Goal: Task Accomplishment & Management: Complete application form

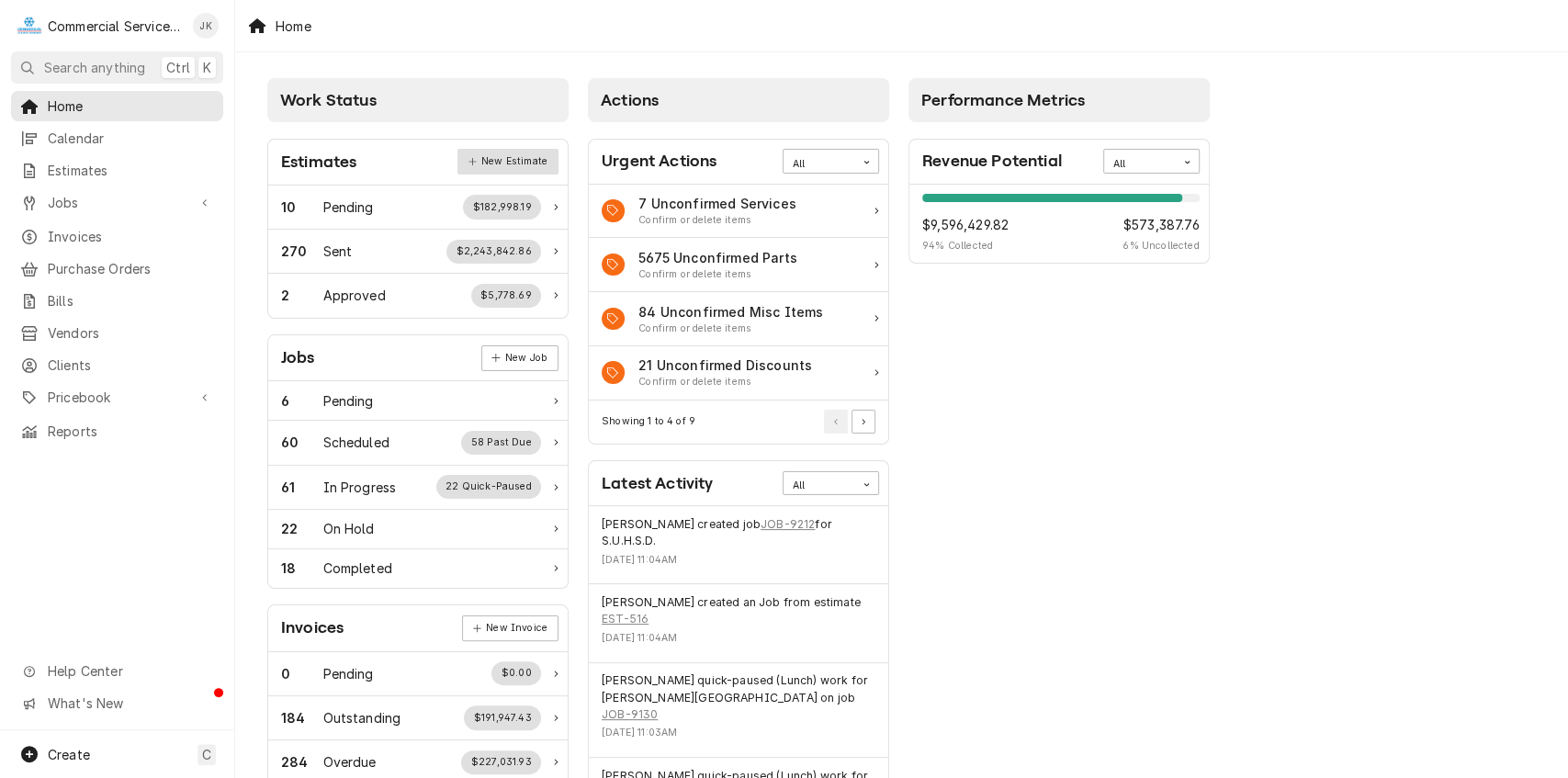
click at [513, 159] on link "New Estimate" at bounding box center [507, 161] width 100 height 26
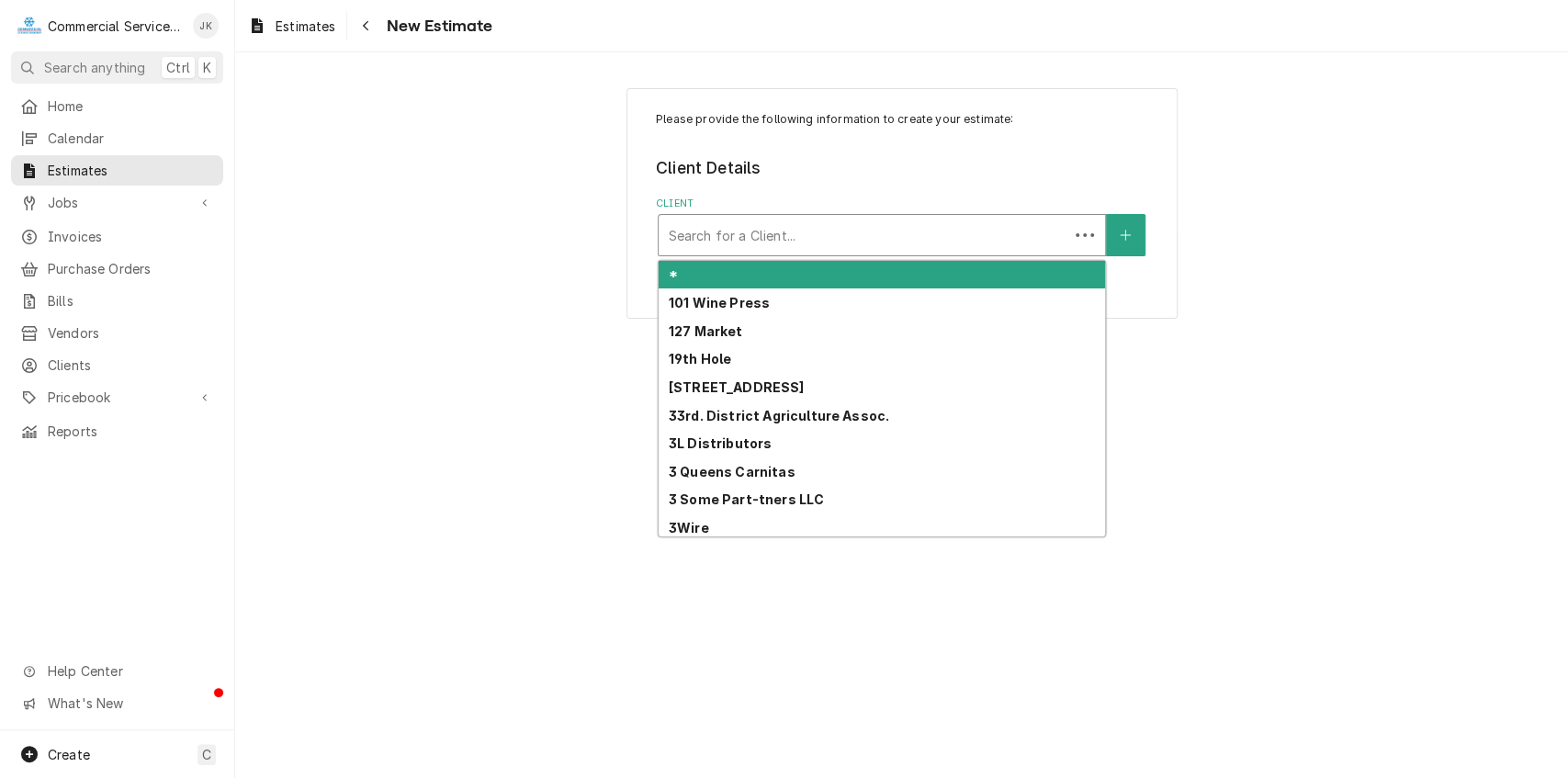
click at [724, 224] on div "Client" at bounding box center [864, 235] width 391 height 33
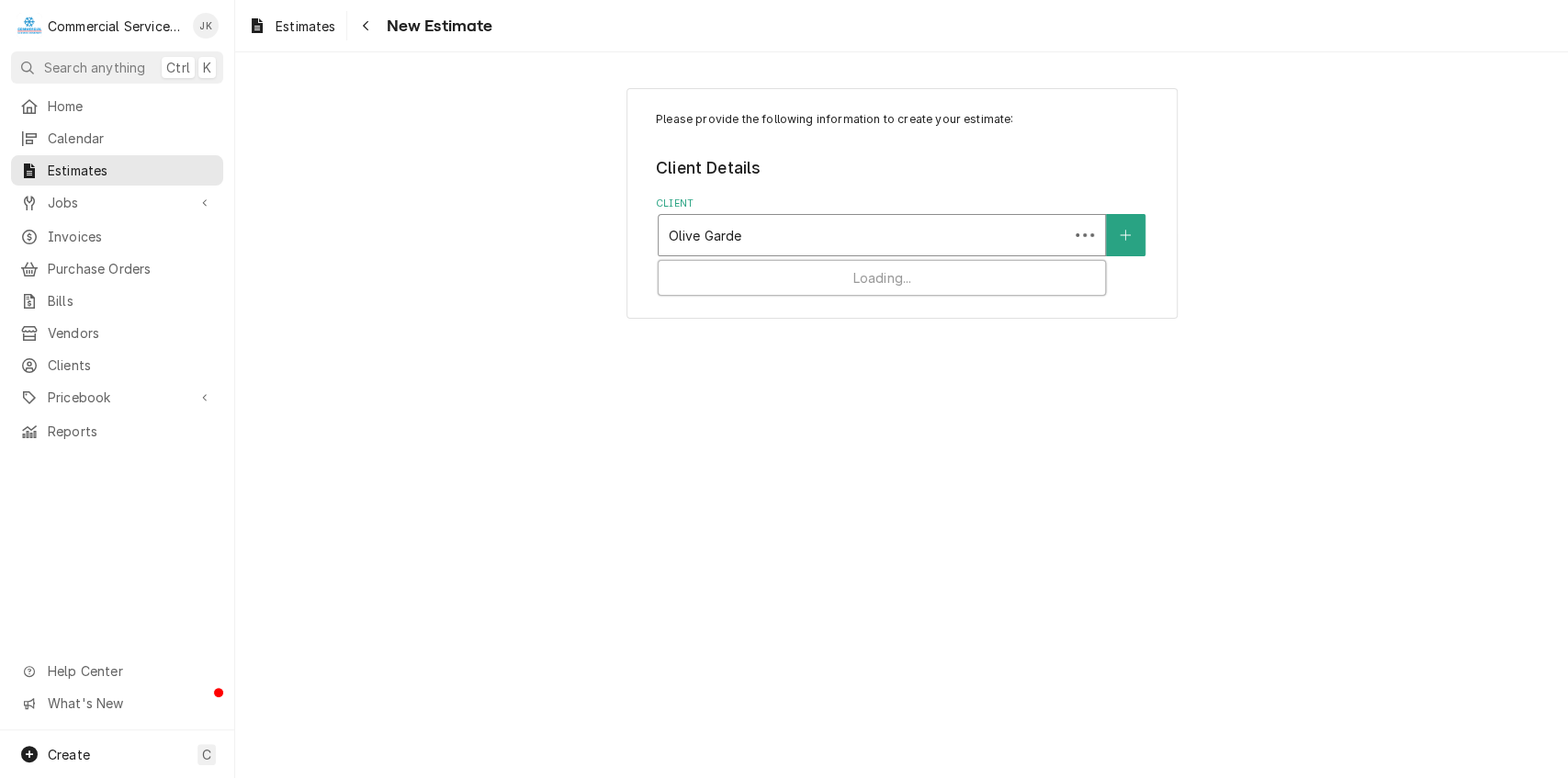
type input "Olive Garden"
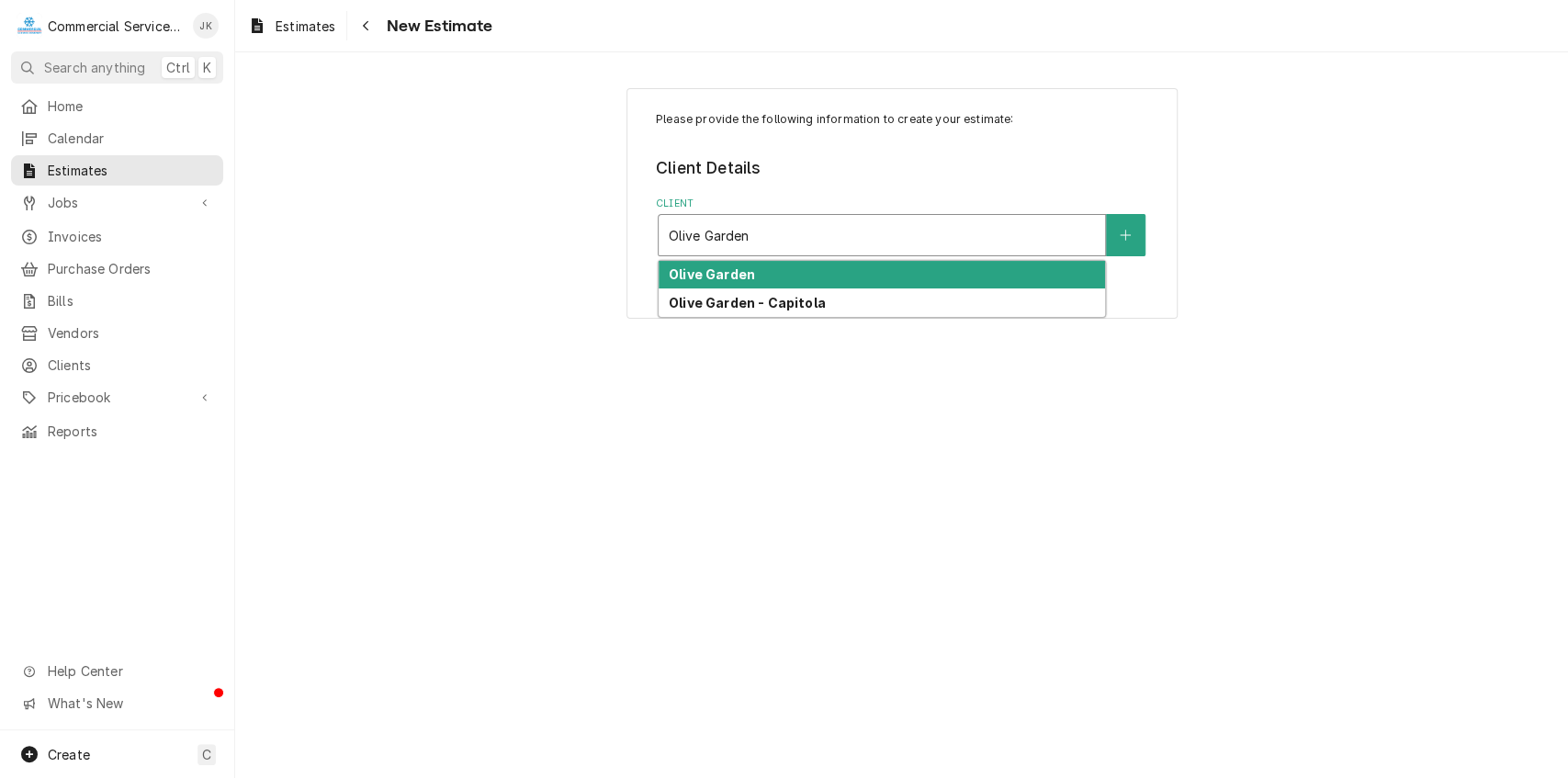
click at [722, 279] on strong "Olive Garden" at bounding box center [712, 274] width 86 height 15
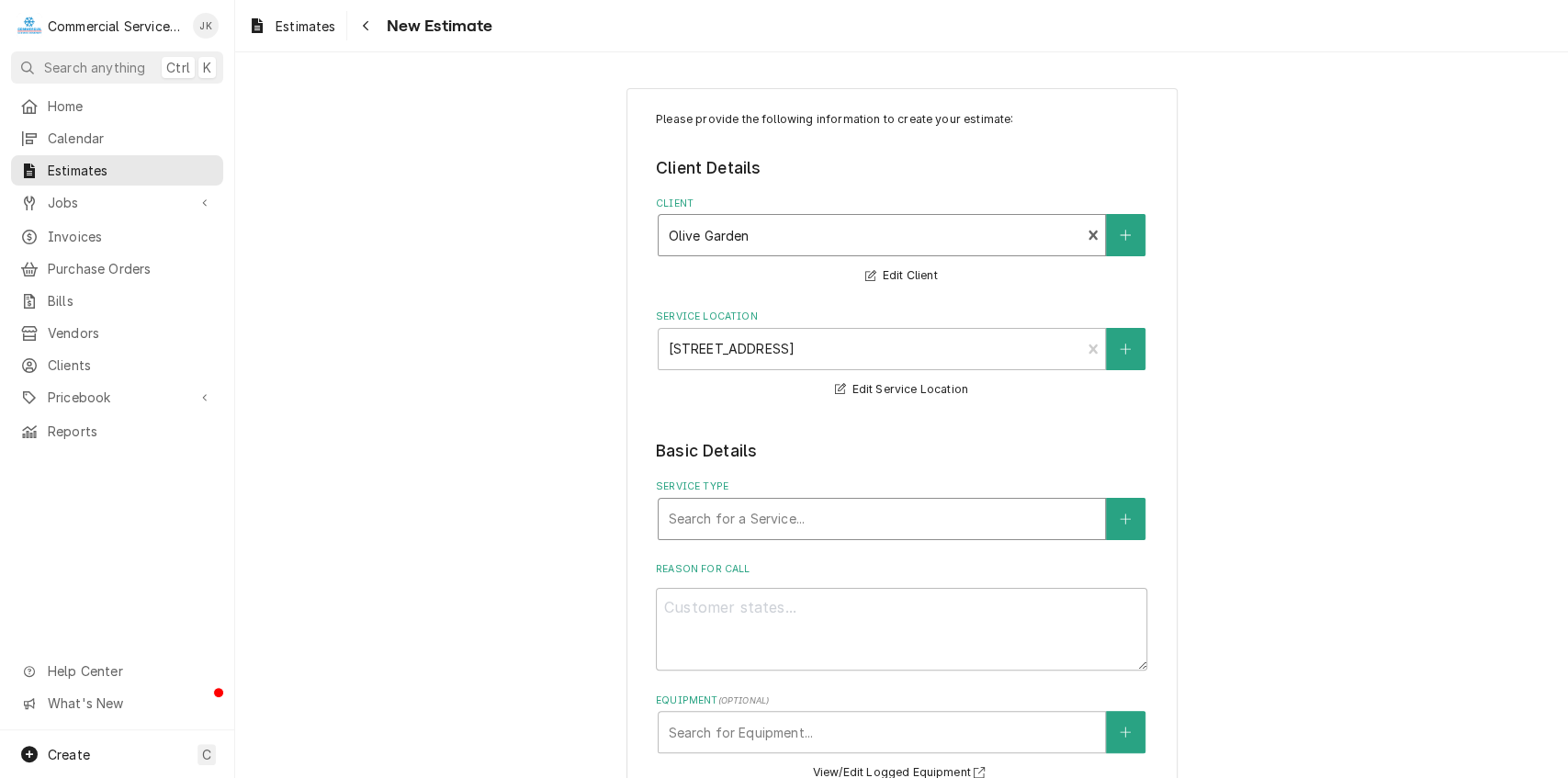
click at [690, 515] on div "Service Type" at bounding box center [882, 519] width 428 height 33
drag, startPoint x: 1558, startPoint y: 106, endPoint x: 1558, endPoint y: 172, distance: 66.0
click at [1558, 172] on div "Please provide the following information to create your estimate: Client Detail…" at bounding box center [901, 709] width 1333 height 1274
click at [1348, 255] on div "Please provide the following information to create your estimate: Client Detail…" at bounding box center [901, 709] width 1333 height 1274
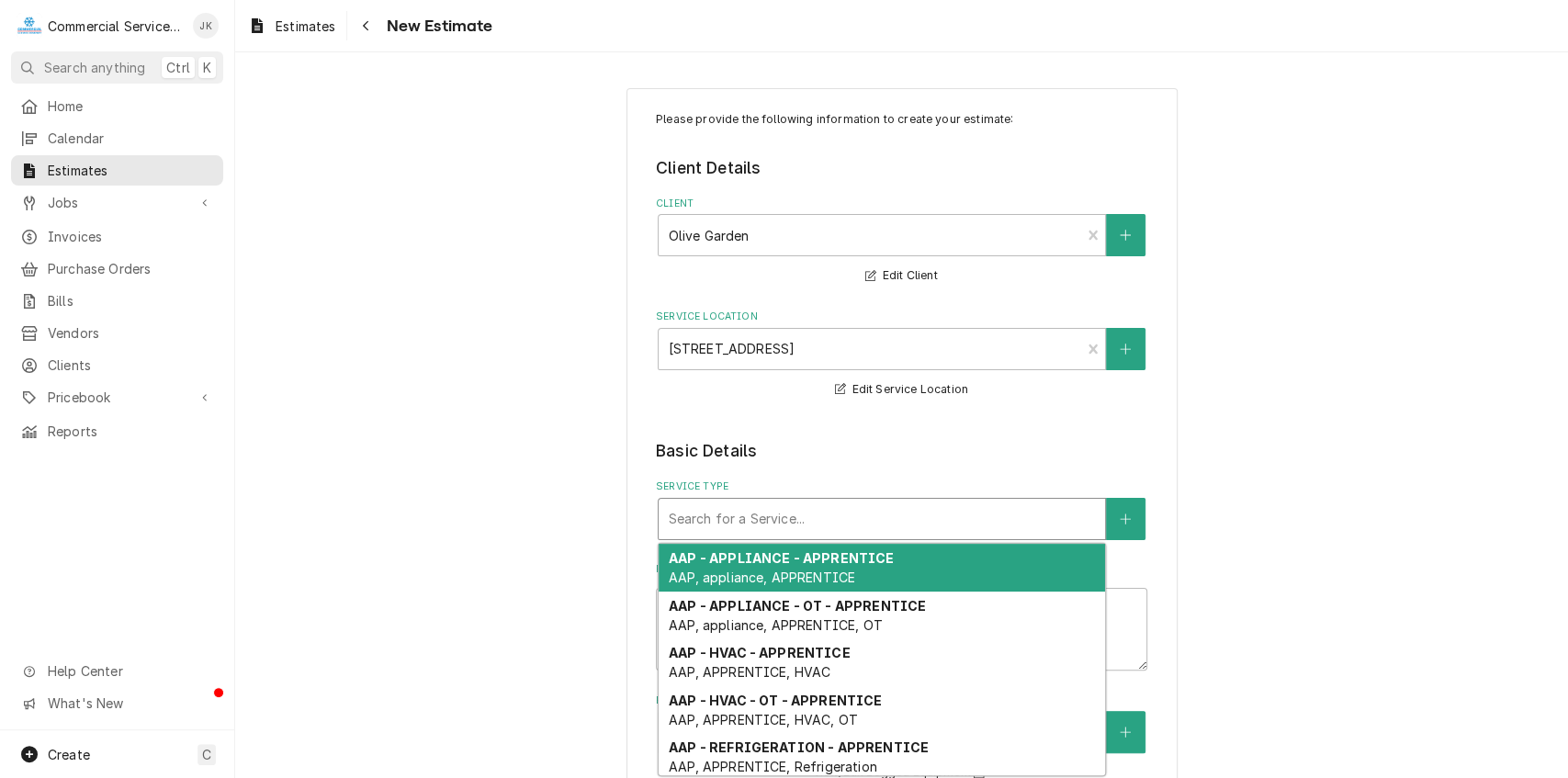
click at [699, 516] on div "Service Type" at bounding box center [882, 519] width 428 height 33
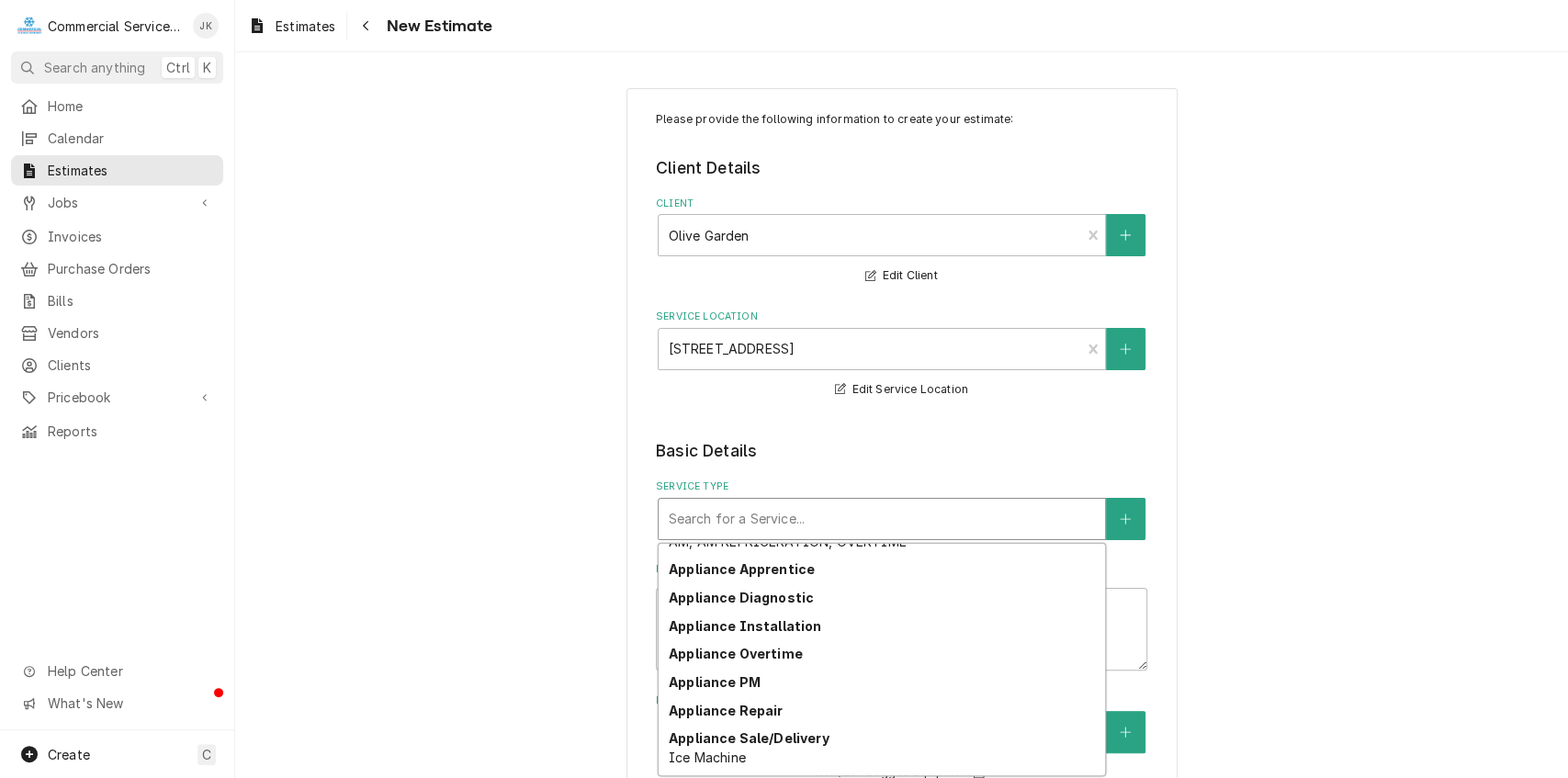
scroll to position [509, 0]
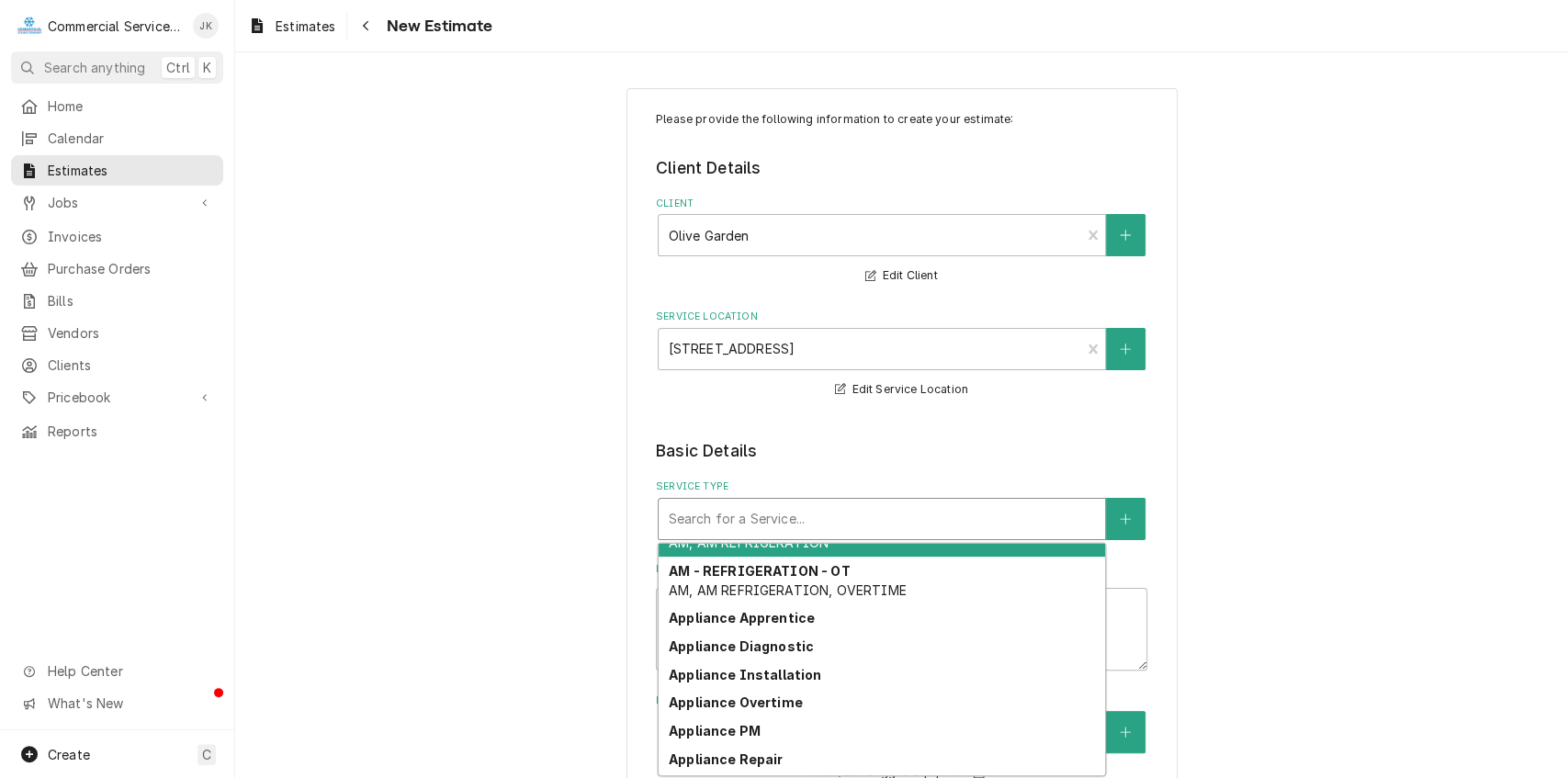
type textarea "x"
type input "R"
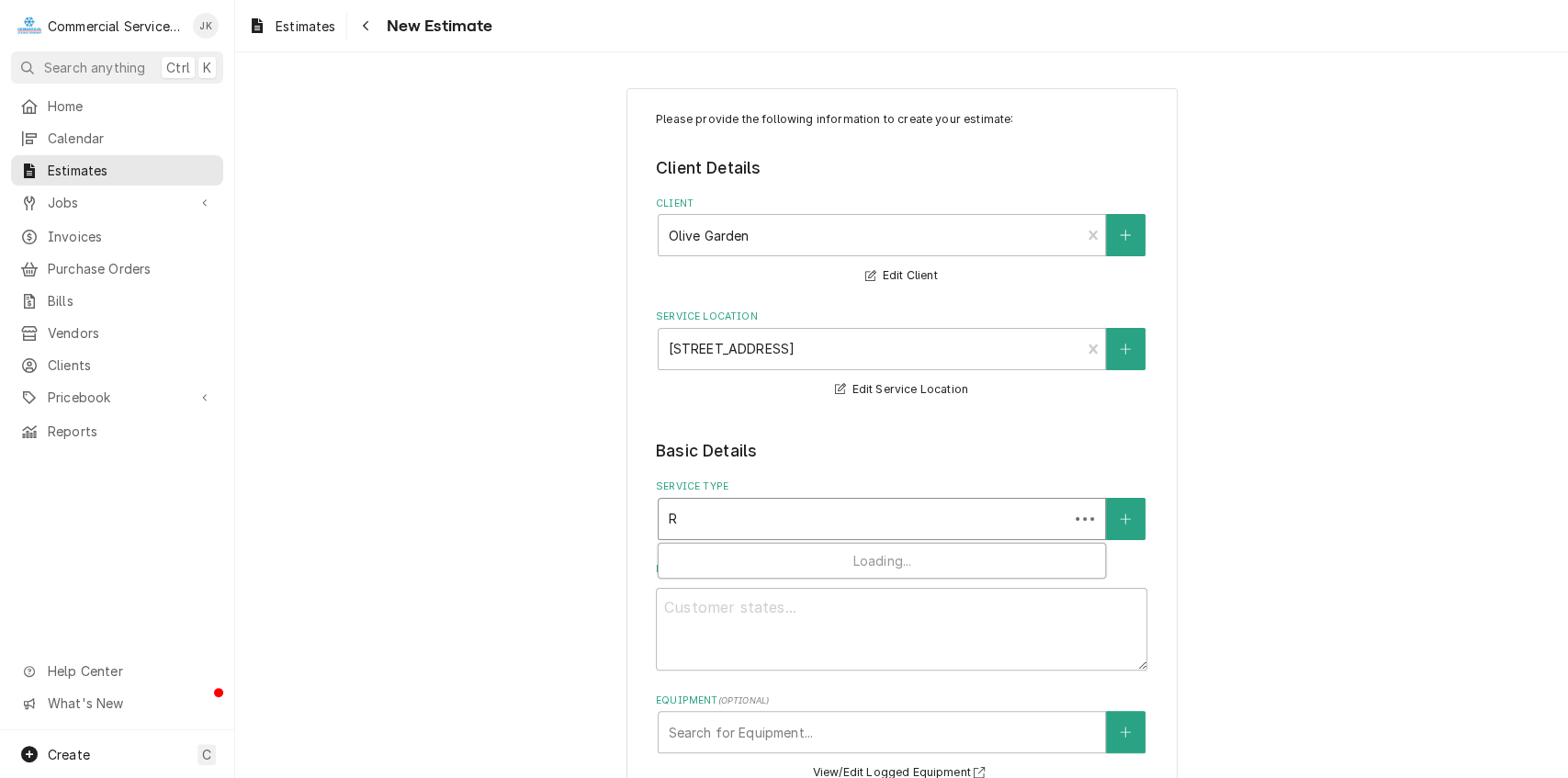
scroll to position [0, 0]
type textarea "x"
type input "Re"
type textarea "x"
type input "Ref"
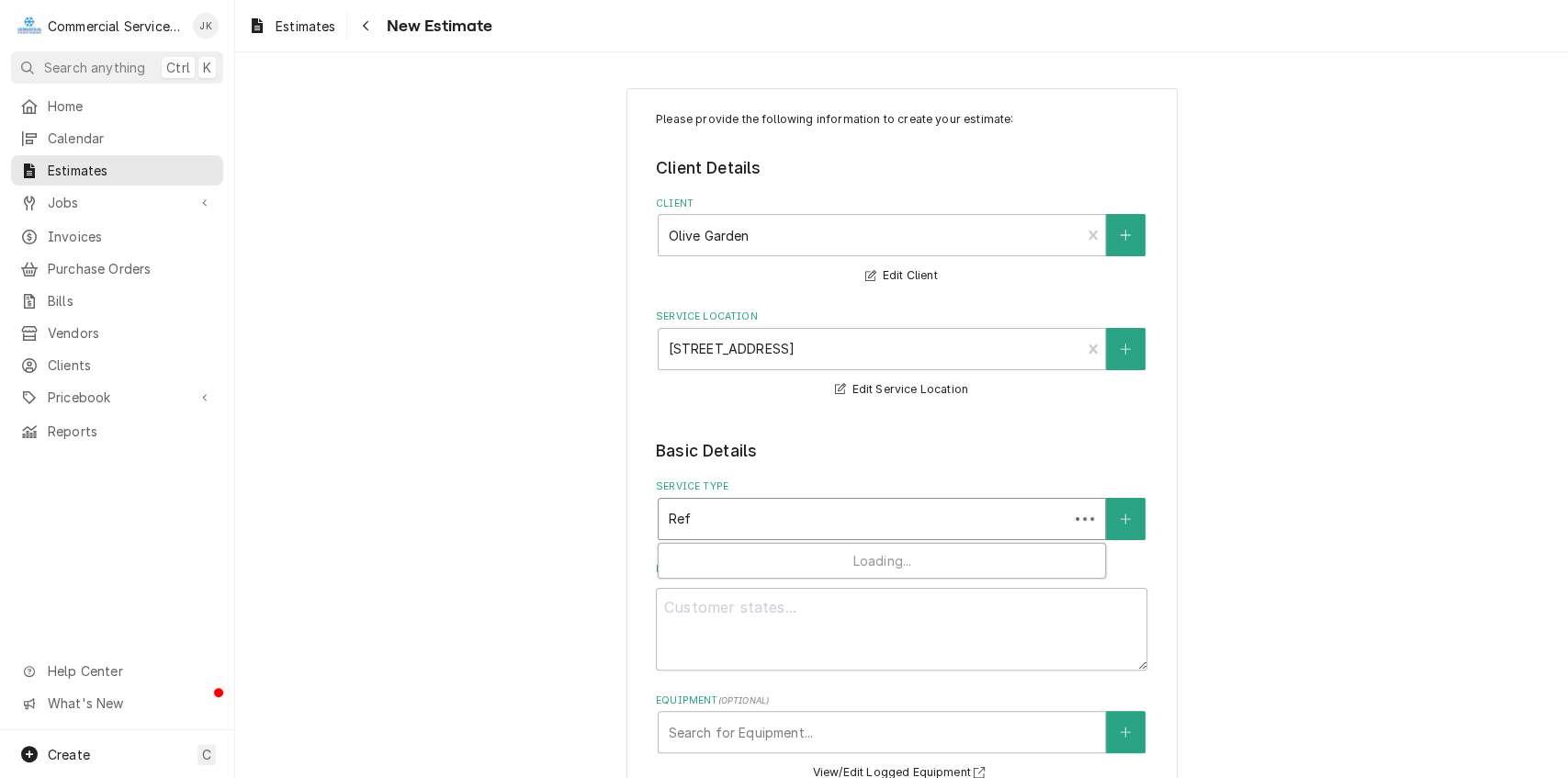
type textarea "x"
type input "Refr"
type textarea "x"
type input "Refri"
type textarea "x"
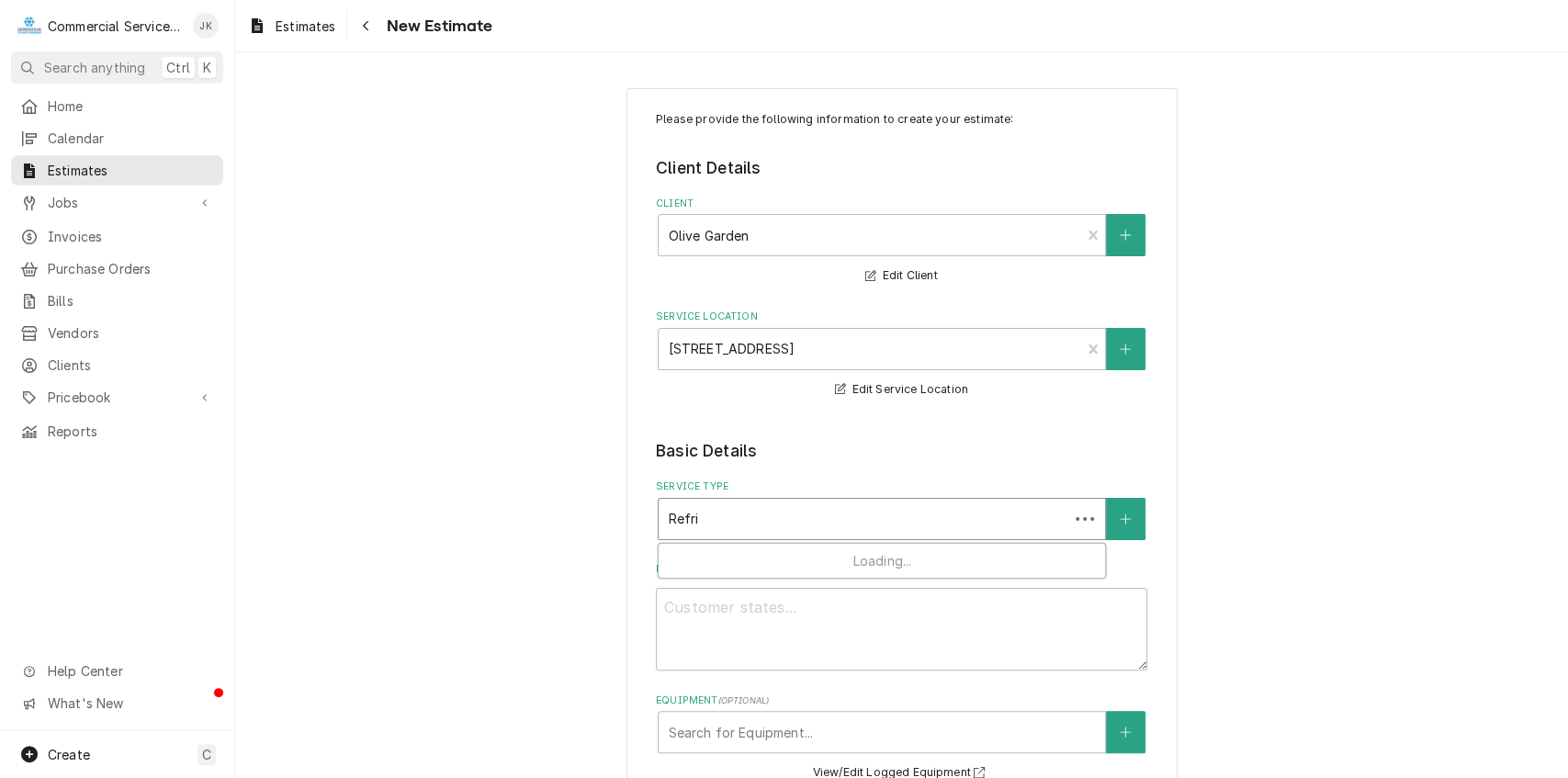
type input "Refrig"
type textarea "x"
type input "Refrige"
type textarea "x"
type input "Refriger"
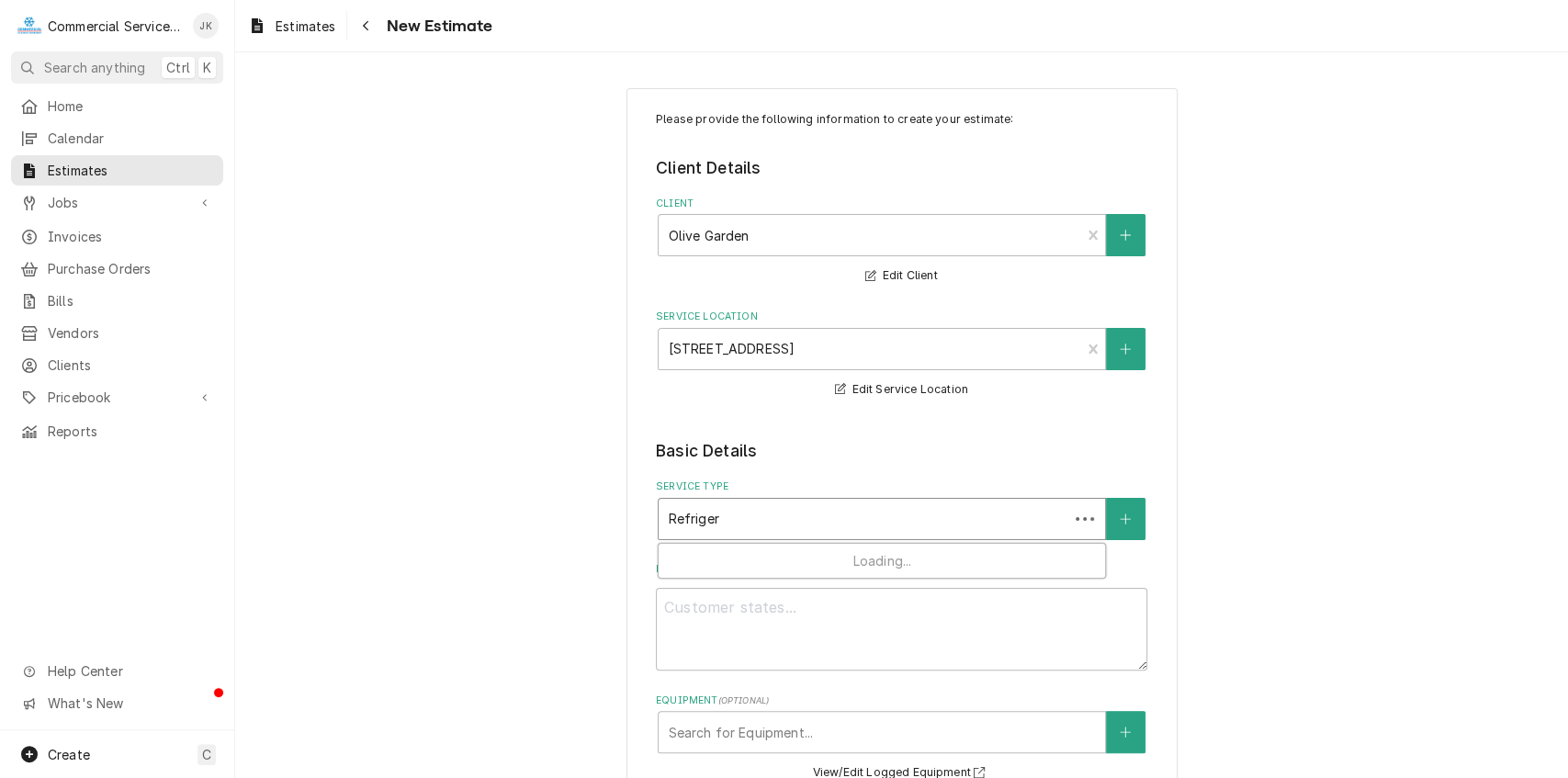
type textarea "x"
type input "Refrigera"
type textarea "x"
type input "Refrigerat"
type textarea "x"
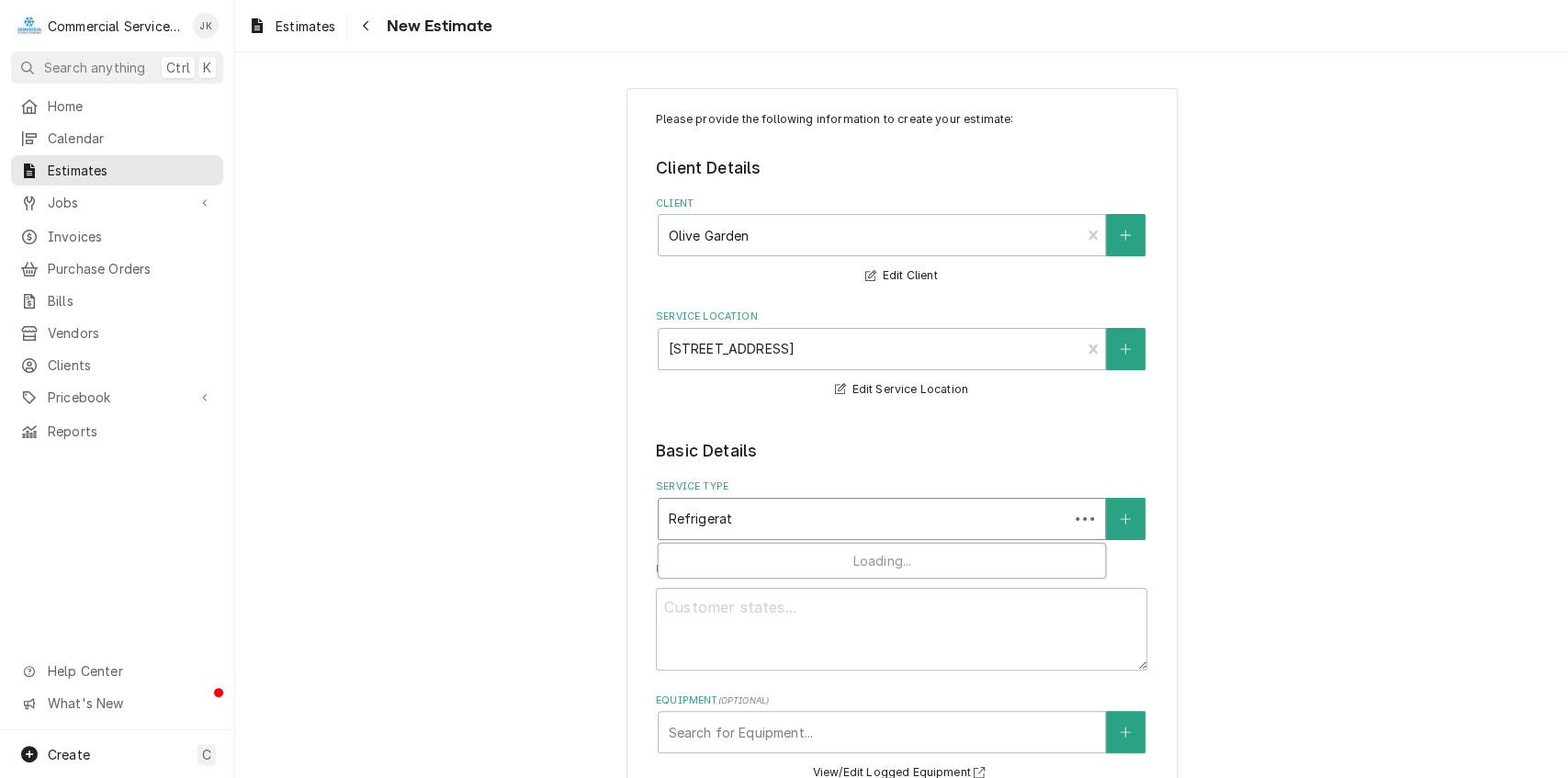
type input "Refrigerati"
type textarea "x"
type input "Refrigeratio"
type textarea "x"
type input "Refrigeration"
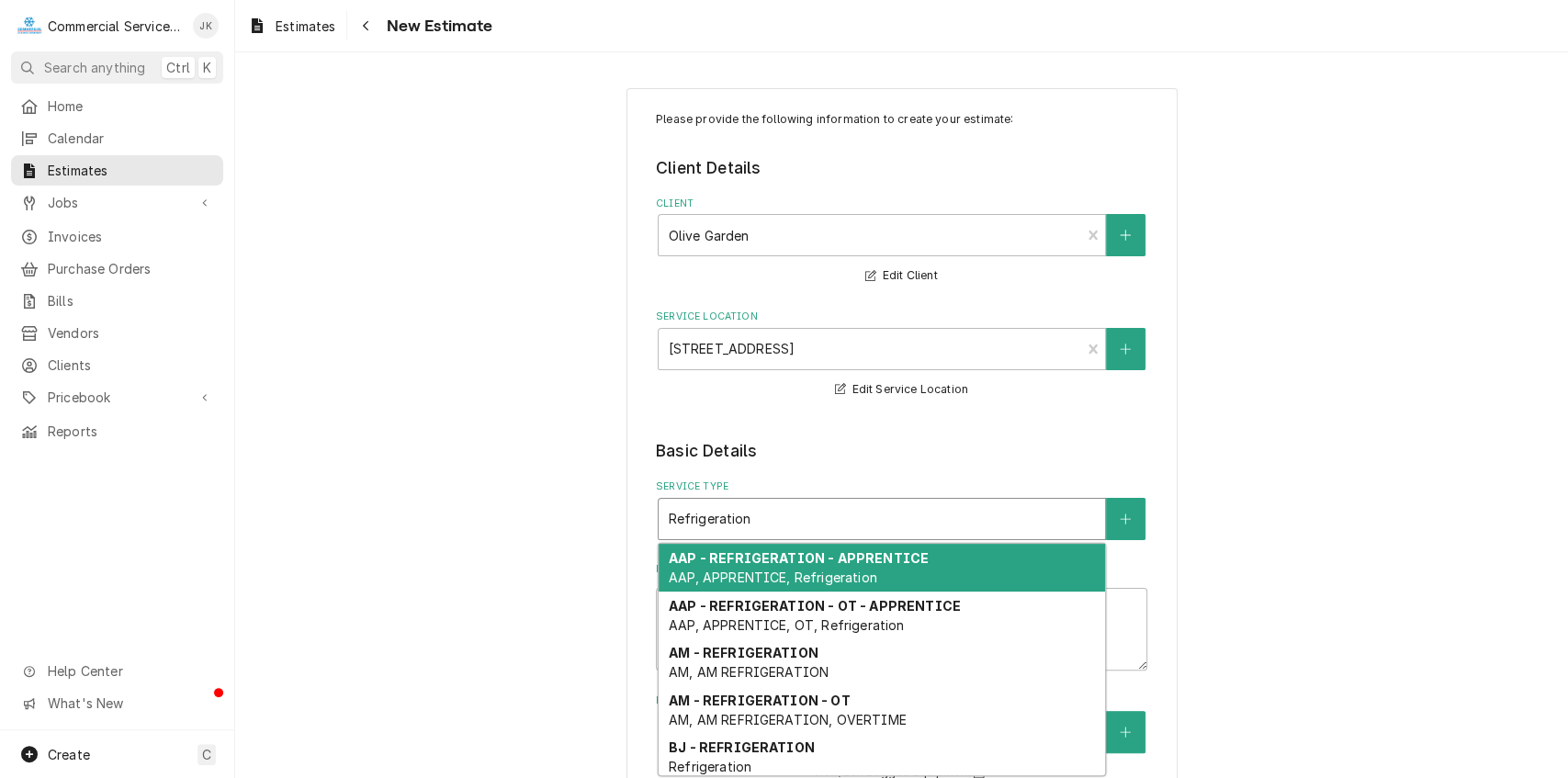
type textarea "x"
type input "Refrigeration"
type textarea "x"
type input "Refrigeration R"
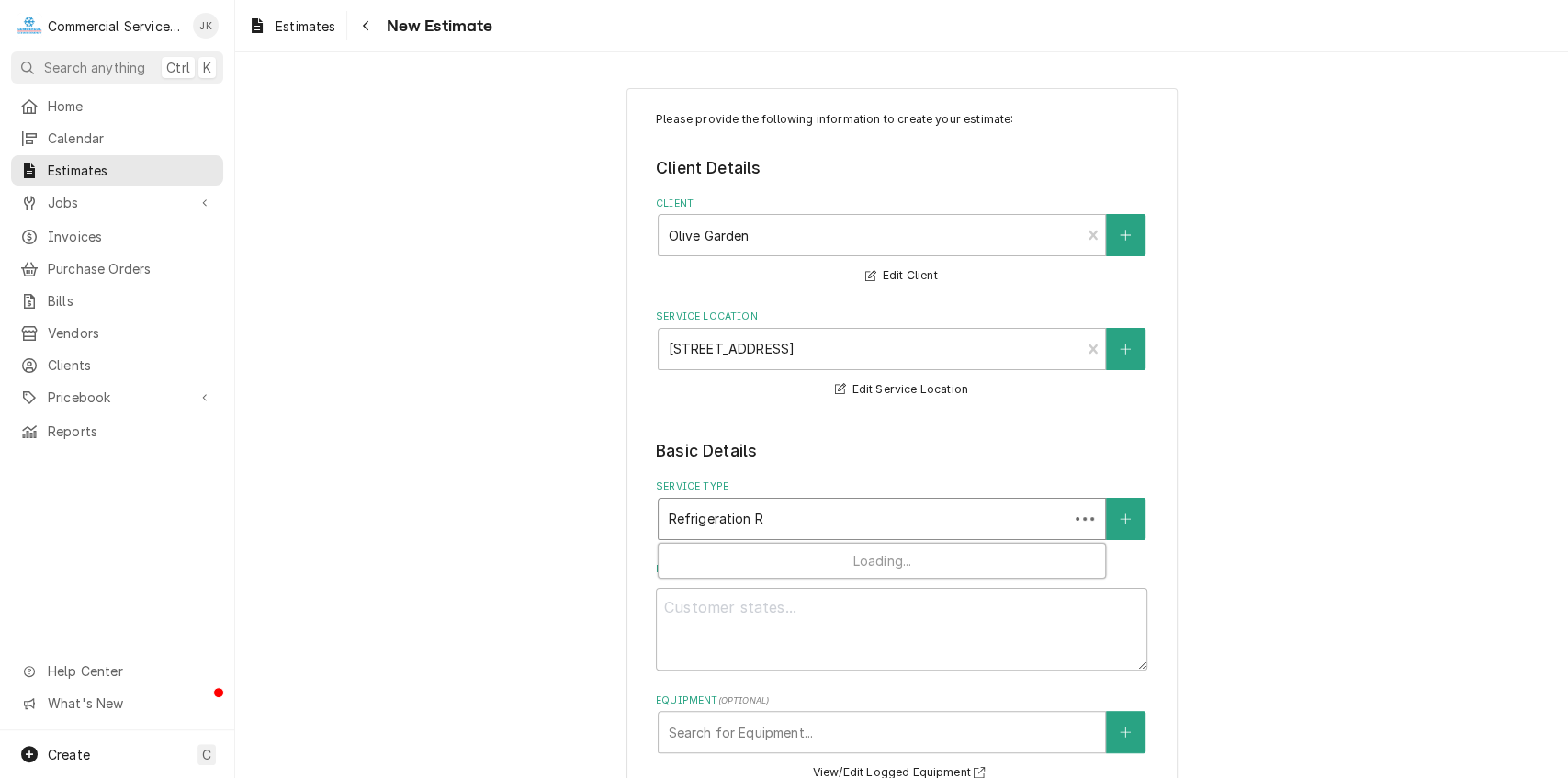
type textarea "x"
type input "Refrigeration Re"
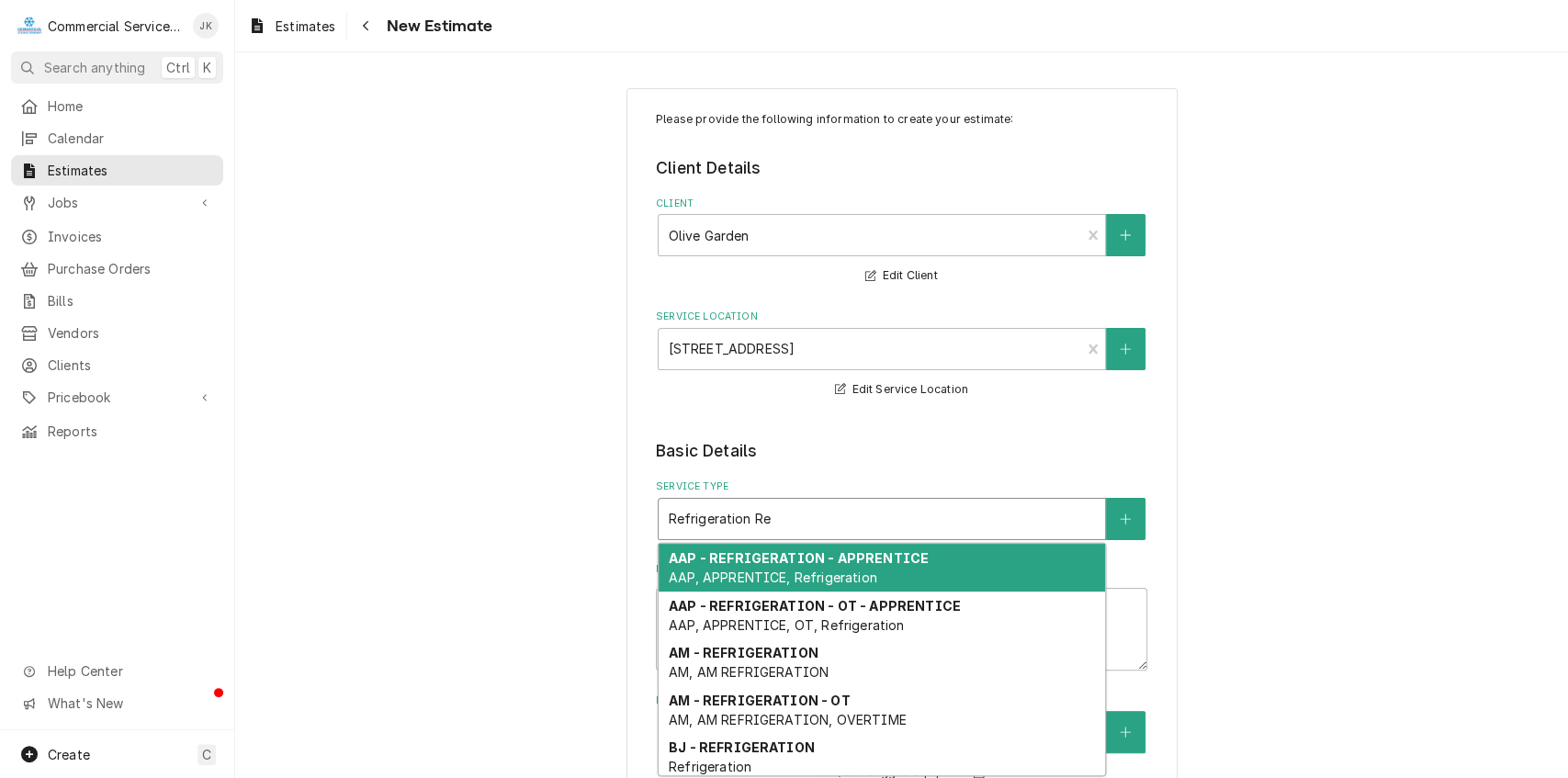
type textarea "x"
type input "Refrigeration Rep"
type textarea "x"
type input "Refrigeration Repa"
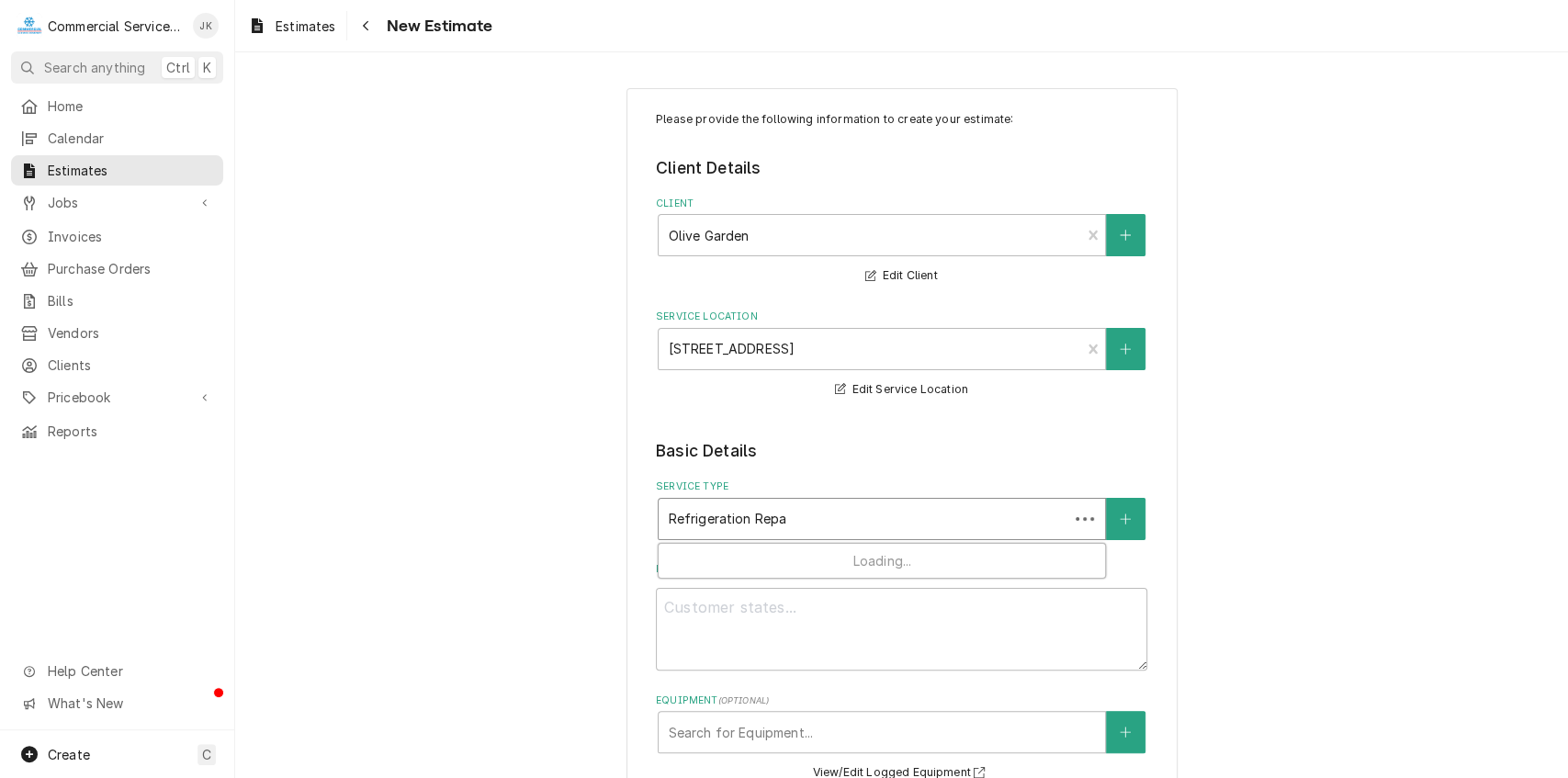
type textarea "x"
type input "Refrigeration Repai"
type textarea "x"
type input "Refrigeration Repair"
click at [1127, 513] on icon "Create New Service" at bounding box center [1125, 519] width 11 height 12
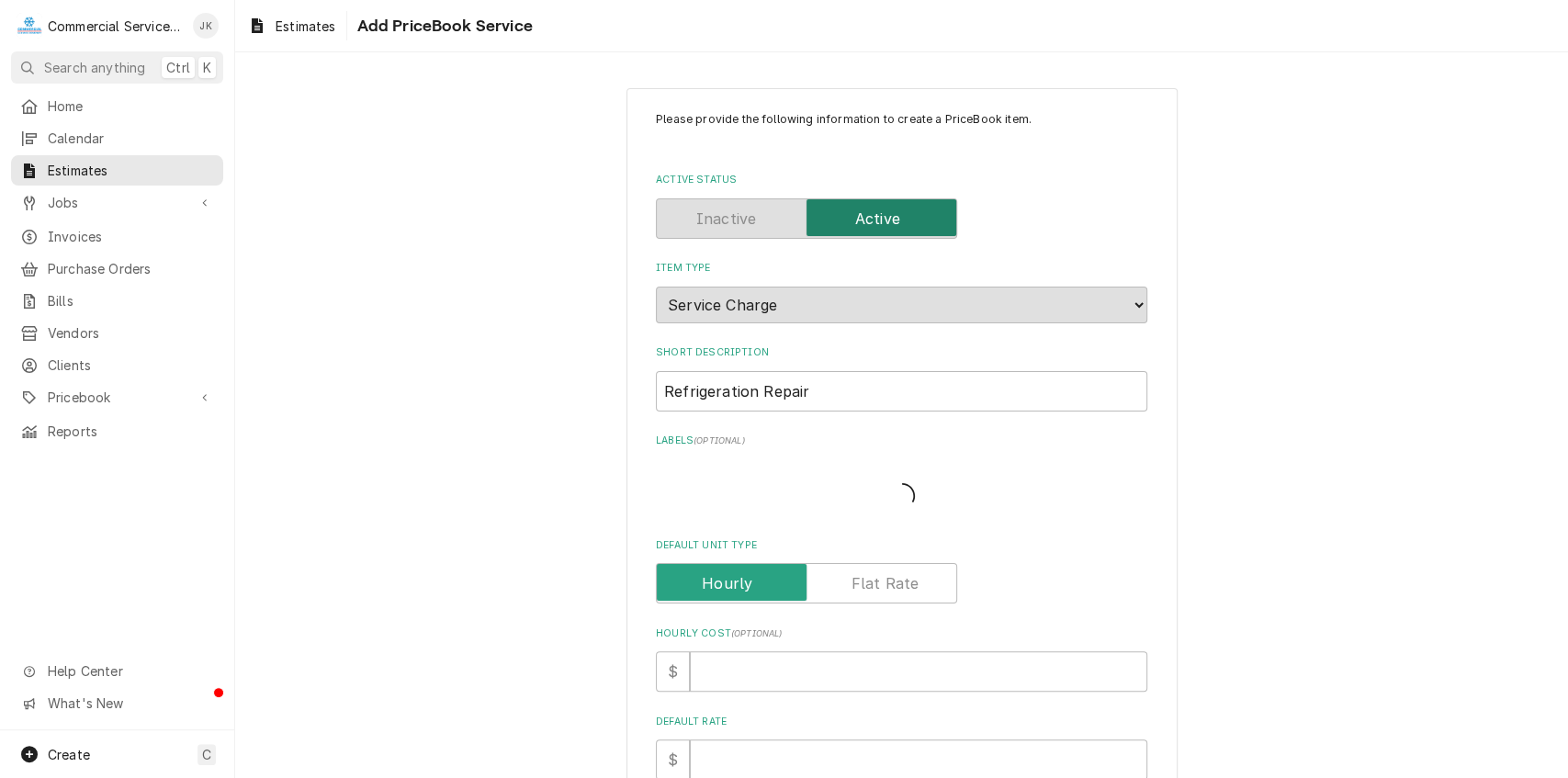
type textarea "x"
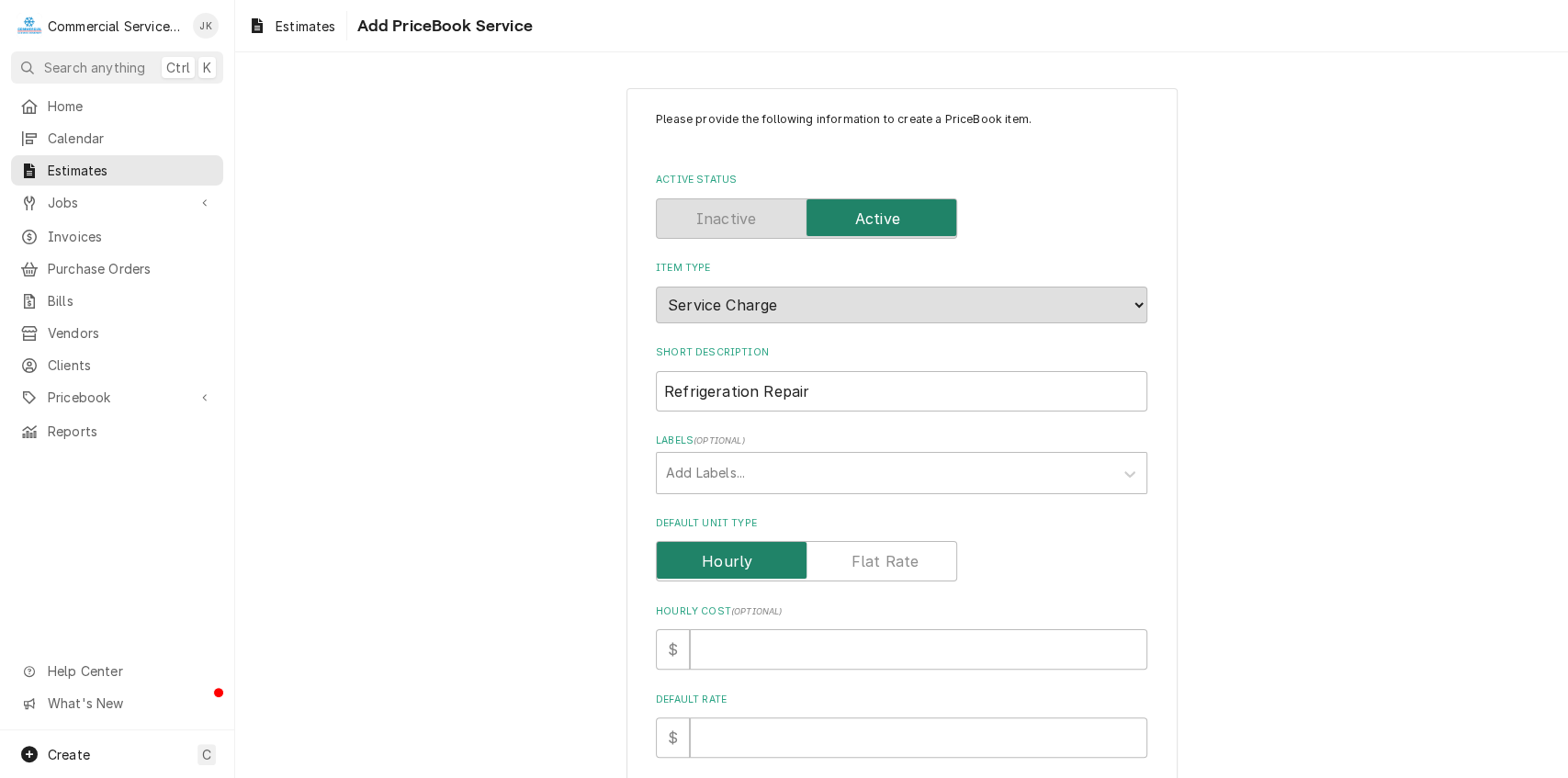
click at [924, 558] on input "Default Unit Type" at bounding box center [807, 561] width 285 height 40
checkbox input "true"
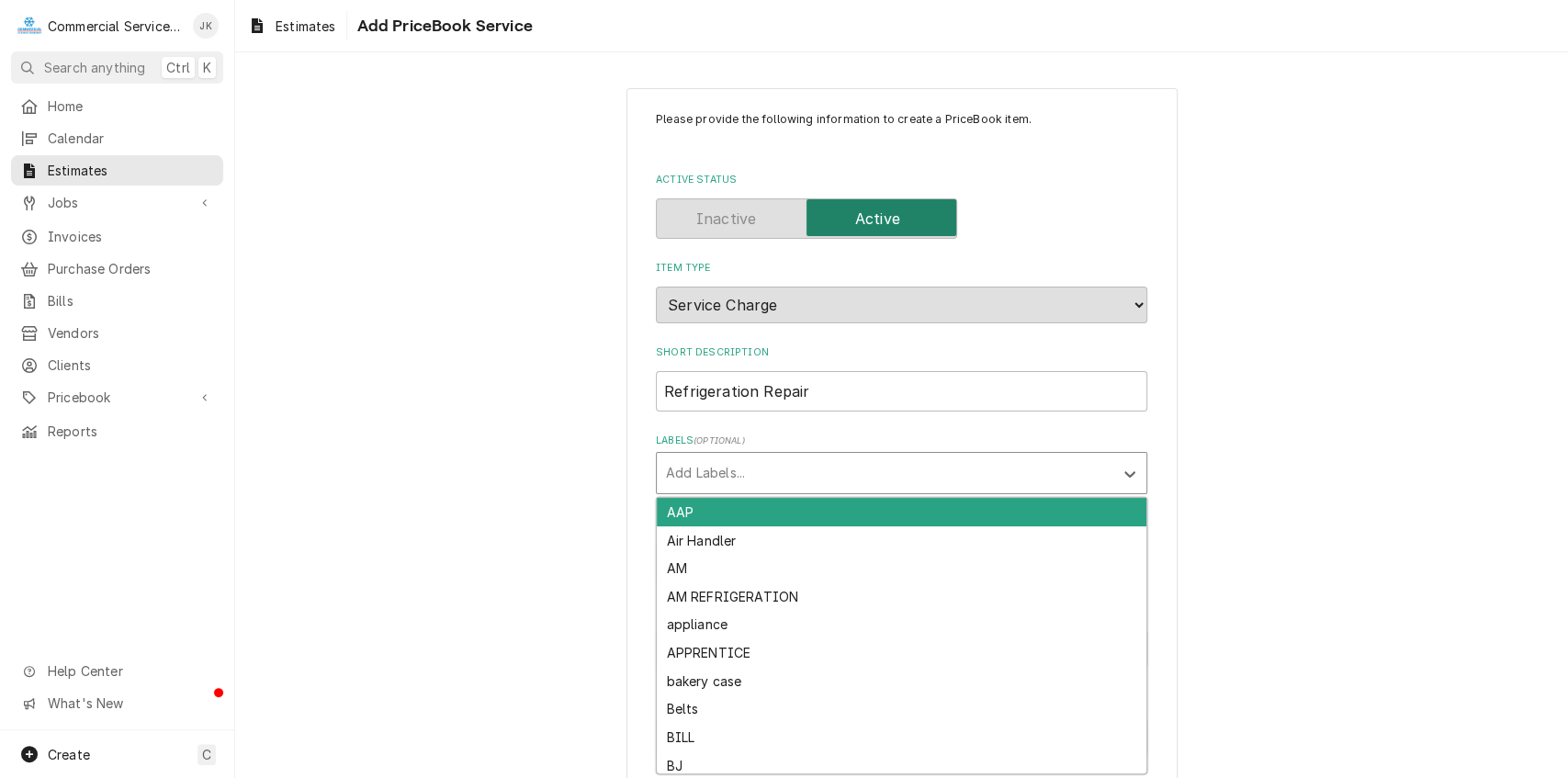
click at [710, 458] on div "Labels" at bounding box center [885, 473] width 438 height 33
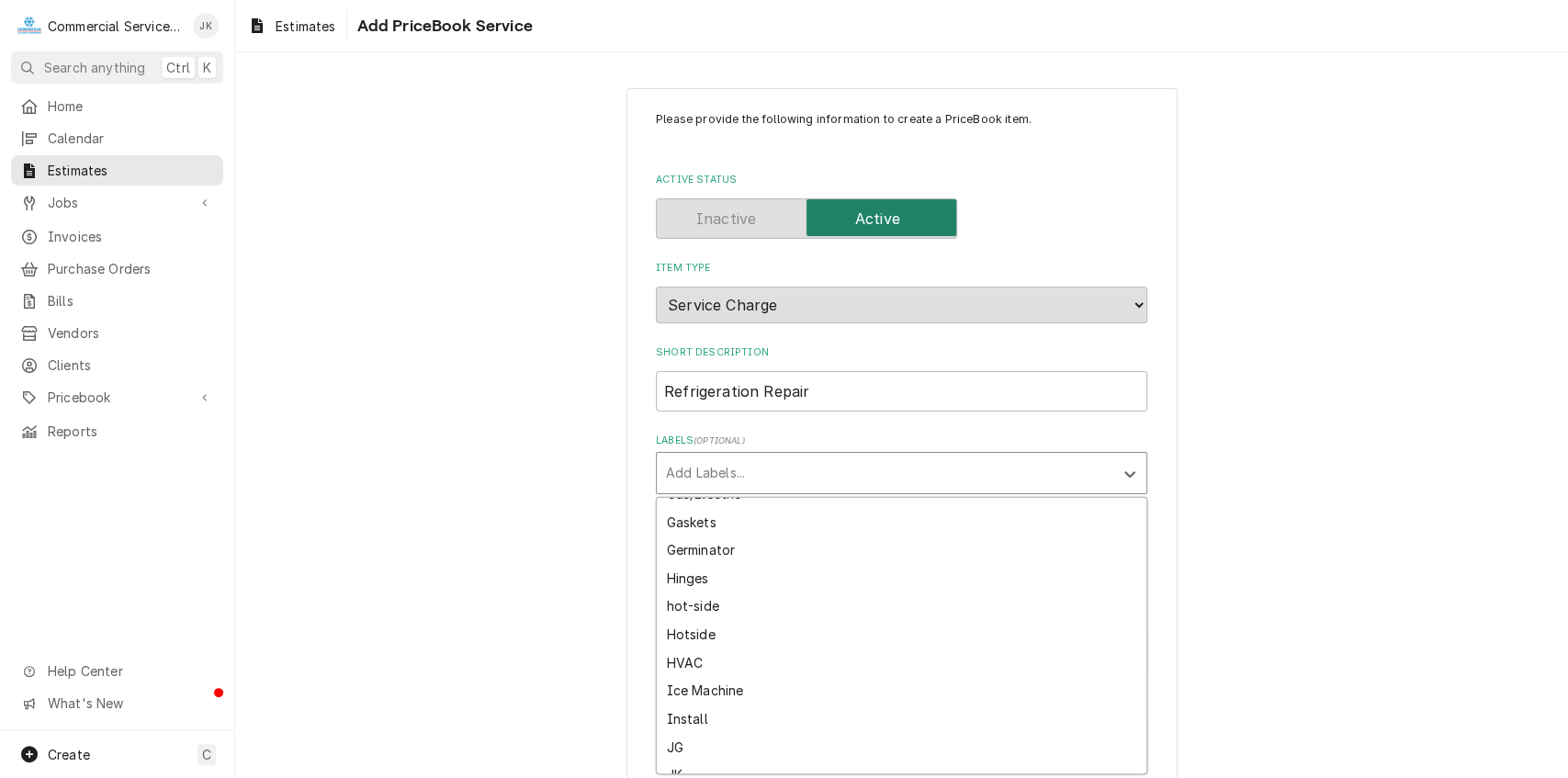
scroll to position [968, 0]
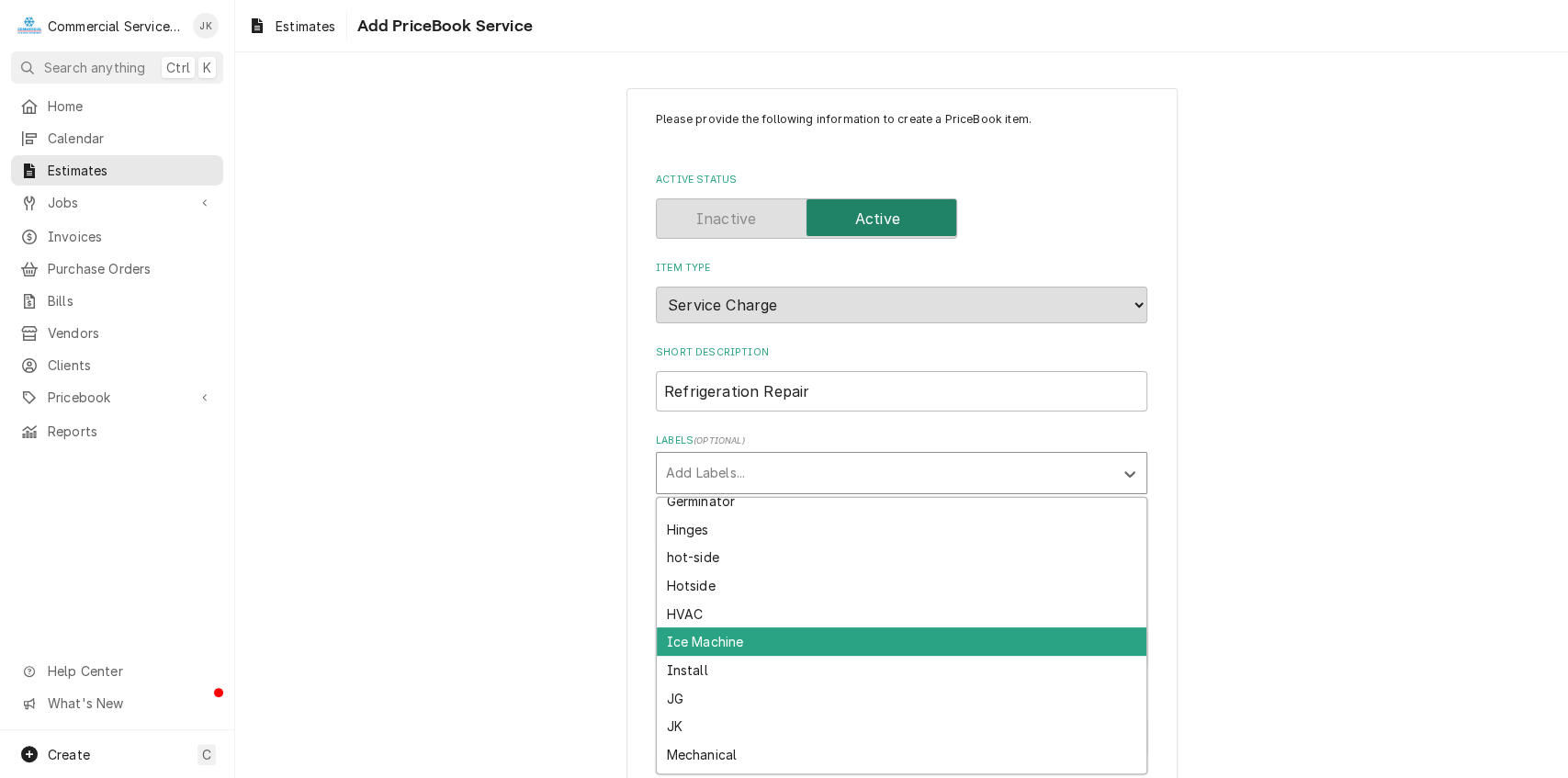
click at [712, 634] on div "Ice Machine" at bounding box center [901, 642] width 490 height 29
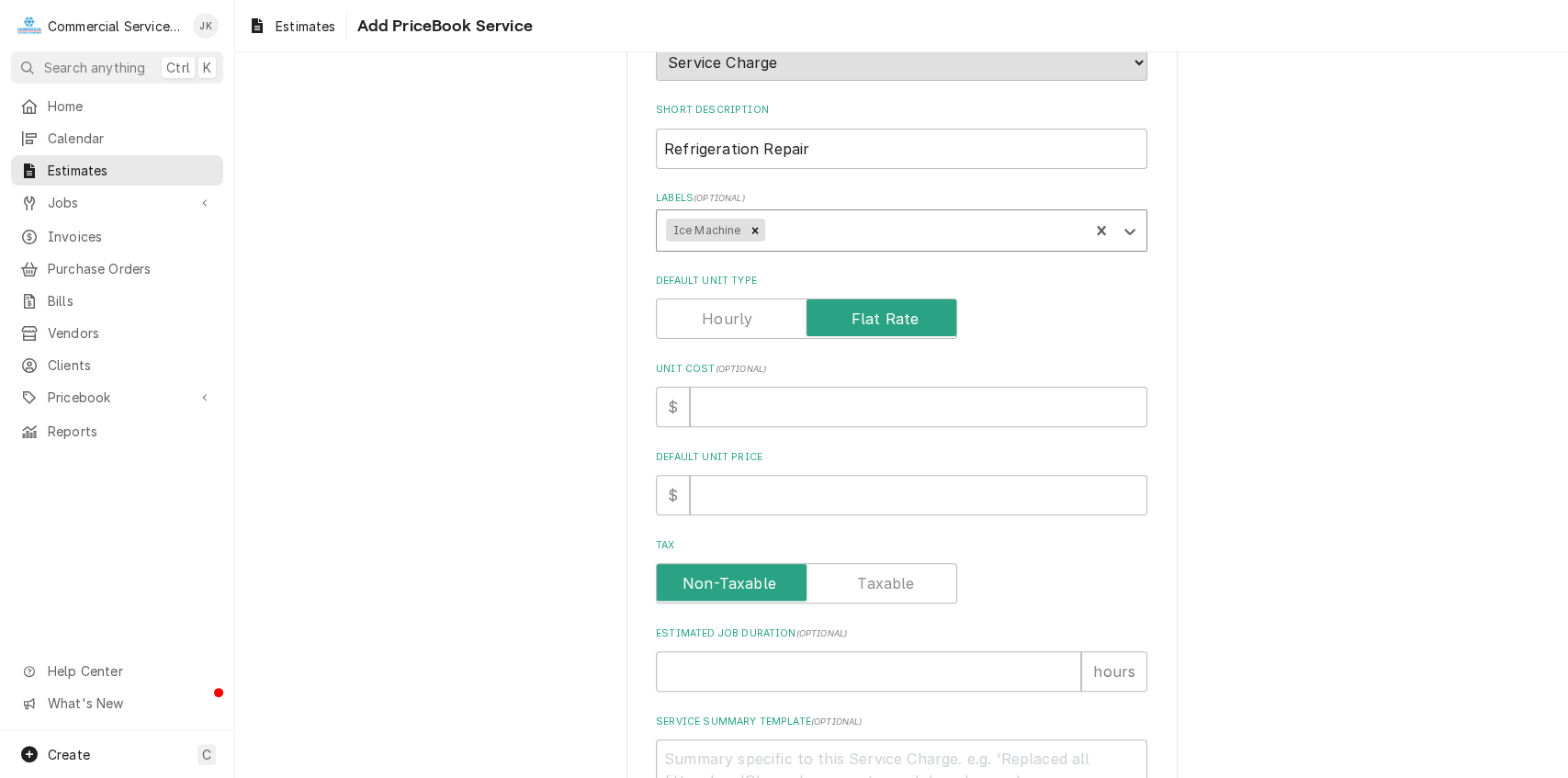
scroll to position [280, 0]
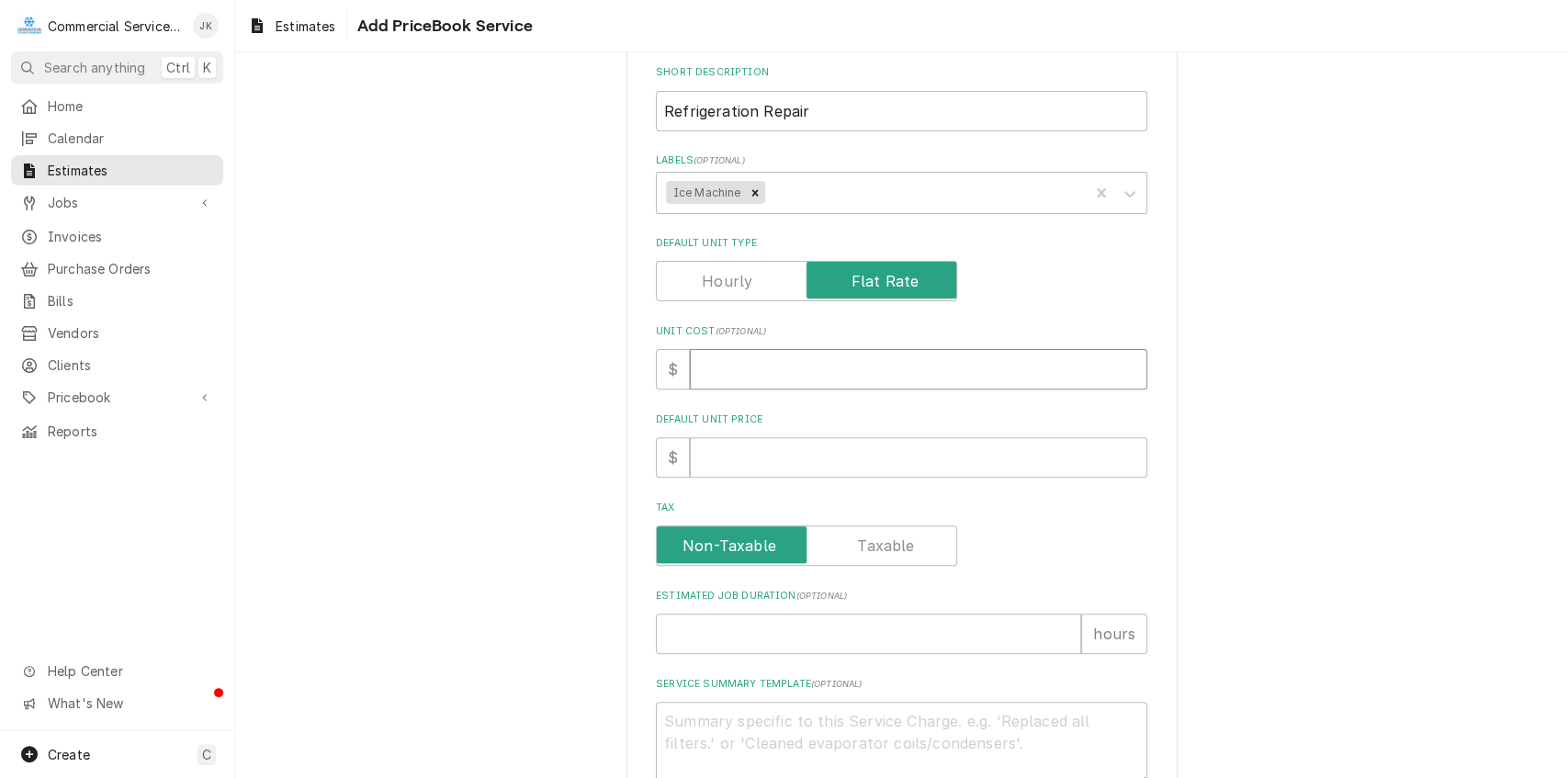
click at [714, 361] on input "Unit Cost ( optional )" at bounding box center [919, 369] width 457 height 40
type textarea "x"
type input "1"
type textarea "x"
type input "11"
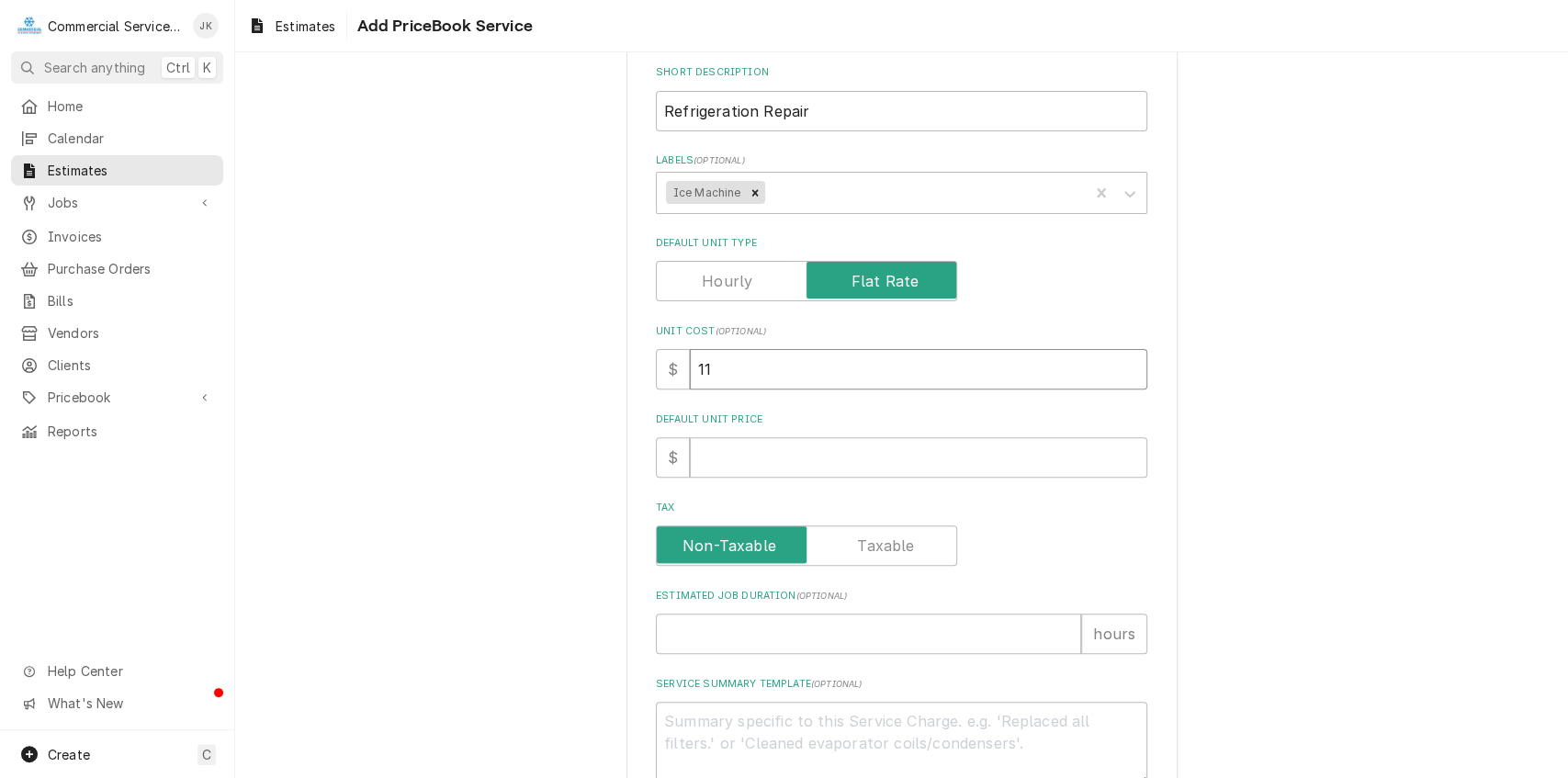
type textarea "x"
type input "112"
type textarea "x"
type input "1120"
type textarea "x"
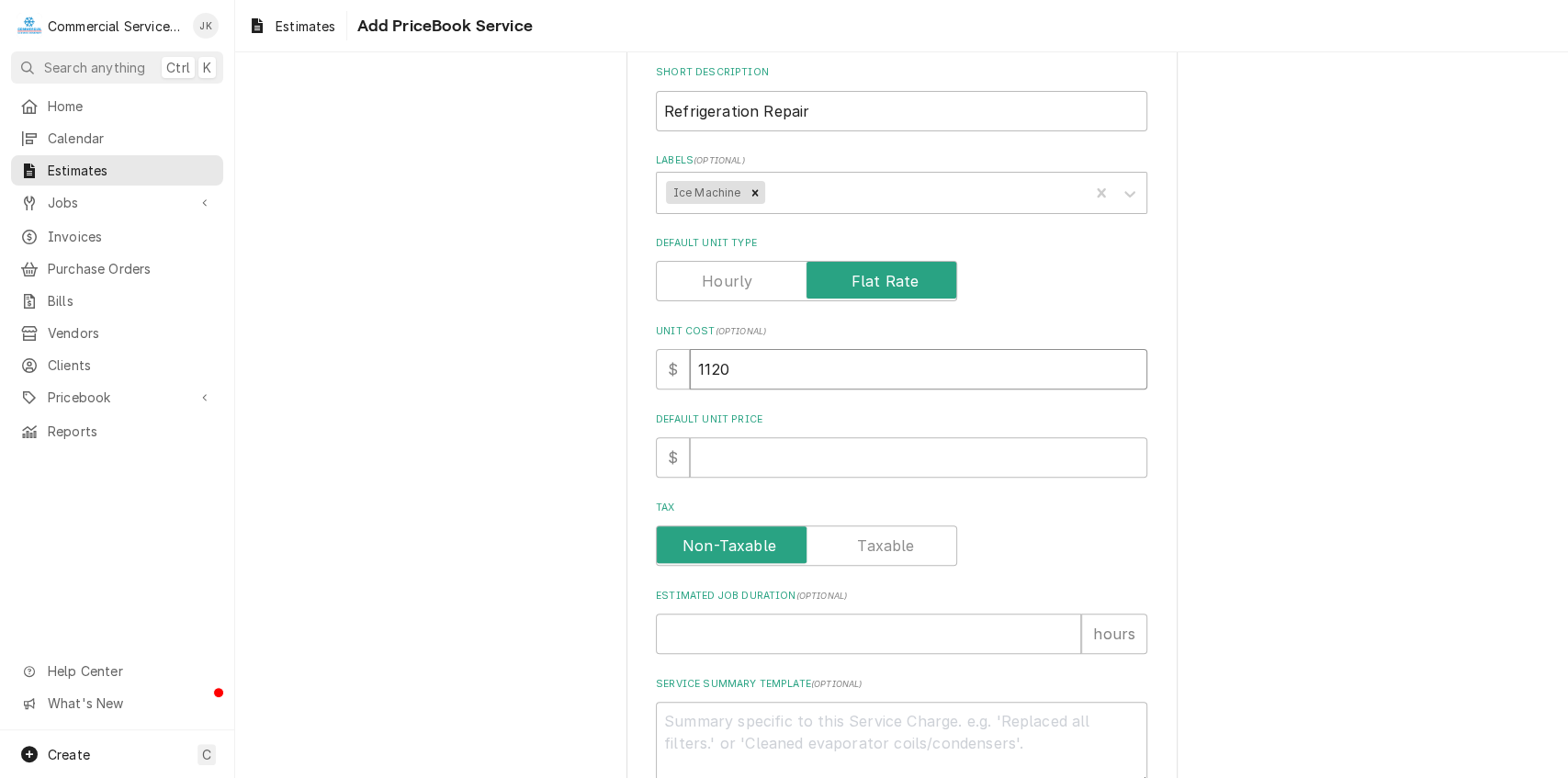
type input "1120.0"
type textarea "x"
type input "1120.00"
type textarea "x"
type input "1120.00"
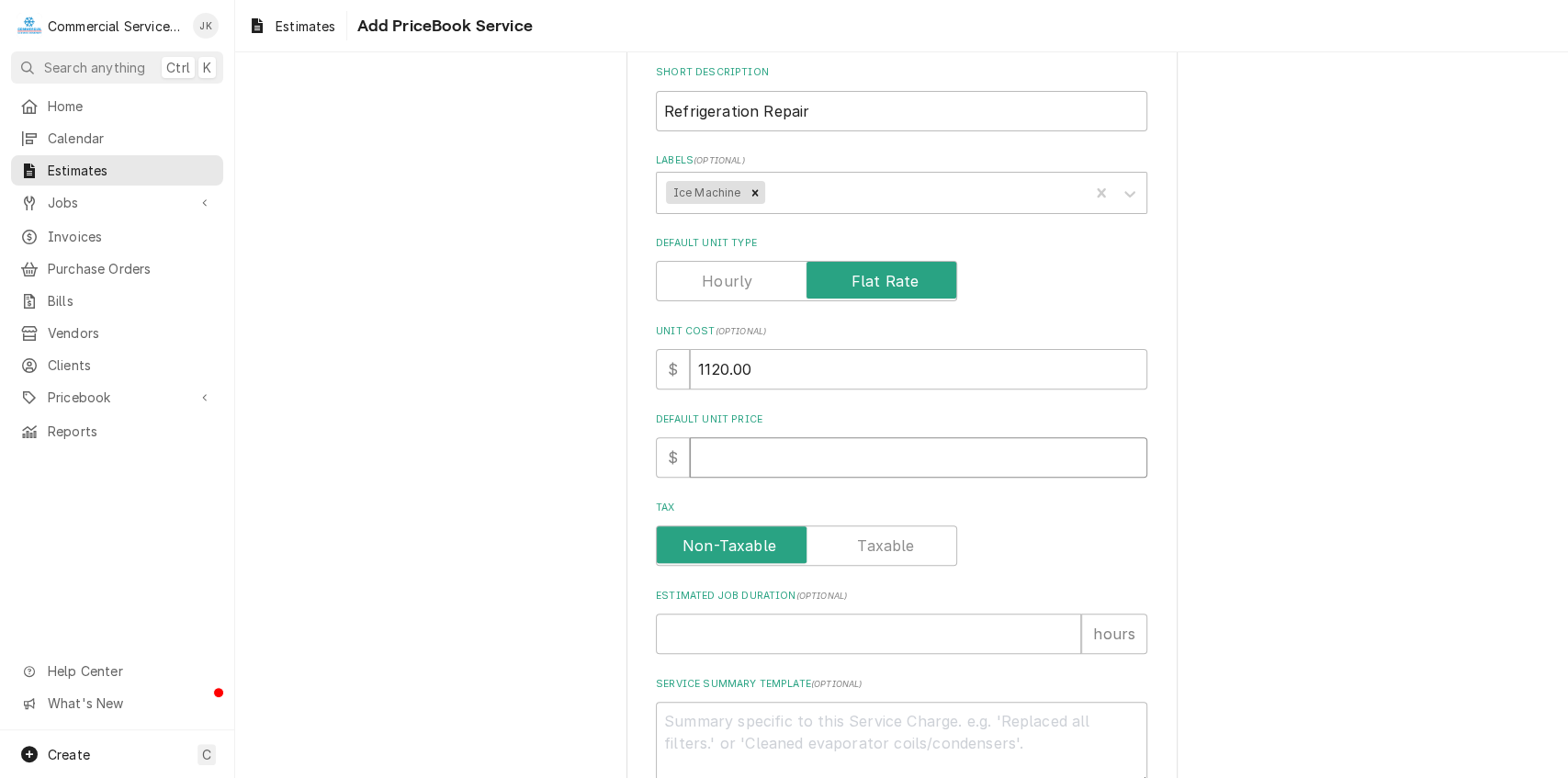
click at [729, 454] on input "Default Unit Price" at bounding box center [919, 458] width 457 height 40
type textarea "x"
type input "1"
type textarea "x"
type input "11"
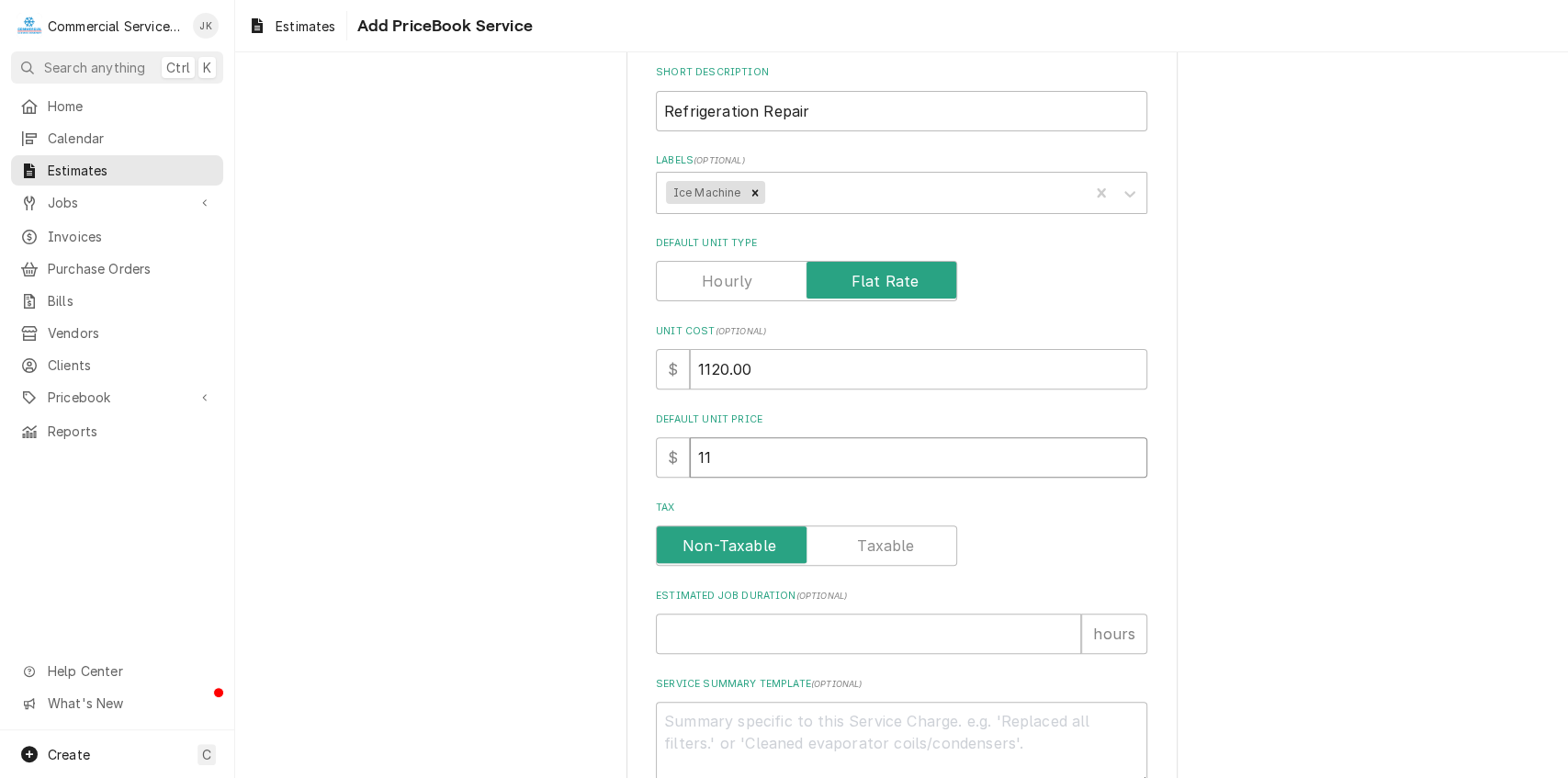
type textarea "x"
type input "112"
type textarea "x"
type input "1120"
type textarea "x"
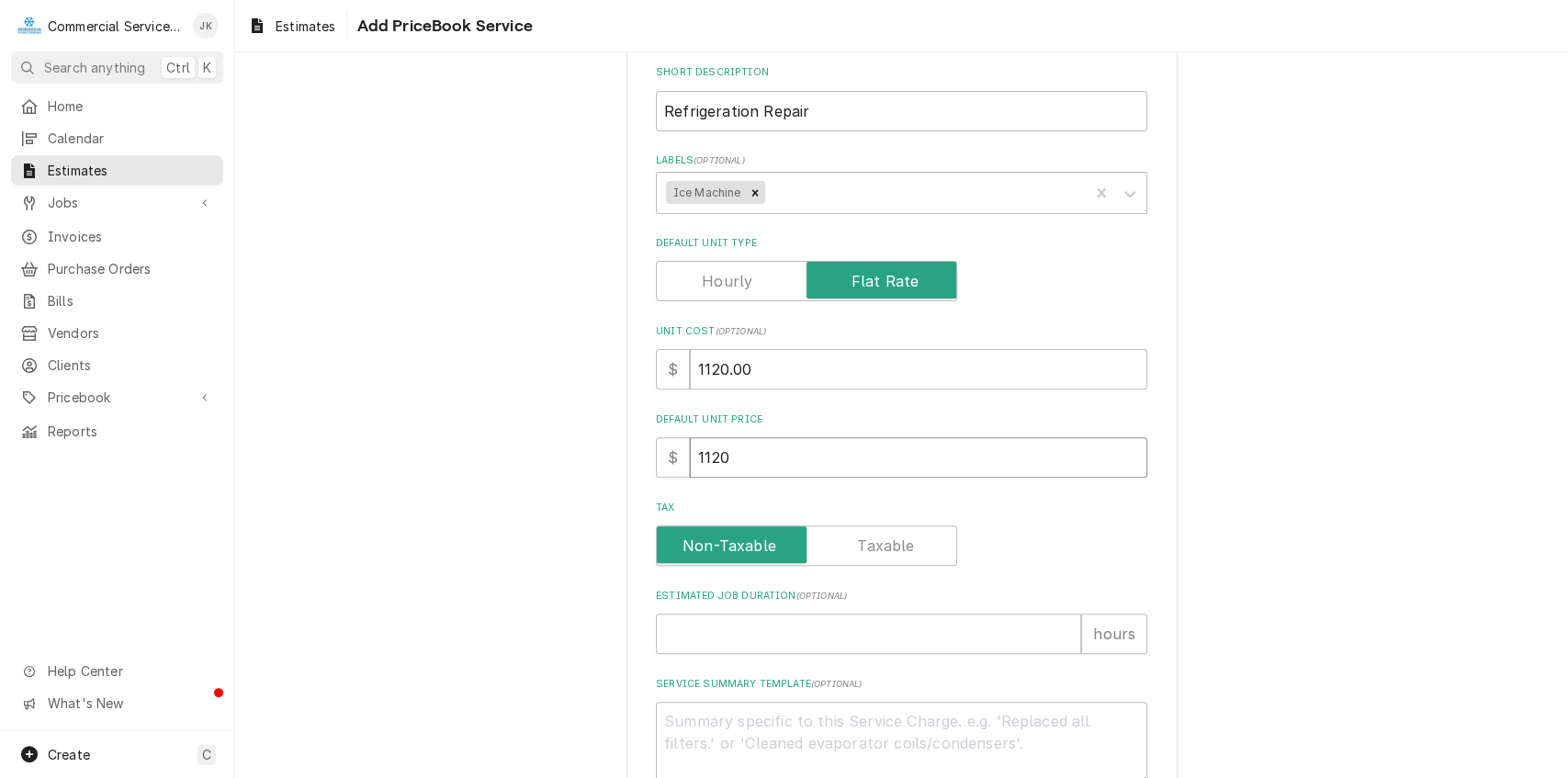
type input "1120.0"
type textarea "x"
type input "1120.00"
type textarea "x"
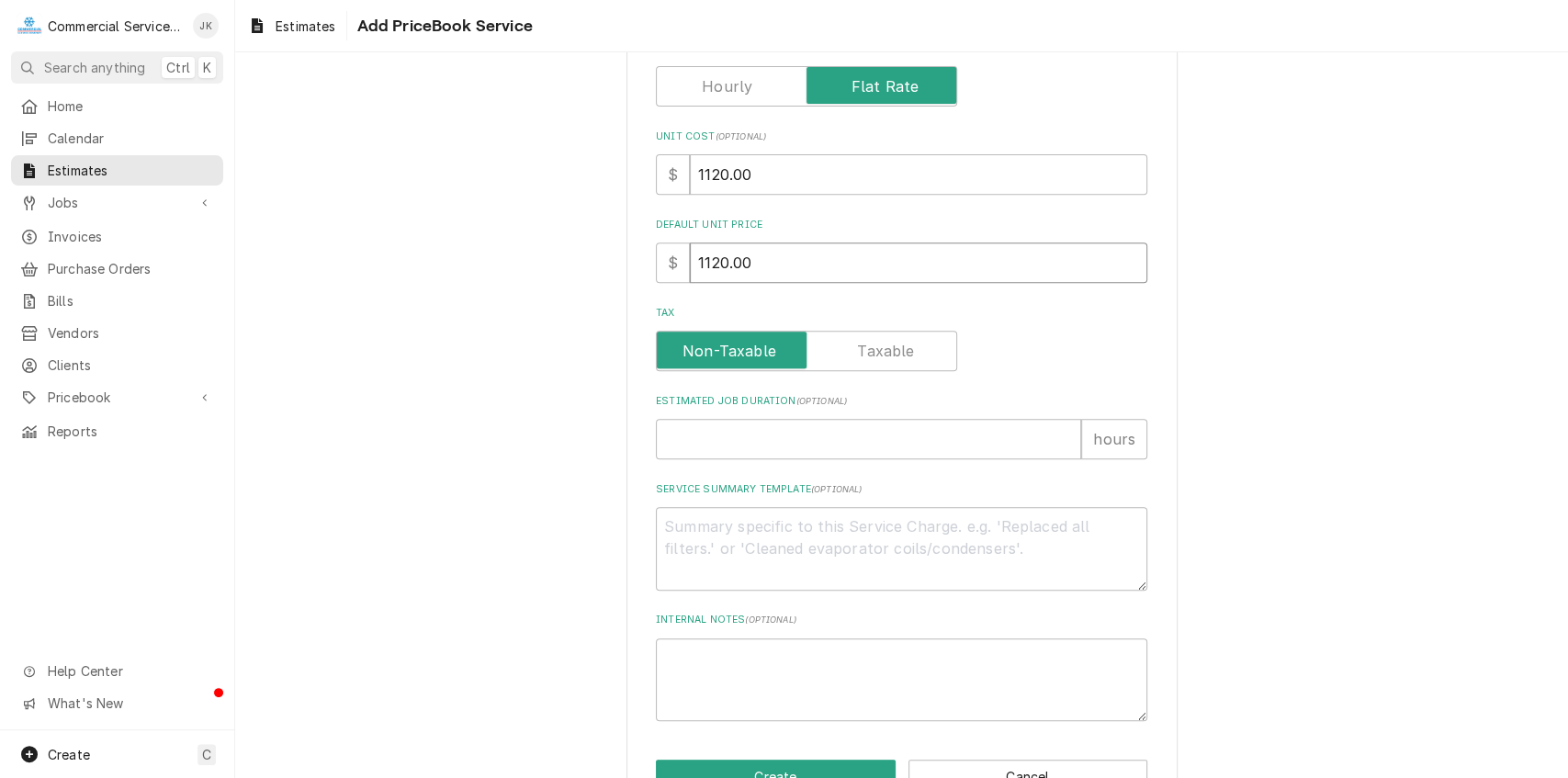
scroll to position [498, 0]
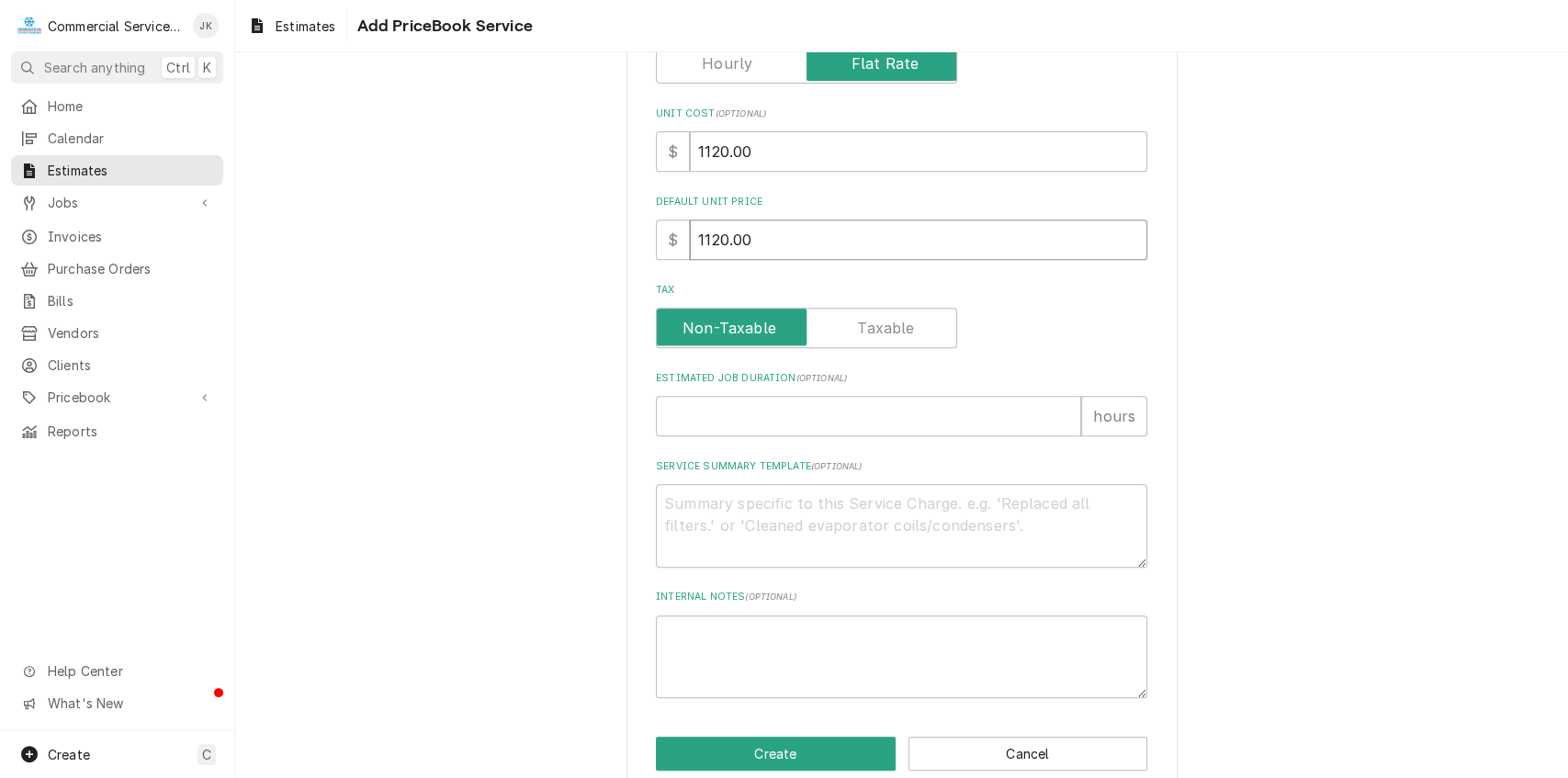
type input "1120.00"
click at [722, 151] on input "1120.00" at bounding box center [919, 152] width 457 height 40
type textarea "x"
type input "112.00"
type textarea "x"
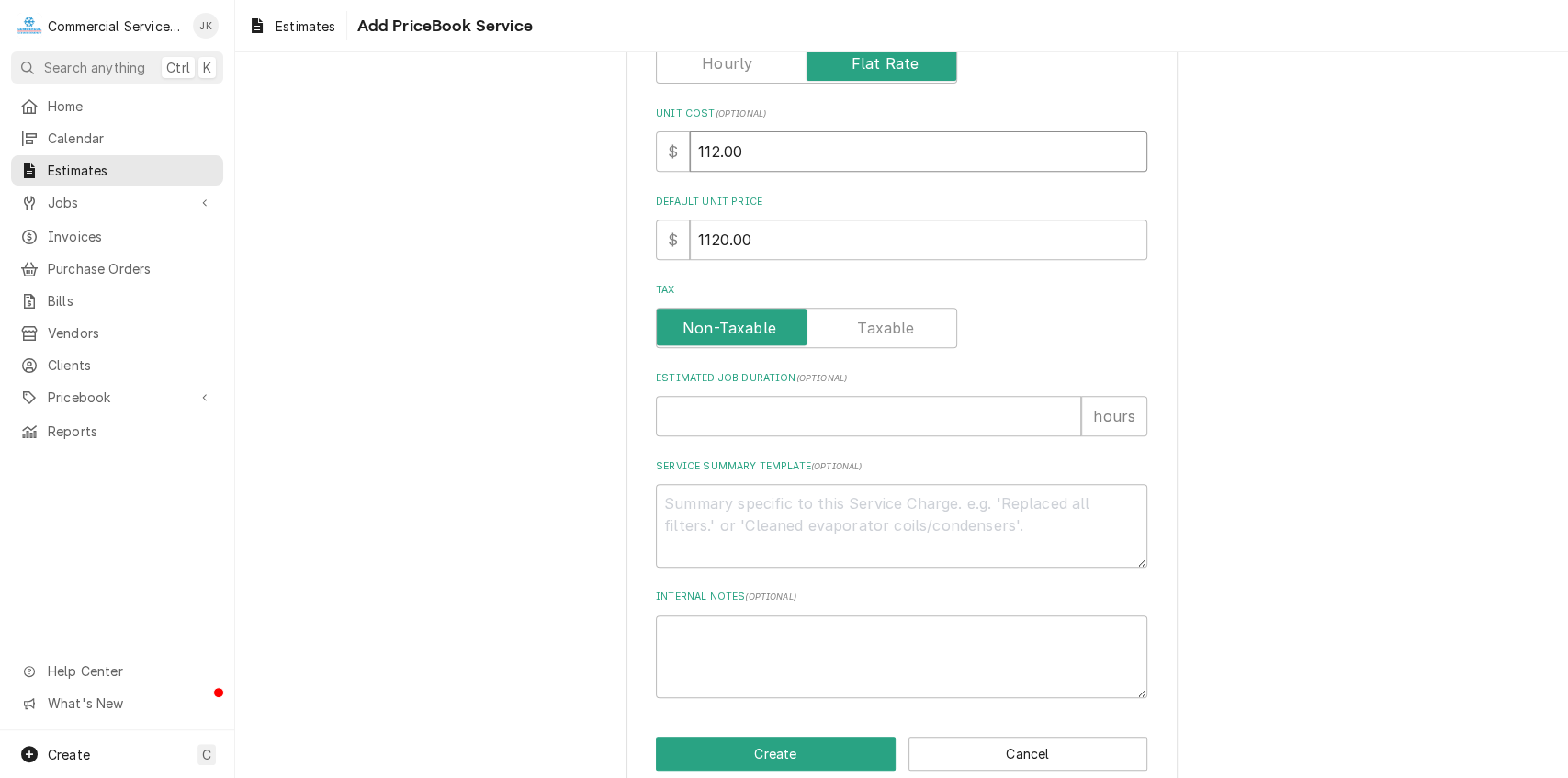
type input "11.00"
type textarea "x"
type input "1.00"
type textarea "x"
type input "16.00"
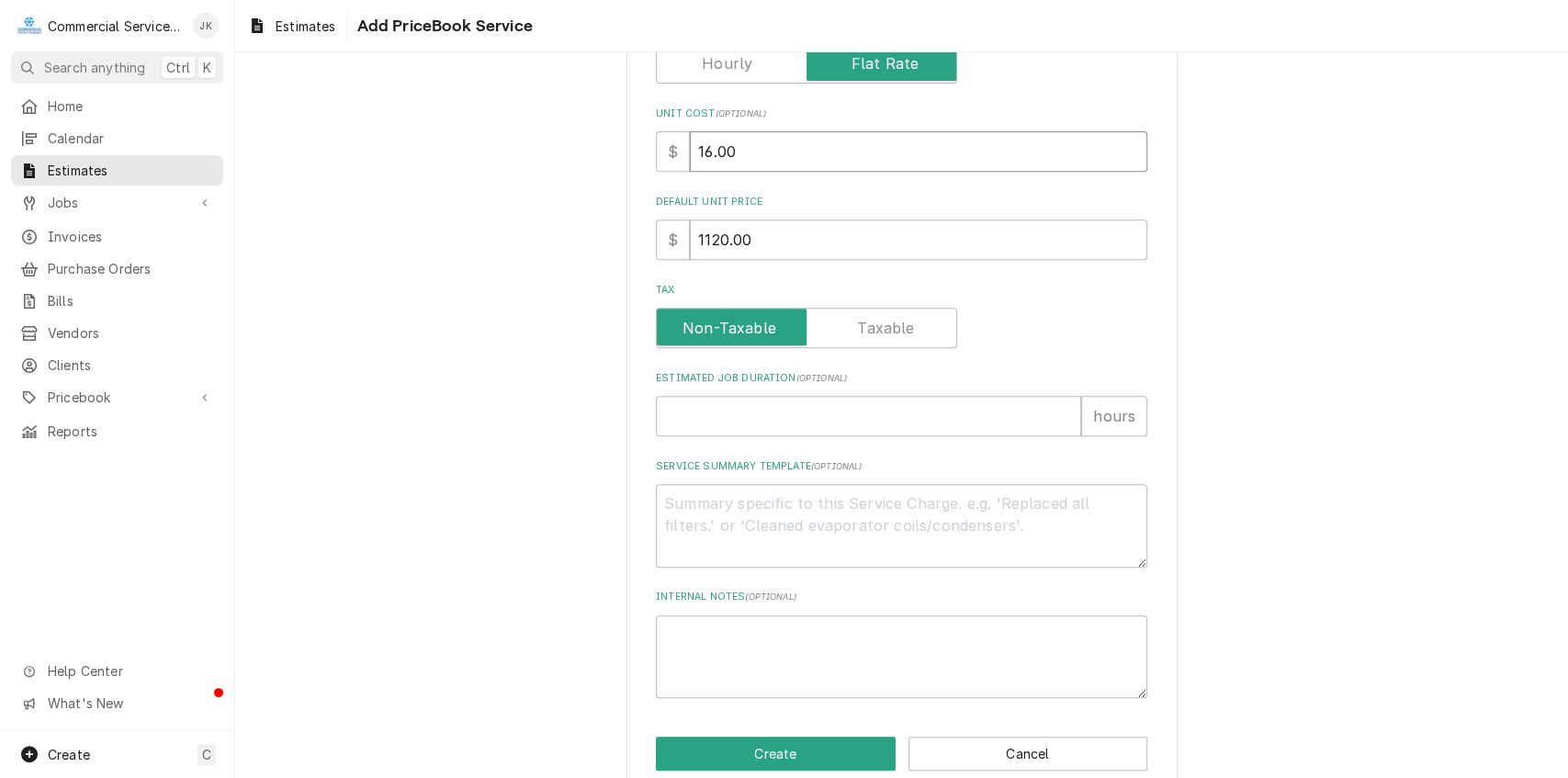
type textarea "x"
type input "168.00"
type textarea "x"
type input "1680.00"
type textarea "x"
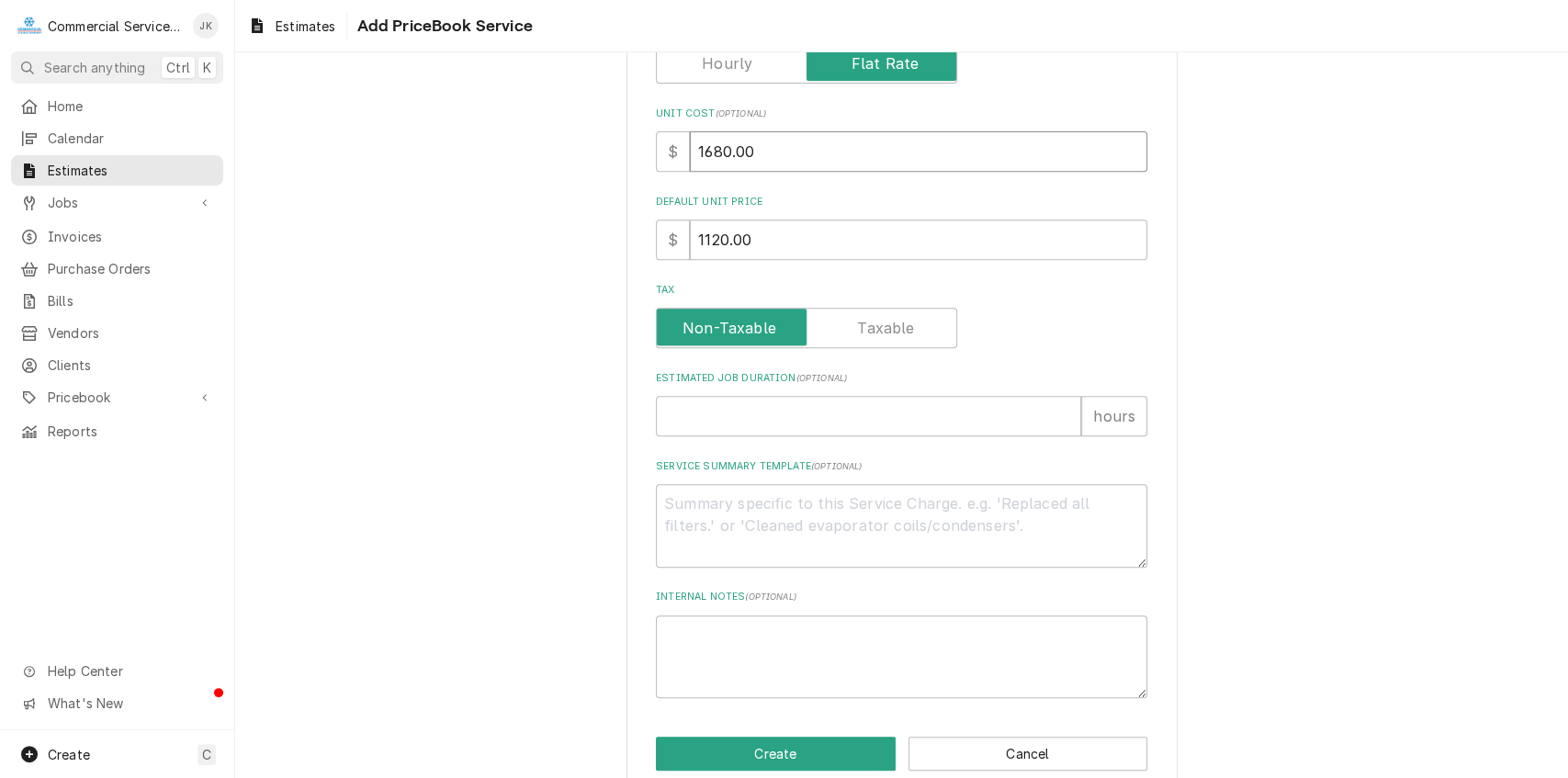
type input "1680.00"
click at [723, 235] on input "1120.00" at bounding box center [919, 240] width 457 height 40
type textarea "x"
type input "112.00"
type textarea "x"
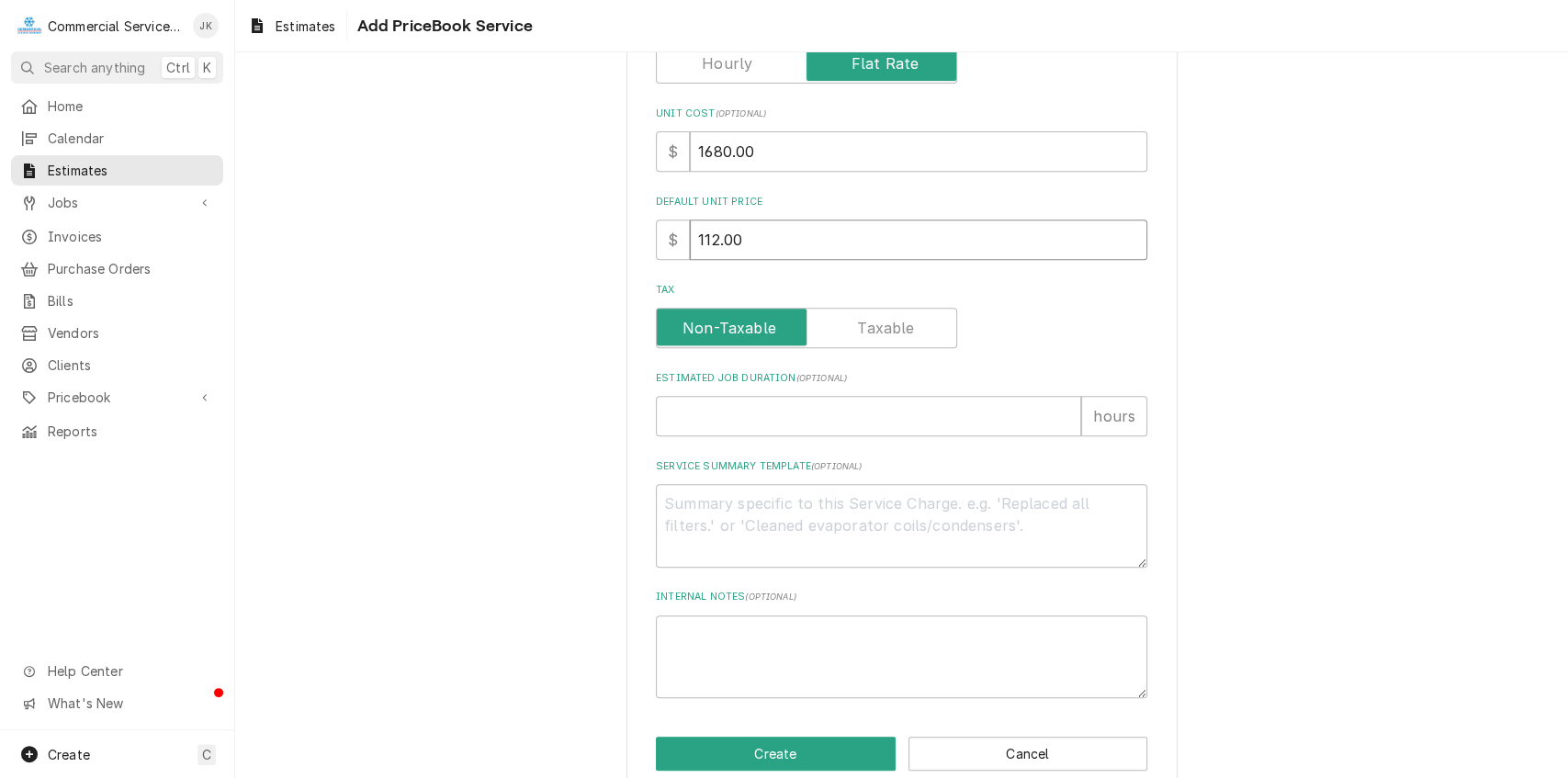
type input "11.00"
type textarea "x"
type input "1.00"
type textarea "x"
type input "16.00"
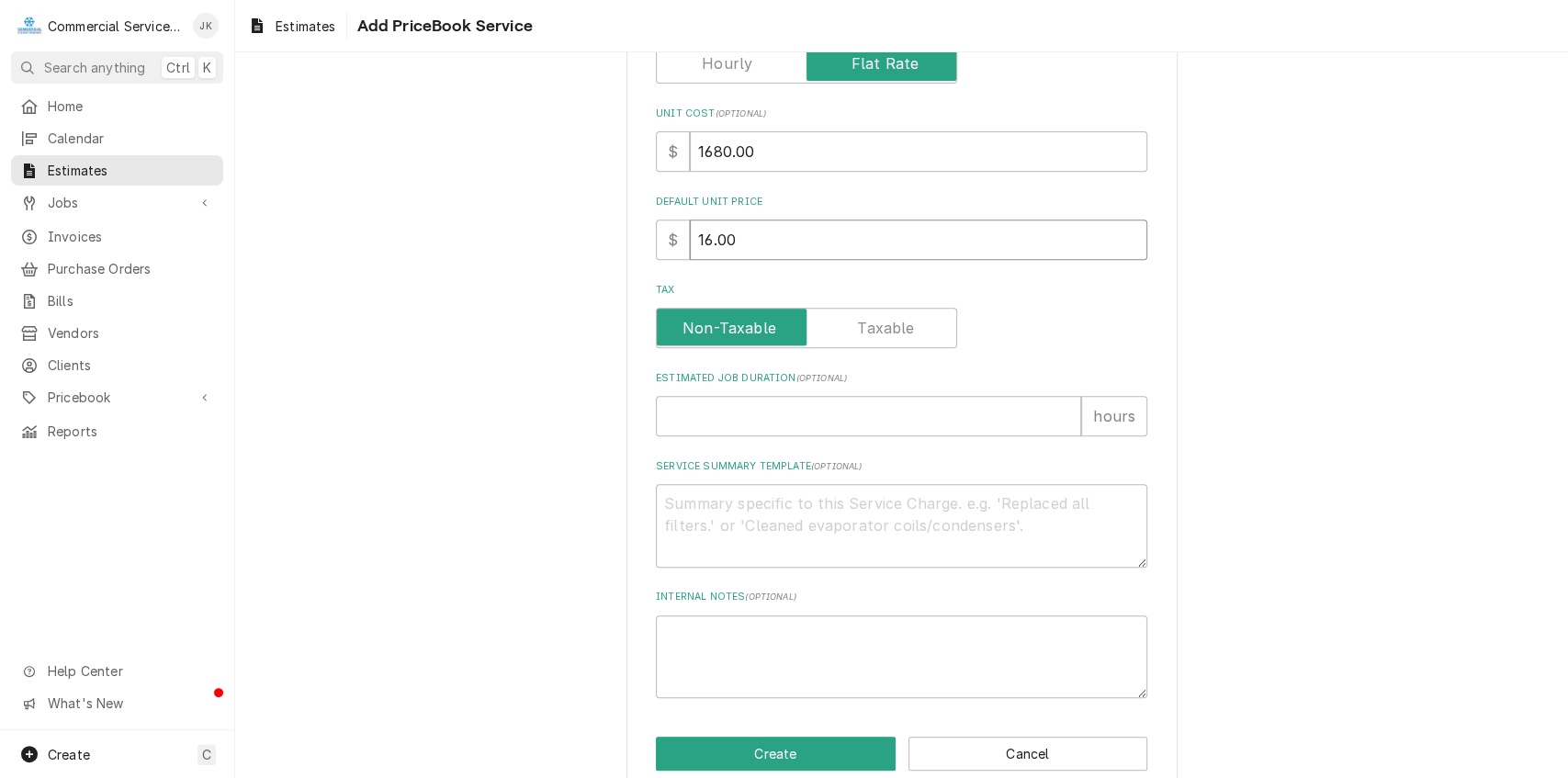
type textarea "x"
type input "168.00"
type textarea "x"
type input "1680.00"
type textarea "x"
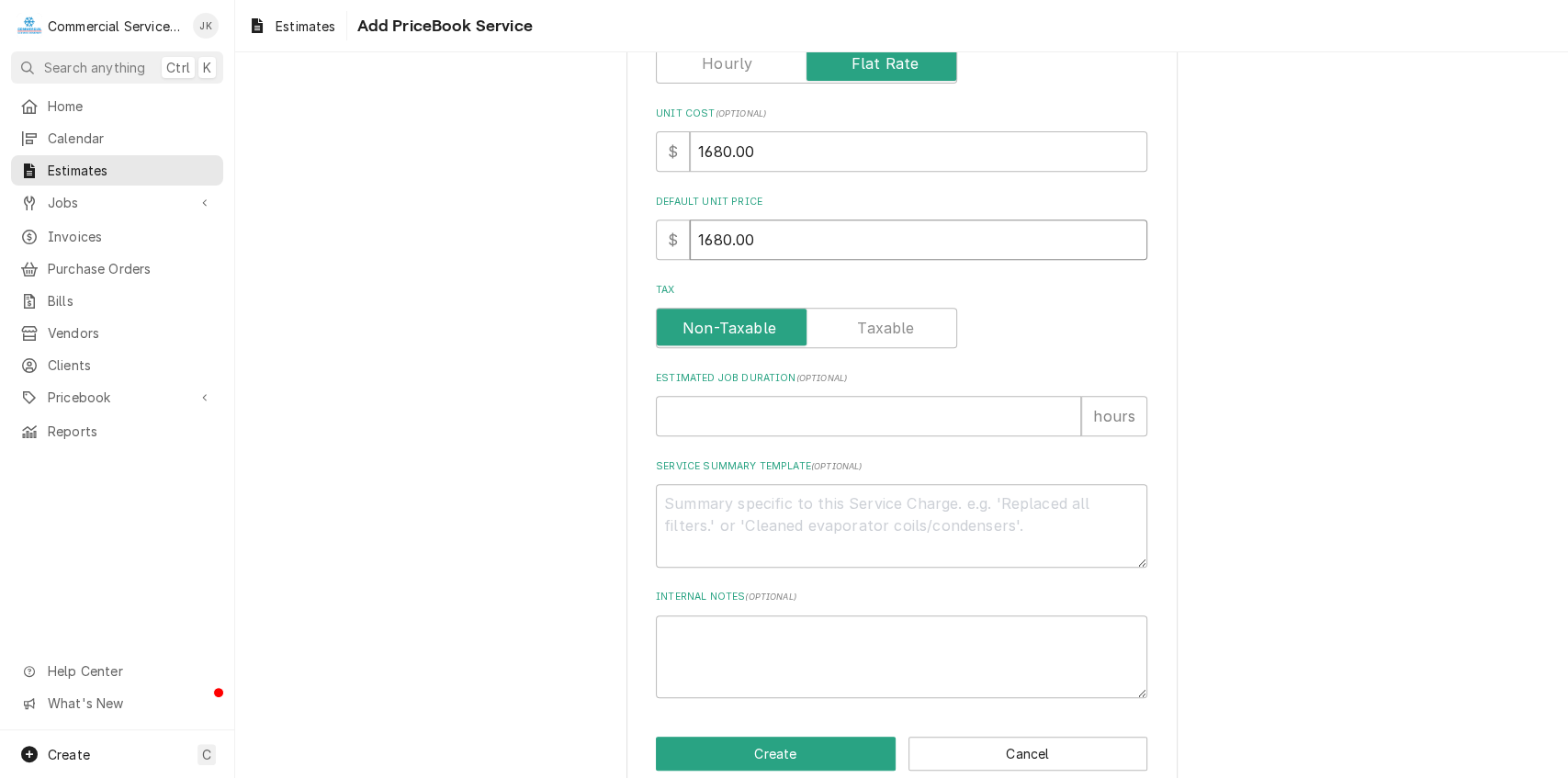
type input "16800.00"
type textarea "x"
type input "168000.00"
type textarea "x"
type input "16800.00"
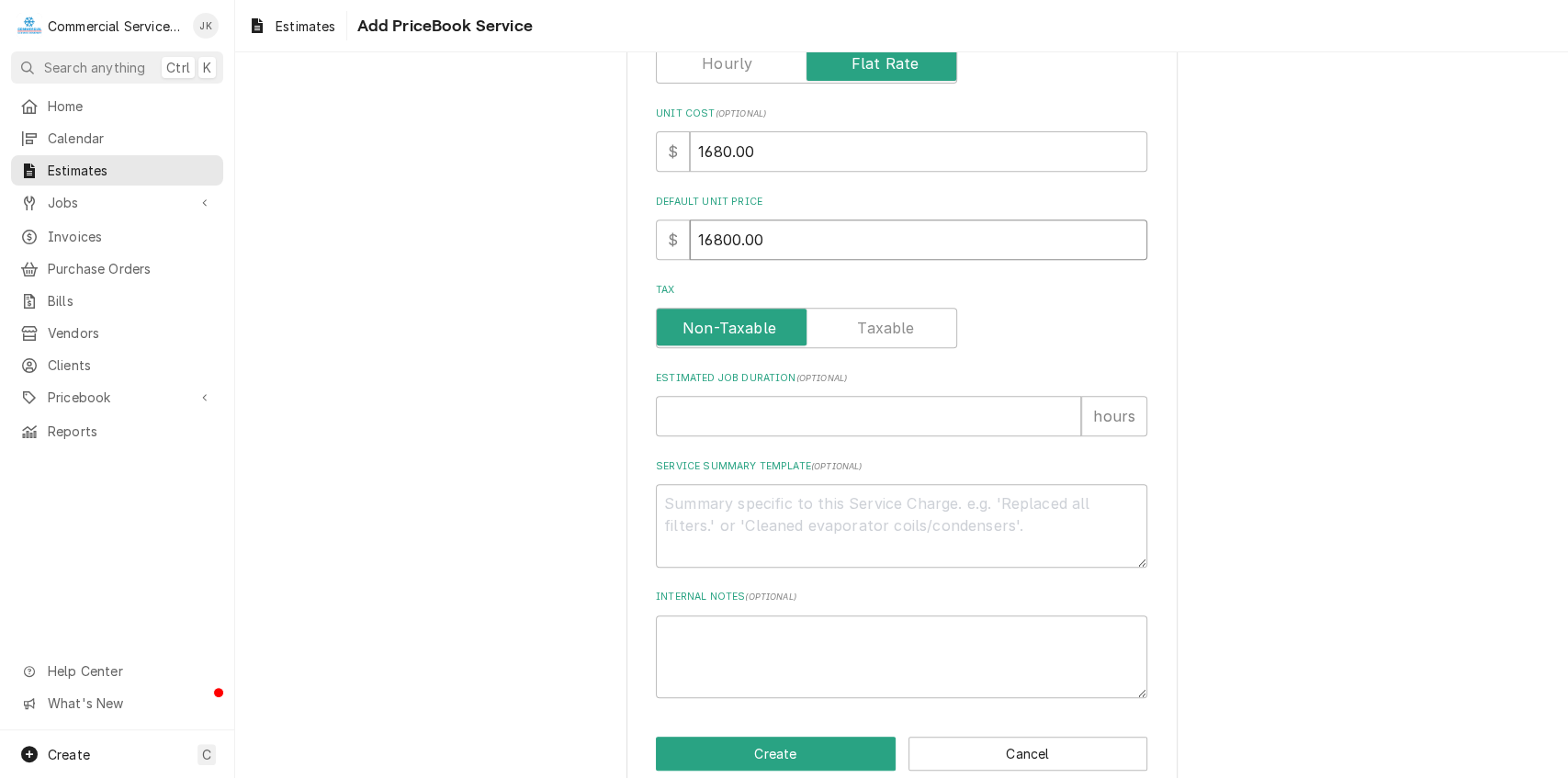
type textarea "x"
type input "1680.00"
type textarea "x"
type input "1680.00"
click at [718, 405] on input "Estimated Job Duration ( optional )" at bounding box center [869, 416] width 426 height 40
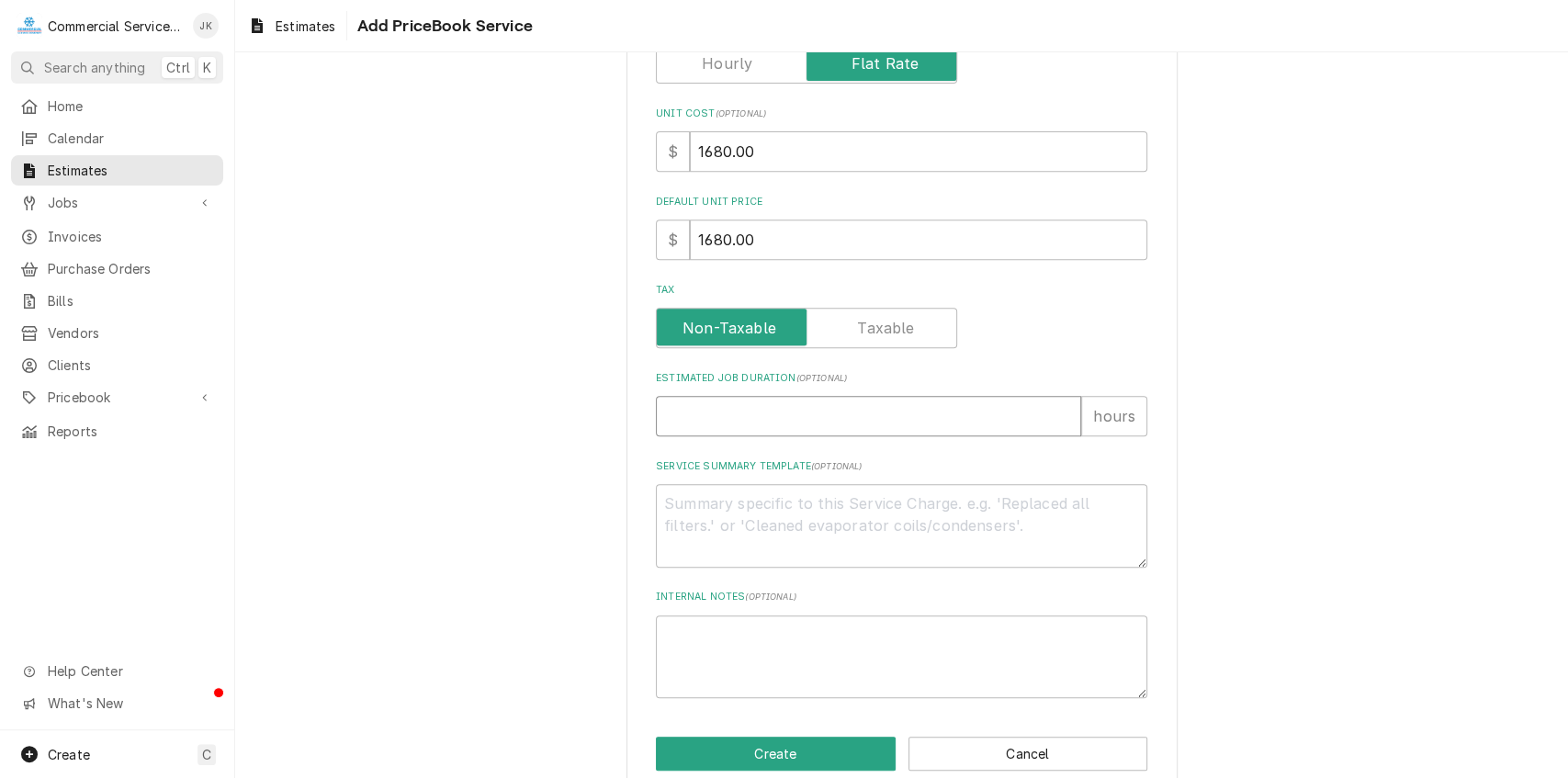
type textarea "x"
type input "1"
type textarea "x"
type input "12"
type textarea "x"
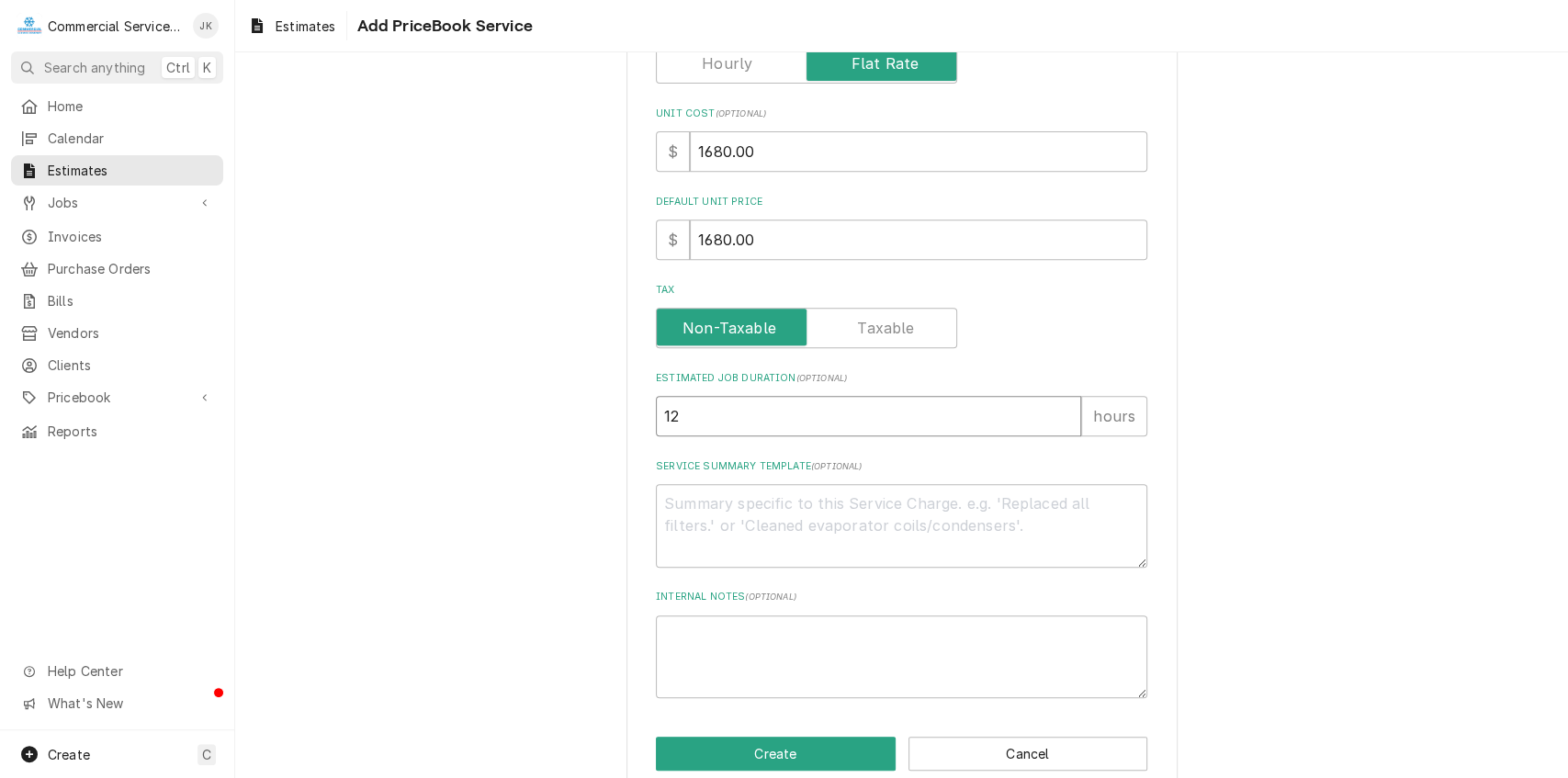
type input "12"
click at [692, 511] on textarea "Service Summary Template ( optional )" at bounding box center [901, 526] width 492 height 83
type textarea "x"
type textarea "R"
type textarea "x"
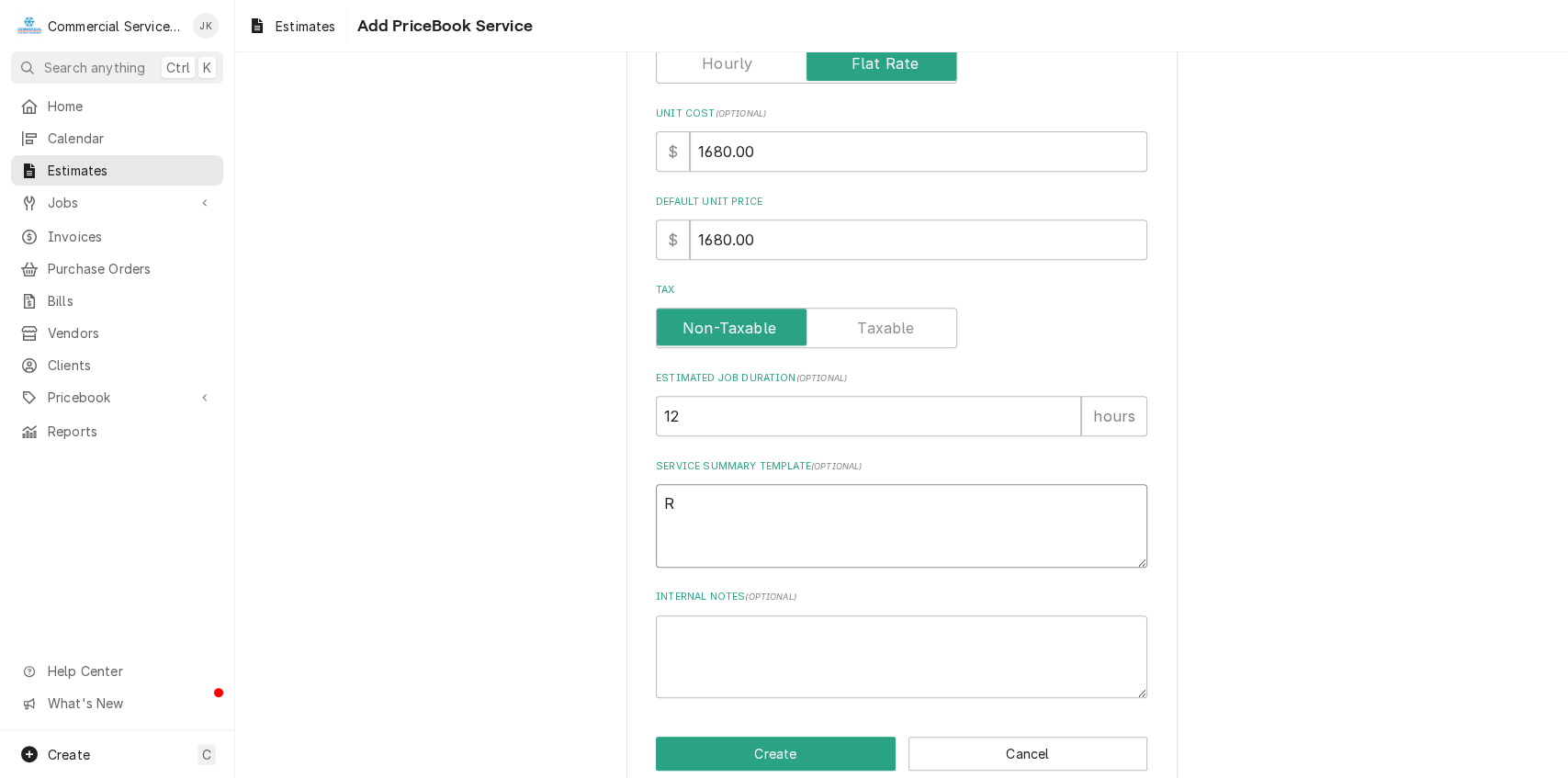
type textarea "Re"
type textarea "x"
type textarea "Rem"
type textarea "x"
type textarea "Remo"
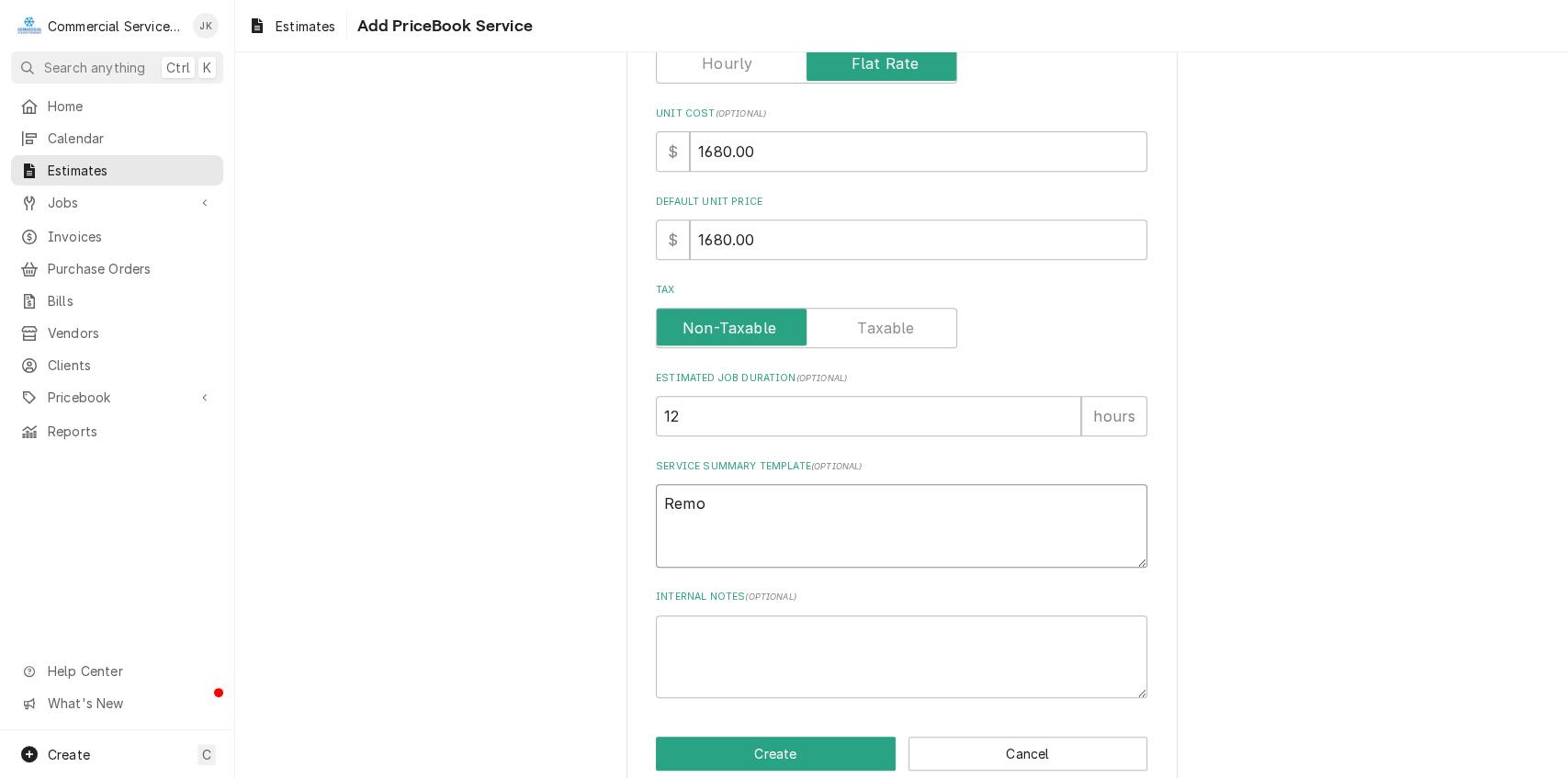
type textarea "x"
type textarea "Remot"
type textarea "x"
type textarea "Remote"
type textarea "x"
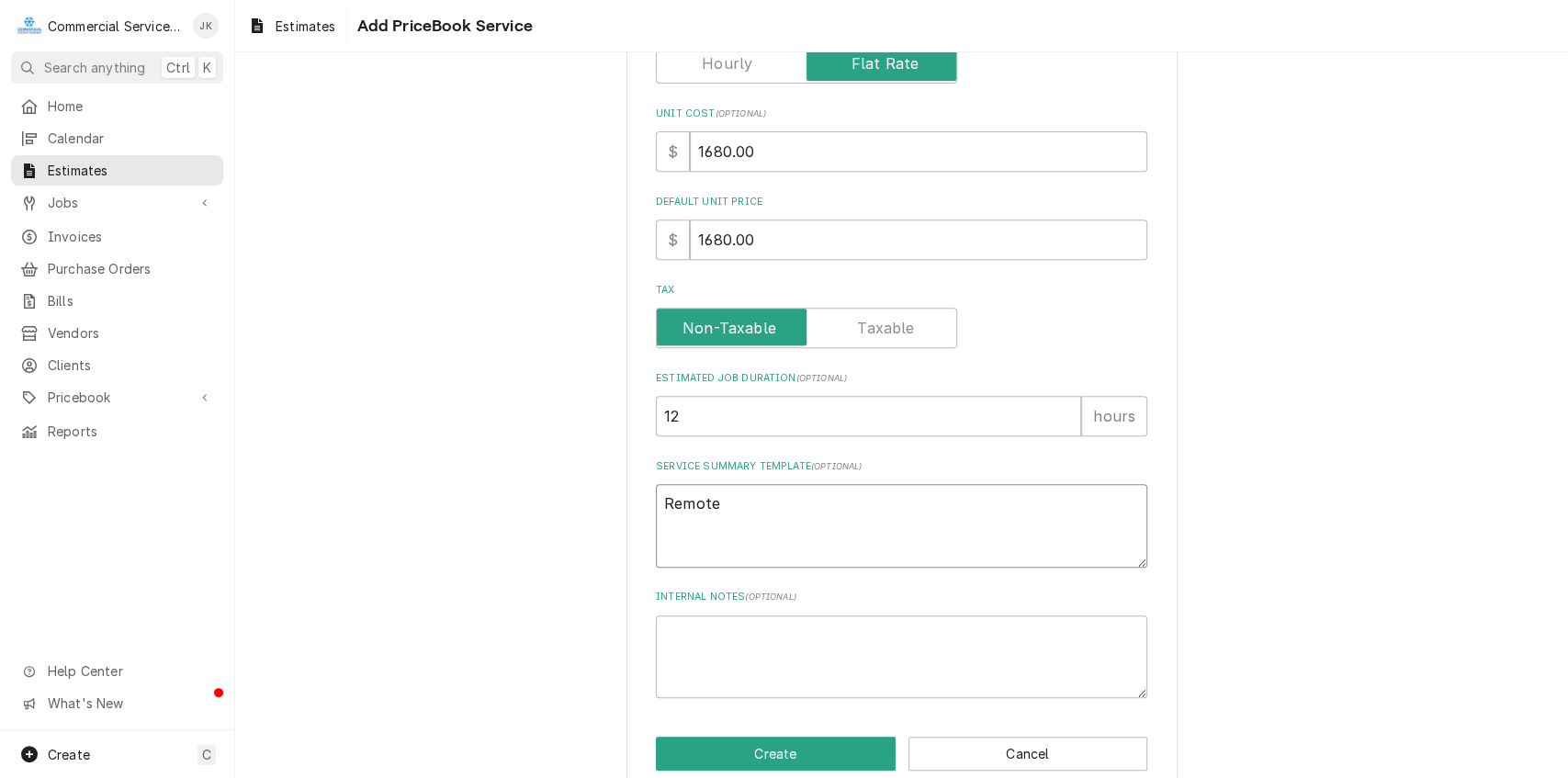
type textarea "Remote"
type textarea "x"
type textarea "Remote c"
type textarea "x"
type textarea "Remote co"
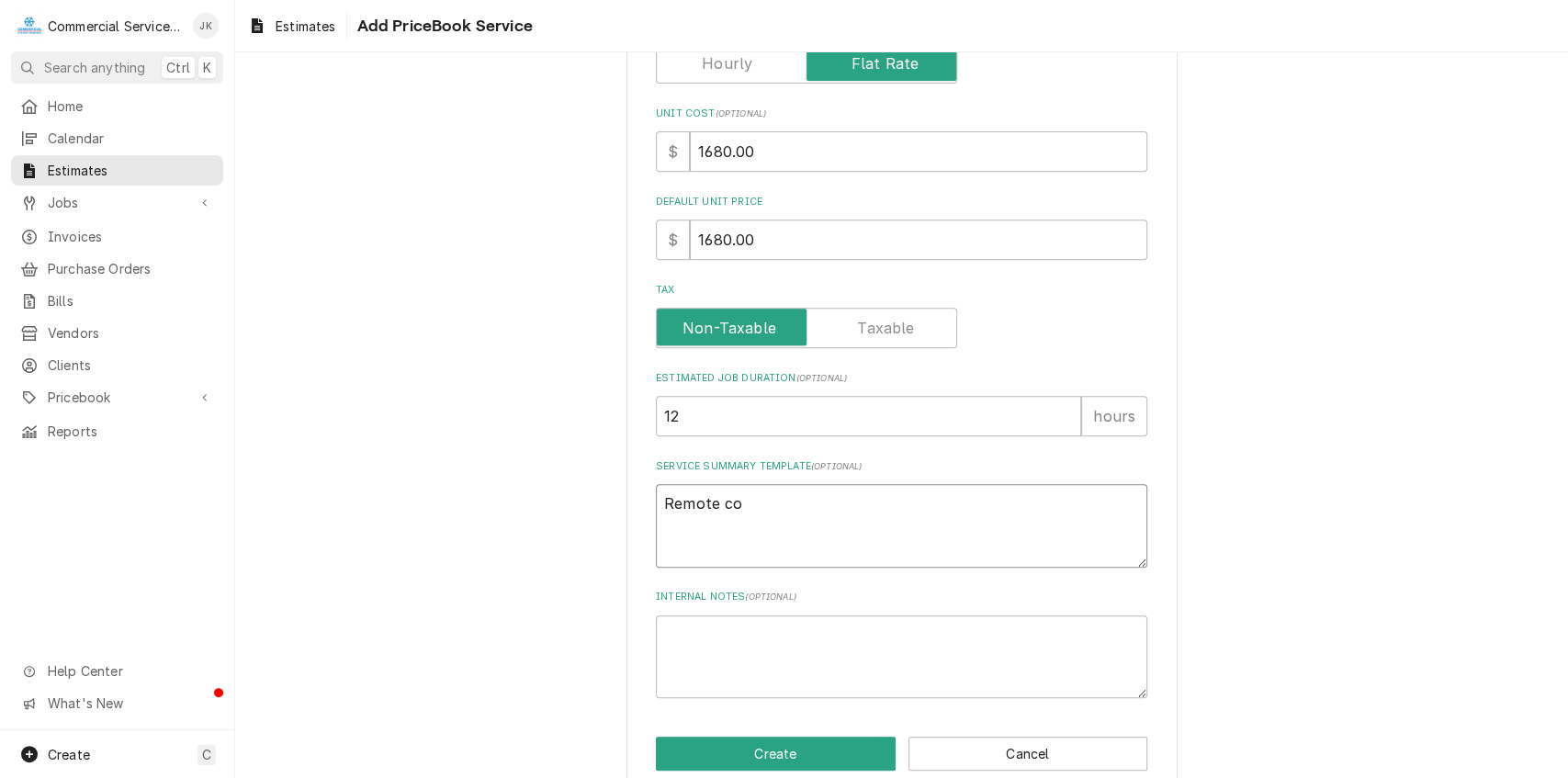
type textarea "x"
type textarea "Remote con"
type textarea "x"
type textarea "Remote cond"
type textarea "x"
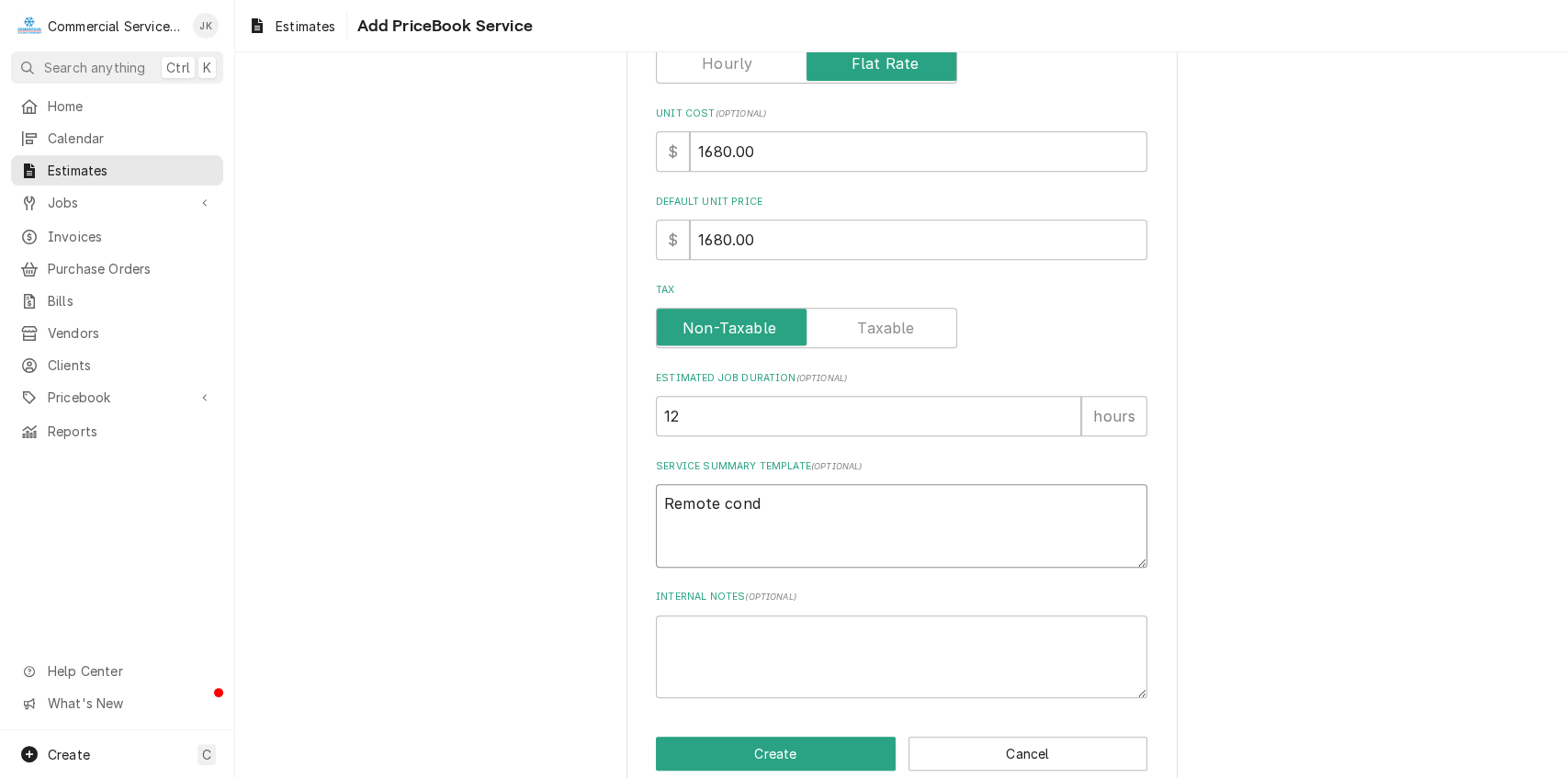
type textarea "Remote conde"
type textarea "x"
type textarea "Remote conden"
type textarea "x"
type textarea "Remote condens"
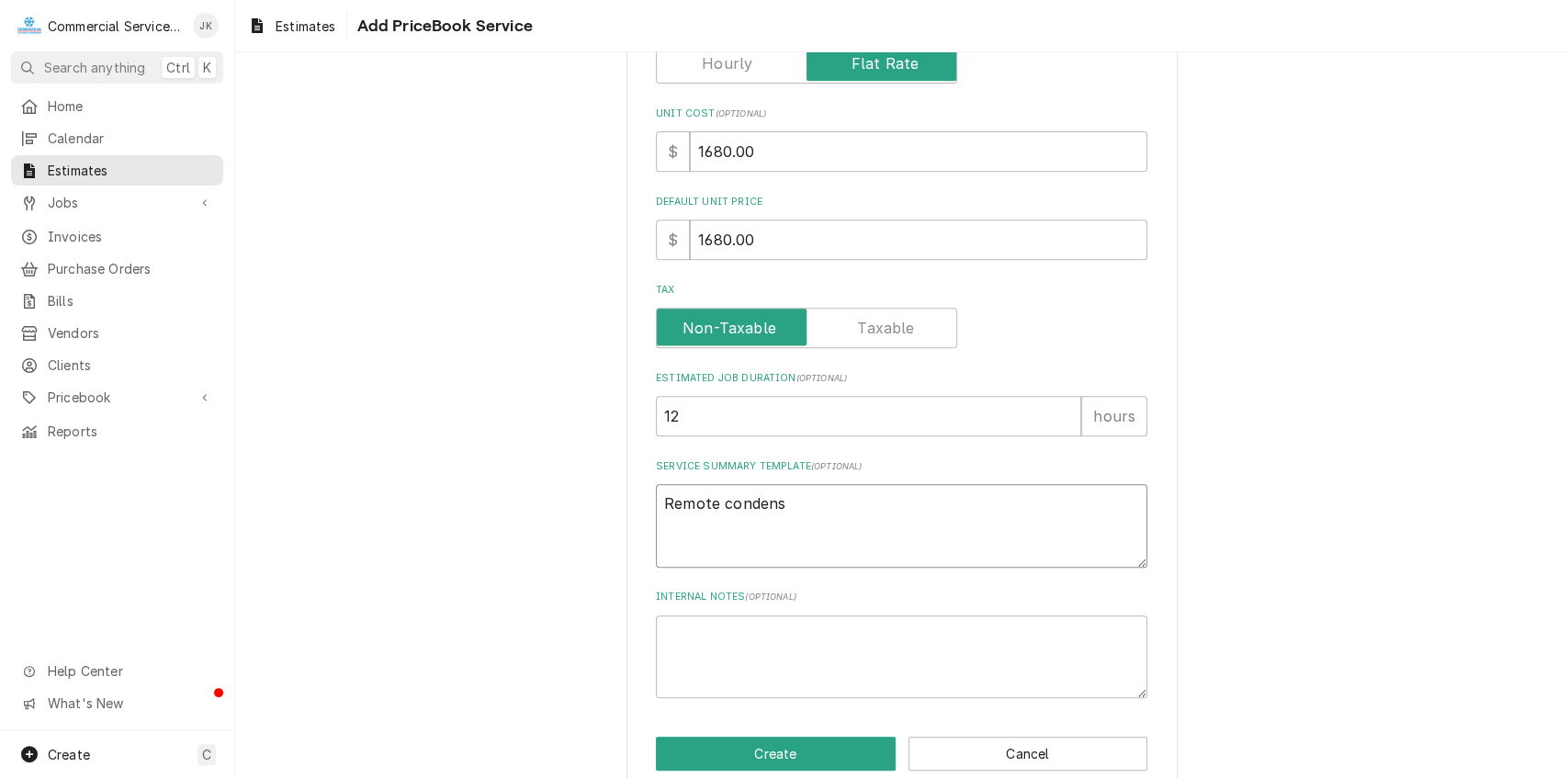
type textarea "x"
type textarea "Remote condense"
type textarea "x"
type textarea "Remote condenser"
type textarea "x"
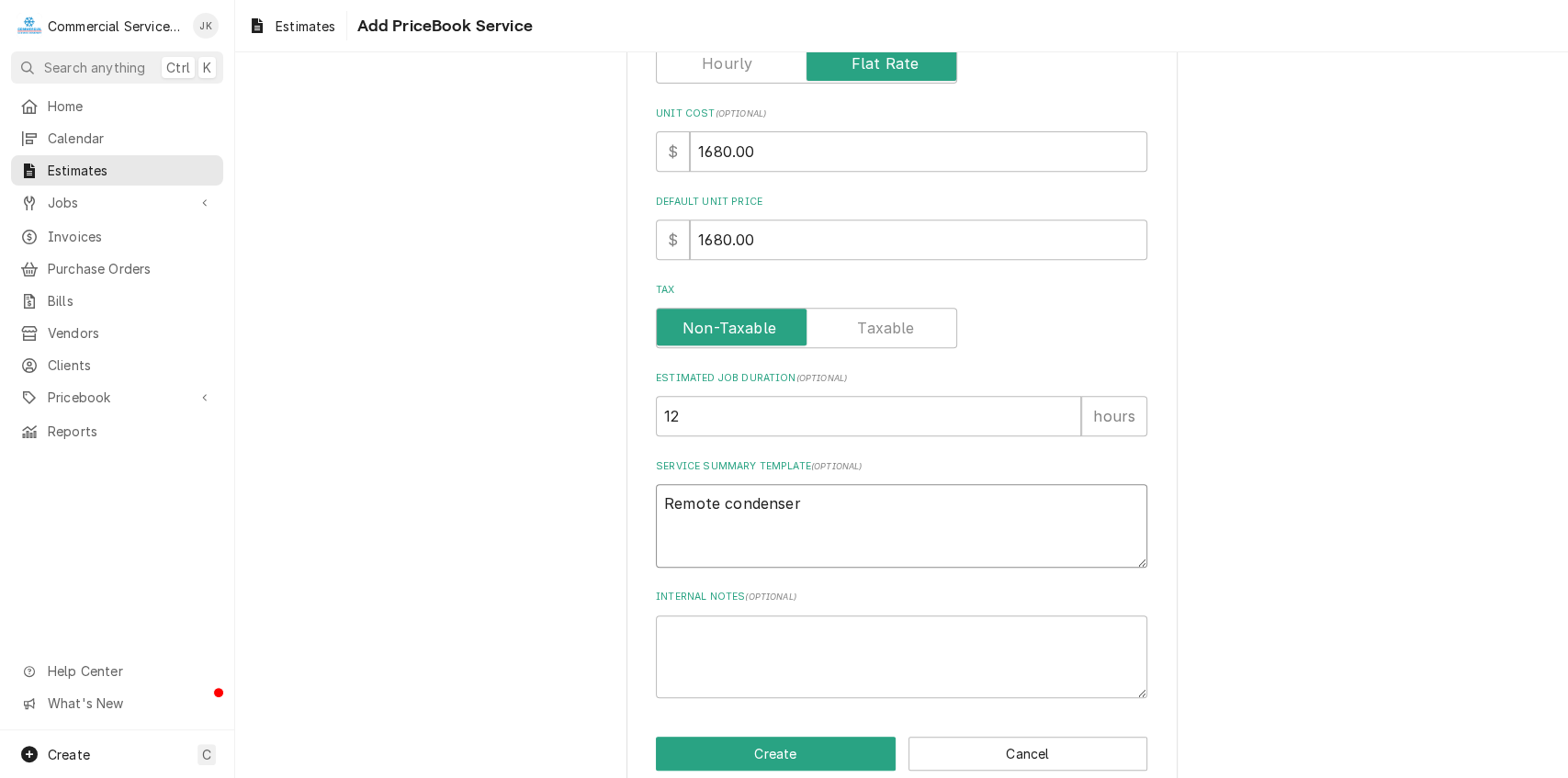
type textarea "Remote condenser"
type textarea "x"
type textarea "Remote condenser l"
type textarea "x"
type textarea "Remote condenser le"
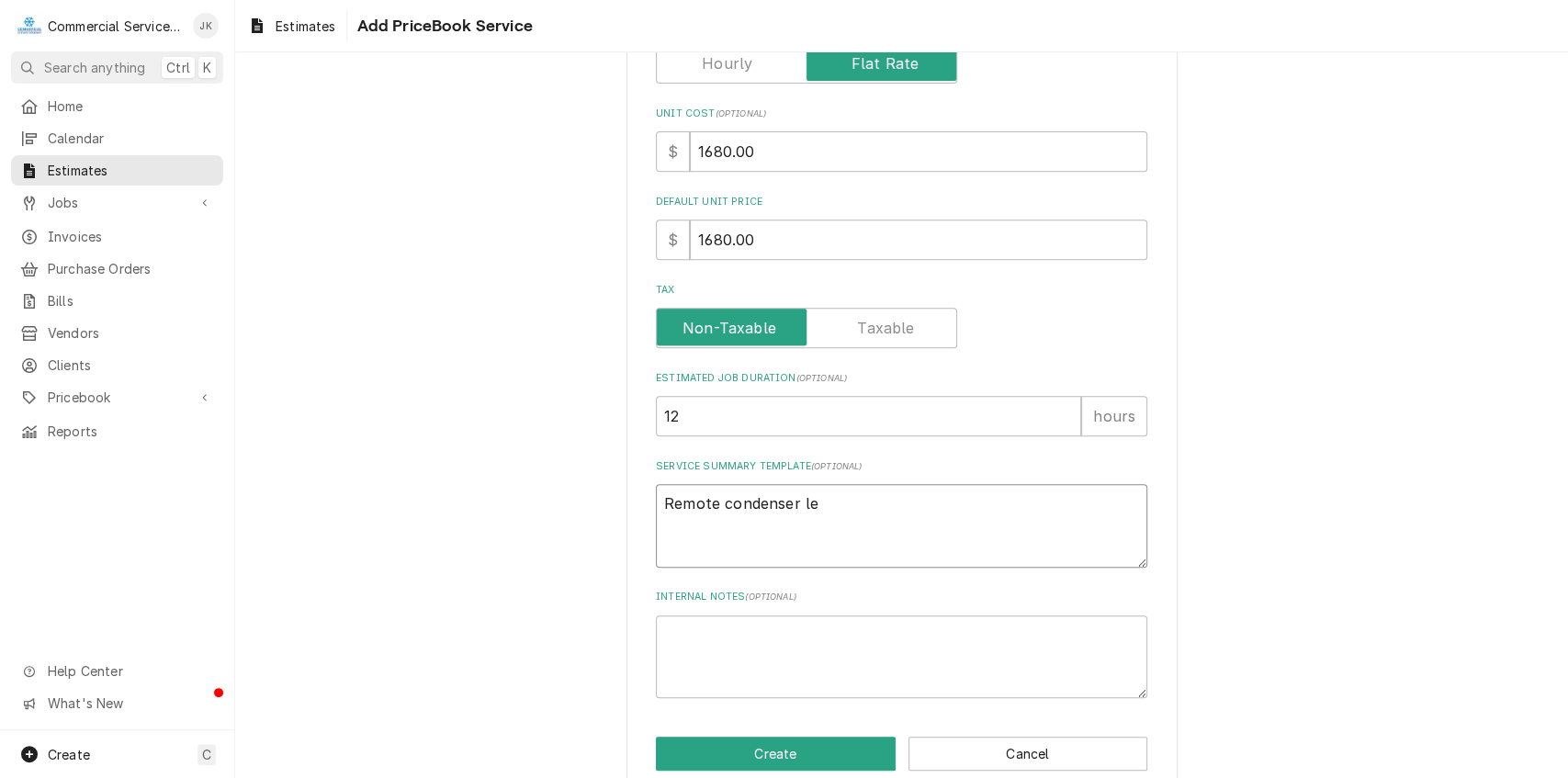
type textarea "x"
type textarea "Remote condenser lea"
type textarea "x"
type textarea "Remote condenser leak"
type textarea "x"
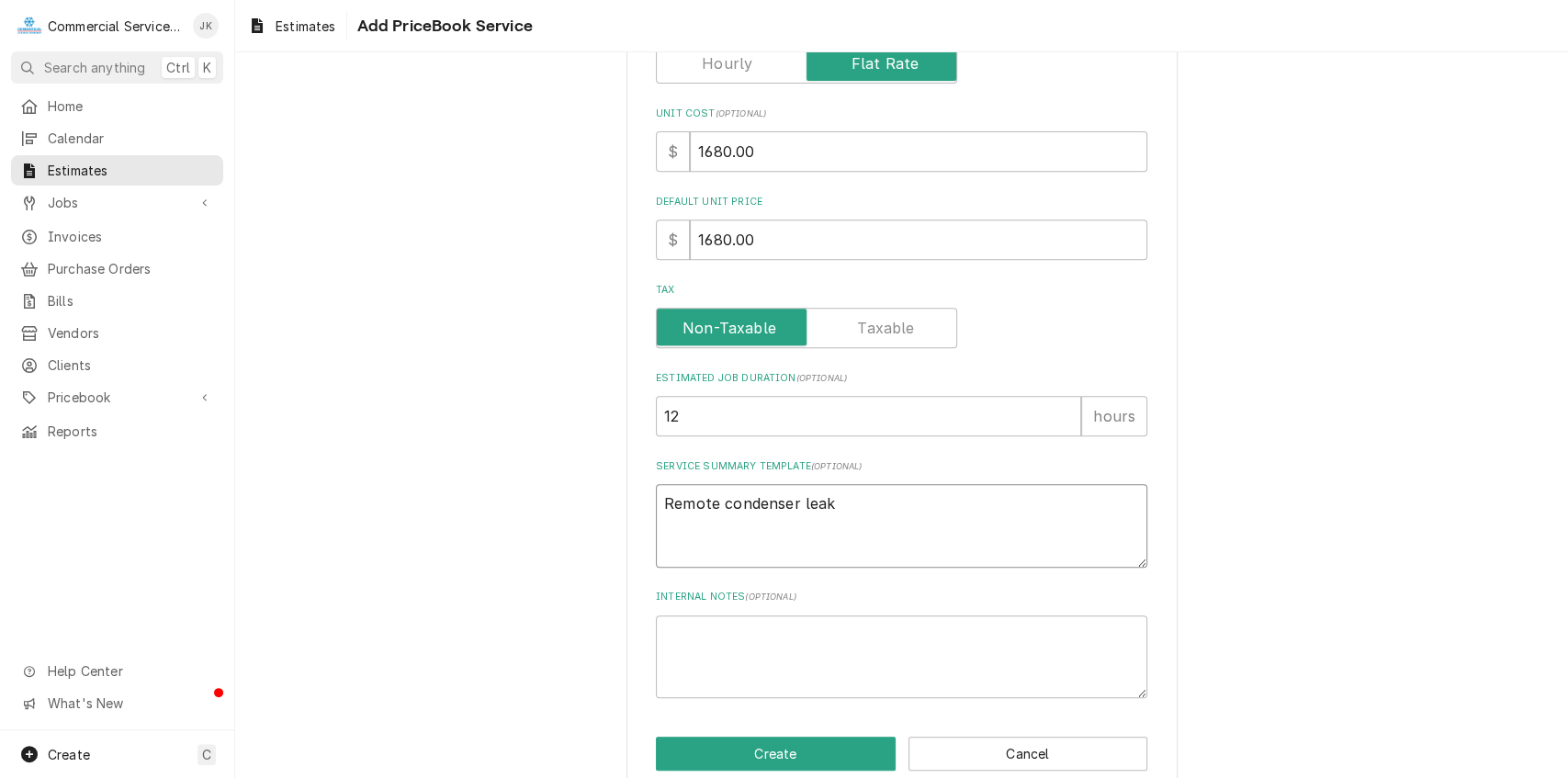
type textarea "Remote condenser leaki"
type textarea "x"
type textarea "Remote condenser leakin"
type textarea "x"
type textarea "Remote condenser leaking"
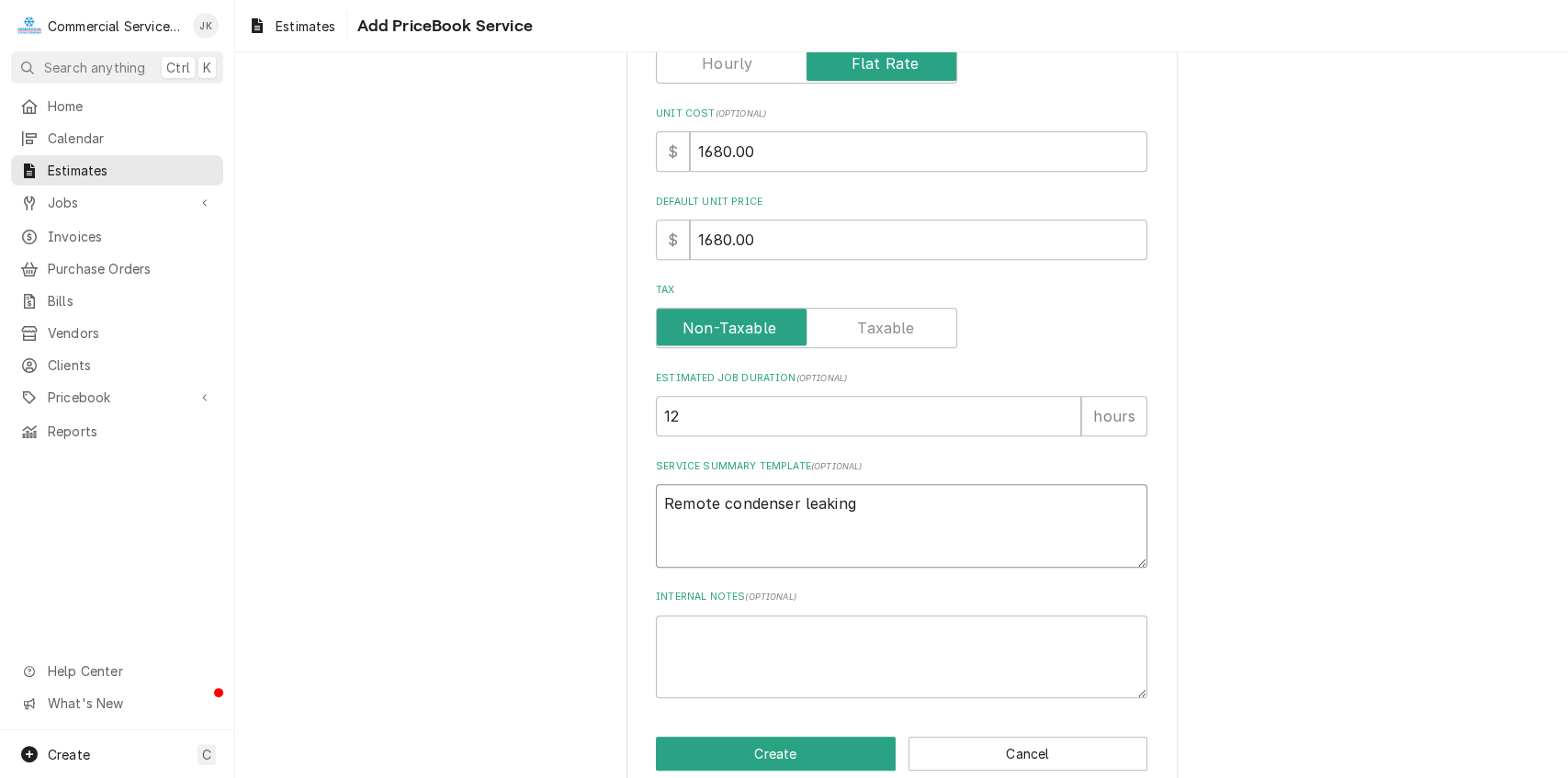
type textarea "x"
type textarea "Remote condenser leaking"
type textarea "x"
type textarea "Remote condenser leaking r"
type textarea "x"
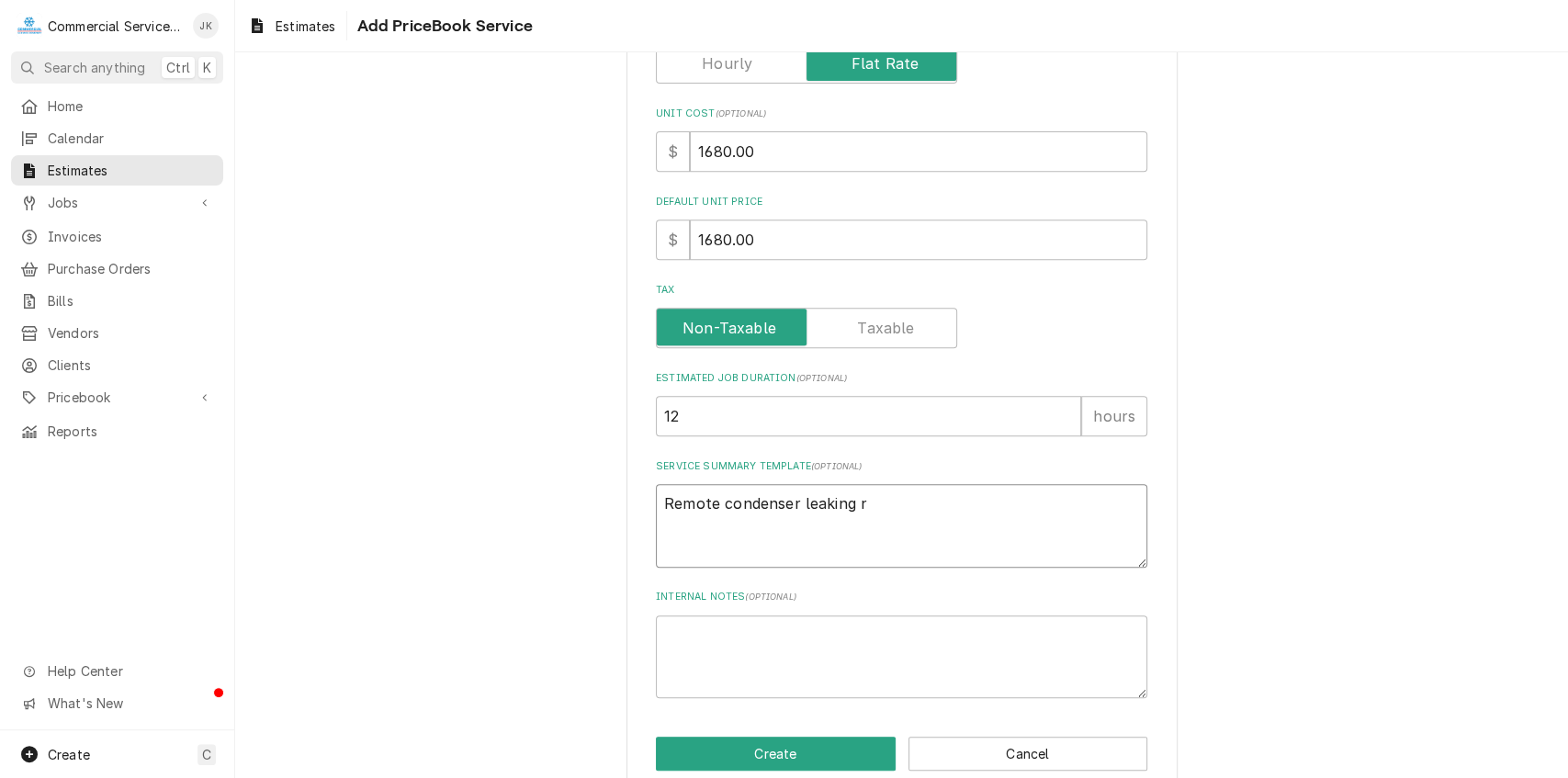
type textarea "Remote condenser leaking re"
type textarea "x"
type textarea "Remote condenser leaking ref"
type textarea "x"
type textarea "Remote condenser leaking refr"
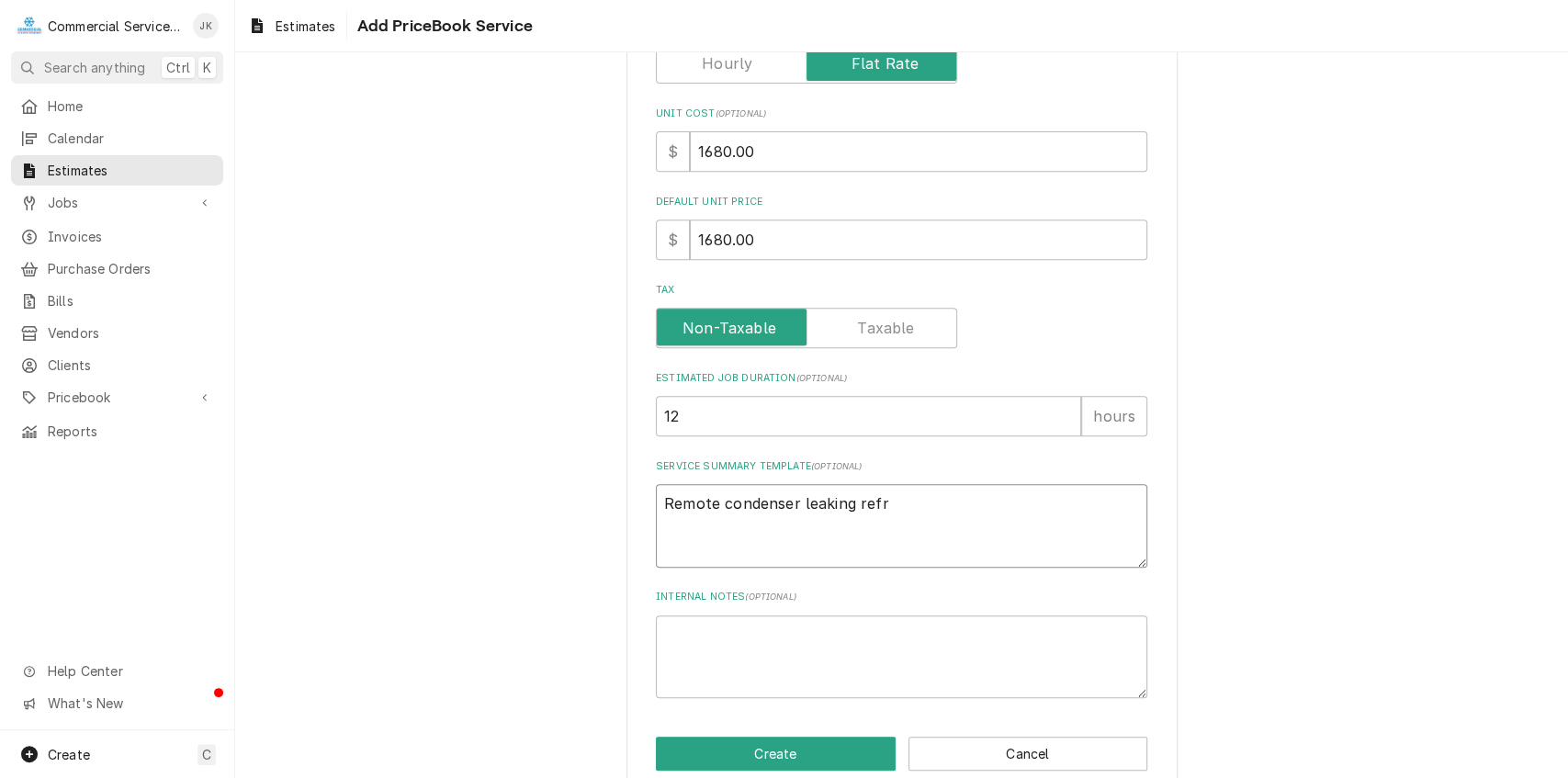
type textarea "x"
type textarea "Remote condenser leaking refri"
type textarea "x"
type textarea "Remote condenser leaking refrig"
type textarea "x"
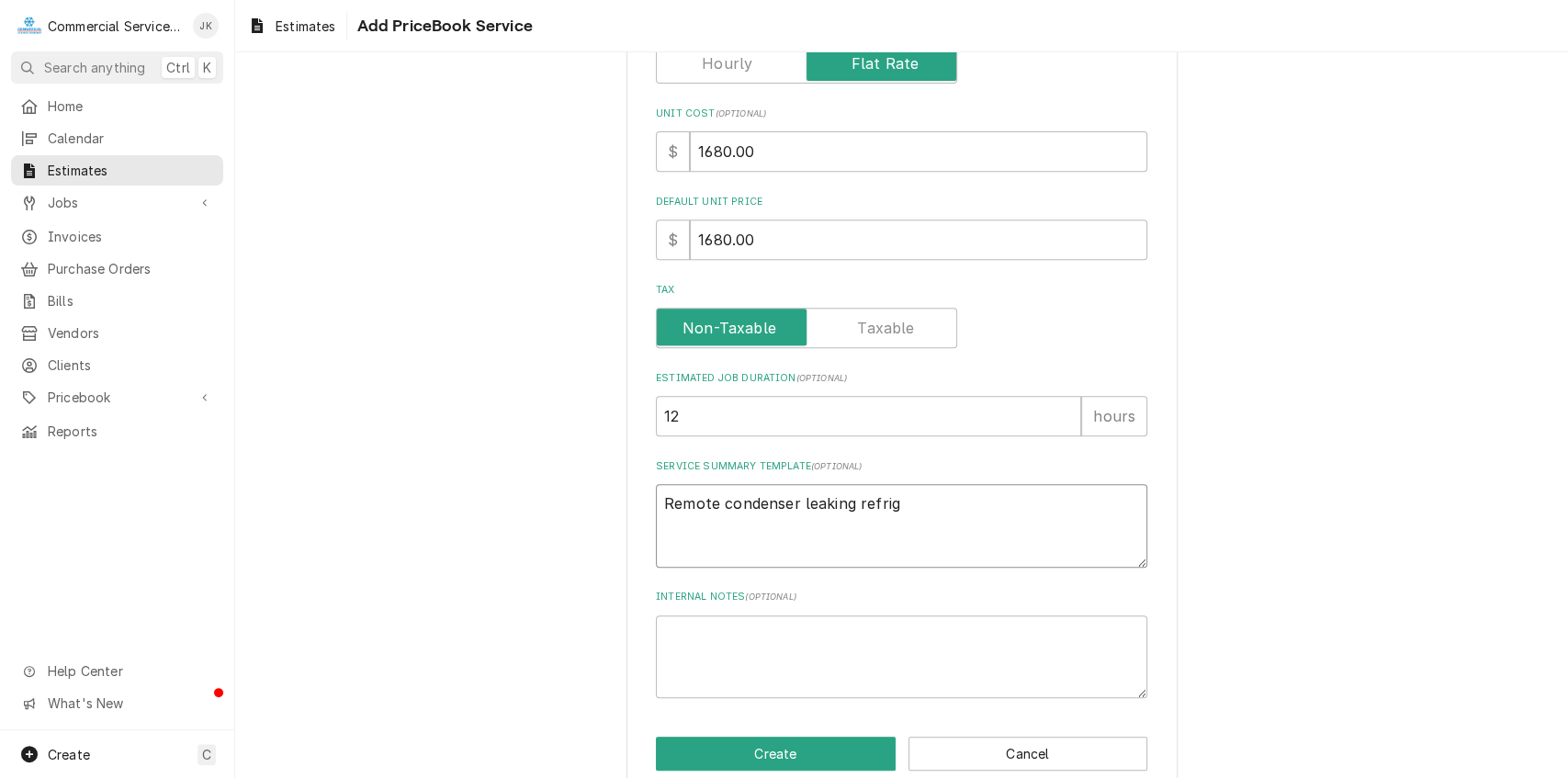
type textarea "Remote condenser leaking refrige"
type textarea "x"
type textarea "Remote condenser leaking refriger"
type textarea "x"
type textarea "Remote condenser leaking refrigera"
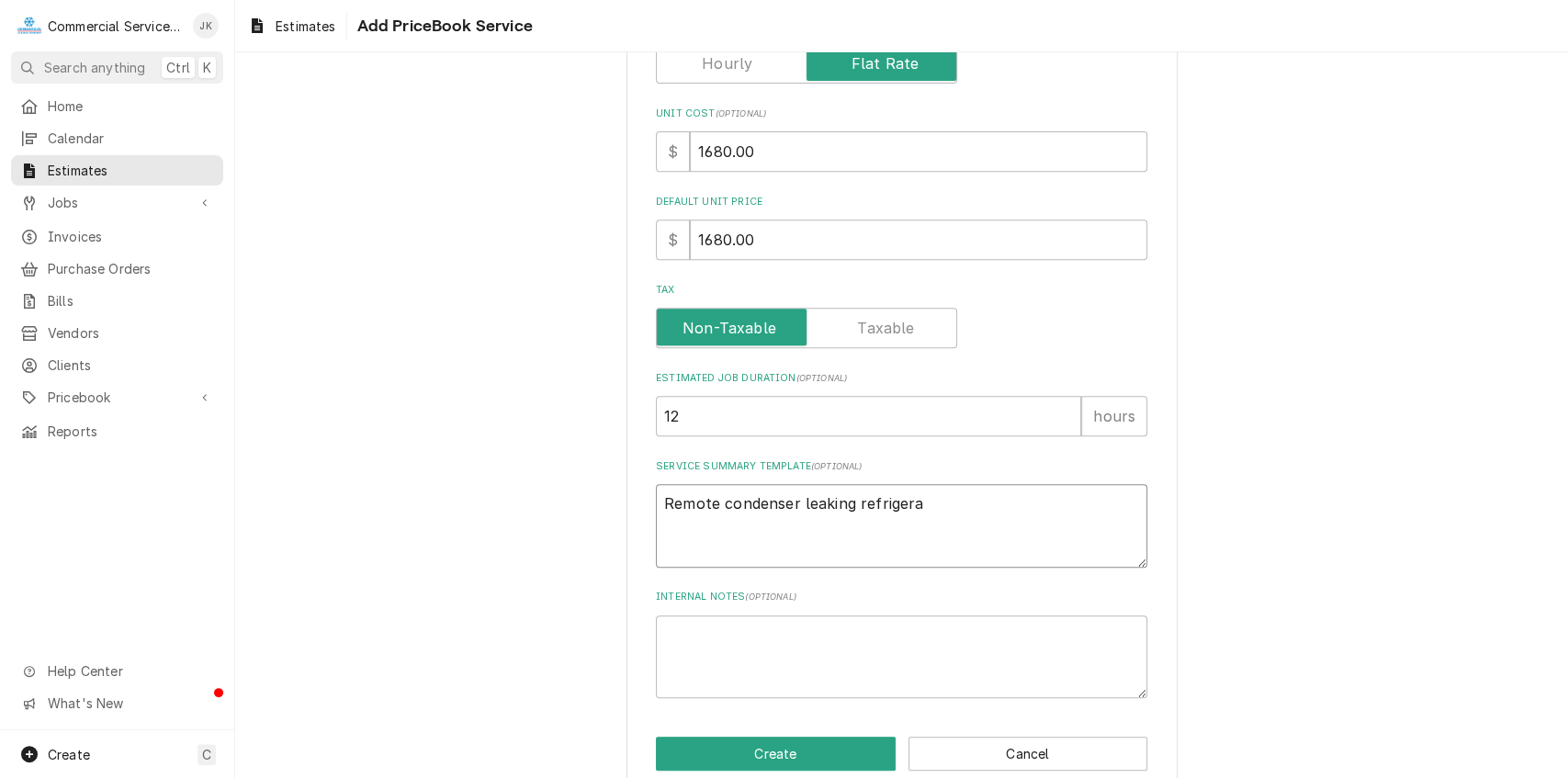
type textarea "x"
type textarea "Remote condenser leaking refrigeran"
type textarea "x"
type textarea "Remote condenser leaking refrigerant"
type textarea "x"
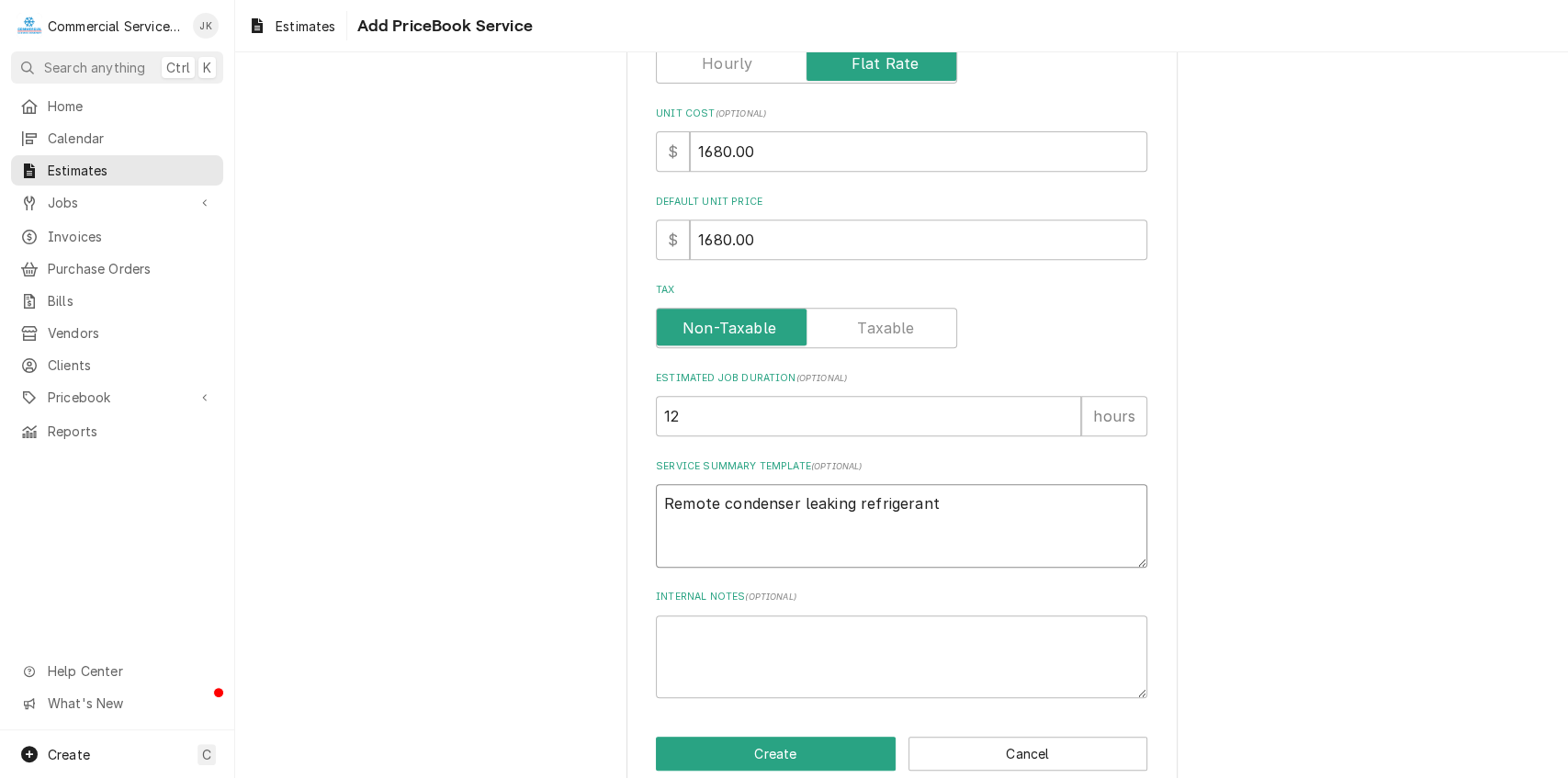
type textarea "Remote condenser leaking refrigerant;"
click at [714, 497] on textarea "Remote condenser leaking refrigerant;" at bounding box center [901, 526] width 492 height 83
click at [794, 502] on textarea "Remote condenser leaking refrigerant;" at bounding box center [901, 526] width 492 height 83
type textarea "x"
type textarea "Remote condenser leaking refrigerant;"
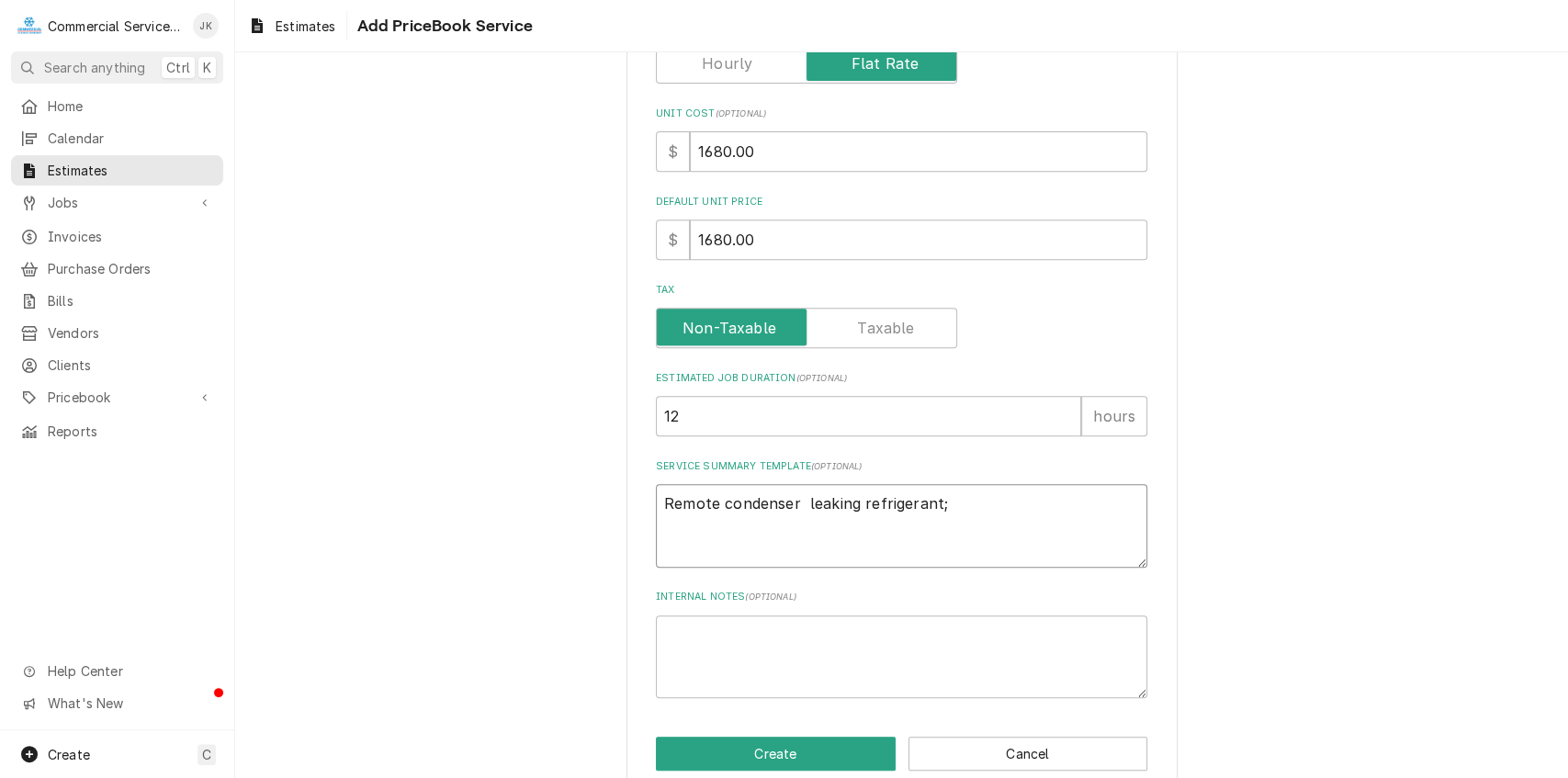
type textarea "x"
type textarea "Remote condenser ( leaking refrigerant;"
type textarea "x"
type textarea "Remote condenser (o leaking refrigerant;"
type textarea "x"
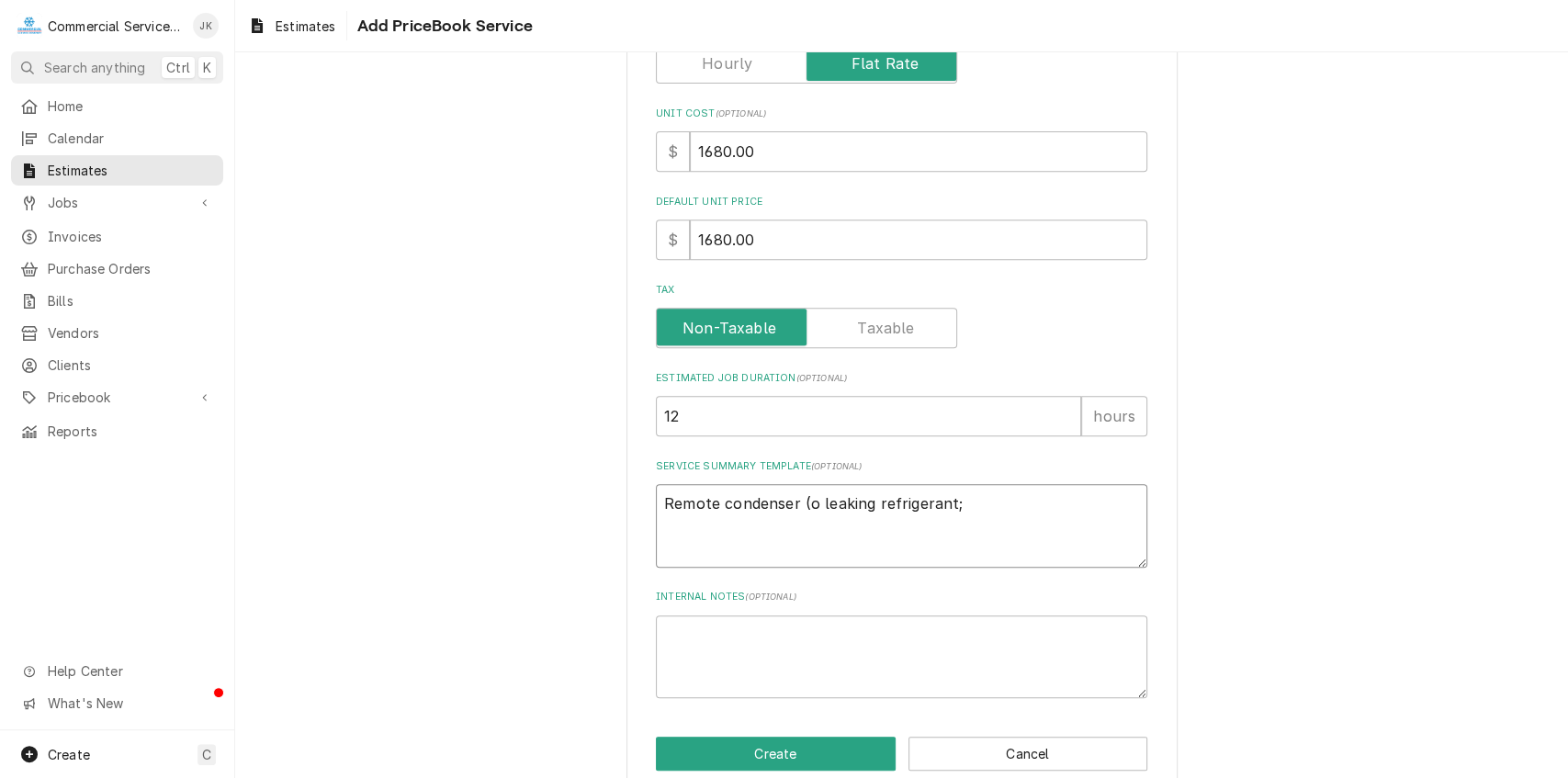
type textarea "Remote condenser (ol leaking refrigerant;"
type textarea "x"
type textarea "Remote condenser (old leaking refrigerant;"
type textarea "x"
click at [1009, 505] on textarea "Remote condenser (old unit) leaking refrigerant;" at bounding box center [901, 526] width 492 height 83
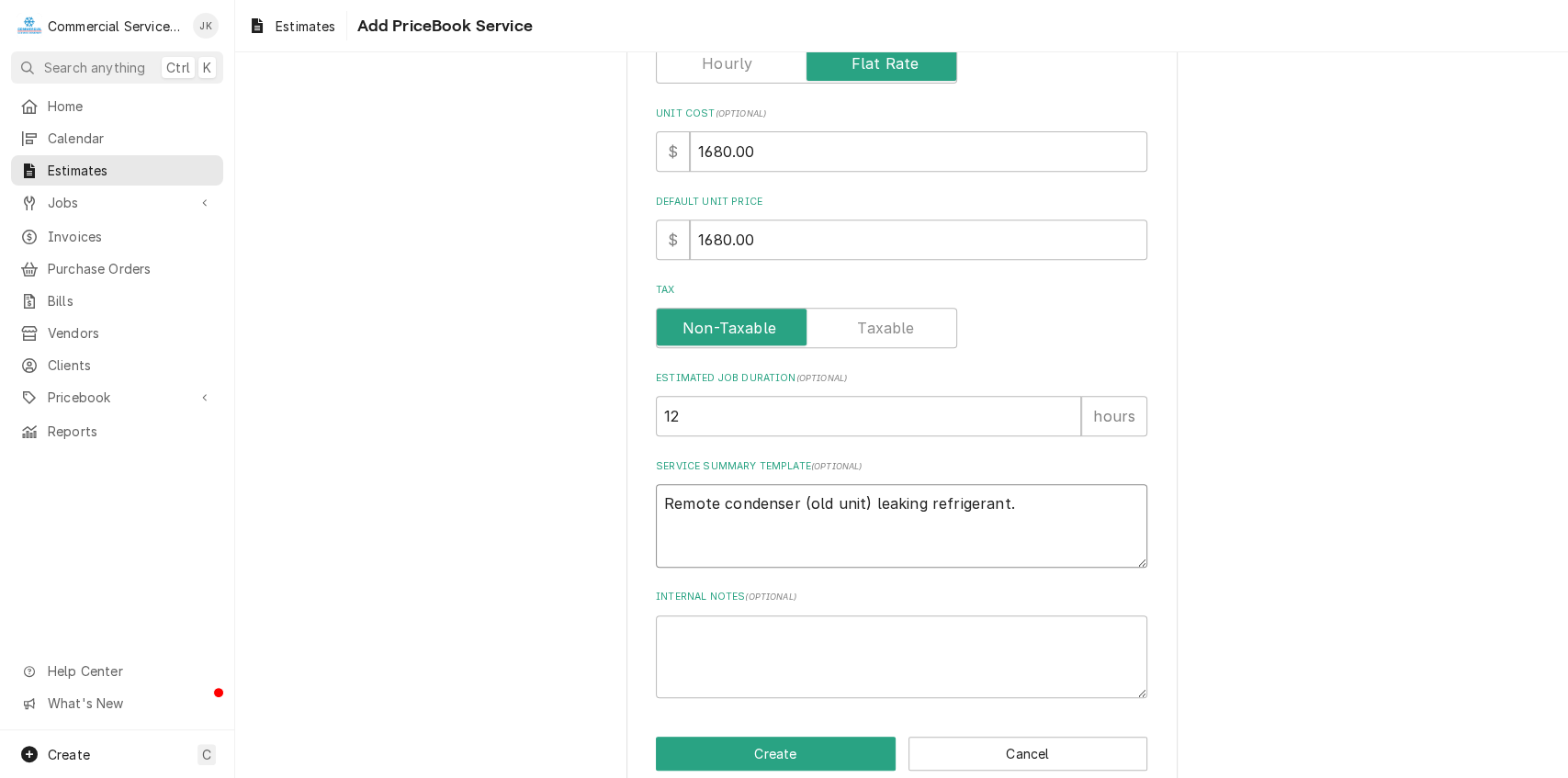
click at [714, 502] on textarea "Remote condenser (old unit) leaking refrigerant." at bounding box center [901, 526] width 492 height 83
click at [856, 502] on textarea "Remote Hoshizki condenser (old unit) leaking refrigerant." at bounding box center [901, 526] width 492 height 83
click at [1103, 507] on textarea "Remote Hoshizki condenser coil (old unit) leaking refrigerant." at bounding box center [901, 526] width 492 height 83
drag, startPoint x: 887, startPoint y: 524, endPoint x: 897, endPoint y: 524, distance: 10.0
click at [891, 524] on textarea "Remote Hoshizki condenser coil (old unit) leaking refrigerant. Remove existing …" at bounding box center [901, 526] width 492 height 83
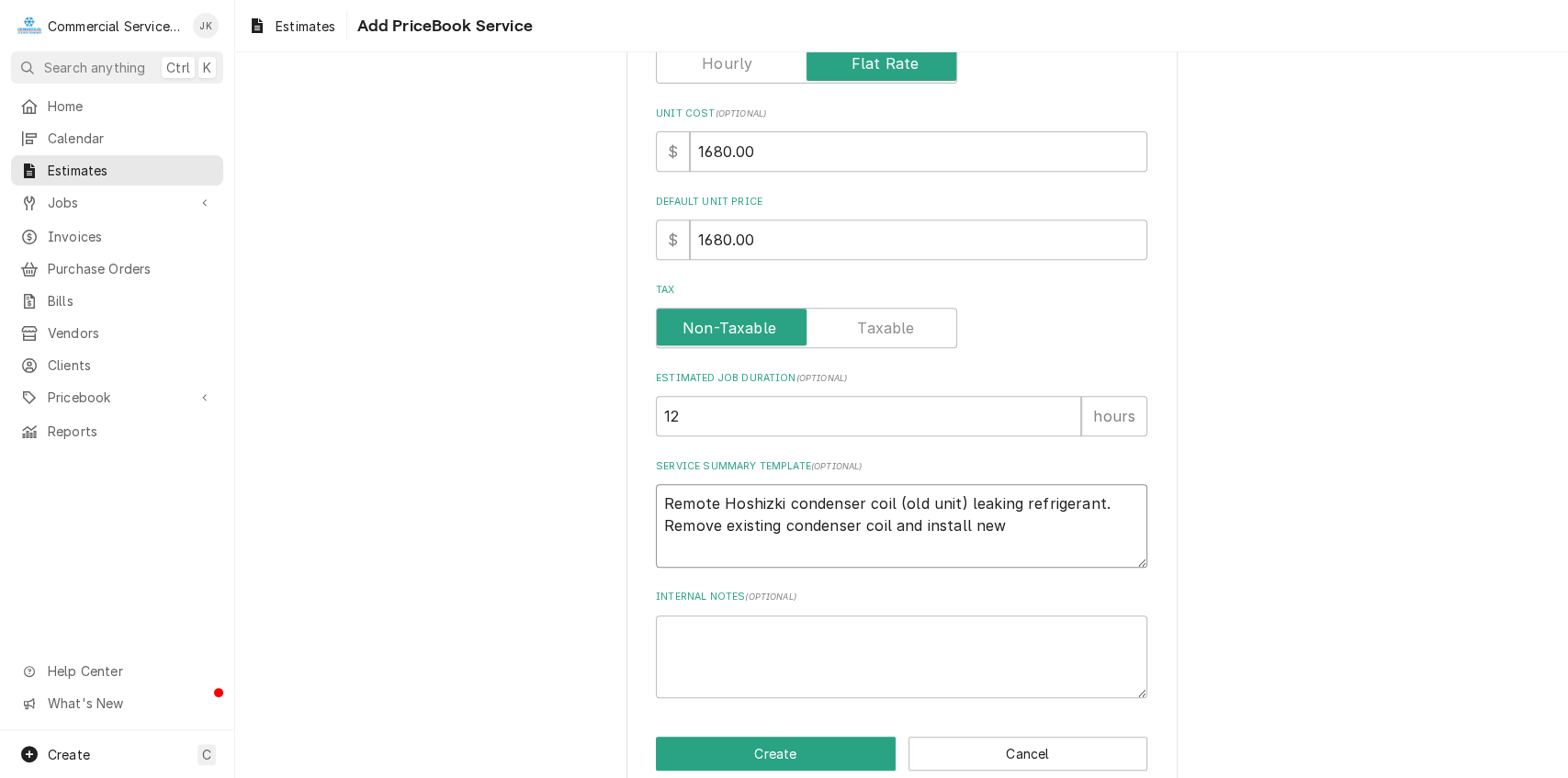
drag, startPoint x: 883, startPoint y: 522, endPoint x: 936, endPoint y: 522, distance: 53.0
click at [885, 522] on textarea "Remote Hoshizki condenser coil (old unit) leaking refrigerant. Remove existing …" at bounding box center [901, 526] width 492 height 83
click at [779, 525] on textarea "Remote Hoshizki condenser coil (old unit) leaking refrigerant. Remove existing …" at bounding box center [901, 526] width 492 height 83
click at [939, 523] on textarea "Remote Hoshizki condenser coil (old unit) leaking refrigerant. Remove existing …" at bounding box center [901, 526] width 492 height 83
click at [917, 522] on textarea "Remote Hoshizki condenser coil (old unit) leaking refrigerant. Remove existing …" at bounding box center [901, 526] width 492 height 83
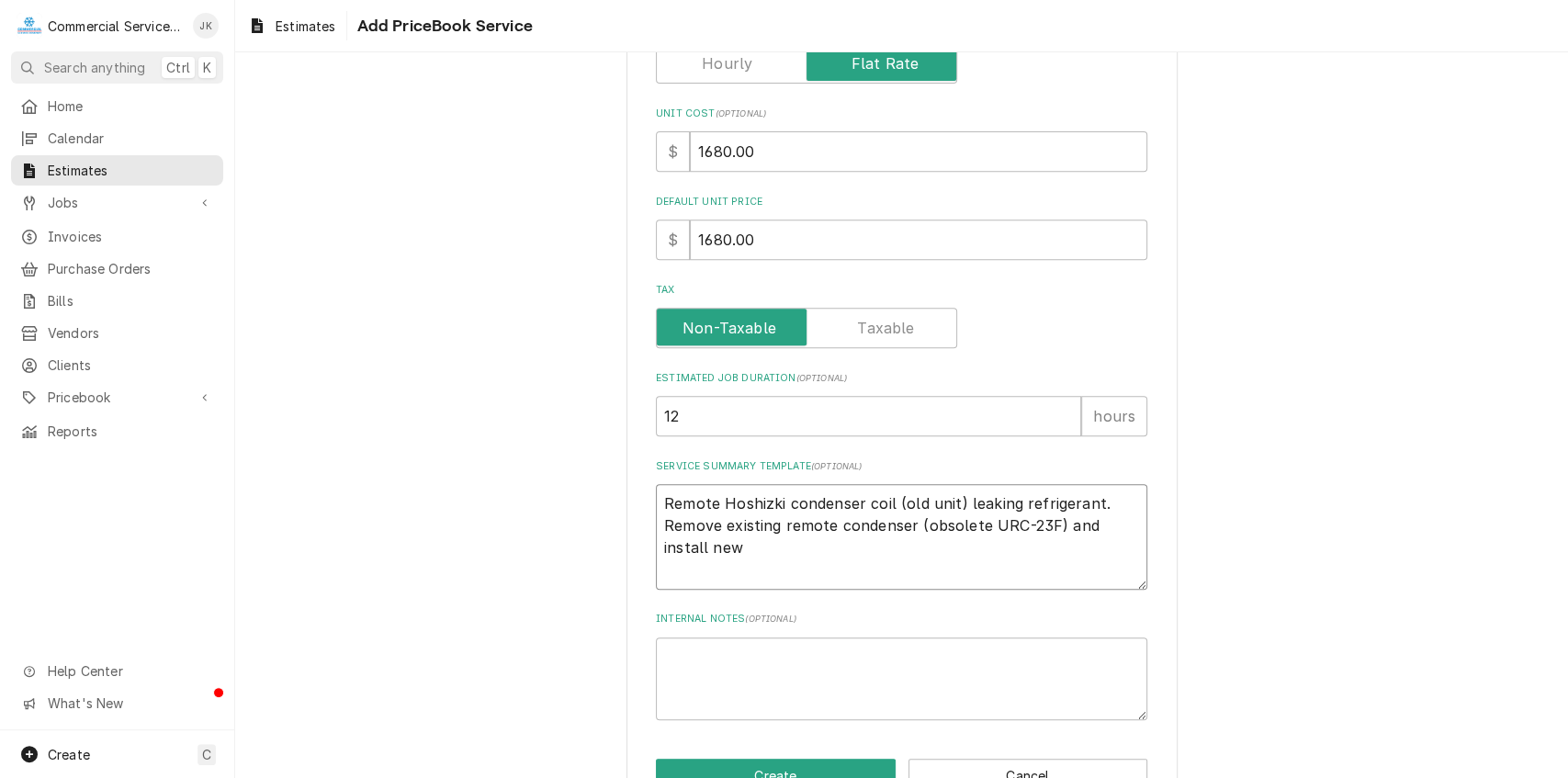
drag, startPoint x: 696, startPoint y: 544, endPoint x: 709, endPoint y: 544, distance: 13.0
click at [706, 544] on textarea "Remote Hoshizki condenser coil (old unit) leaking refrigerant. Remove existing …" at bounding box center [901, 537] width 492 height 106
click at [718, 546] on textarea "Remote Hoshizki condenser coil (old unit) leaking refrigerant. Remove existing …" at bounding box center [901, 537] width 492 height 106
click at [778, 547] on textarea "Remote Hoshizki condenser coil (old unit) leaking refrigerant. Remove existing …" at bounding box center [901, 537] width 492 height 106
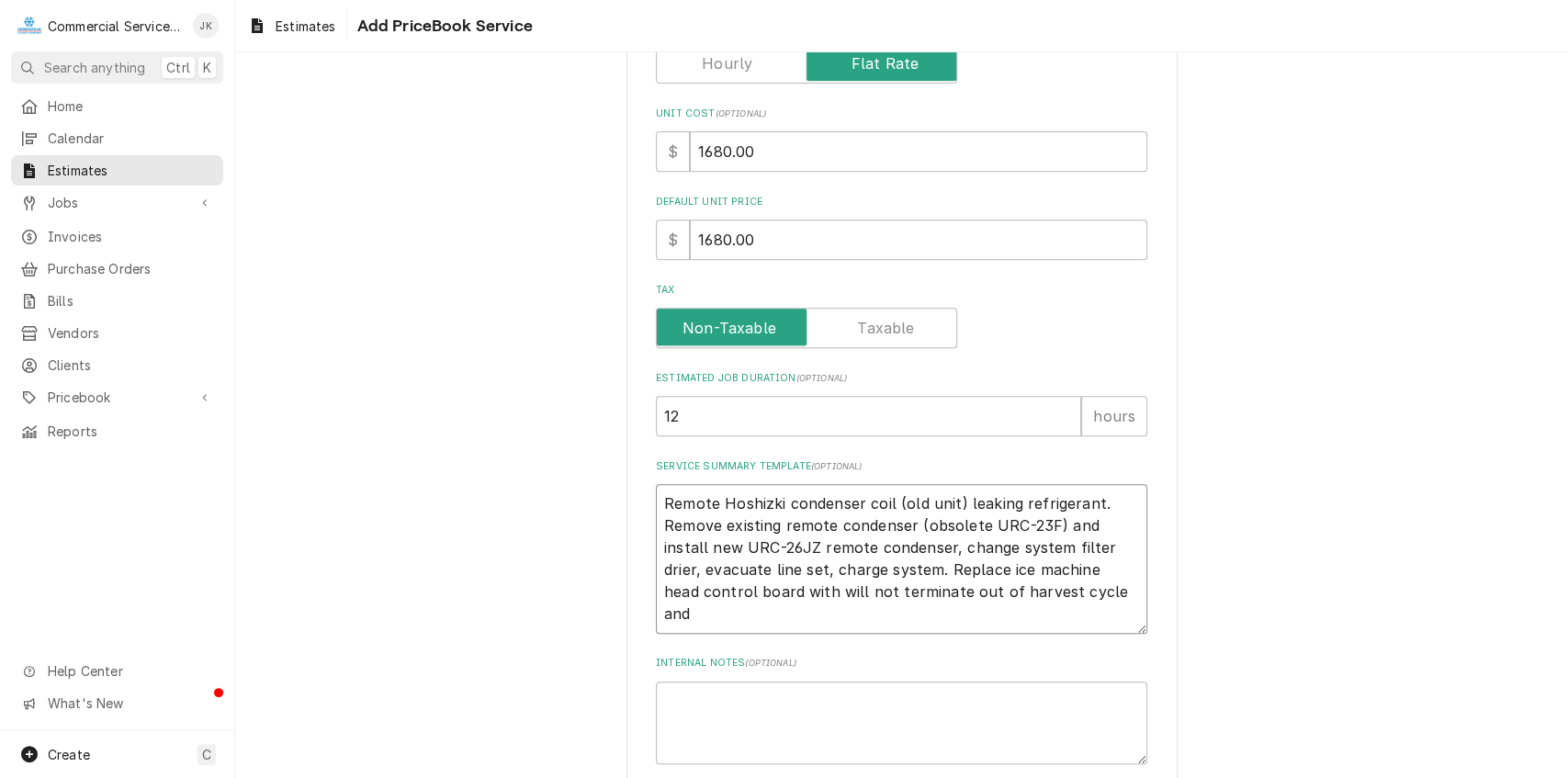
click at [756, 593] on textarea "Remote Hoshizki condenser coil (old unit) leaking refrigerant. Remove existing …" at bounding box center [901, 559] width 492 height 150
click at [728, 616] on textarea "Remote Hoshizki condenser coil (old unit) leaking refrigerant. Remove existing …" at bounding box center [901, 570] width 492 height 172
click at [866, 589] on textarea "Remote Hoshizki condenser coil (old unit) leaking refrigerant. Remove existing …" at bounding box center [901, 570] width 492 height 172
click at [787, 588] on textarea "Remote Hoshizki condenser coil (old unit) leaking refrigerant. Remove existing …" at bounding box center [901, 559] width 492 height 150
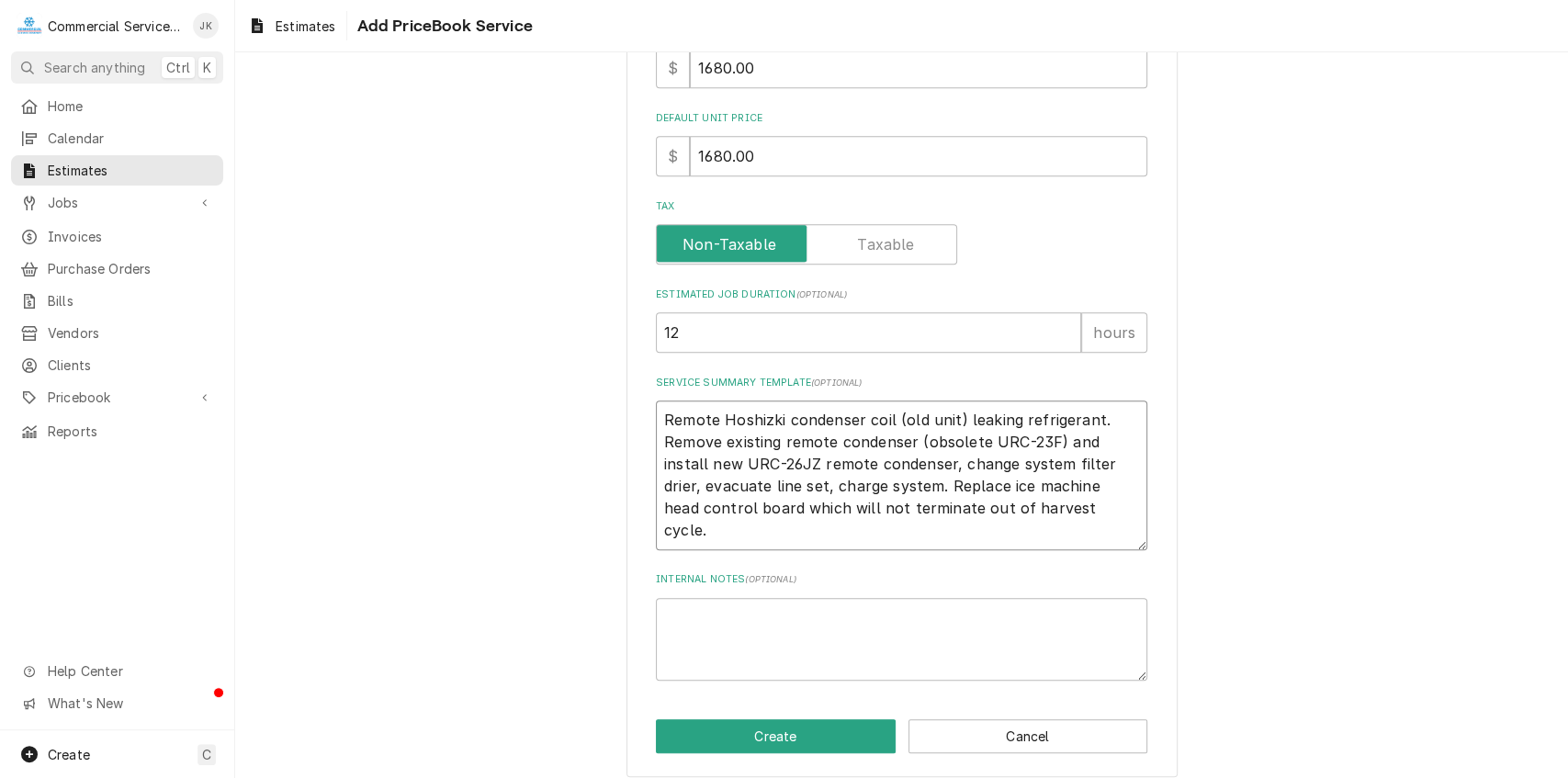
scroll to position [596, 0]
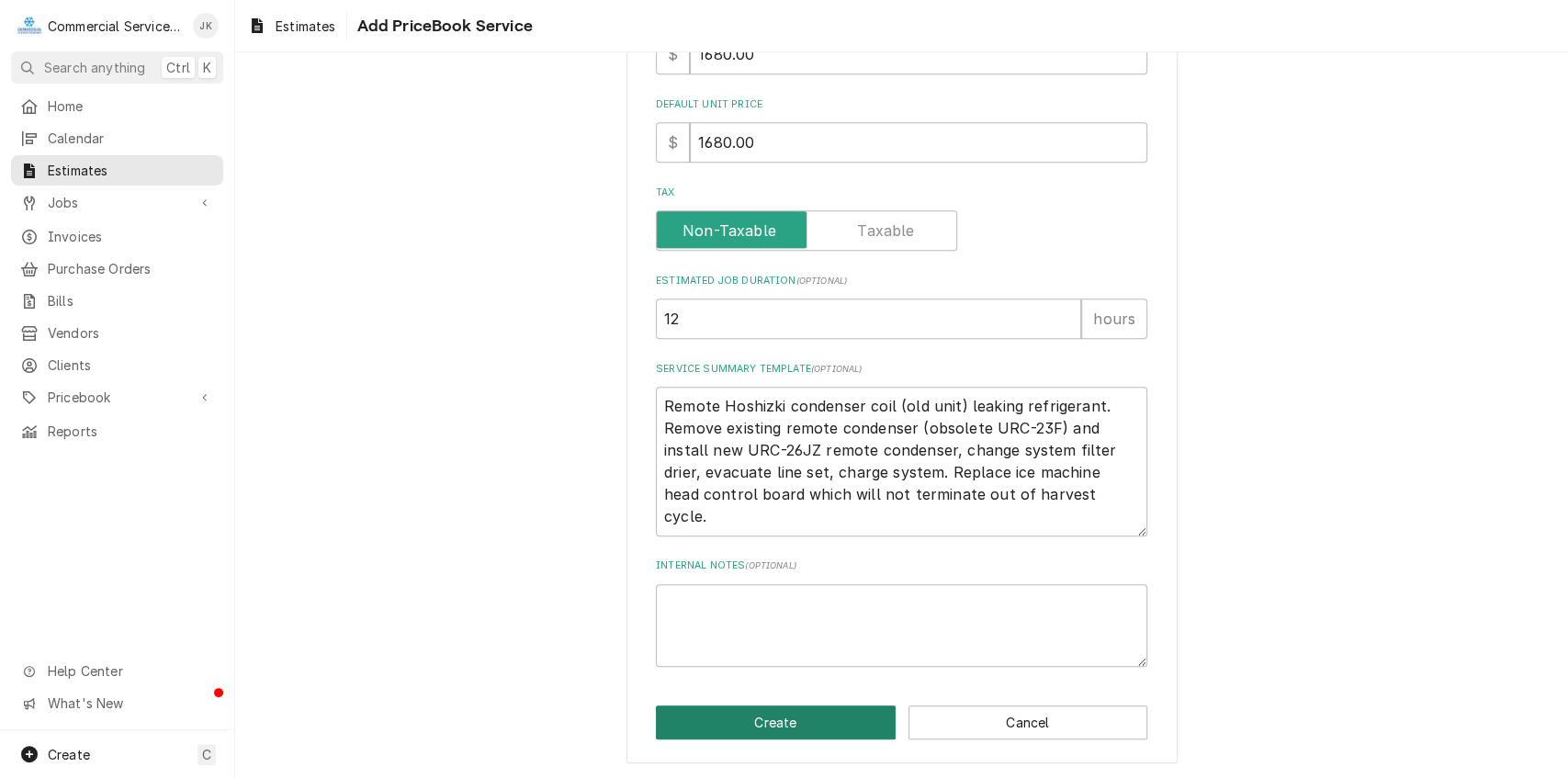
click at [778, 727] on button "Create" at bounding box center [776, 722] width 240 height 34
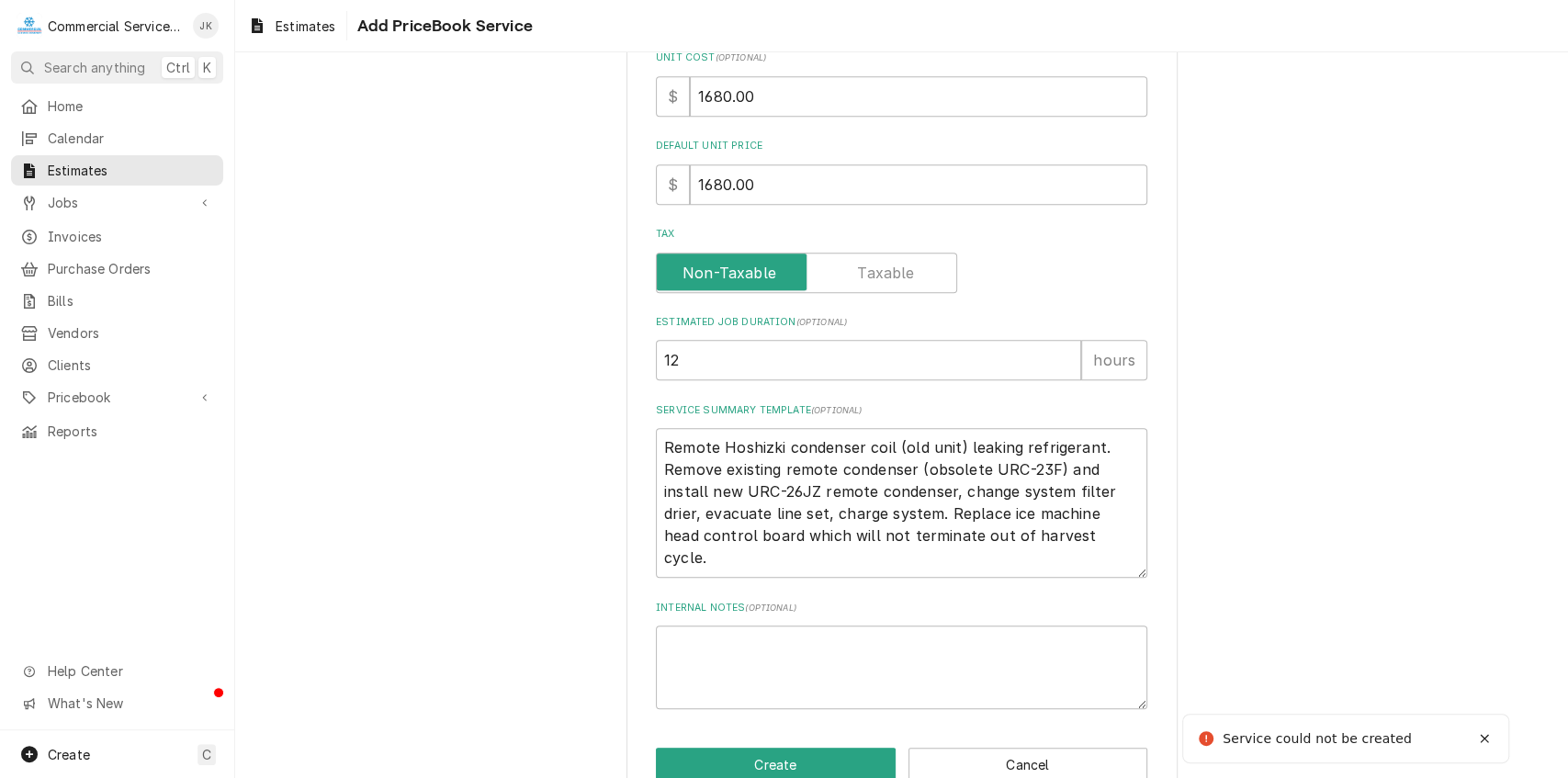
scroll to position [293, 0]
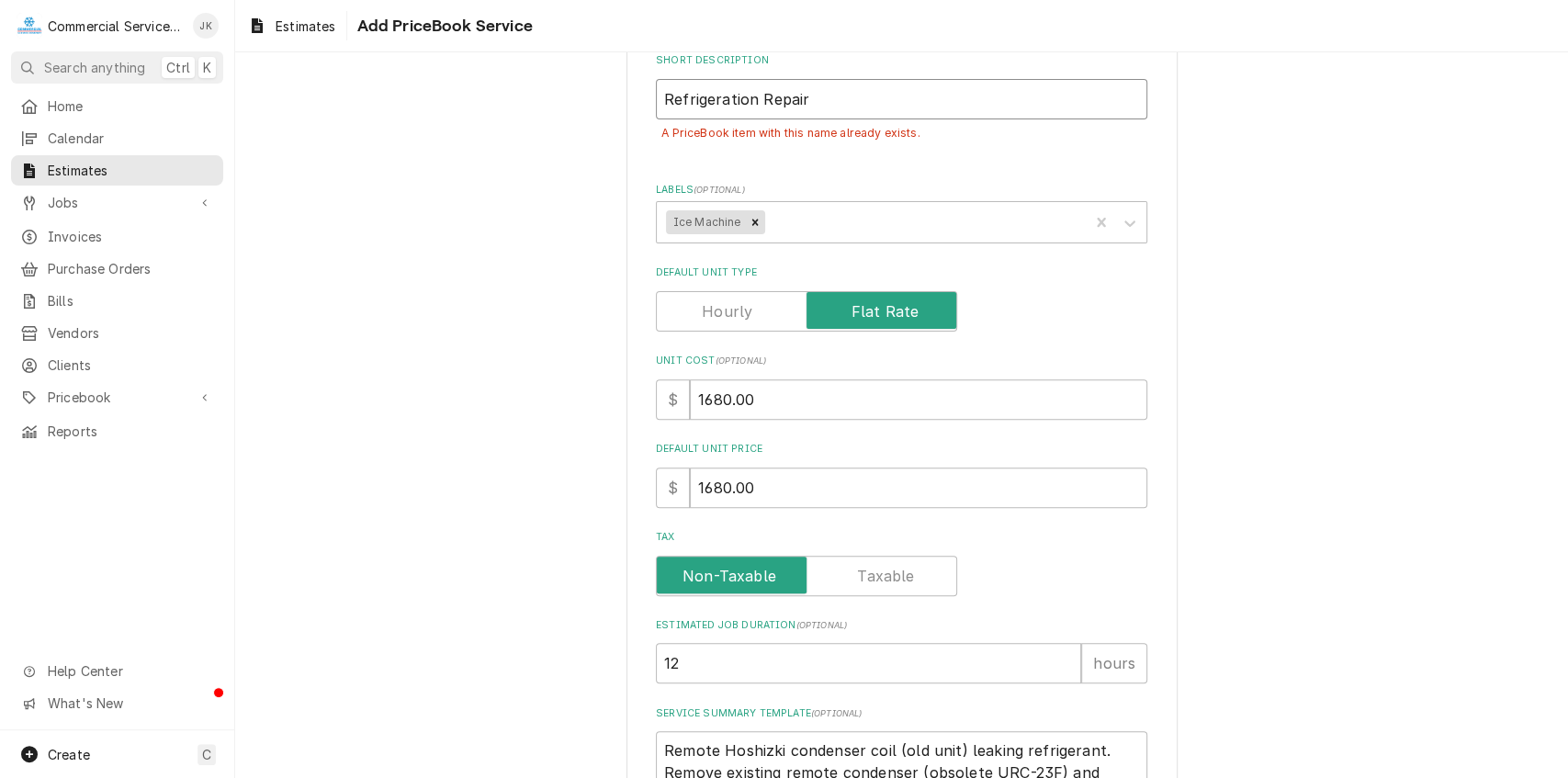
click at [813, 99] on input "Refrigeration Repair" at bounding box center [901, 99] width 492 height 40
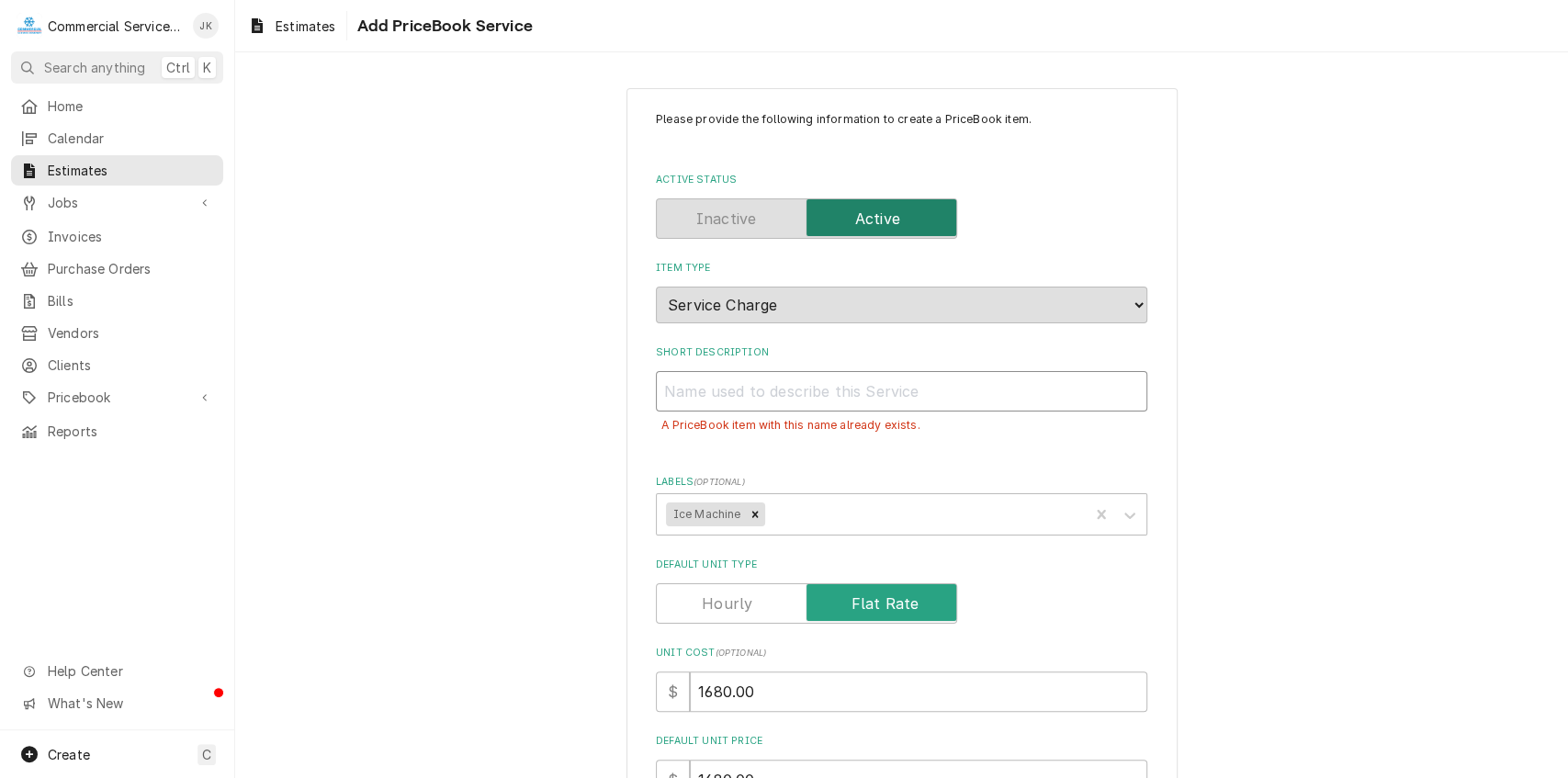
scroll to position [108, 0]
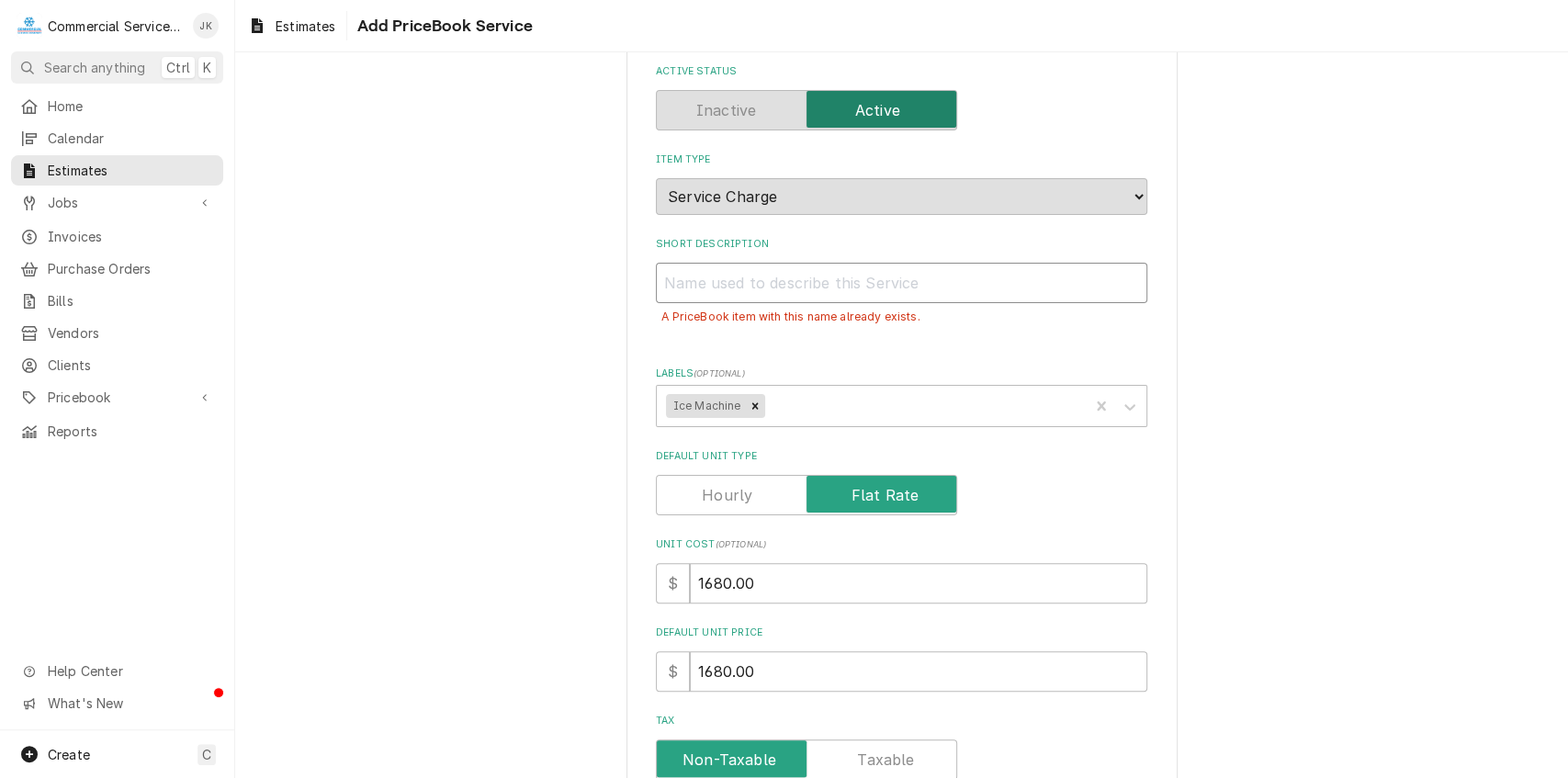
click at [1132, 283] on input "Short Description" at bounding box center [901, 283] width 492 height 40
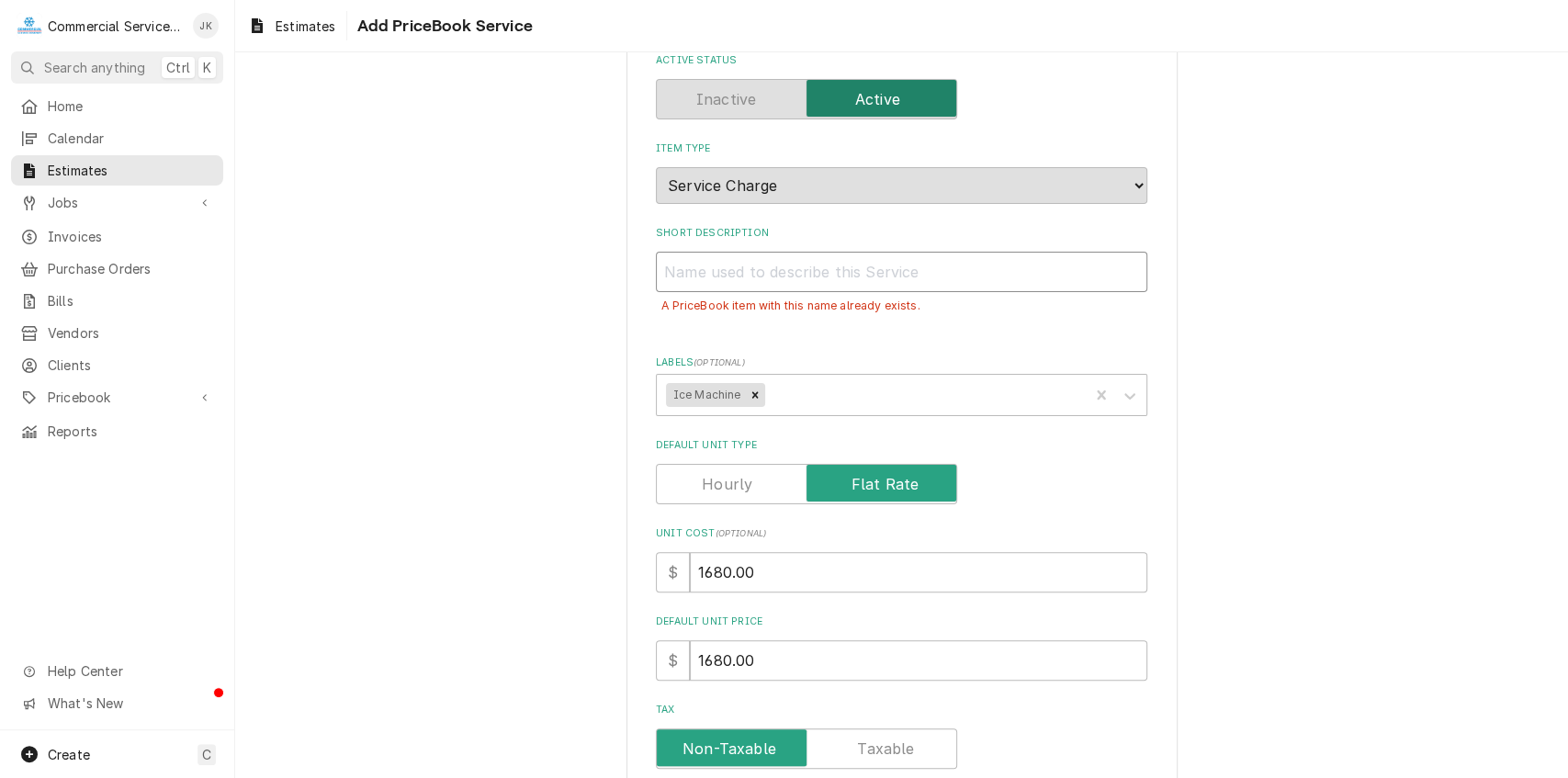
scroll to position [0, 0]
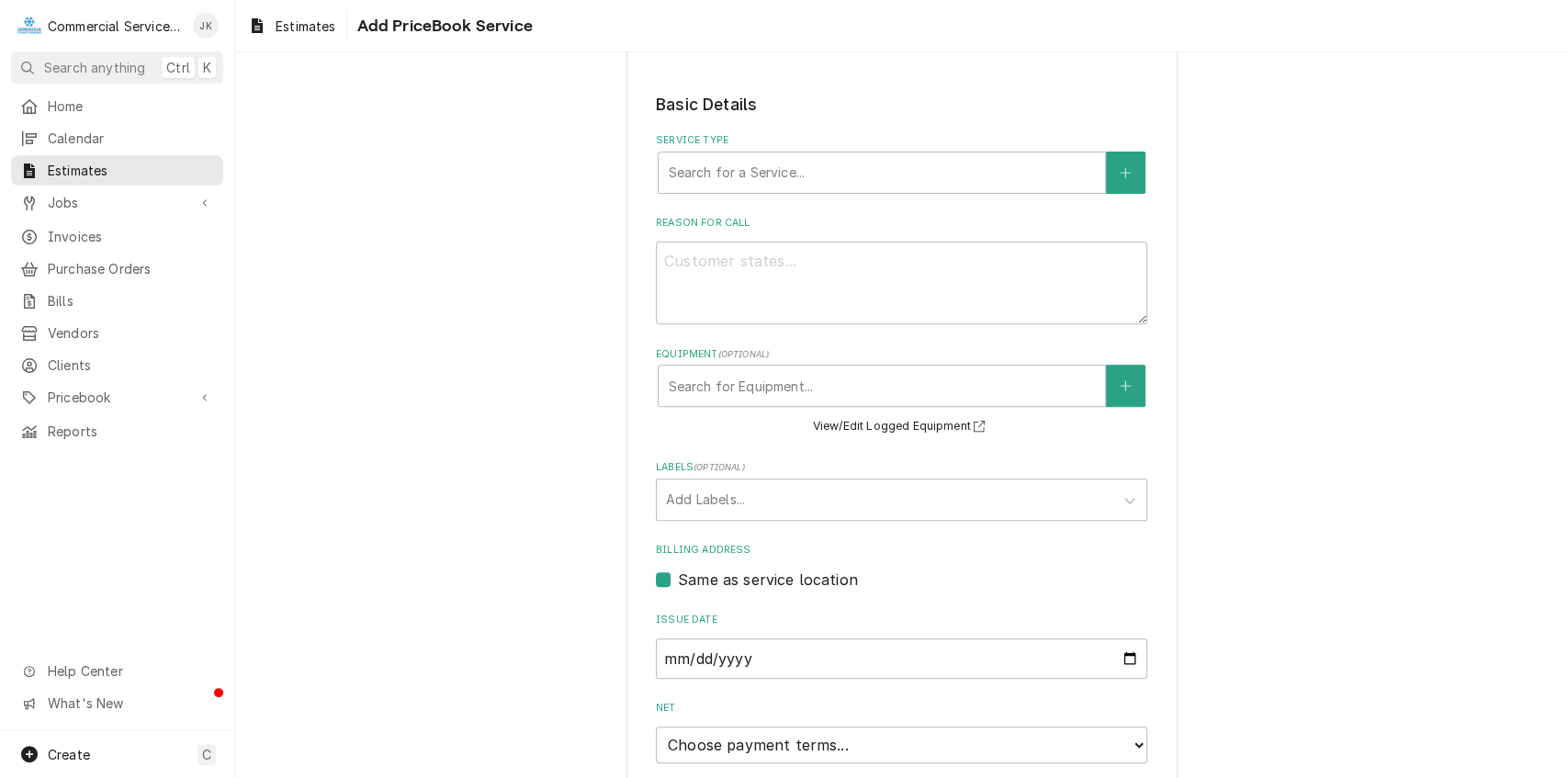
scroll to position [342, 0]
click at [1119, 167] on button "Service Type" at bounding box center [1126, 177] width 38 height 42
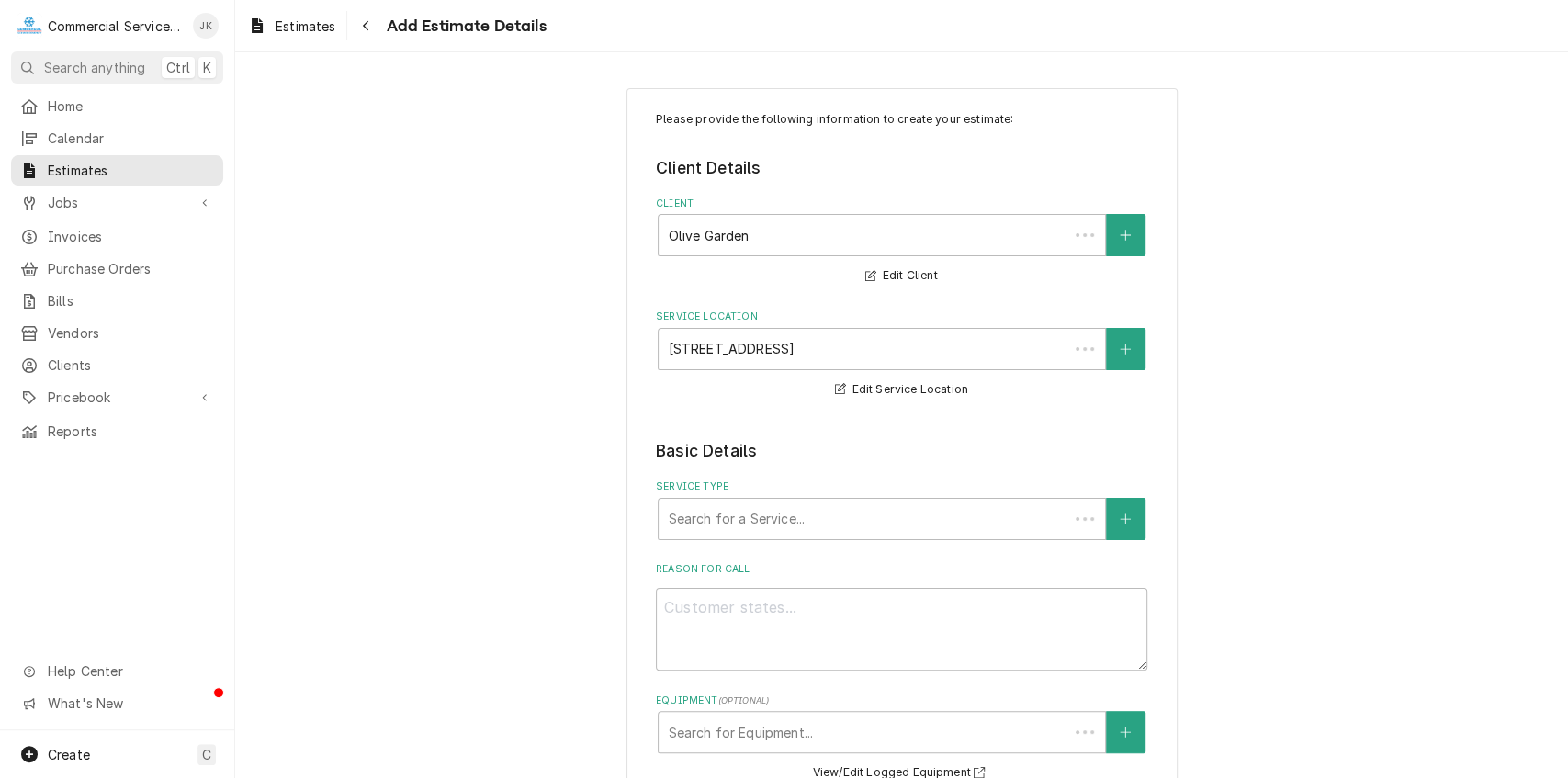
type textarea "x"
click at [193, 164] on span "Estimates" at bounding box center [130, 171] width 166 height 19
click at [1127, 527] on button "Service Type" at bounding box center [1126, 519] width 38 height 42
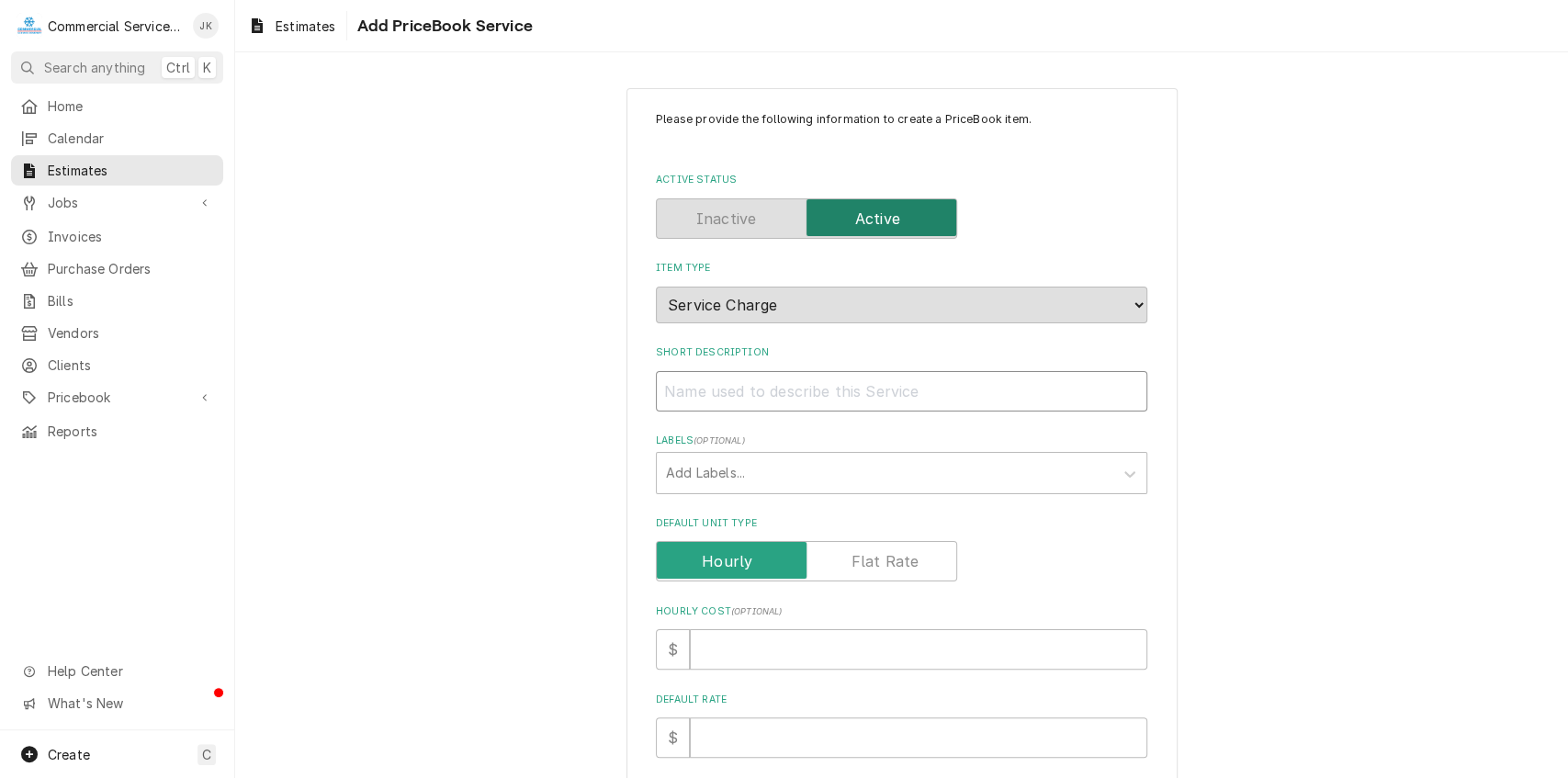
click at [706, 392] on input "Short Description" at bounding box center [901, 391] width 492 height 40
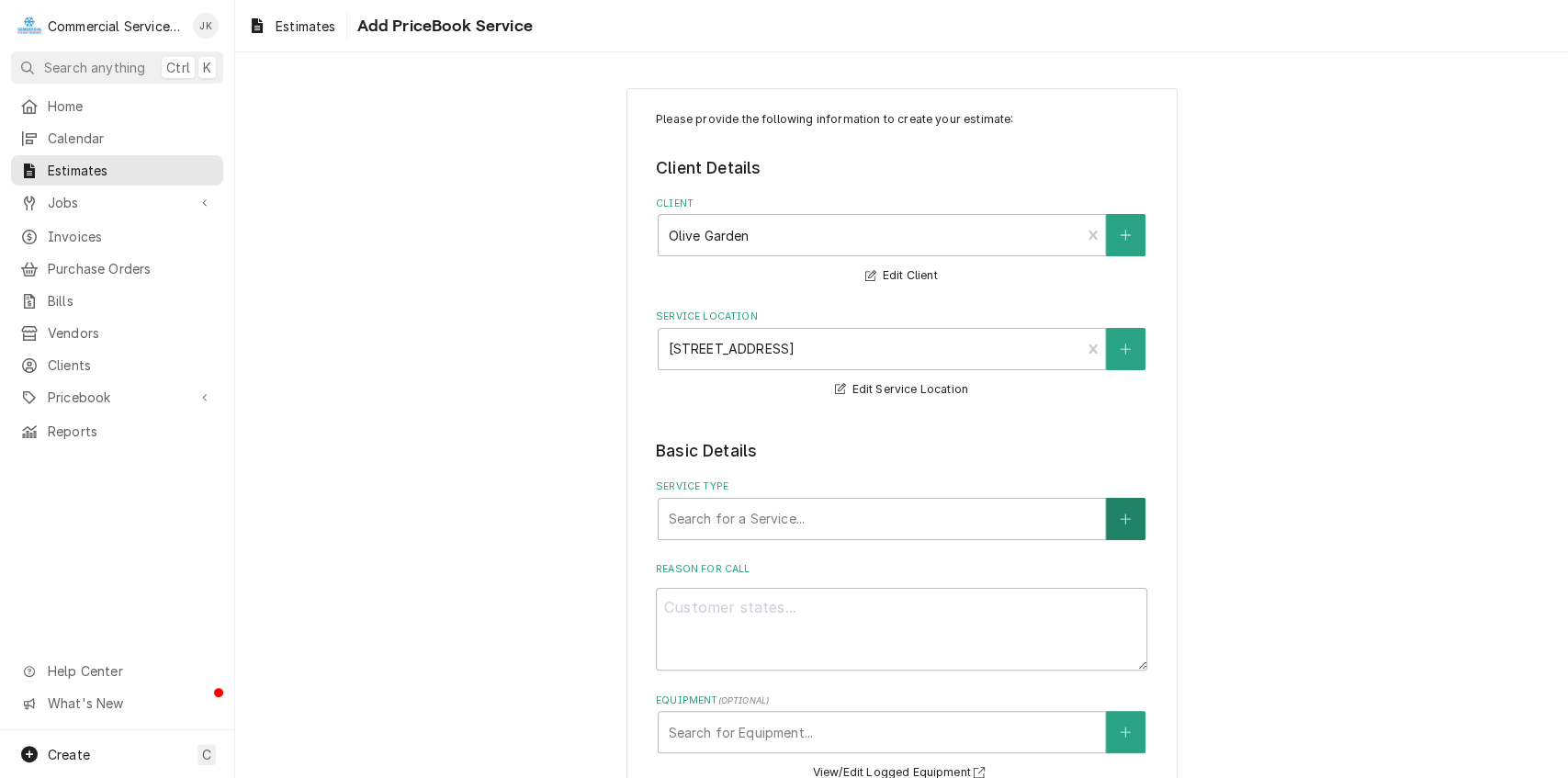
click at [1120, 513] on icon "Create New Service" at bounding box center [1125, 519] width 11 height 12
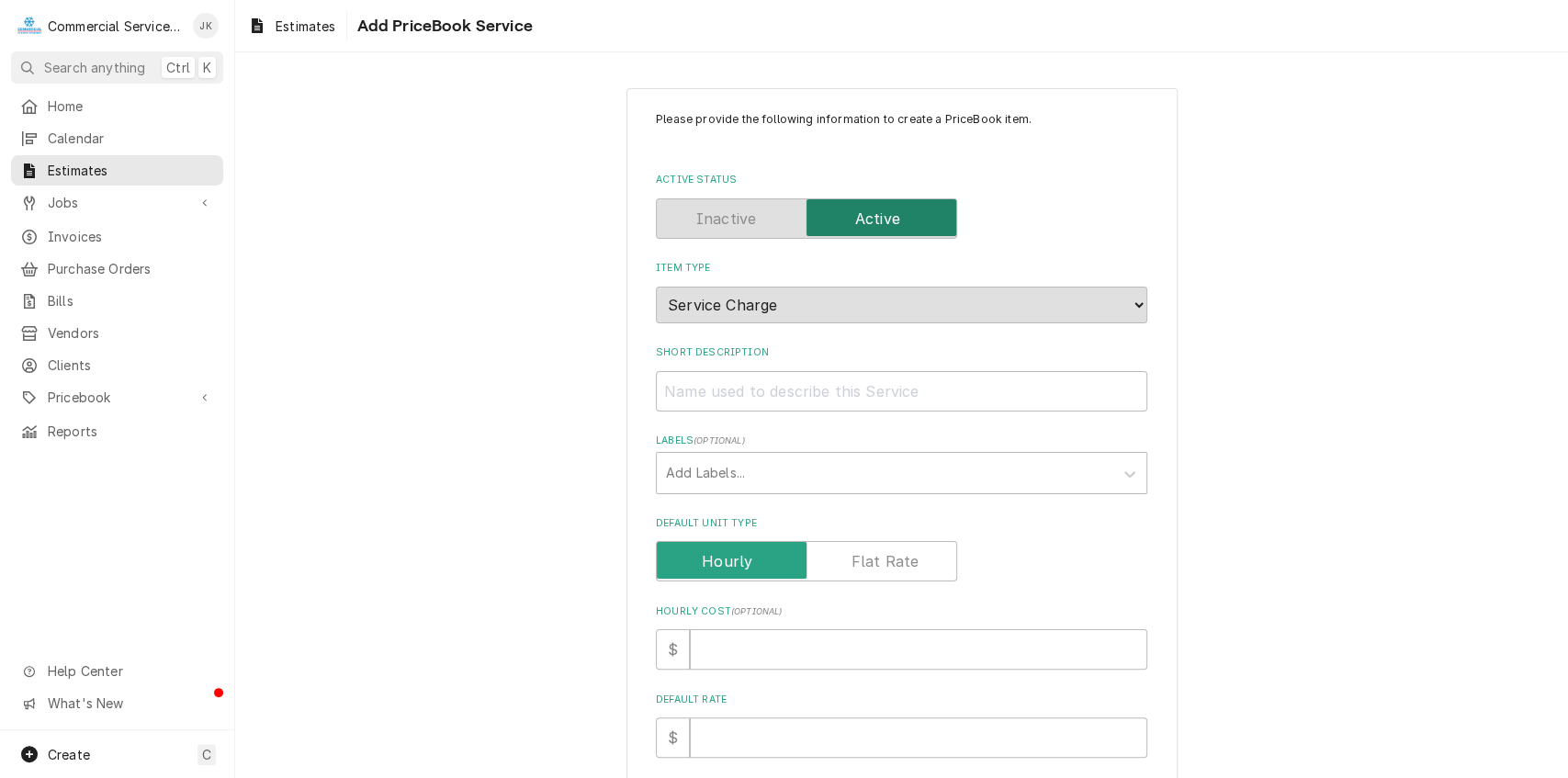
click at [438, 28] on span "Add PriceBook Service" at bounding box center [441, 26] width 181 height 25
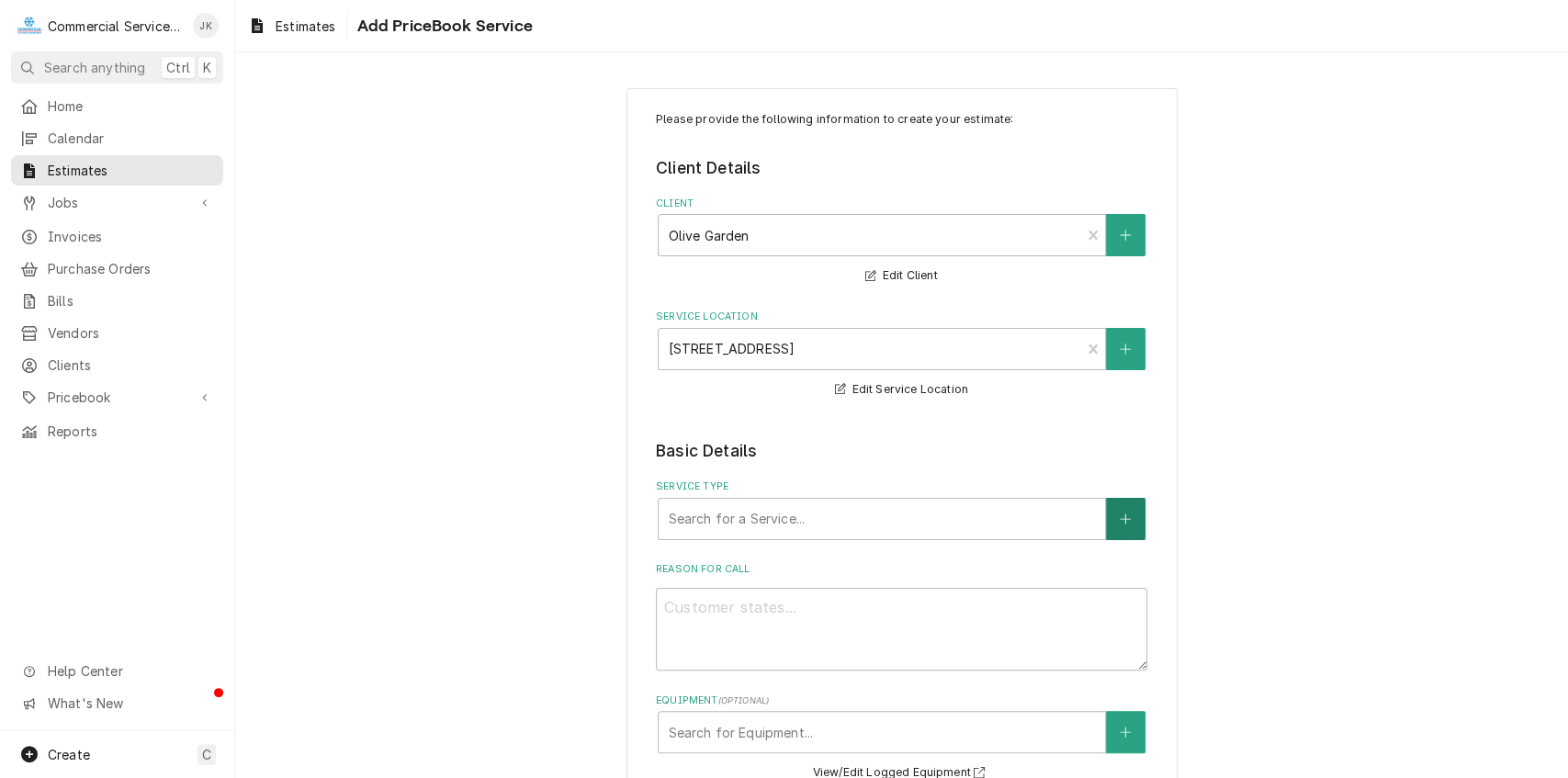
click at [1123, 516] on icon "Create New Service" at bounding box center [1125, 519] width 11 height 12
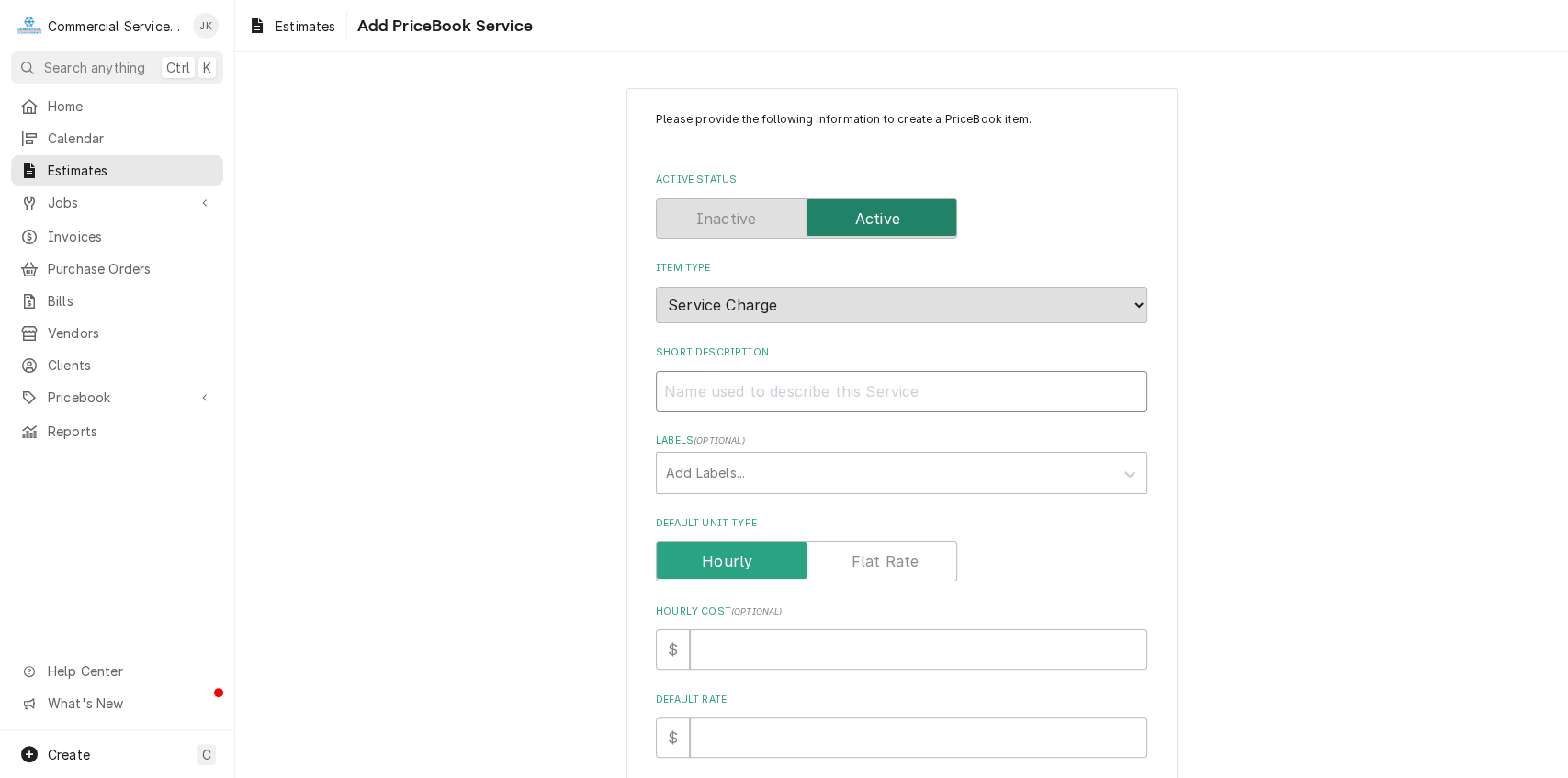
click at [722, 384] on input "Short Description" at bounding box center [901, 391] width 492 height 40
type textarea "x"
type input "R"
type textarea "x"
type input "Re"
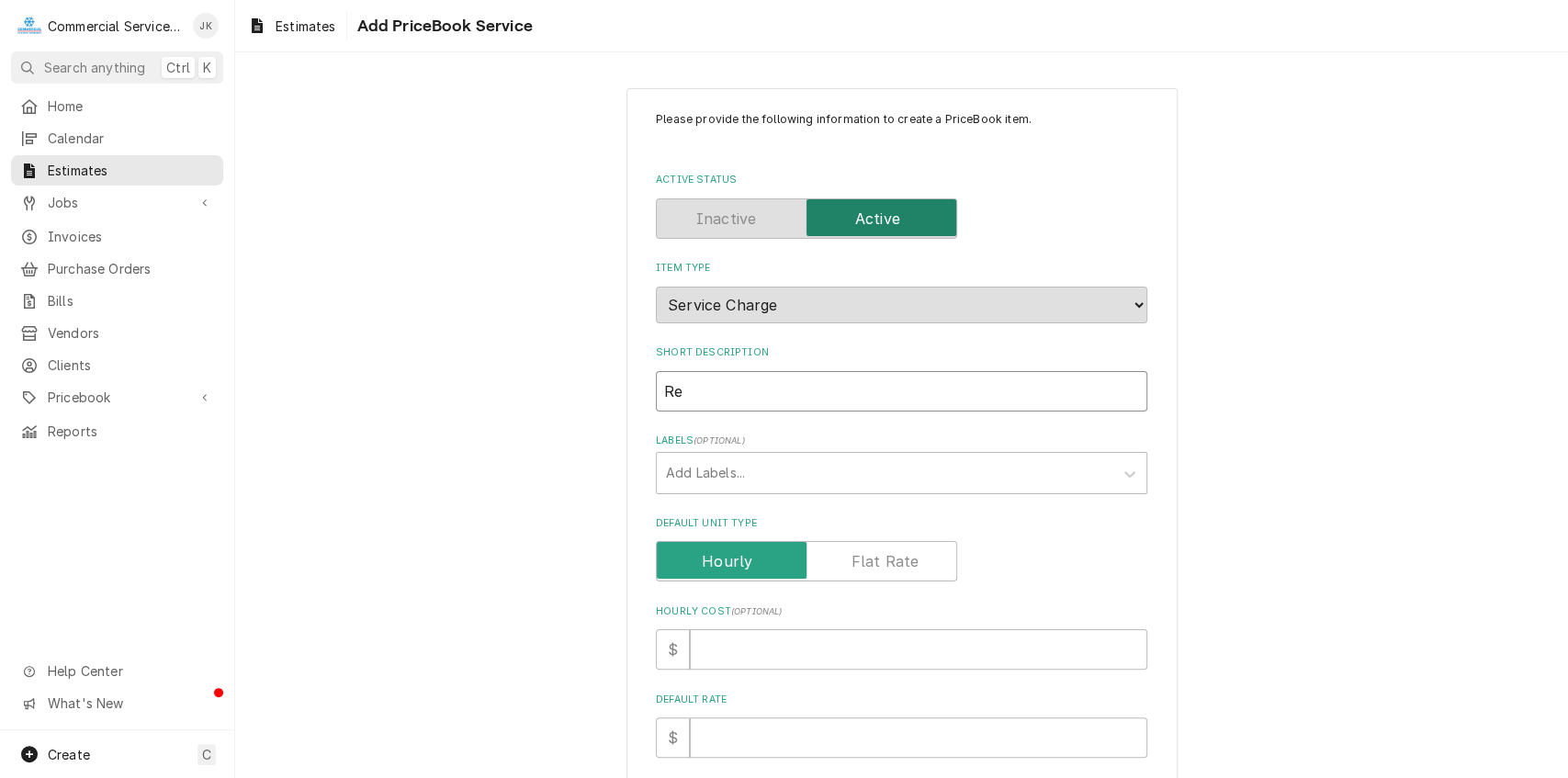
type textarea "x"
type input "Ref"
type textarea "x"
type input "Refr"
type textarea "x"
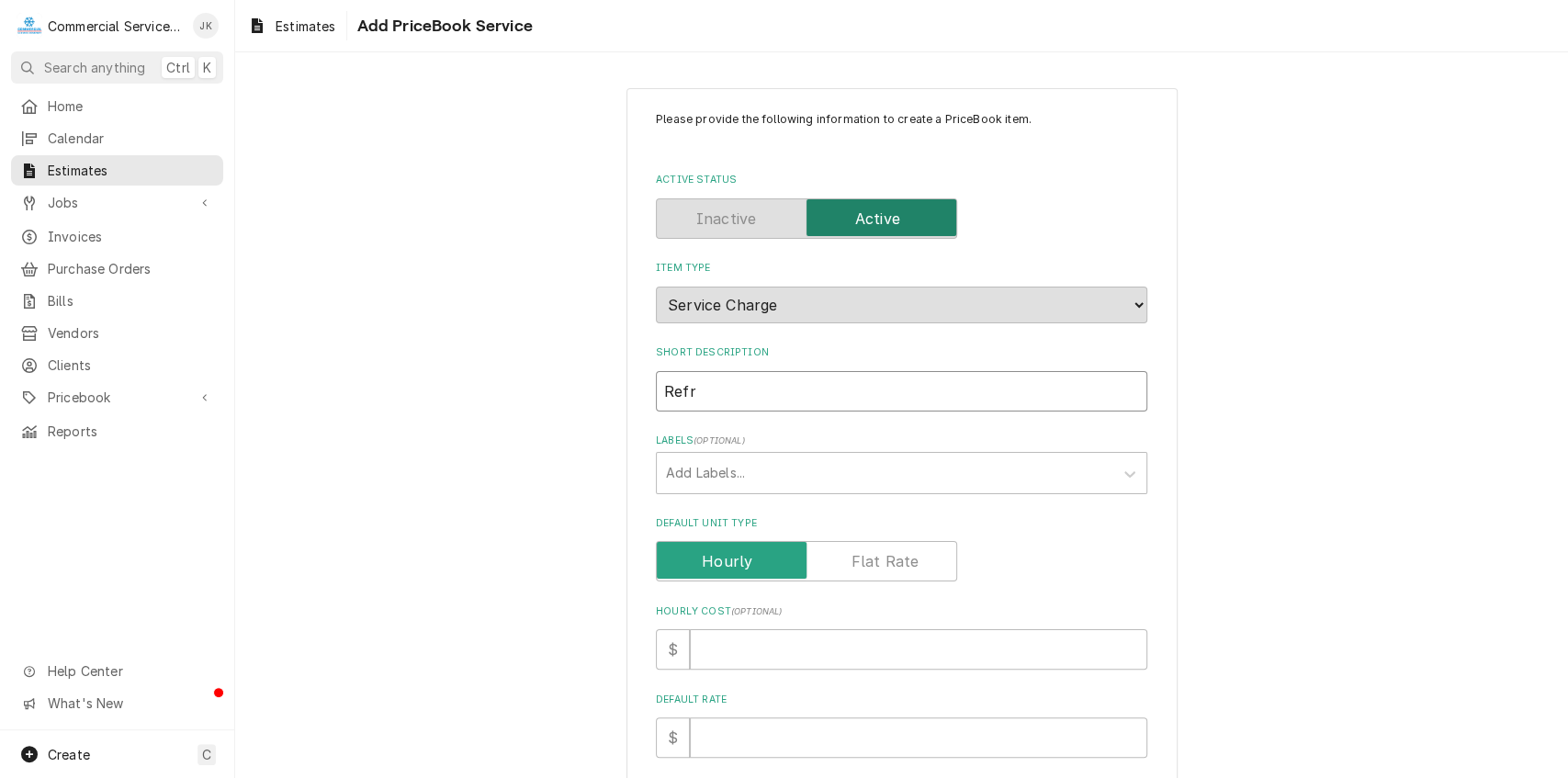
type input "Refri"
type textarea "x"
type input "Refrig"
type textarea "x"
type input "Refrige"
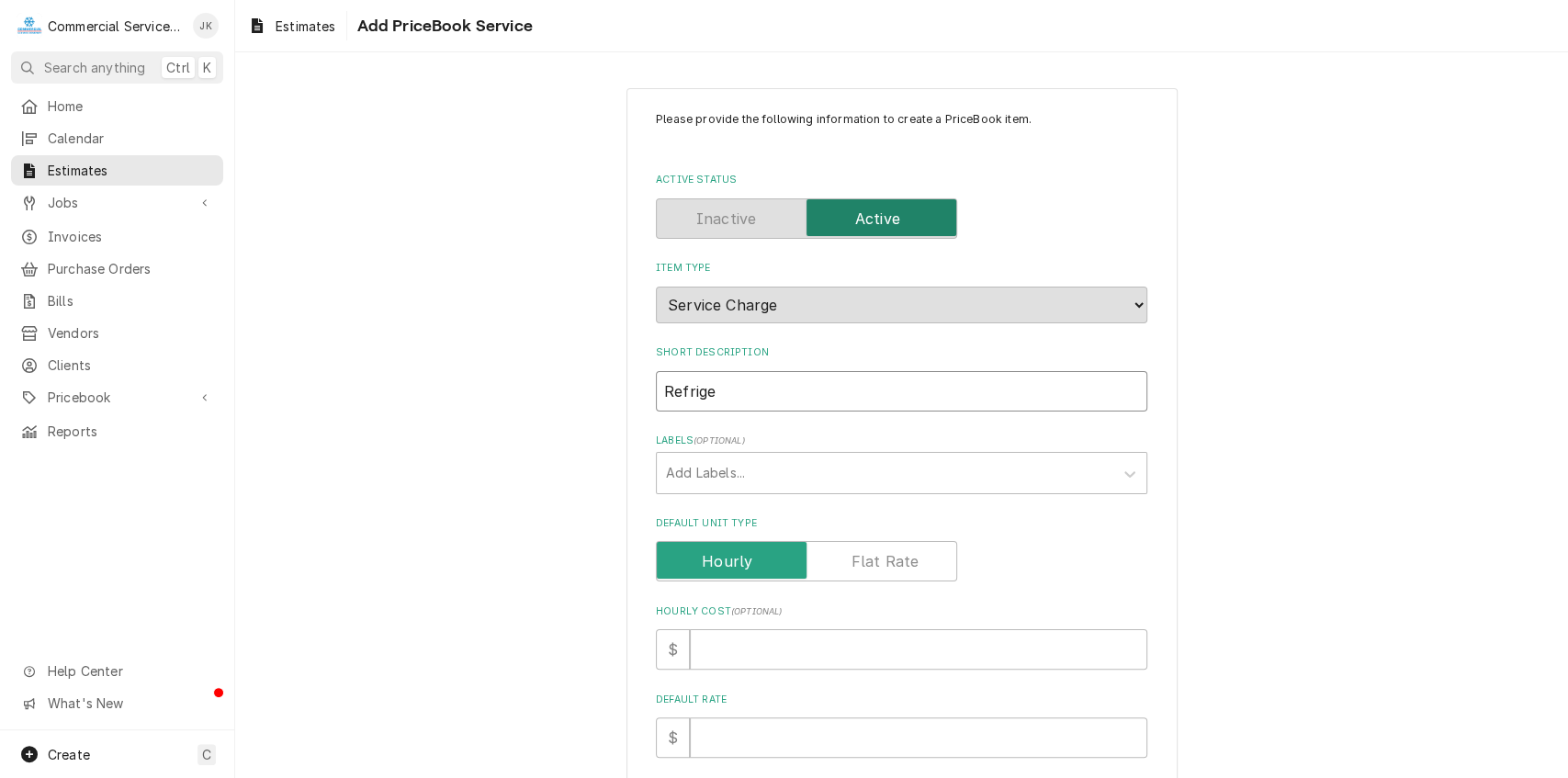
type textarea "x"
type input "Refriger"
type textarea "x"
type input "Refrigert"
type textarea "x"
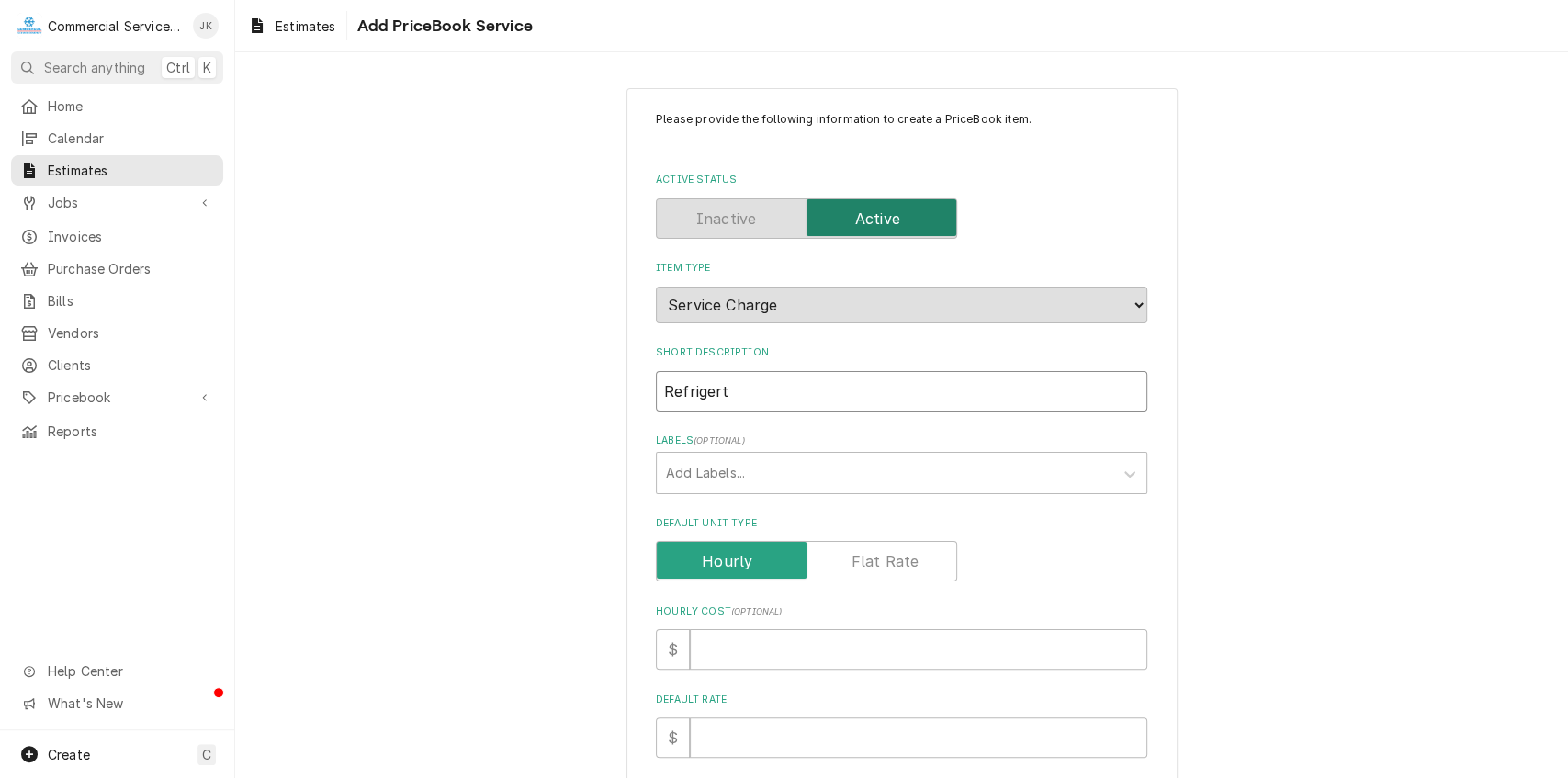
type input "Refrigerti"
type textarea "x"
type input "Refrigertio"
type textarea "x"
type input "Refrigertion"
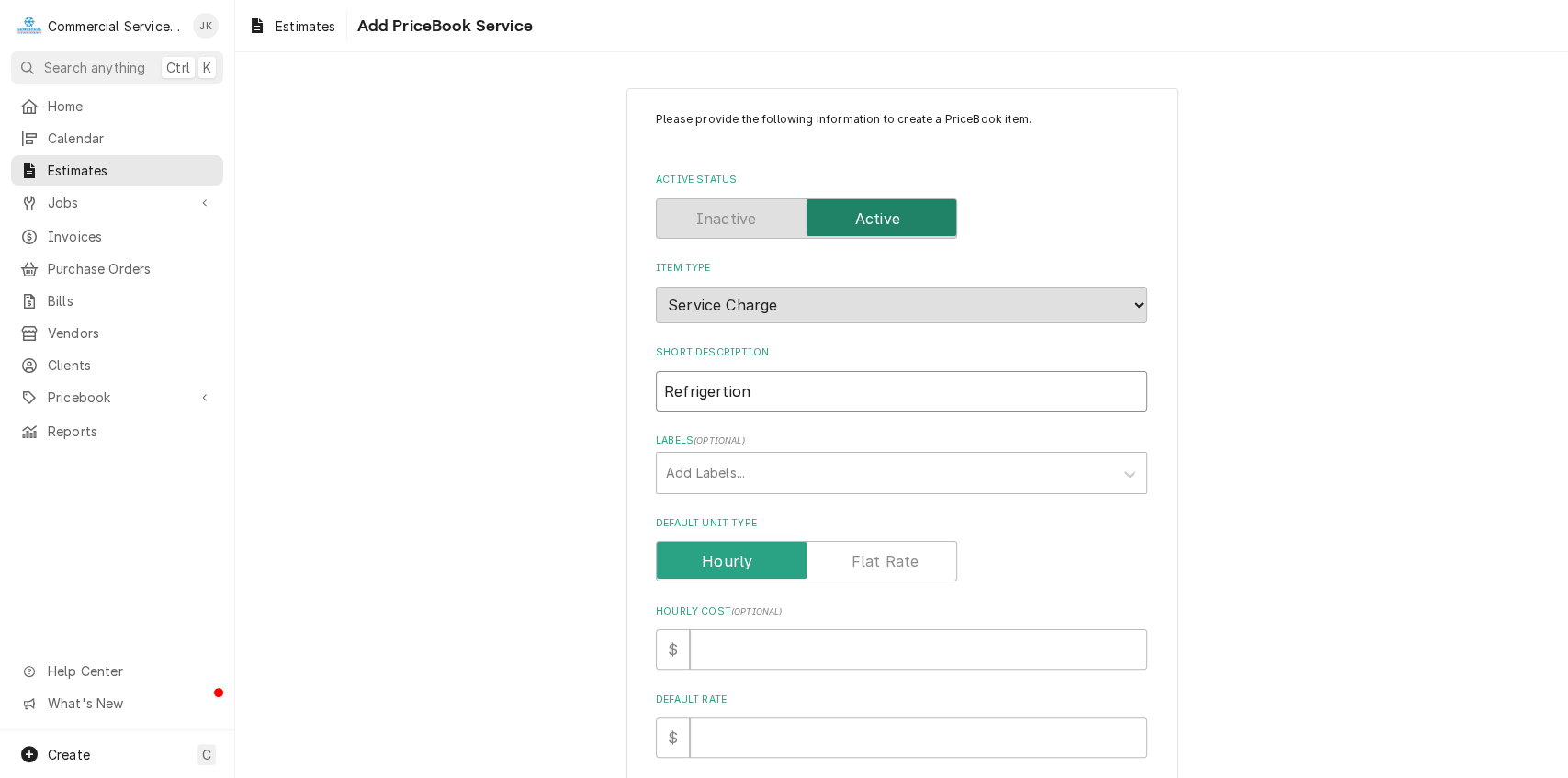
type textarea "x"
type input "Refrigertion"
type textarea "x"
type input "Refrigertion R"
type textarea "x"
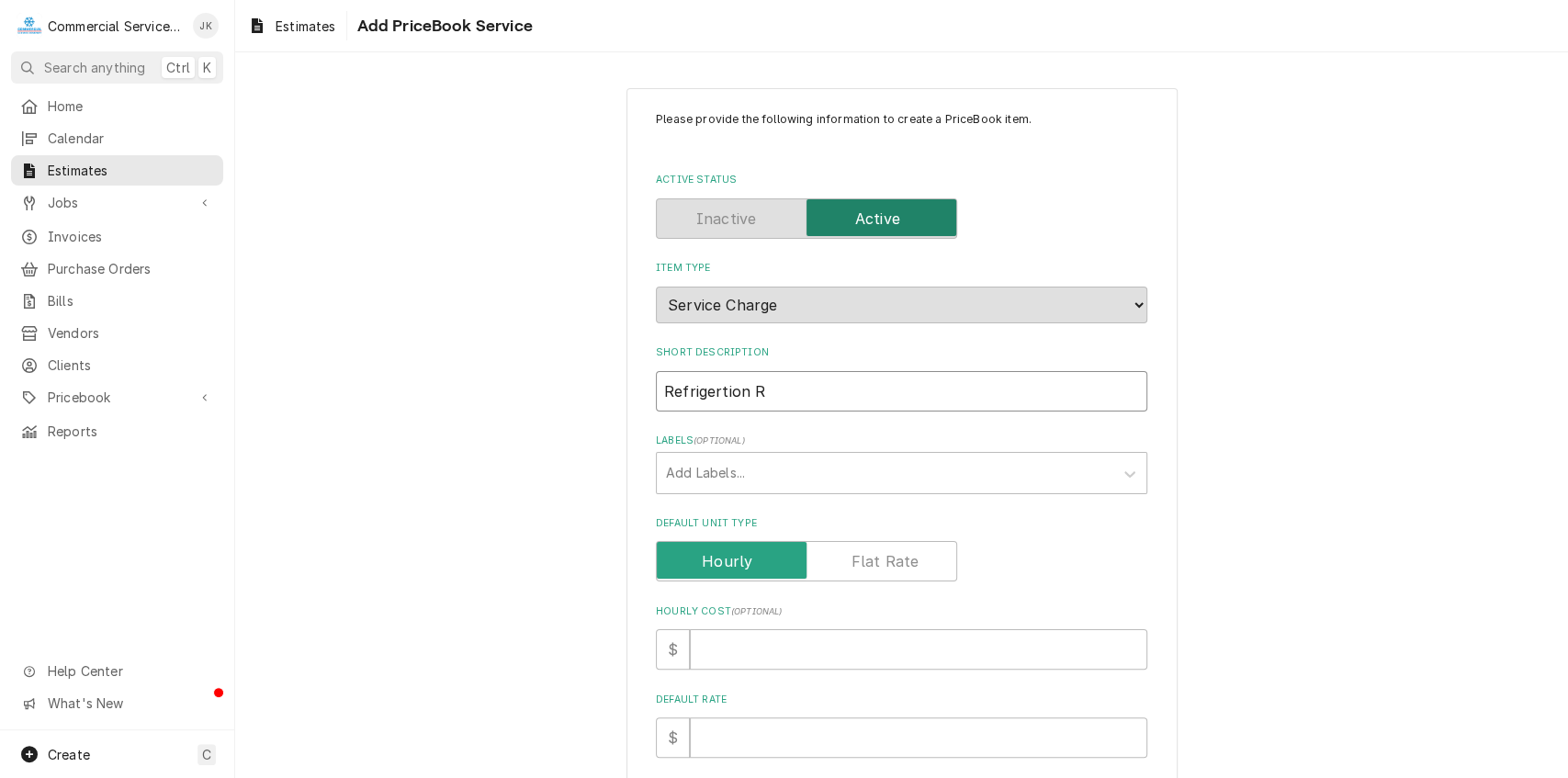
type input "Refrigertion Re"
type textarea "x"
type input "Refrigertion Rep"
type textarea "x"
type input "Refrigertion Repa"
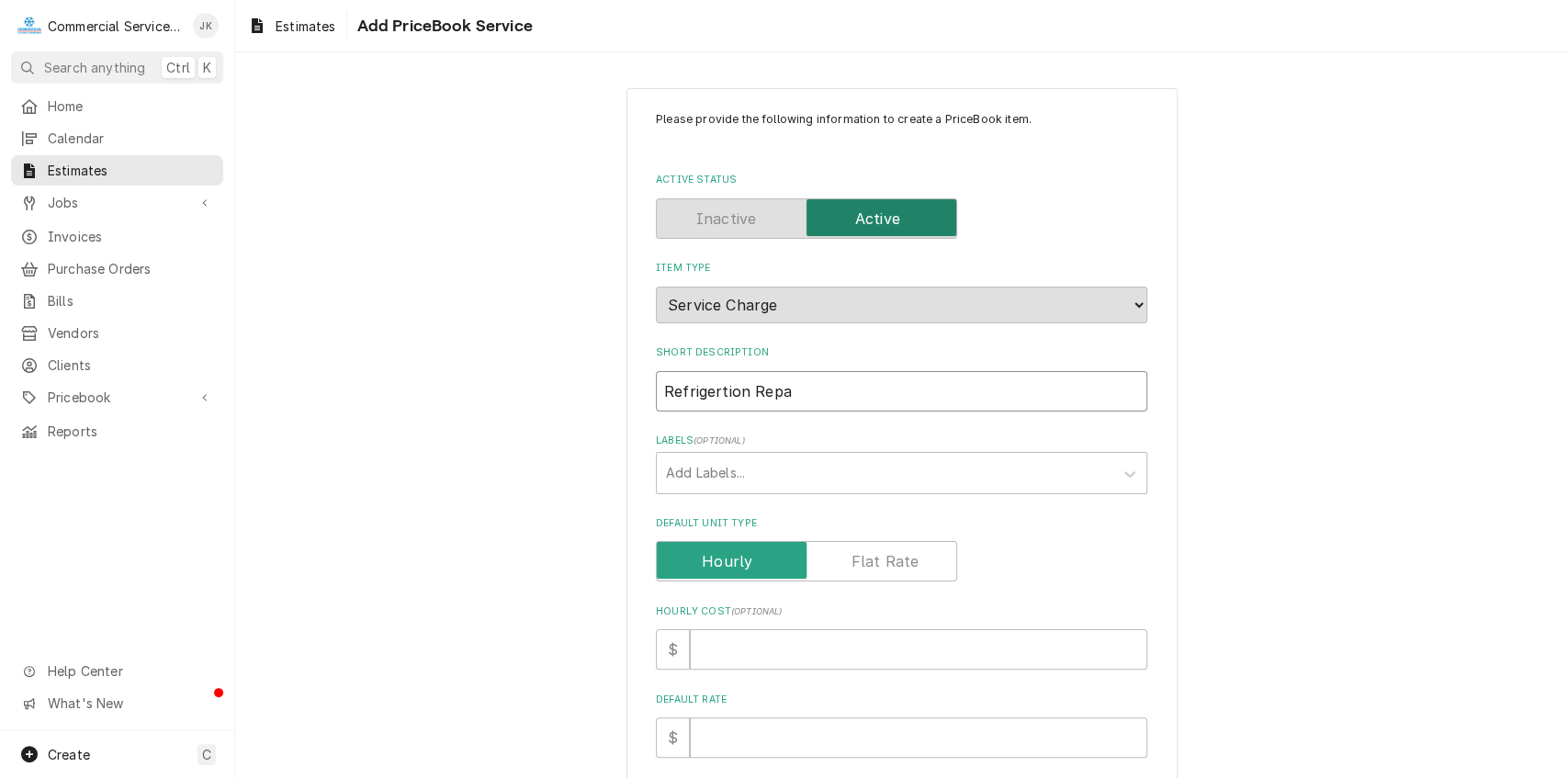
type textarea "x"
type input "Refrigertion Repai"
type textarea "x"
type input "Refrigertion Repair"
type textarea "x"
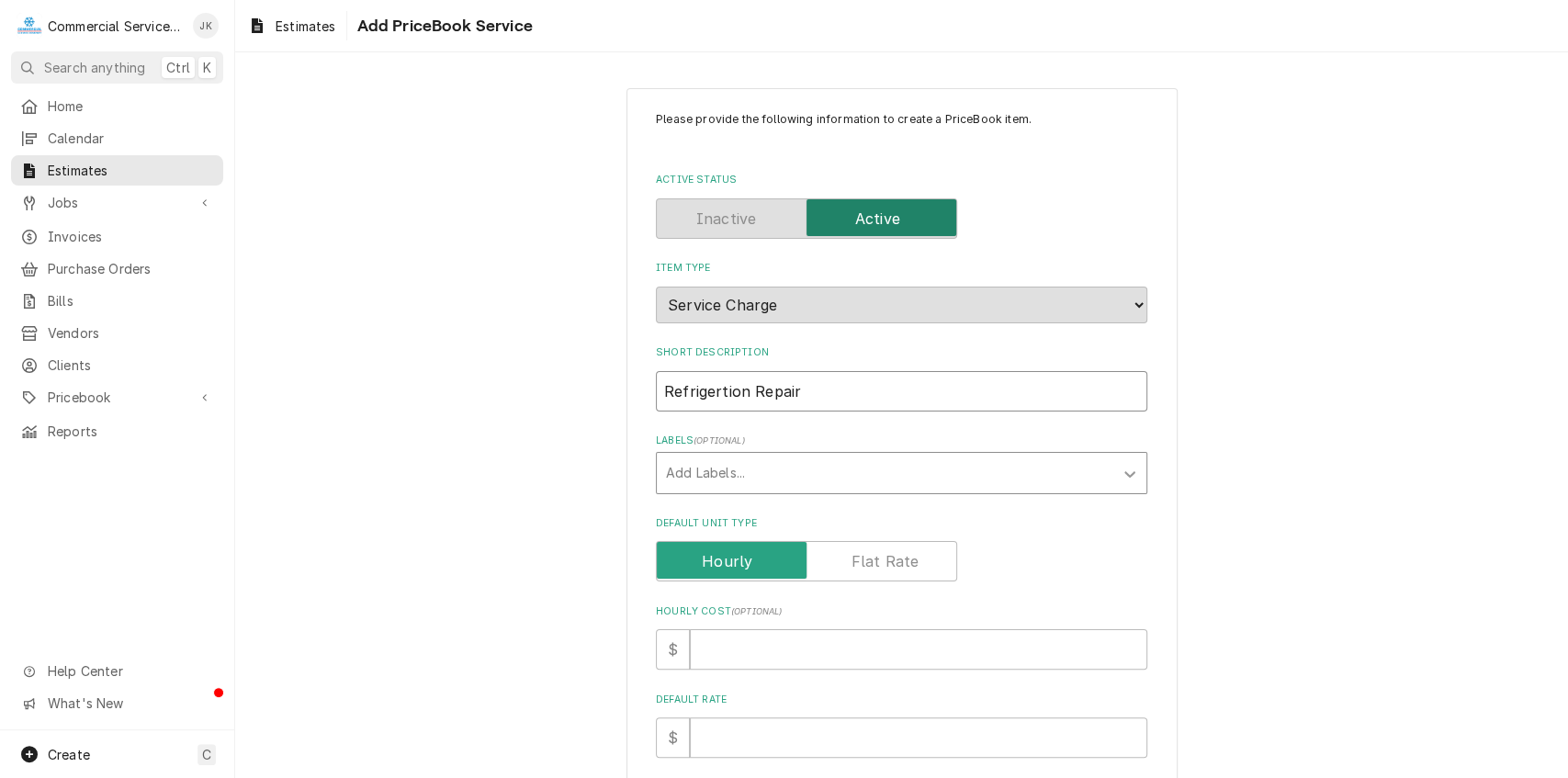
type input "Refrigertion Repair"
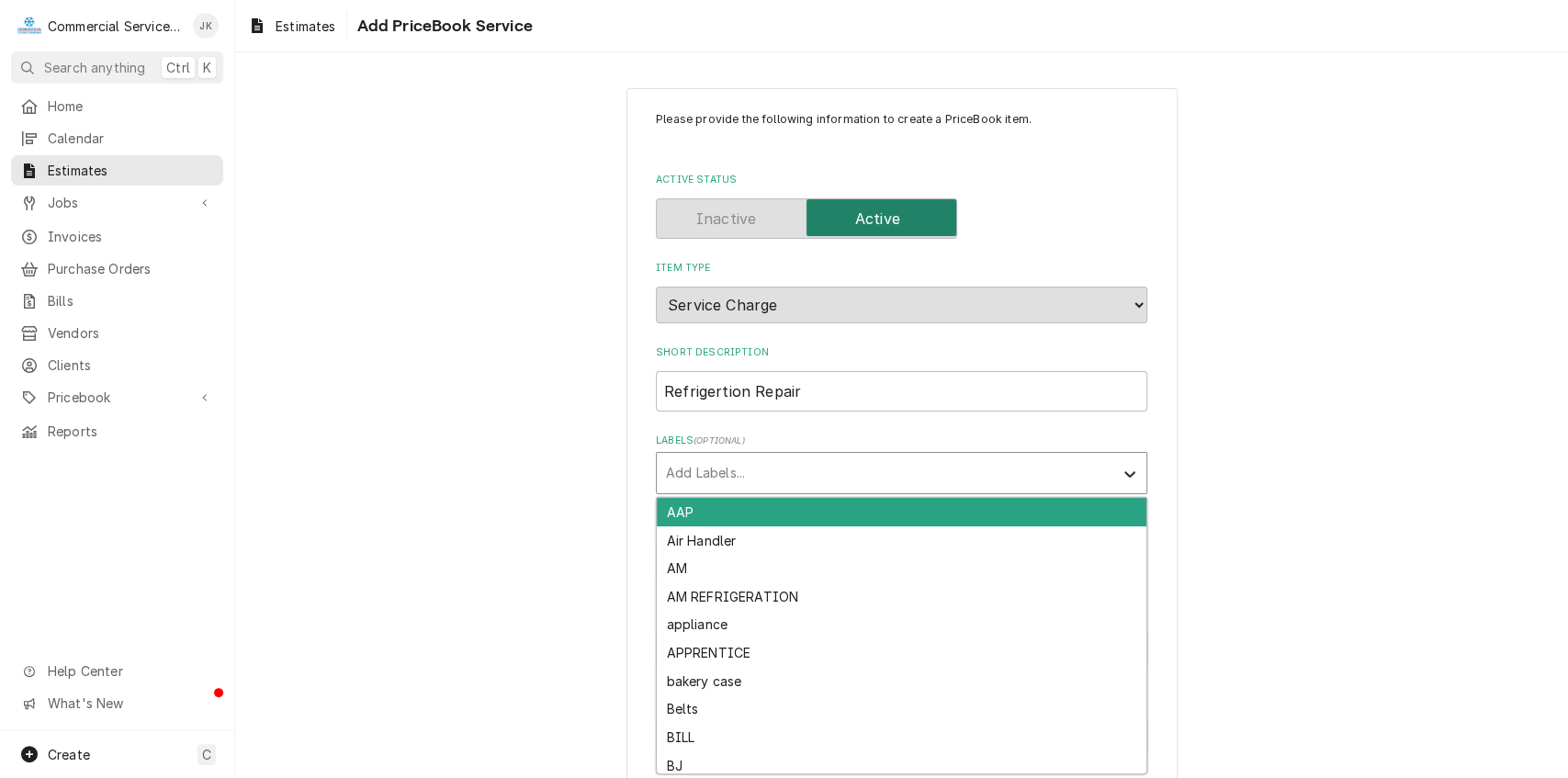
click at [1127, 471] on icon "Labels" at bounding box center [1130, 474] width 18 height 18
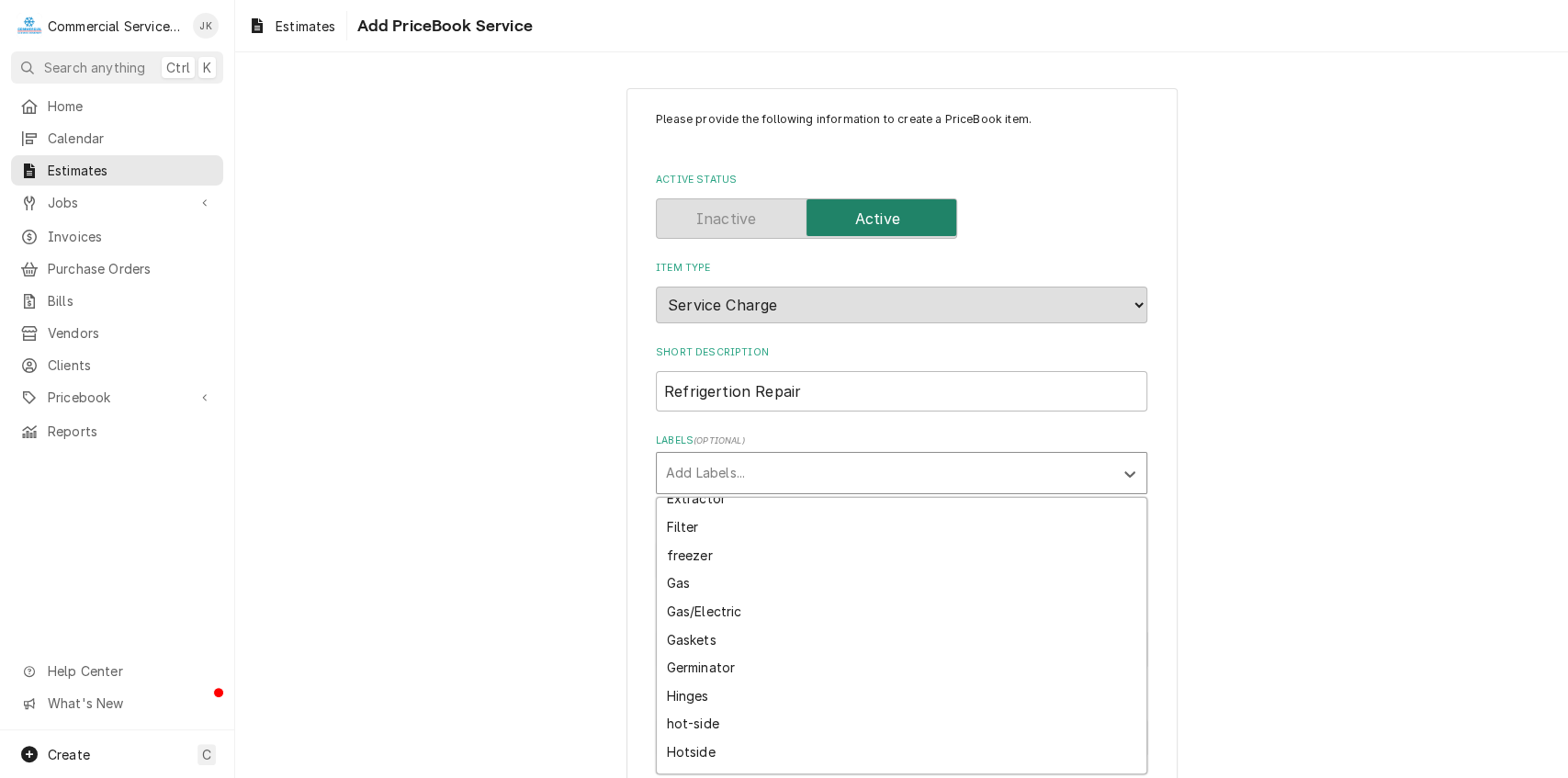
scroll to position [909, 0]
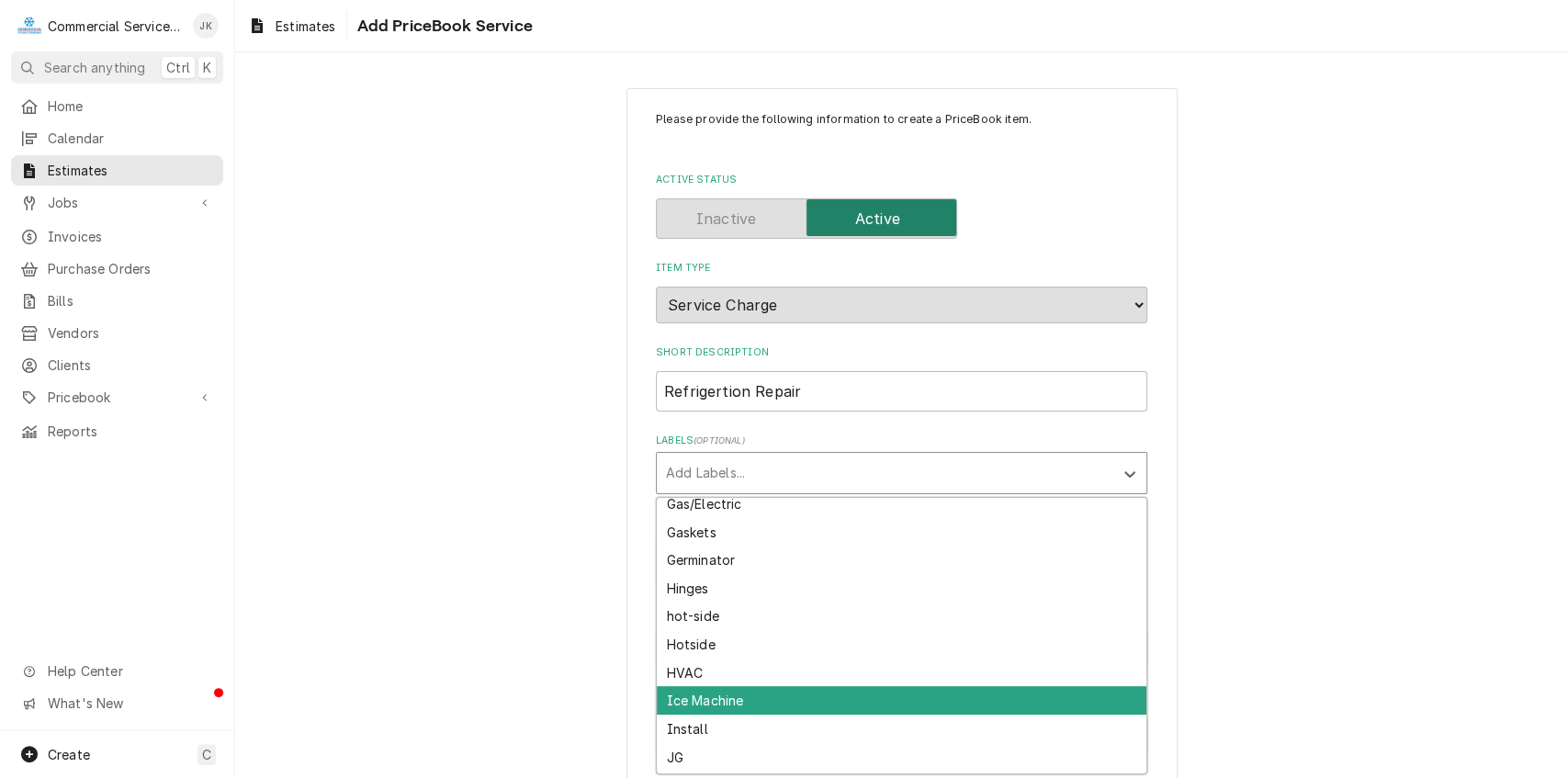
click at [739, 704] on div "Ice Machine" at bounding box center [901, 701] width 490 height 29
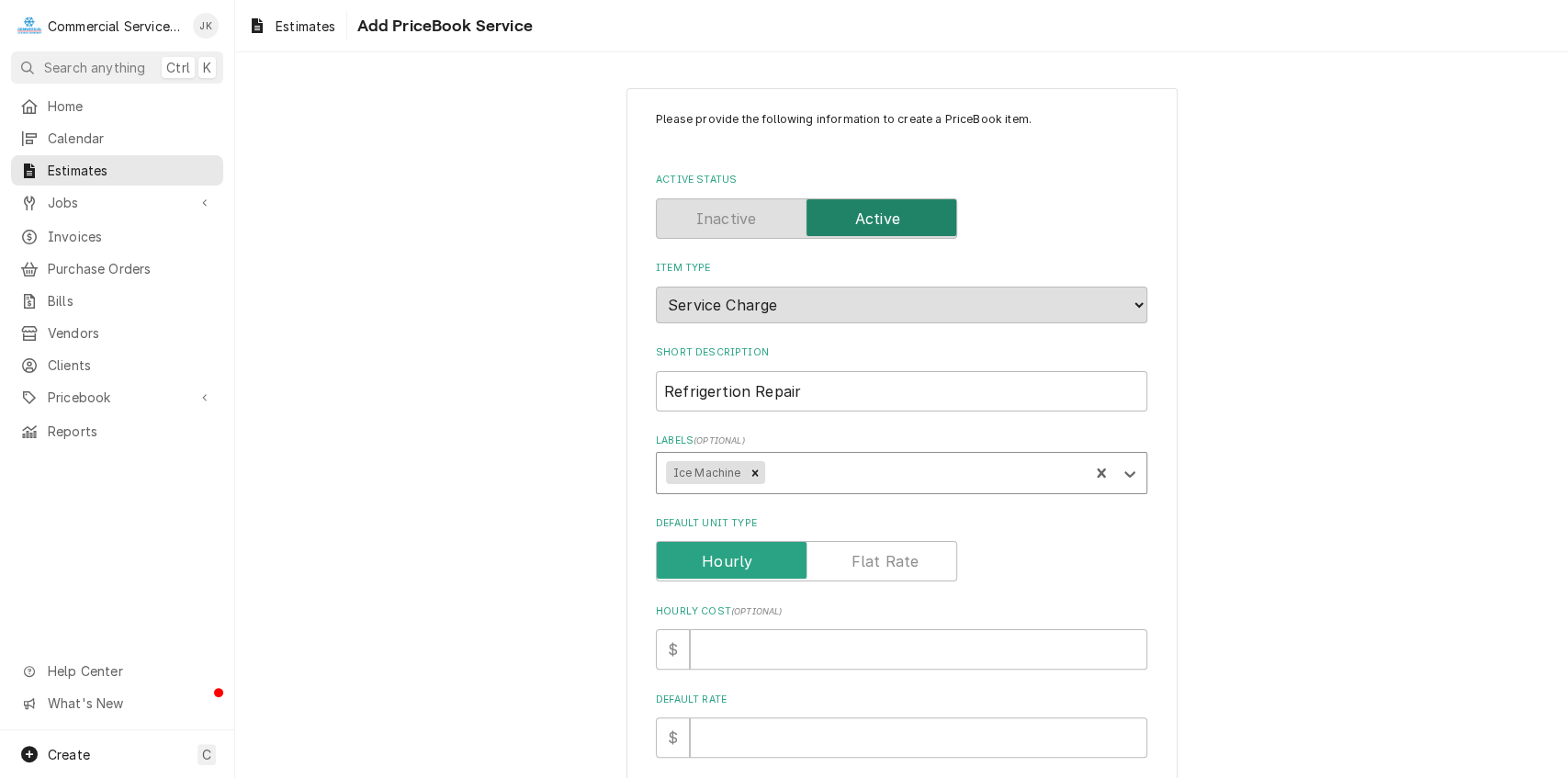
type textarea "x"
click at [906, 570] on label "Default Unit Type" at bounding box center [807, 561] width 301 height 40
click at [906, 570] on input "Default Unit Type" at bounding box center [807, 561] width 285 height 40
checkbox input "true"
click at [761, 654] on input "Unit Cost ( optional )" at bounding box center [919, 649] width 457 height 40
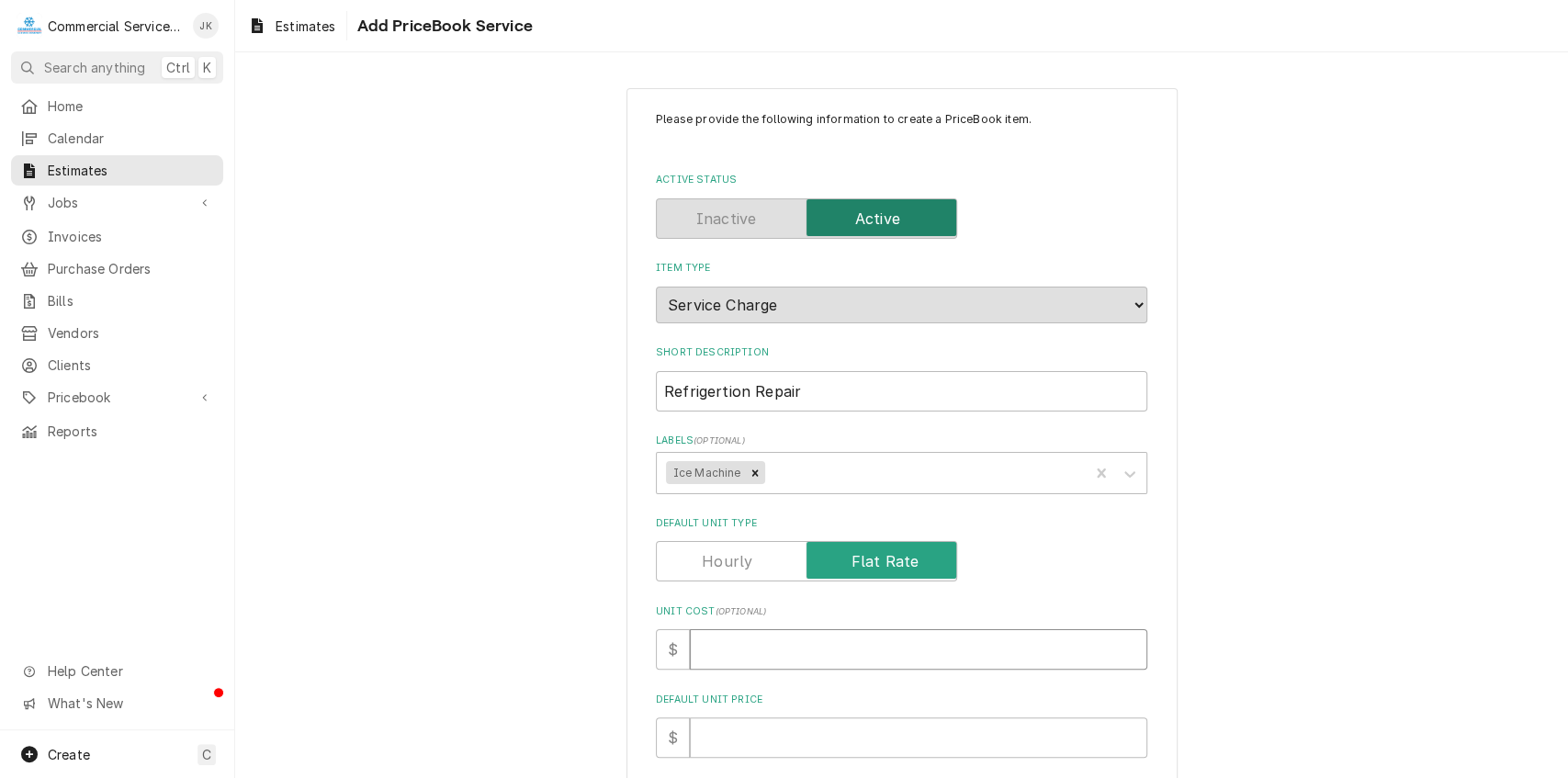
type textarea "x"
type input "1"
type textarea "x"
type input "16"
type textarea "x"
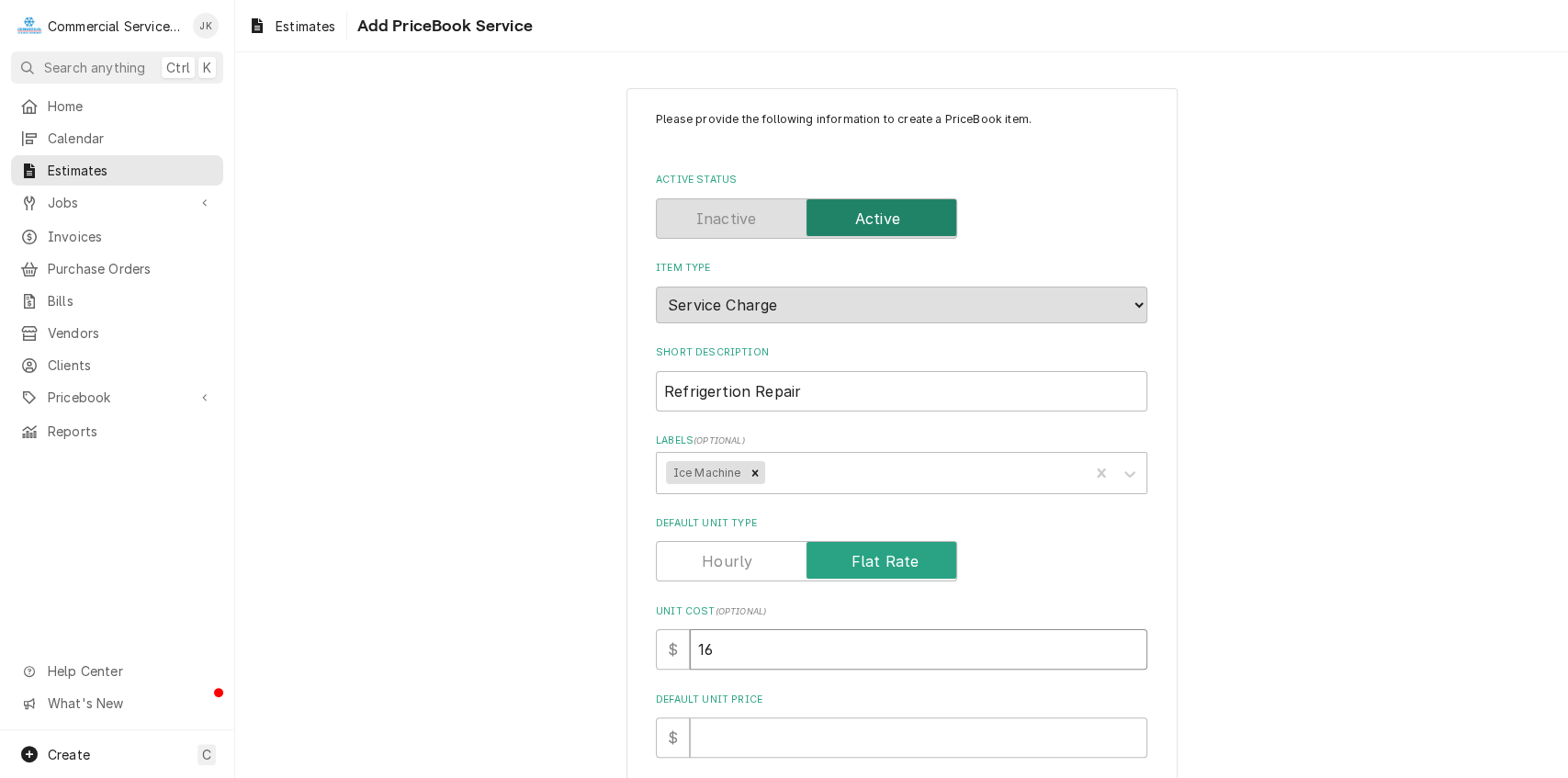
type input "168"
type textarea "x"
type input "1680"
type textarea "x"
type input "1680.0"
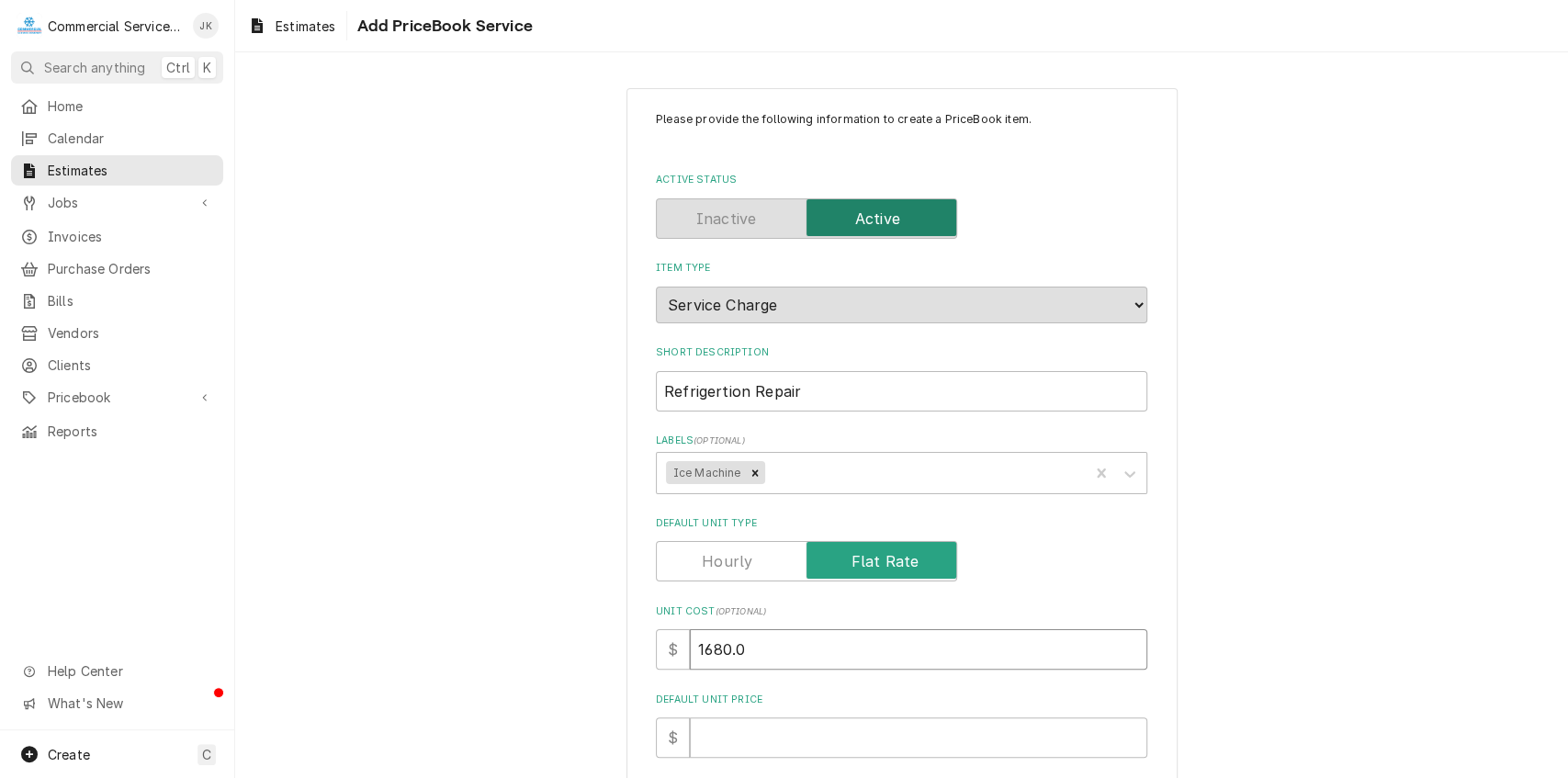
type textarea "x"
type input "1680.00"
type textarea "x"
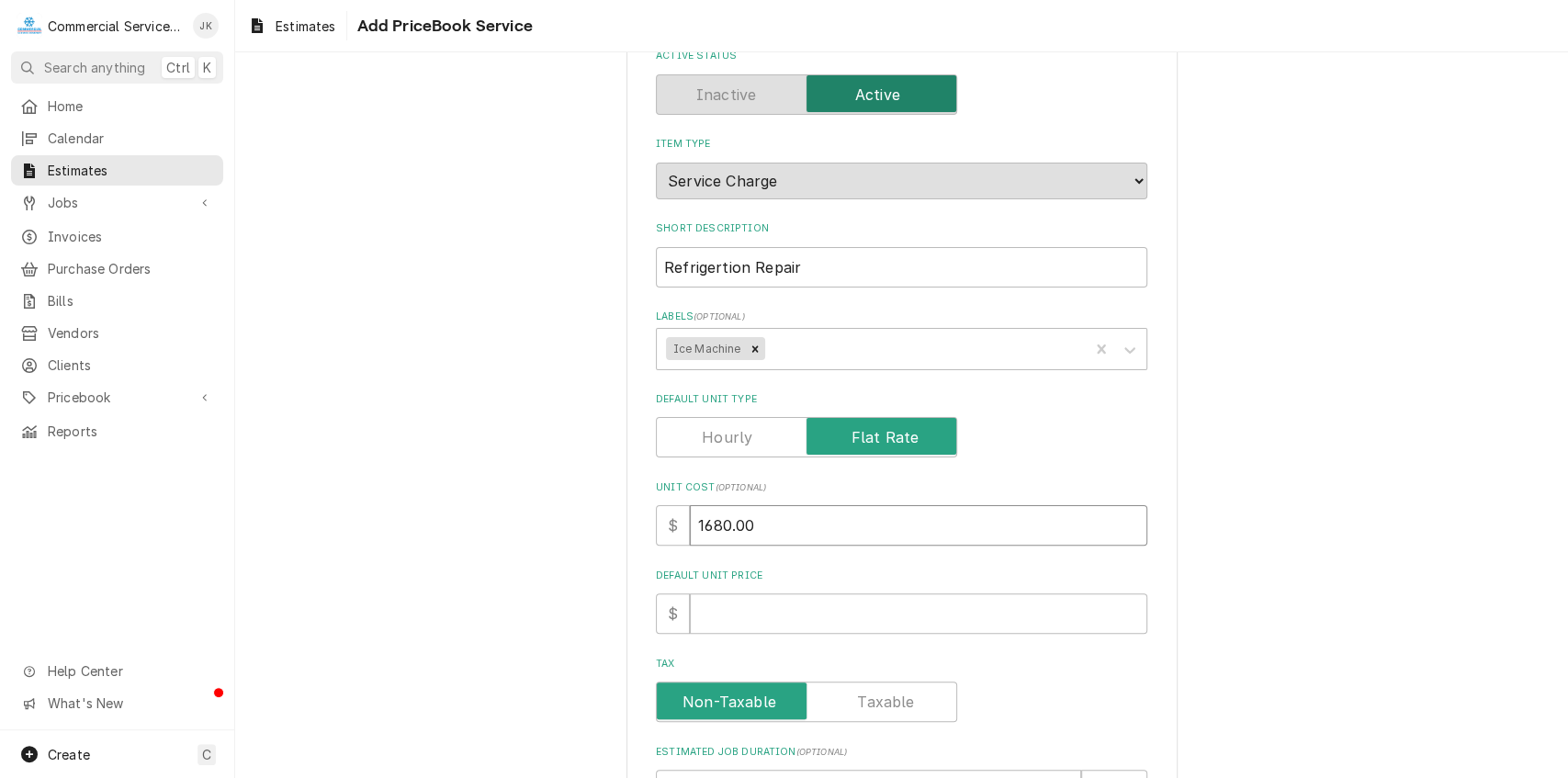
scroll to position [241, 0]
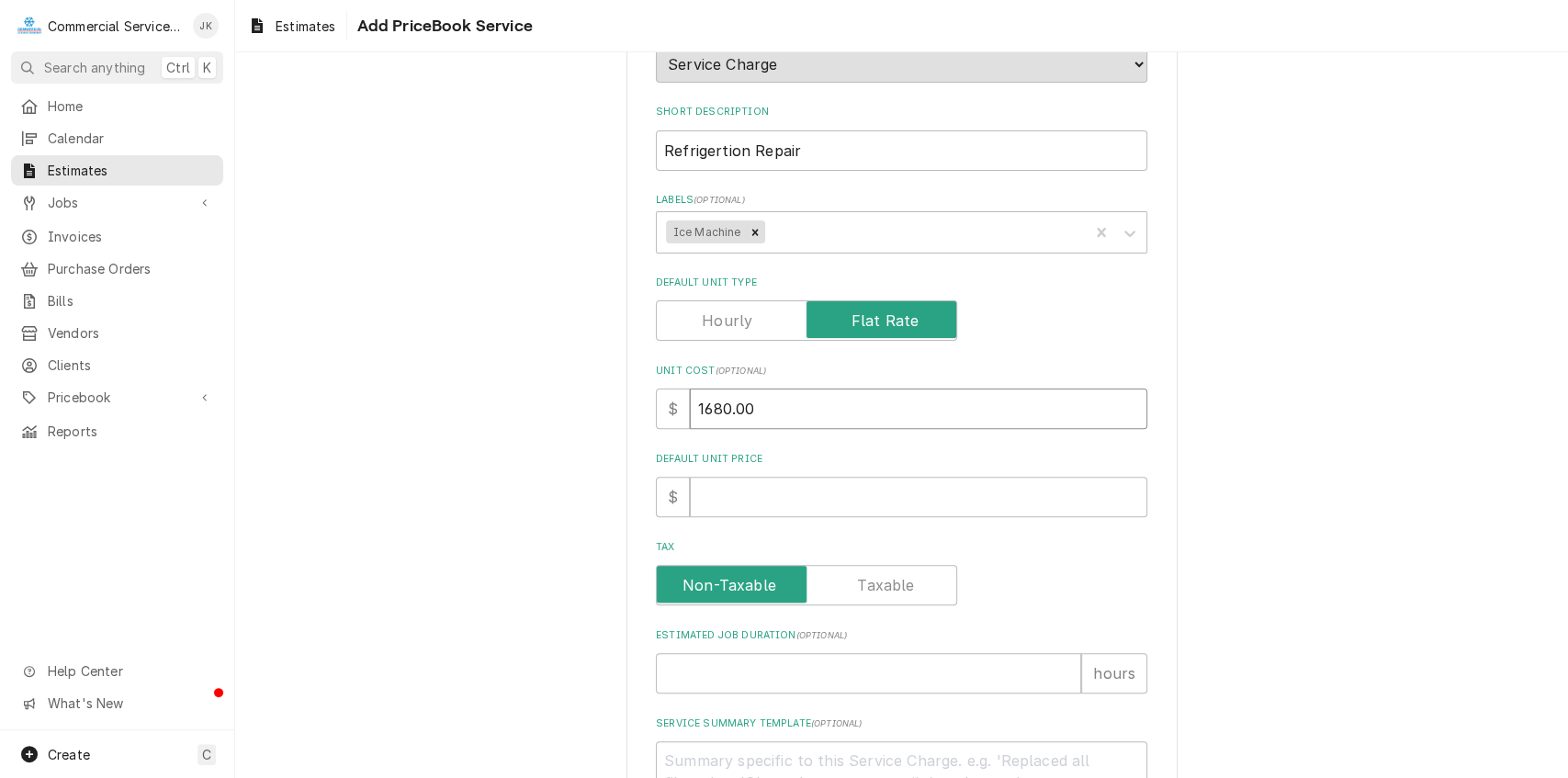
type input "1680.00"
click at [695, 505] on input "Default Unit Price" at bounding box center [919, 497] width 457 height 40
type textarea "x"
type input "1"
type textarea "x"
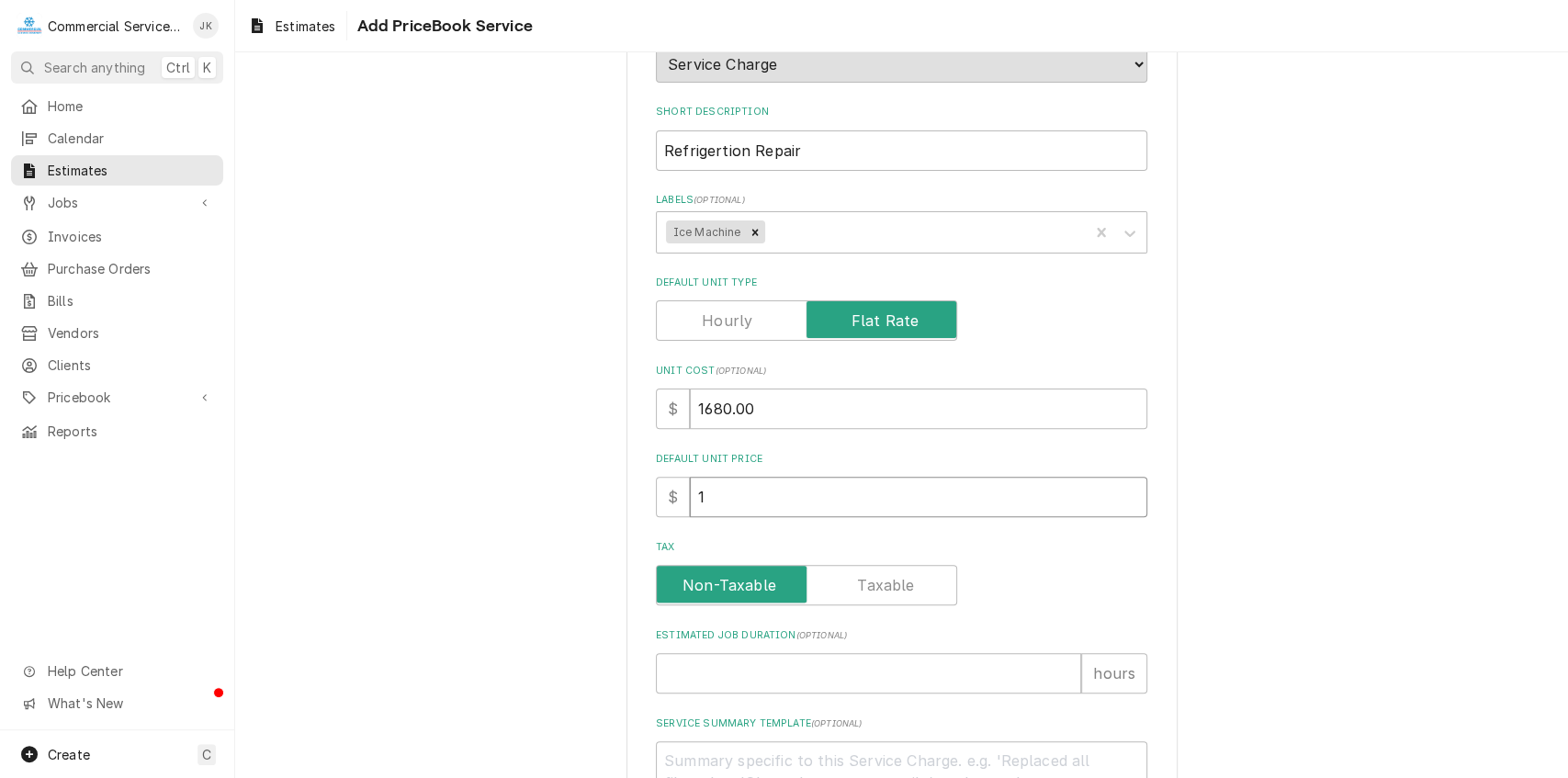
type input "16"
type textarea "x"
type input "168"
type textarea "x"
type input "1680"
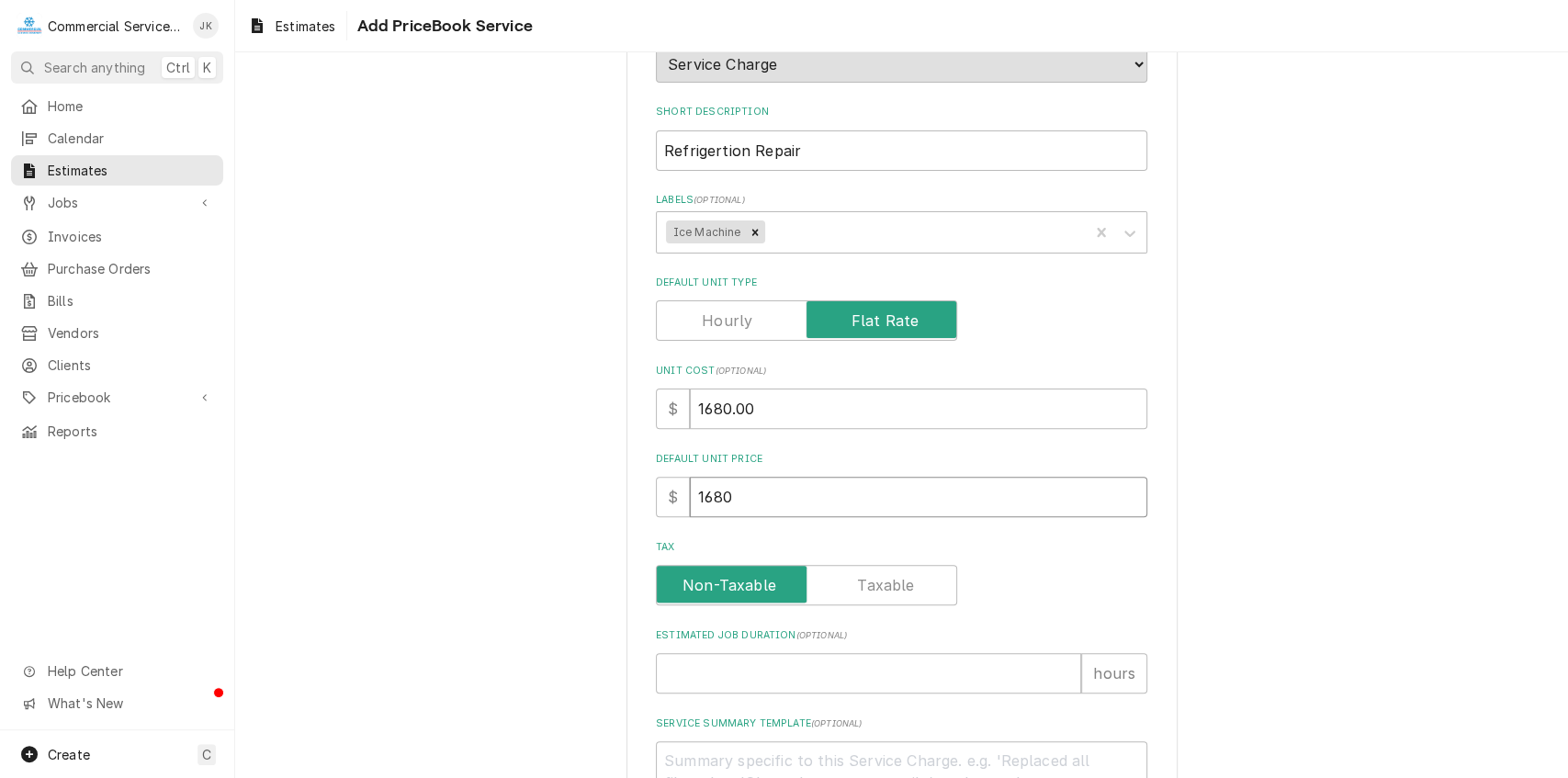
type textarea "x"
type input "1680.0"
type textarea "x"
type input "1680.00"
type textarea "x"
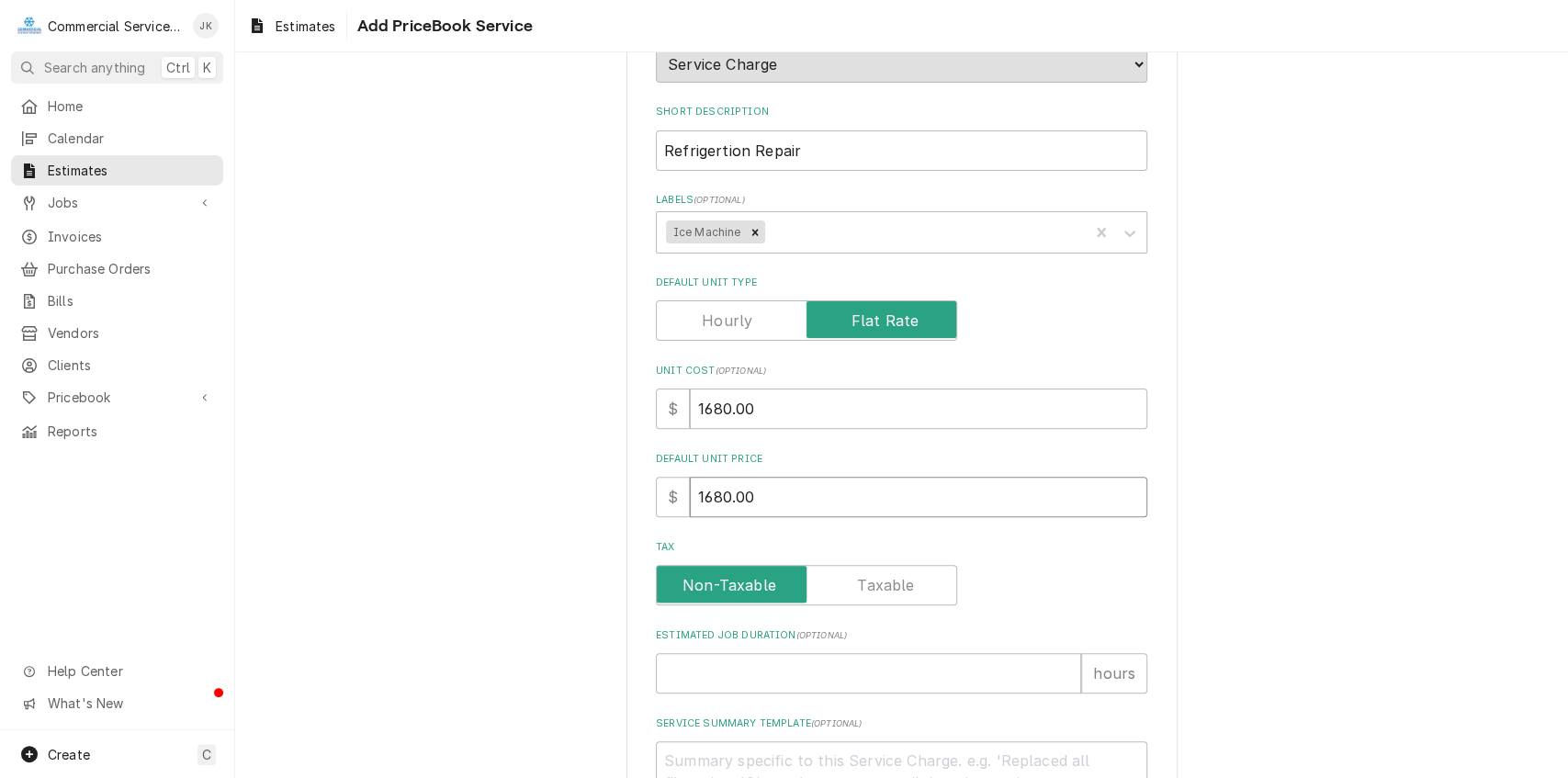
type input "1680.00"
click at [716, 663] on input "Estimated Job Duration ( optional )" at bounding box center [869, 673] width 426 height 40
type textarea "x"
type input "1"
type textarea "x"
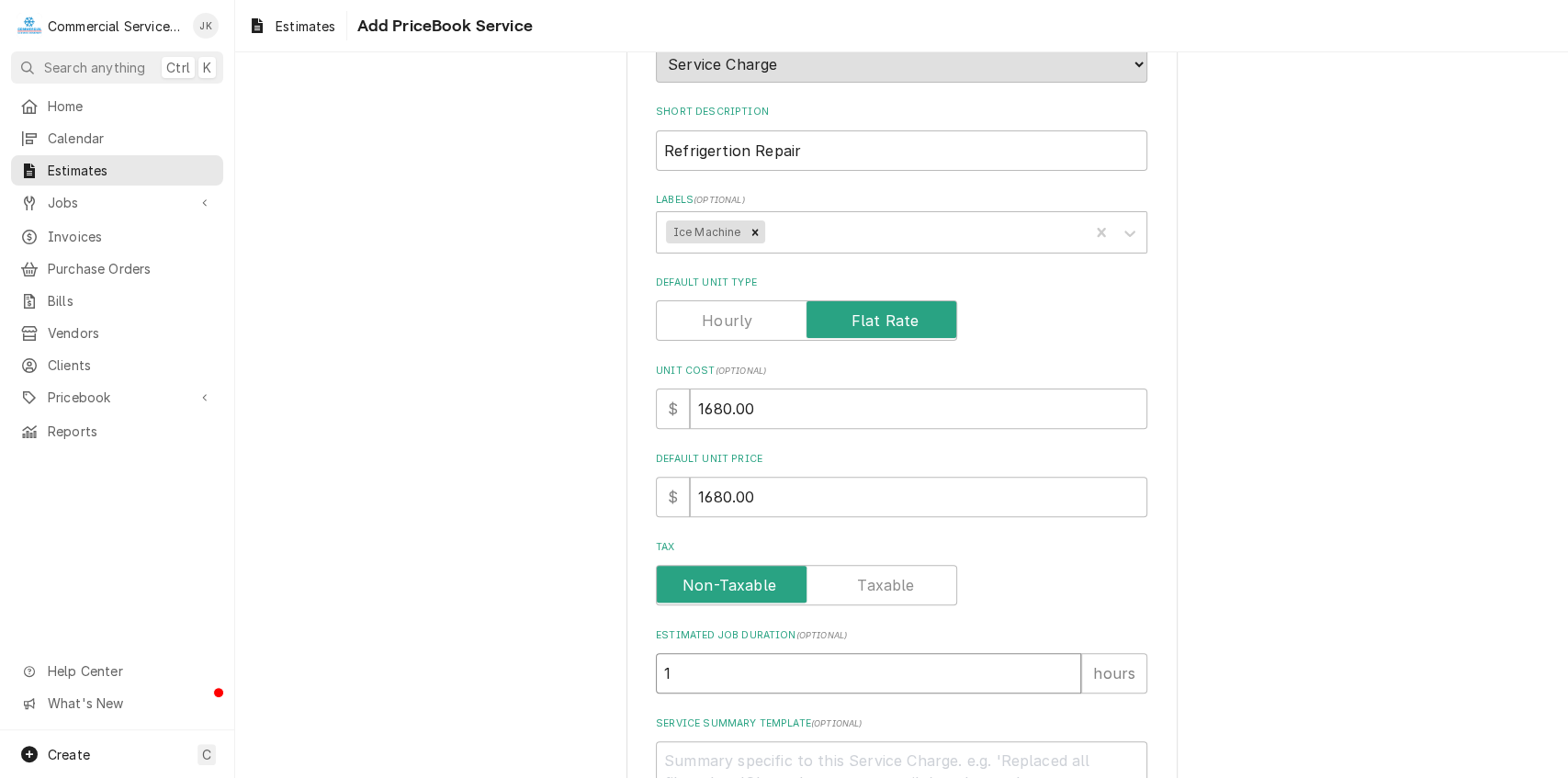
type input "12"
type textarea "x"
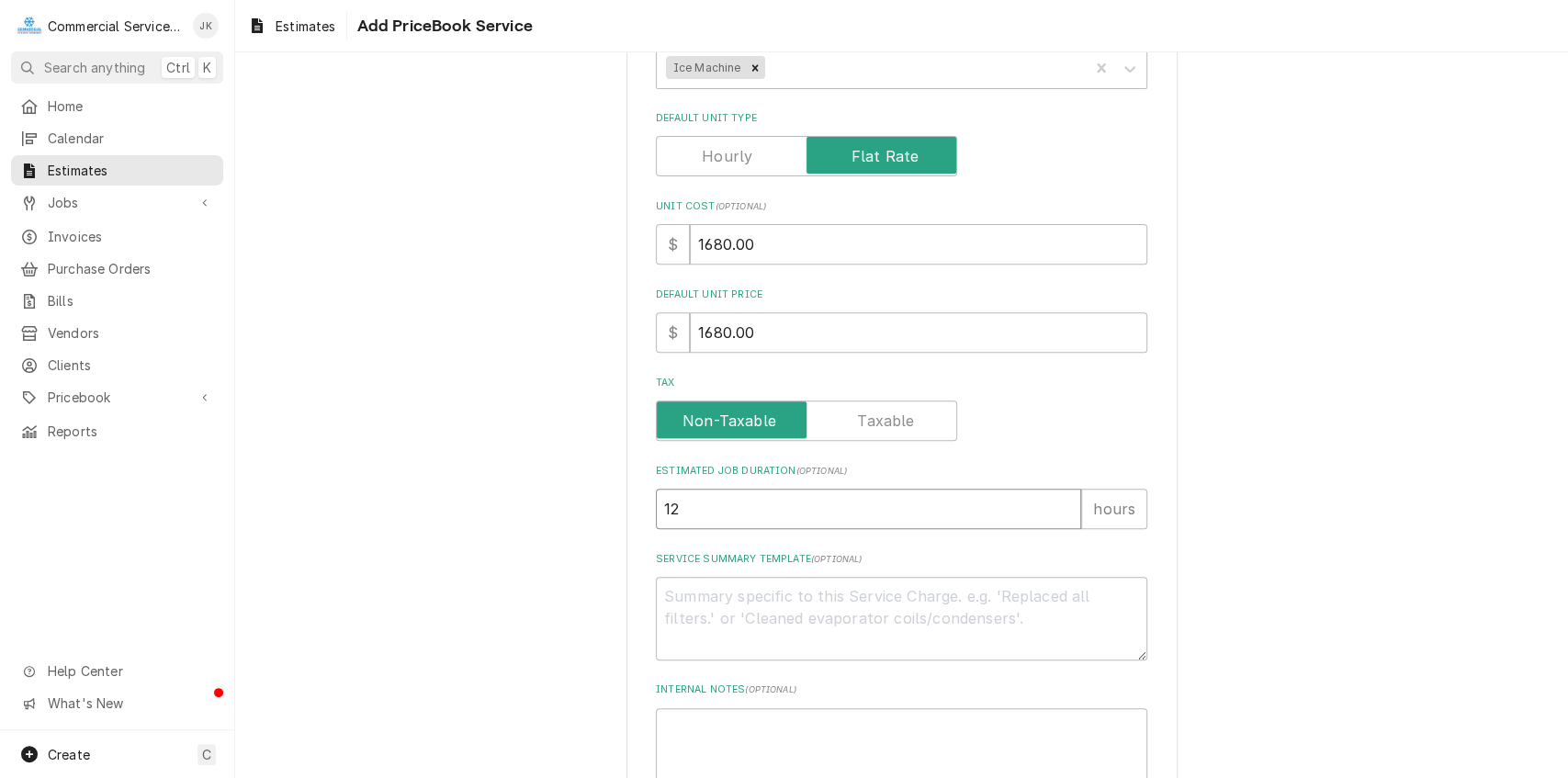
scroll to position [493, 0]
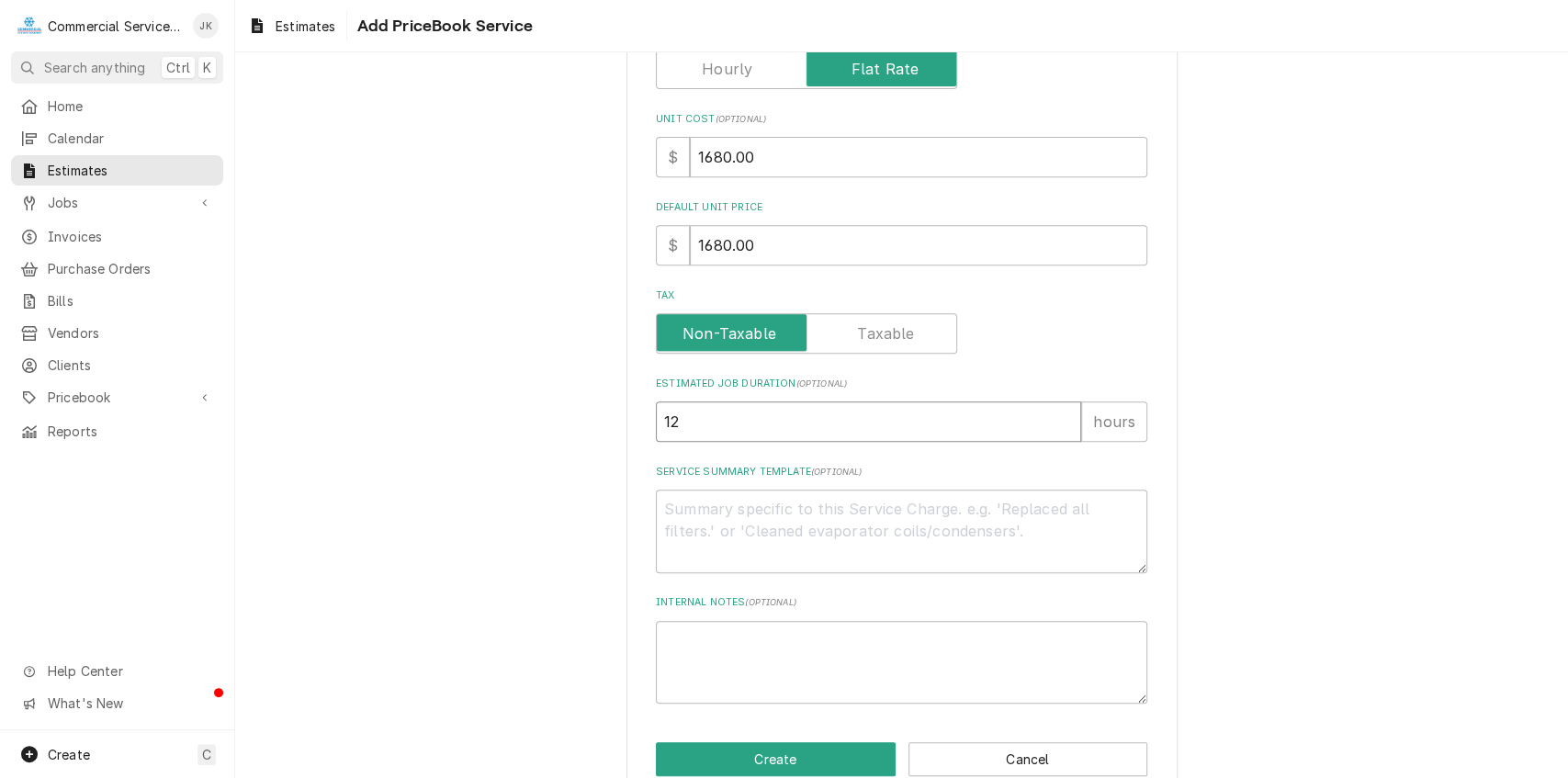
type input "12"
click at [672, 514] on textarea "Service Summary Template ( optional )" at bounding box center [901, 531] width 492 height 83
type textarea "x"
type textarea "R"
type textarea "x"
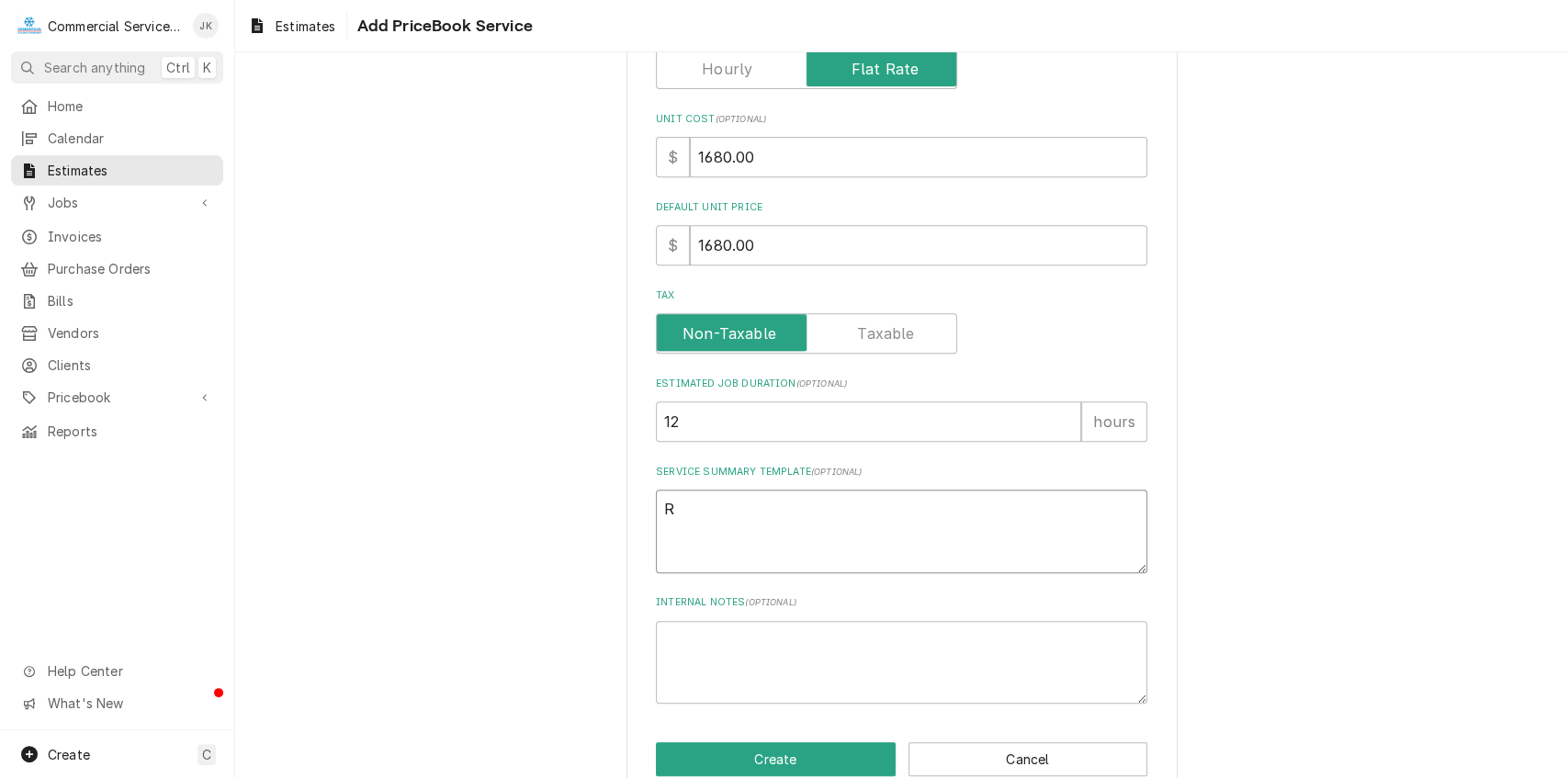
type textarea "Re"
type textarea "x"
type textarea "Rep"
type textarea "x"
type textarea "Repl"
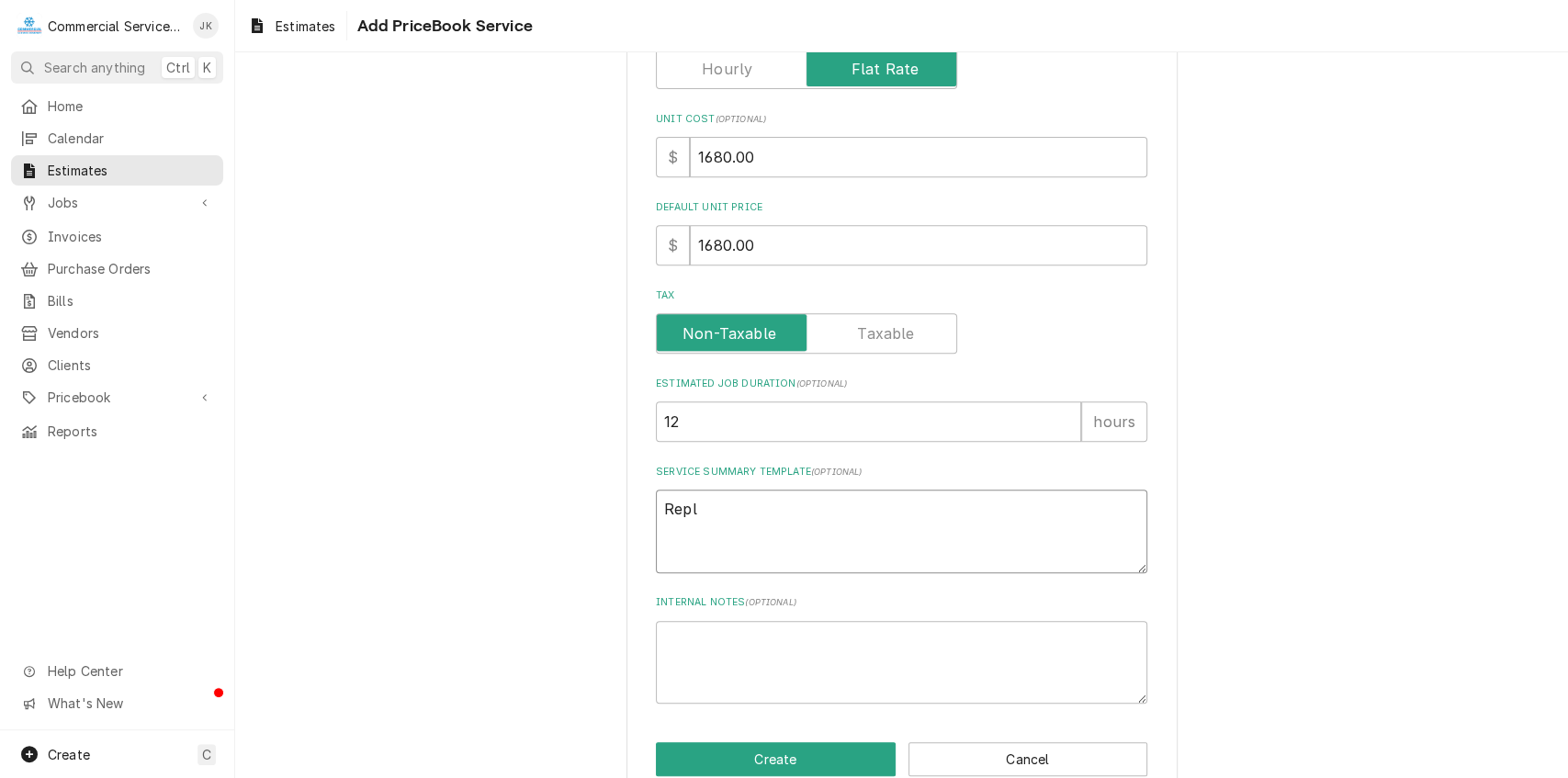
type textarea "x"
type textarea "Repla"
type textarea "x"
type textarea "Replac"
type textarea "x"
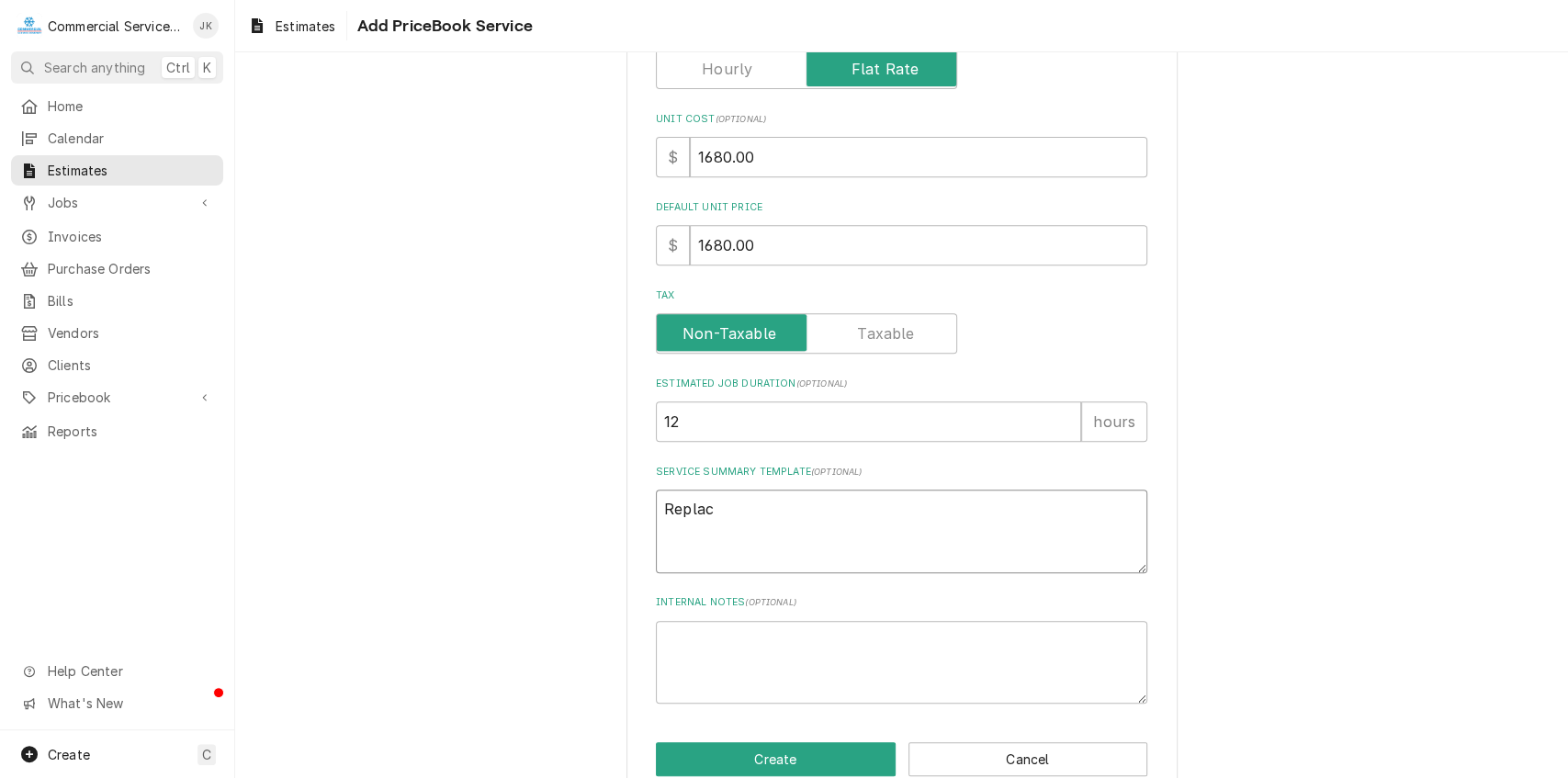
type textarea "Replace"
type textarea "x"
type textarea "Replace"
type textarea "x"
type textarea "Replace r"
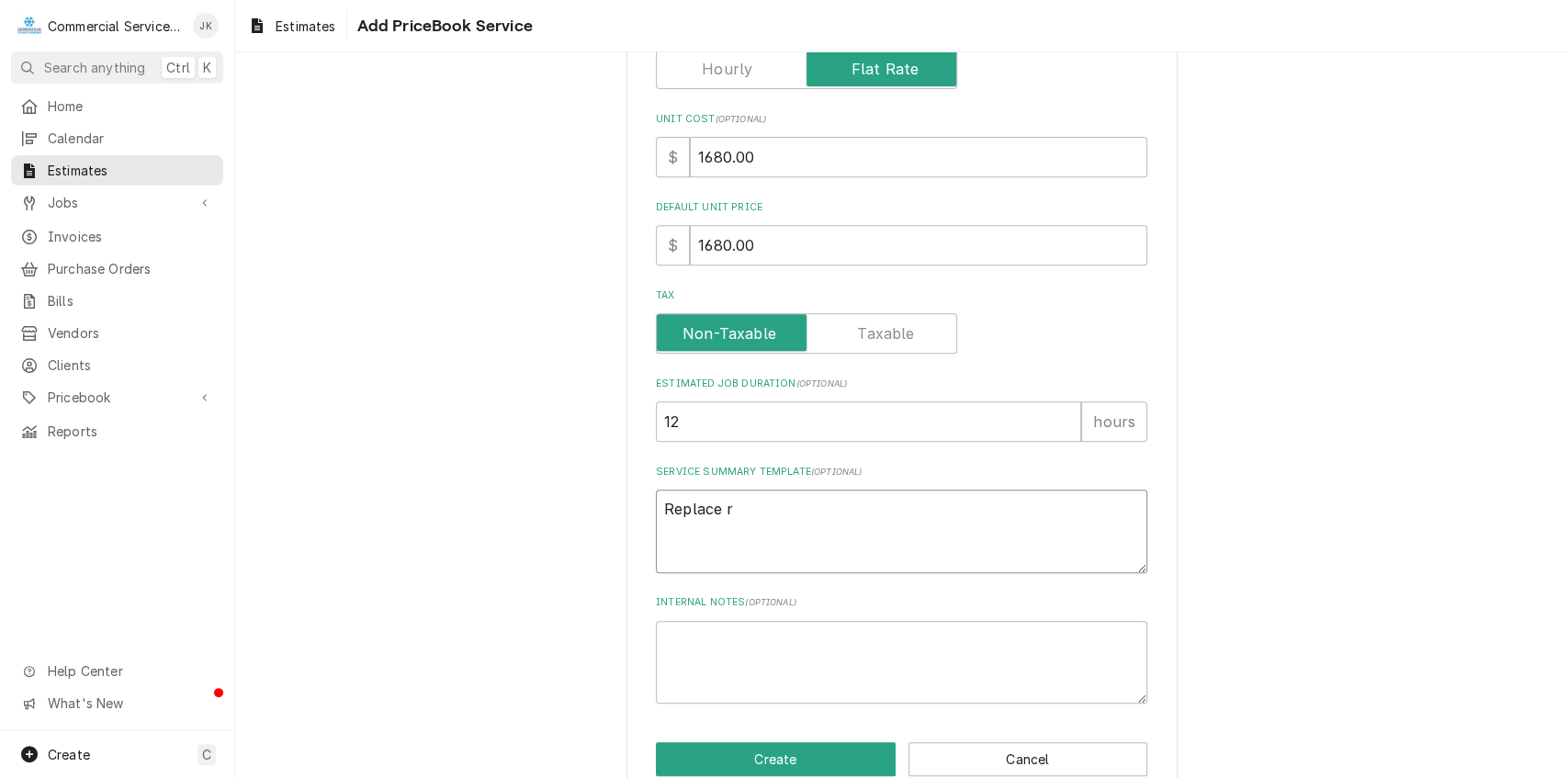
type textarea "x"
type textarea "Replace re"
type textarea "x"
type textarea "Replace rem"
type textarea "x"
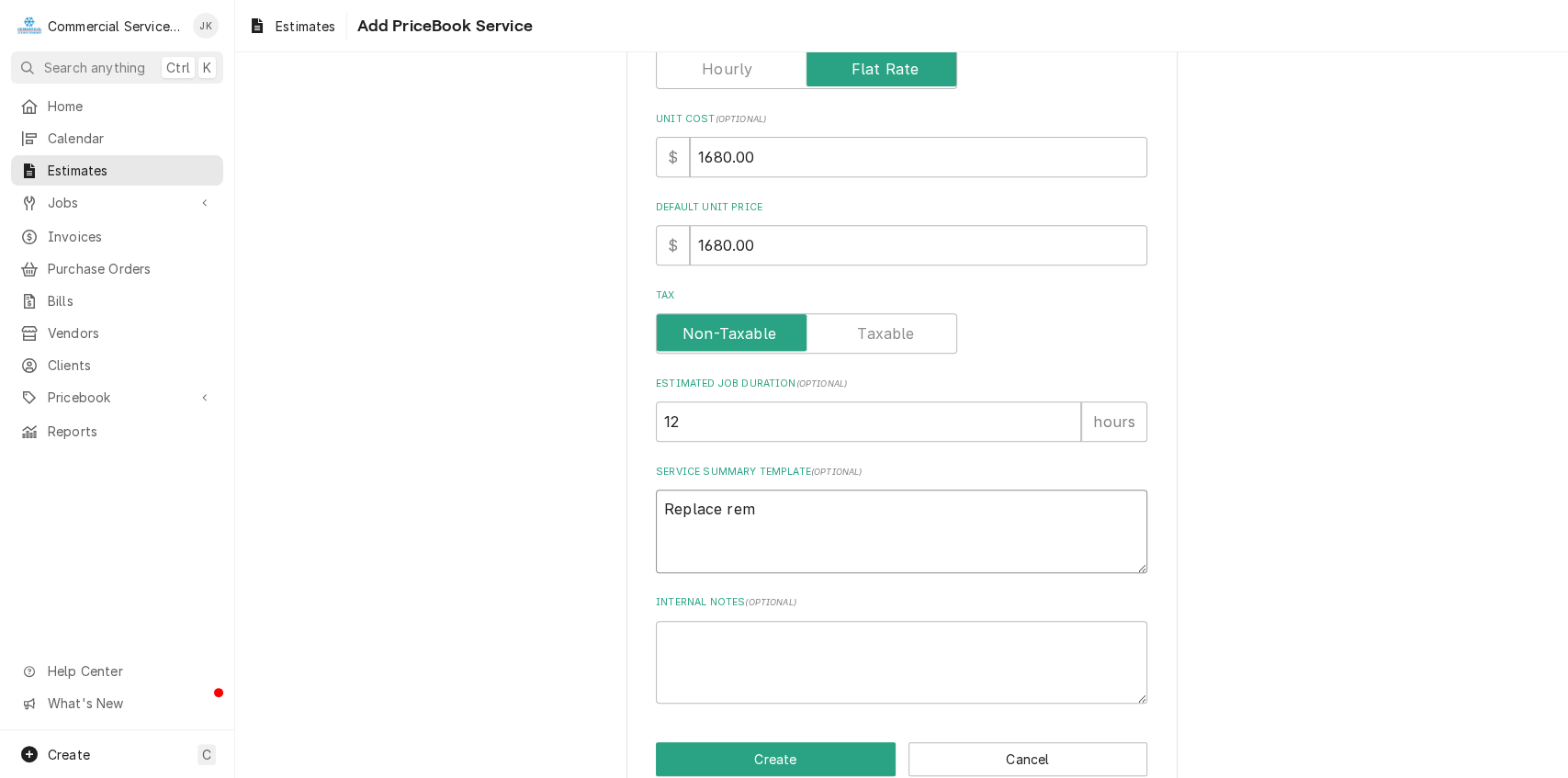
type textarea "Replace remo"
type textarea "x"
type textarea "Replace remot"
type textarea "x"
type textarea "Replace remote"
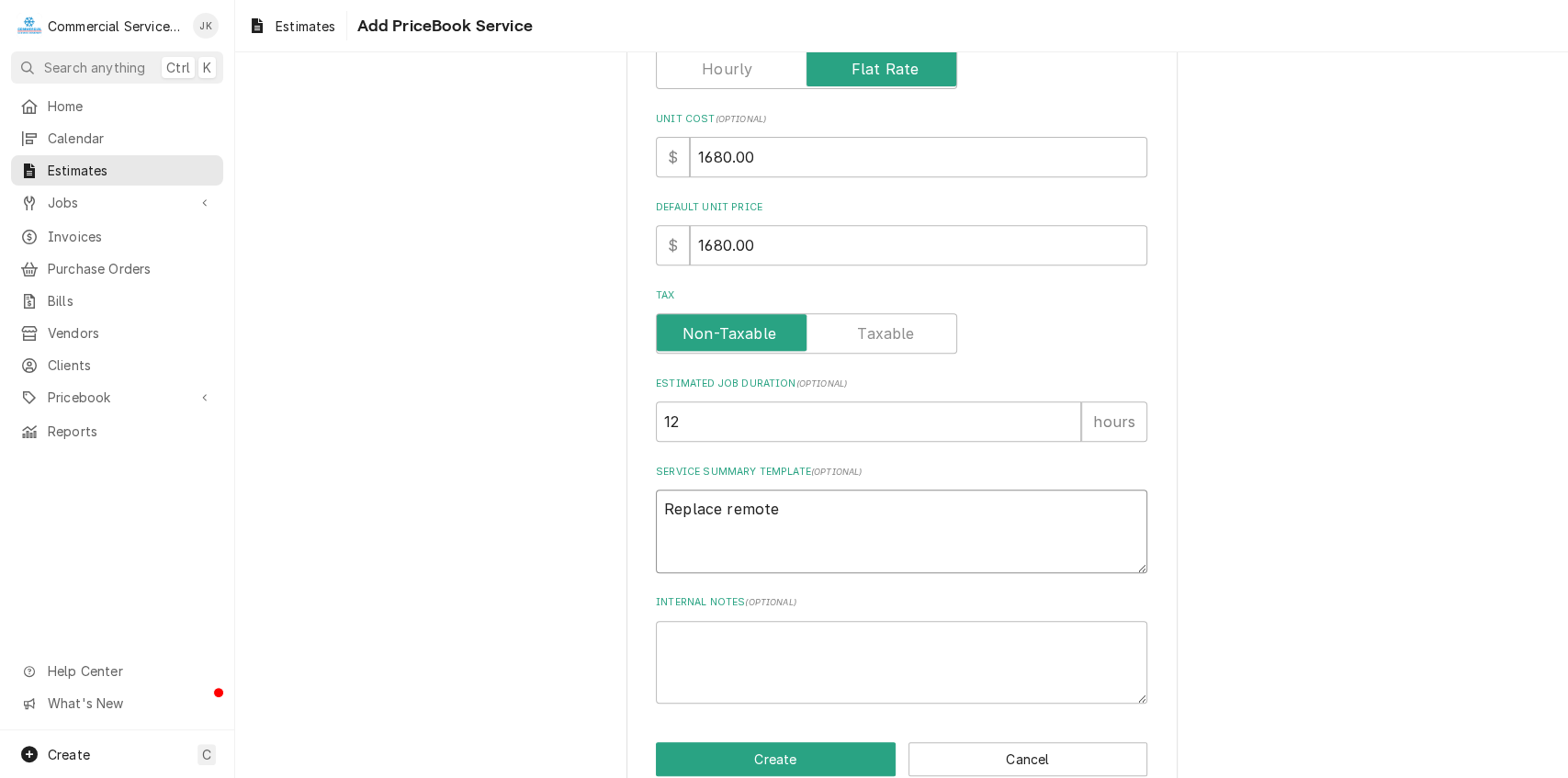
type textarea "x"
type textarea "Replace remote"
type textarea "x"
type textarea "Replace remote r"
type textarea "x"
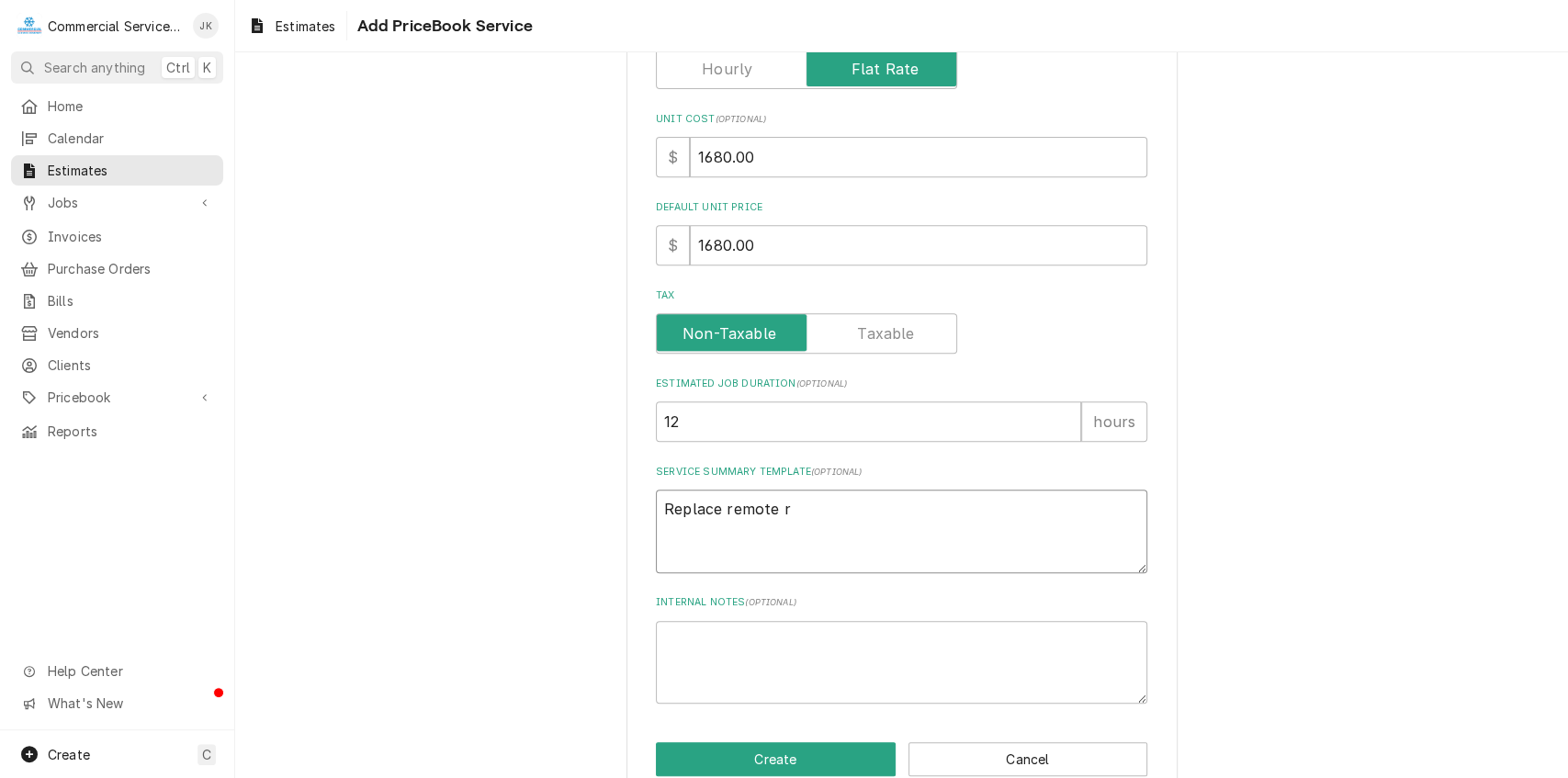
type textarea "Replace remote ro"
type textarea "x"
type textarea "Replace remote roo"
type textarea "x"
type textarea "Replace remote roof"
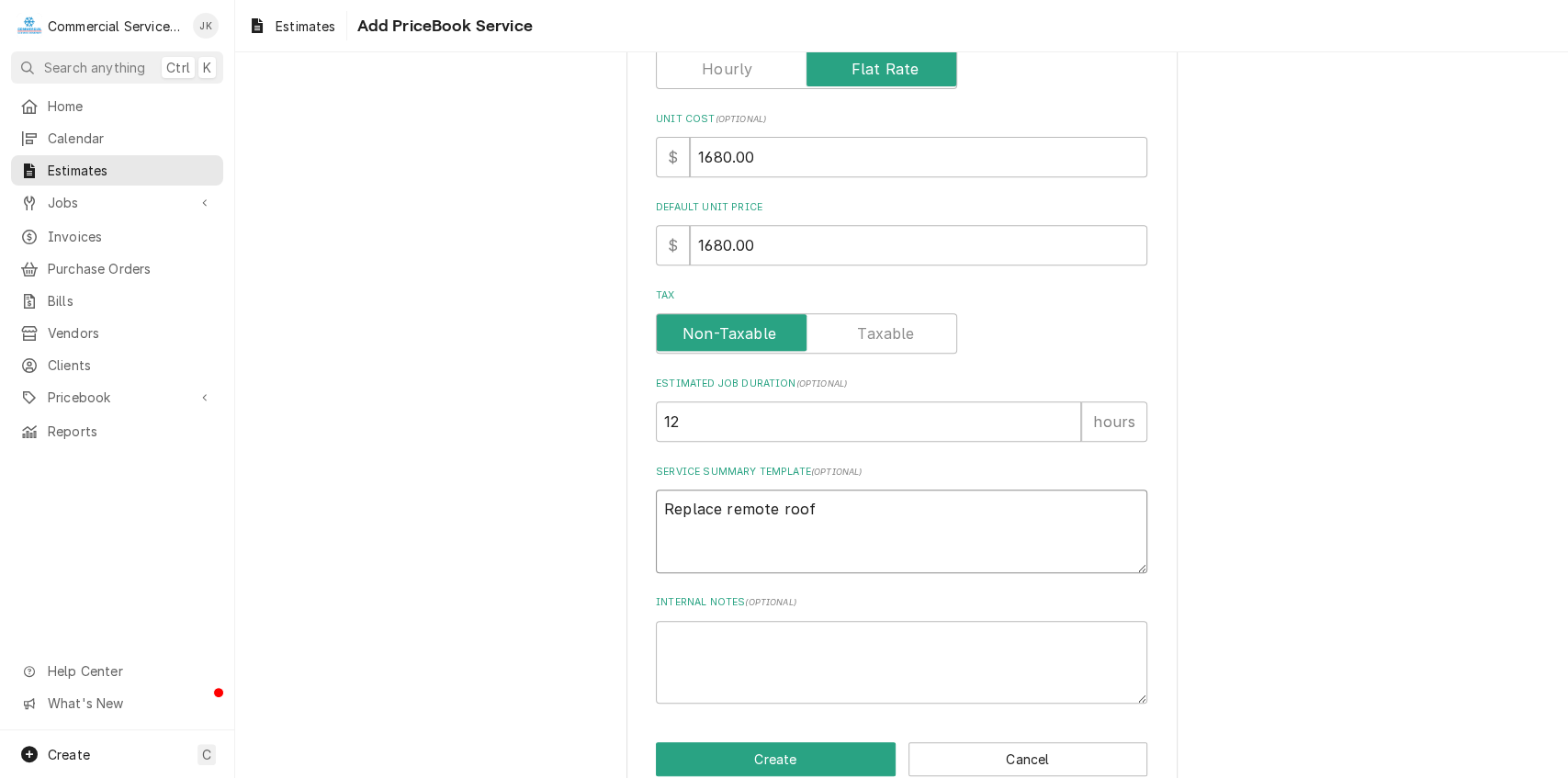
type textarea "x"
type textarea "Replace remote rooft"
type textarea "x"
type textarea "Replace remote roofto"
type textarea "x"
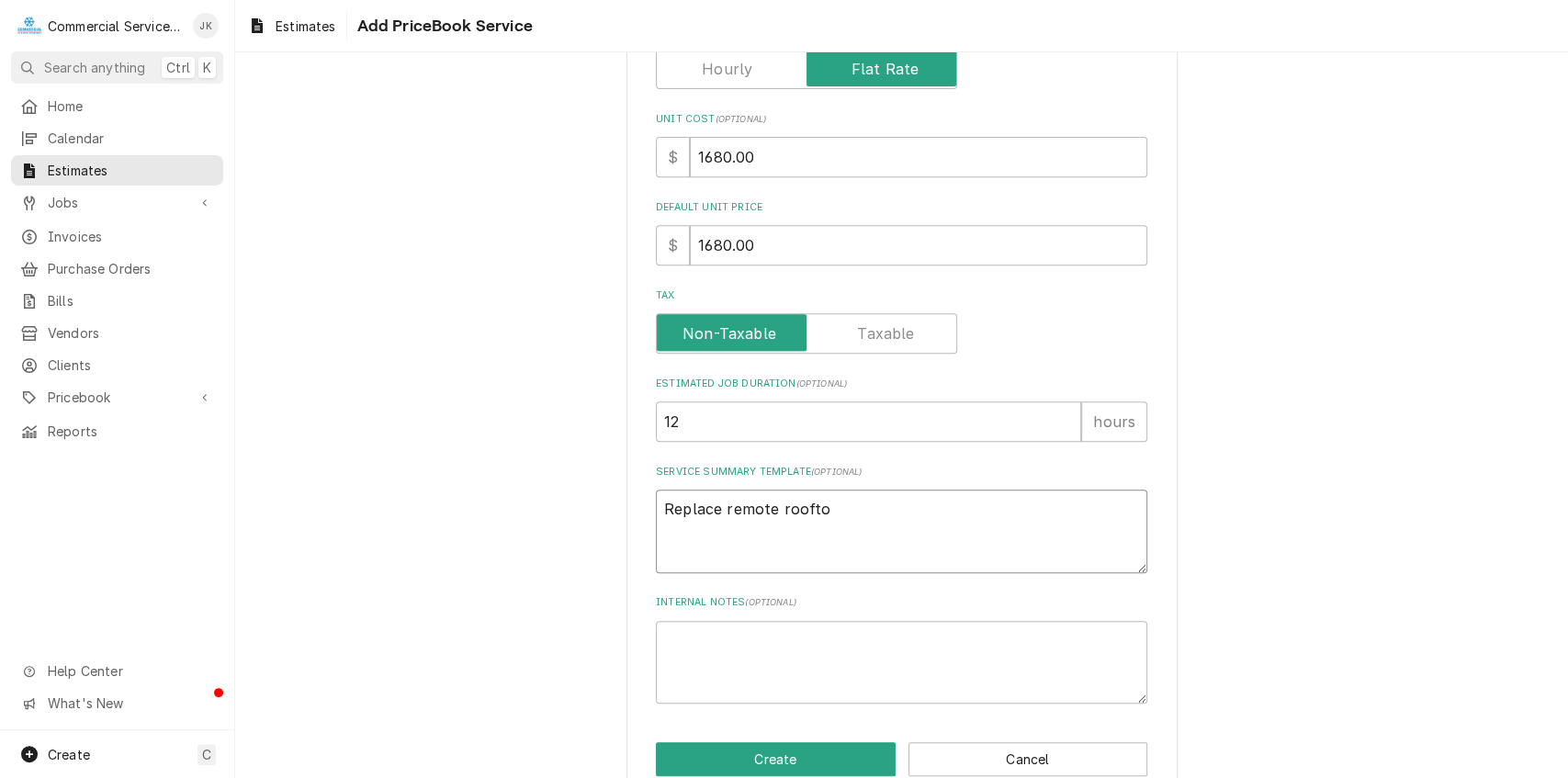
type textarea "Replace remote rooftop"
type textarea "x"
type textarea "Replace remote rooftop"
type textarea "x"
type textarea "Replace remote rooftop c"
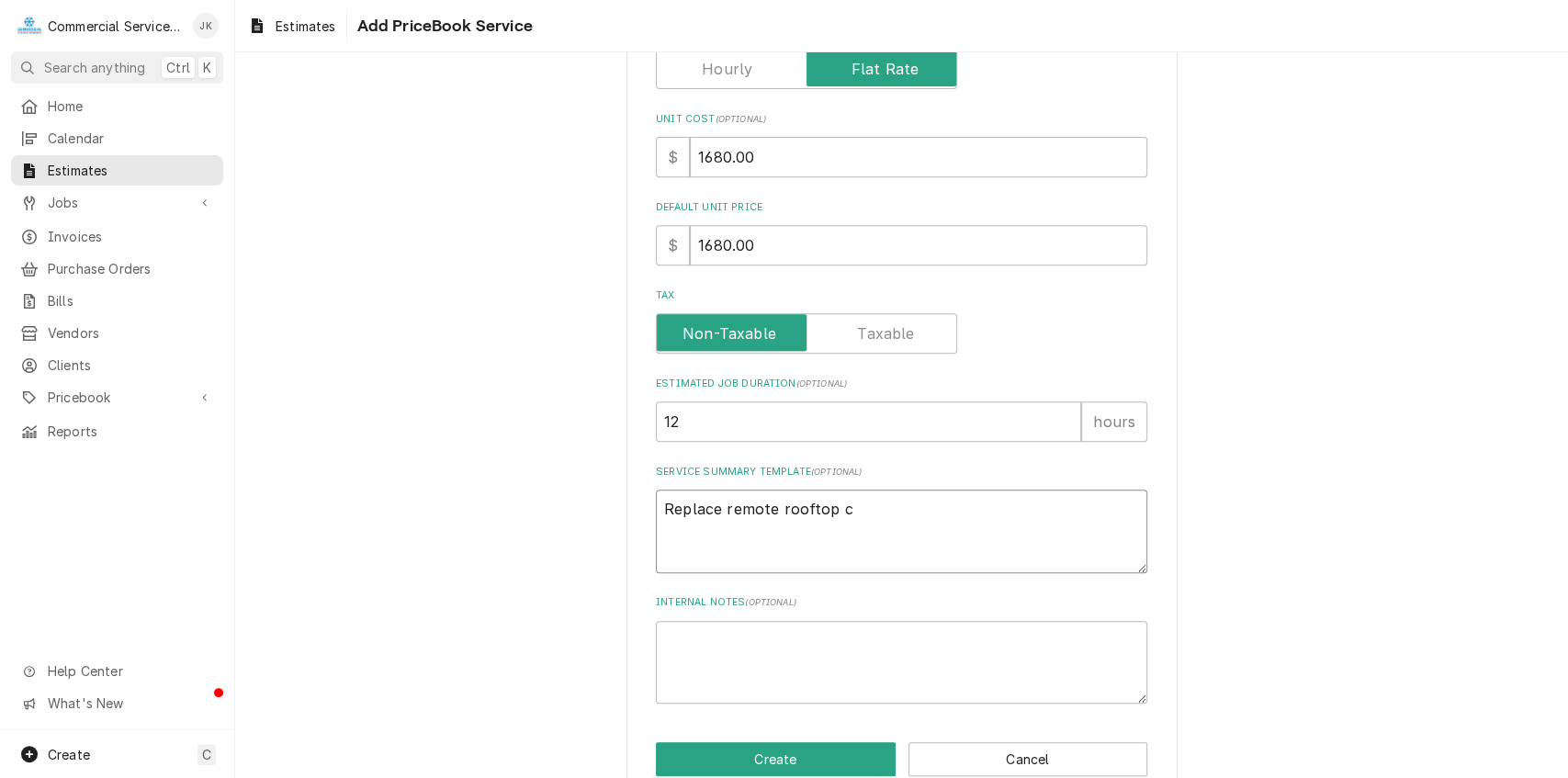
type textarea "x"
type textarea "Replace remote rooftop co"
type textarea "x"
type textarea "Replace remote rooftop con"
type textarea "x"
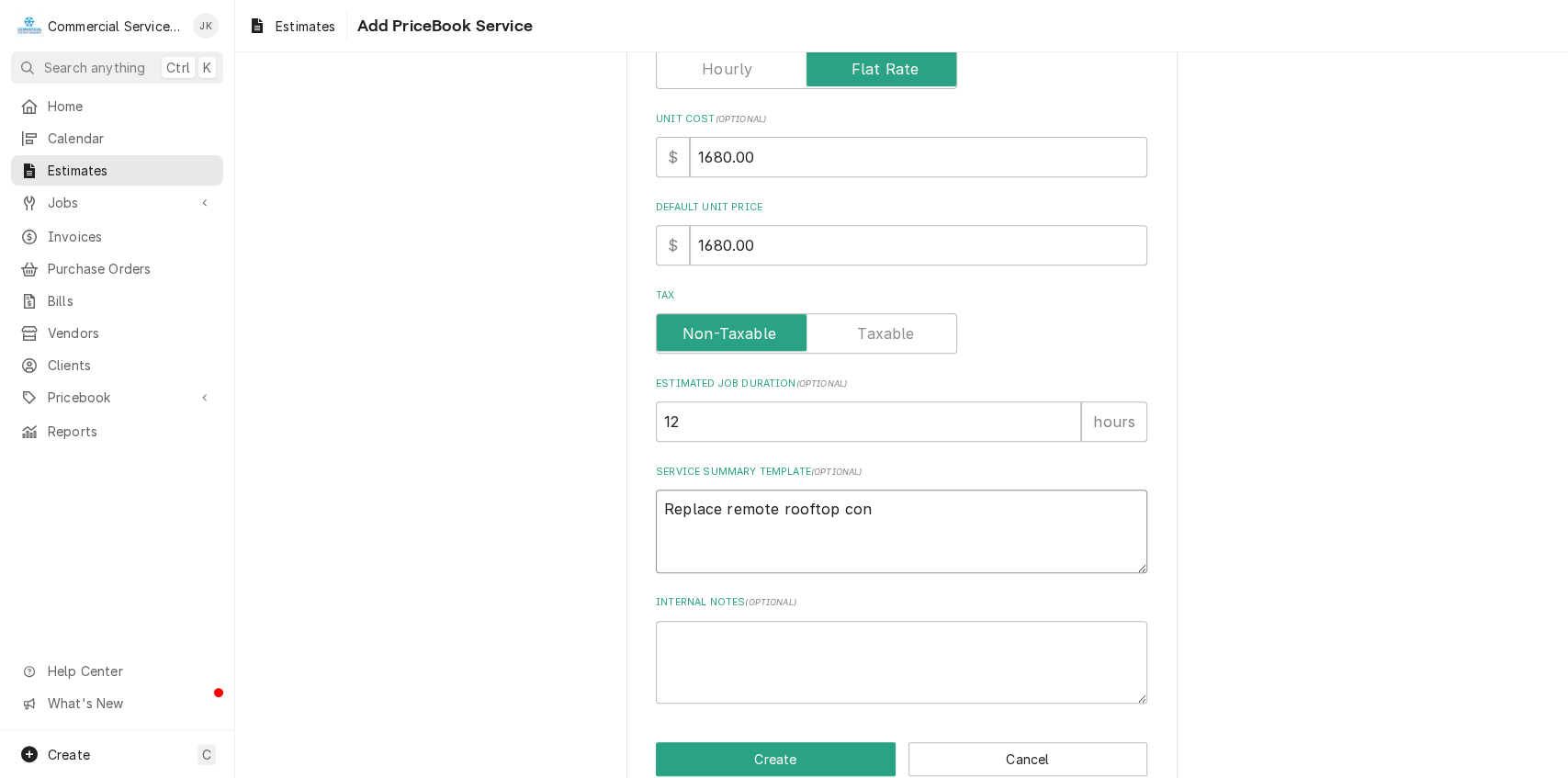
type textarea "Replace remote rooftop cond"
type textarea "x"
type textarea "Replace remote rooftop conde"
type textarea "x"
type textarea "Replace remote rooftop conden"
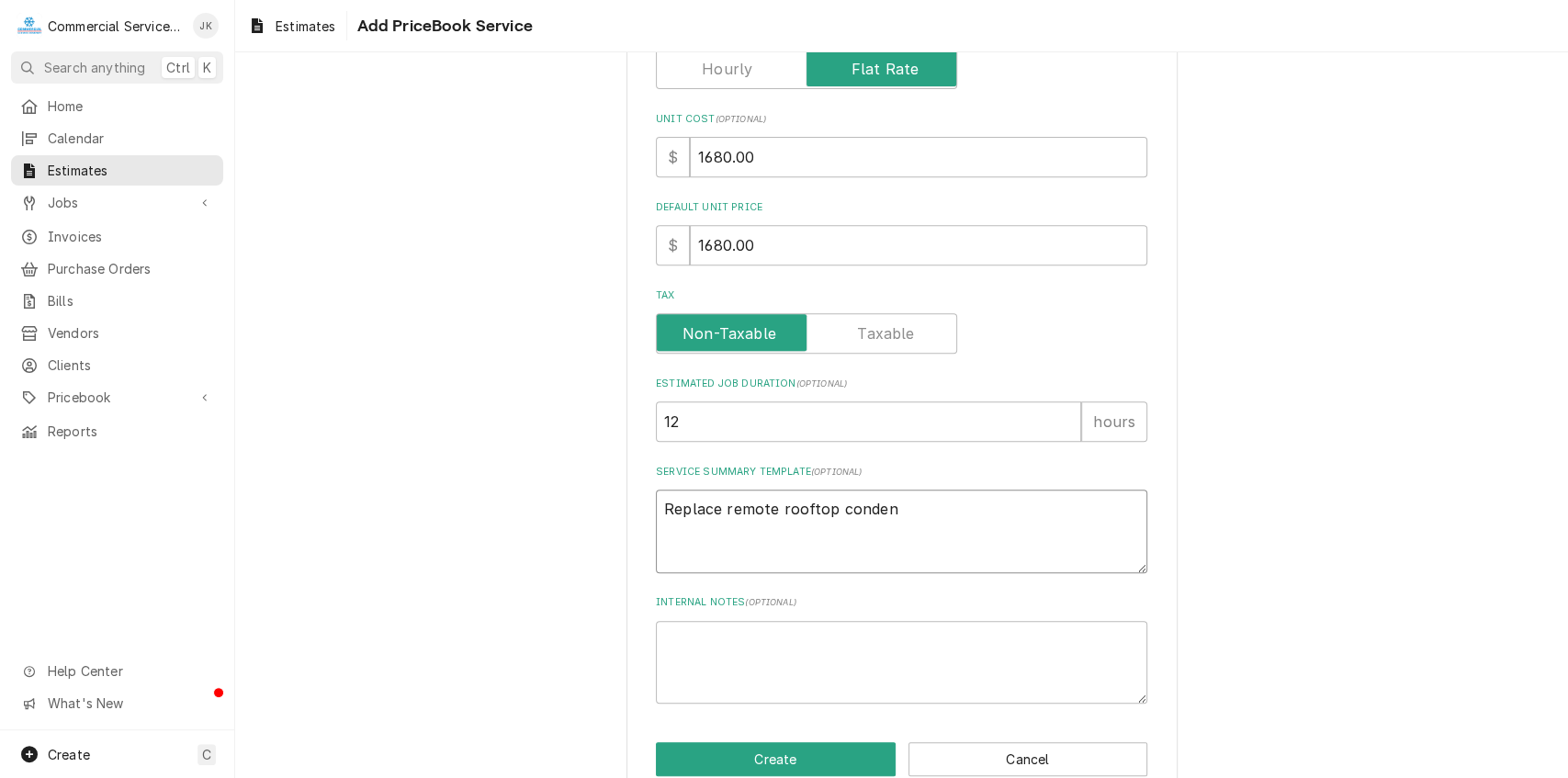
type textarea "x"
type textarea "Replace remote rooftop condens"
type textarea "x"
type textarea "Replace remote rooftop condense"
type textarea "x"
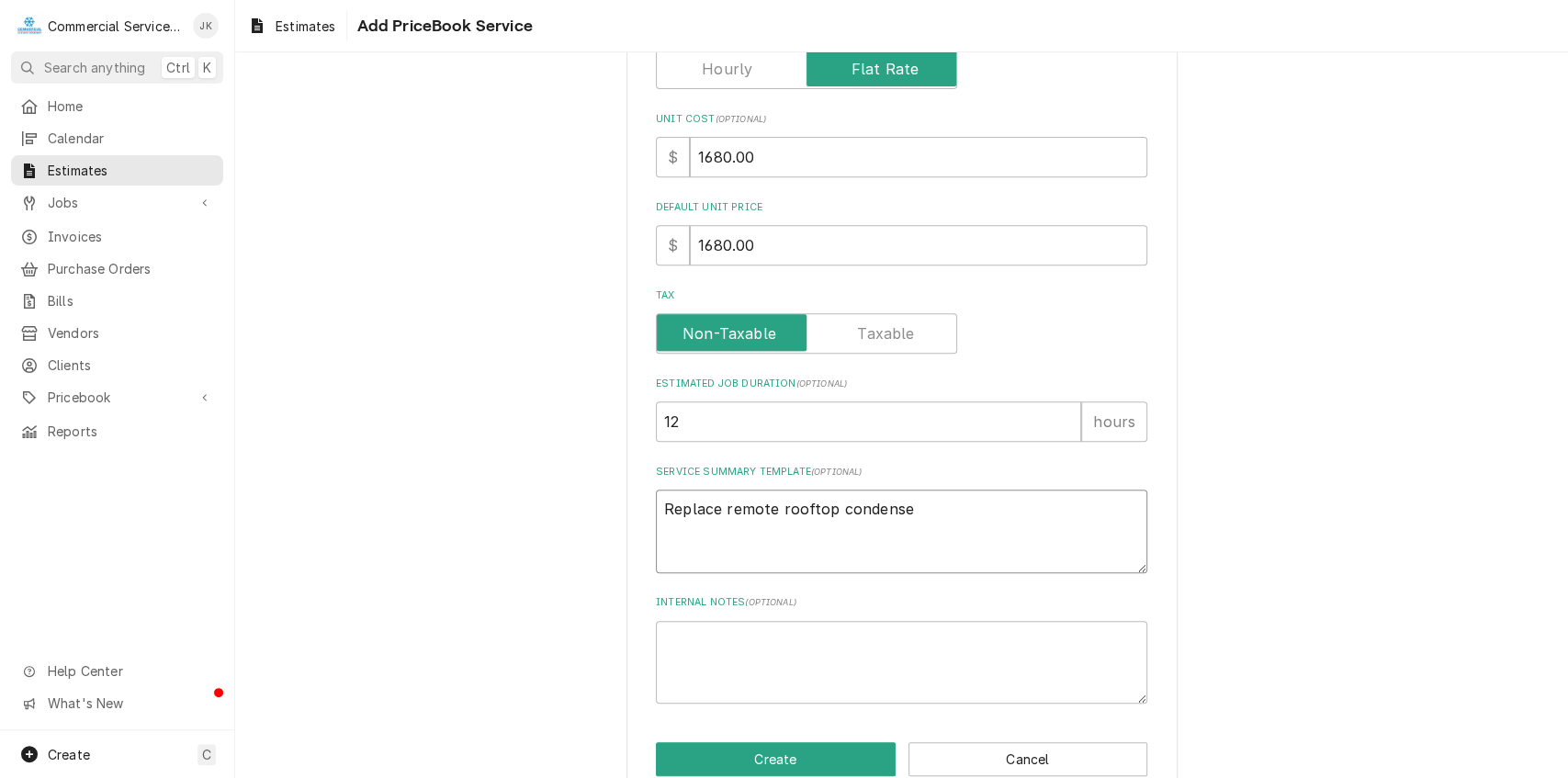
type textarea "Replace remote rooftop condenser"
type textarea "x"
type textarea "Replace remote rooftop condenser"
type textarea "x"
type textarea "Replace remote rooftop condenser &"
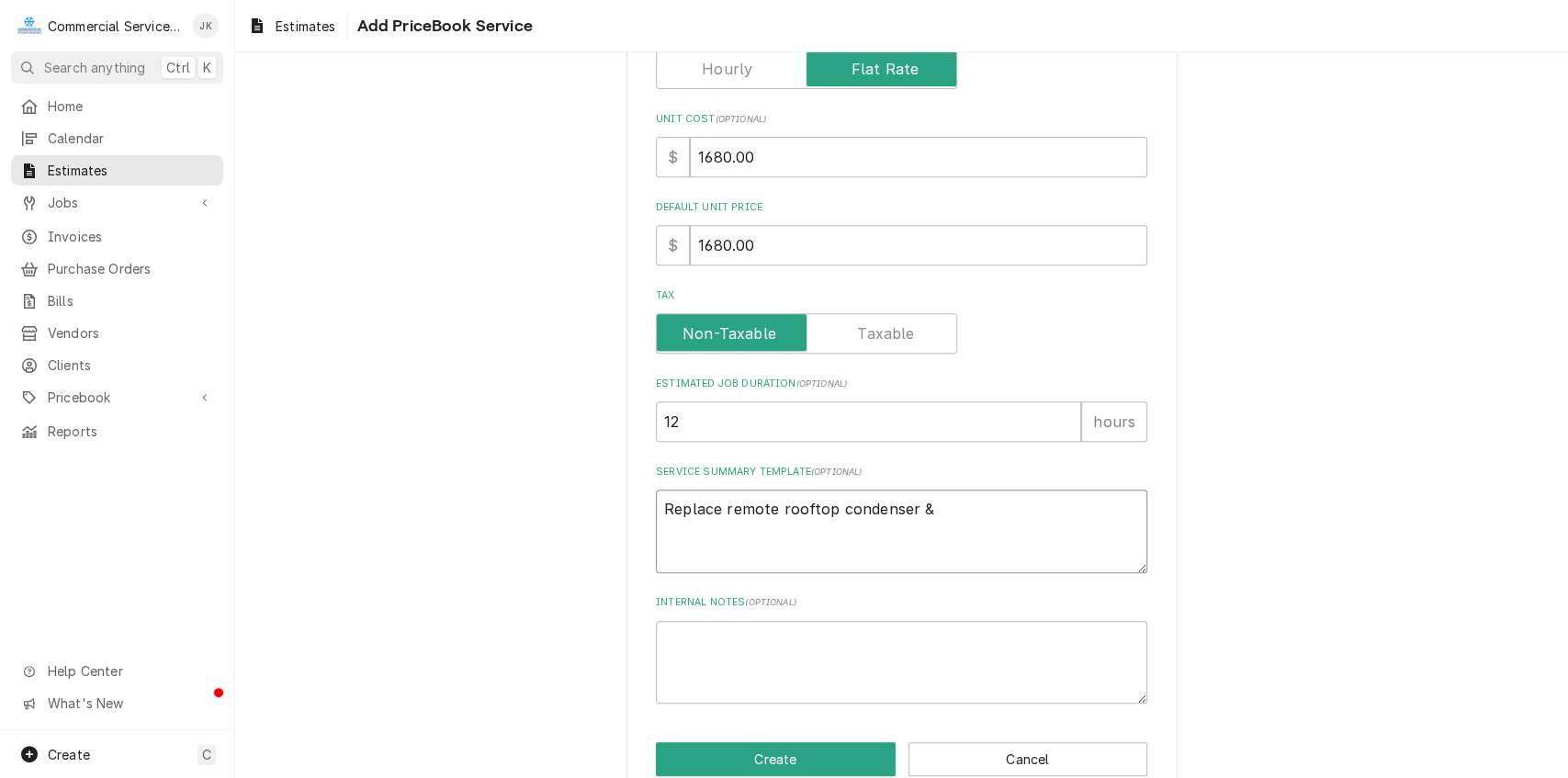
type textarea "x"
type textarea "Replace remote rooftop condenser &"
type textarea "x"
type textarea "Replace remote rooftop condenser & f"
type textarea "x"
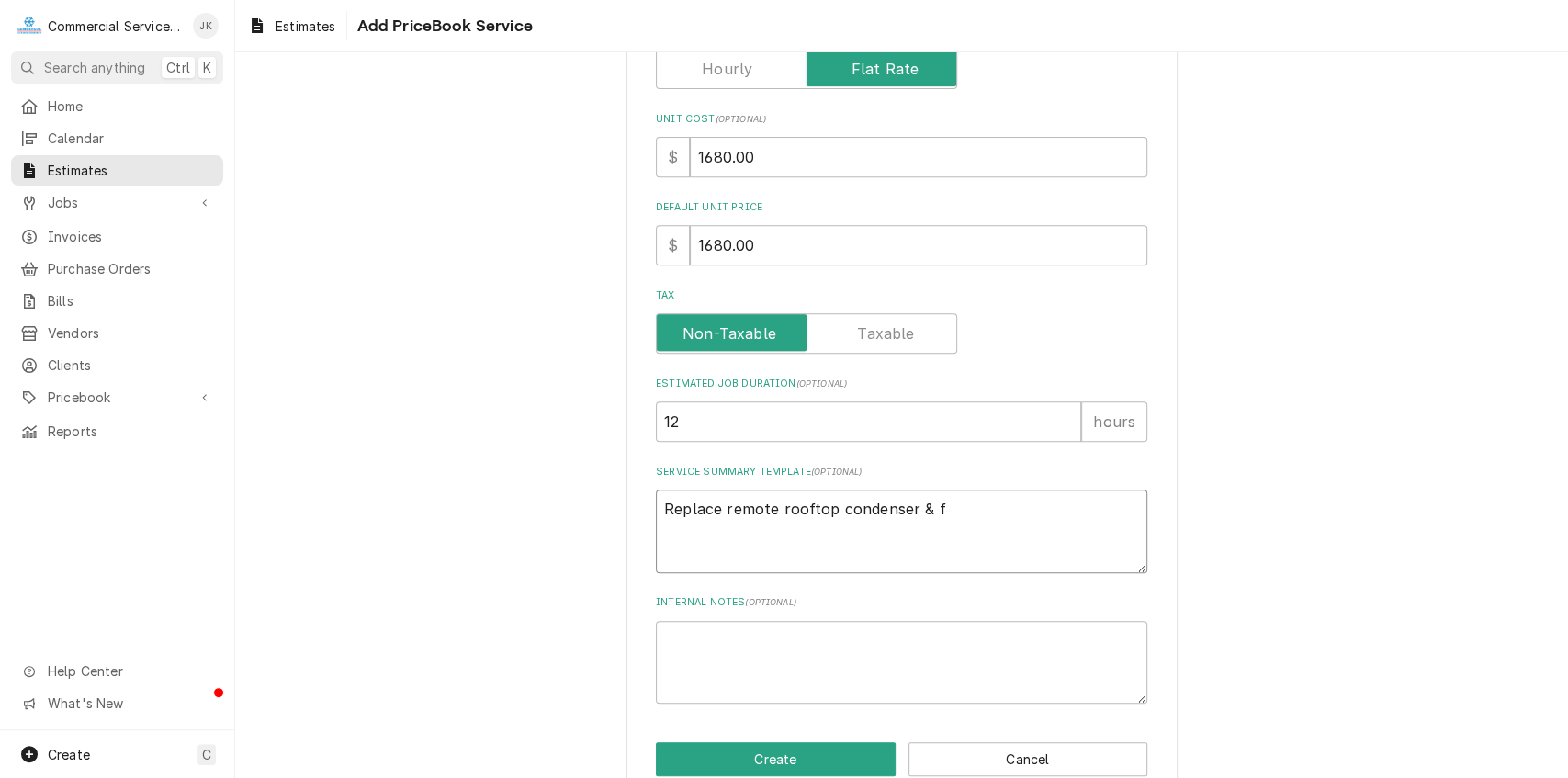
type textarea "Replace remote rooftop condenser & fa"
type textarea "x"
type textarea "Replace remote rooftop condenser & fai"
type textarea "x"
type textarea "Replace remote rooftop condenser & fail"
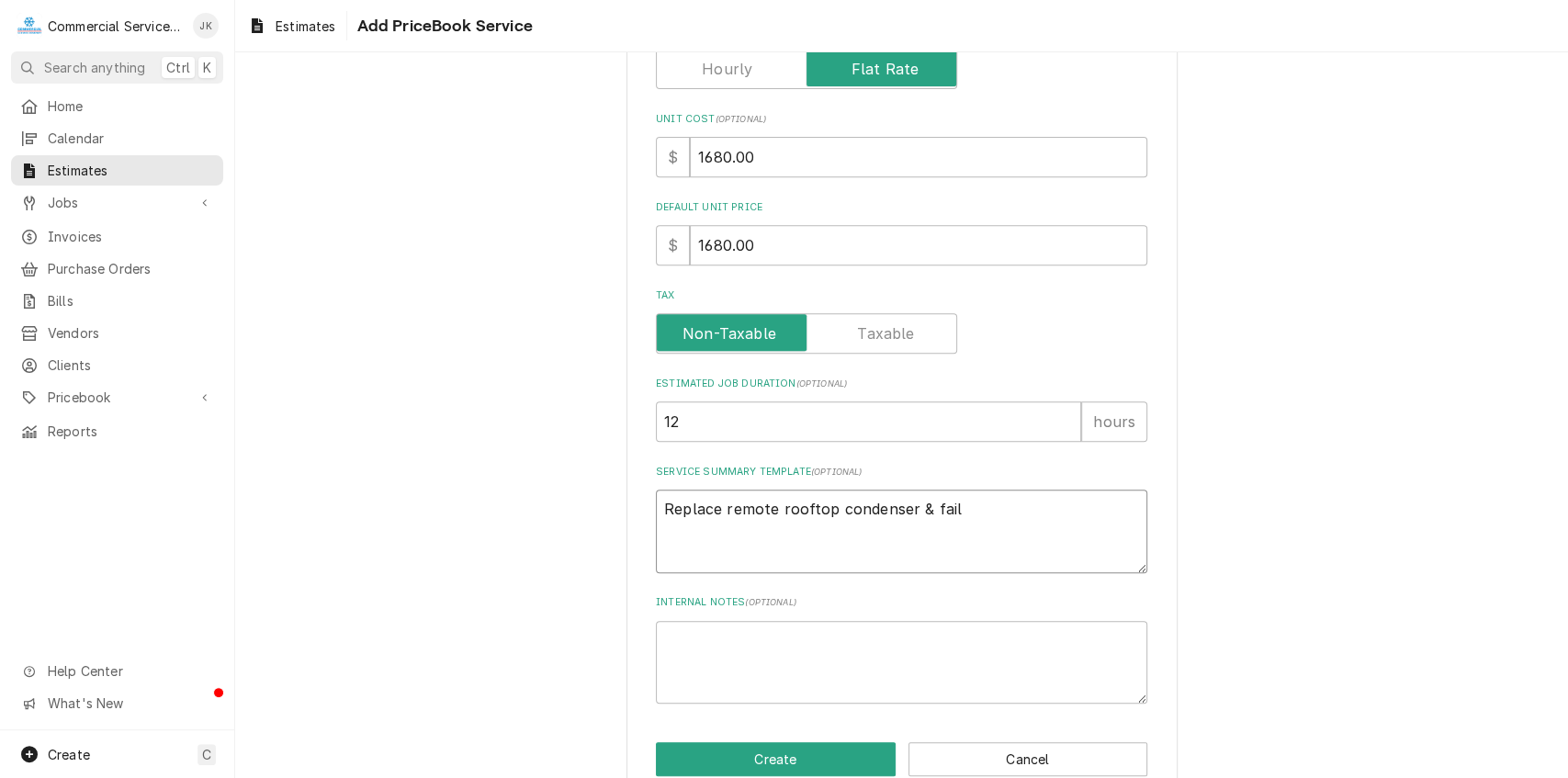
type textarea "x"
type textarea "Replace remote rooftop condenser & faile"
type textarea "x"
type textarea "Replace remote rooftop condenser & failed"
type textarea "x"
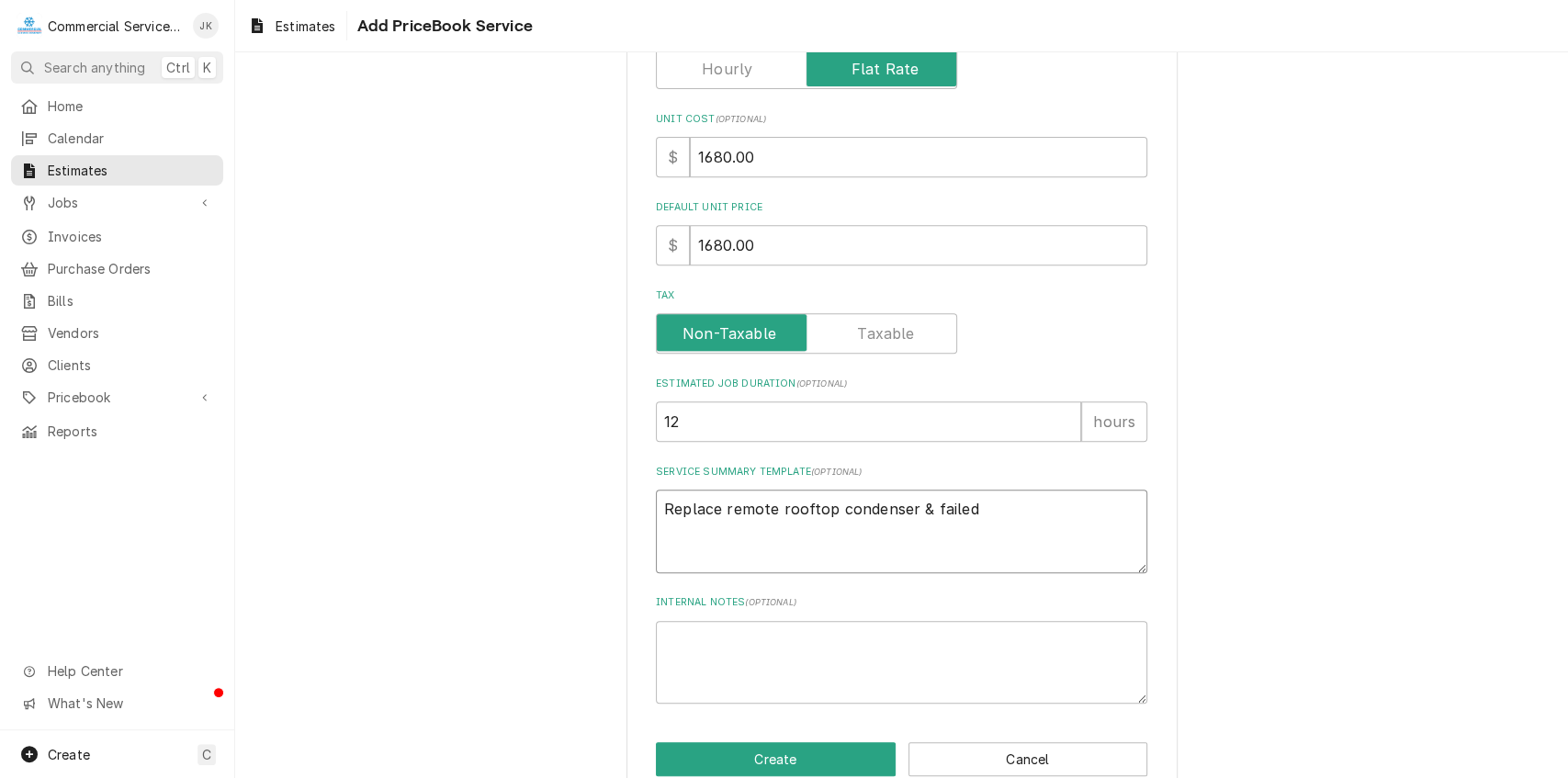
type textarea "Replace remote rooftop condenser & failed"
type textarea "x"
type textarea "Replace remote rooftop condenser & failed c"
type textarea "x"
type textarea "Replace remote rooftop condenser & failed co"
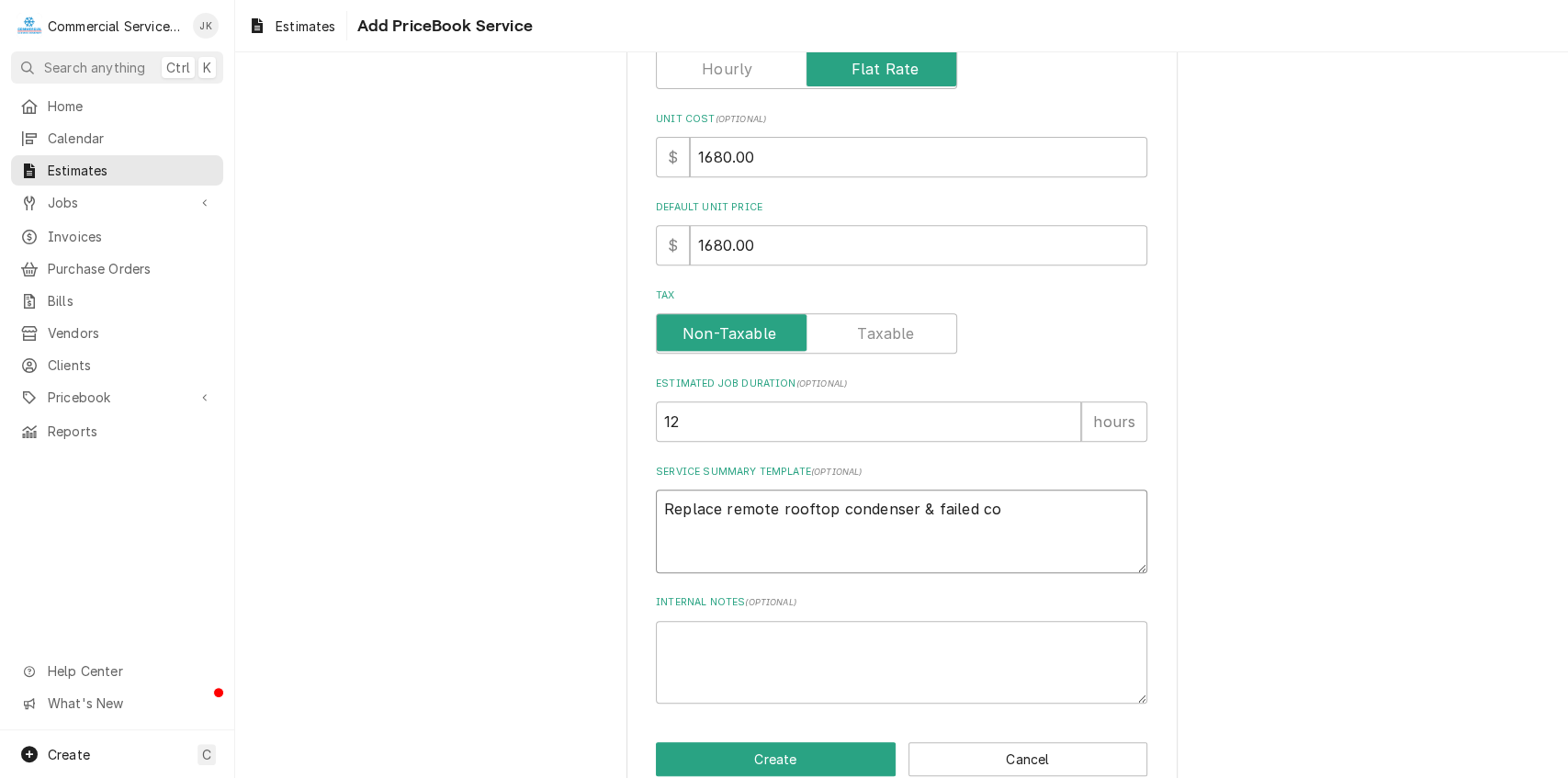
type textarea "x"
type textarea "Replace remote rooftop condenser & failed con"
type textarea "x"
type textarea "Replace remote rooftop condenser & failed cont"
type textarea "x"
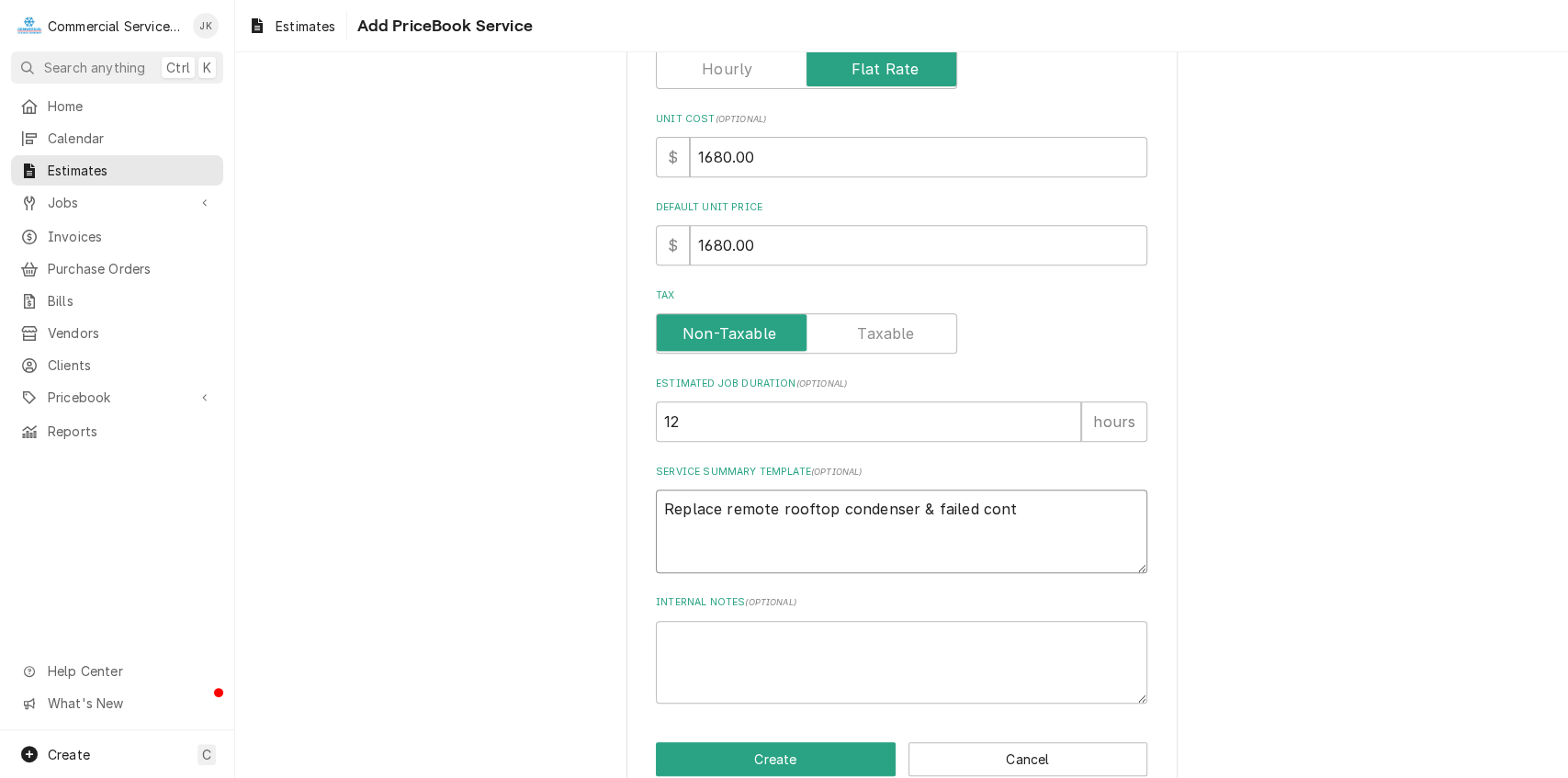
type textarea "Replace remote rooftop condenser & failed contr"
type textarea "x"
type textarea "Replace remote rooftop condenser & failed cont"
type textarea "x"
type textarea "Replace remote rooftop condenser & failed con"
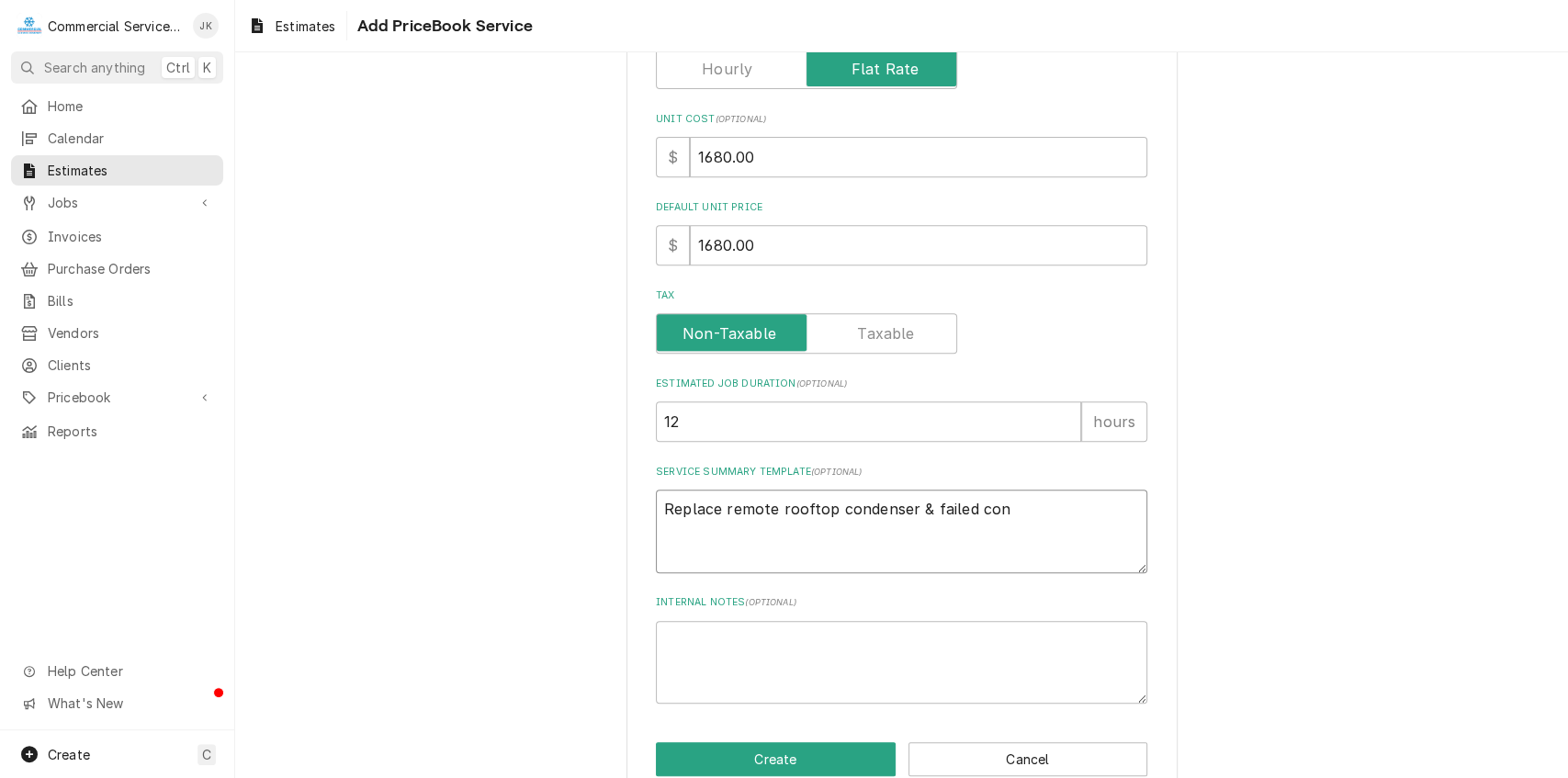
type textarea "x"
type textarea "Replace remote rooftop condenser & failed co"
type textarea "x"
type textarea "Replace remote rooftop condenser & failed c"
type textarea "x"
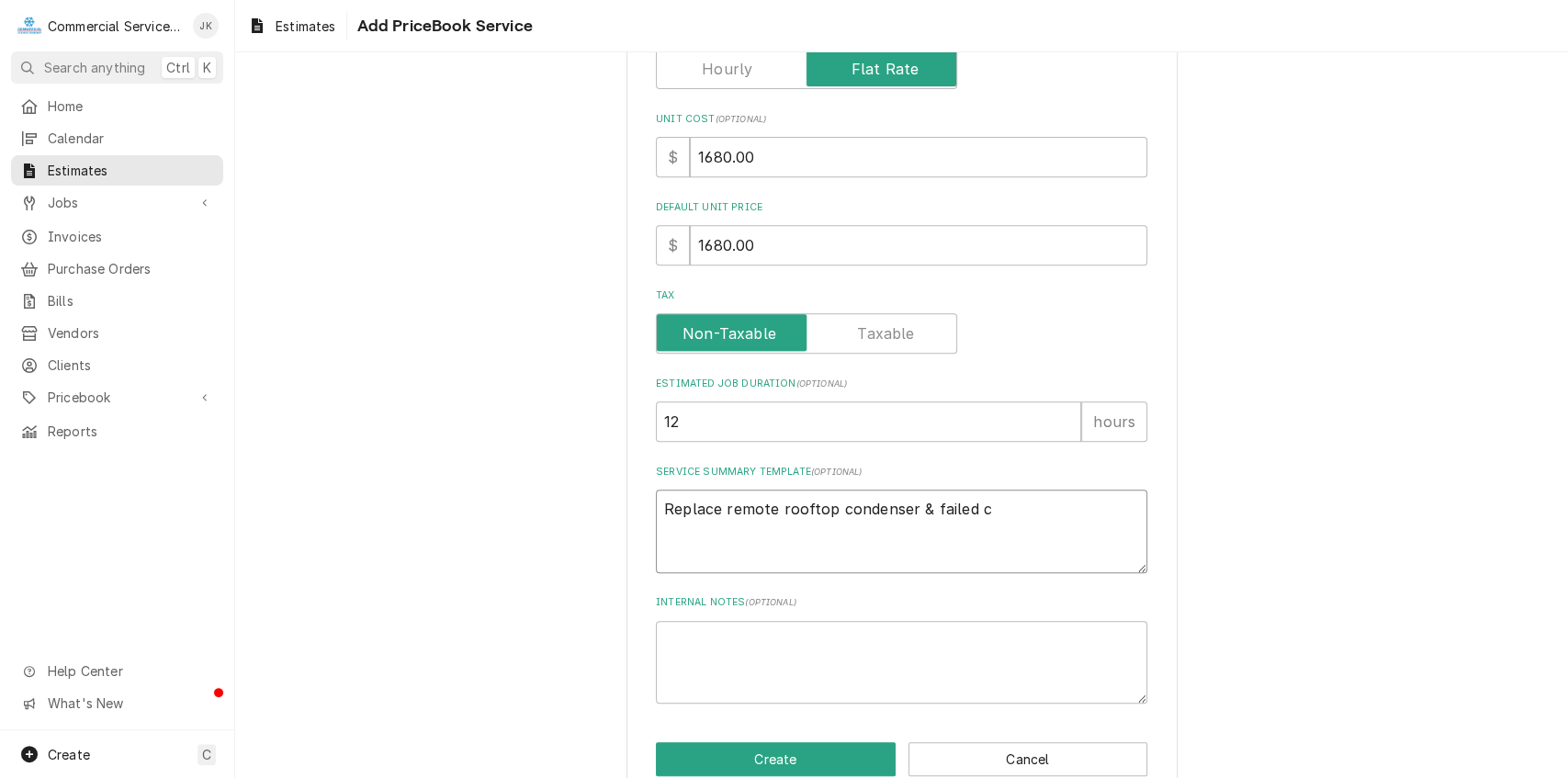
type textarea "Replace remote rooftop condenser & failed"
type textarea "x"
type textarea "Replace remote rooftop condenser & failed"
type textarea "x"
type textarea "Replace remote rooftop condenser & faile"
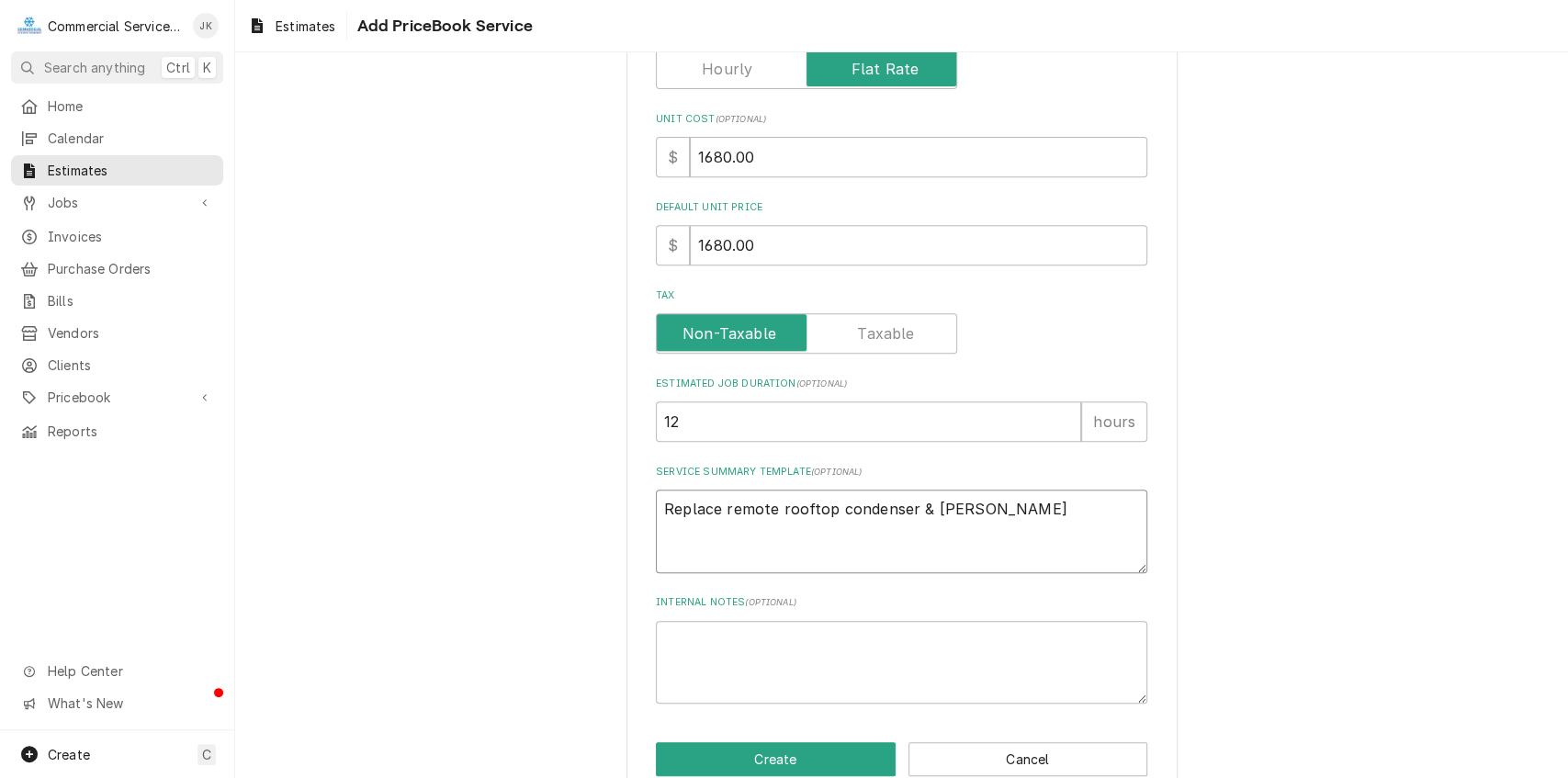
type textarea "x"
type textarea "Replace remote rooftop condenser & failed"
type textarea "x"
type textarea "Replace remote rooftop condenser & failed"
type textarea "x"
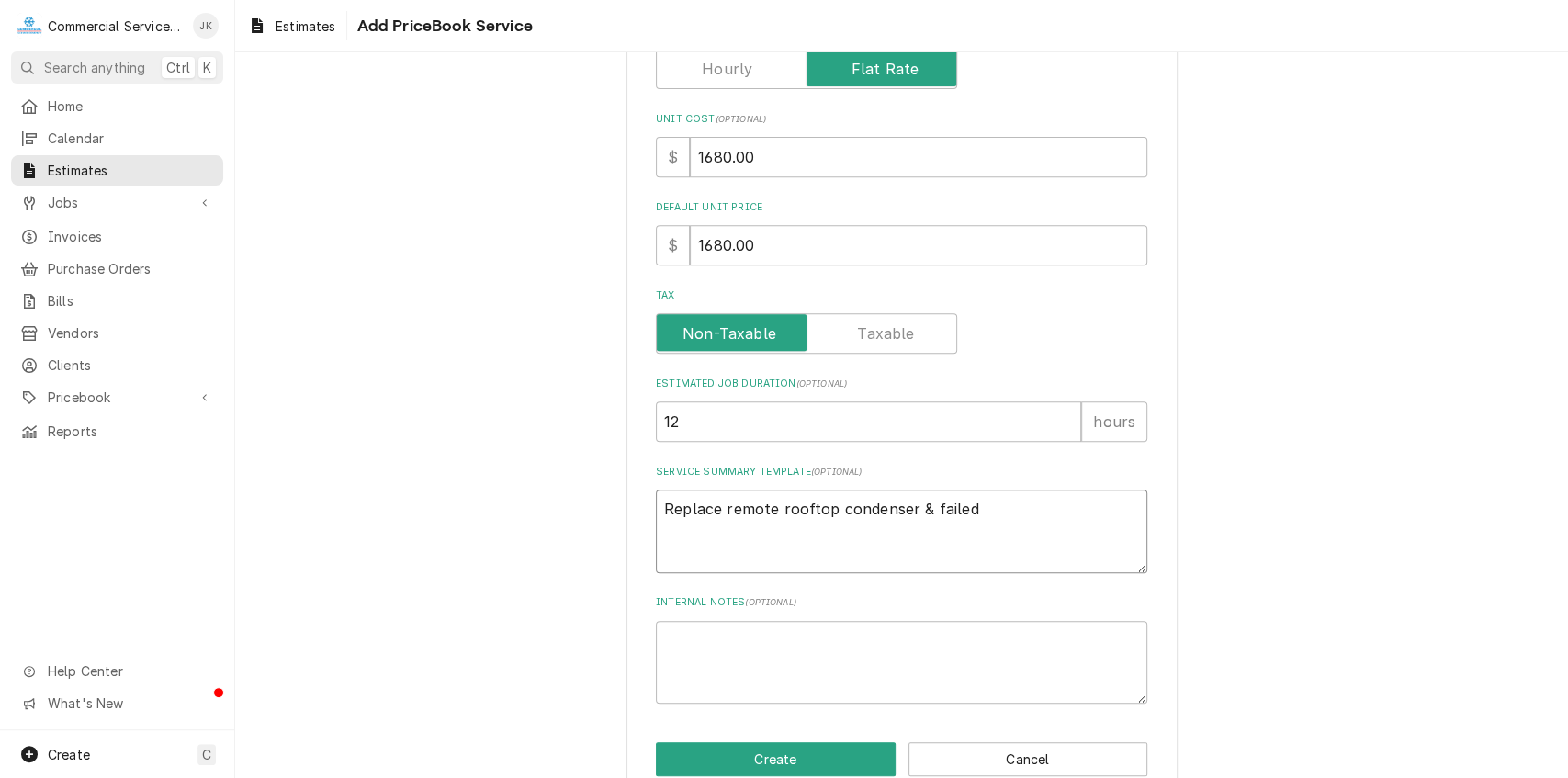
type textarea "Replace remote rooftop condenser & failed i"
type textarea "x"
type textarea "Replace remote rooftop condenser & failed ic"
type textarea "x"
type textarea "Replace remote rooftop condenser & failed ice"
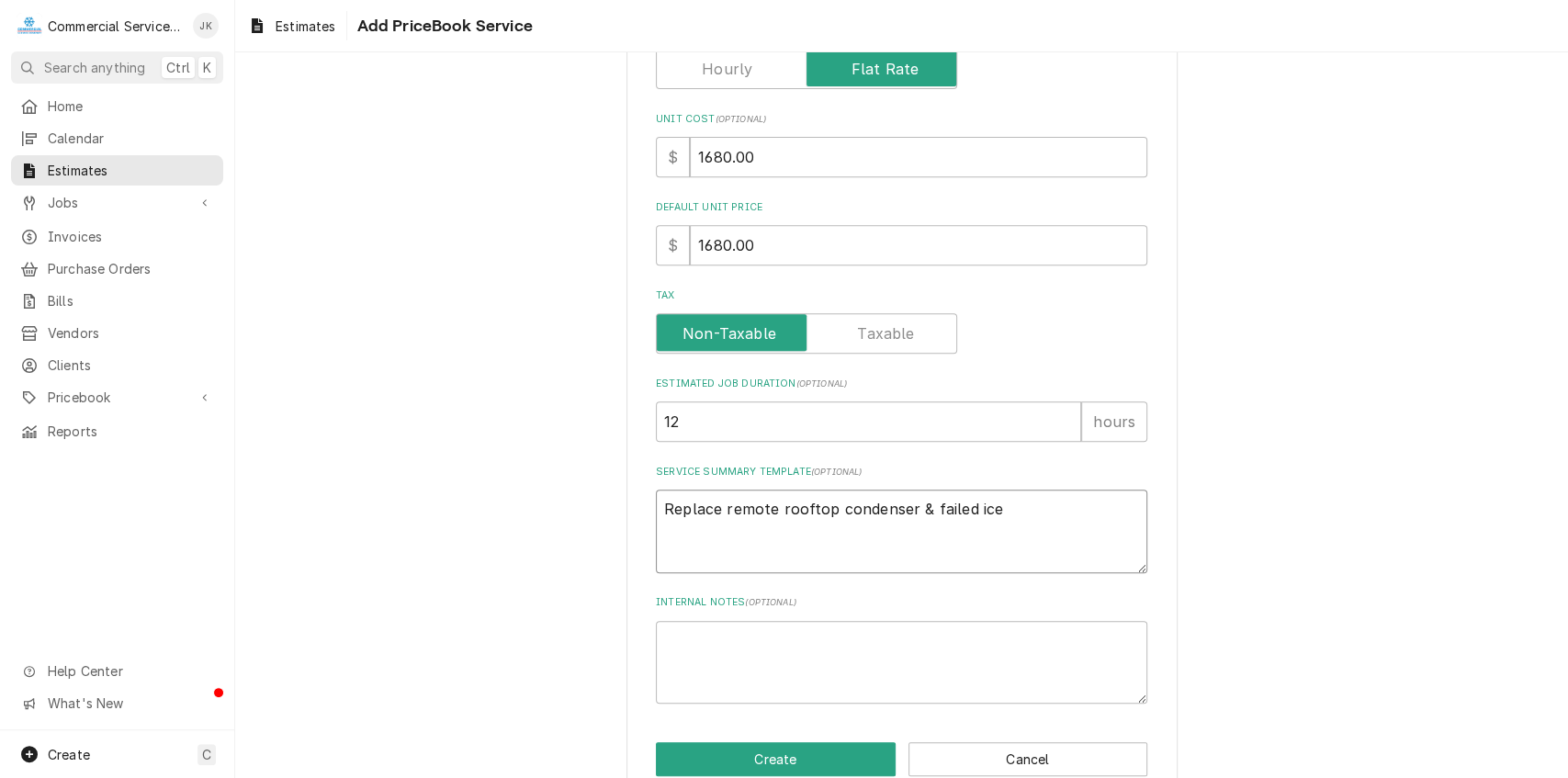
type textarea "x"
type textarea "Replace remote rooftop condenser & failed ice"
type textarea "x"
type textarea "Replace remote rooftop condenser & failed ice m"
type textarea "x"
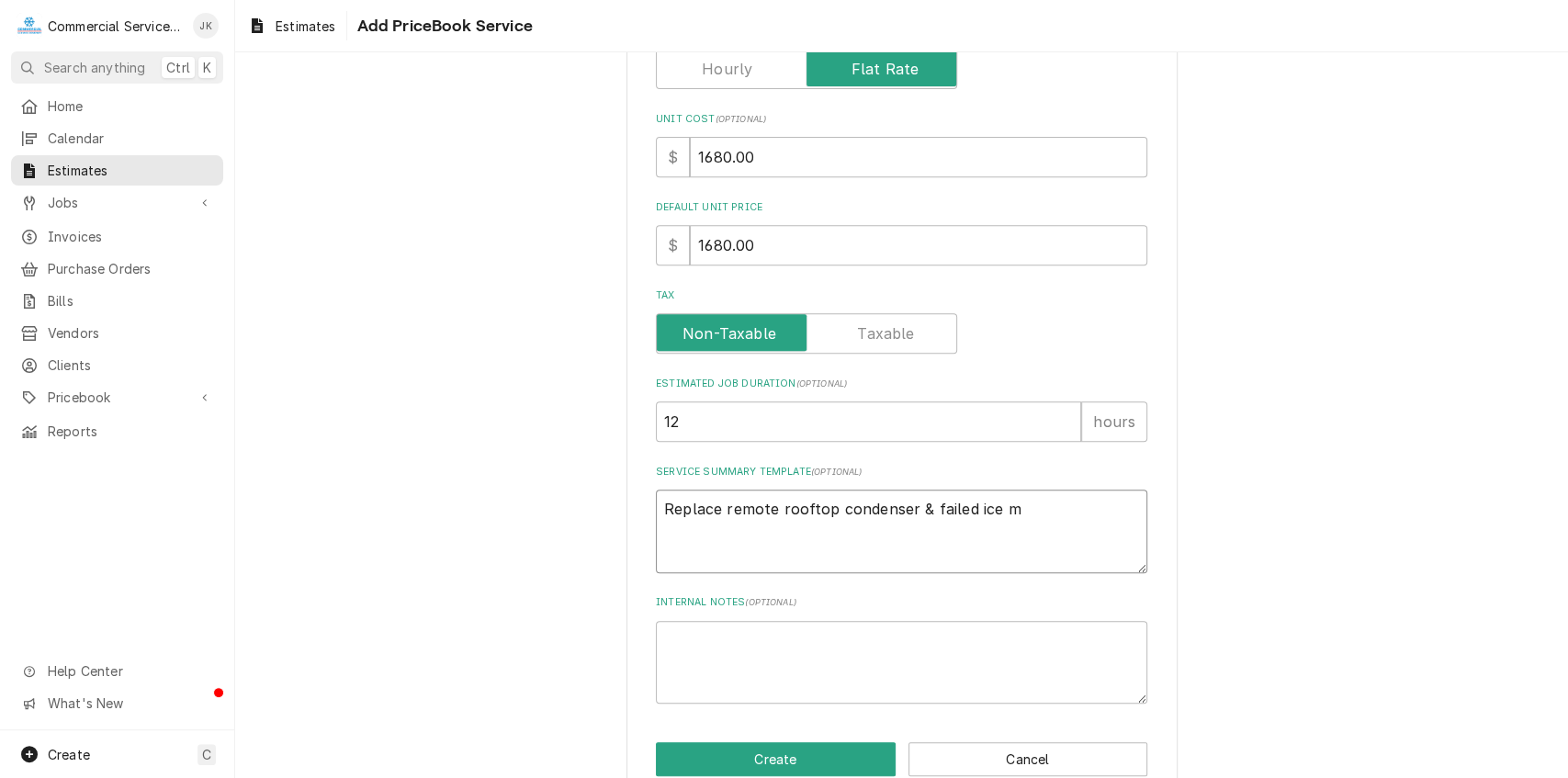
type textarea "Replace remote rooftop condenser & failed ice ma"
click at [720, 507] on textarea "Replace remote rooftop condenser & failed ice machine control board." at bounding box center [901, 531] width 492 height 83
click at [800, 753] on button "Create" at bounding box center [776, 759] width 240 height 34
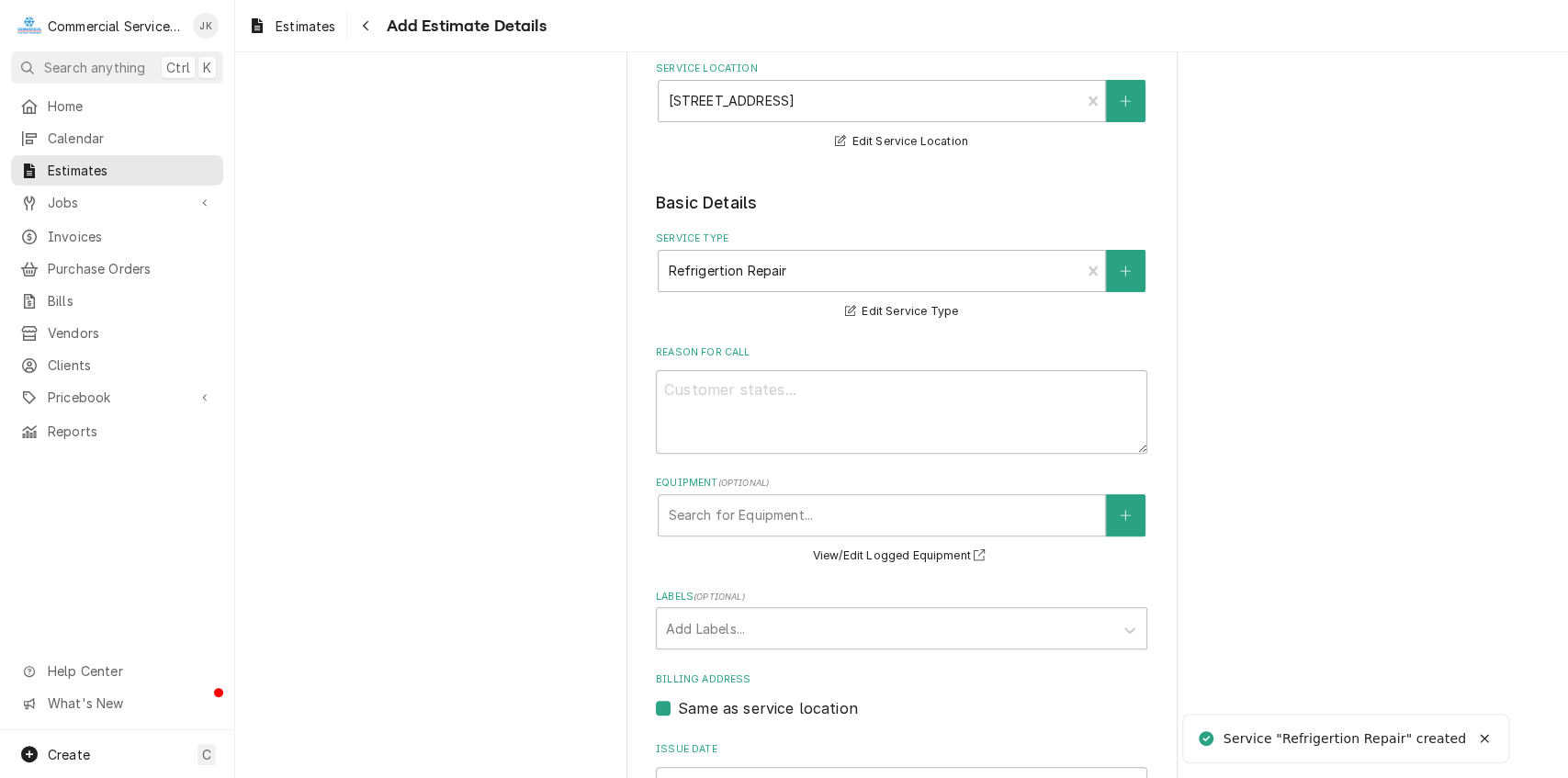
scroll to position [289, 0]
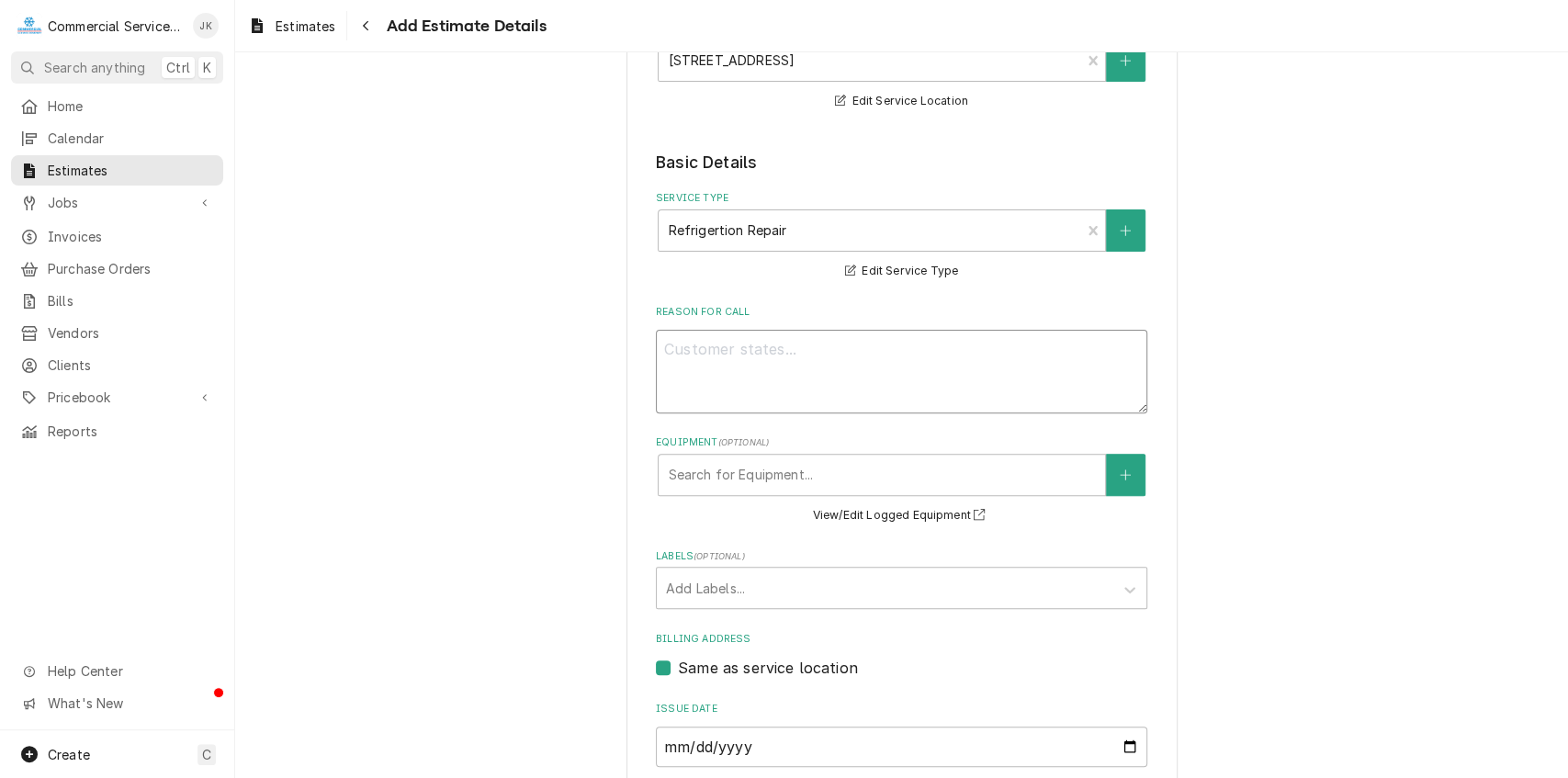
click at [678, 342] on textarea "Reason For Call" at bounding box center [901, 371] width 492 height 83
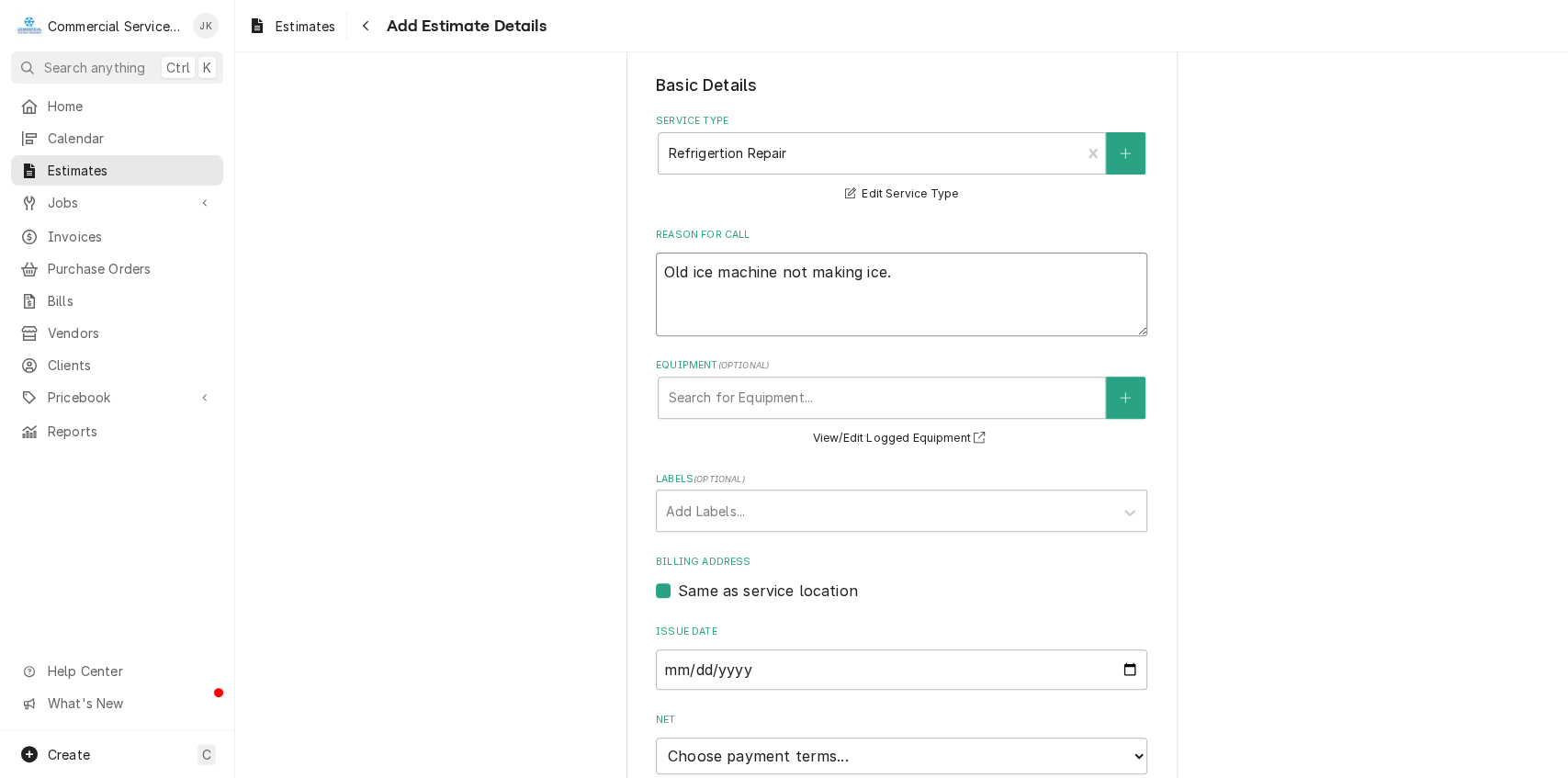
scroll to position [454, 0]
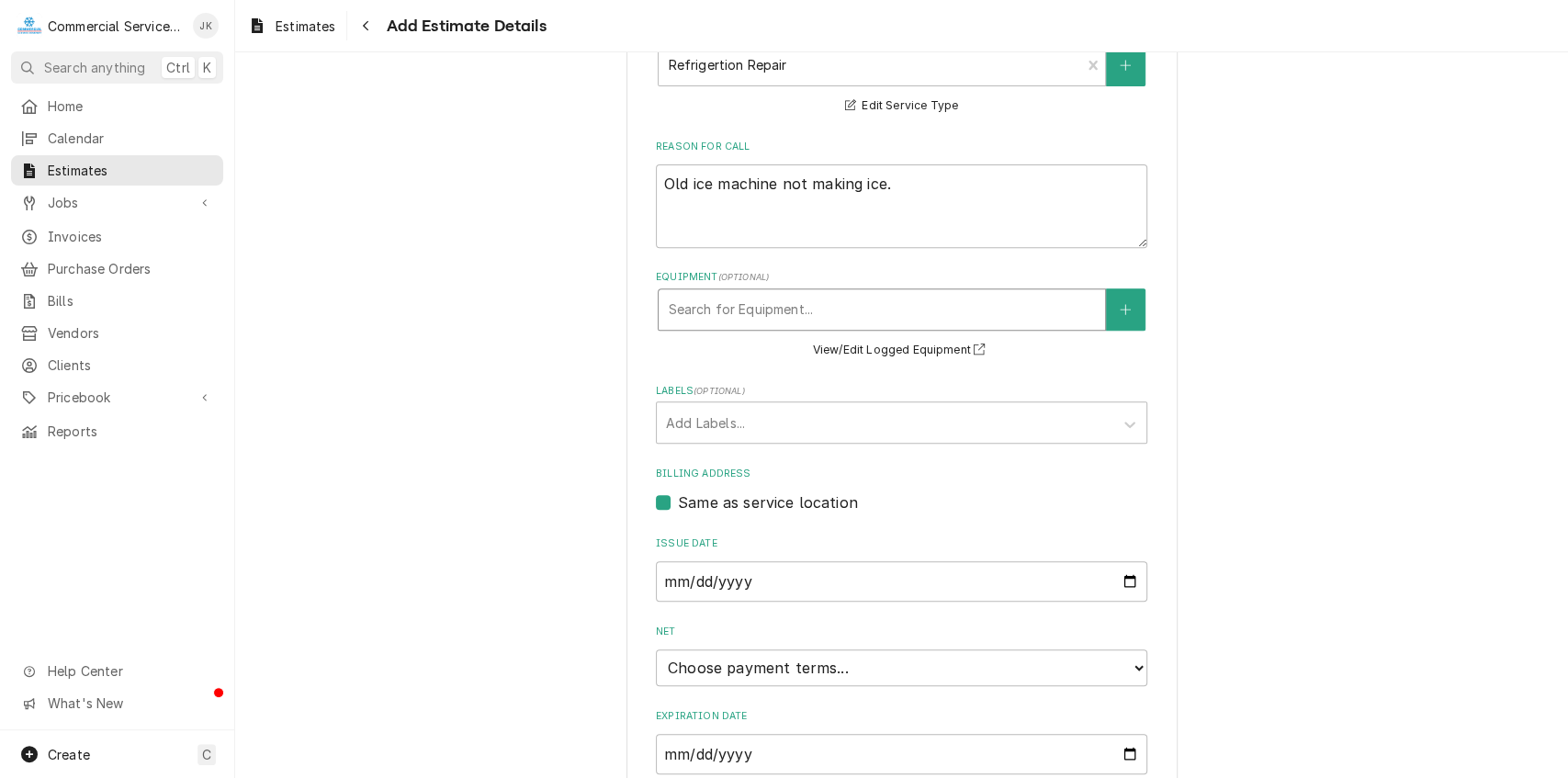
click at [723, 318] on div "Equipment" at bounding box center [882, 310] width 428 height 33
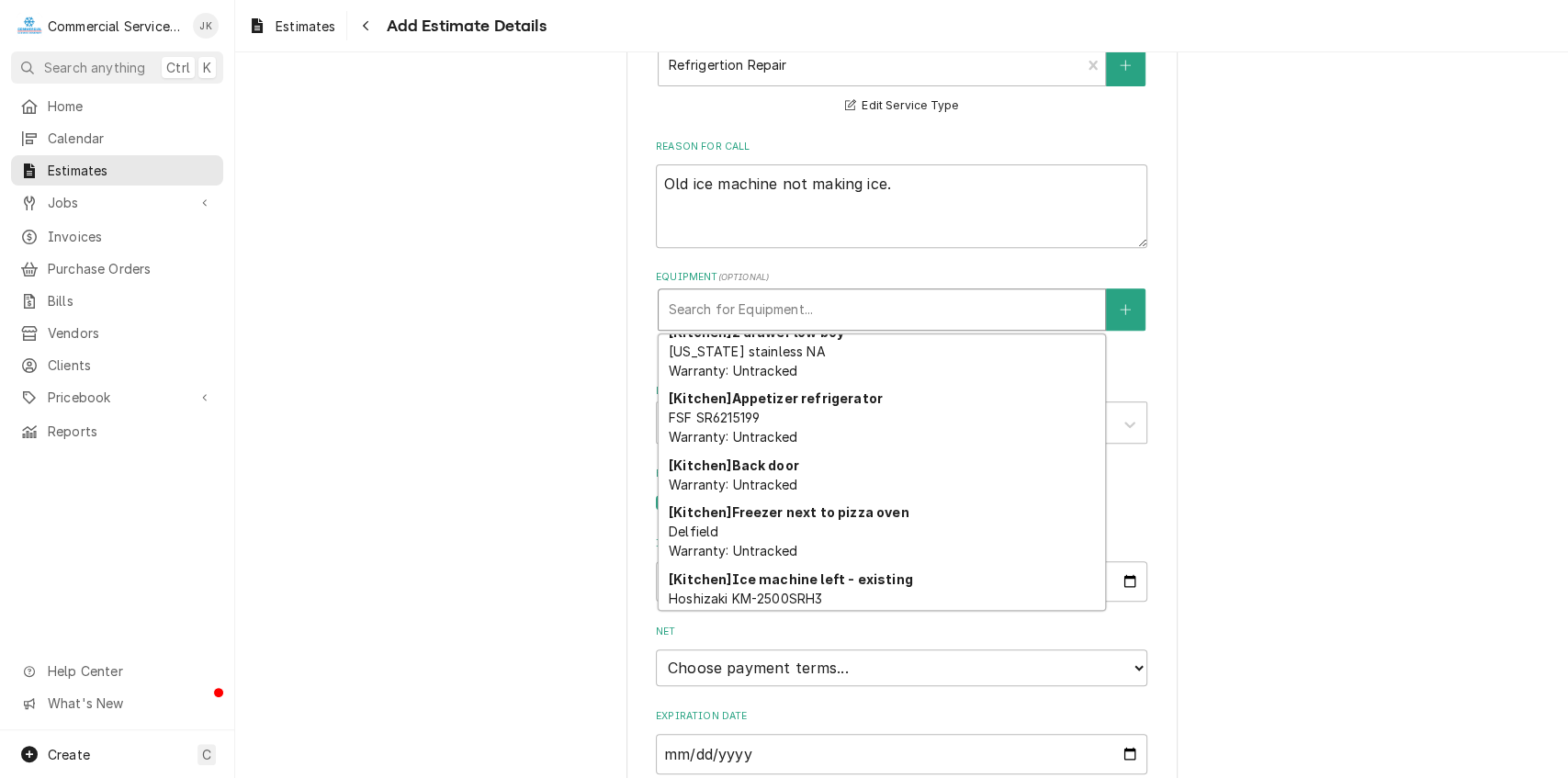
scroll to position [1063, 0]
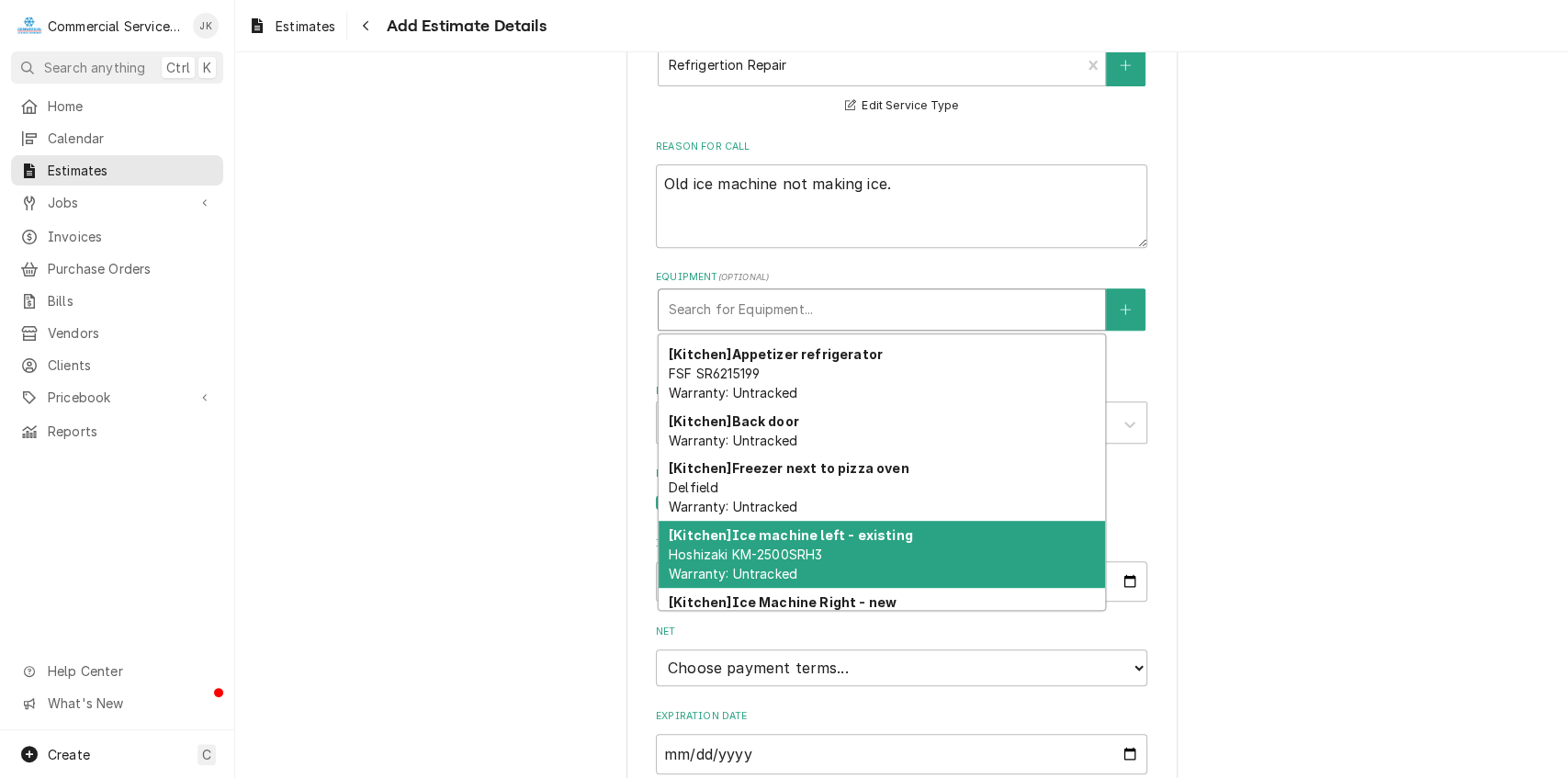
click at [767, 554] on span "Hoshizaki KM-2500SRH3 Warranty: Untracked" at bounding box center [745, 564] width 153 height 35
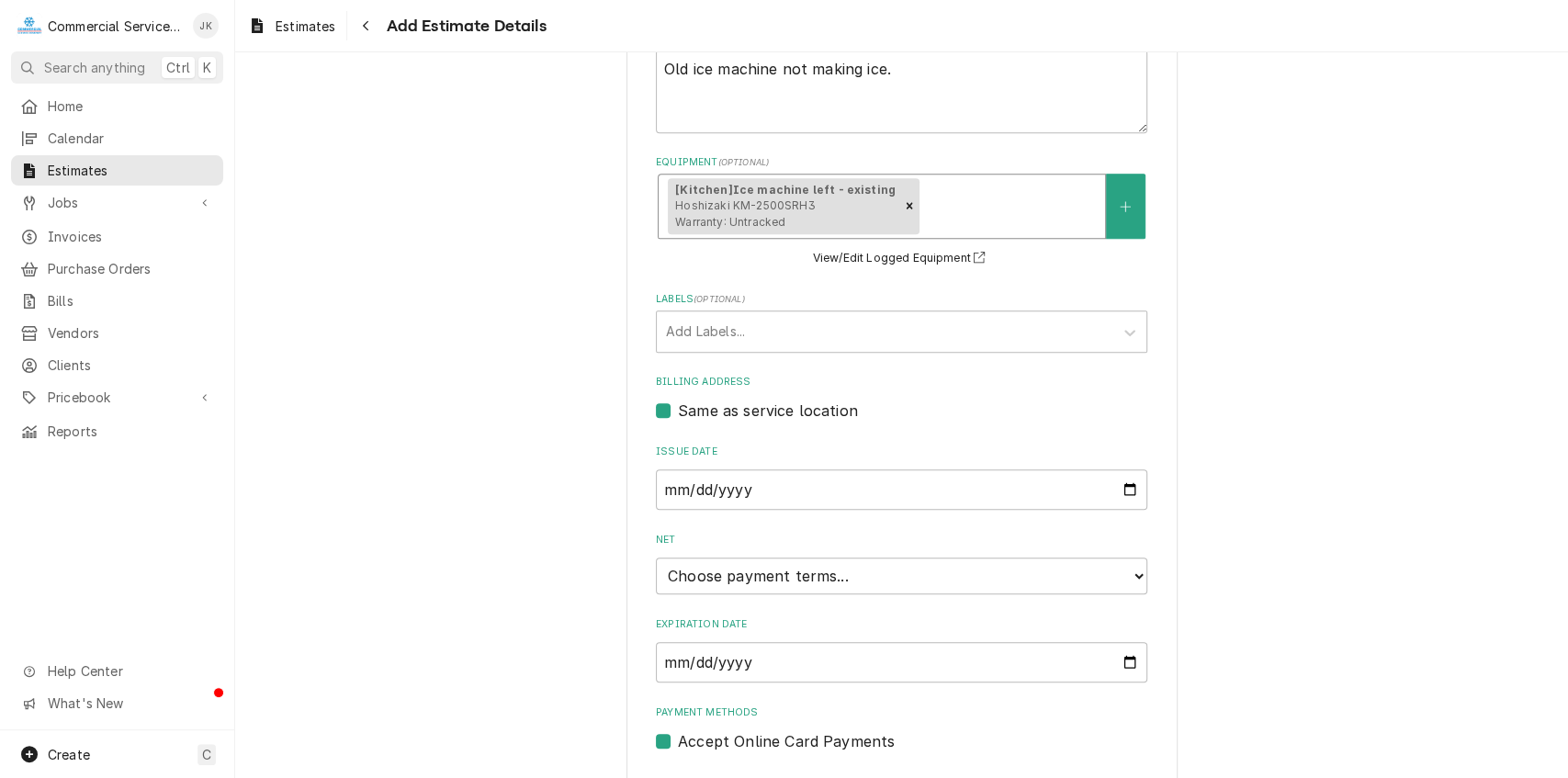
scroll to position [623, 0]
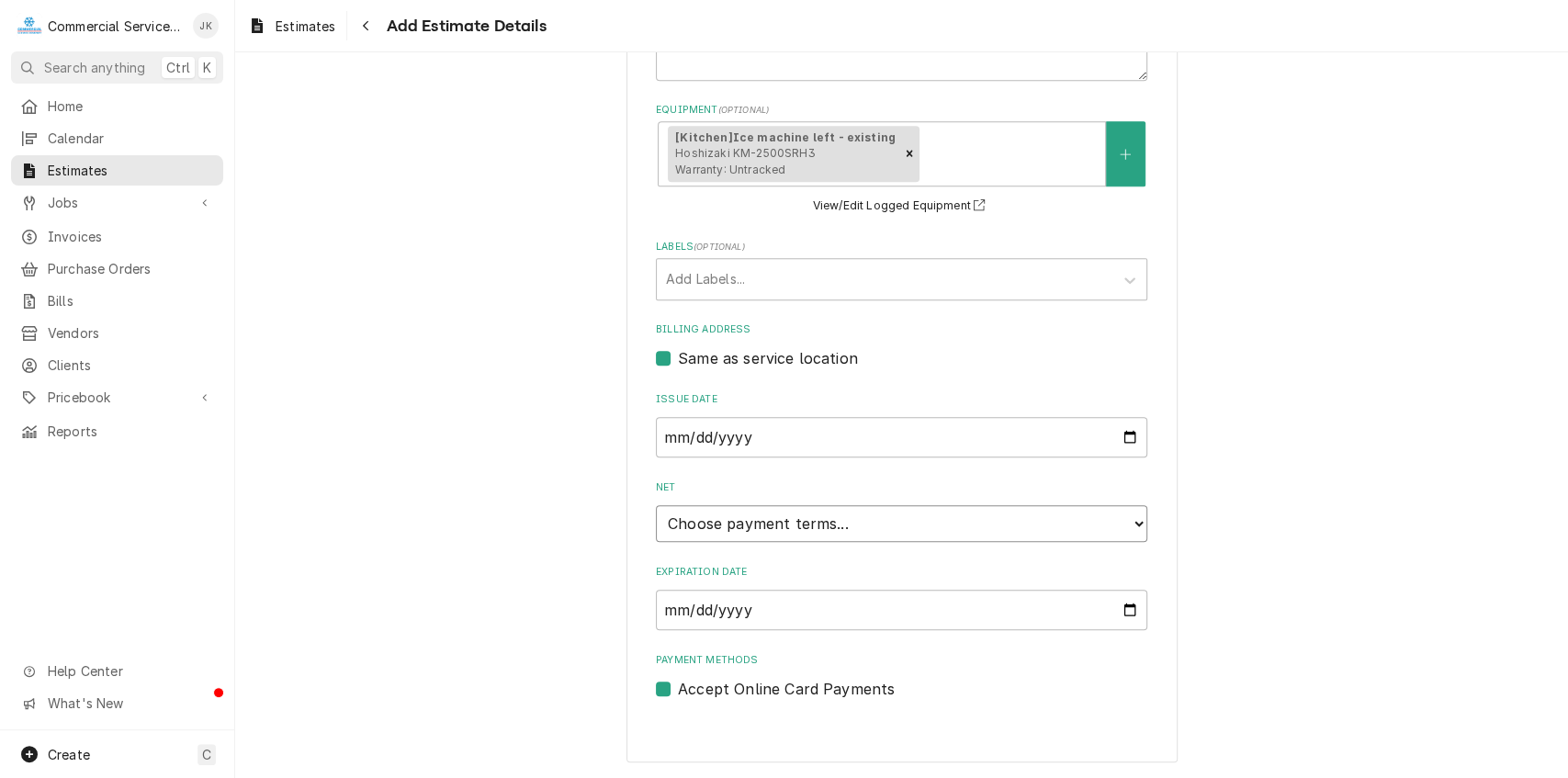
click at [1135, 521] on select "Choose payment terms... Same Day Net 7 Net 14 Net 21 Net 30 Net 45 Net 60 Net 90" at bounding box center [901, 524] width 492 height 36
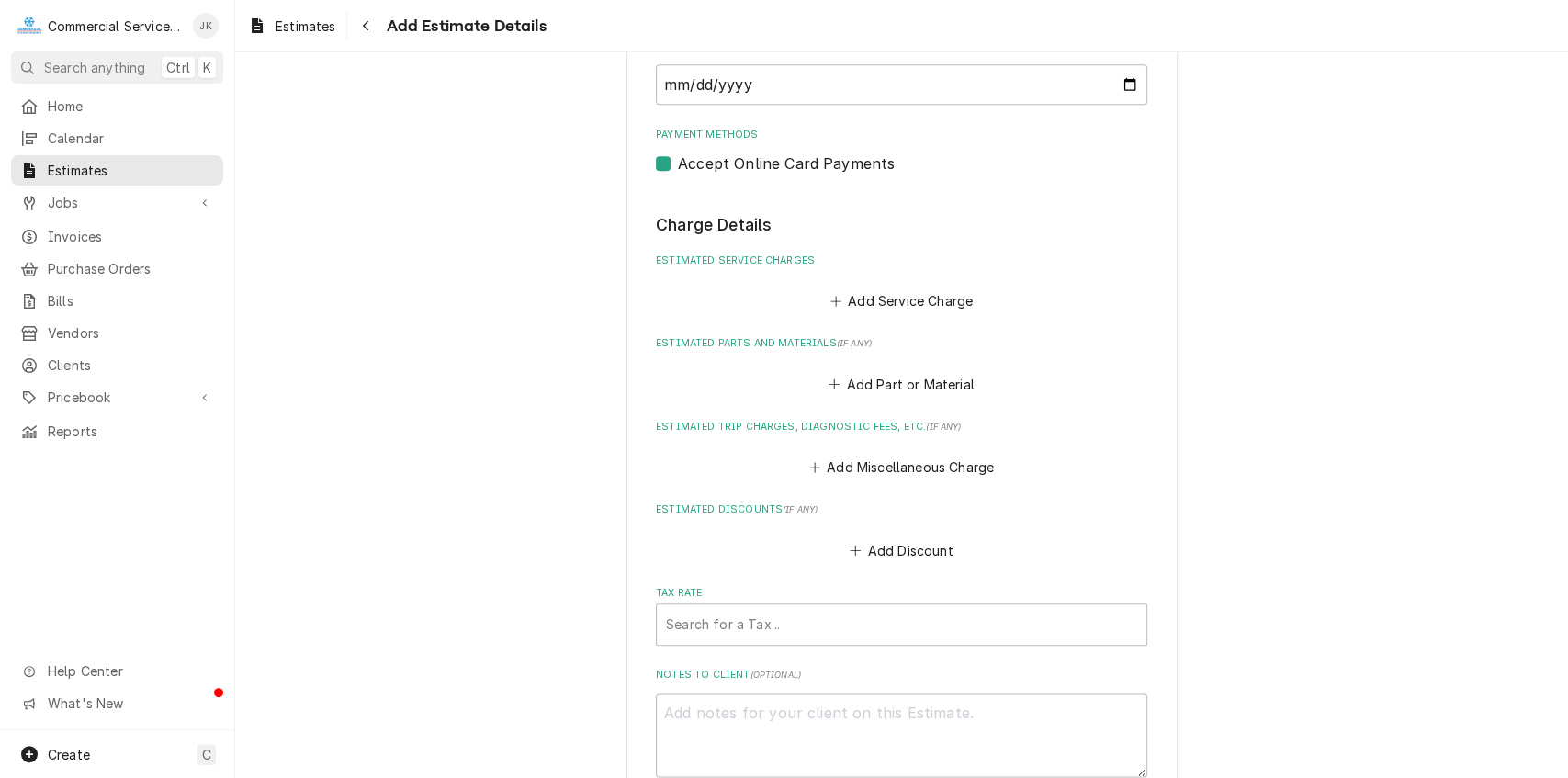
scroll to position [1173, 0]
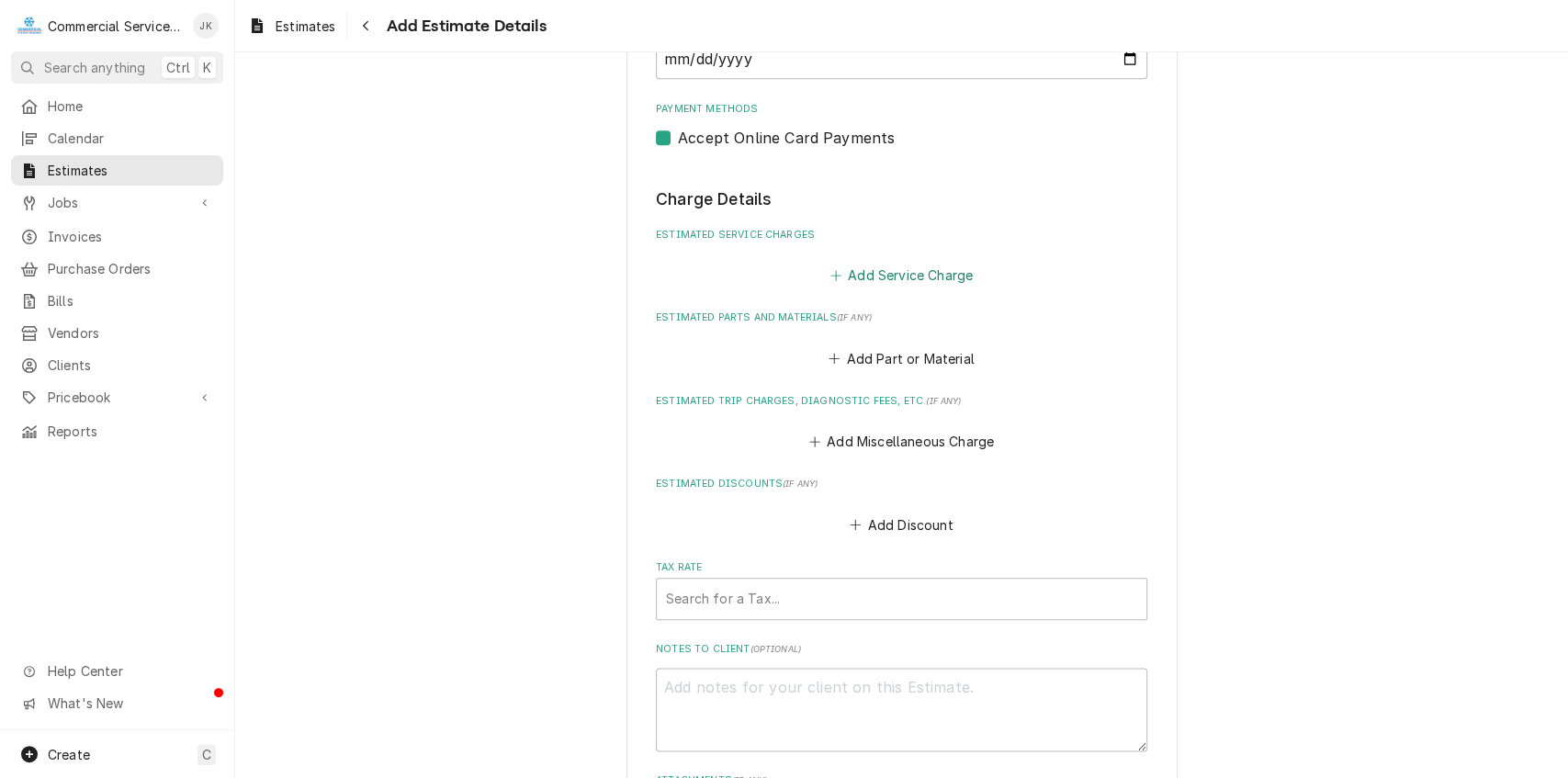
click at [885, 274] on button "Add Service Charge" at bounding box center [901, 275] width 149 height 26
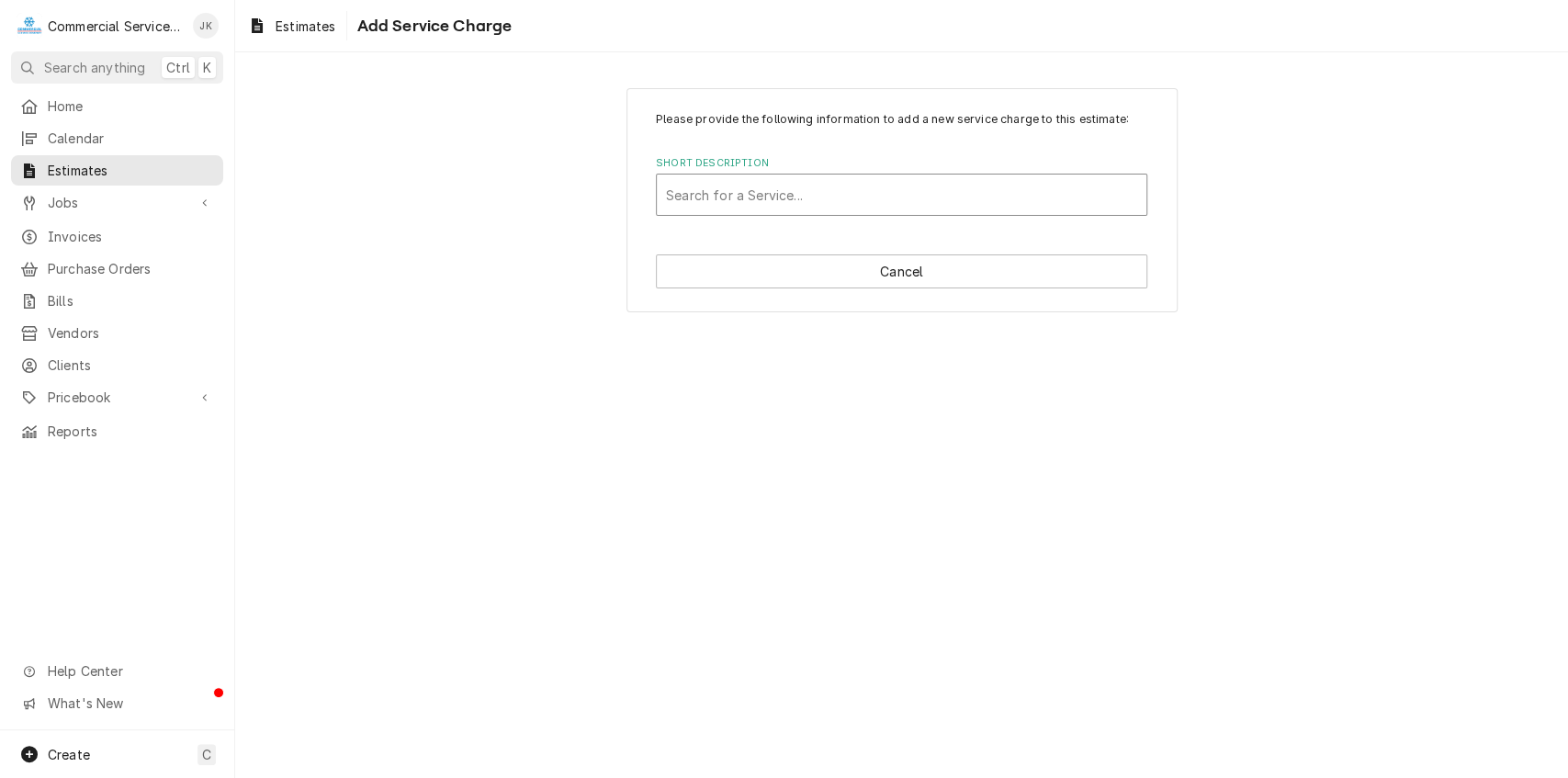
click at [700, 198] on div "Short Description" at bounding box center [901, 195] width 471 height 33
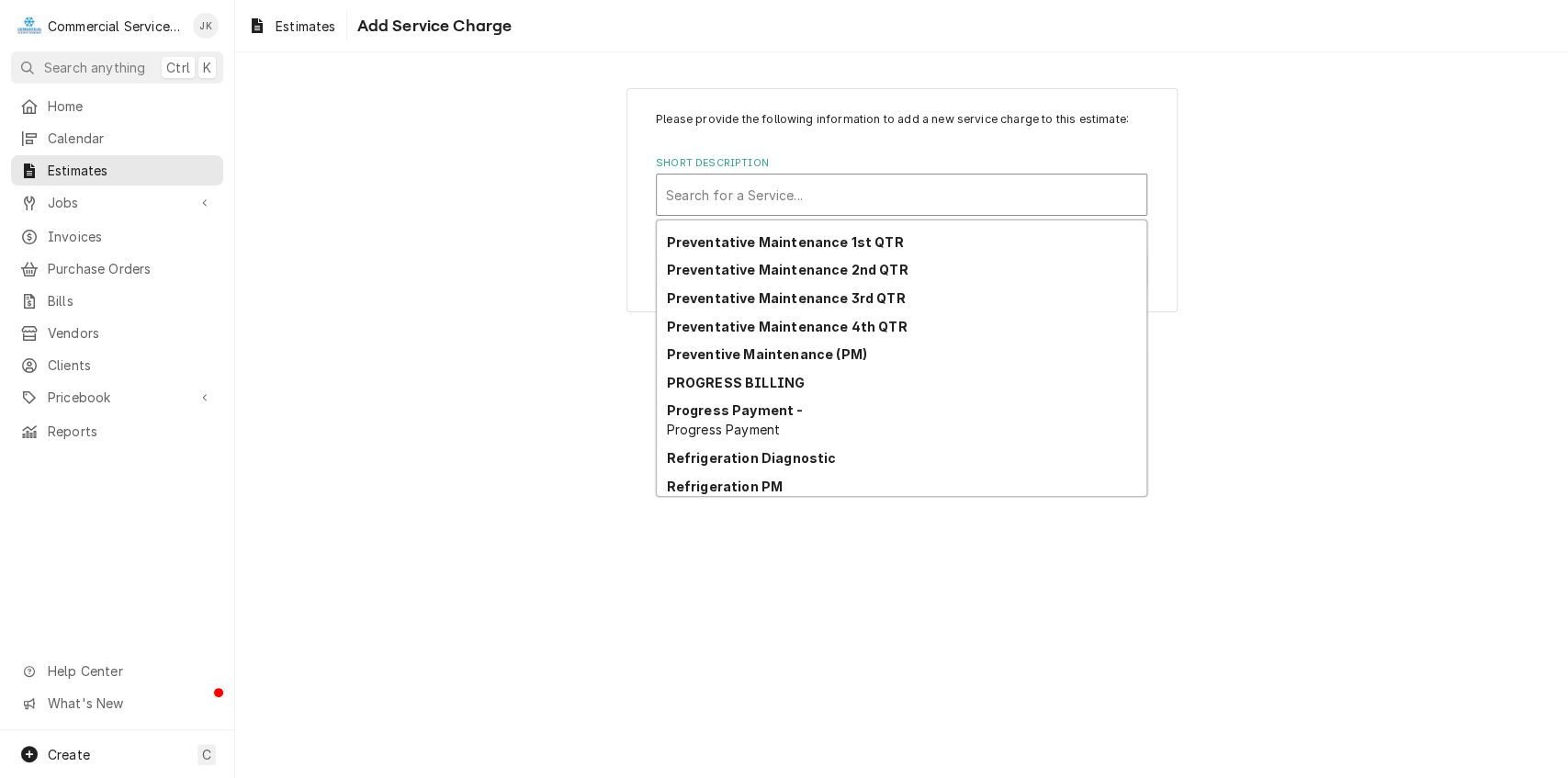
scroll to position [3171, 0]
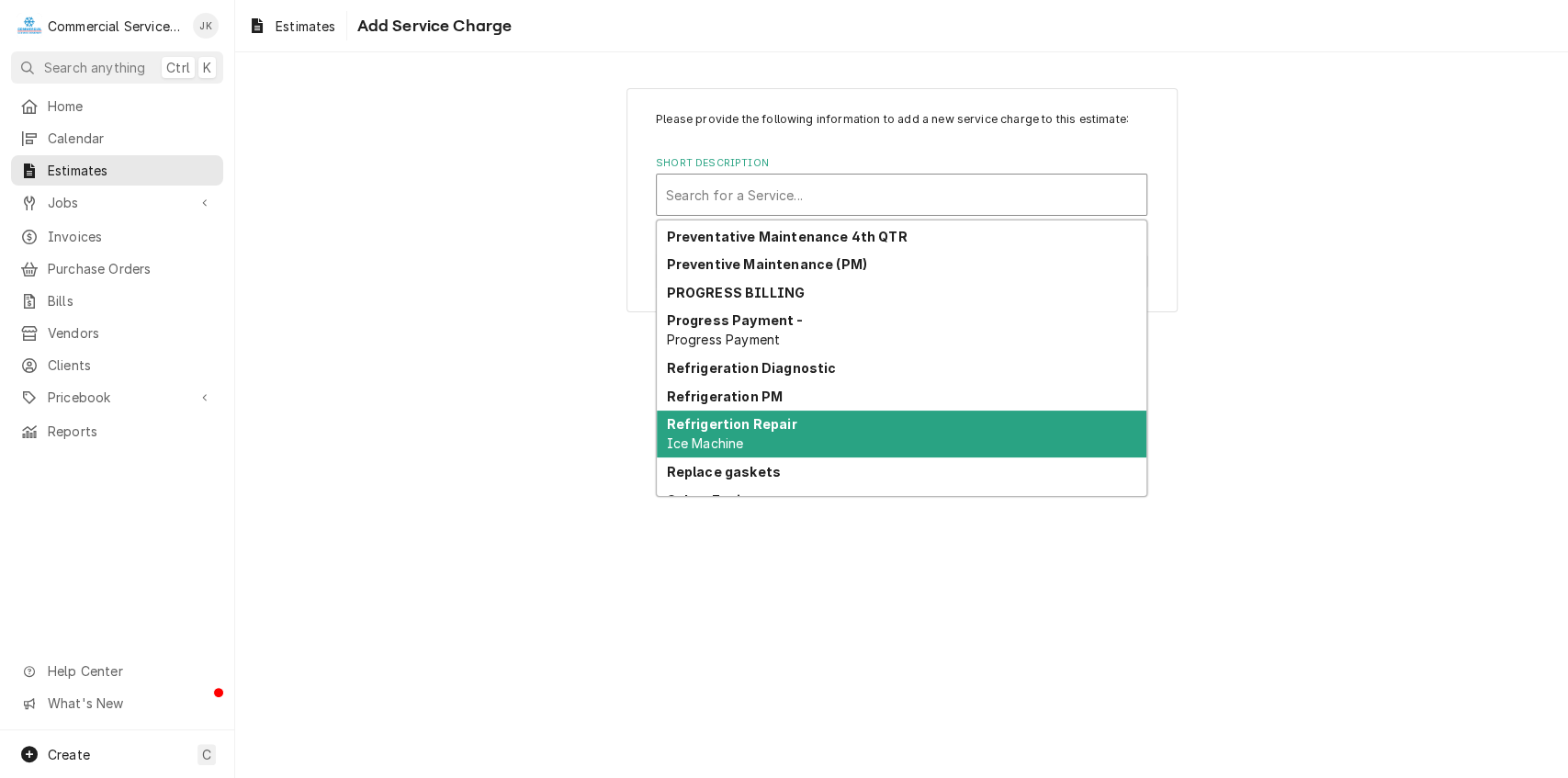
click at [718, 422] on strong "Refrigertion Repair" at bounding box center [733, 424] width 130 height 15
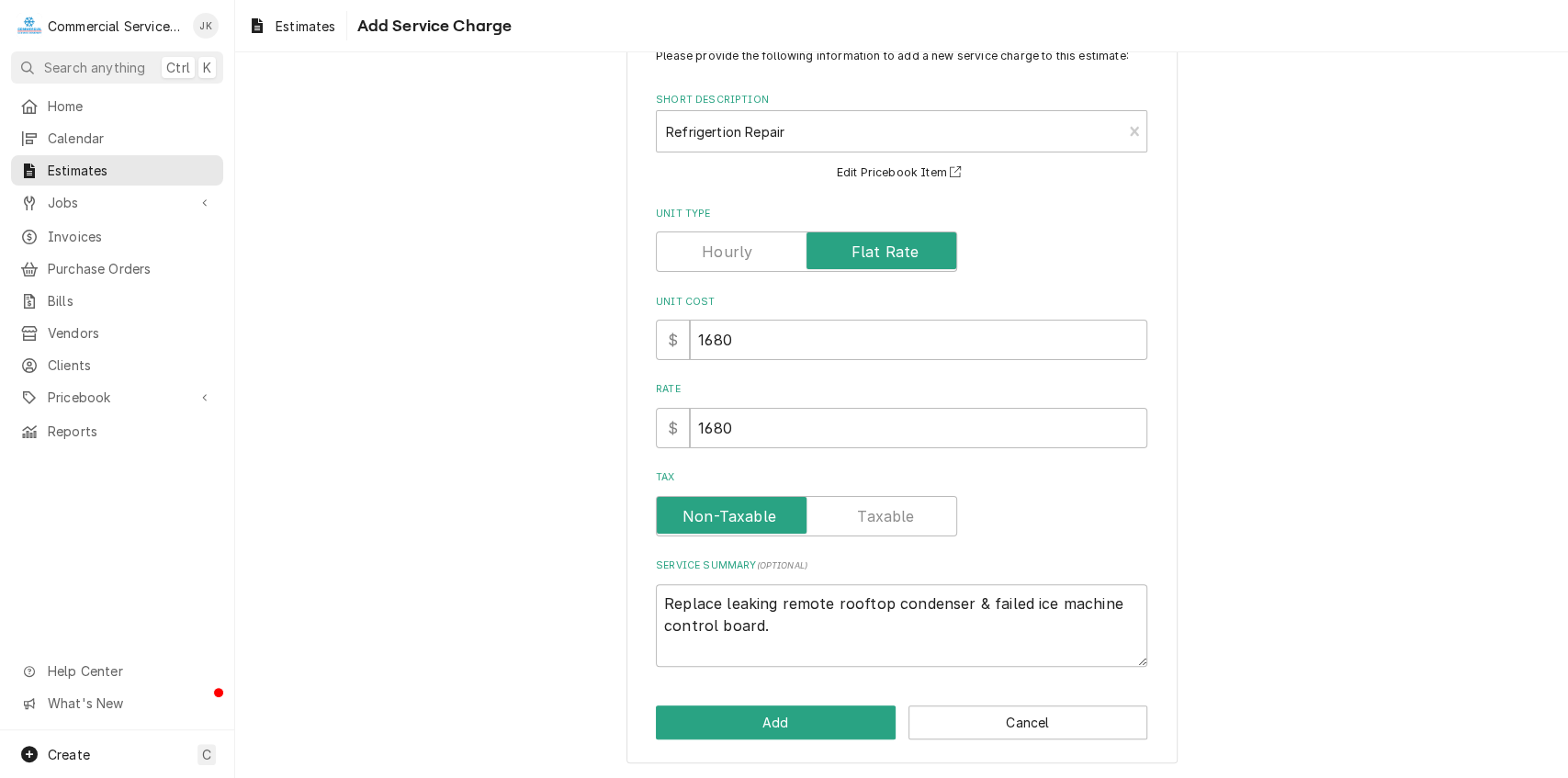
scroll to position [64, 0]
click at [746, 720] on button "Add" at bounding box center [776, 721] width 240 height 34
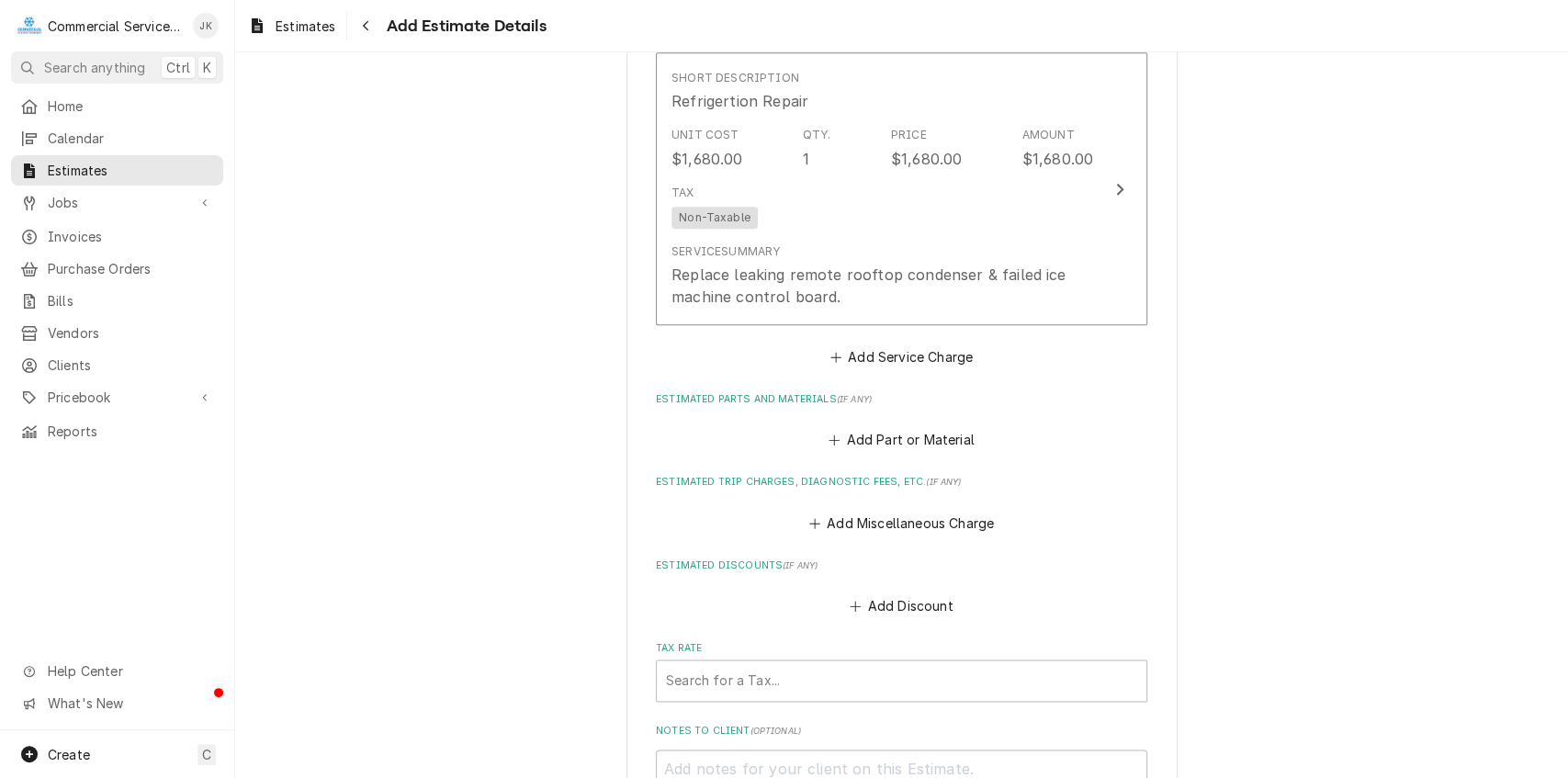
scroll to position [1387, 0]
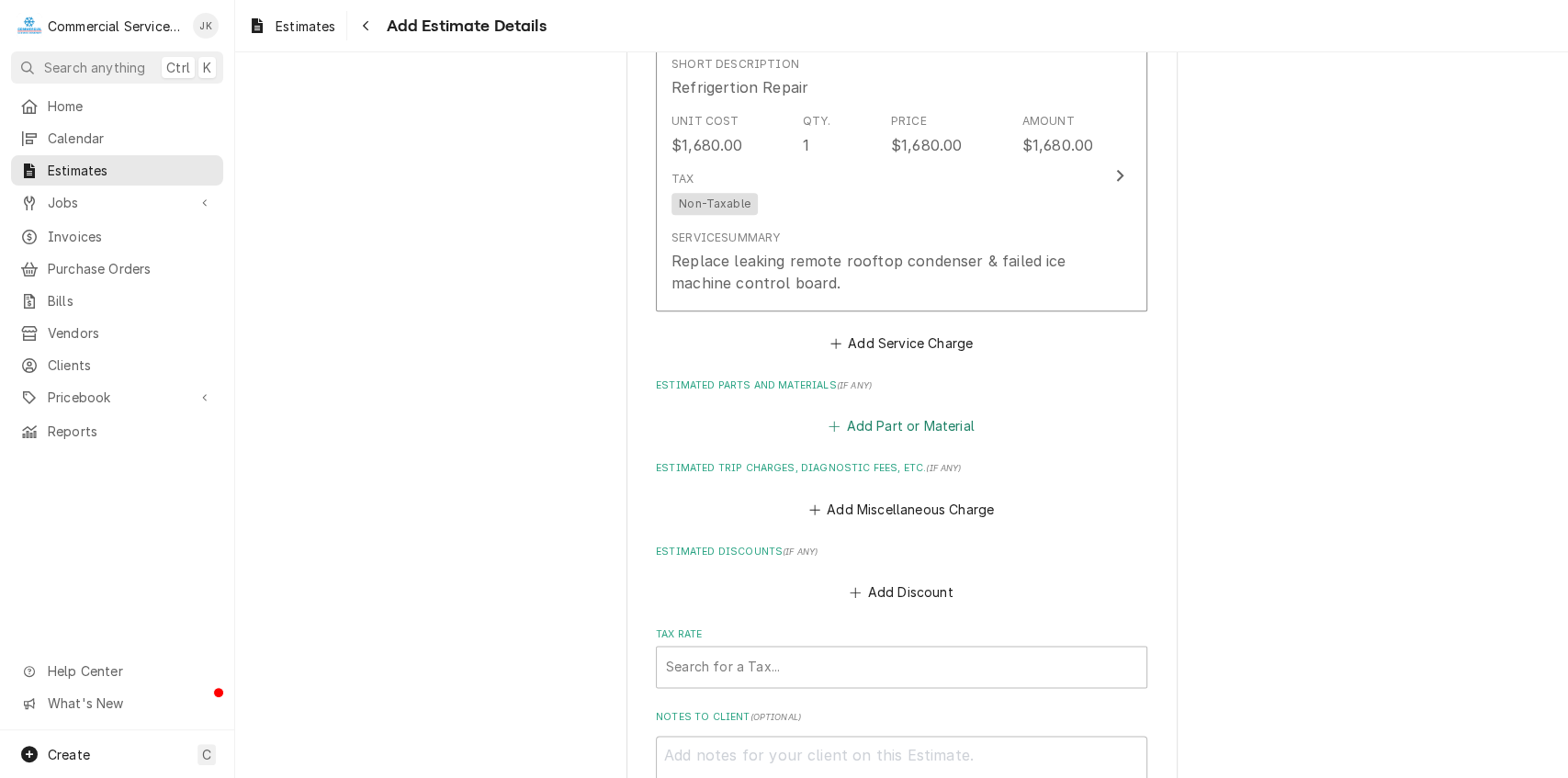
click at [866, 429] on button "Add Part or Material" at bounding box center [901, 426] width 152 height 26
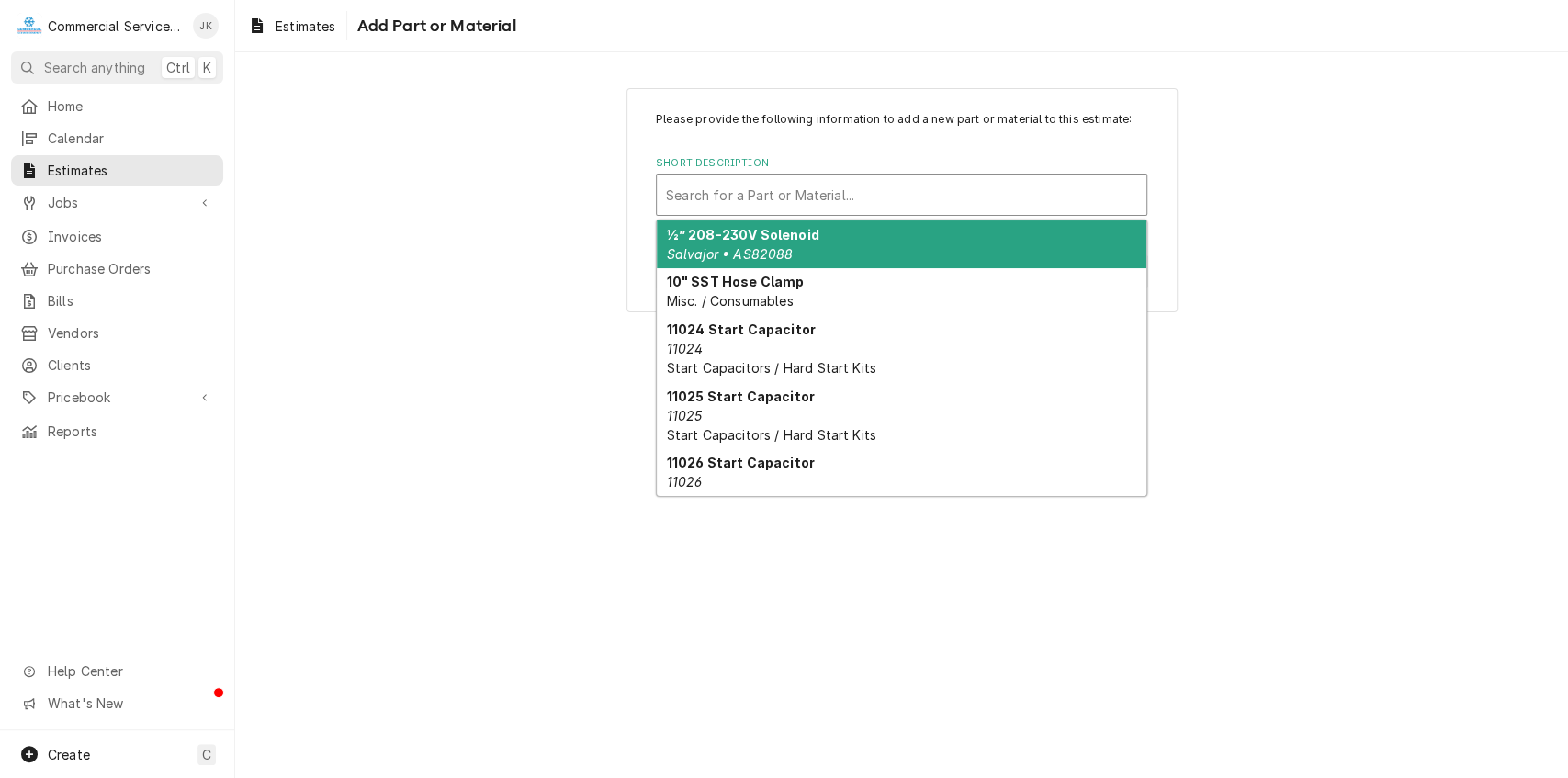
click at [713, 186] on div "Short Description" at bounding box center [901, 195] width 471 height 33
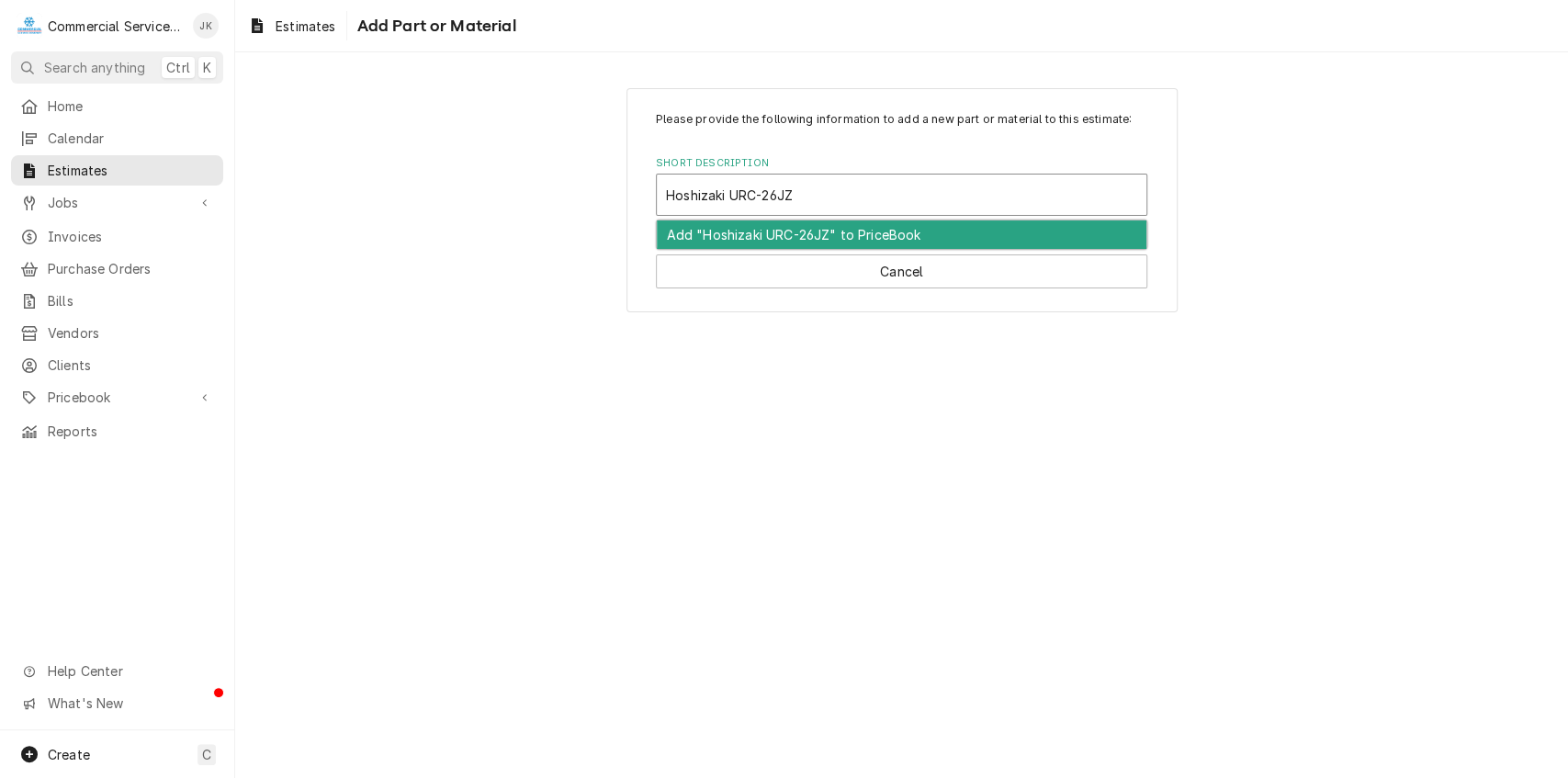
click at [836, 233] on div "Add "Hoshizaki URC-26JZ" to PriceBook" at bounding box center [901, 235] width 490 height 29
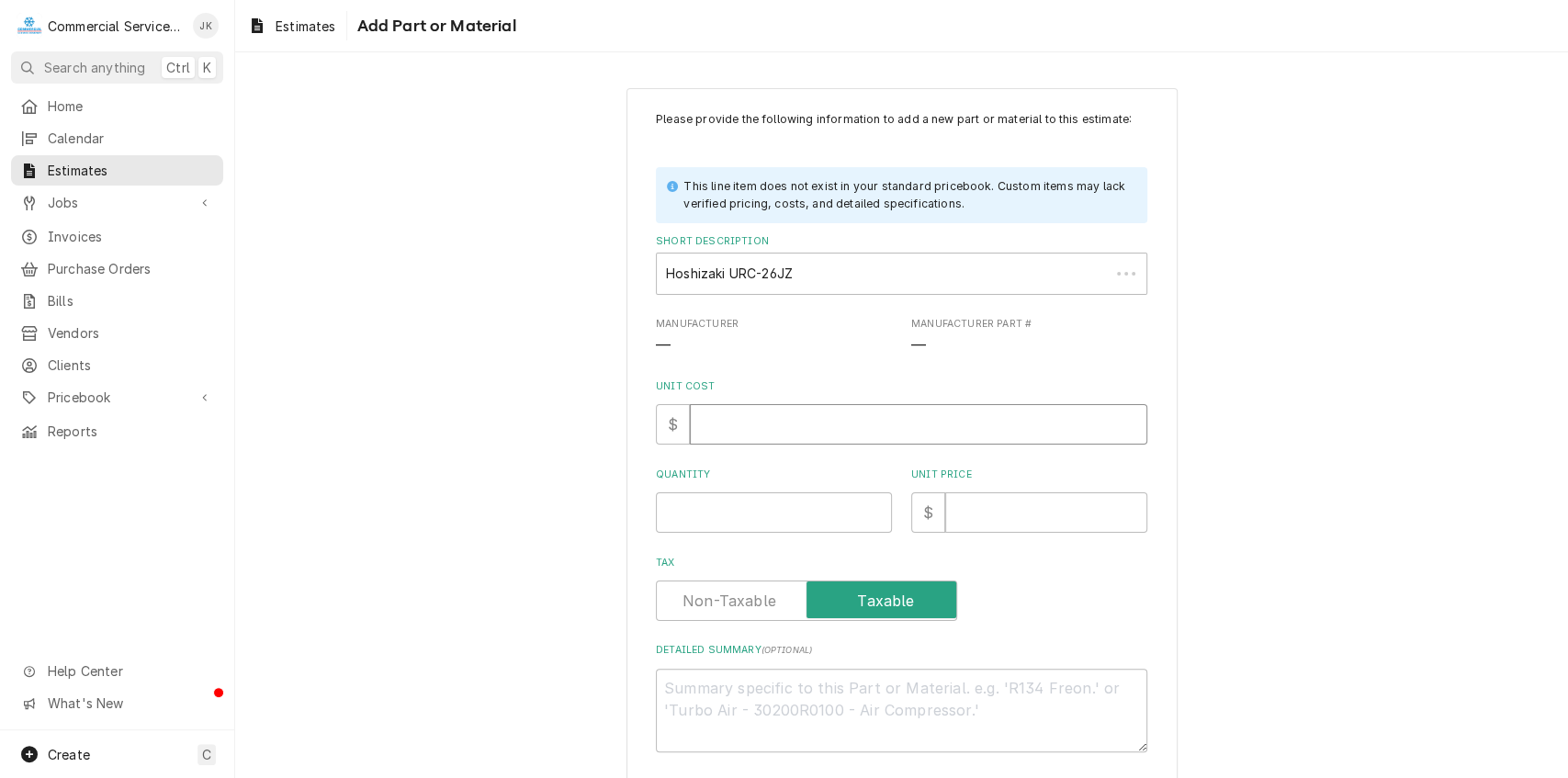
click at [724, 428] on input "Unit Cost" at bounding box center [919, 425] width 457 height 40
click at [703, 507] on input "Quantity" at bounding box center [774, 513] width 236 height 40
click at [988, 511] on input "Unit Price" at bounding box center [1046, 513] width 202 height 40
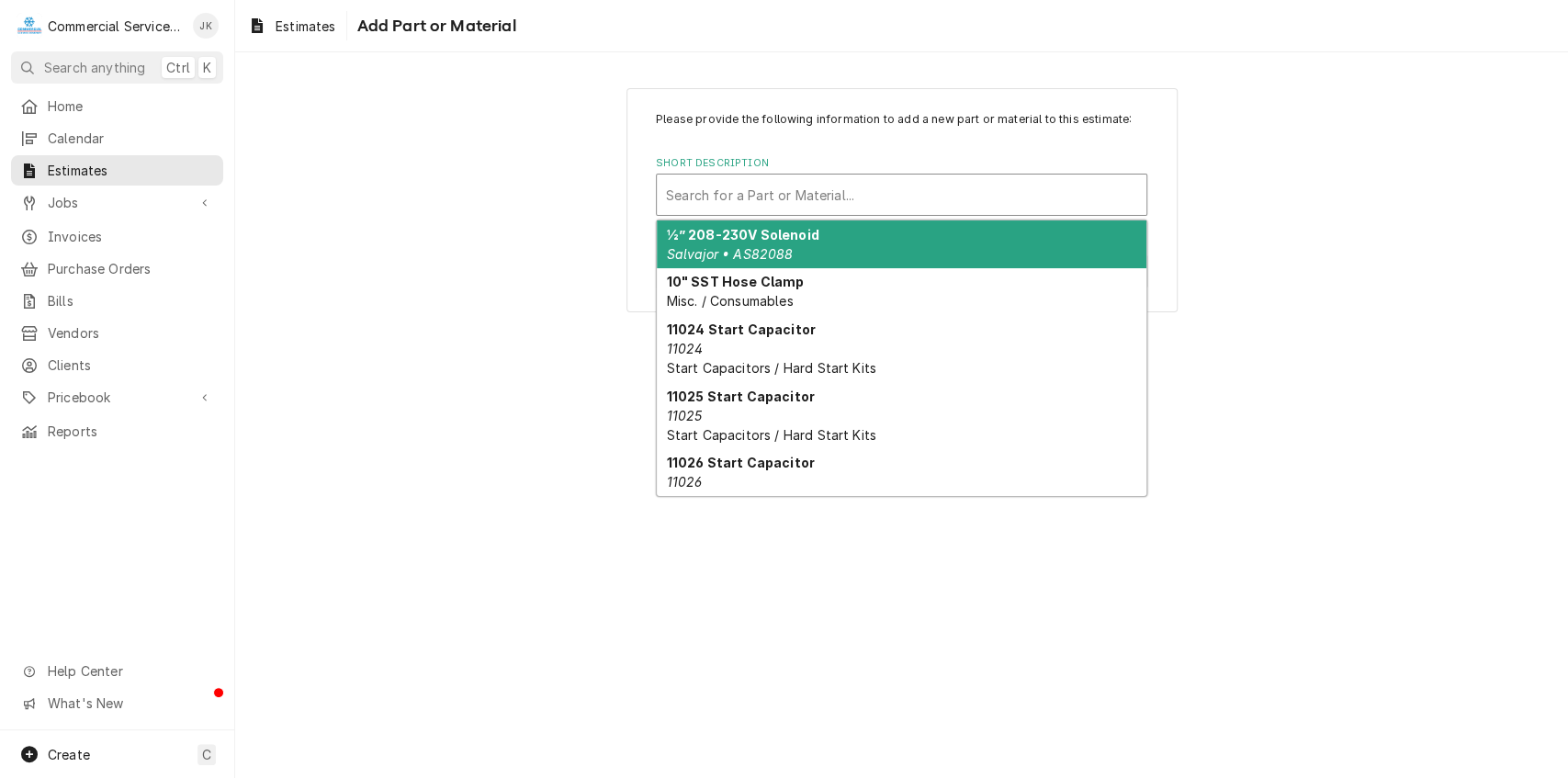
click at [683, 194] on div "Short Description" at bounding box center [901, 195] width 471 height 33
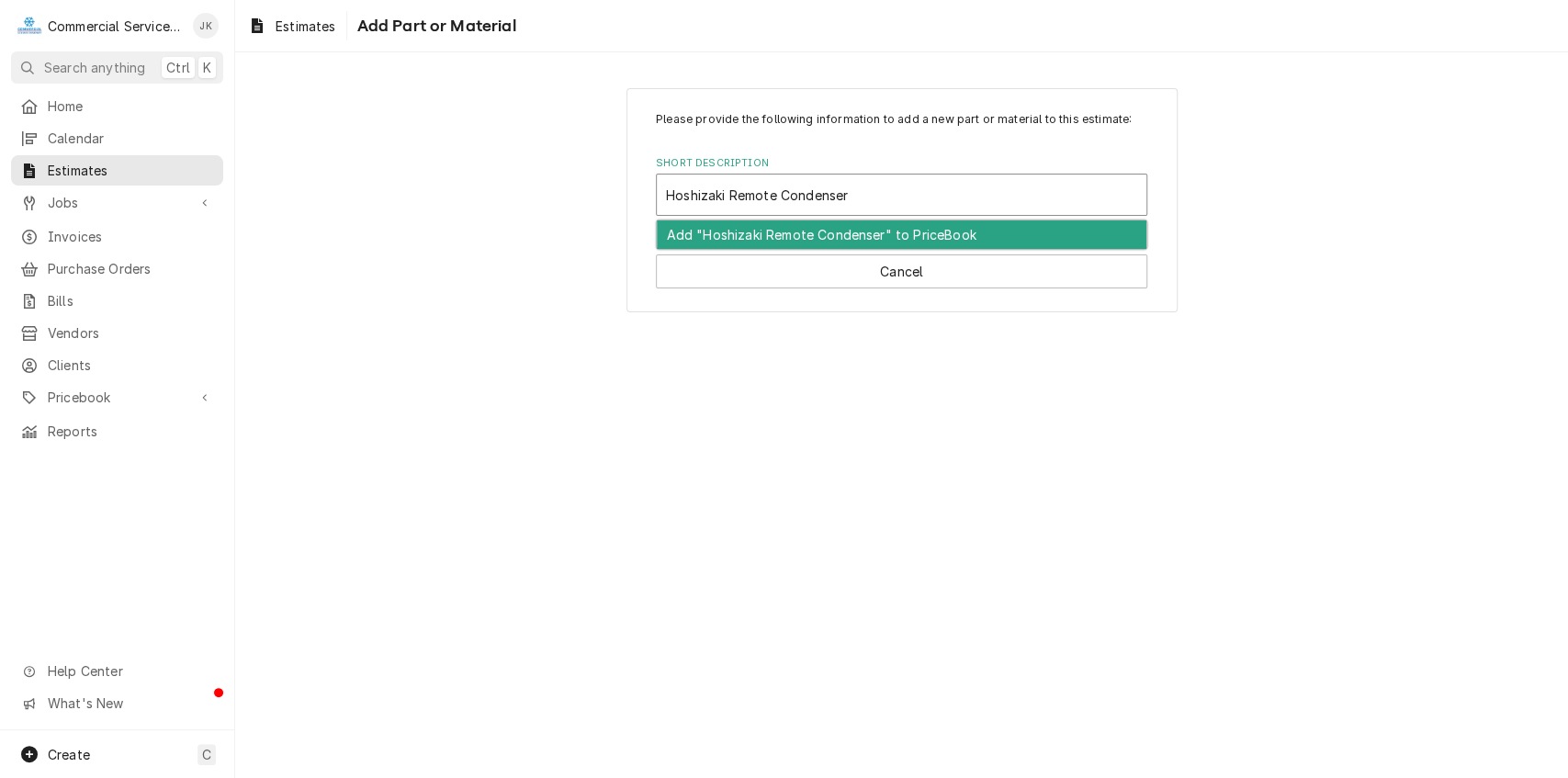
click at [769, 241] on div "Add "Hoshizaki Remote Condenser" to PriceBook" at bounding box center [901, 235] width 490 height 29
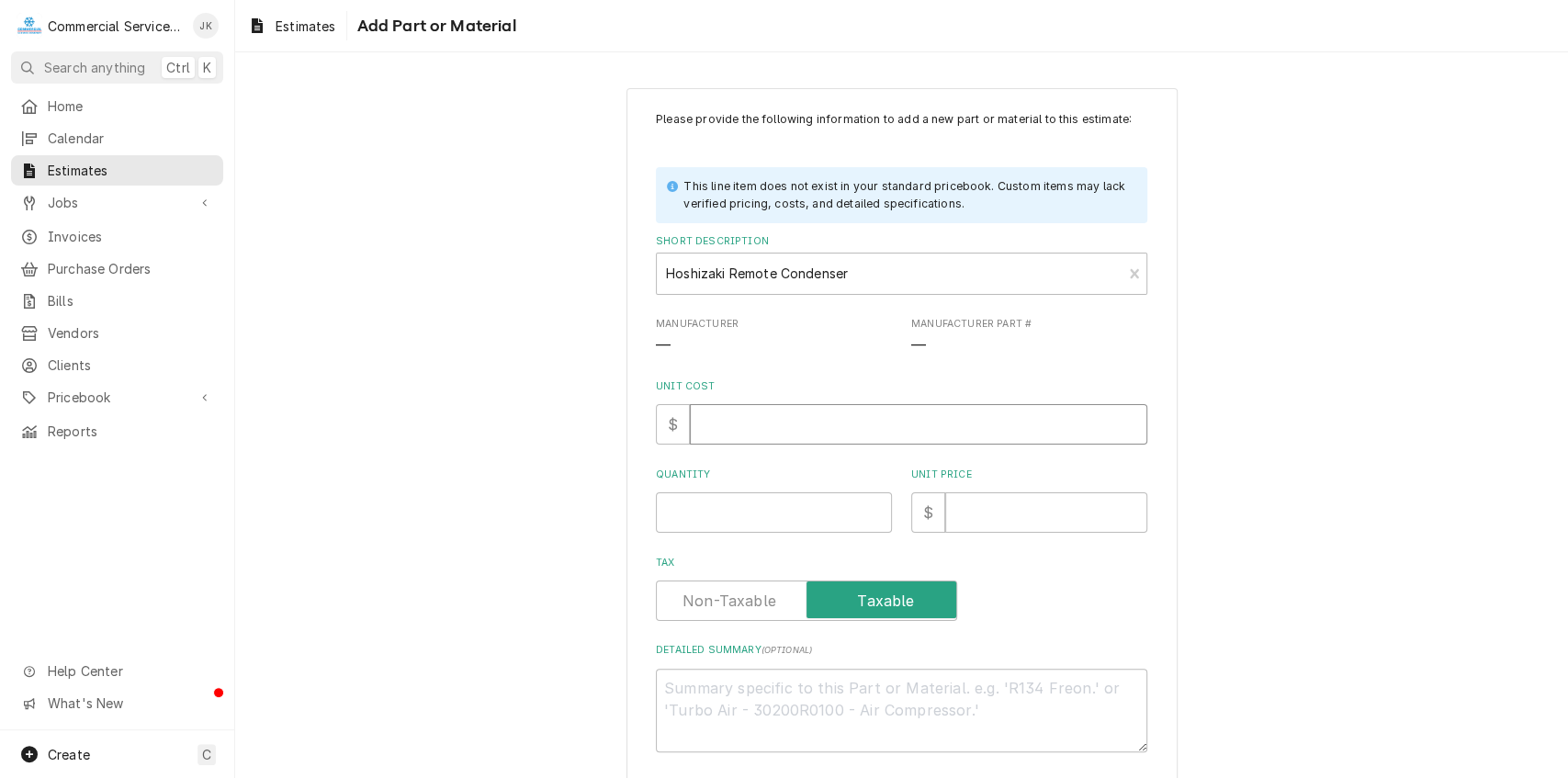
click at [715, 417] on input "Unit Cost" at bounding box center [919, 425] width 457 height 40
click at [673, 513] on input "Quantity" at bounding box center [774, 513] width 236 height 40
click at [957, 509] on input "Unit Price" at bounding box center [1046, 513] width 202 height 40
click at [688, 686] on textarea "Detailed Summary ( optional )" at bounding box center [901, 710] width 492 height 83
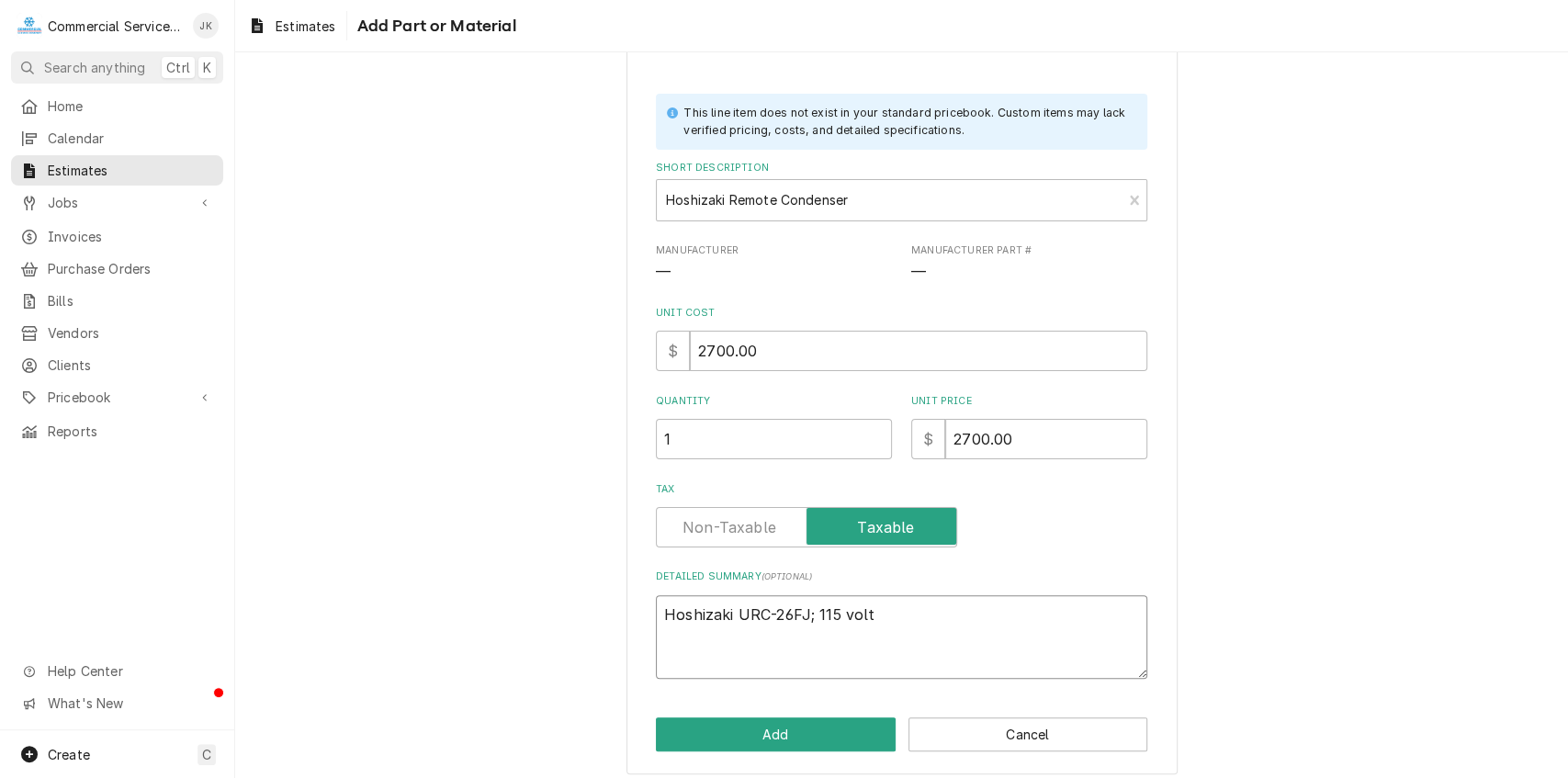
scroll to position [85, 0]
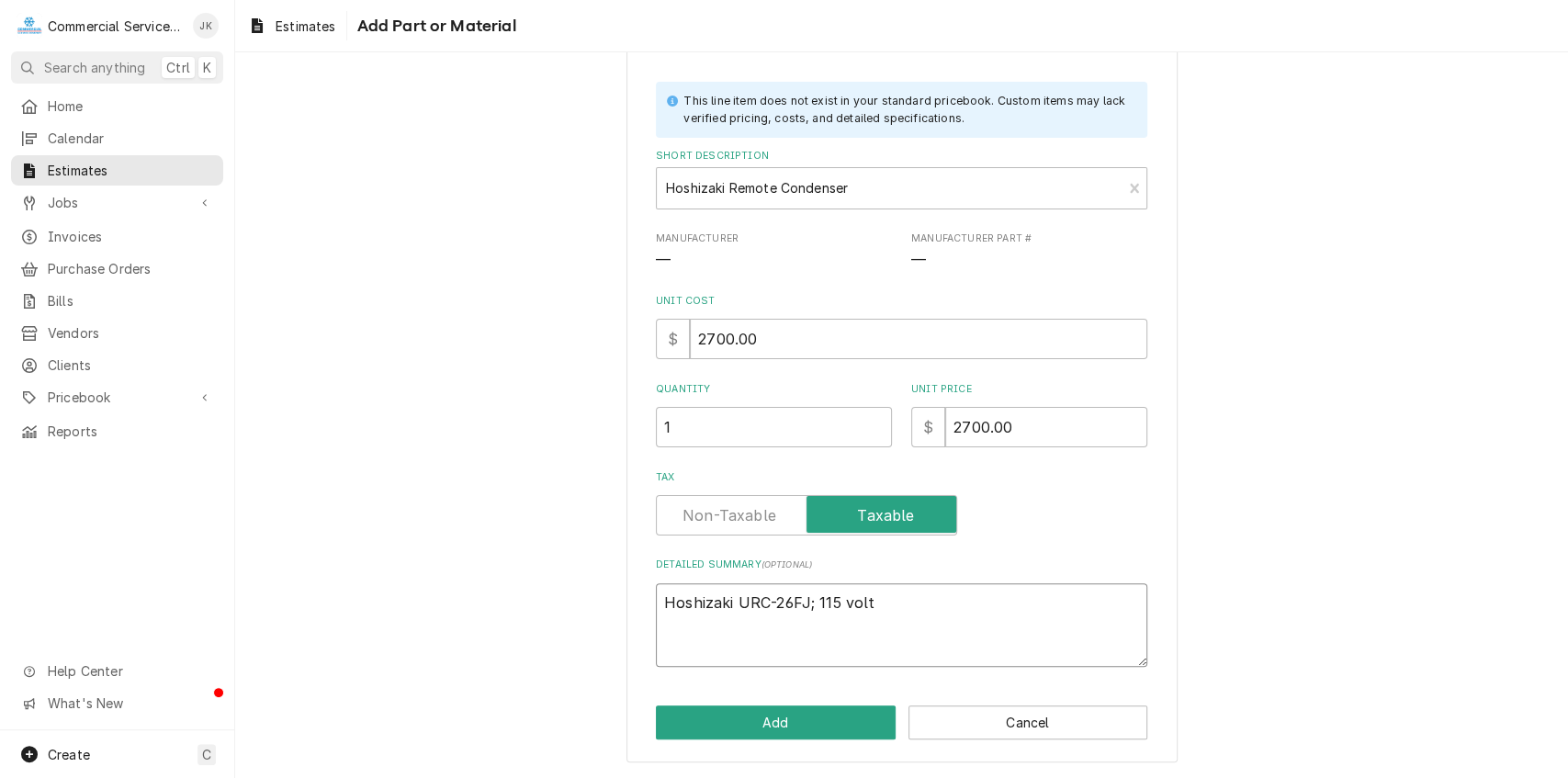
click at [803, 603] on textarea "Hoshizaki URC-26FJ; 115 volt" at bounding box center [901, 625] width 492 height 83
click at [871, 600] on textarea "Hoshizaki URC-23F; 115 volt" at bounding box center [901, 625] width 492 height 83
click at [804, 597] on textarea "Hoshizaki URC-23F Obsolete replace with URC-26JZ; 115 volt" at bounding box center [901, 625] width 492 height 83
click at [869, 602] on textarea "Hoshizaki URC-23F (Obsolete replace with URC-26JZ; 115 volt" at bounding box center [901, 625] width 492 height 83
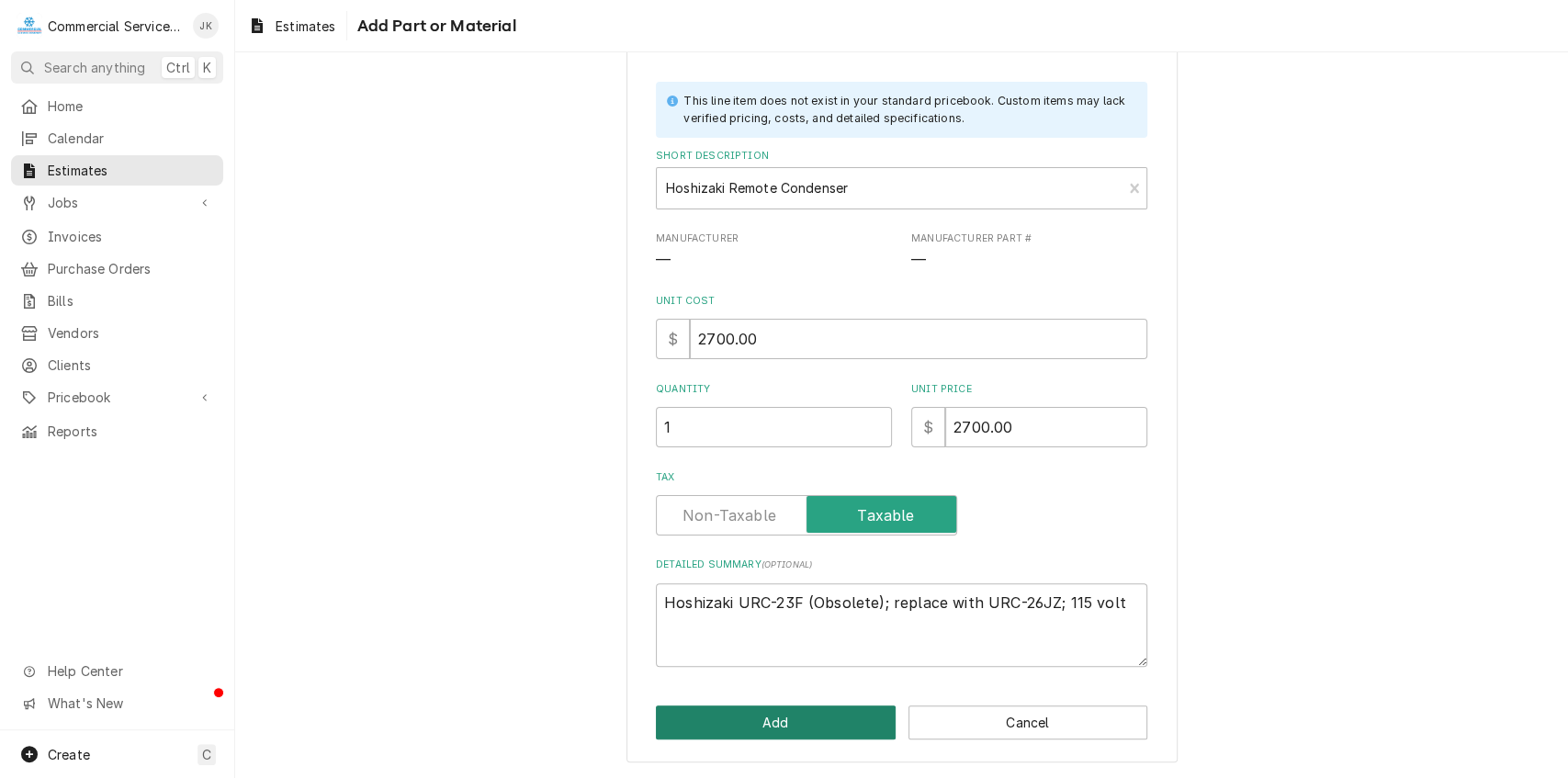
click at [770, 729] on button "Add" at bounding box center [776, 722] width 240 height 34
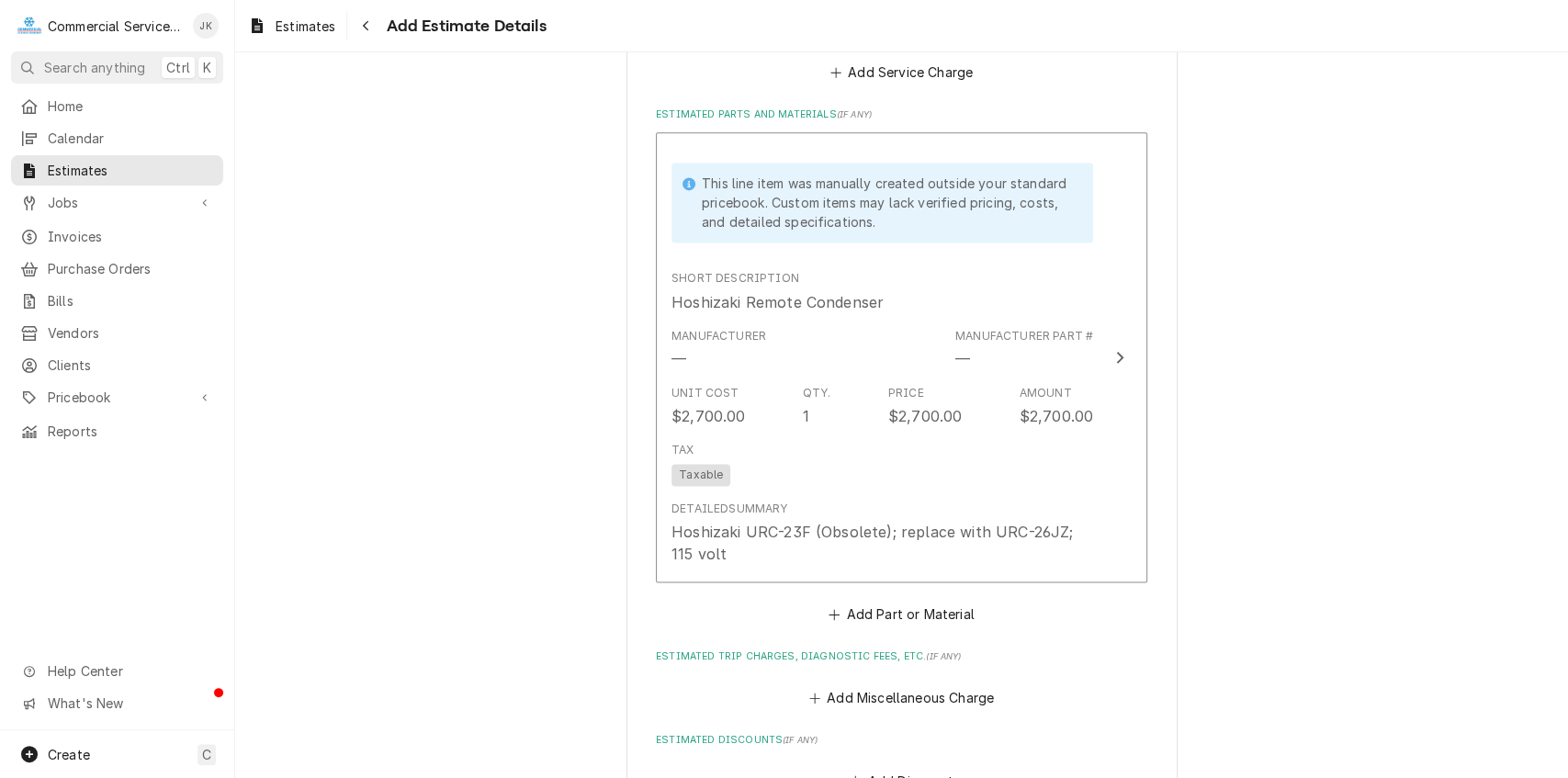
scroll to position [1700, 0]
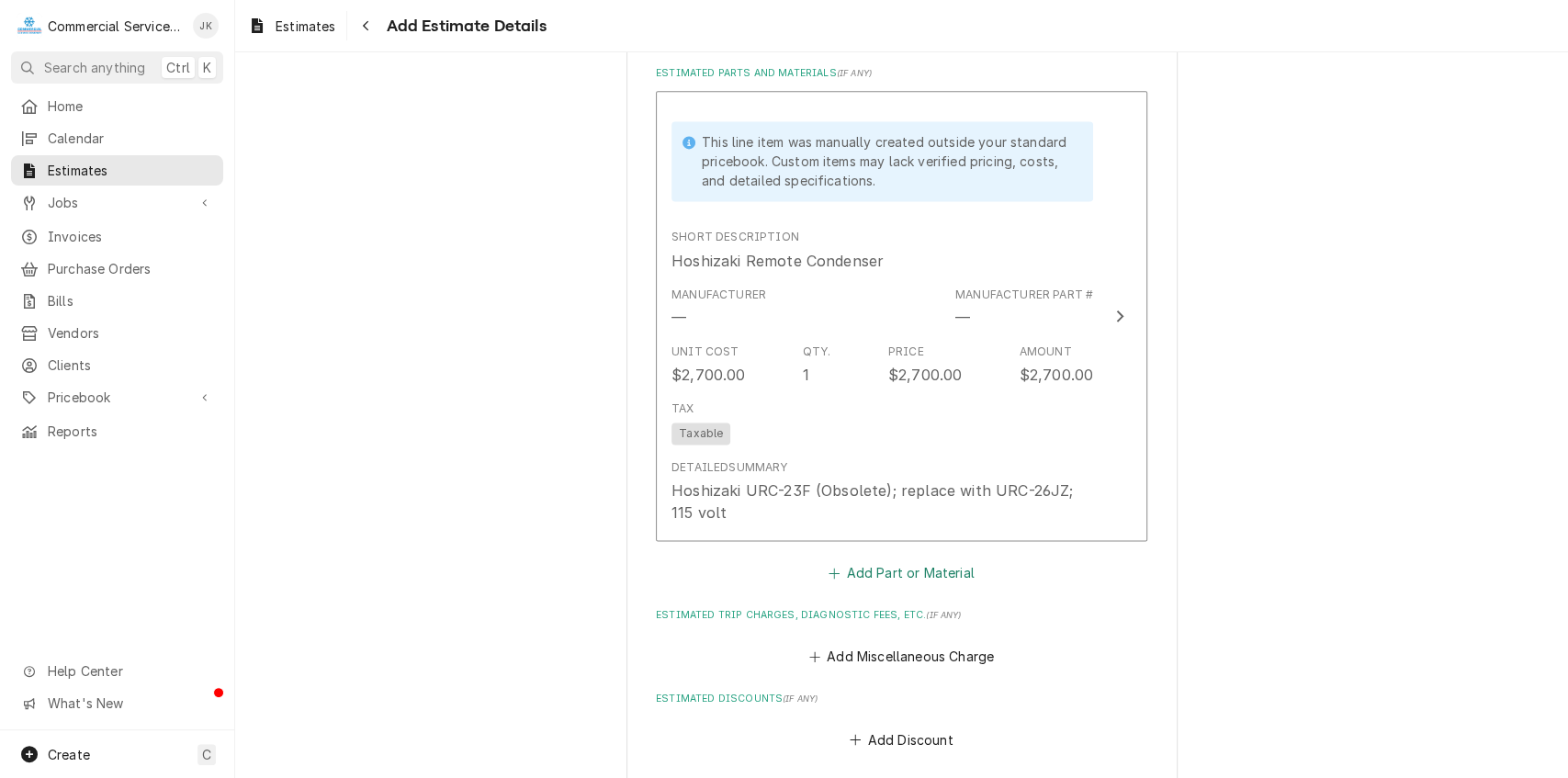
click at [894, 579] on button "Add Part or Material" at bounding box center [901, 573] width 152 height 26
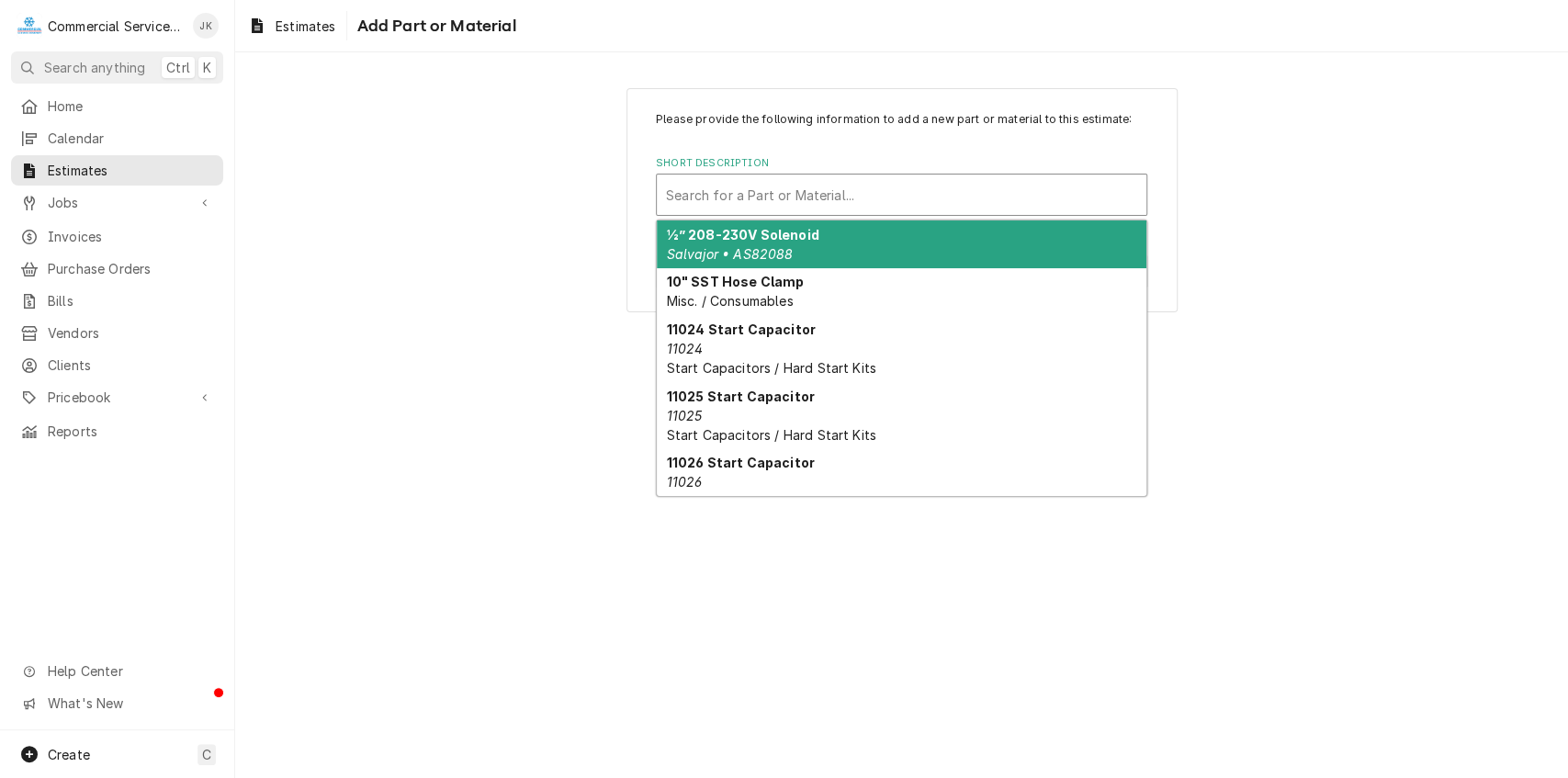
click at [685, 200] on div "Short Description" at bounding box center [901, 195] width 471 height 33
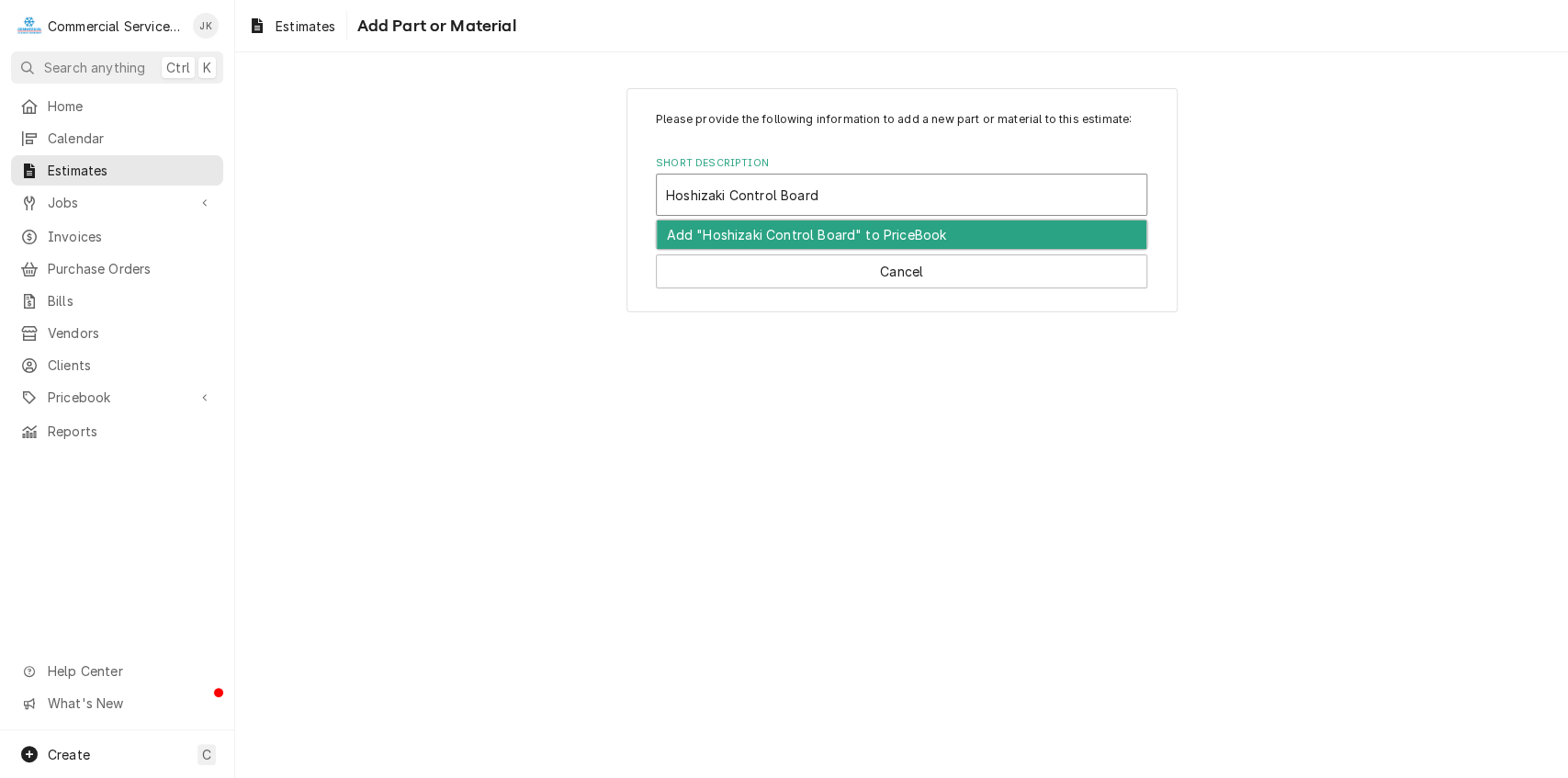
click at [790, 230] on div "Add "Hoshizaki Control Board" to PriceBook" at bounding box center [901, 235] width 490 height 29
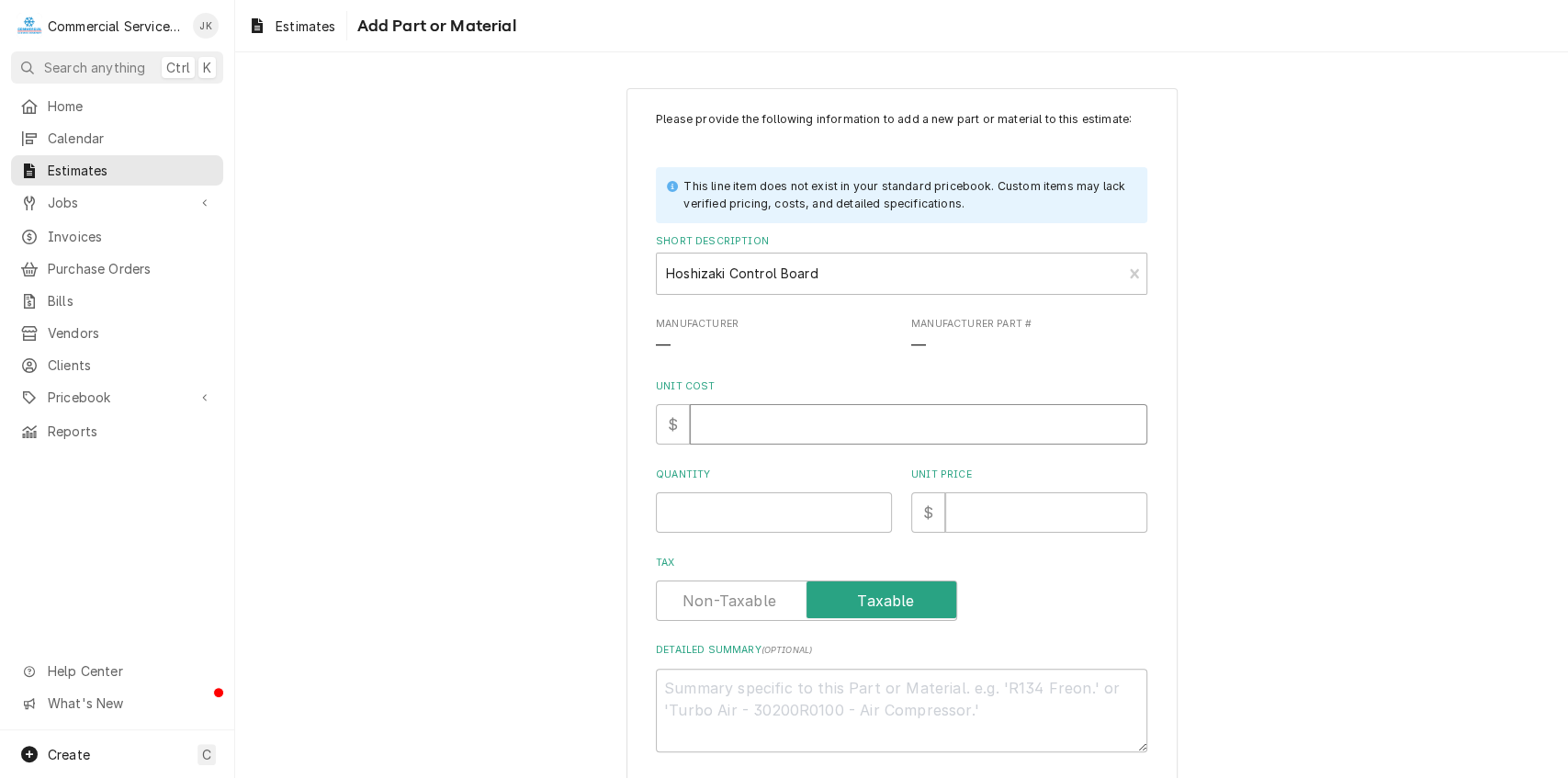
click at [718, 422] on input "Unit Cost" at bounding box center [919, 425] width 457 height 40
click at [679, 509] on input "Quantity" at bounding box center [774, 513] width 236 height 40
click at [962, 513] on input "Unit Price" at bounding box center [1046, 513] width 202 height 40
click at [660, 506] on input "Quantity" at bounding box center [774, 513] width 236 height 40
click at [959, 511] on input "Unit Price" at bounding box center [1046, 513] width 202 height 40
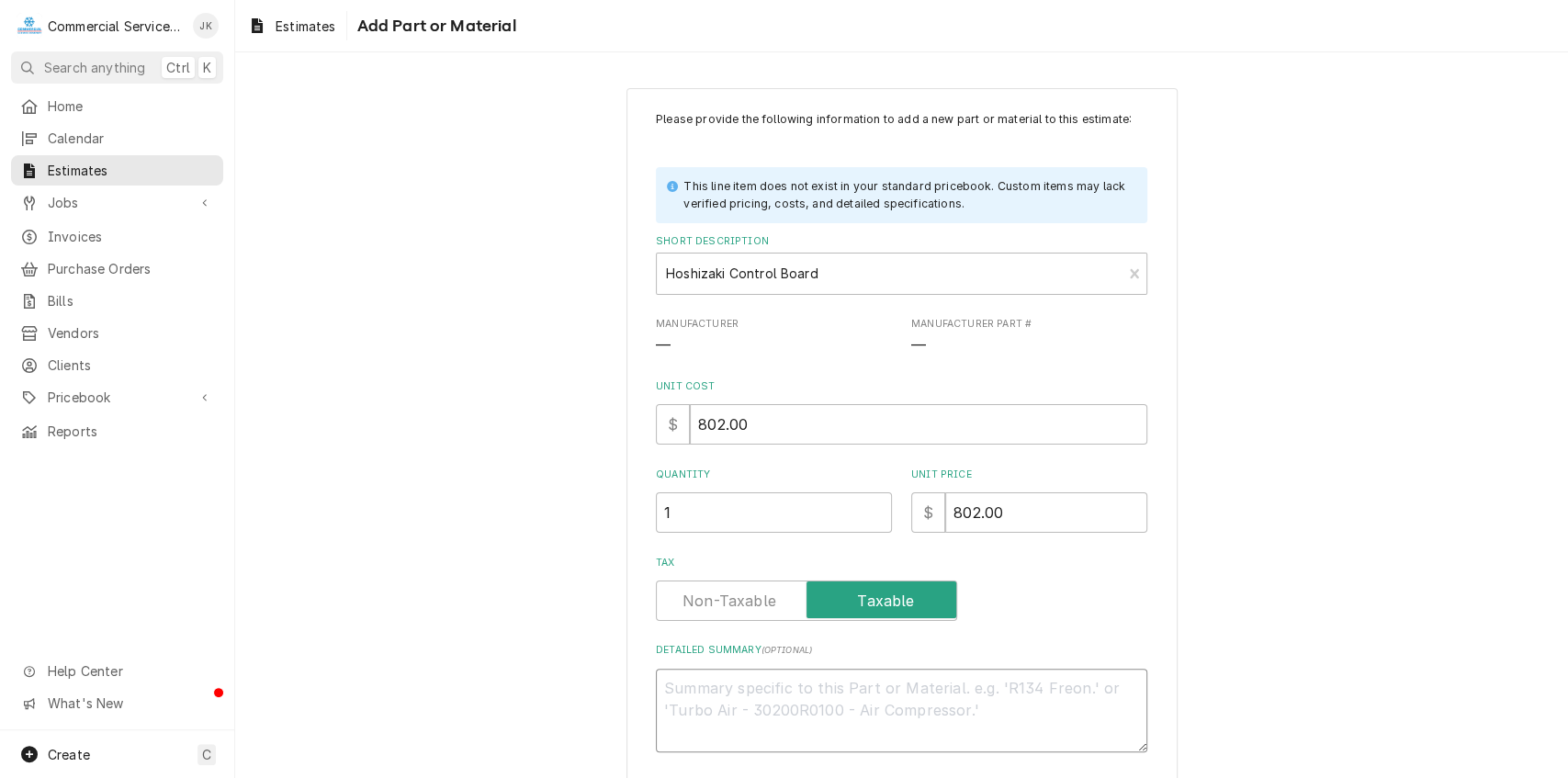
click at [685, 686] on textarea "Detailed Summary ( optional )" at bounding box center [901, 710] width 492 height 83
drag, startPoint x: 1558, startPoint y: 449, endPoint x: 1553, endPoint y: 548, distance: 99.1
click at [1553, 548] on div "Please provide the following information to add a new part or material to this …" at bounding box center [901, 468] width 1333 height 793
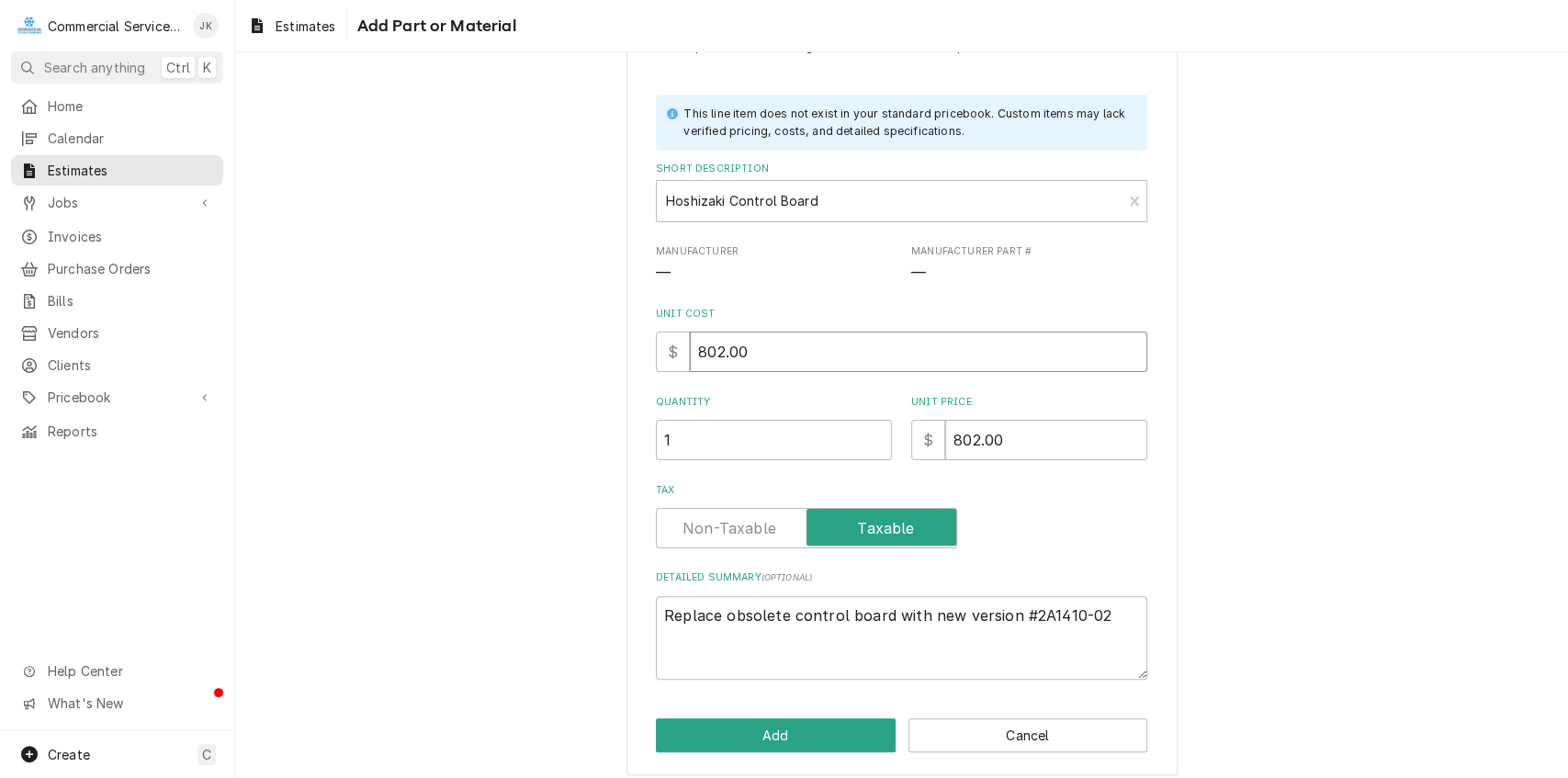
scroll to position [85, 0]
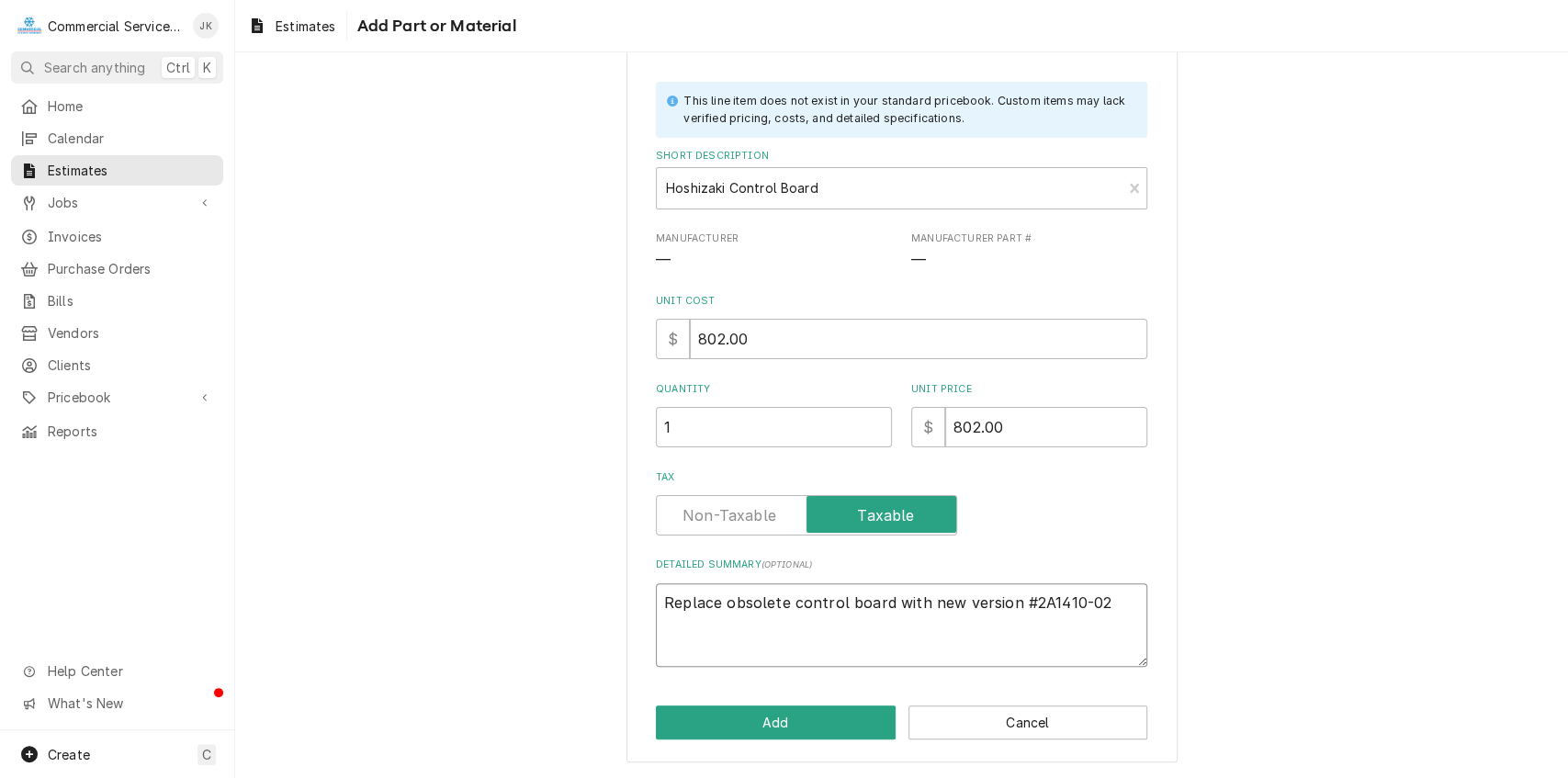
click at [718, 598] on textarea "Replace obsolete control board with new version #2A1410-02" at bounding box center [901, 625] width 492 height 83
click at [829, 600] on textarea "Replace failed (obsolete control board with new version #2A1410-02" at bounding box center [901, 625] width 492 height 83
click at [829, 603] on textarea "Replace failed (obsolete) control board with new version #2A1410-02" at bounding box center [901, 625] width 492 height 83
click at [834, 603] on textarea "Replace failed (obsolete will not terminate harvest) control board with new ver…" at bounding box center [901, 625] width 492 height 83
click at [834, 602] on textarea "Replace failed (obsolete will not terminate harvest) control board with new ver…" at bounding box center [901, 625] width 492 height 83
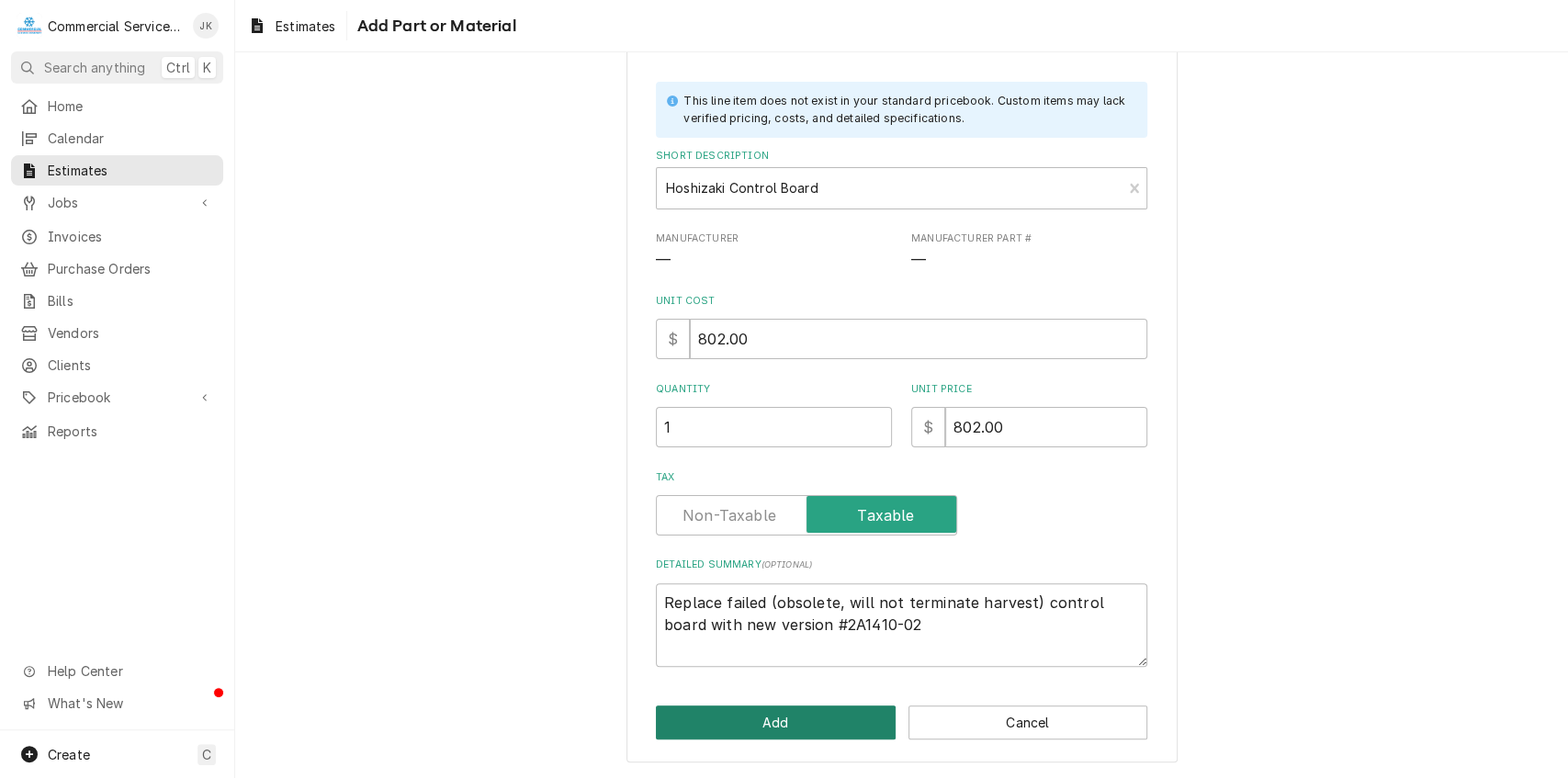
click at [801, 722] on button "Add" at bounding box center [776, 722] width 240 height 34
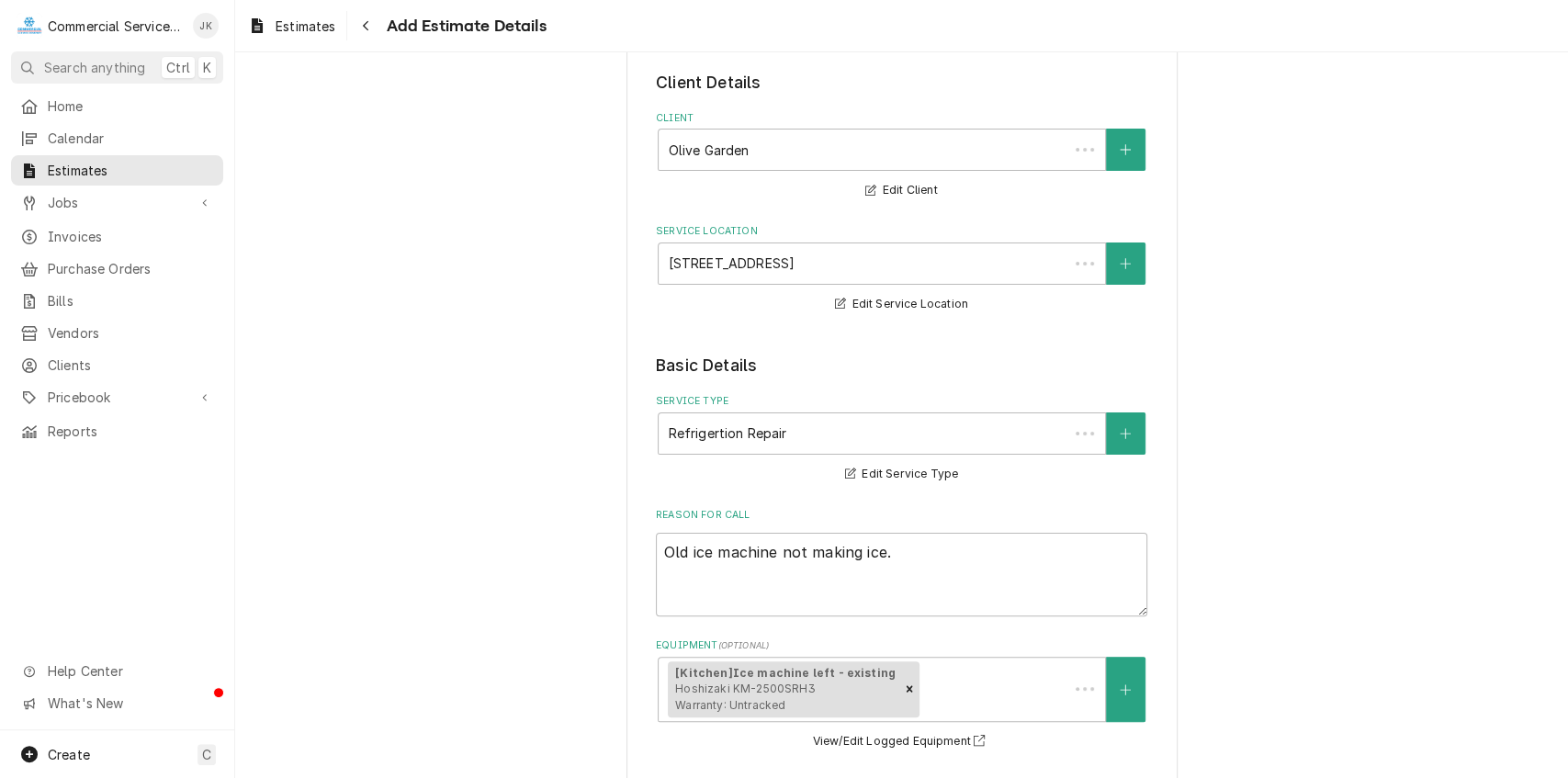
scroll to position [29, 0]
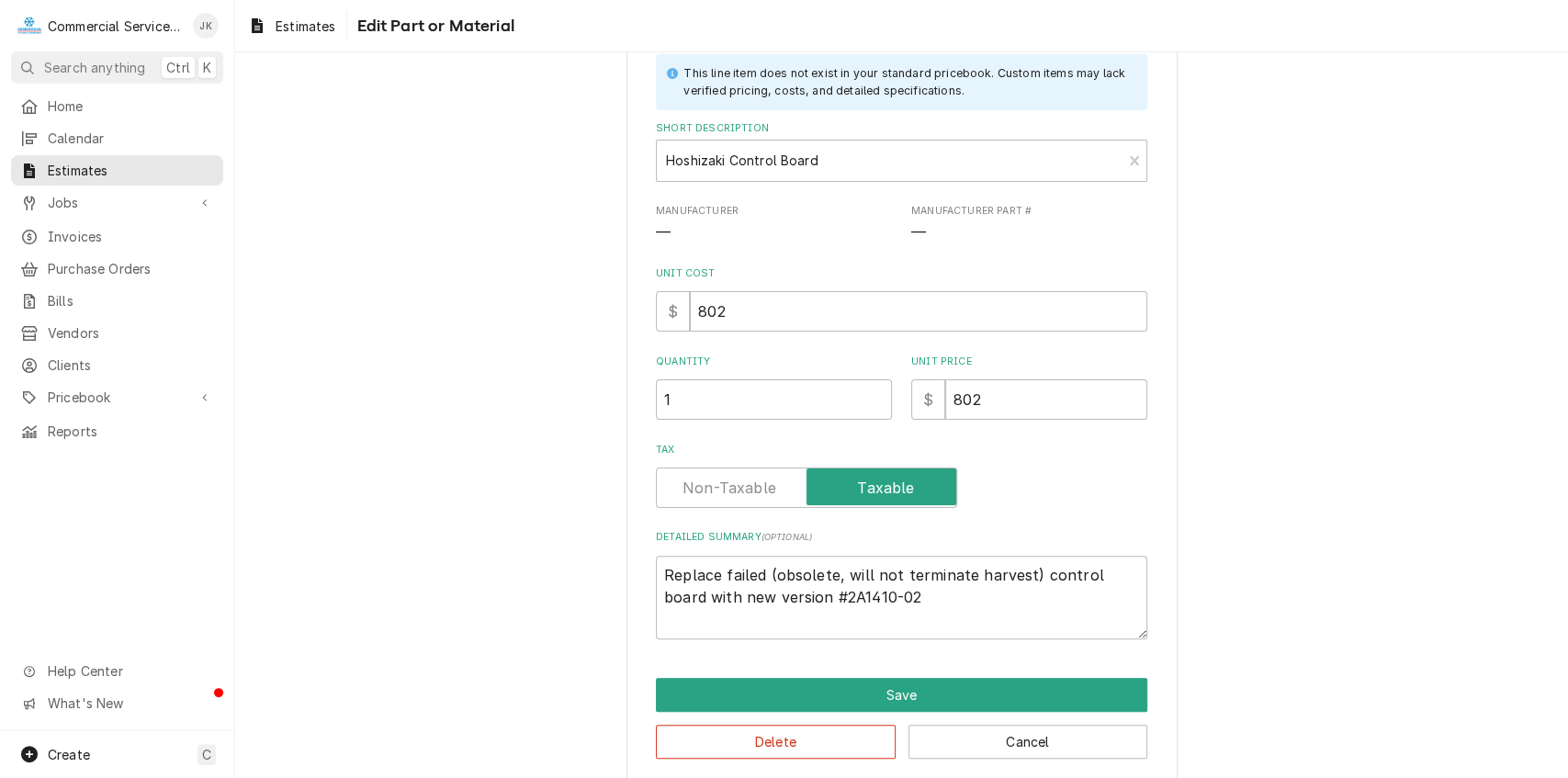
scroll to position [133, 0]
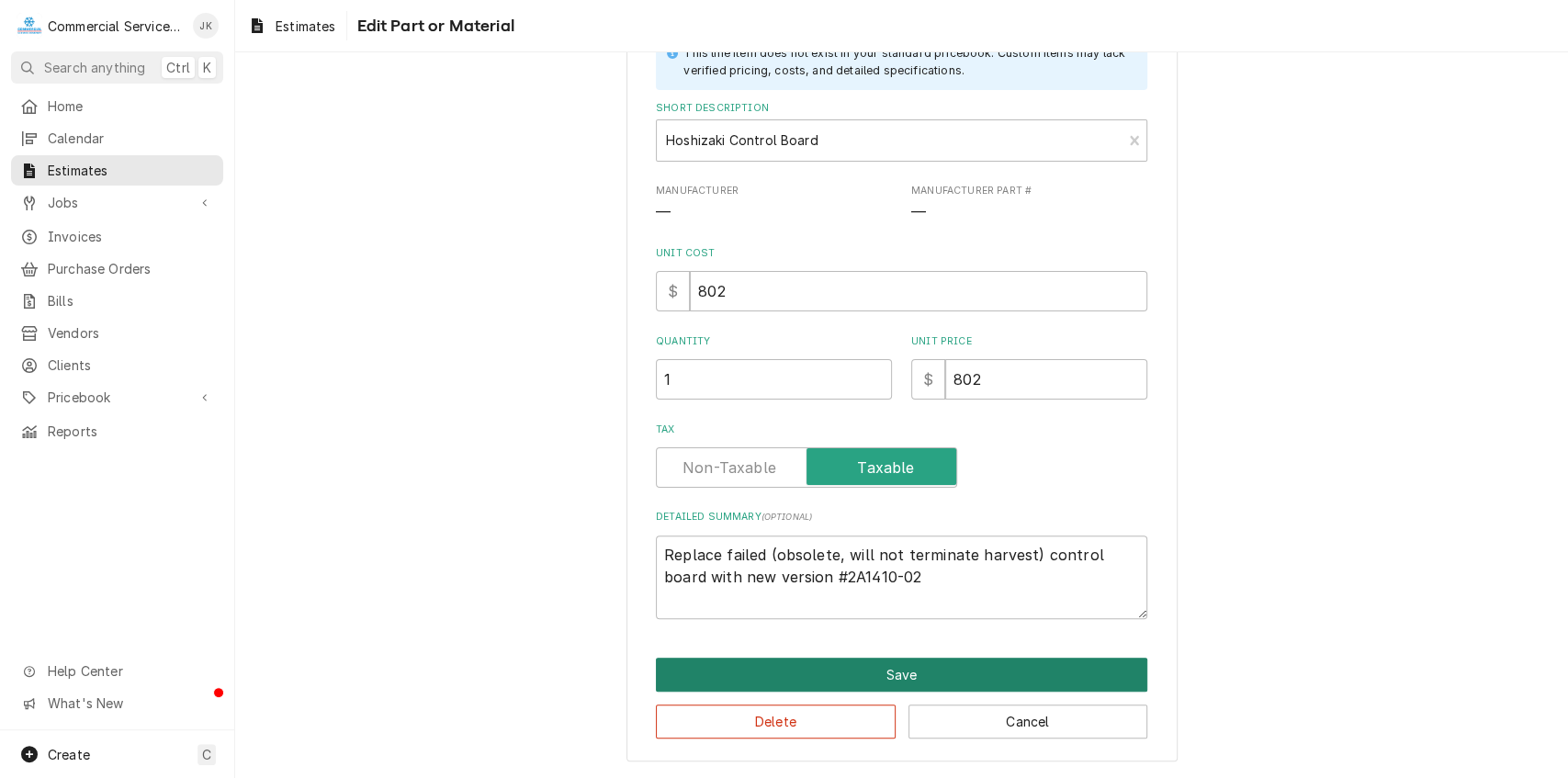
click at [860, 678] on button "Save" at bounding box center [901, 674] width 492 height 34
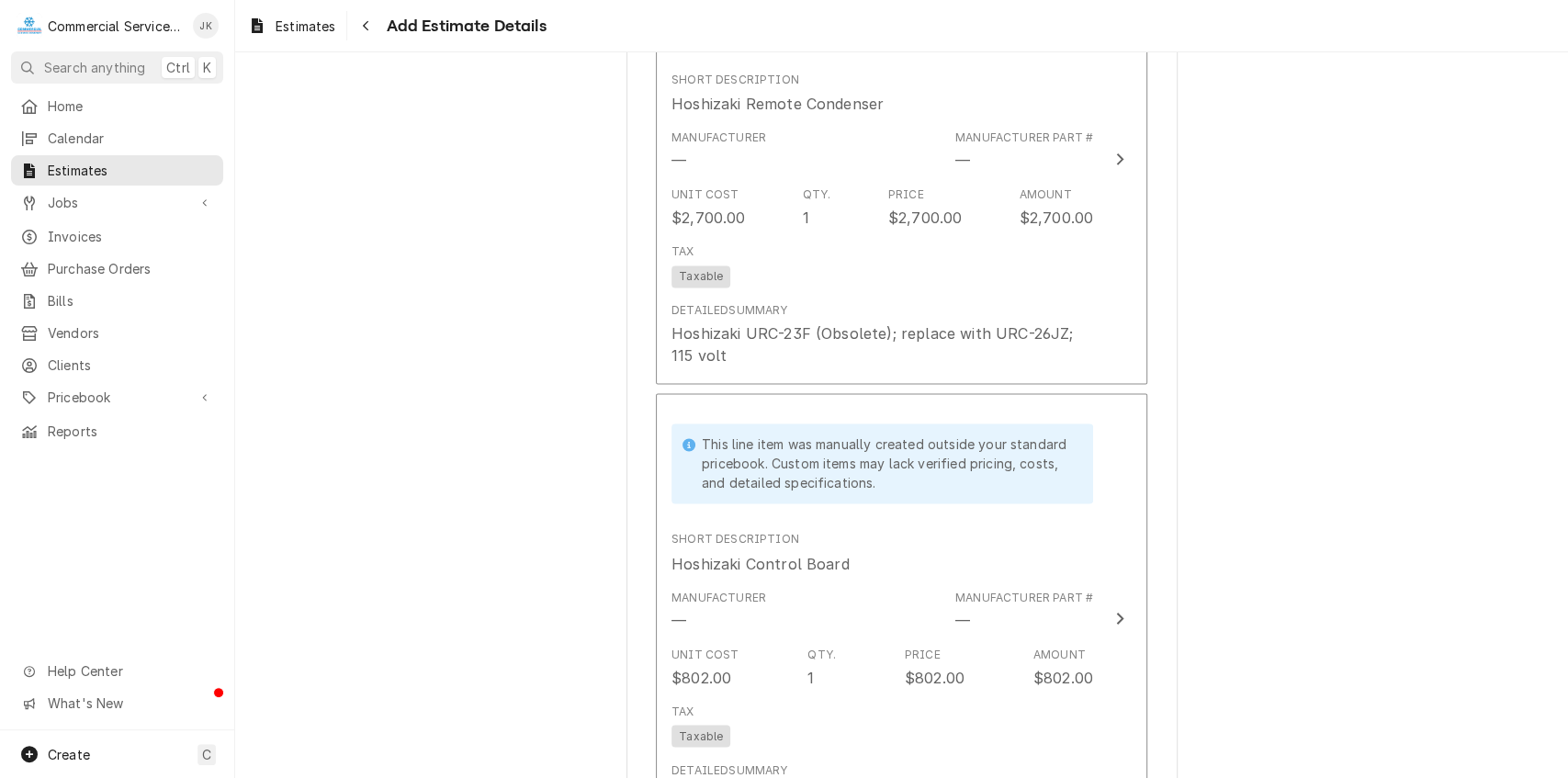
scroll to position [1779, 0]
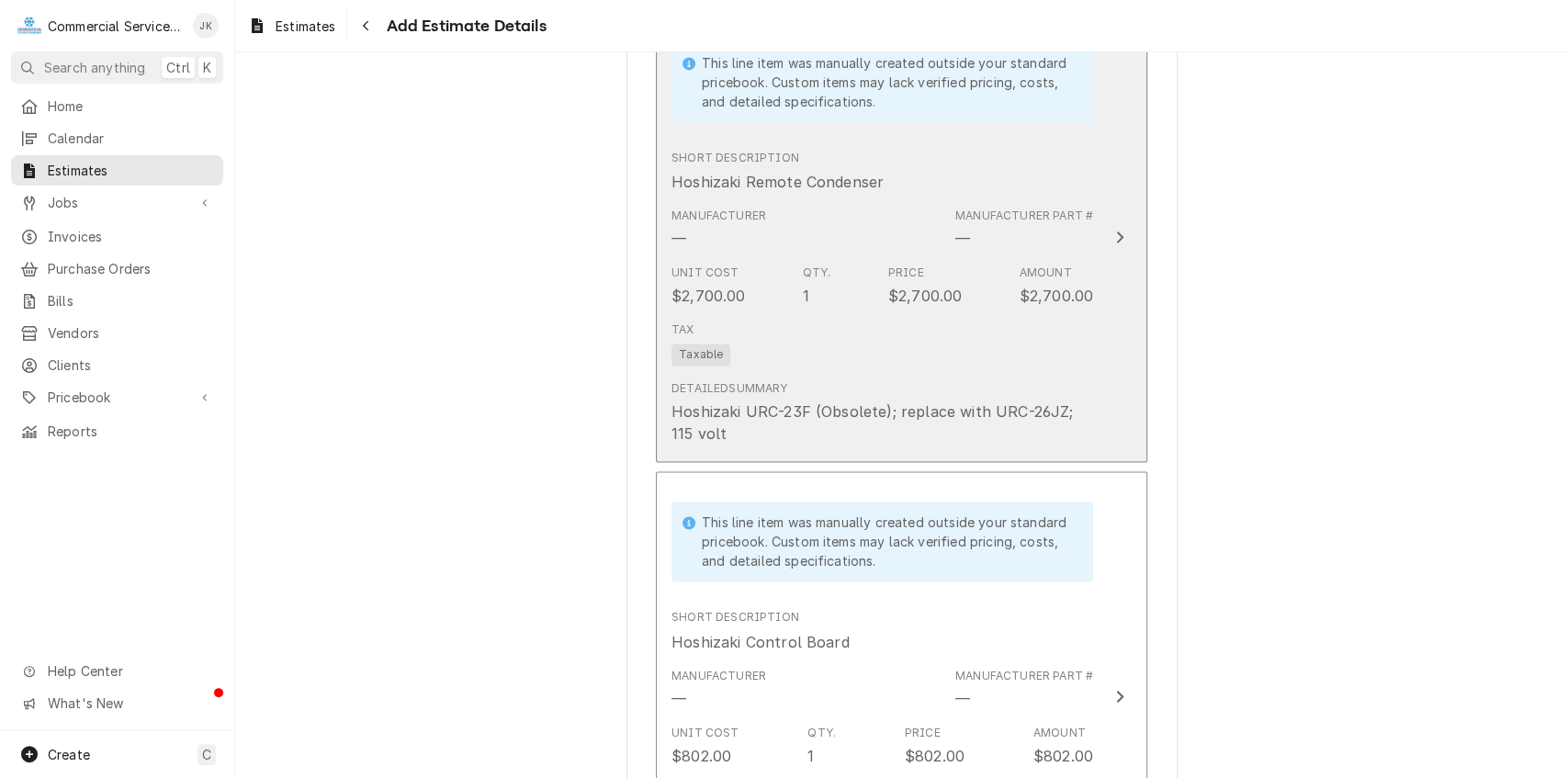
click at [704, 430] on div "Hoshizaki URC-23F (Obsolete); replace with URC-26JZ; 115 volt" at bounding box center [882, 423] width 422 height 44
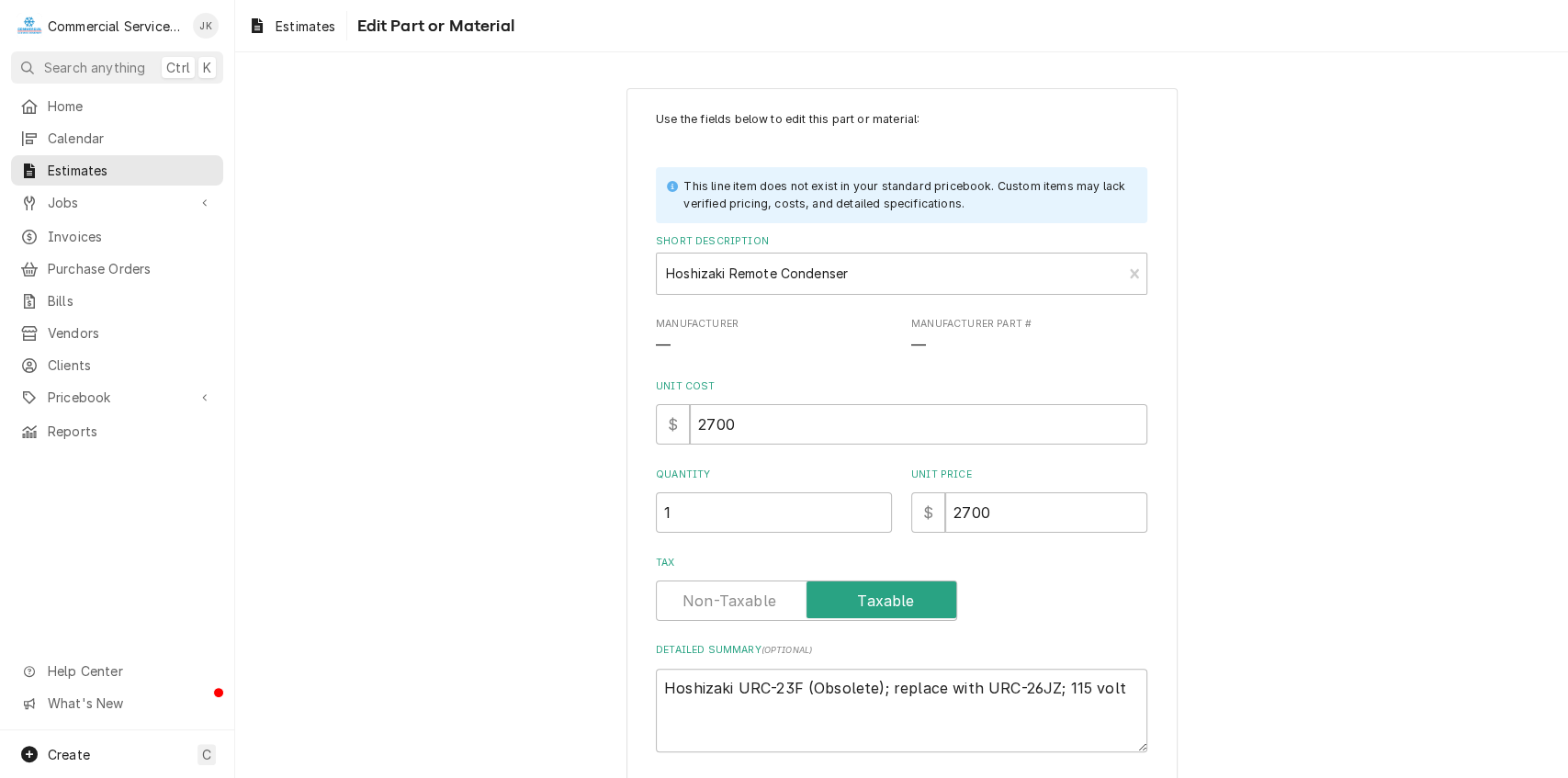
scroll to position [20, 0]
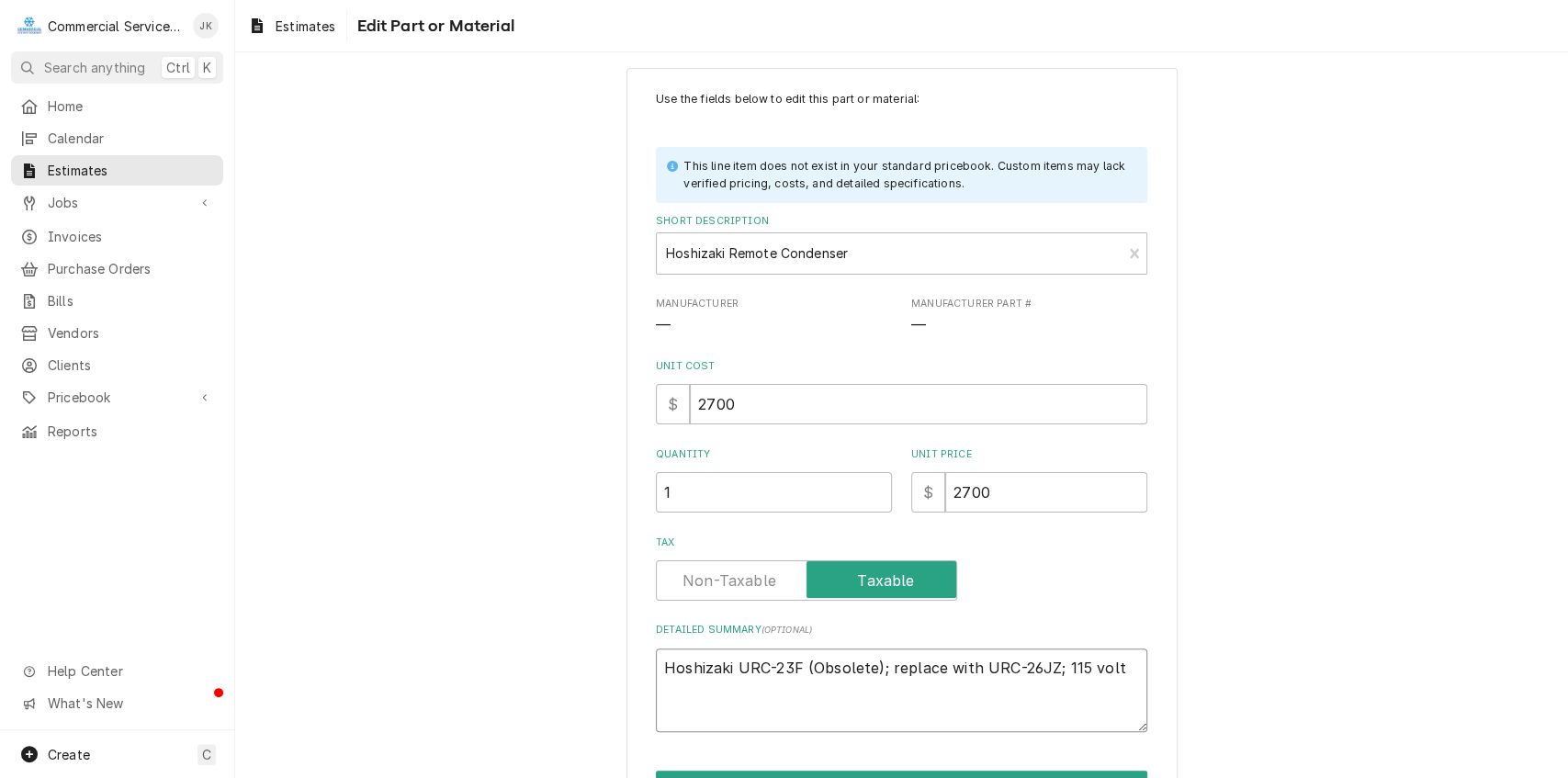
click at [1115, 665] on textarea "Hoshizaki URC-23F (Obsolete); replace with URC-26JZ; 115 volt" at bounding box center [901, 690] width 492 height 83
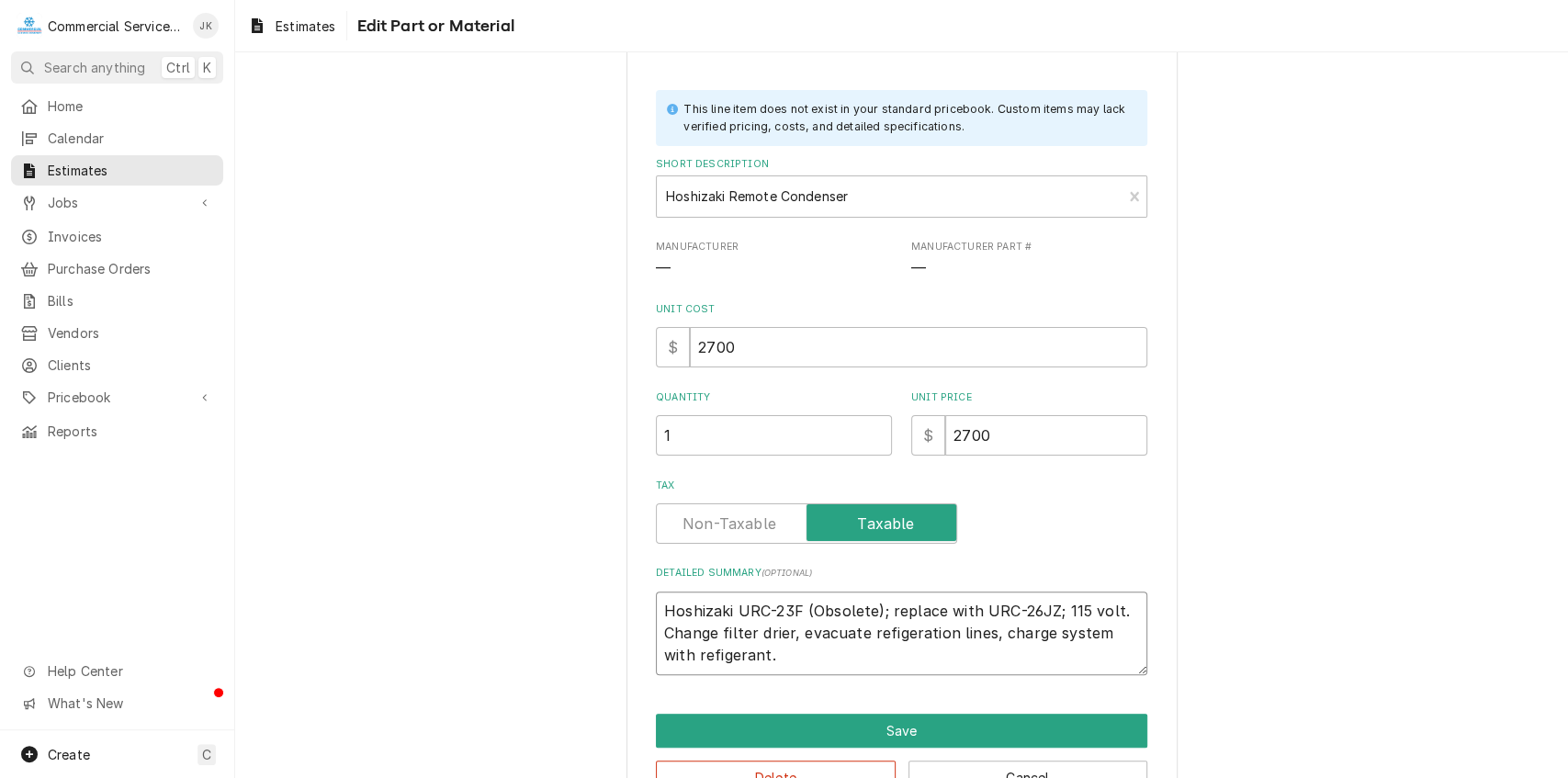
scroll to position [133, 0]
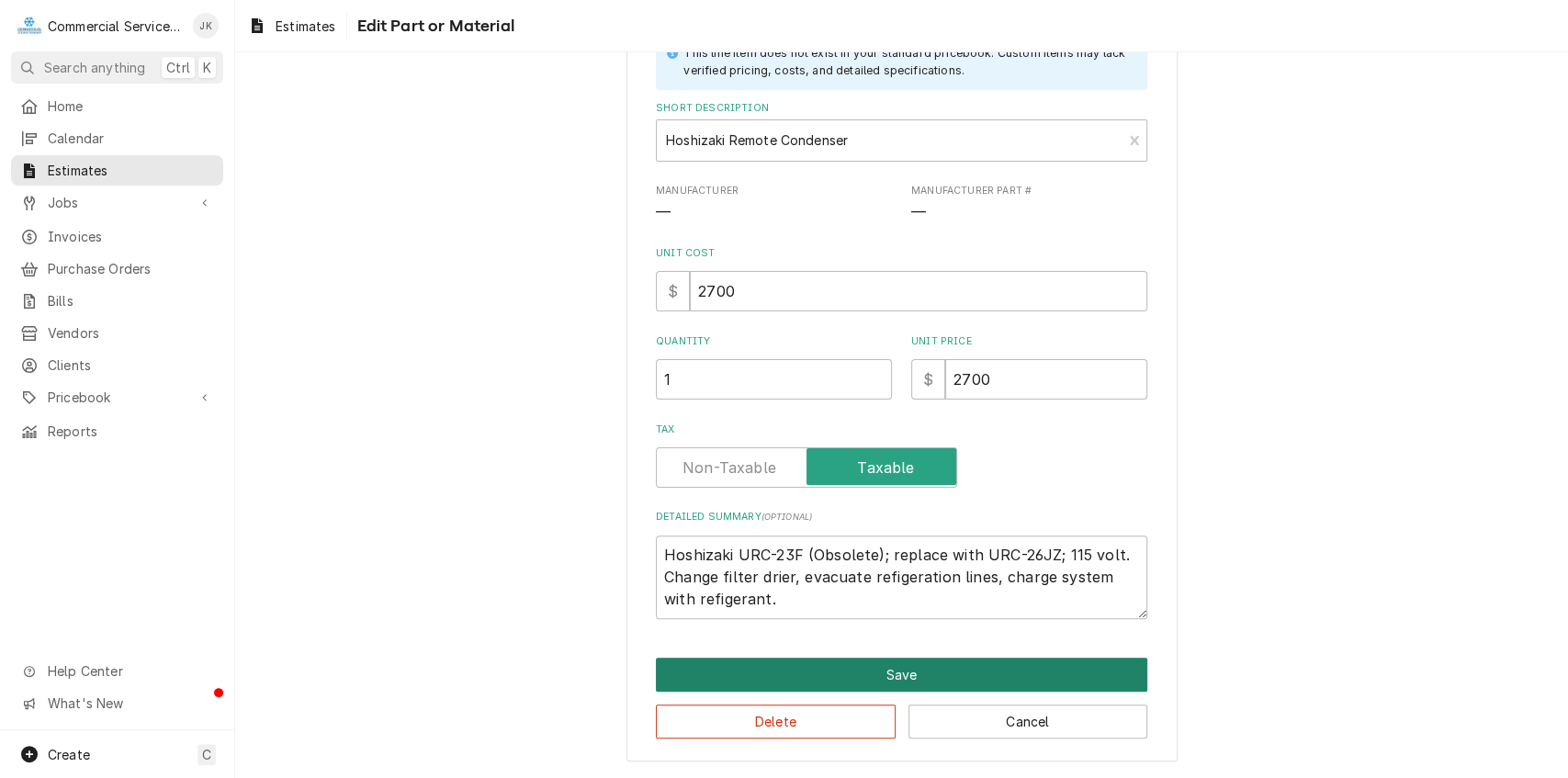
click at [897, 677] on button "Save" at bounding box center [901, 674] width 492 height 34
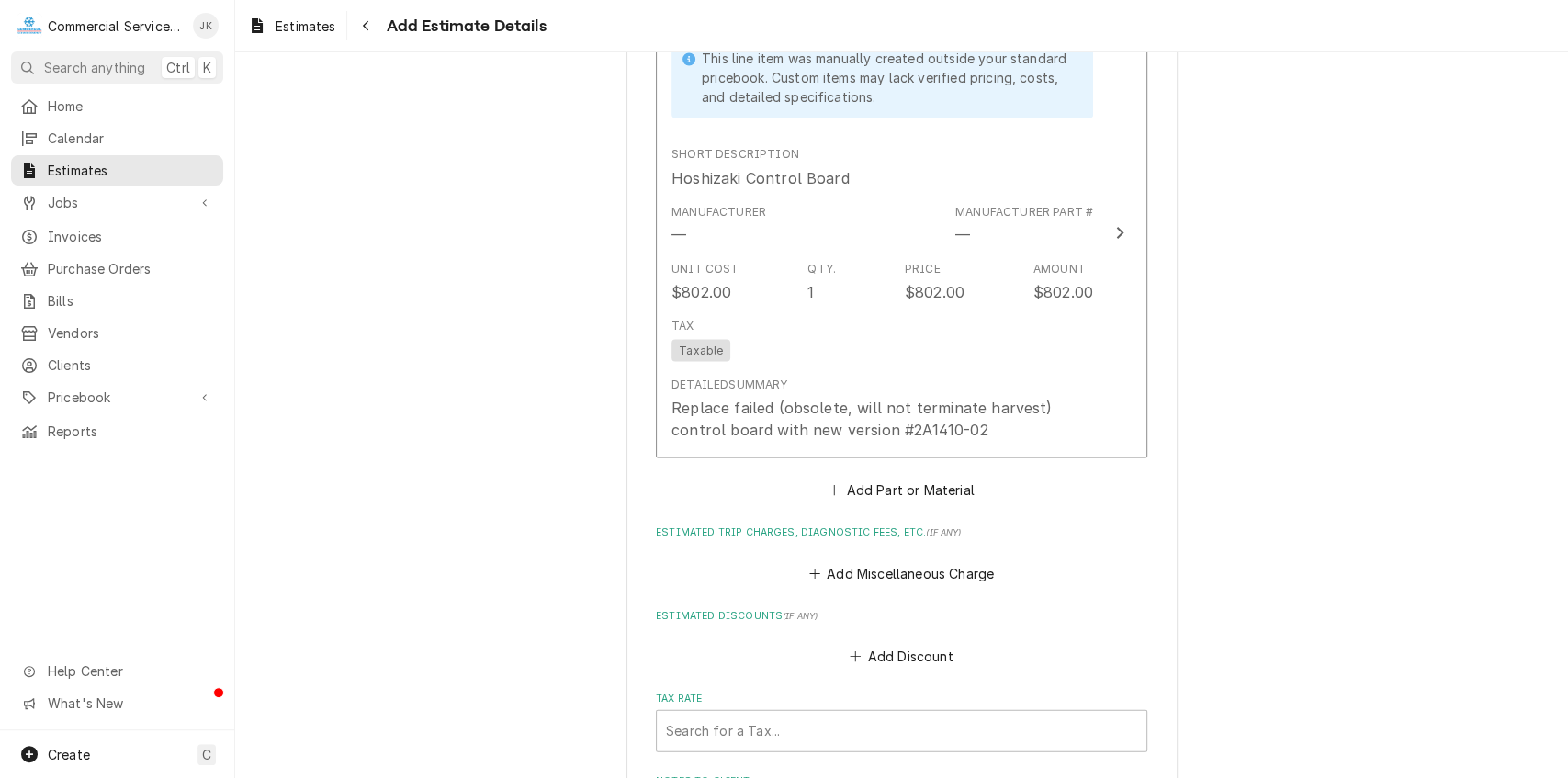
scroll to position [2319, 0]
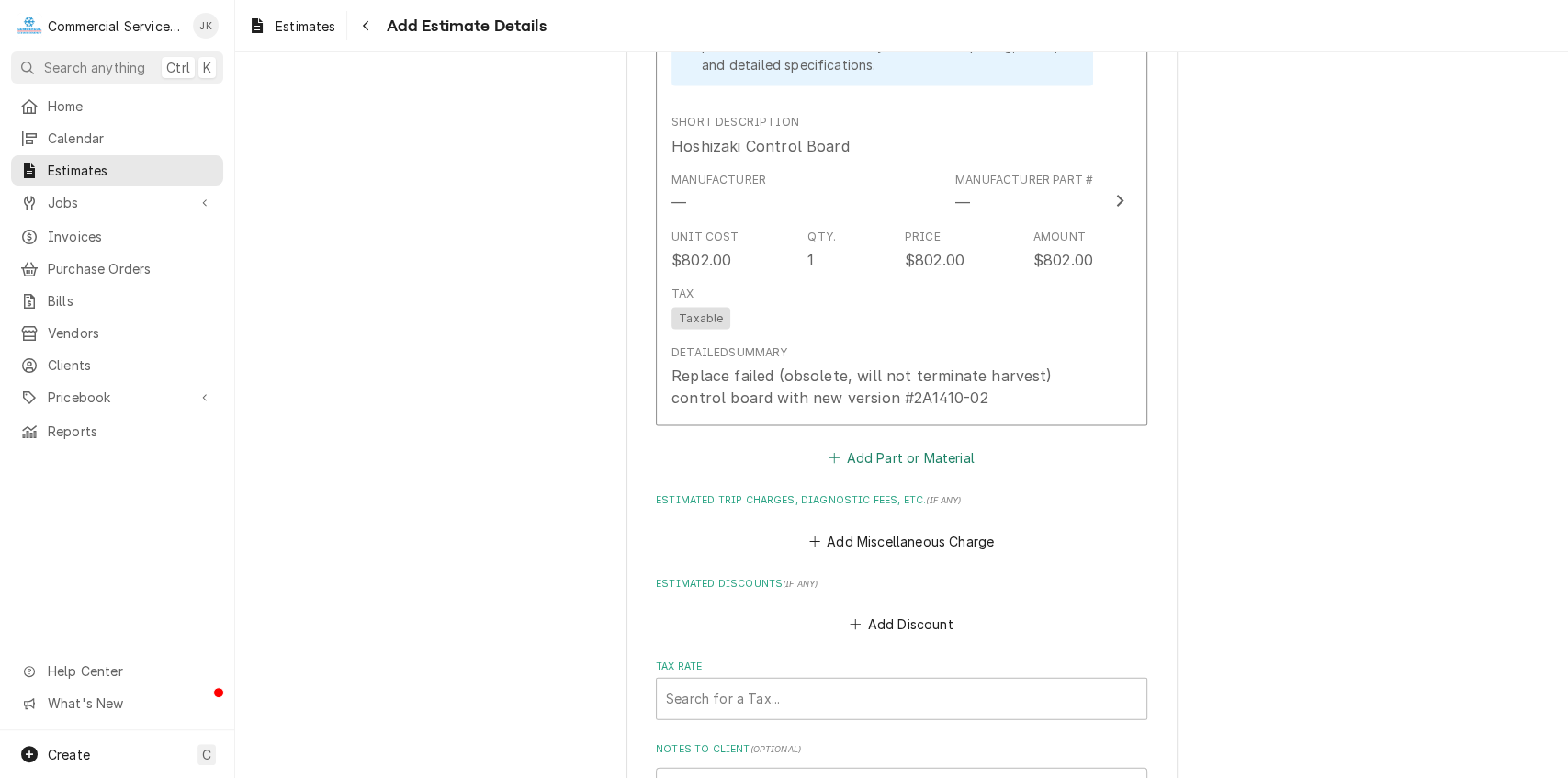
click at [902, 460] on button "Add Part or Material" at bounding box center [901, 458] width 152 height 26
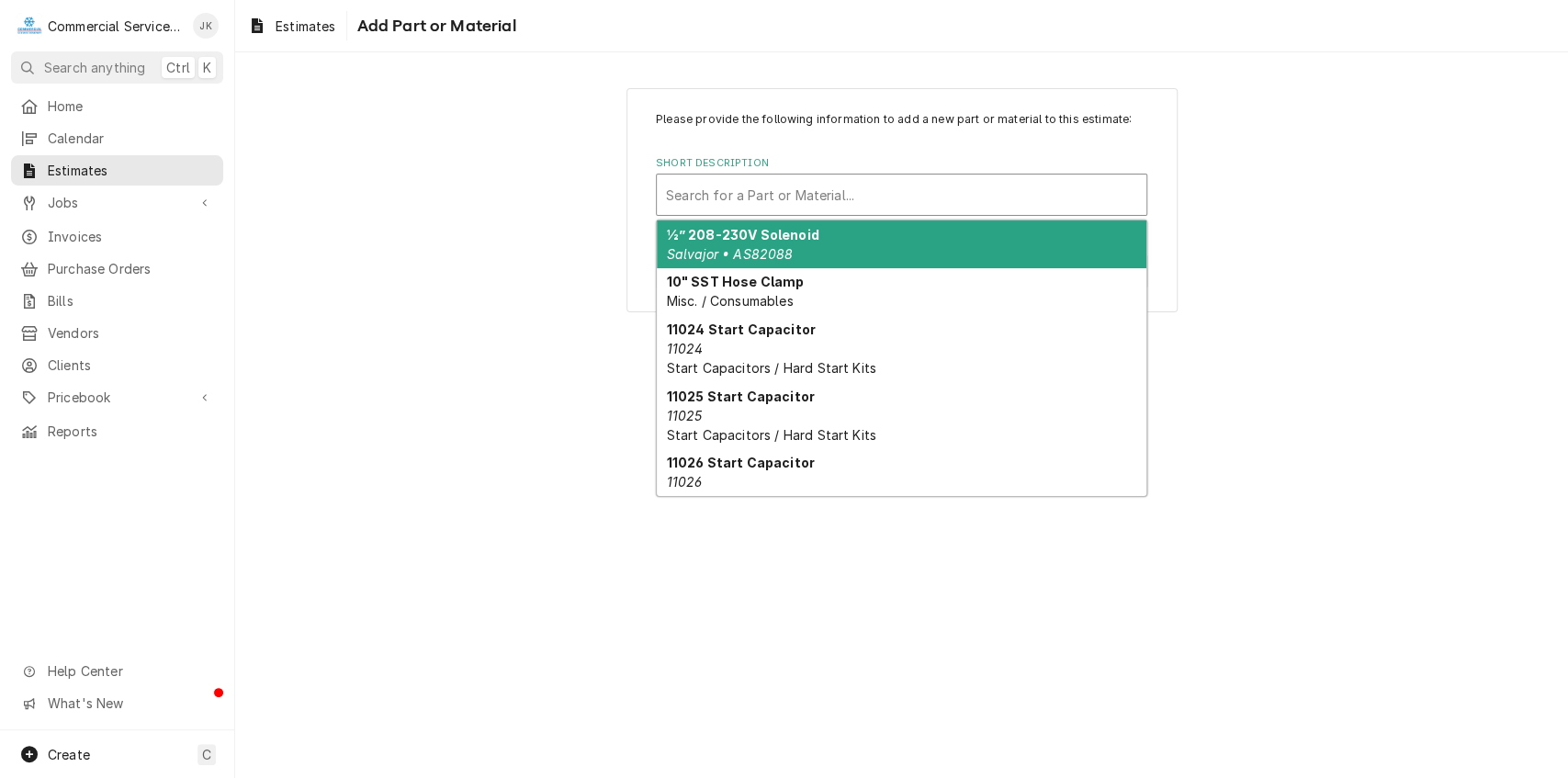
click at [681, 201] on div "Short Description" at bounding box center [901, 195] width 471 height 33
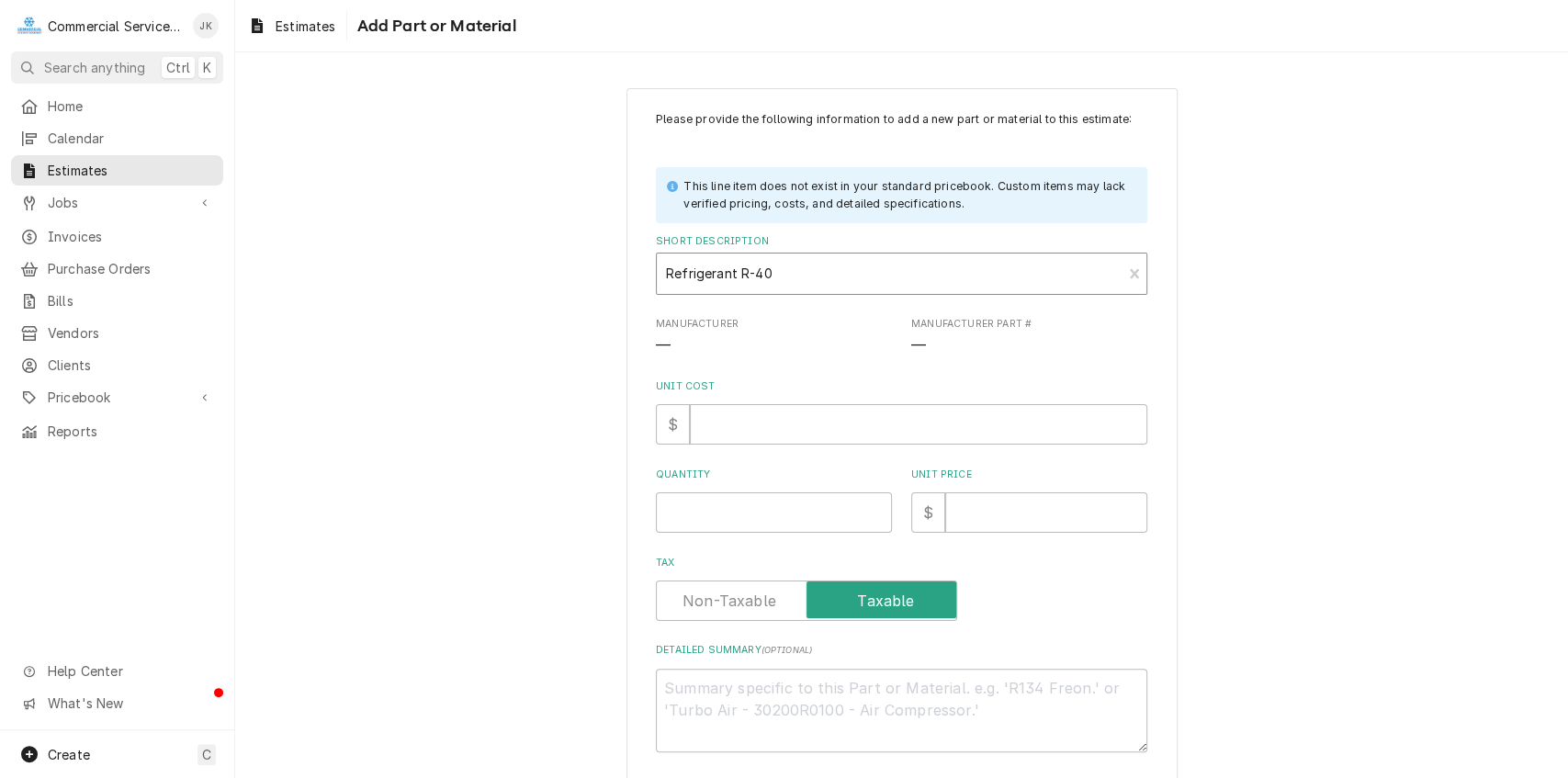
click at [770, 271] on div "Short Description" at bounding box center [890, 273] width 447 height 33
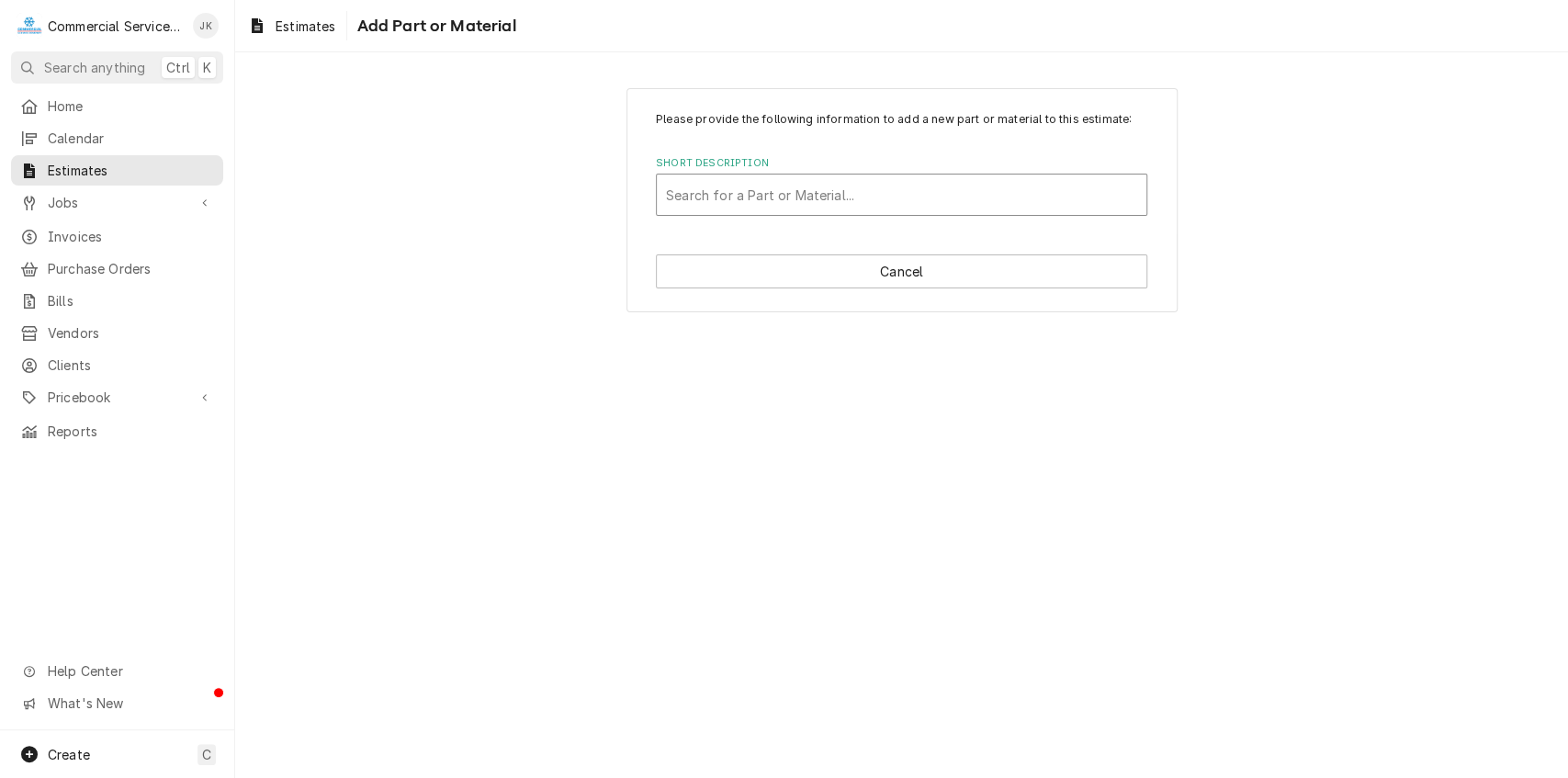
click at [702, 186] on div "Short Description" at bounding box center [901, 195] width 471 height 33
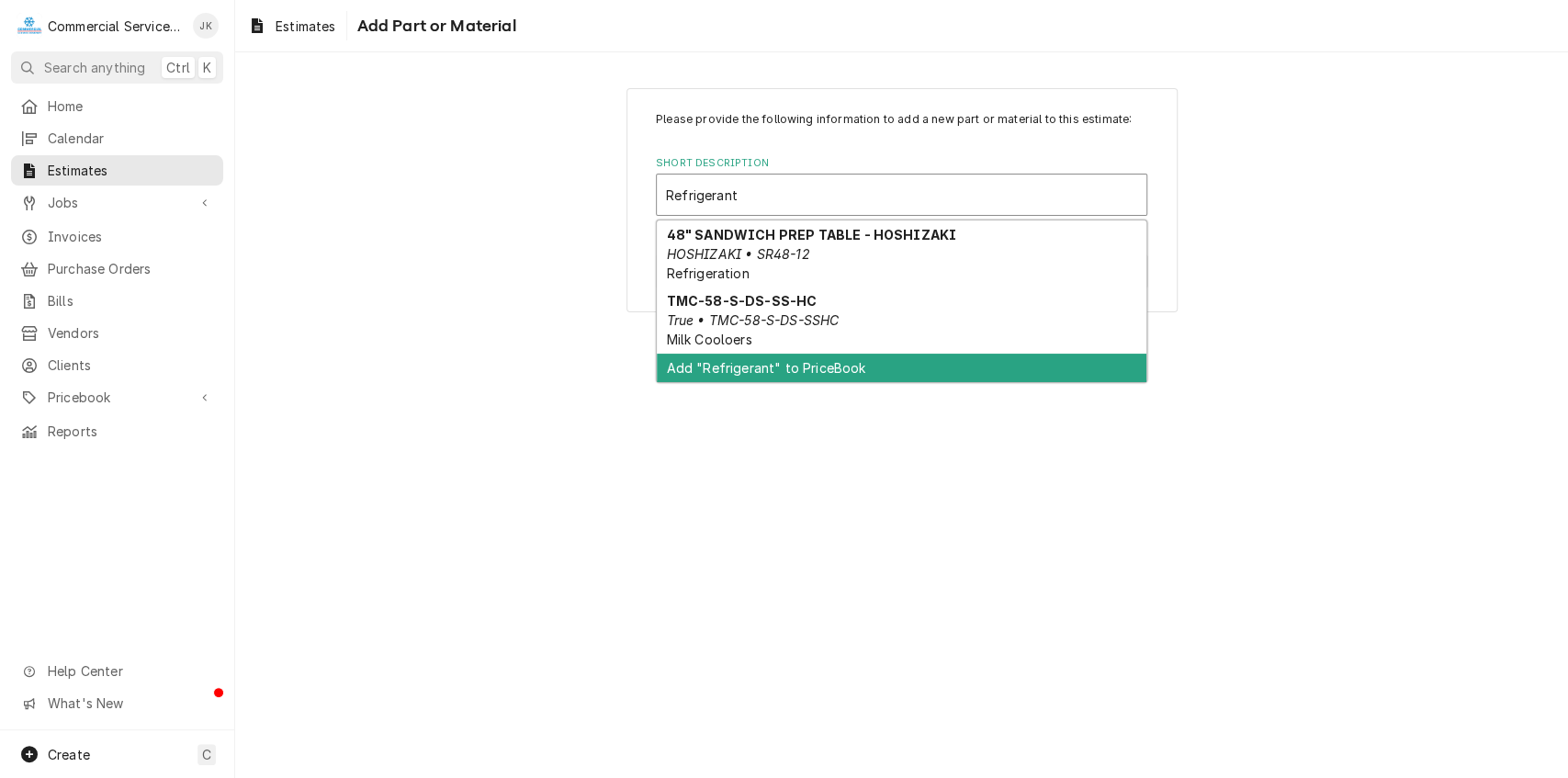
click at [798, 364] on div "Add "Refrigerant" to PriceBook" at bounding box center [901, 368] width 490 height 29
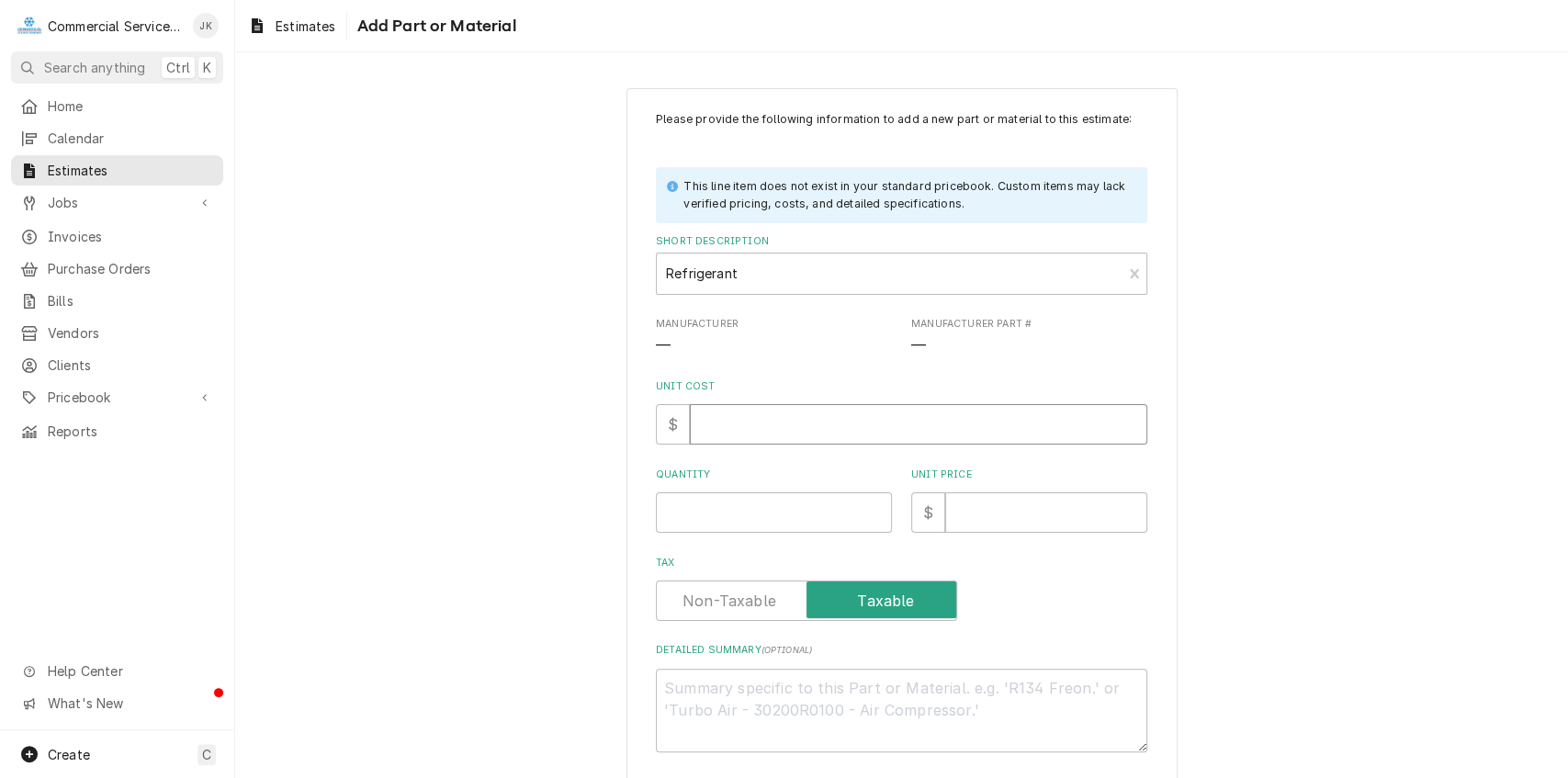
click at [710, 413] on input "Unit Cost" at bounding box center [919, 425] width 457 height 40
click at [680, 509] on input "Quantity" at bounding box center [774, 513] width 236 height 40
click at [957, 511] on input "Unit Price" at bounding box center [1046, 513] width 202 height 40
click at [683, 686] on textarea "Detailed Summary ( optional )" at bounding box center [901, 710] width 492 height 83
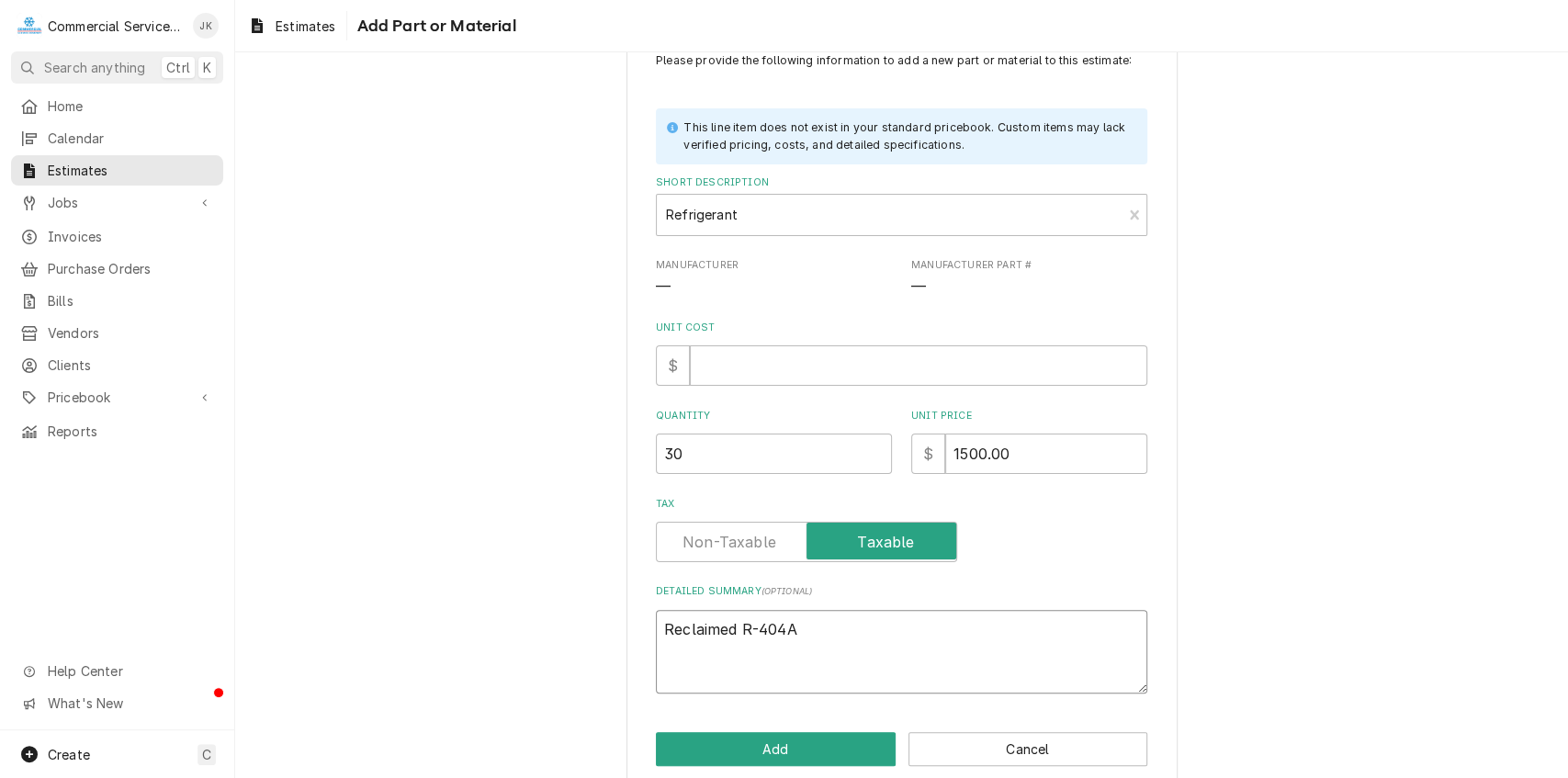
scroll to position [85, 0]
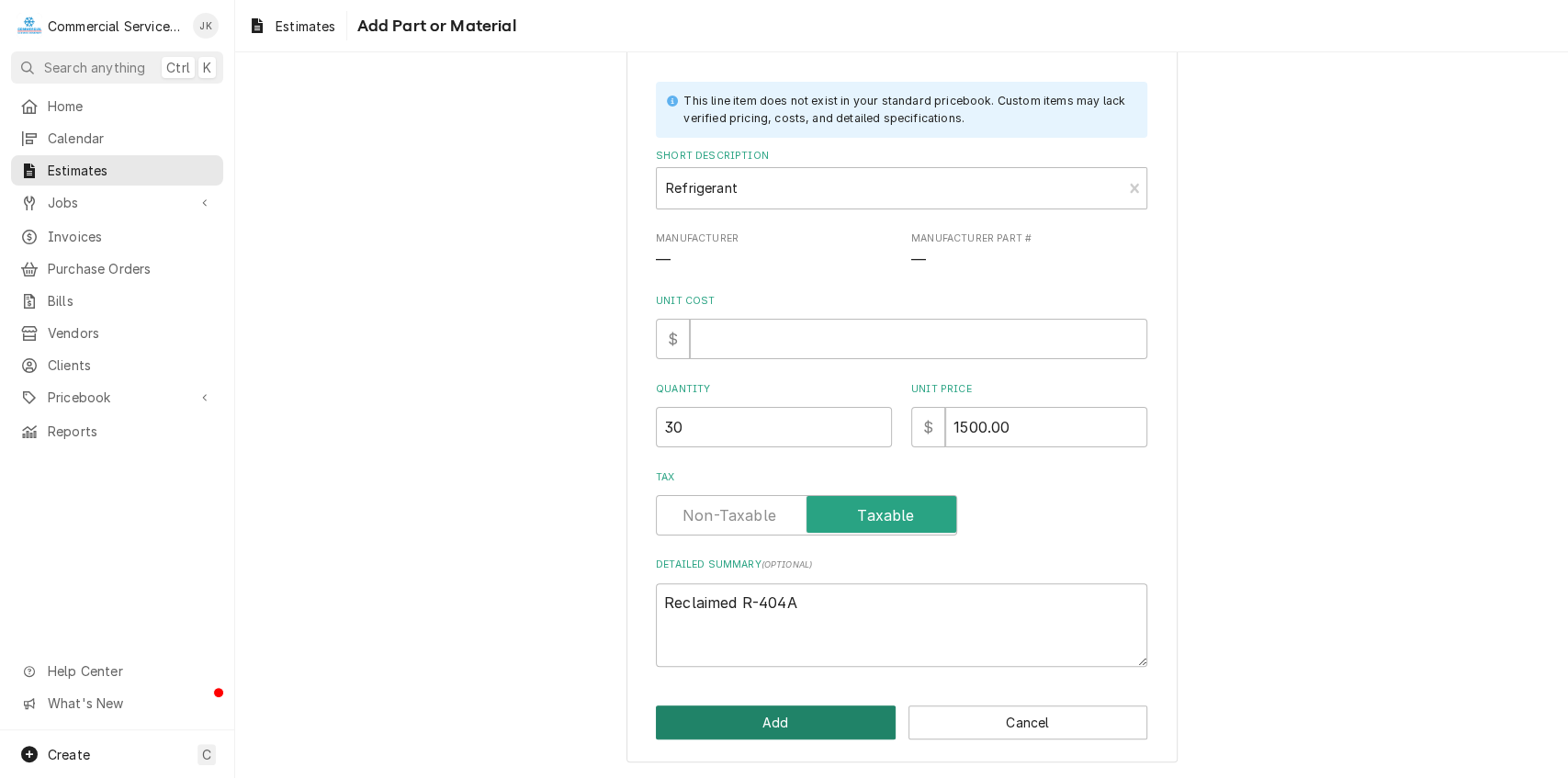
click at [784, 719] on button "Add" at bounding box center [776, 722] width 240 height 34
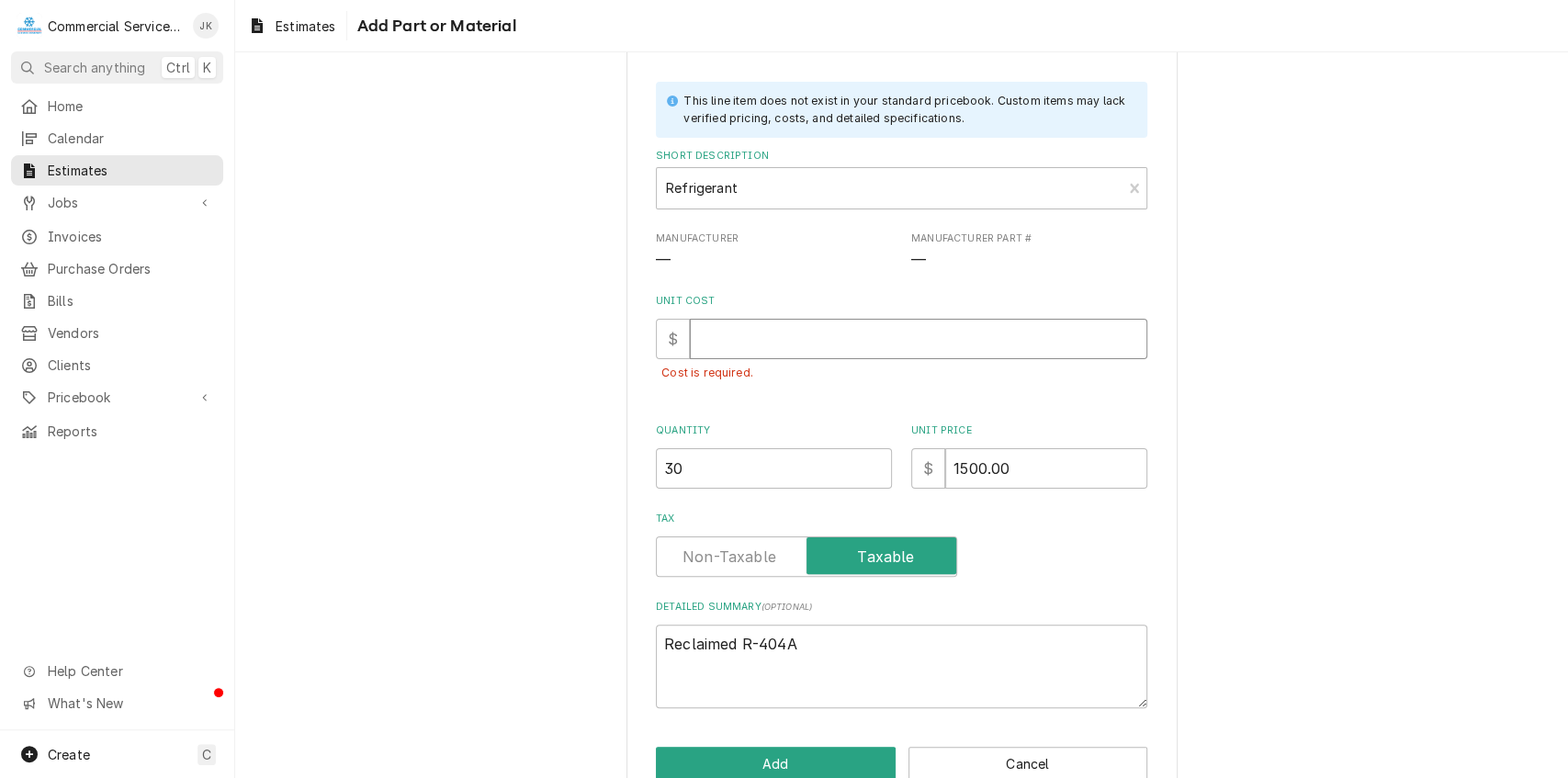
click at [696, 342] on input "Unit Cost" at bounding box center [919, 339] width 457 height 40
click at [756, 759] on button "Add" at bounding box center [776, 764] width 240 height 34
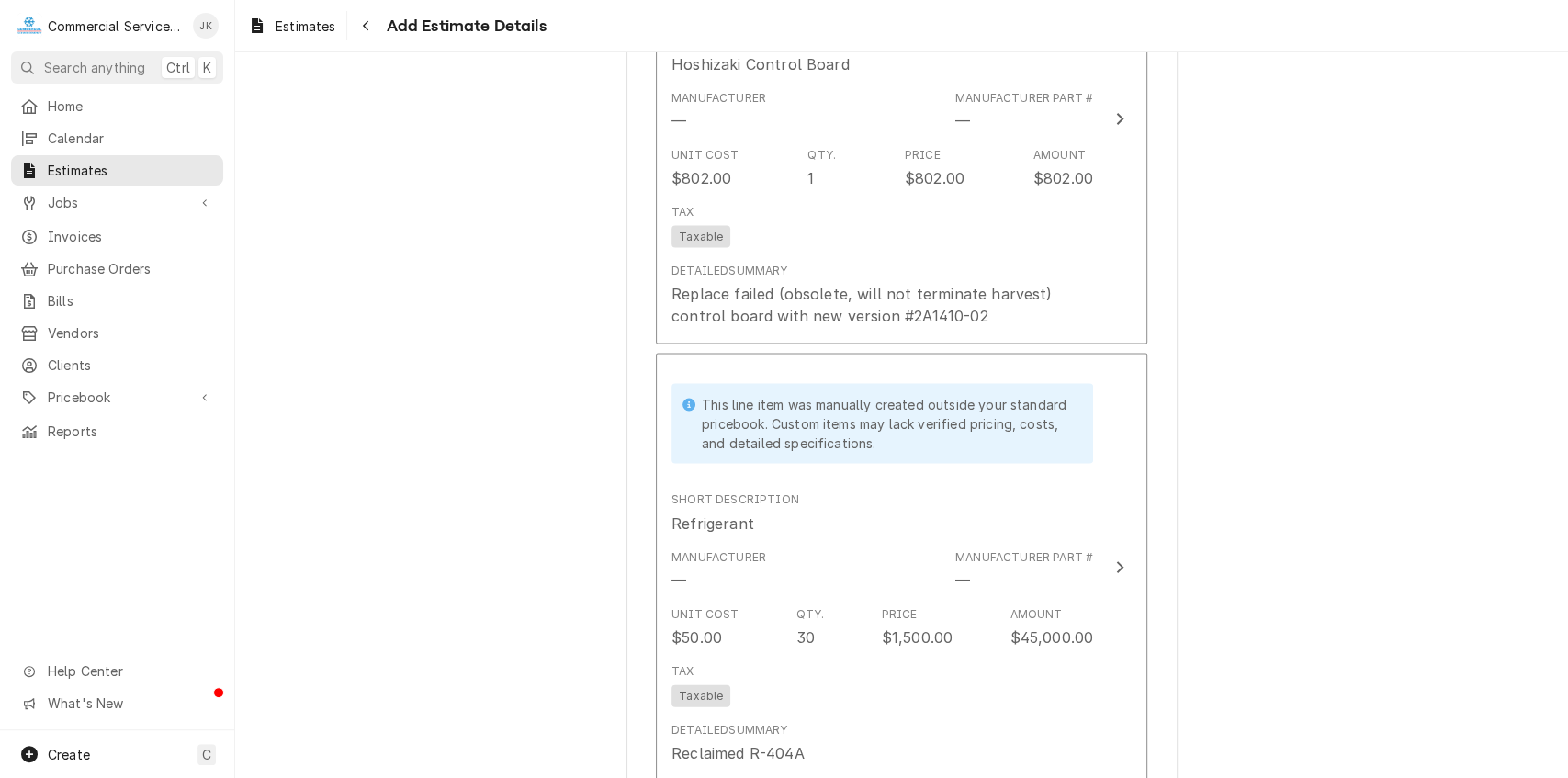
scroll to position [2454, 0]
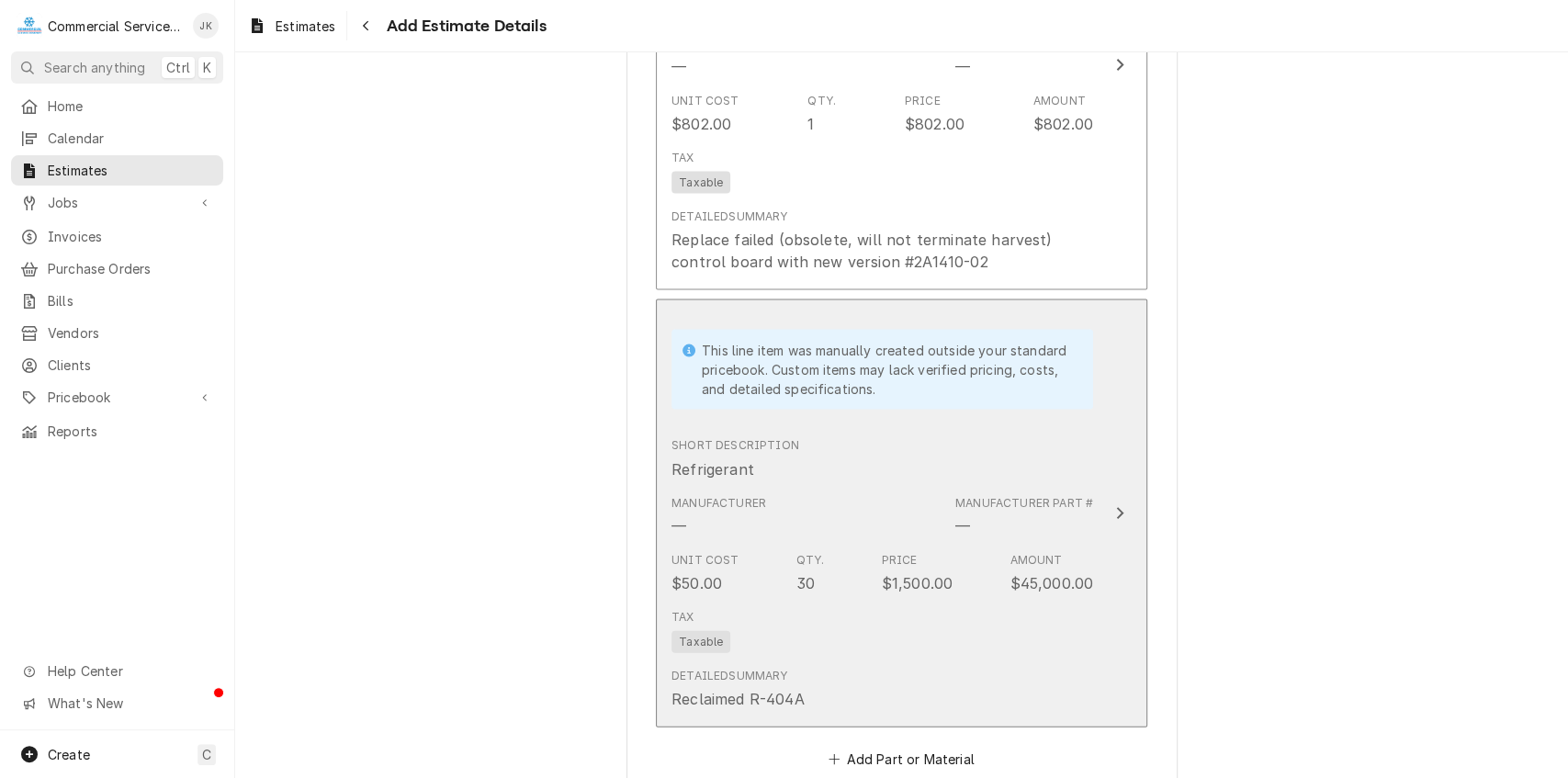
click at [953, 581] on div "Unit Cost $50.00 Qty. 30 Price $1,500.00 Amount $45,000.00" at bounding box center [882, 573] width 422 height 57
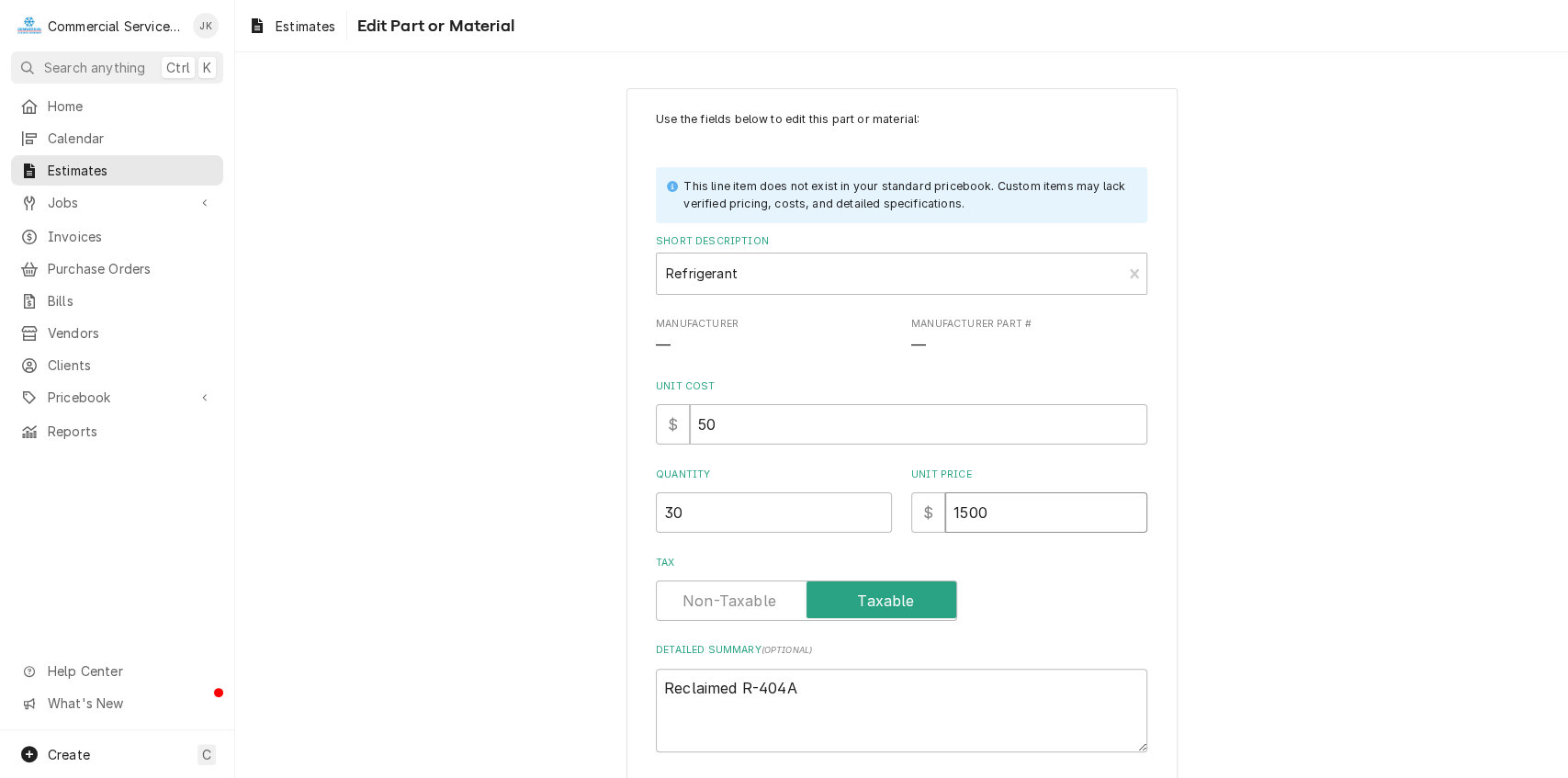
click at [992, 511] on input "1500" at bounding box center [1046, 513] width 202 height 40
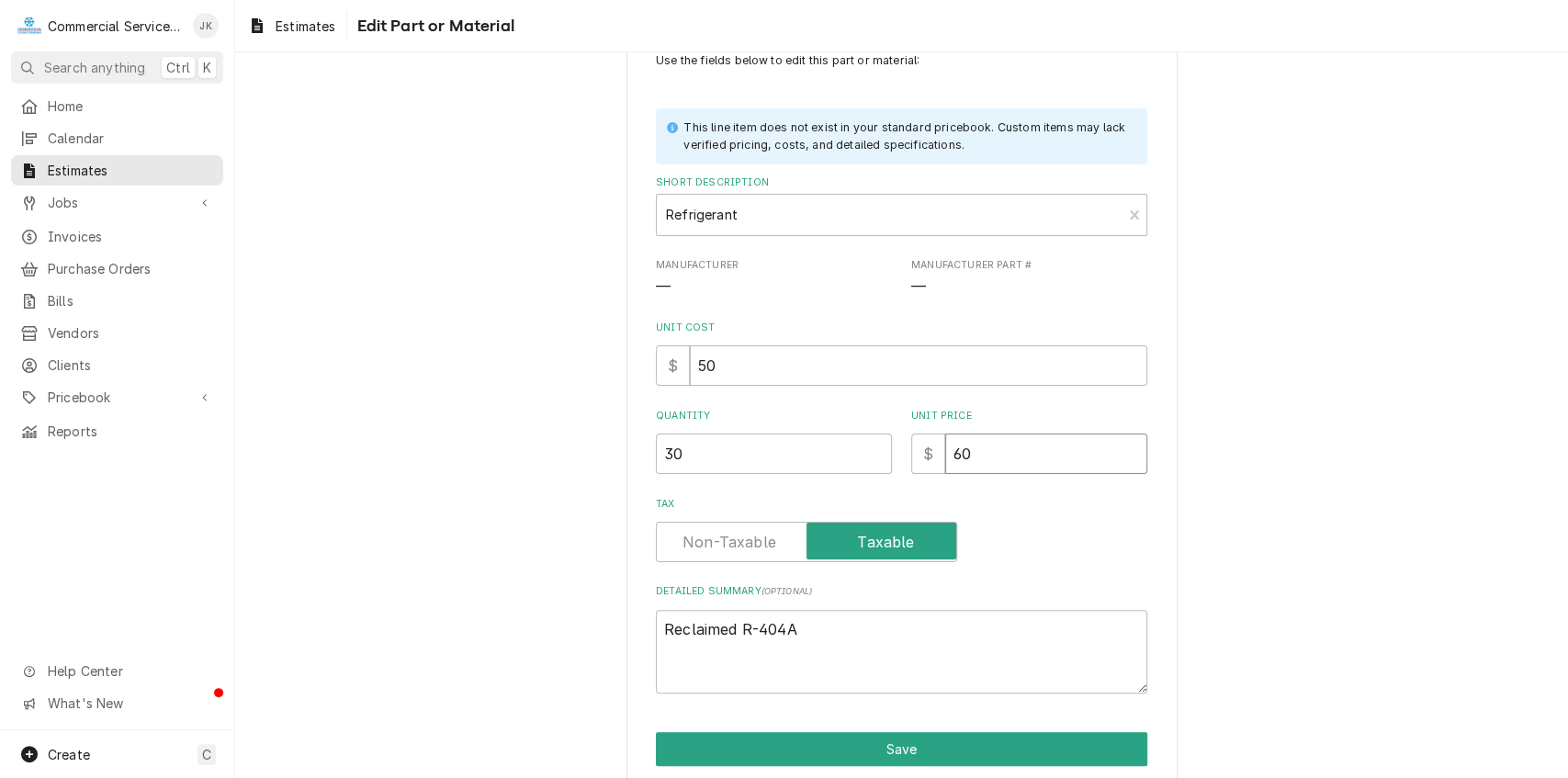
scroll to position [133, 0]
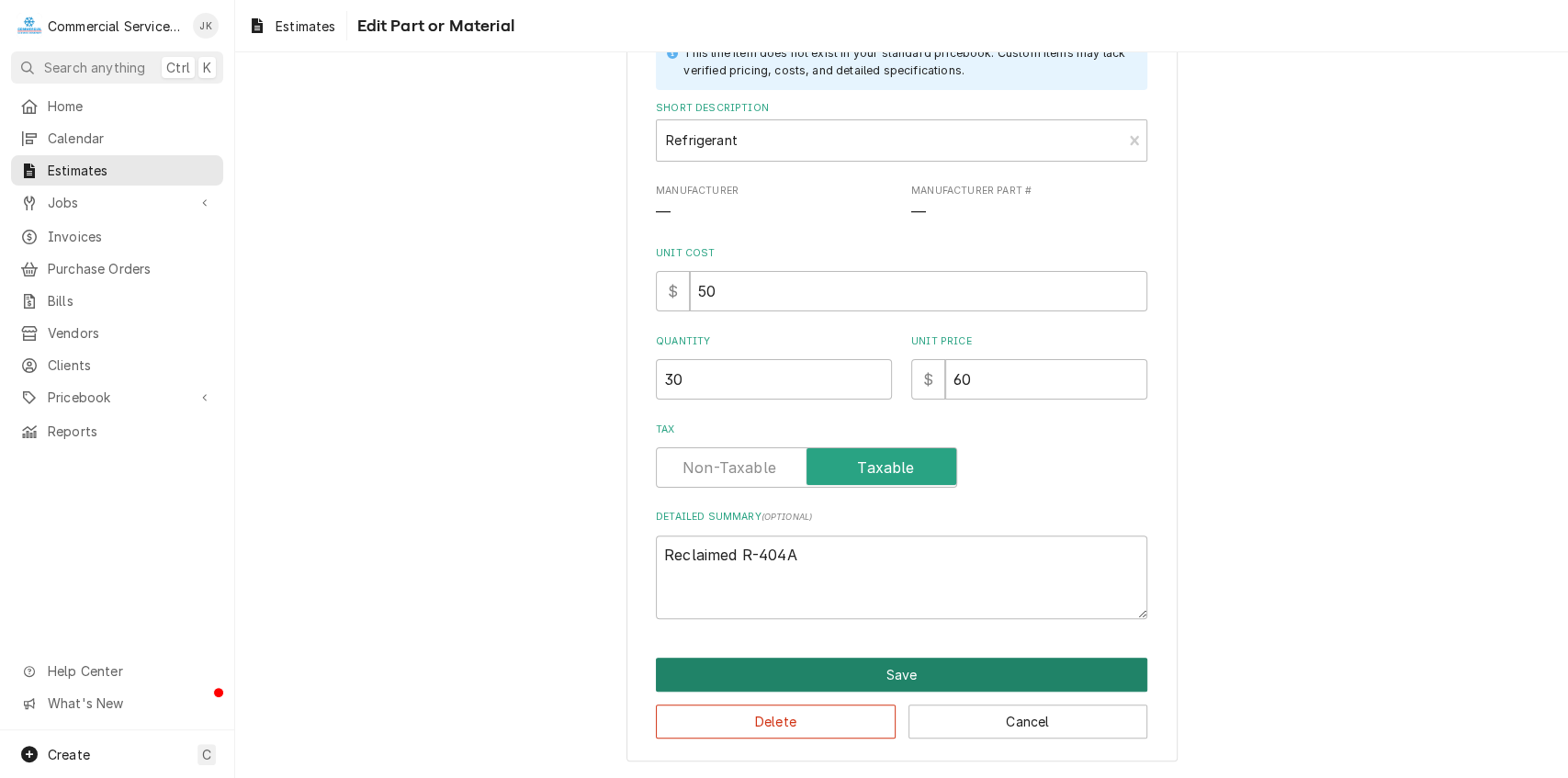
click at [869, 676] on button "Save" at bounding box center [901, 674] width 492 height 34
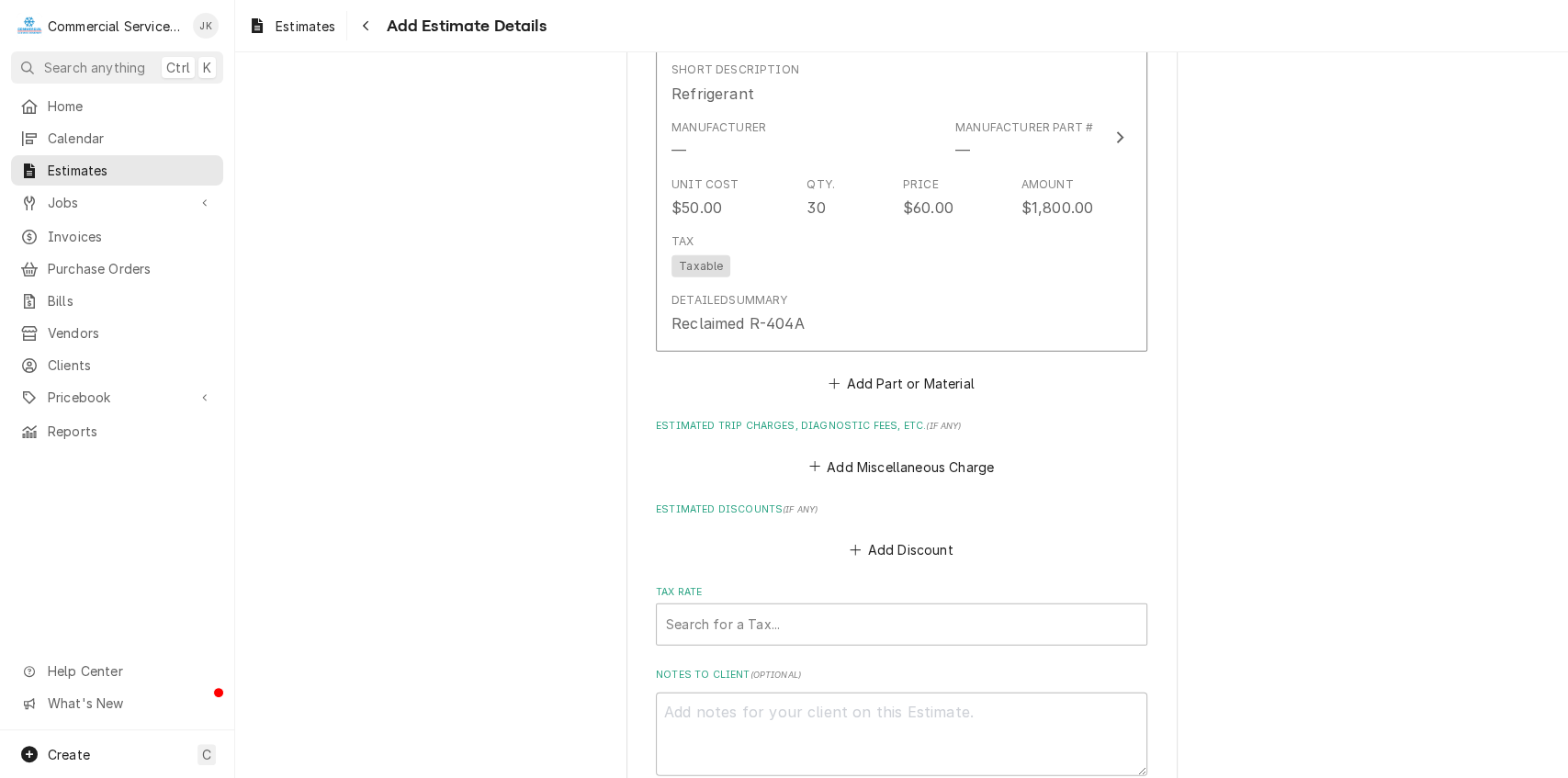
scroll to position [2823, 0]
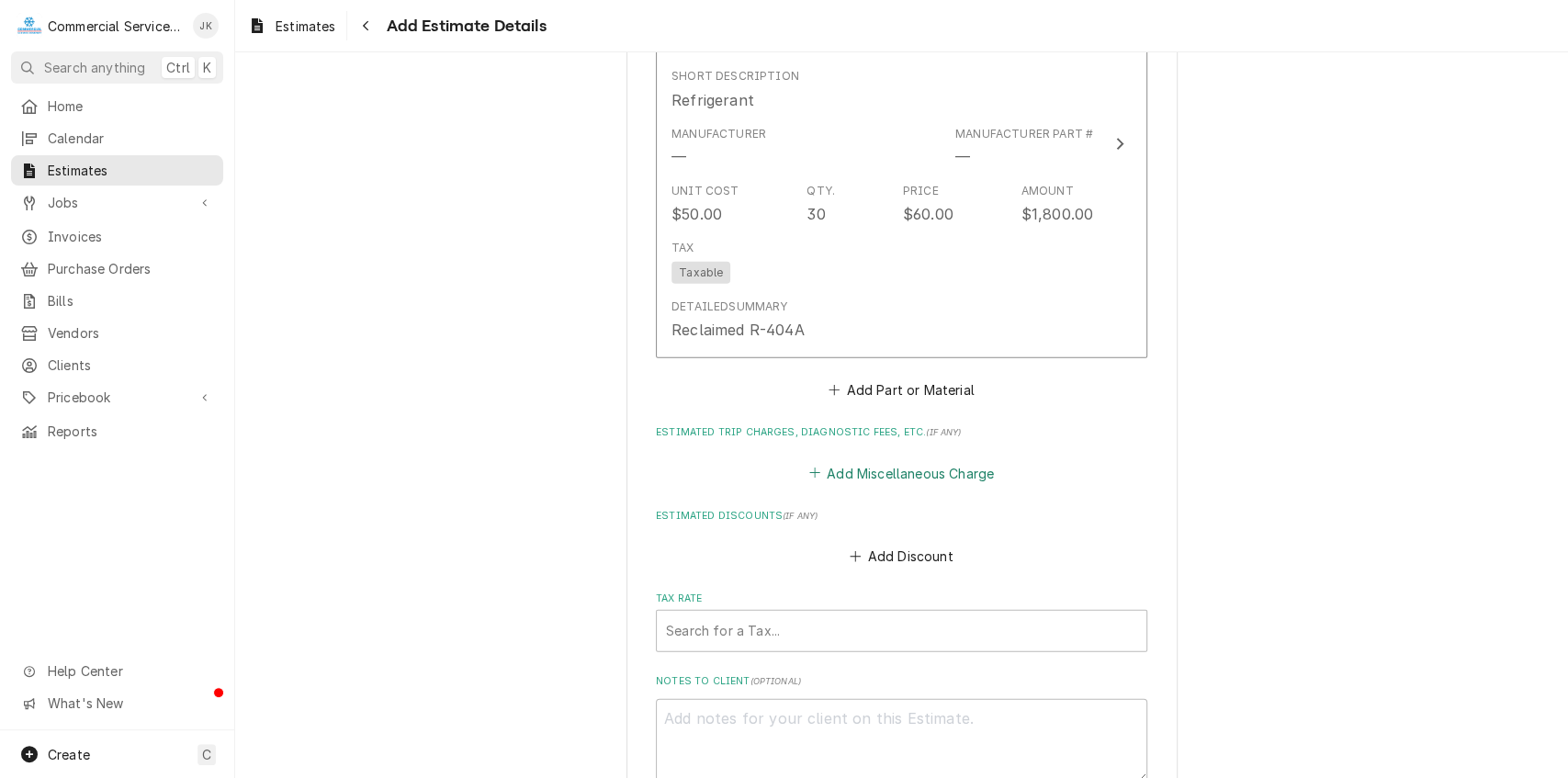
click at [860, 475] on button "Add Miscellaneous Charge" at bounding box center [901, 473] width 191 height 26
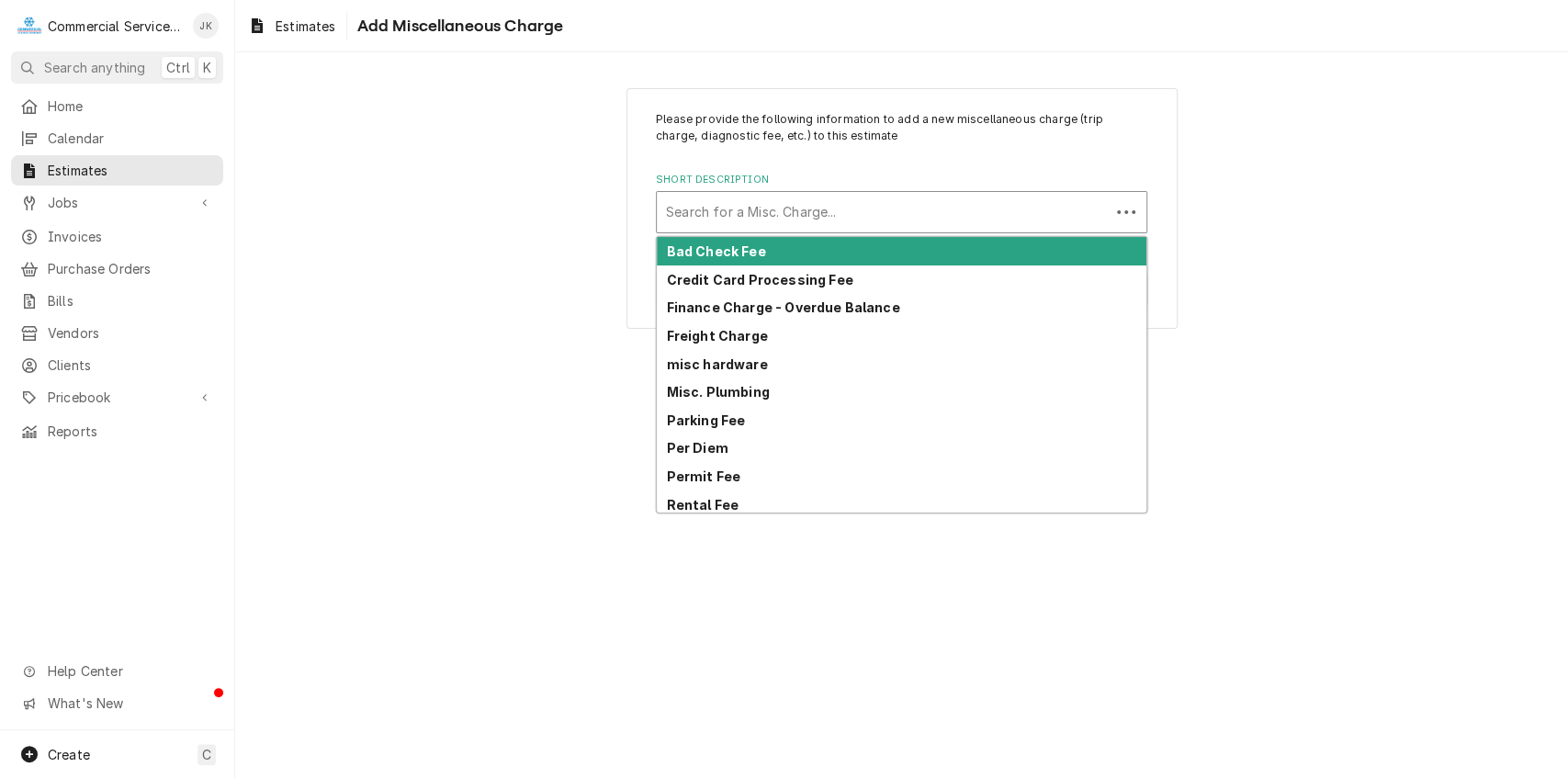
click at [732, 207] on div "Short Description" at bounding box center [883, 212] width 434 height 33
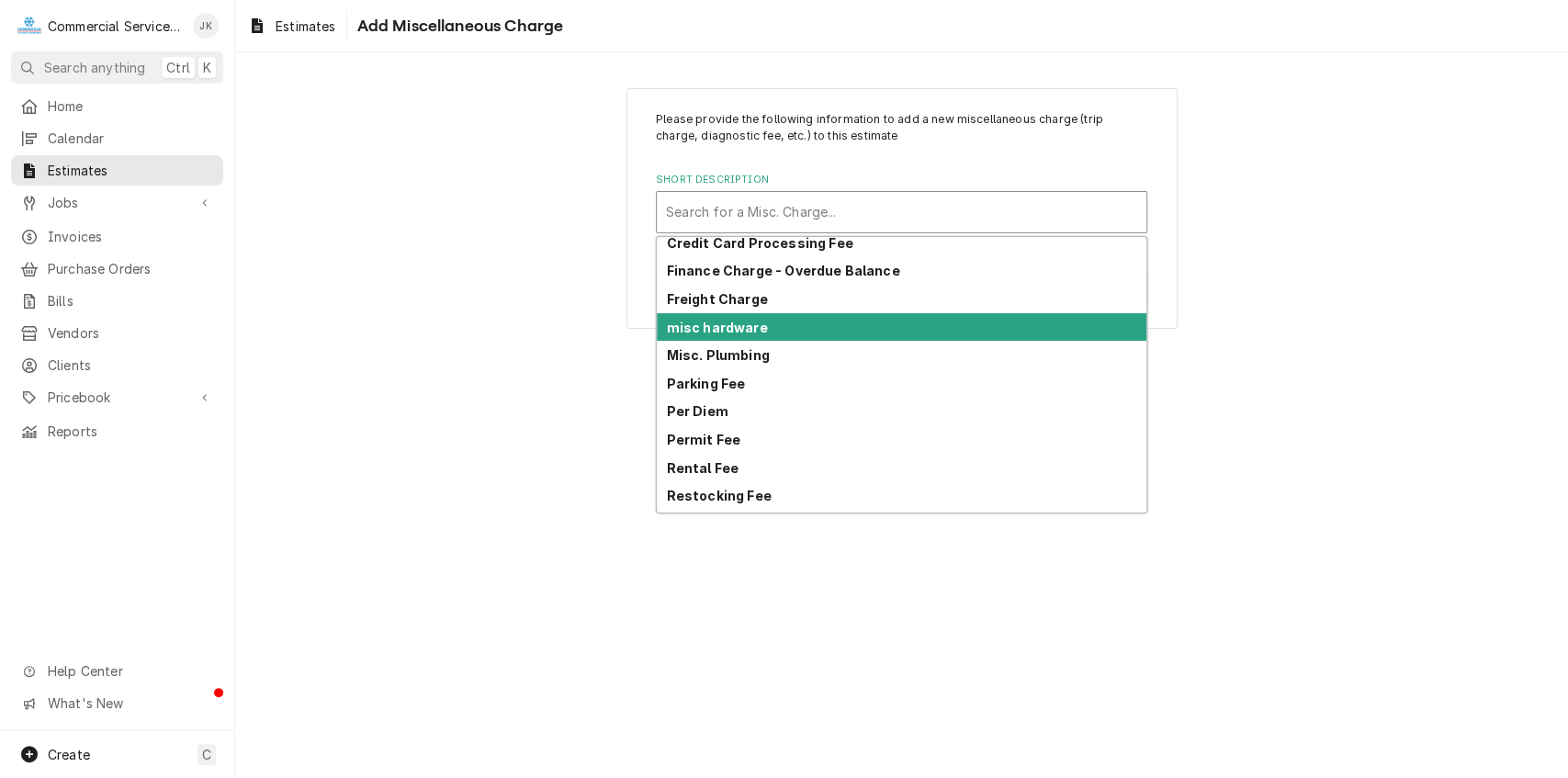
scroll to position [26, 0]
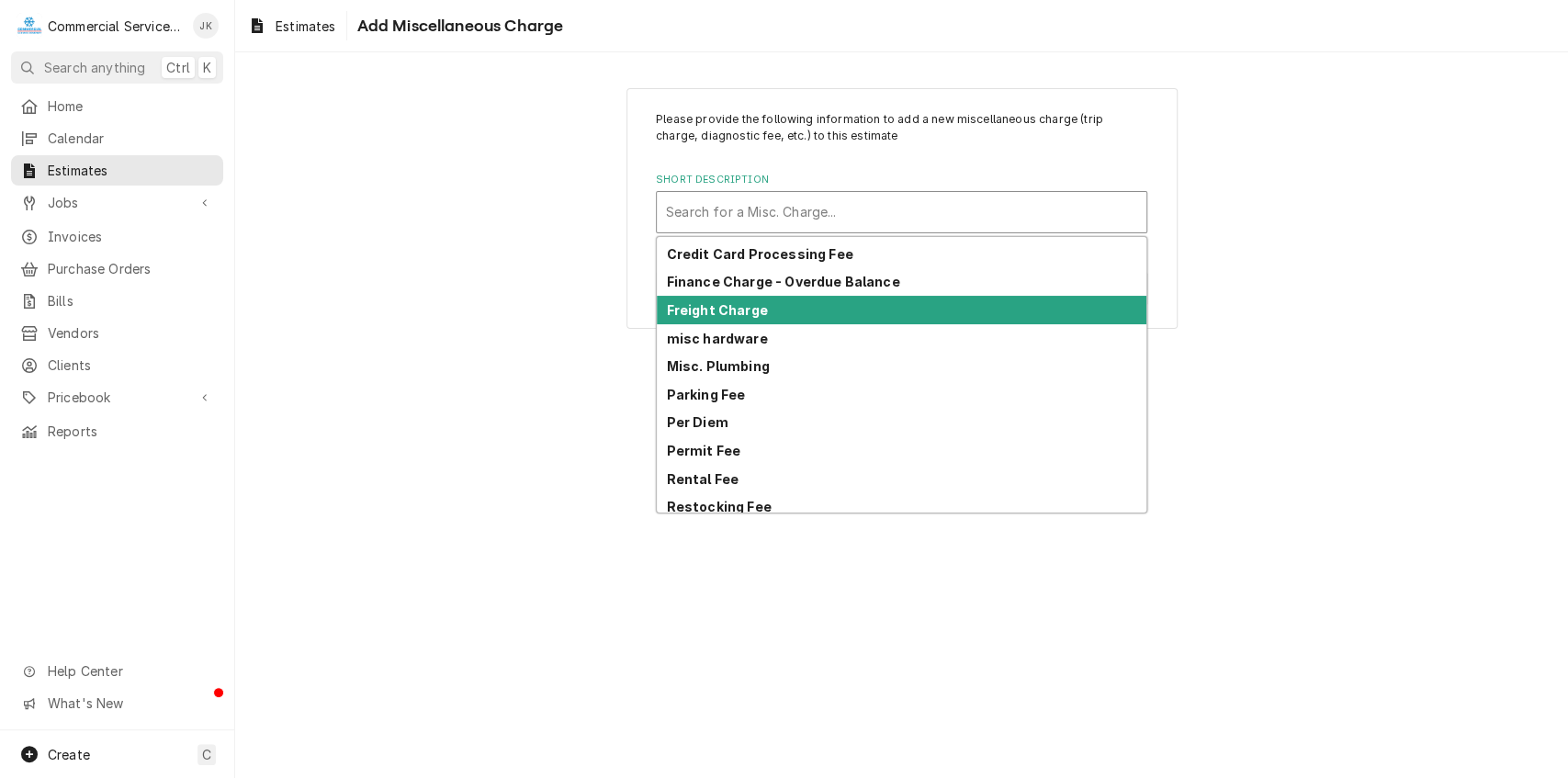
click at [726, 309] on strong "Freight Charge" at bounding box center [717, 310] width 101 height 15
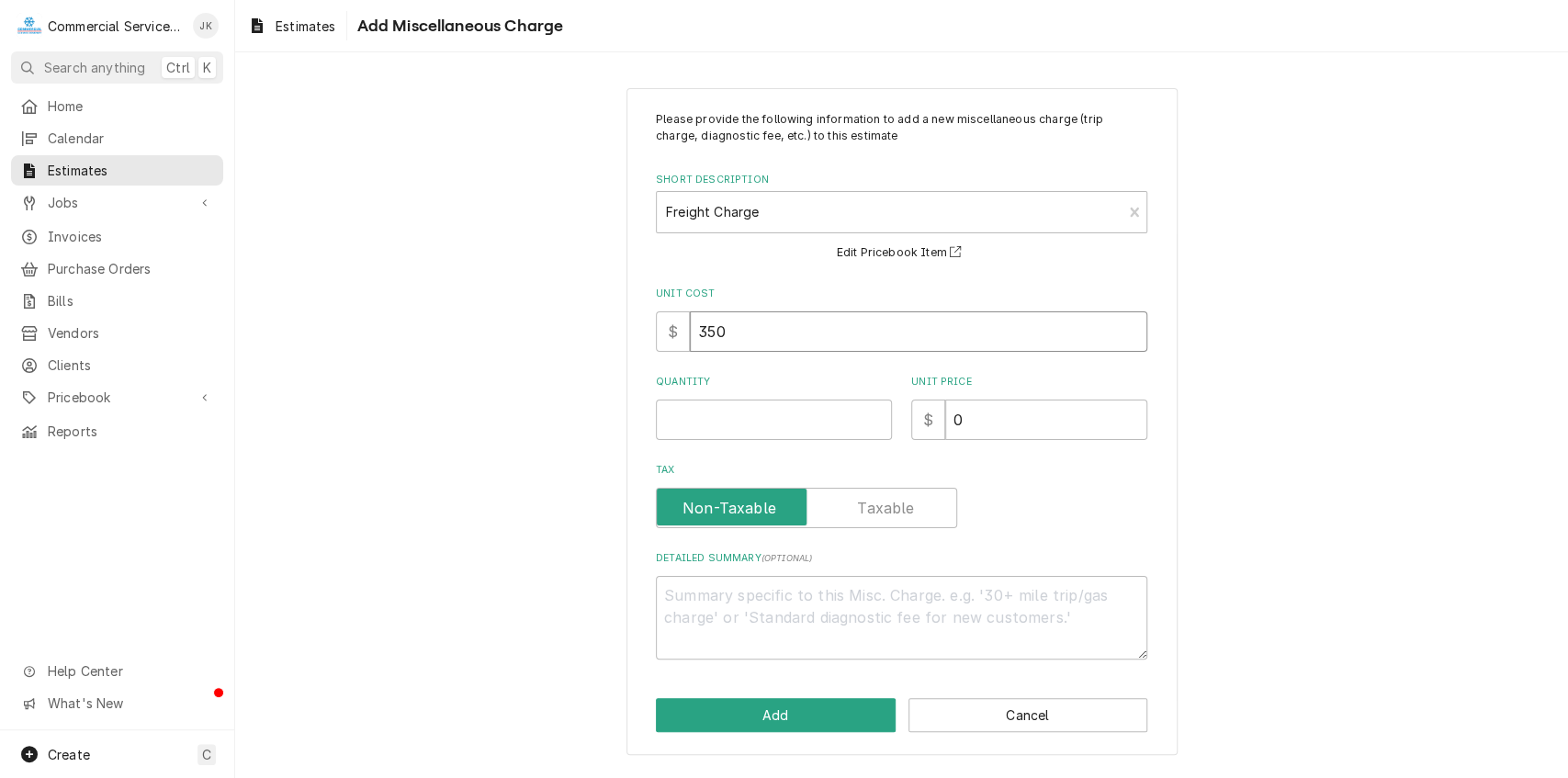
click at [738, 331] on input "350" at bounding box center [919, 332] width 457 height 40
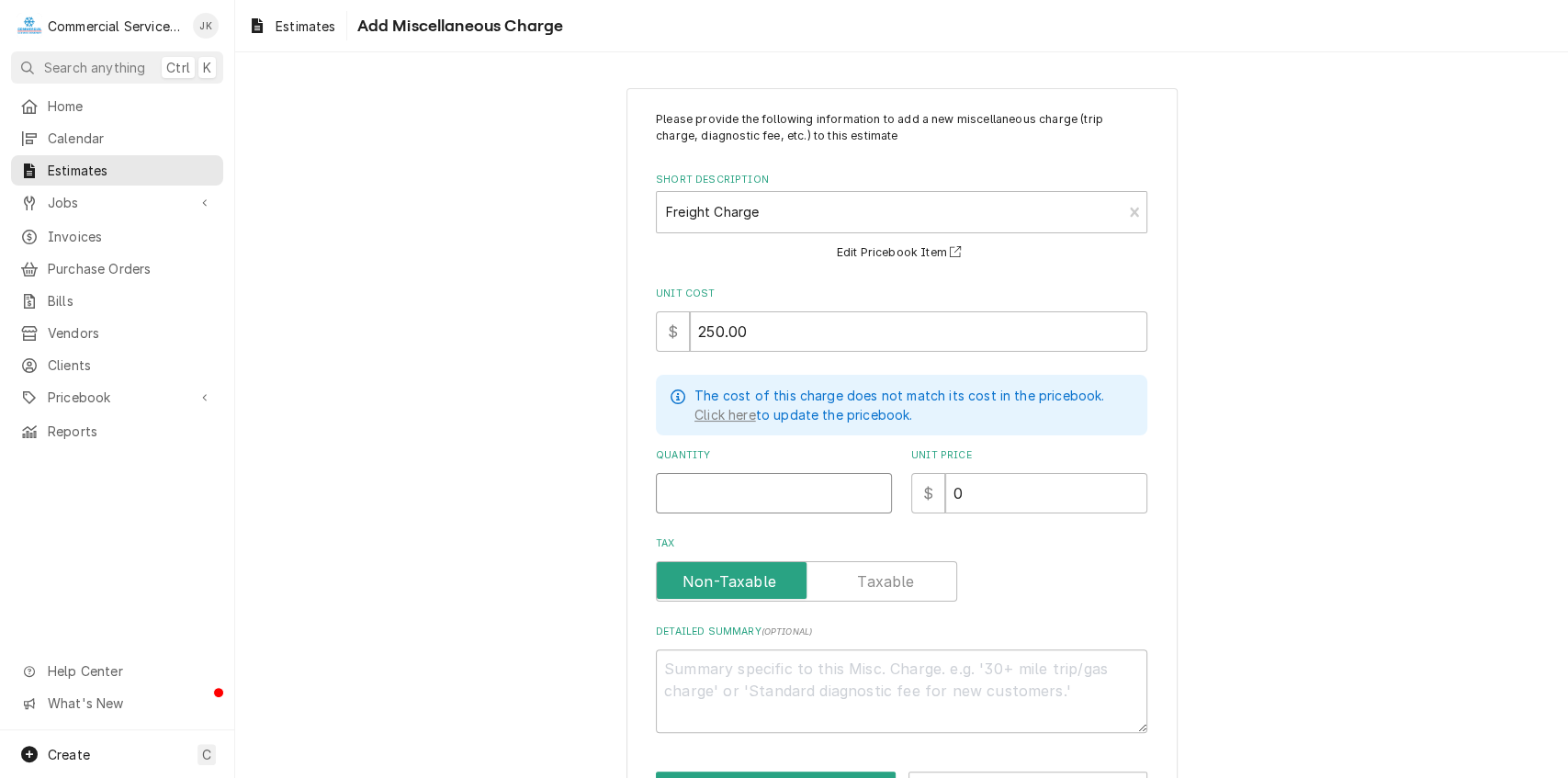
click at [671, 497] on input "Quantity" at bounding box center [774, 493] width 236 height 40
click at [968, 502] on input "0" at bounding box center [1046, 493] width 202 height 40
click at [681, 674] on textarea "Detailed Summary ( optional )" at bounding box center [901, 691] width 492 height 83
drag, startPoint x: 1558, startPoint y: 138, endPoint x: 1549, endPoint y: 260, distance: 122.3
click at [1549, 260] on div "Please provide the following information to add a new miscellaneous charge (tri…" at bounding box center [901, 459] width 1333 height 774
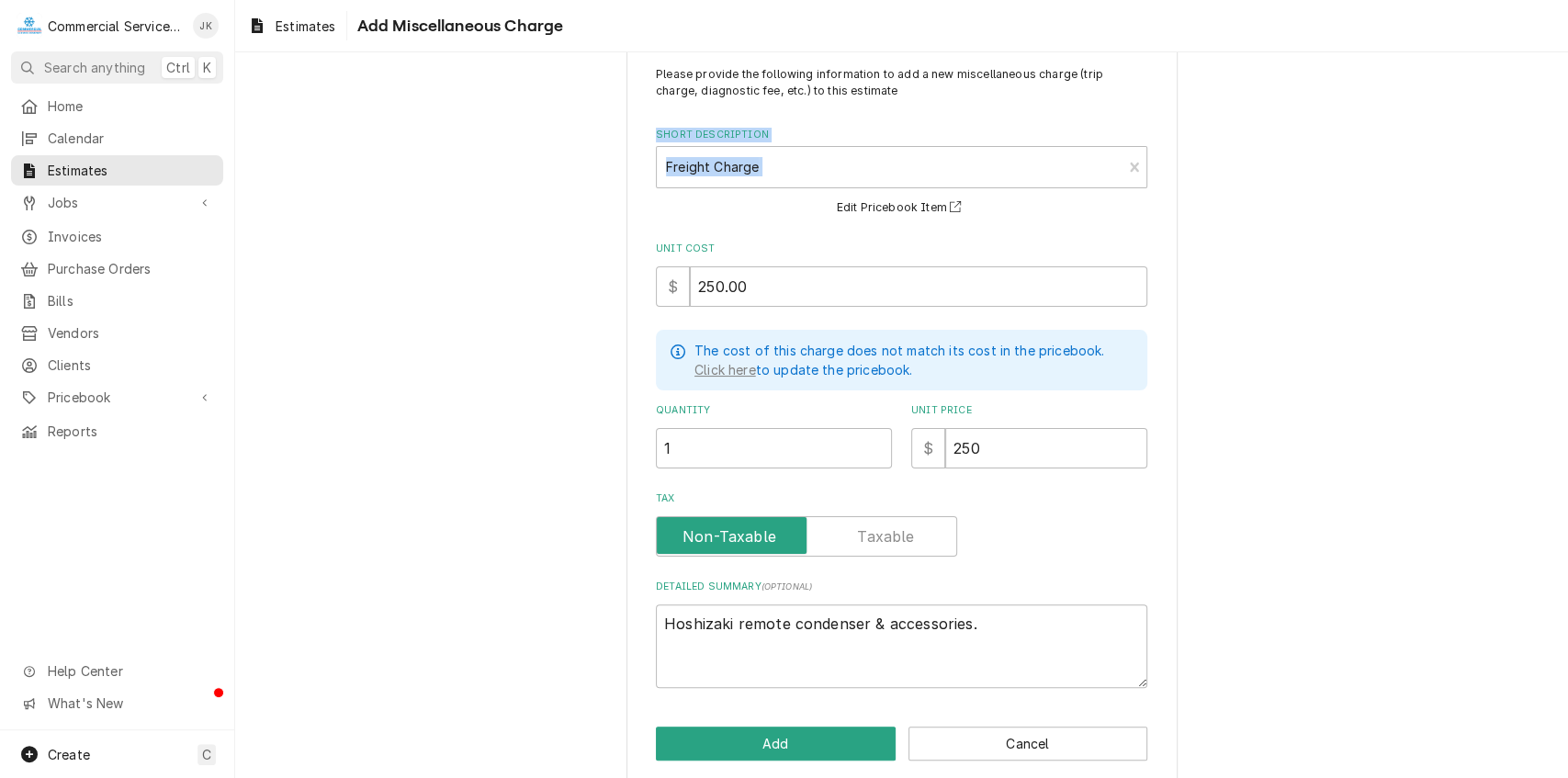
scroll to position [64, 0]
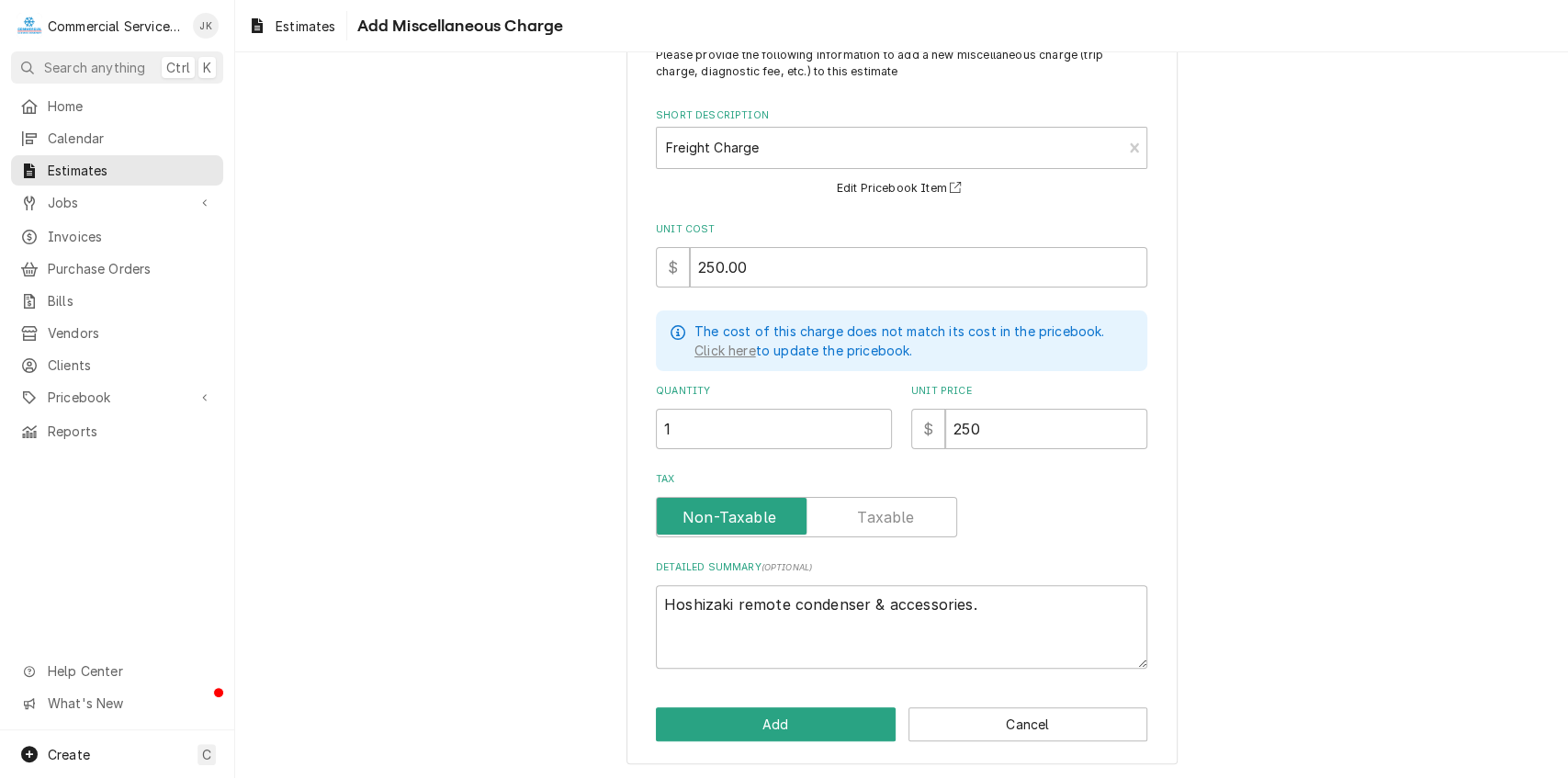
click at [1392, 492] on div "Please provide the following information to add a new miscellaneous charge (tri…" at bounding box center [901, 394] width 1333 height 774
click at [784, 726] on button "Add" at bounding box center [776, 724] width 240 height 34
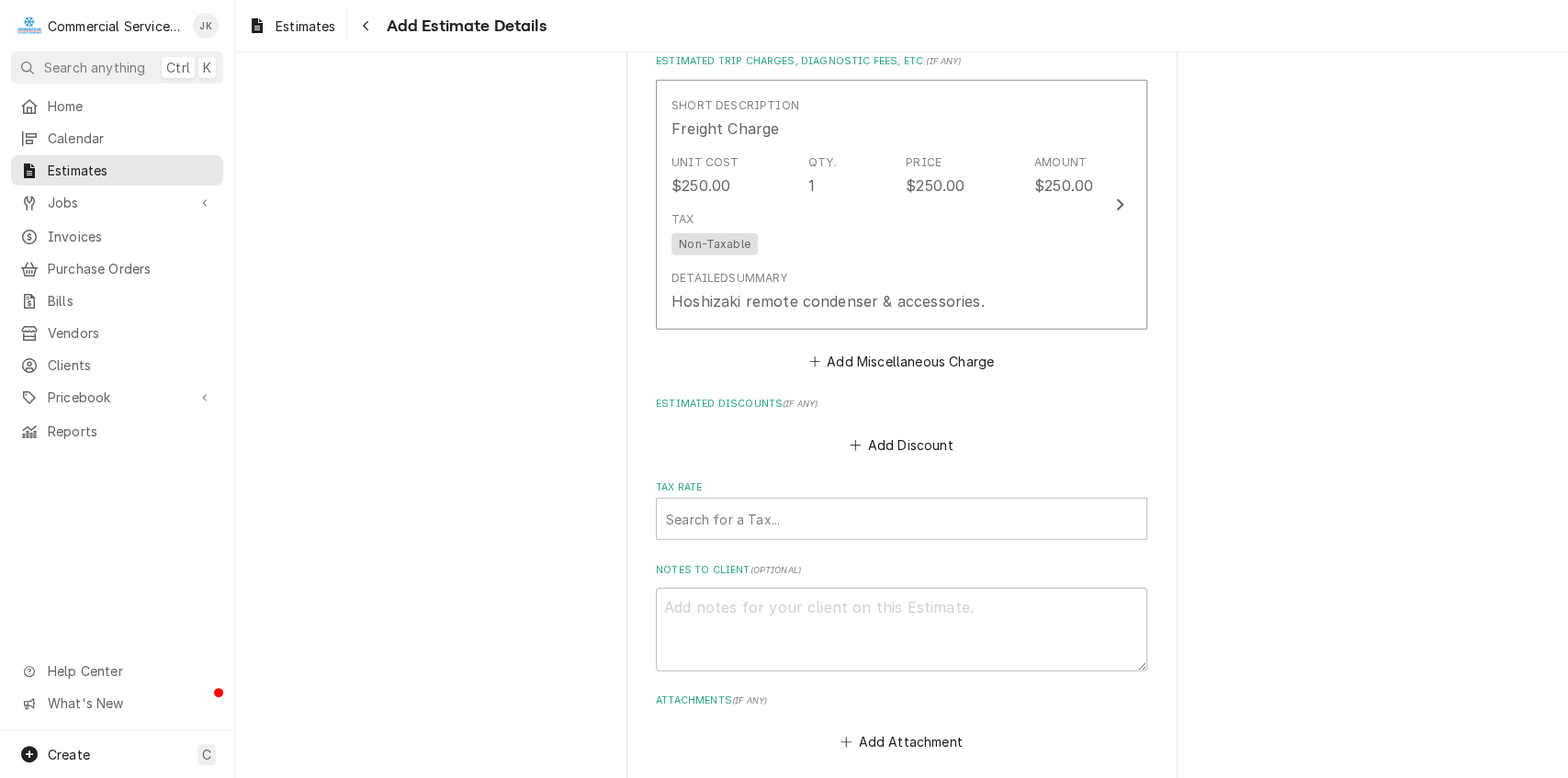
scroll to position [3184, 0]
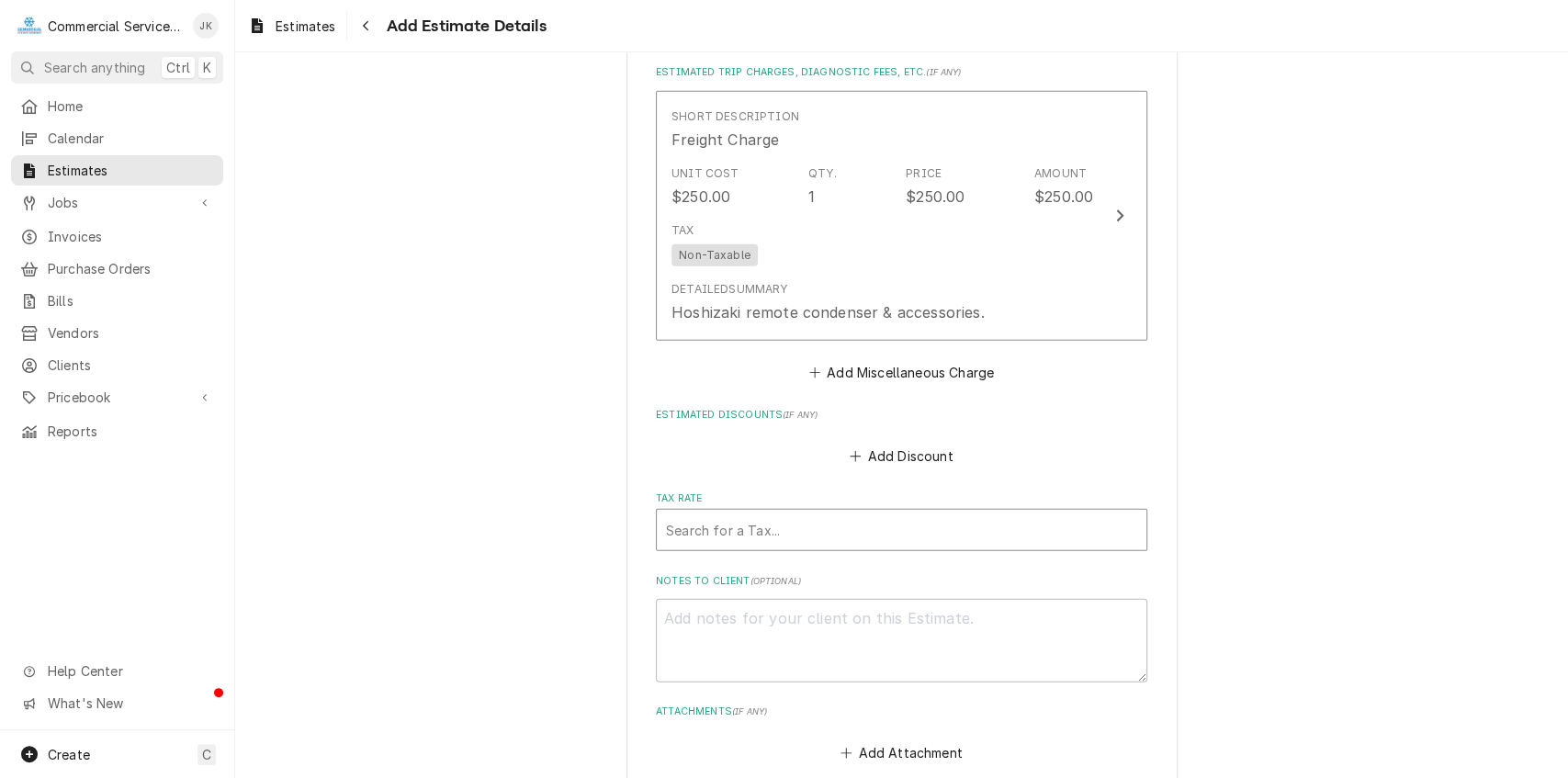
click at [688, 530] on div "Tax Rate" at bounding box center [901, 530] width 471 height 33
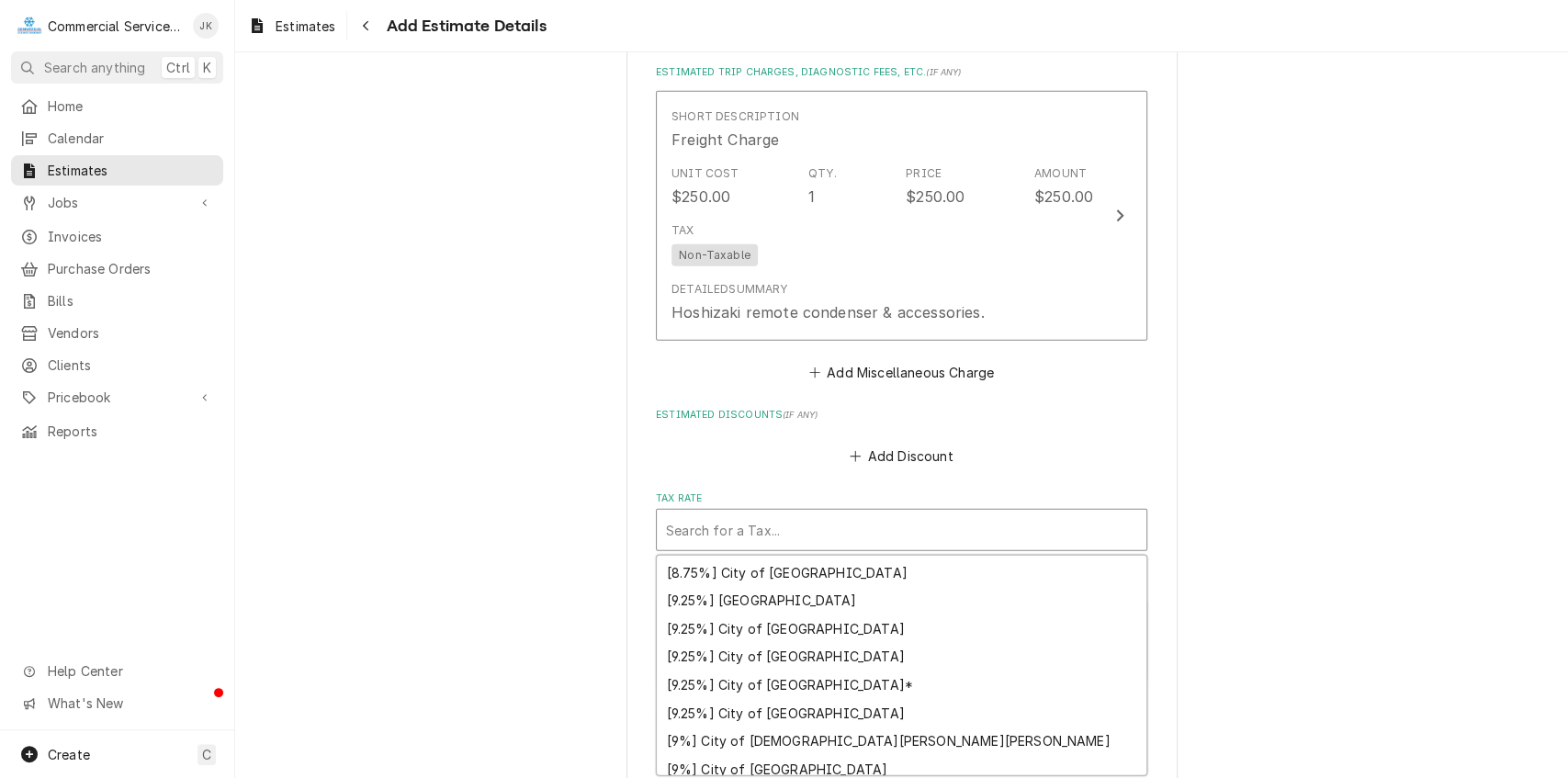
scroll to position [226, 0]
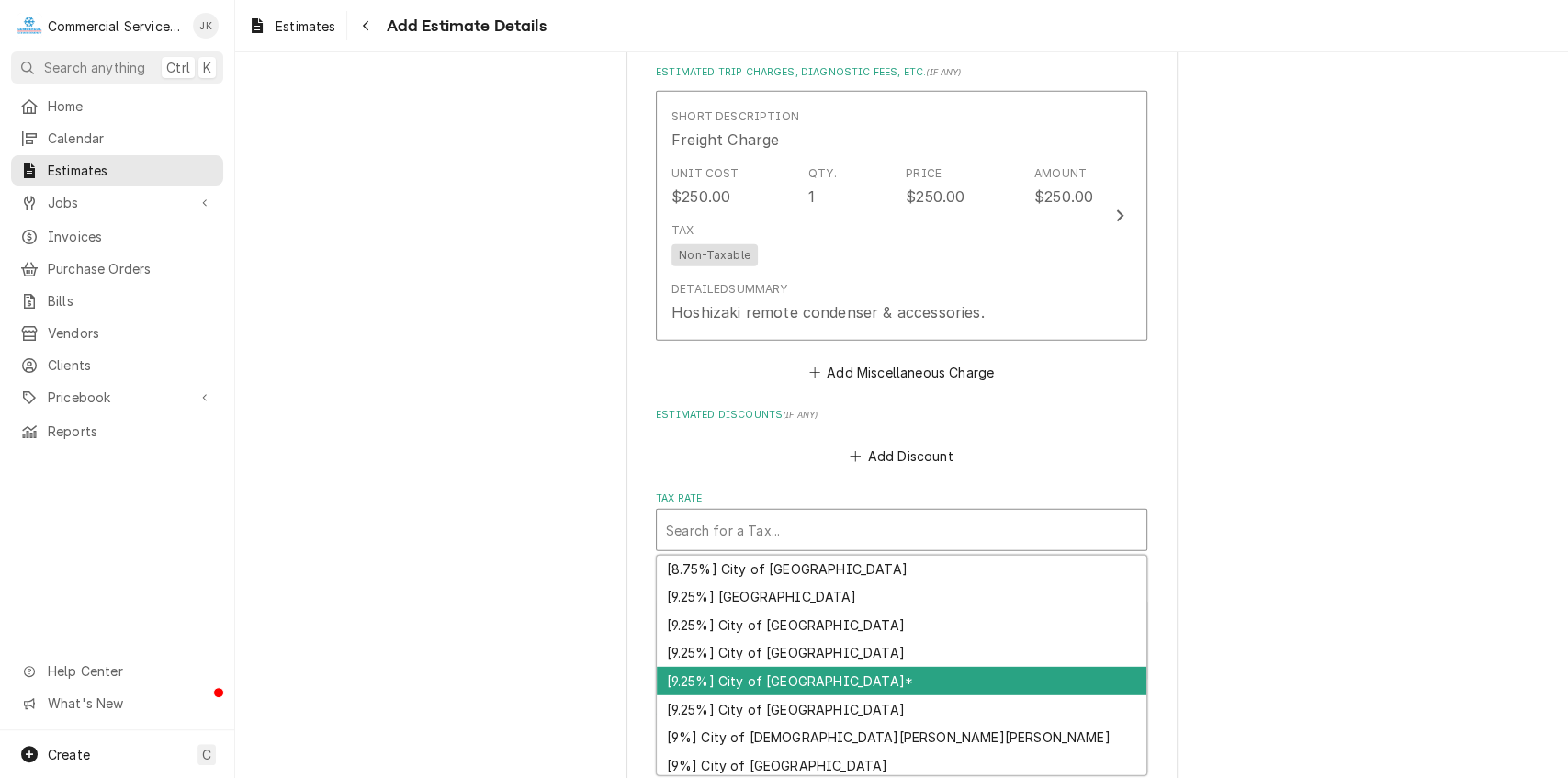
click at [815, 679] on div "[9.25%] City of Salinas*" at bounding box center [901, 682] width 490 height 29
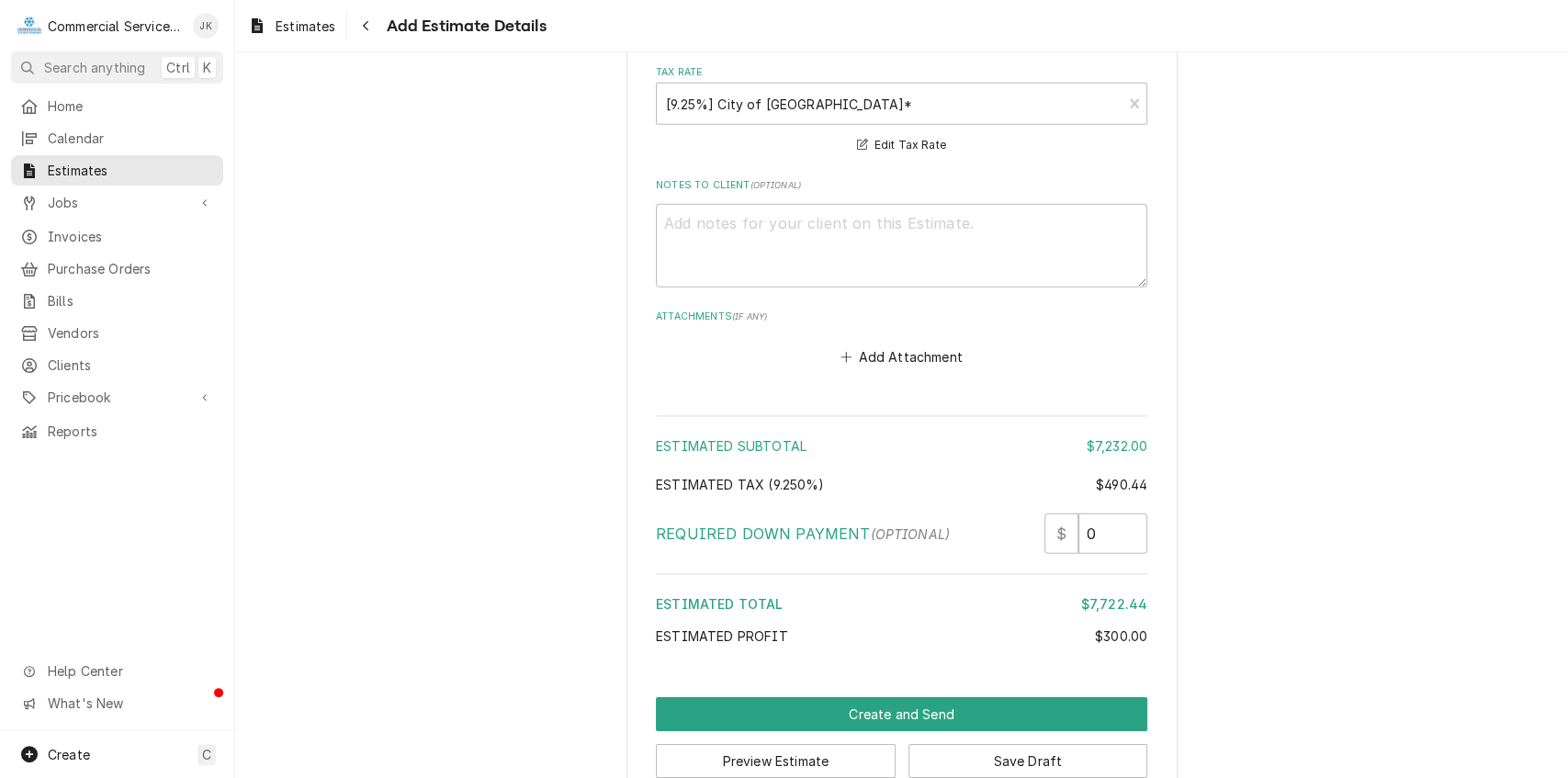
scroll to position [3651, 0]
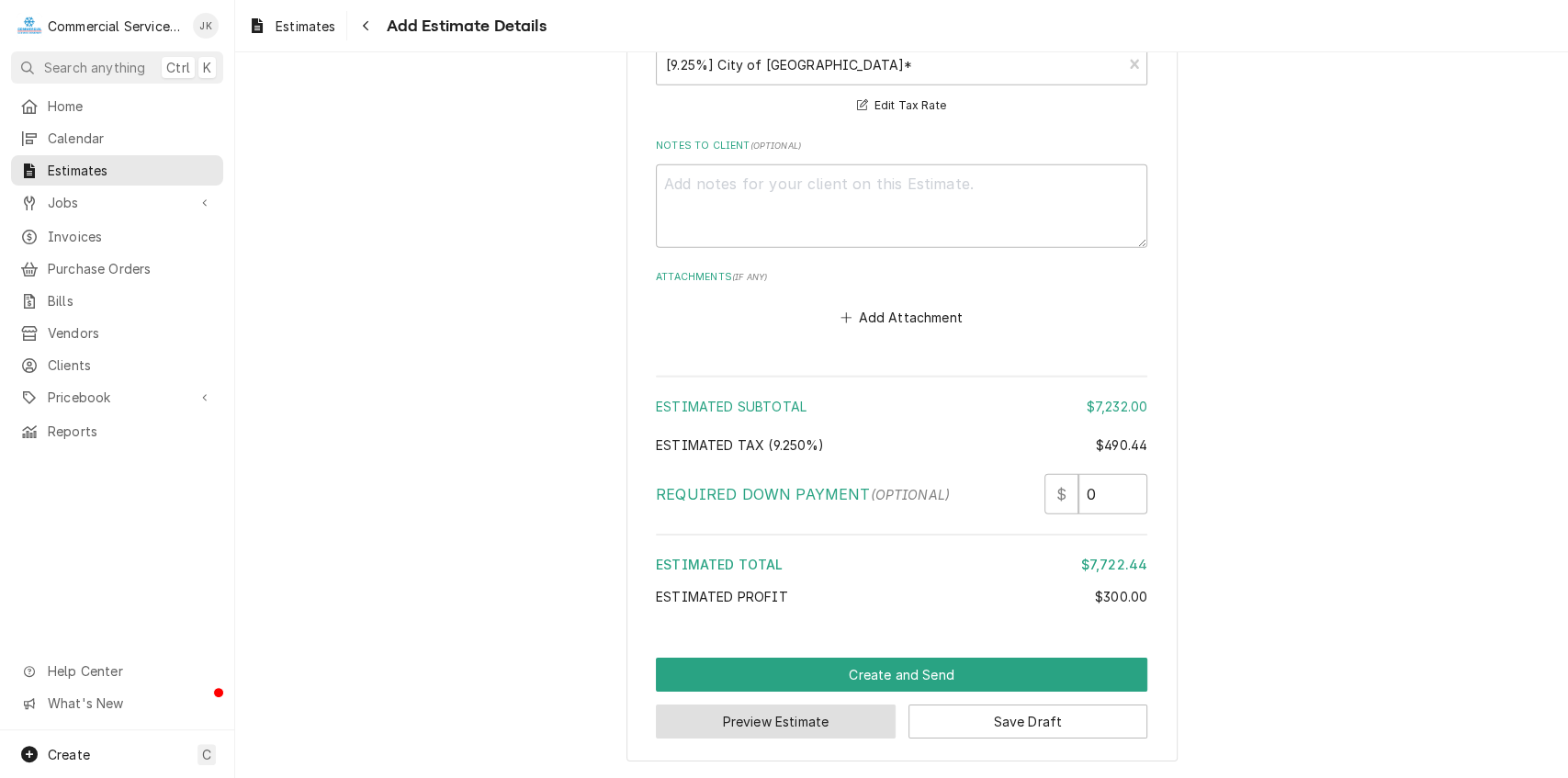
click at [796, 716] on button "Preview Estimate" at bounding box center [776, 721] width 240 height 34
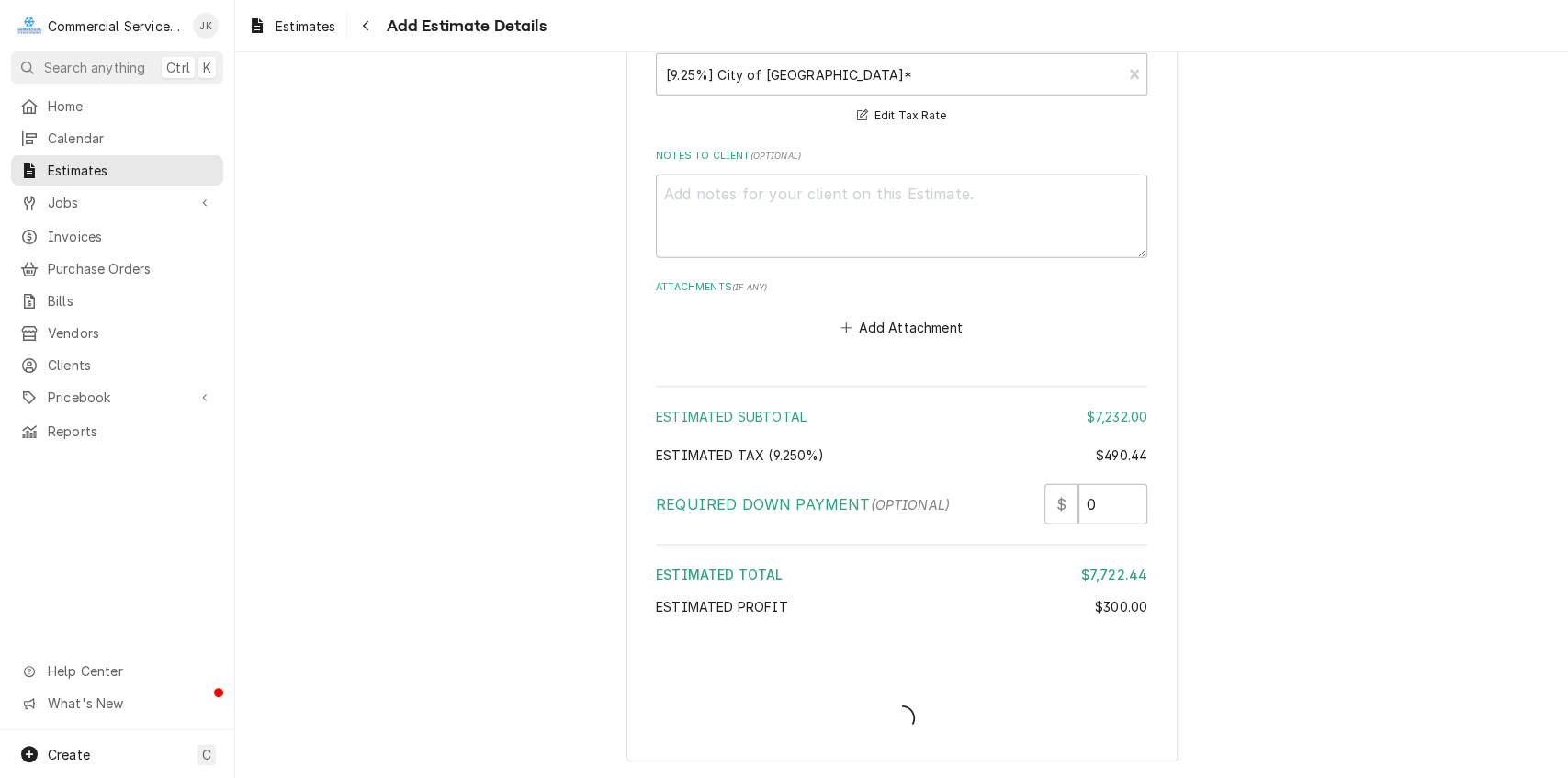
scroll to position [3640, 0]
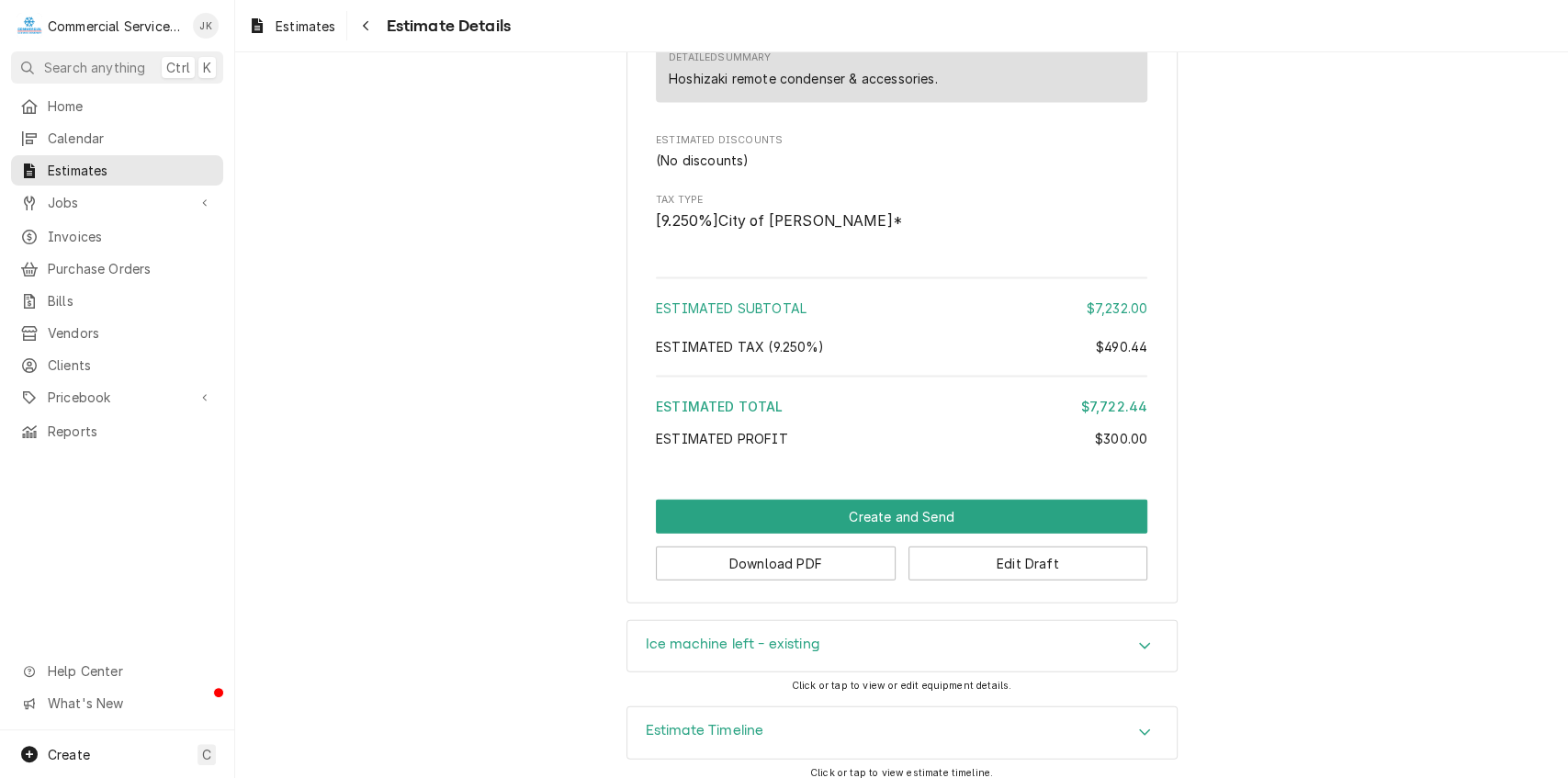
scroll to position [2640, 0]
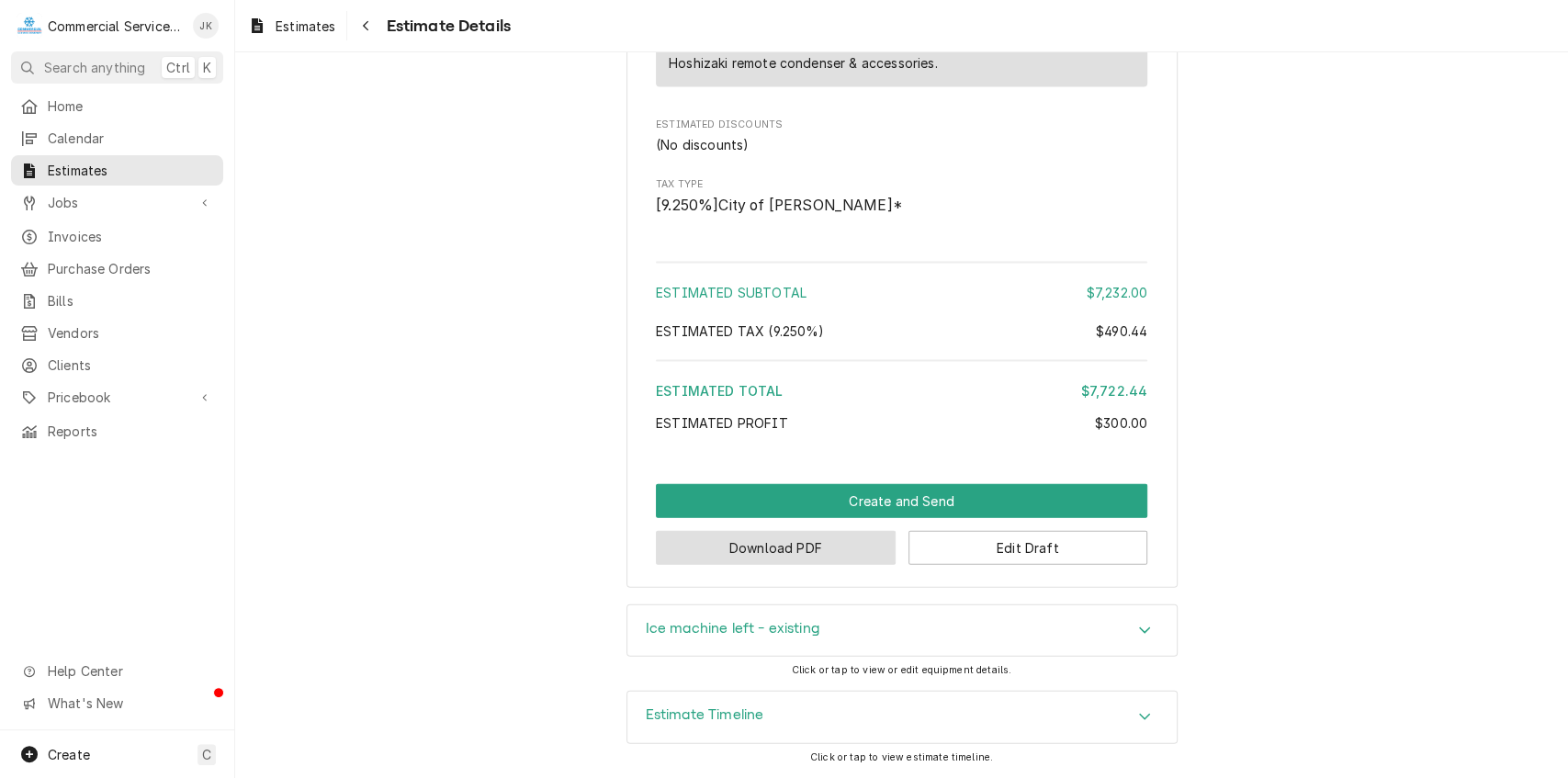
click at [779, 558] on button "Download PDF" at bounding box center [776, 548] width 240 height 34
click at [992, 562] on button "Edit Draft" at bounding box center [1029, 548] width 240 height 34
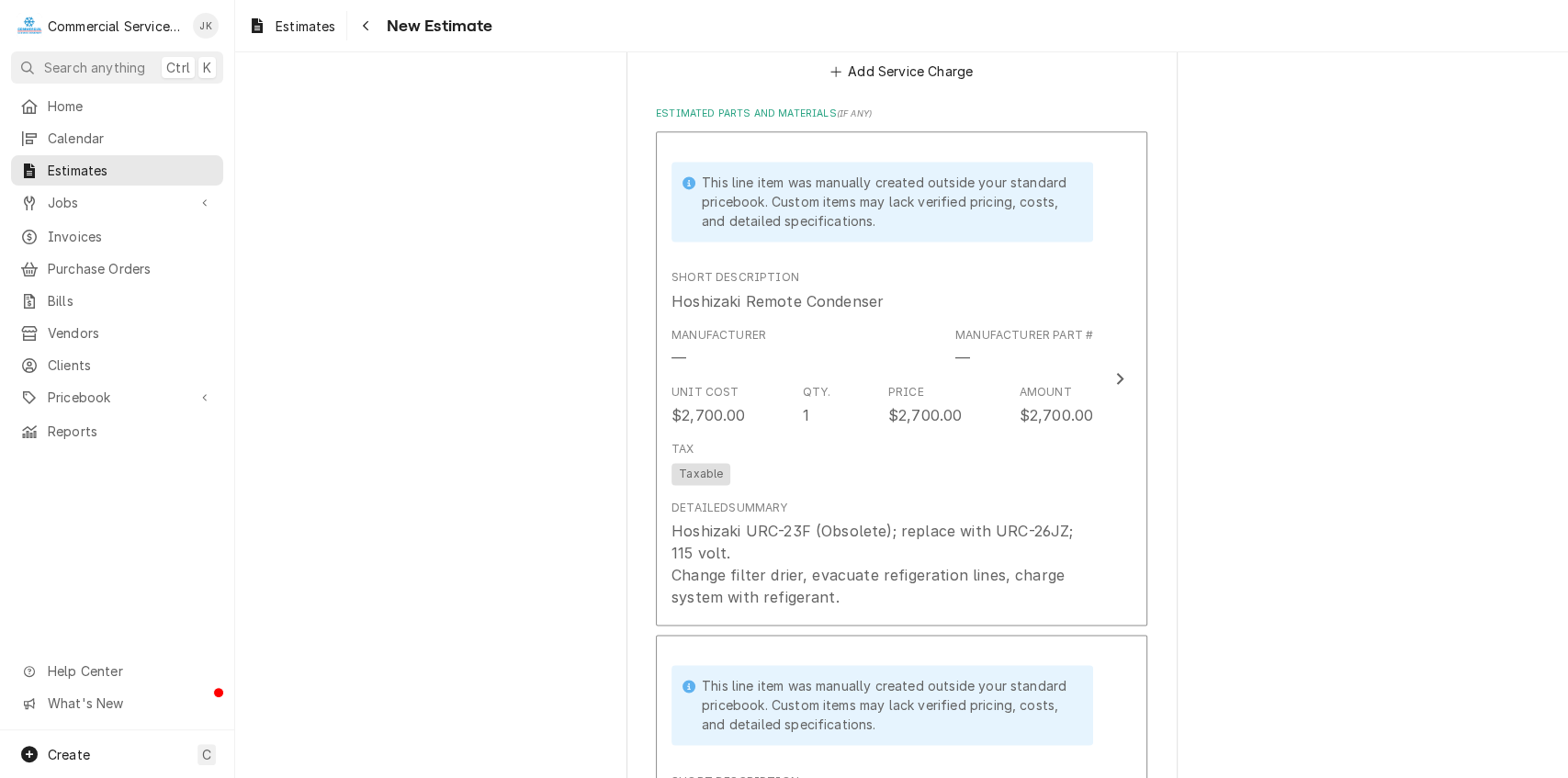
scroll to position [1792, 0]
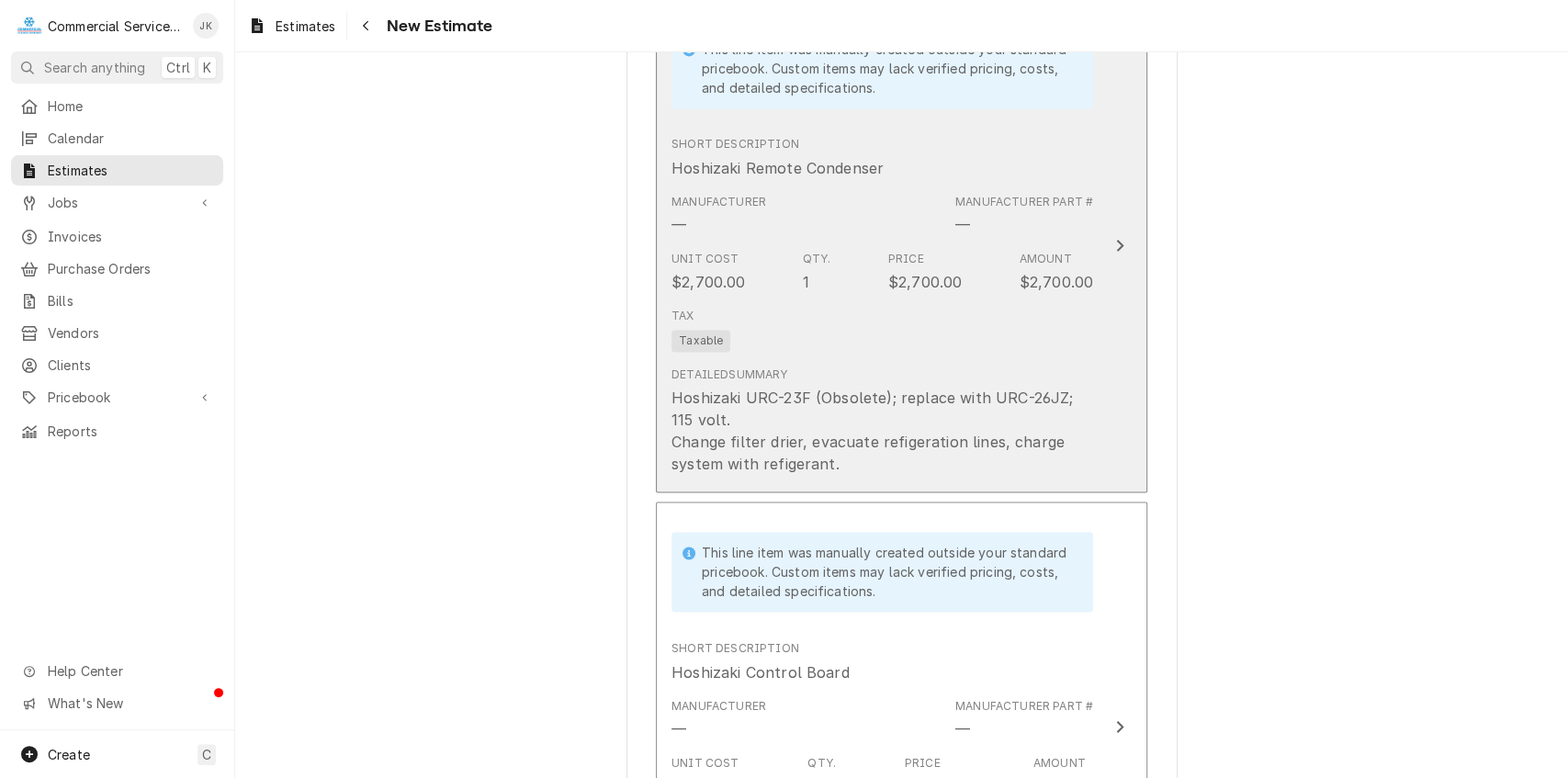
click at [1009, 447] on div "Hoshizaki URC-23F (Obsolete); replace with URC-26JZ; 115 volt. Change filter dr…" at bounding box center [882, 431] width 422 height 88
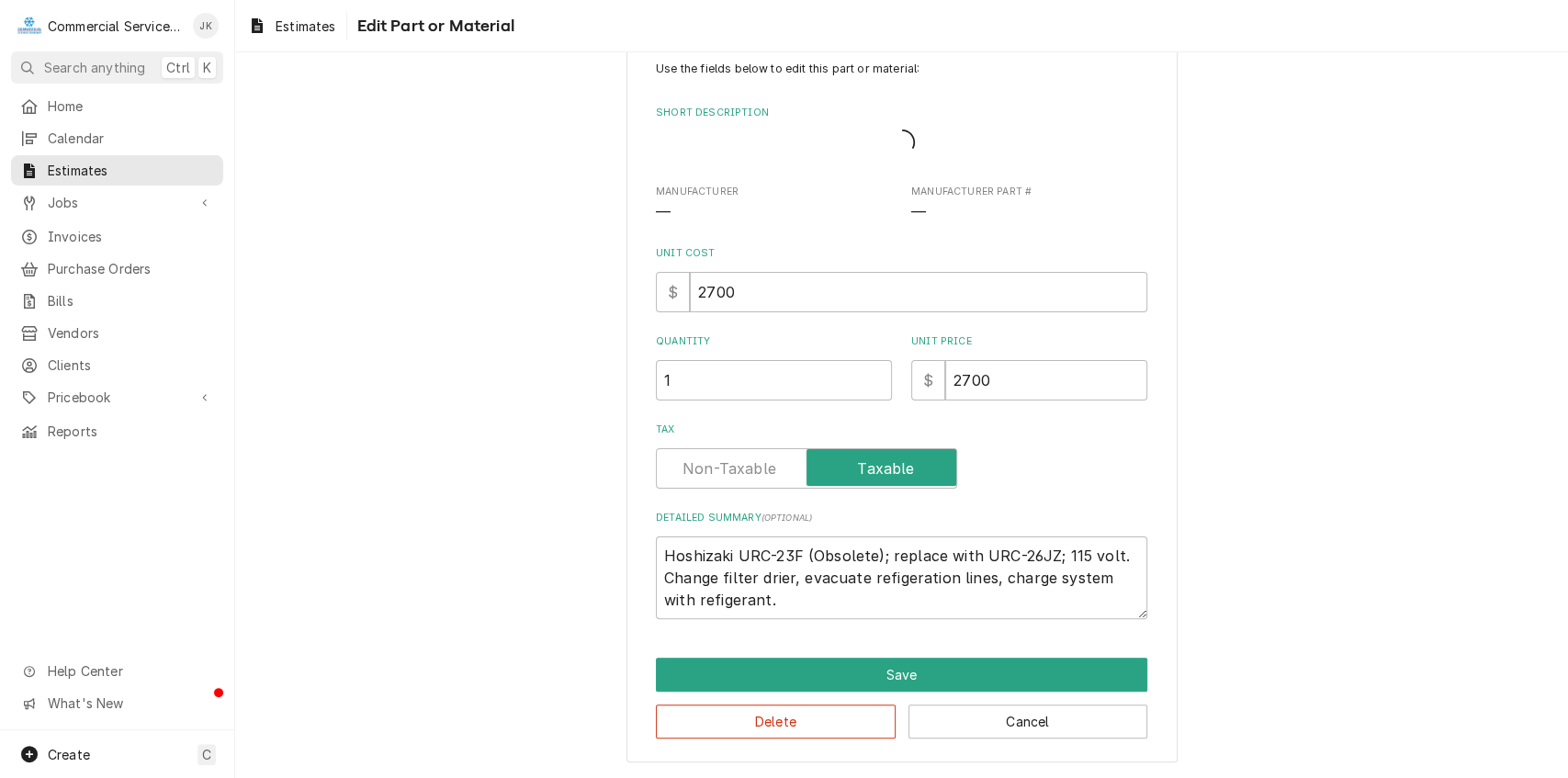
scroll to position [29, 0]
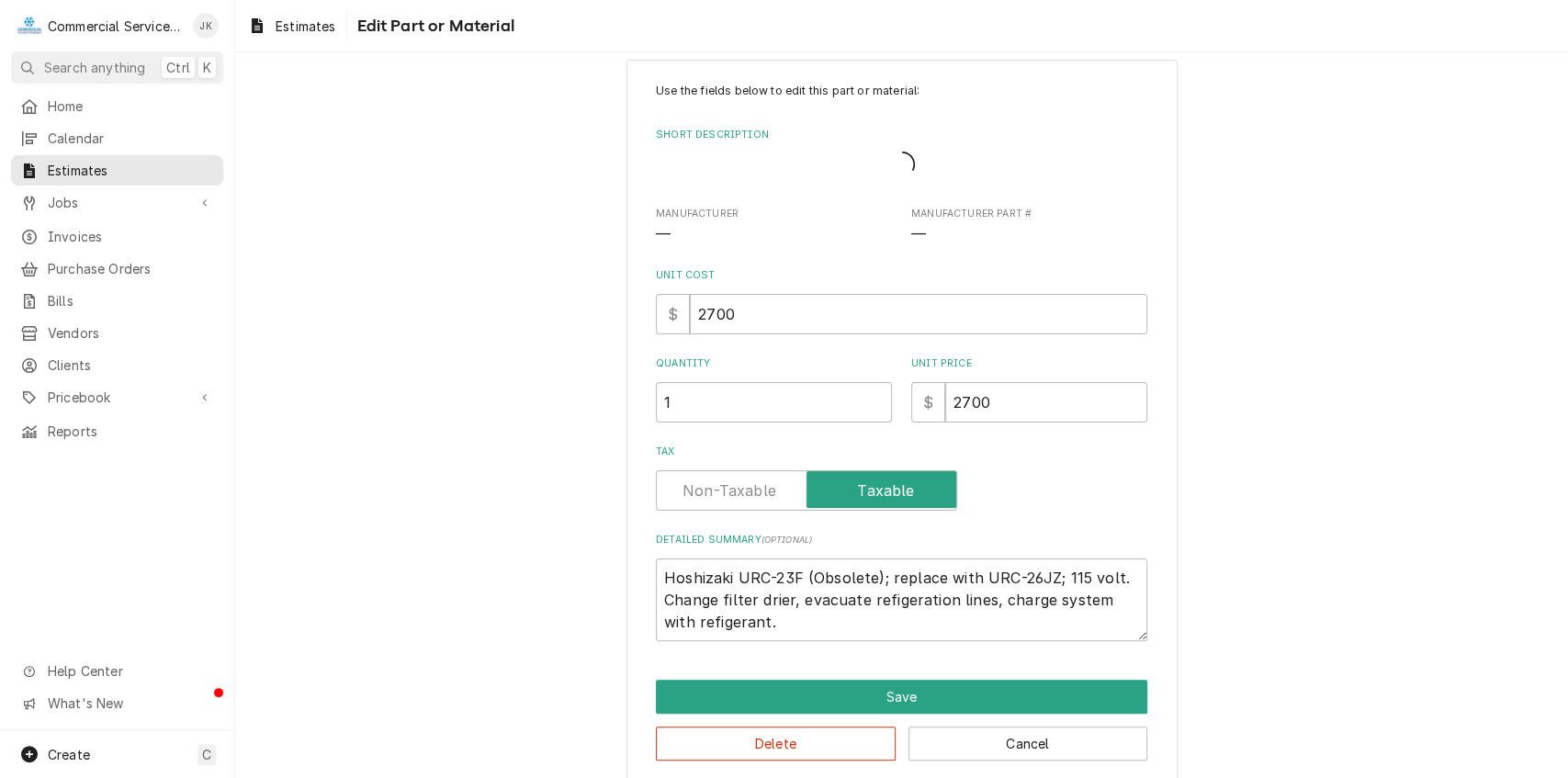
type textarea "x"
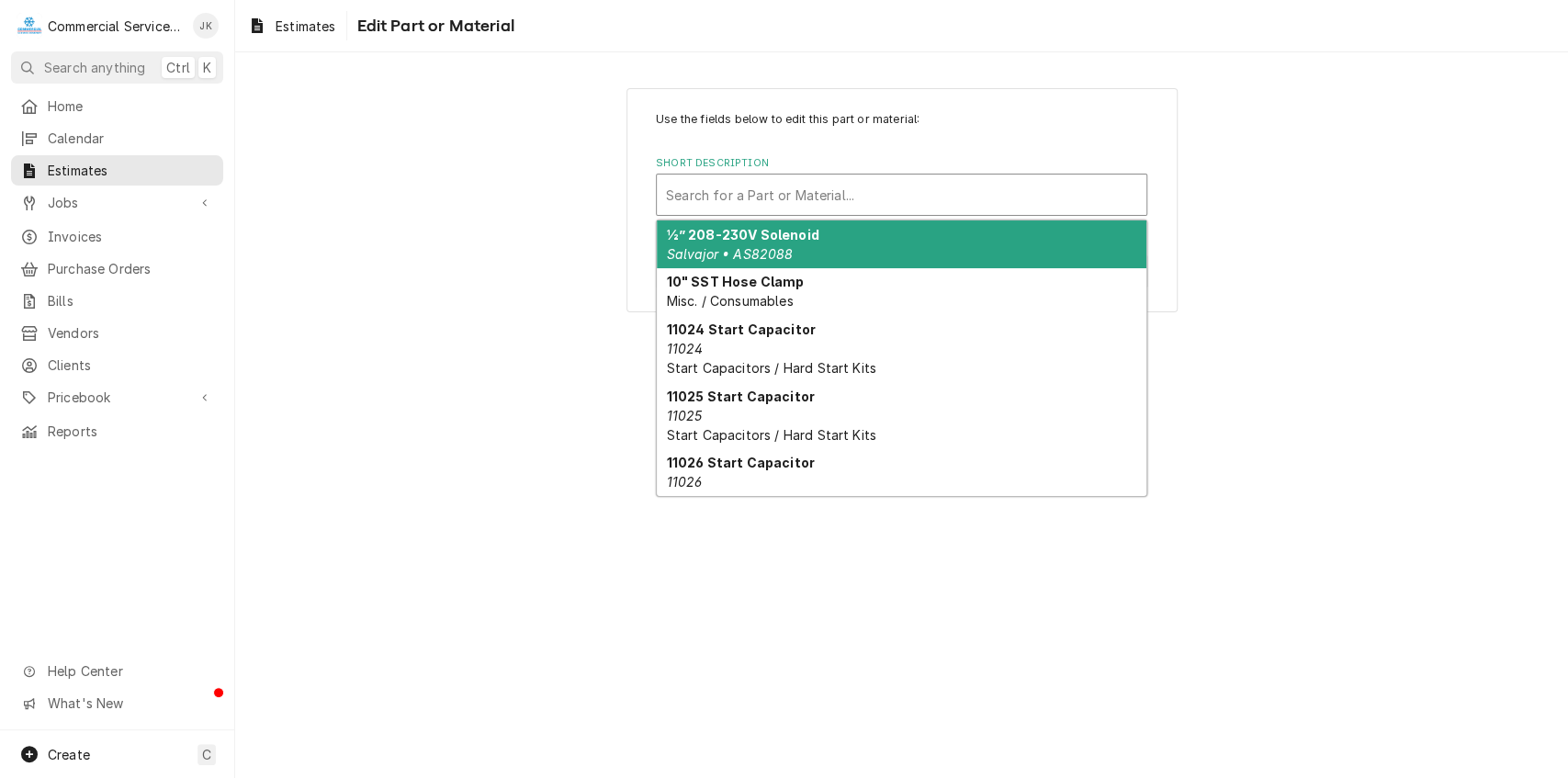
click at [681, 187] on div "Short Description" at bounding box center [901, 195] width 471 height 33
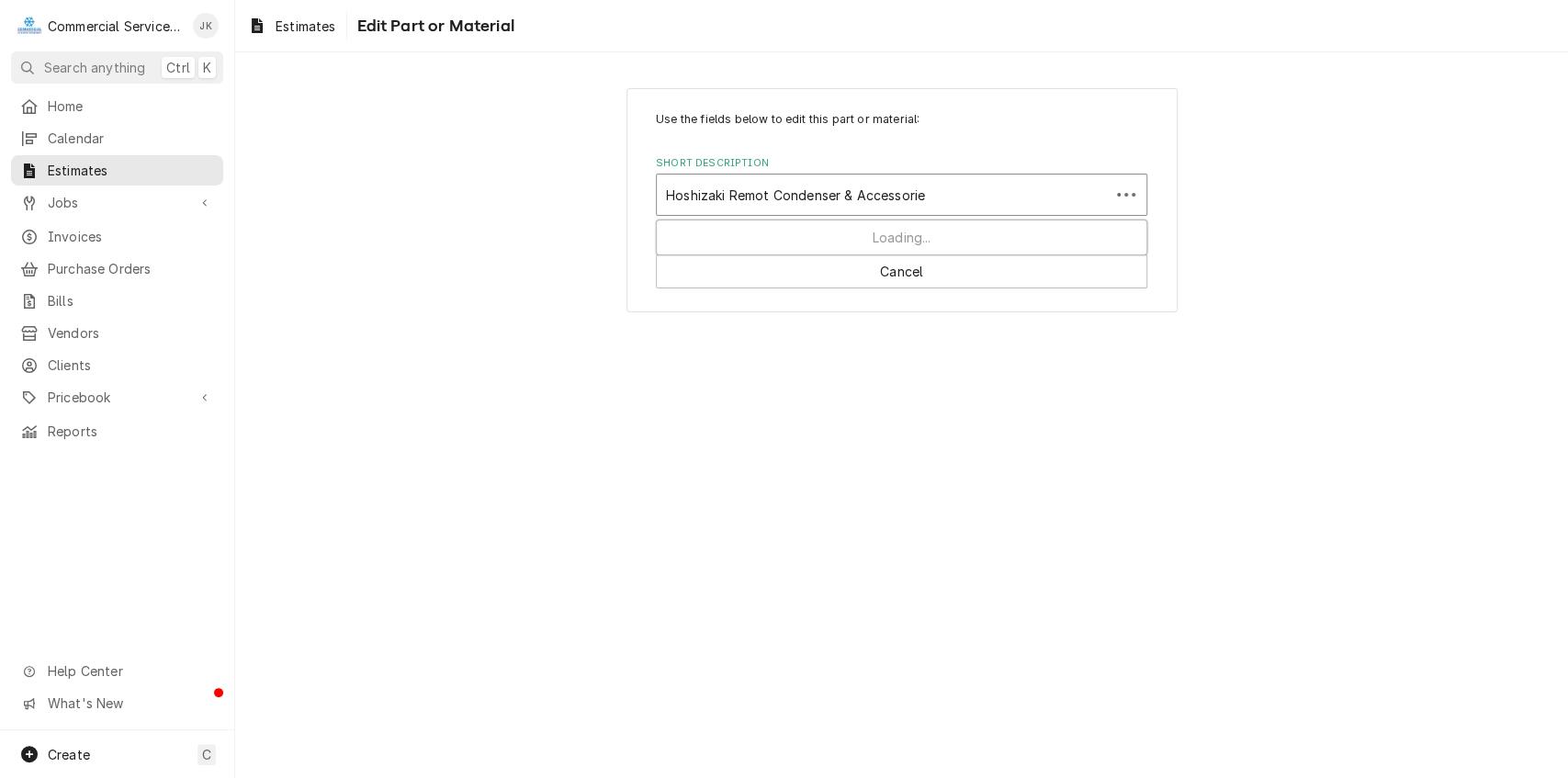
type input "Hoshizaki Remot Condenser & Accessories"
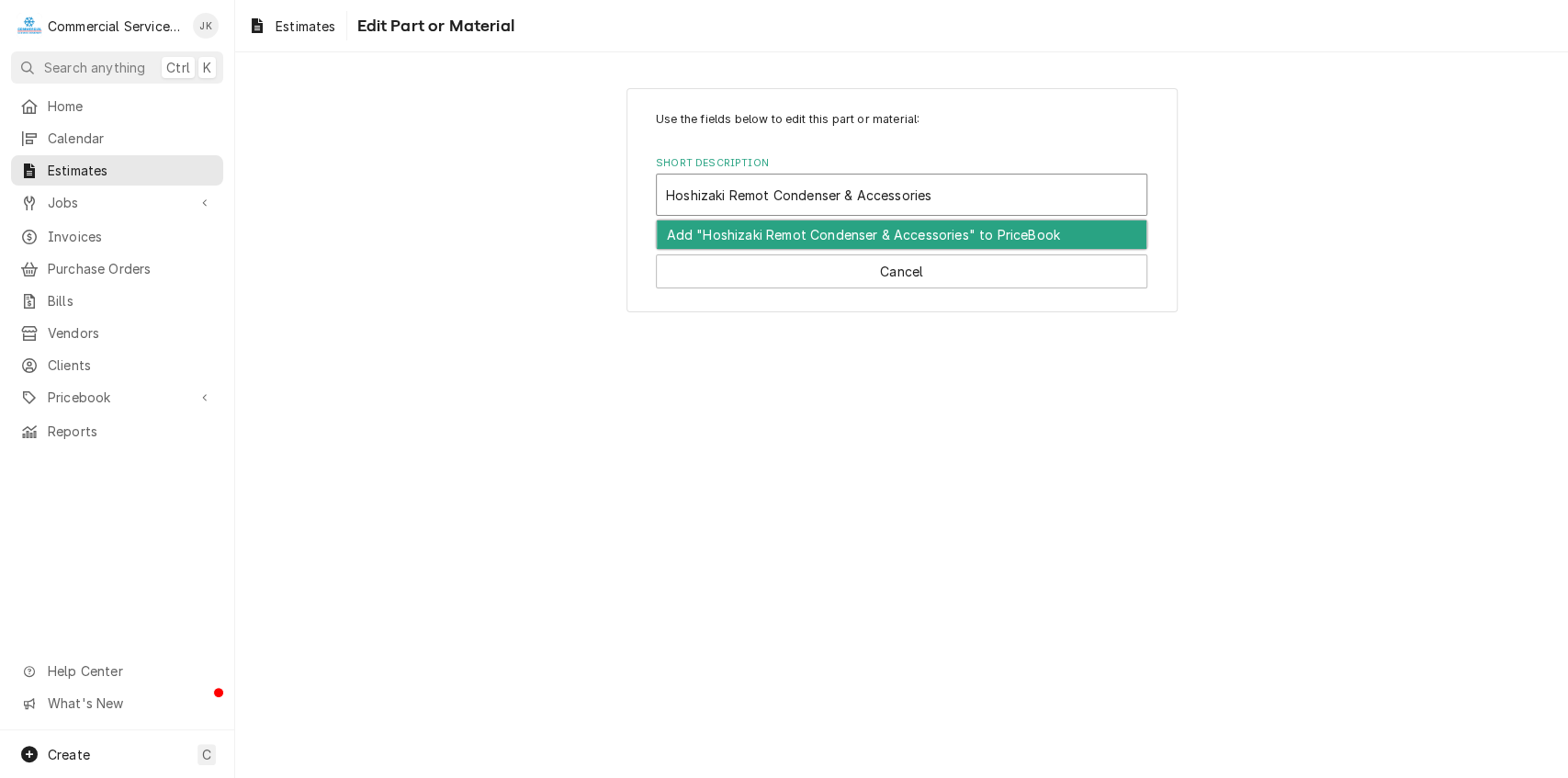
click at [815, 226] on div "Add "Hoshizaki Remot Condenser & Accessories" to PriceBook" at bounding box center [901, 235] width 490 height 29
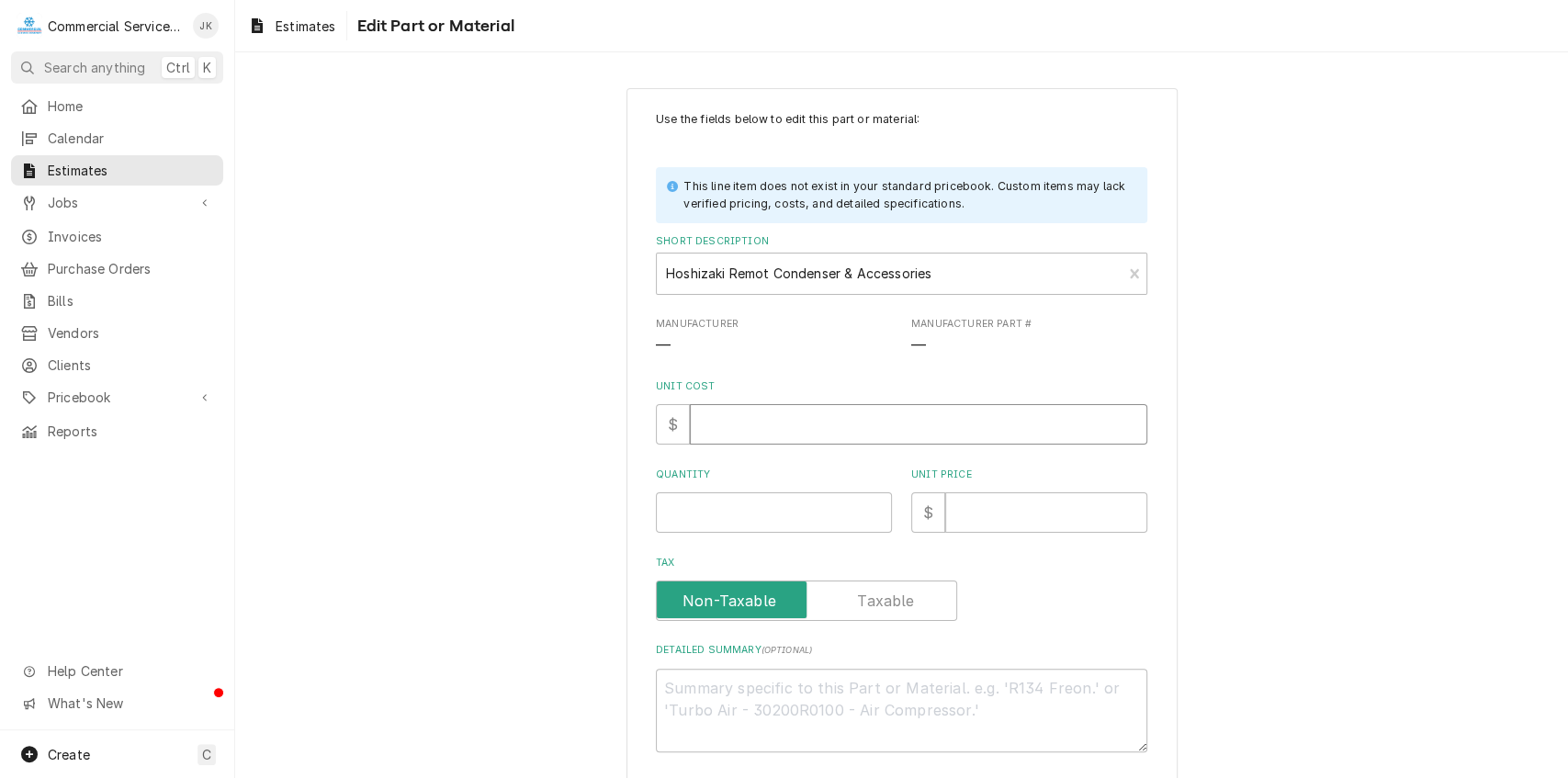
click at [727, 427] on input "Unit Cost" at bounding box center [919, 425] width 457 height 40
type textarea "x"
type input "4"
type textarea "x"
type input "49"
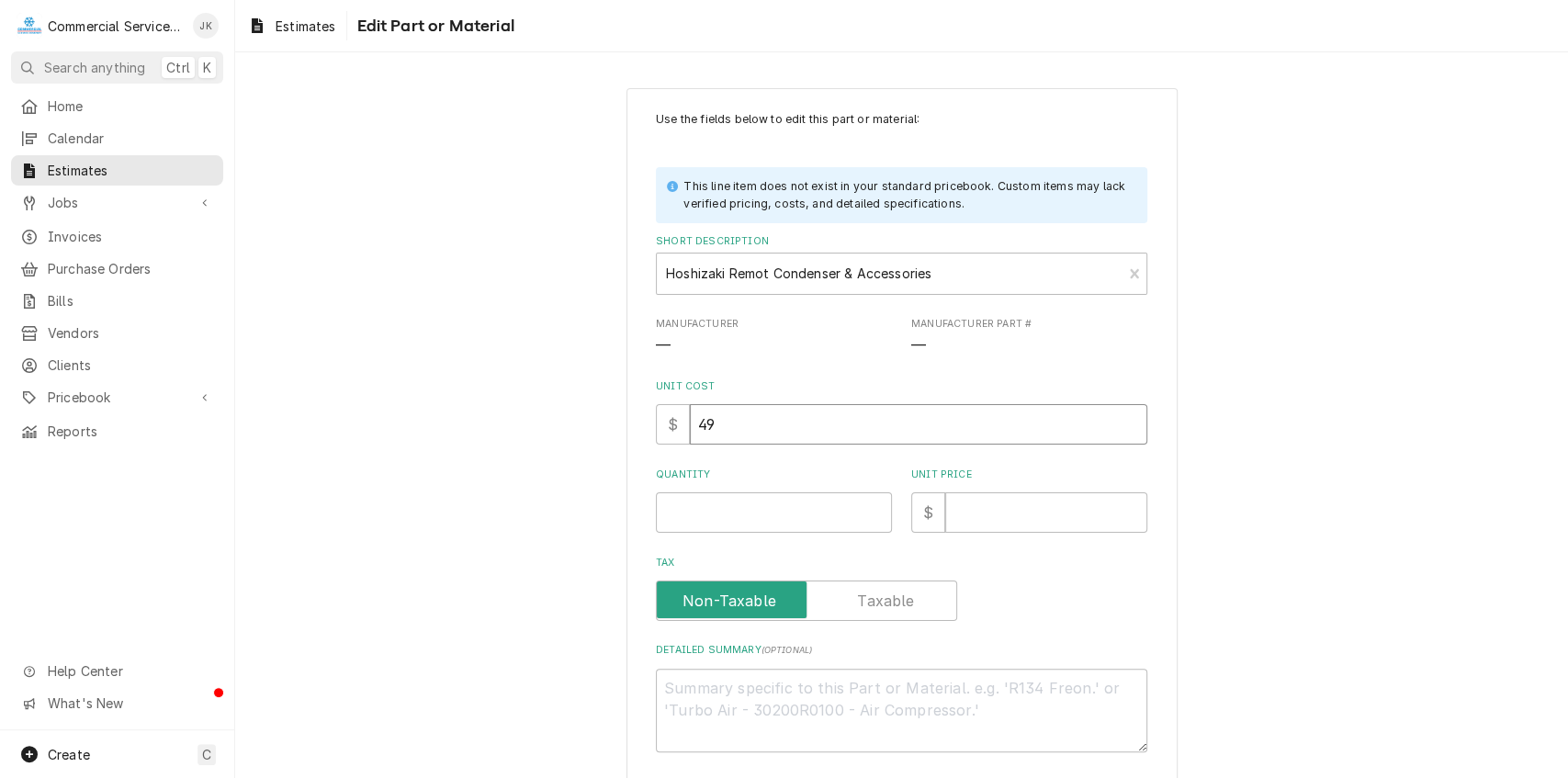
type textarea "x"
type input "490"
type textarea "x"
type input "4900"
type textarea "x"
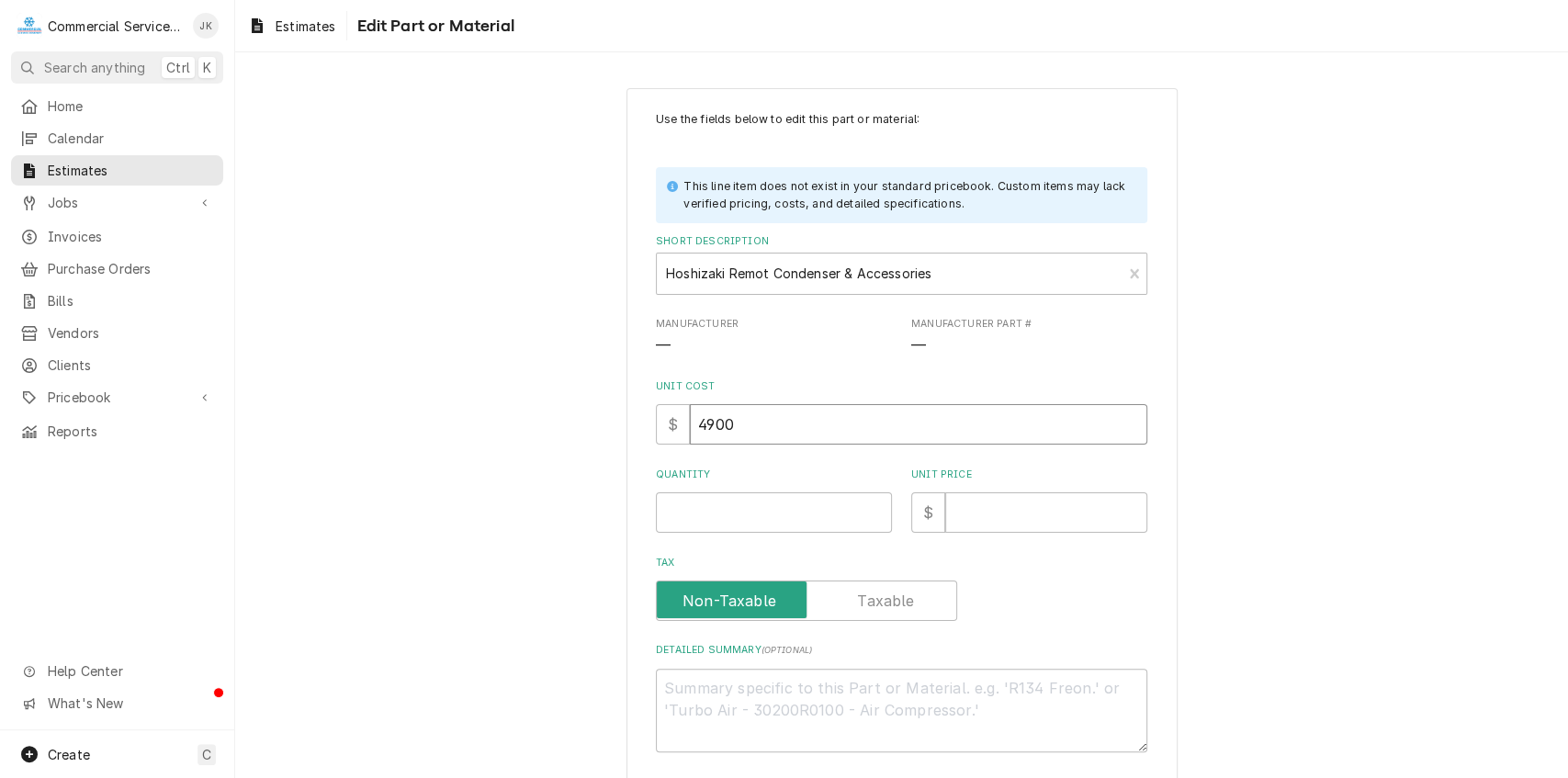
type input "4900.0"
type textarea "x"
type input "4900.00"
type textarea "x"
type input "4900.00"
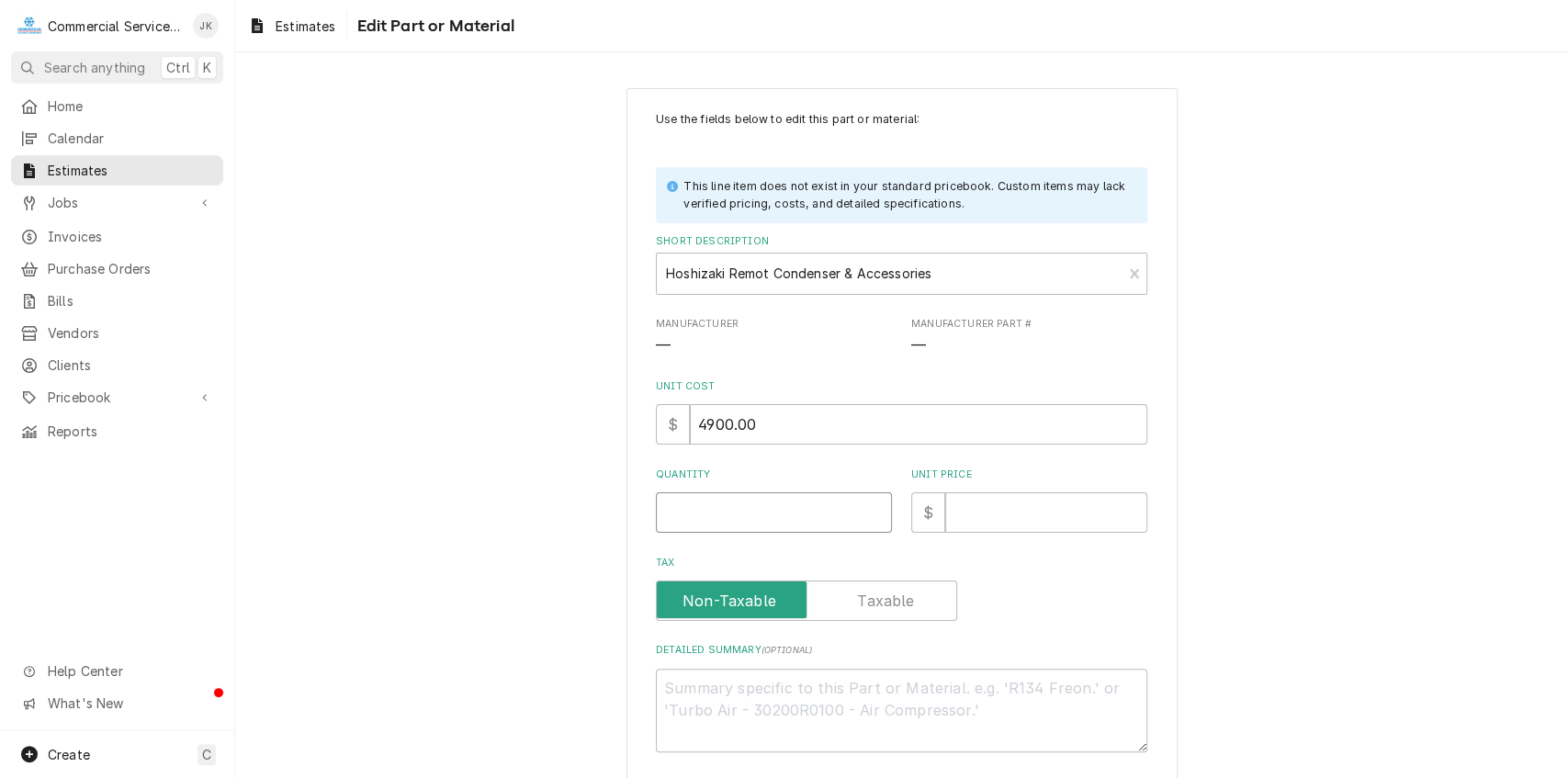
click at [671, 502] on input "Quantity" at bounding box center [774, 513] width 236 height 40
type textarea "x"
type input "1"
type textarea "x"
type input "1"
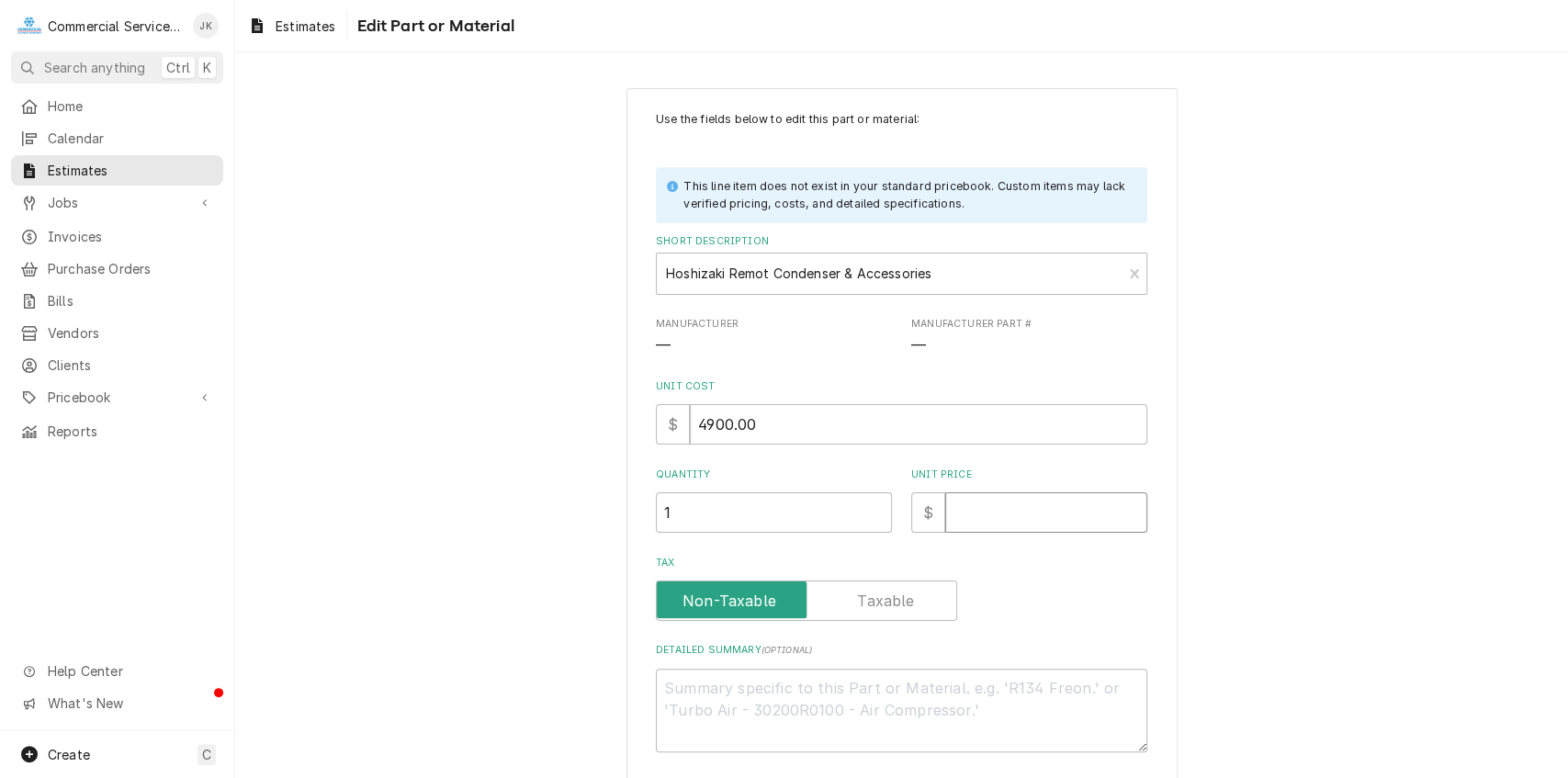
click at [963, 512] on input "Unit Price" at bounding box center [1046, 513] width 202 height 40
type textarea "x"
type input "4"
type textarea "x"
type input "49"
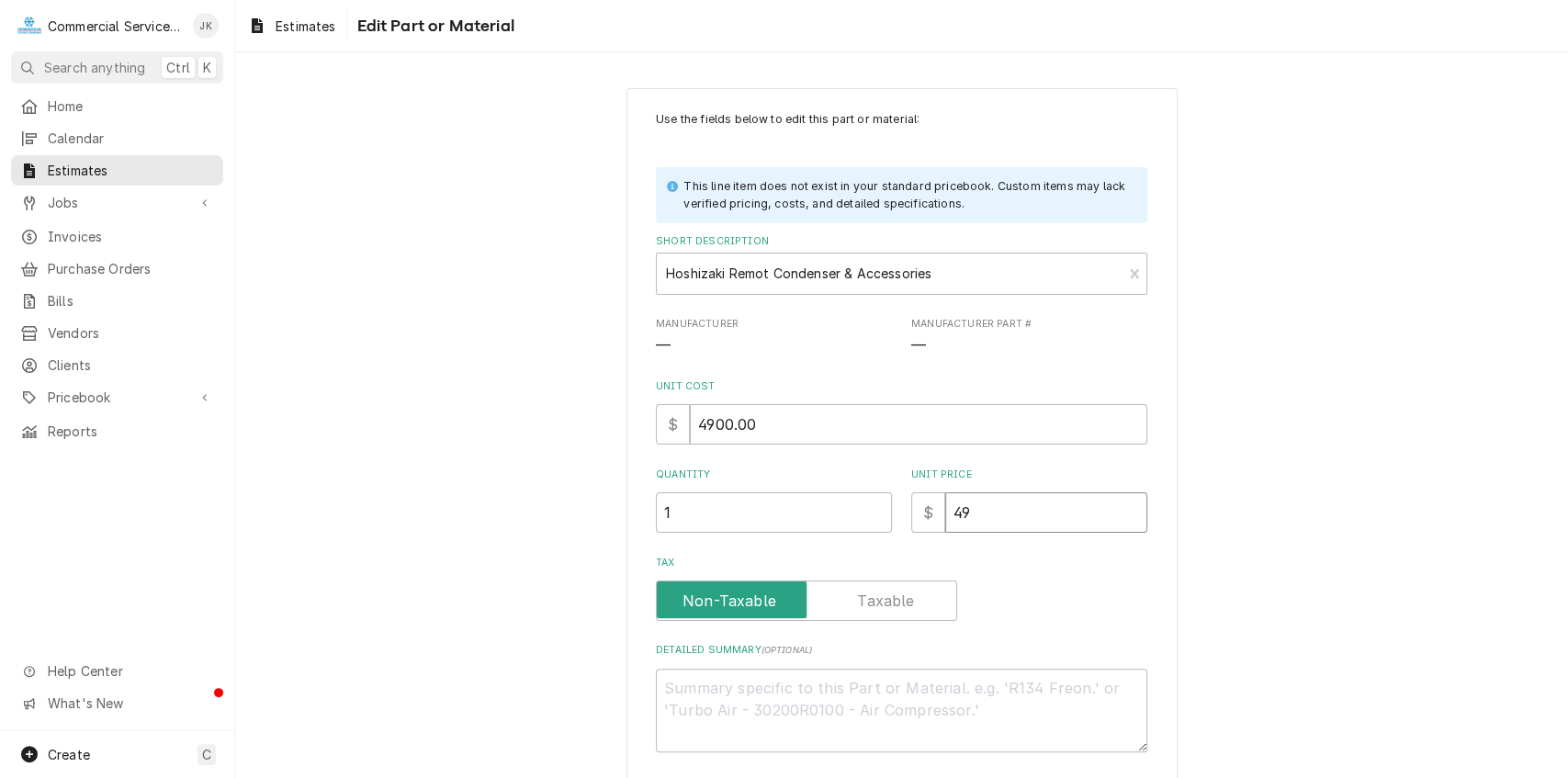
type textarea "x"
type input "490"
type textarea "x"
type input "4900"
type textarea "x"
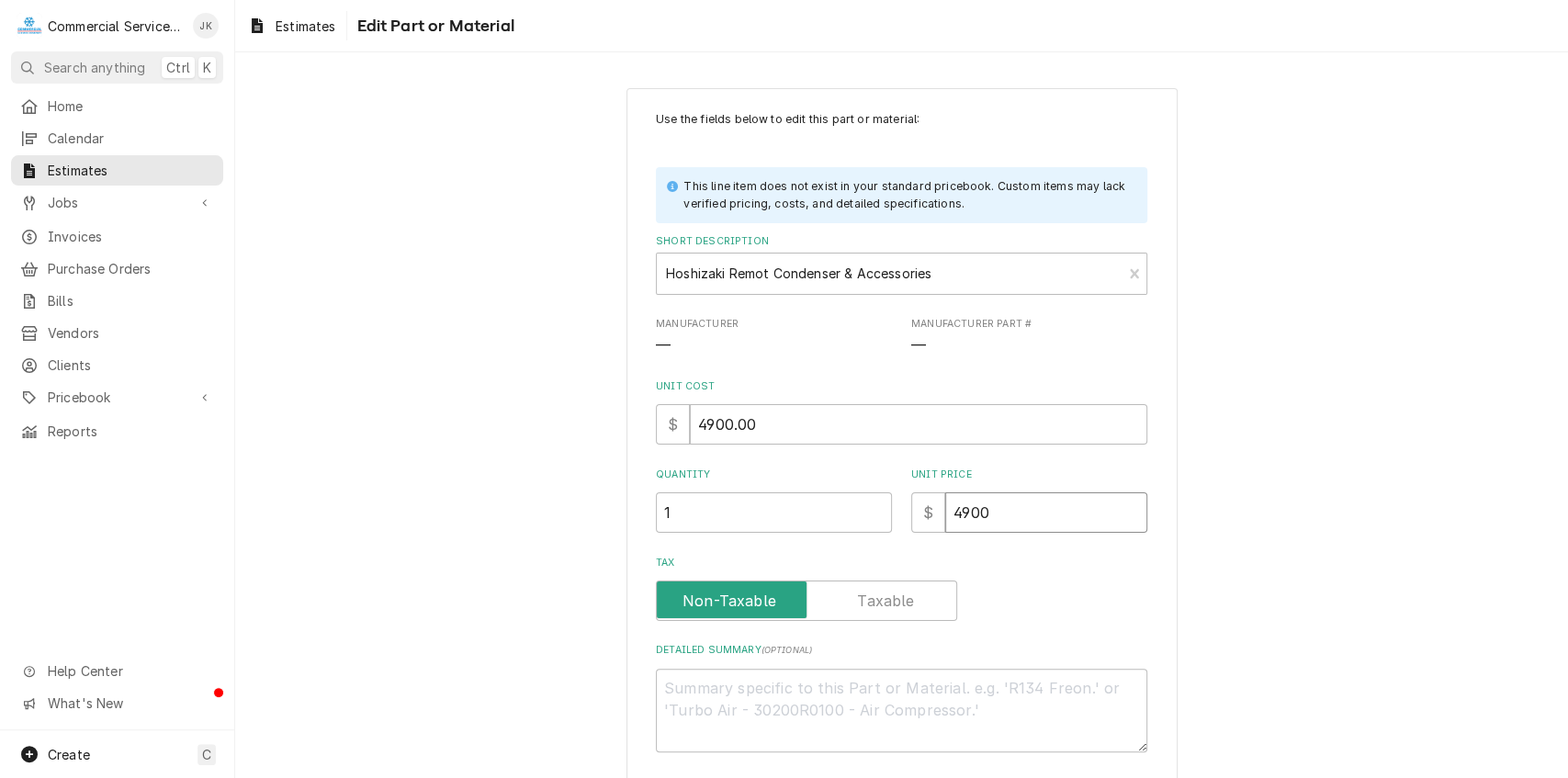
type input "4900.0"
type textarea "x"
type input "4900.00"
type textarea "x"
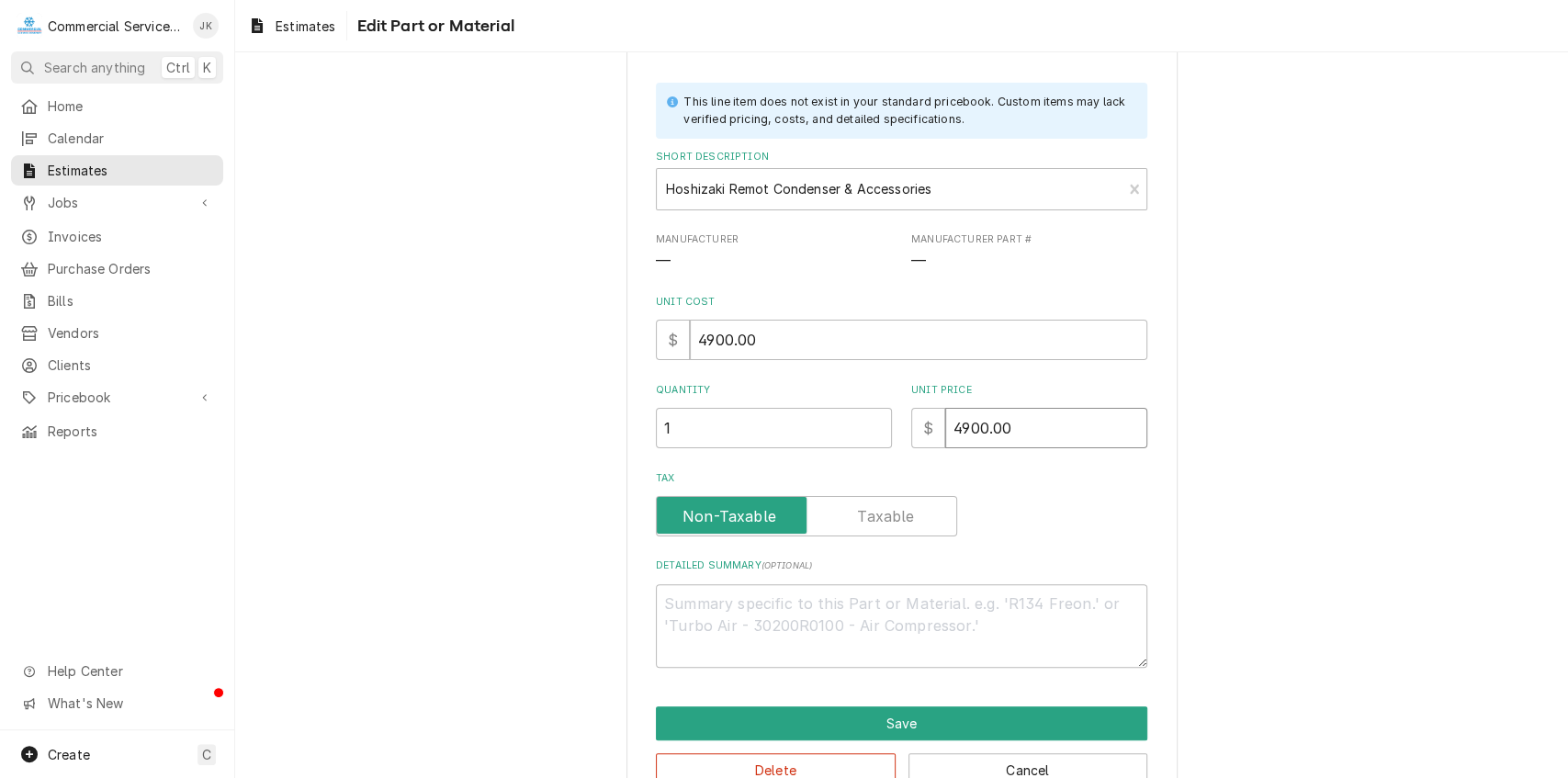
scroll to position [133, 0]
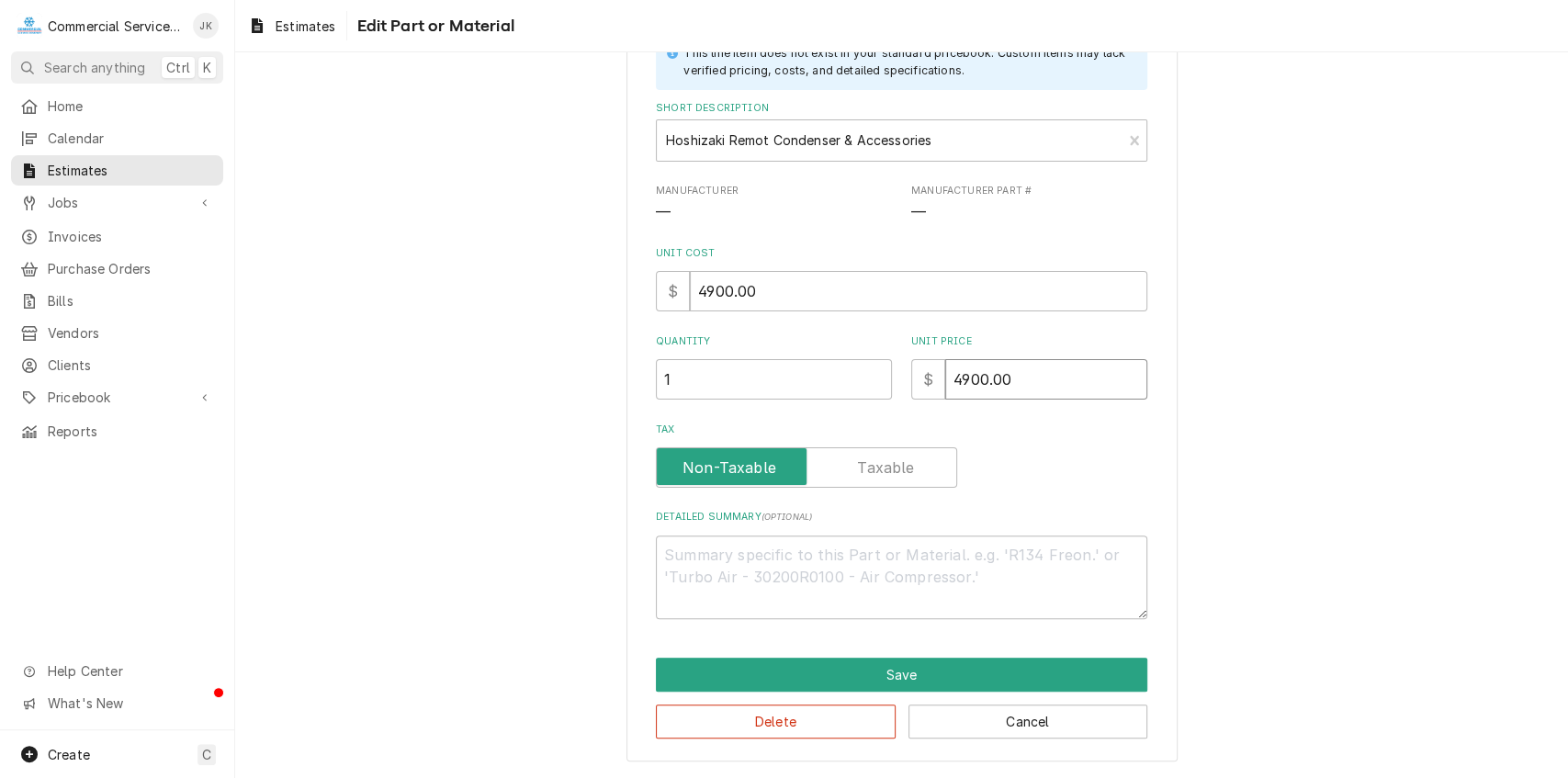
type input "4900.00"
click at [708, 555] on textarea "Detailed Summary ( optional )" at bounding box center [901, 578] width 492 height 83
type textarea "x"
type textarea "Q"
type textarea "x"
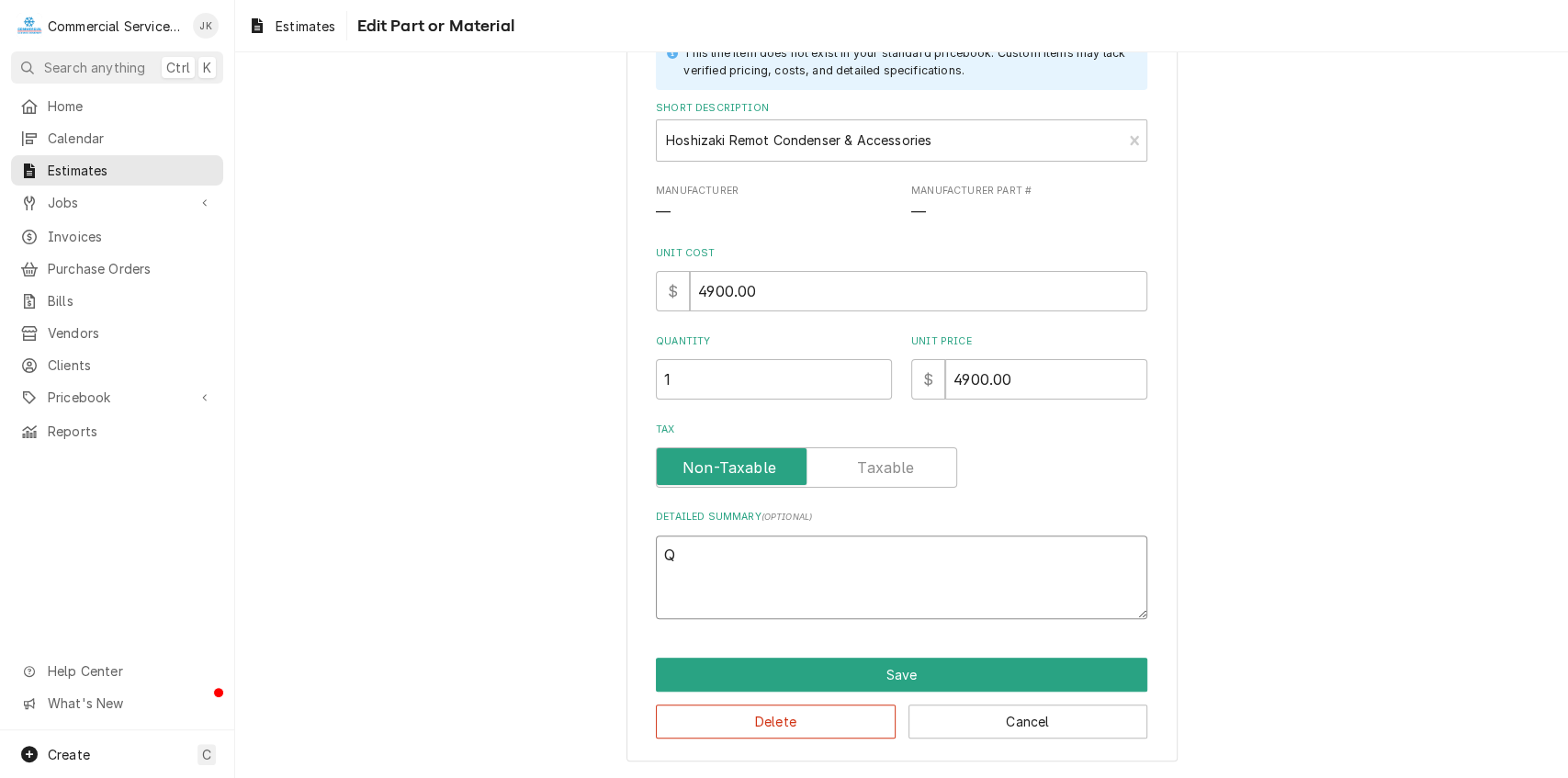
type textarea "Qt"
type textarea "x"
type textarea "Qty"
type textarea "x"
type textarea "Qty."
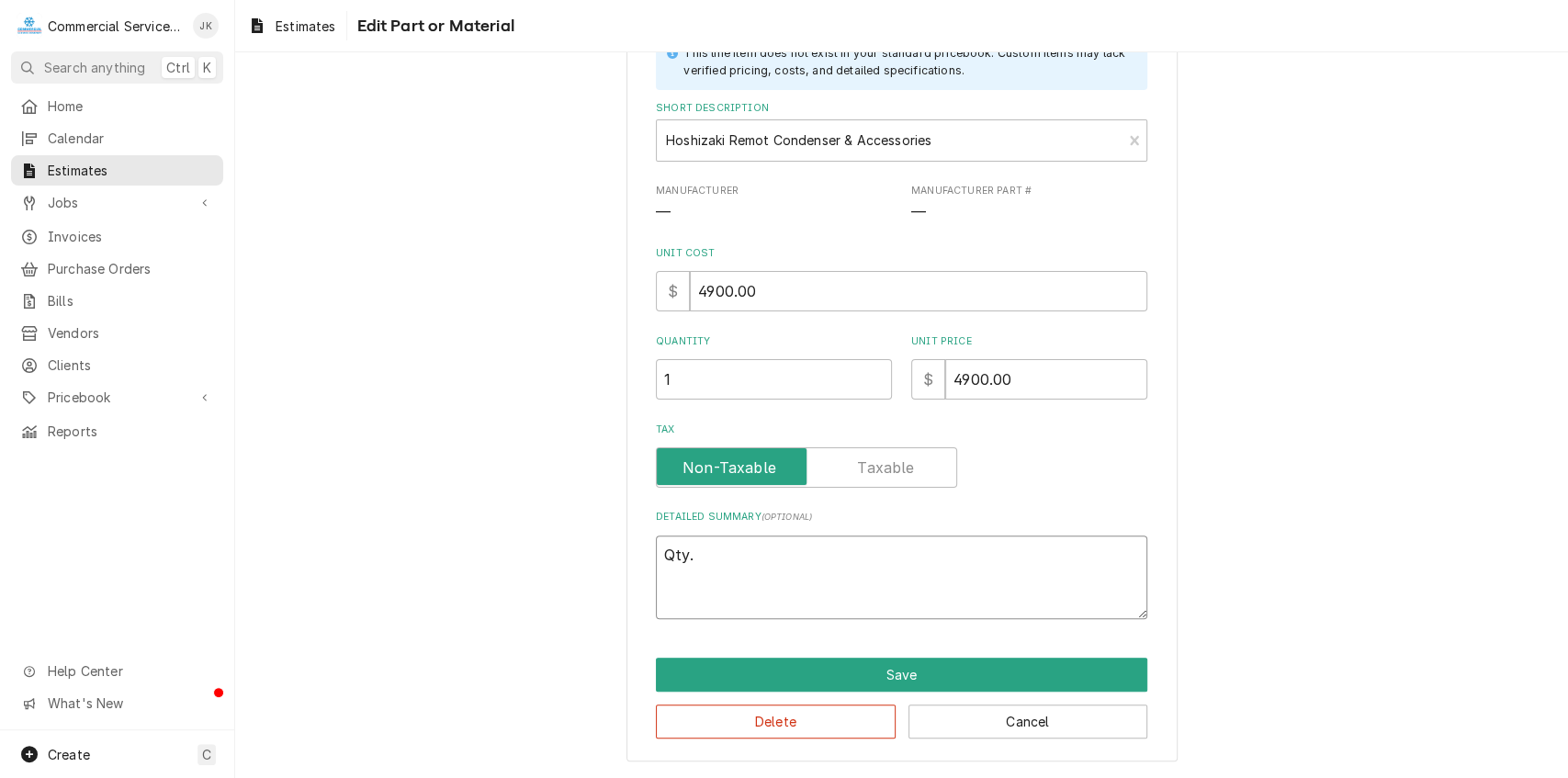
type textarea "x"
type textarea "Qty."
type textarea "x"
type textarea "Qty. ("
type textarea "x"
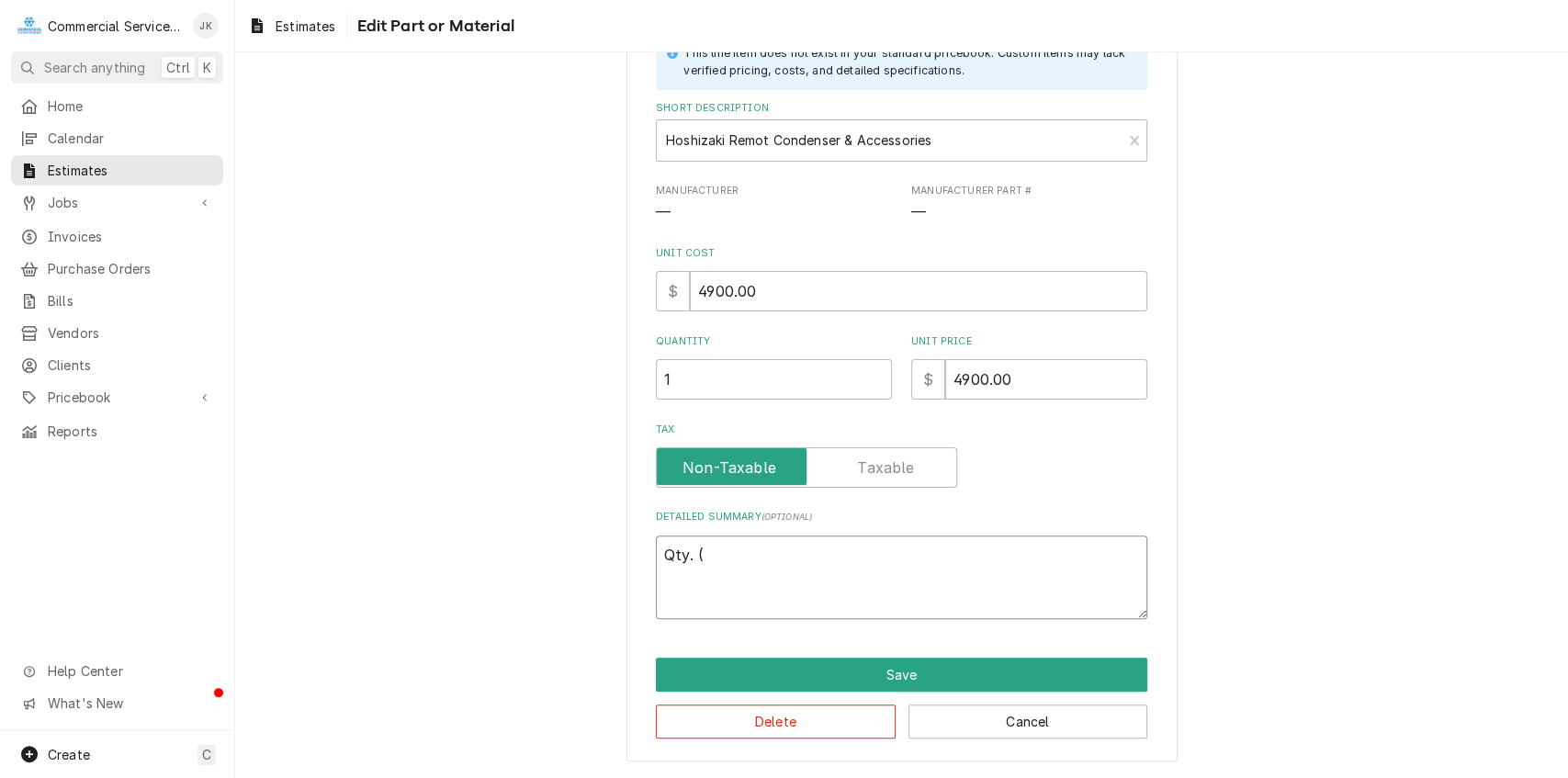
type textarea "Qty. (1"
type textarea "x"
type textarea "Qty. (1)"
type textarea "x"
type textarea "Qty. (1)"
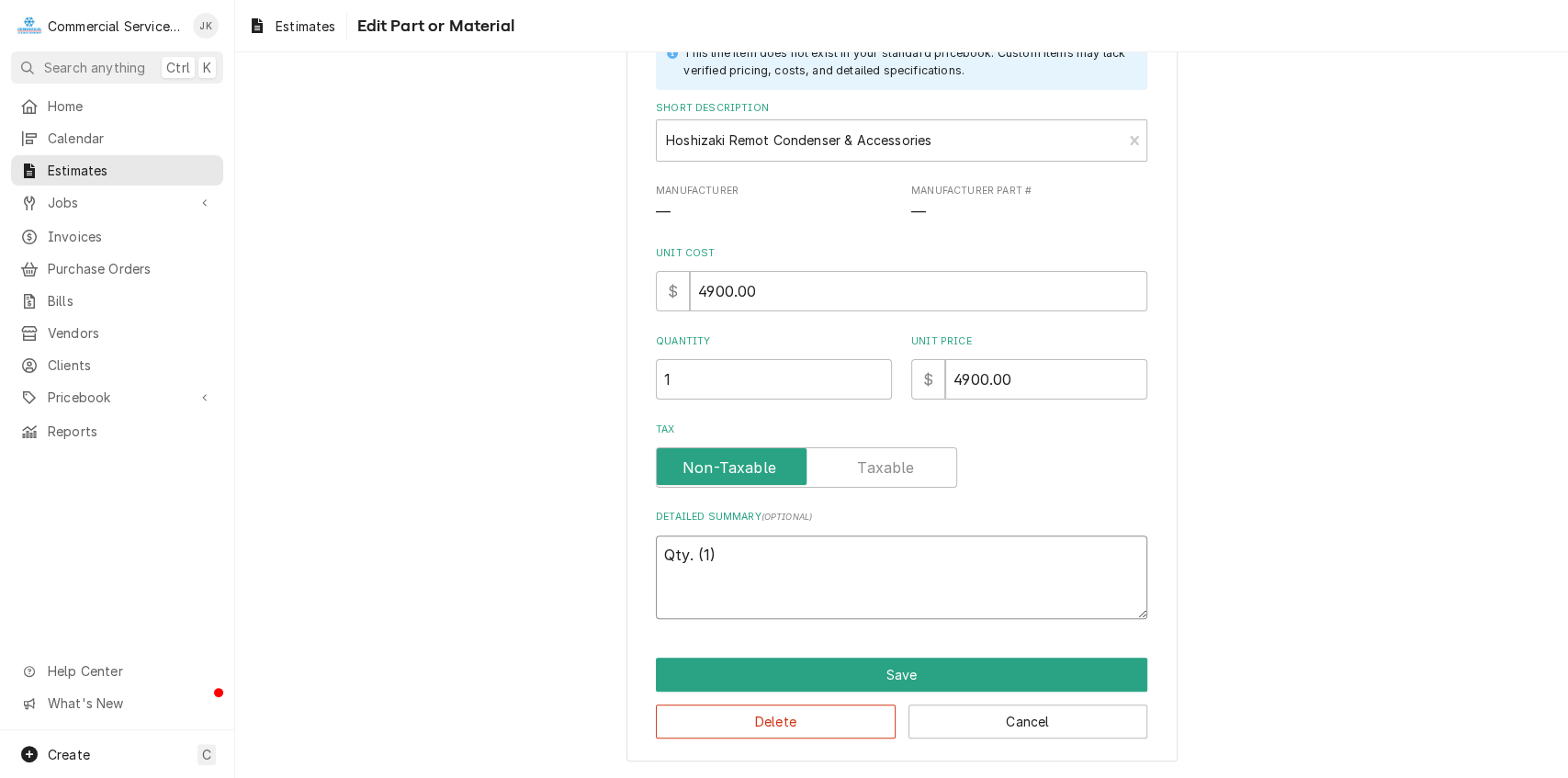
type textarea "x"
type textarea "Qty. (1) H"
type textarea "x"
type textarea "Qty. (1) Ho"
type textarea "x"
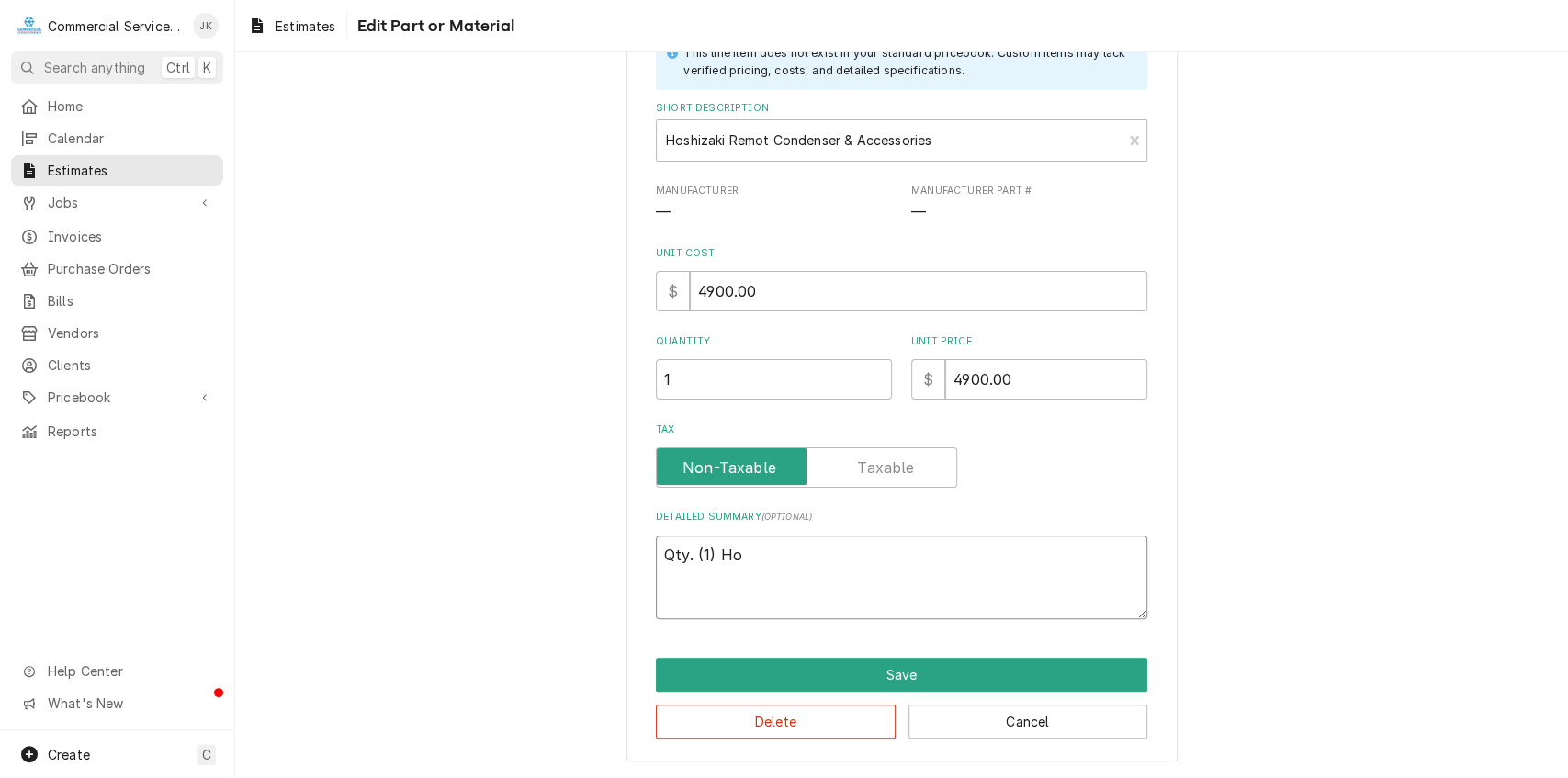
type textarea "Qty. (1) Hos"
type textarea "x"
type textarea "Qty. (1) Hosh"
type textarea "x"
type textarea "Qty. (1) Hoshi"
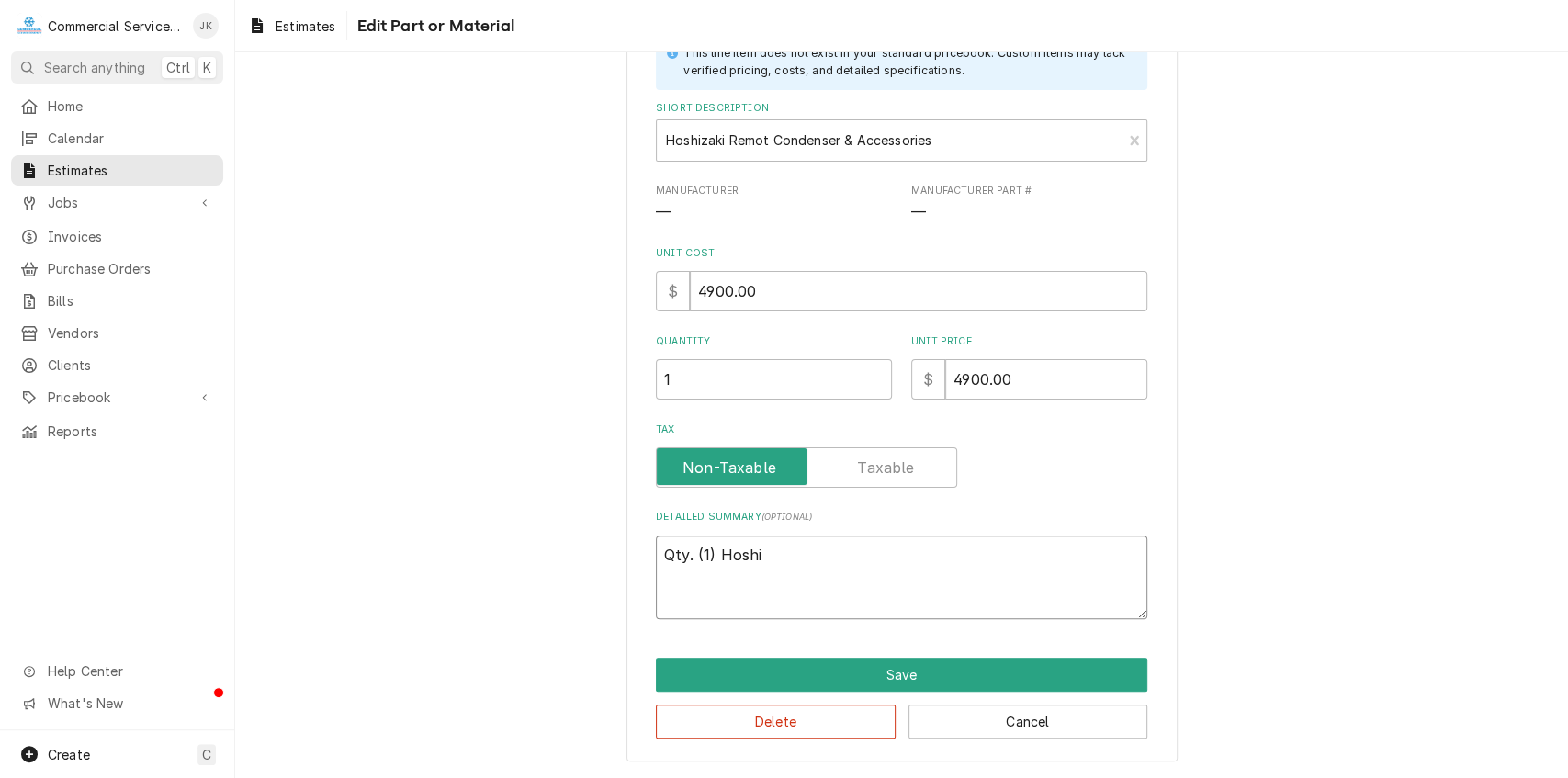
type textarea "x"
type textarea "Qty. (1) Hoshiz"
type textarea "x"
type textarea "Qty. (1) Hoshizk"
type textarea "x"
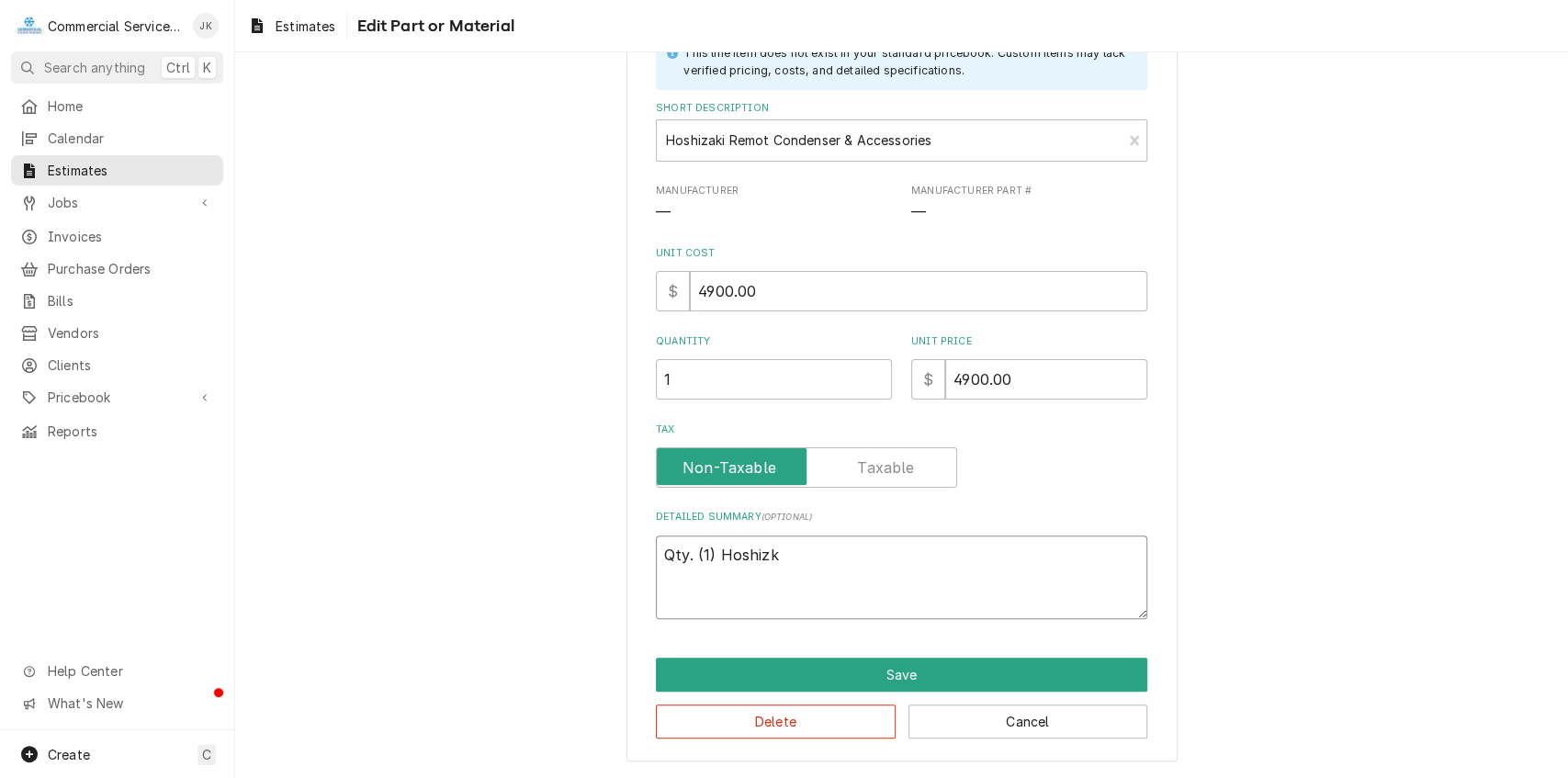
type textarea "Qty. (1) Hoshizki"
type textarea "x"
type textarea "Qty. (1) Hoshizk"
type textarea "x"
type textarea "Qty. (1) Hoshiz"
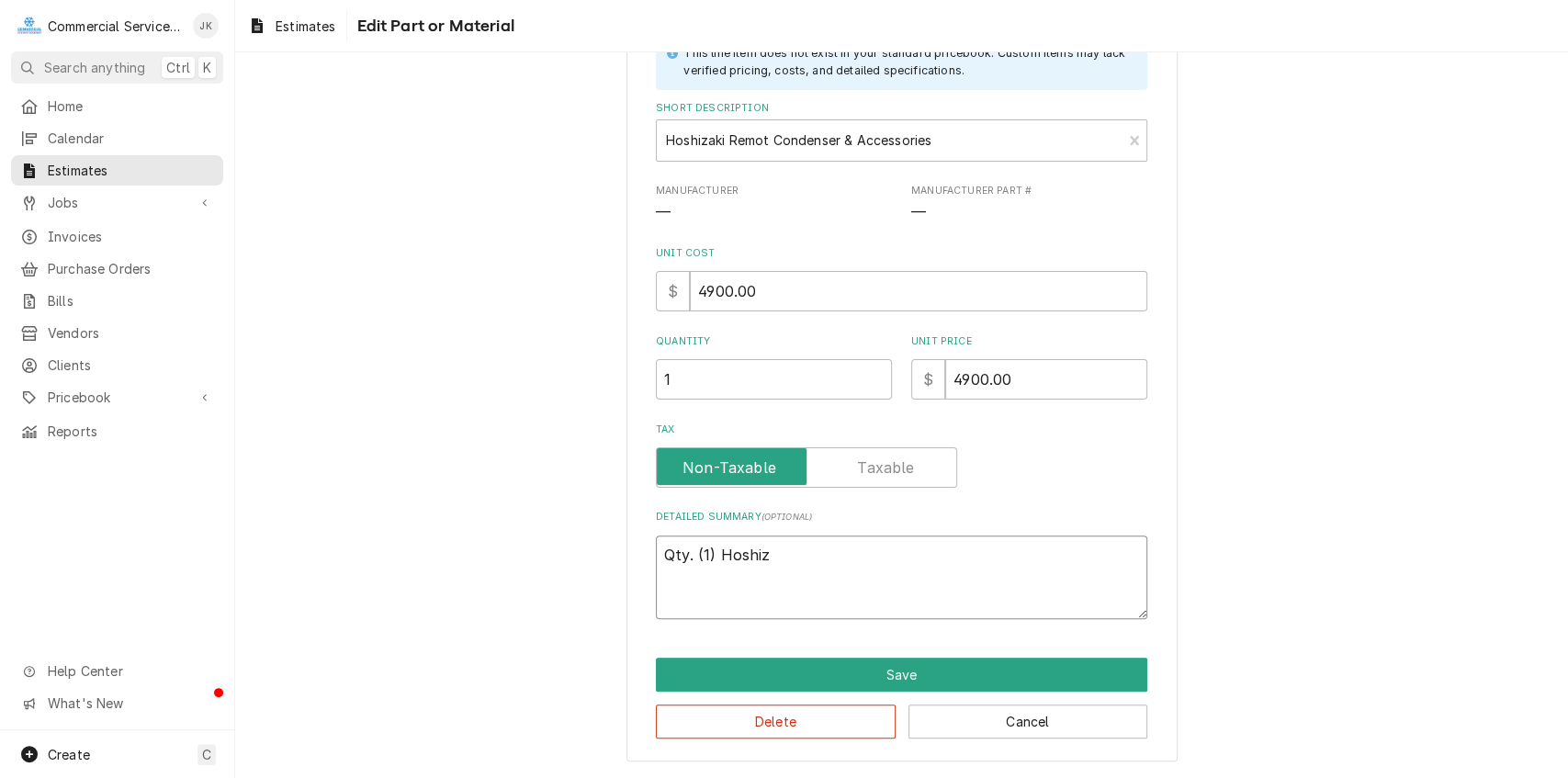
type textarea "x"
type textarea "Qty. (1) Hoshiza"
type textarea "x"
type textarea "Qty. (1) Hoshizak"
type textarea "x"
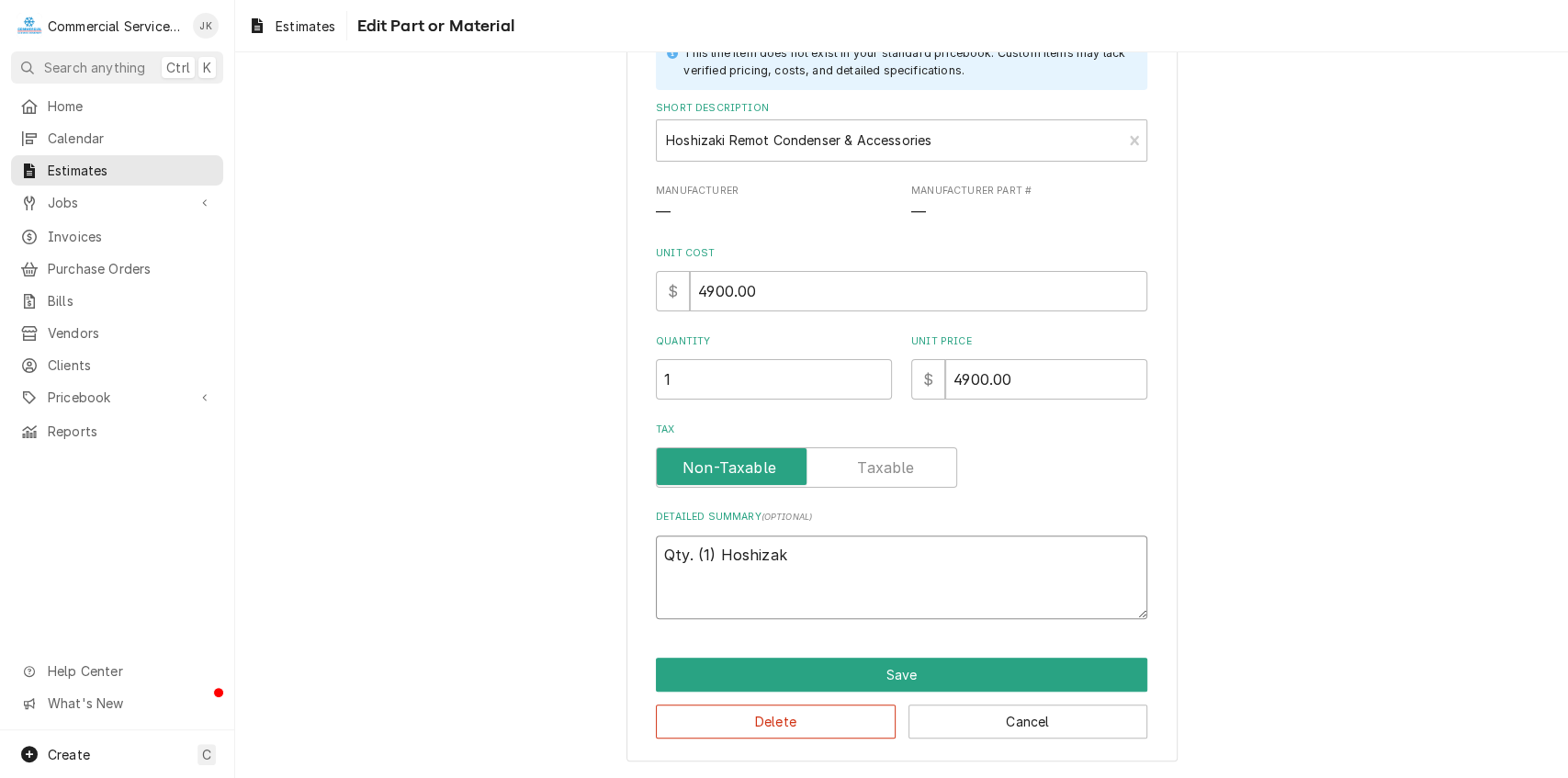
type textarea "Qty. (1) Hoshizaki"
type textarea "x"
type textarea "Qty. (1) Hoshizaki"
type textarea "x"
type textarea "Qty. (1) Hoshizaki U"
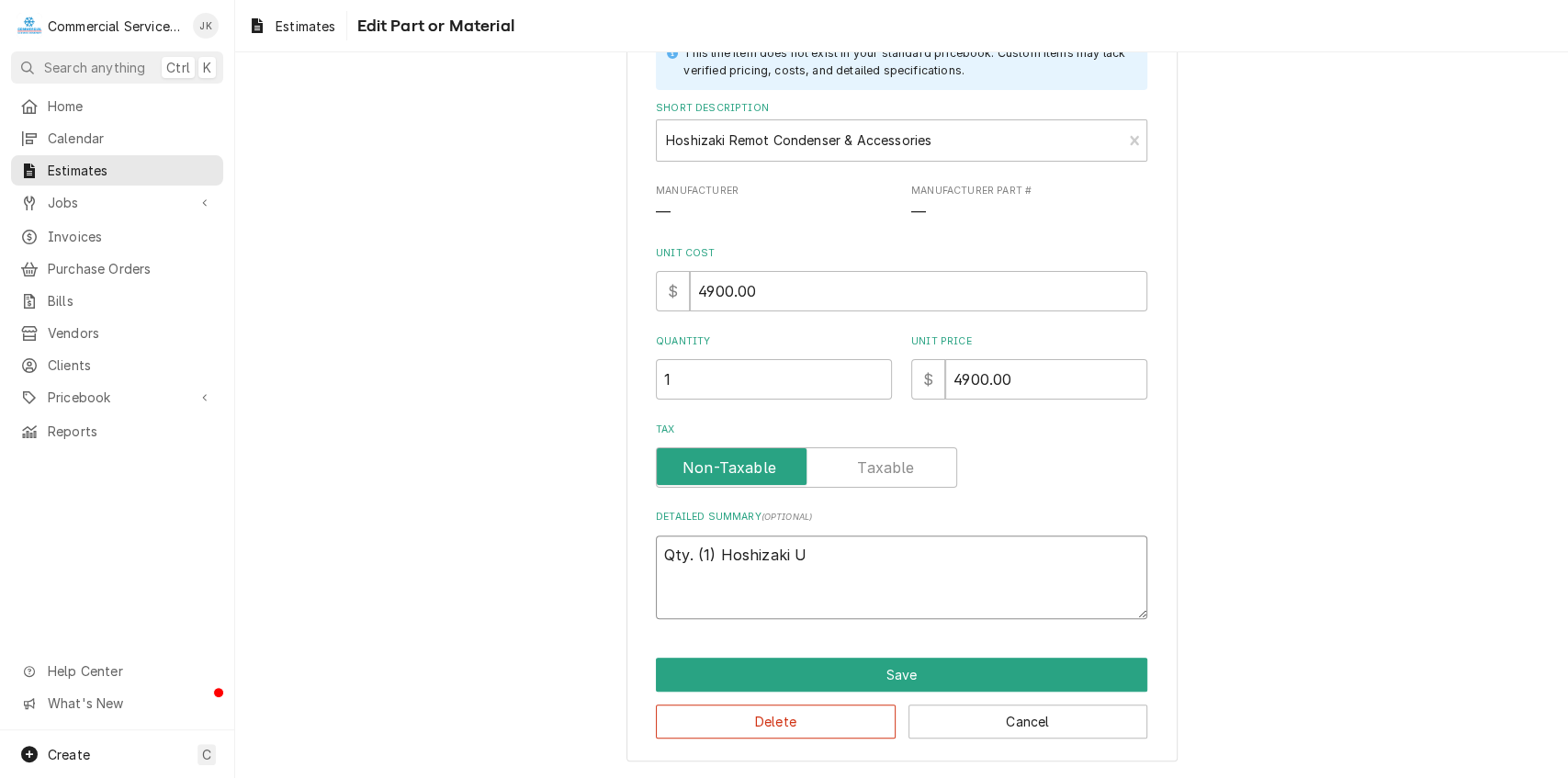
type textarea "x"
type textarea "Qty. (1) Hoshizaki UR"
type textarea "x"
type textarea "Qty. (1) Hoshizaki URC"
type textarea "x"
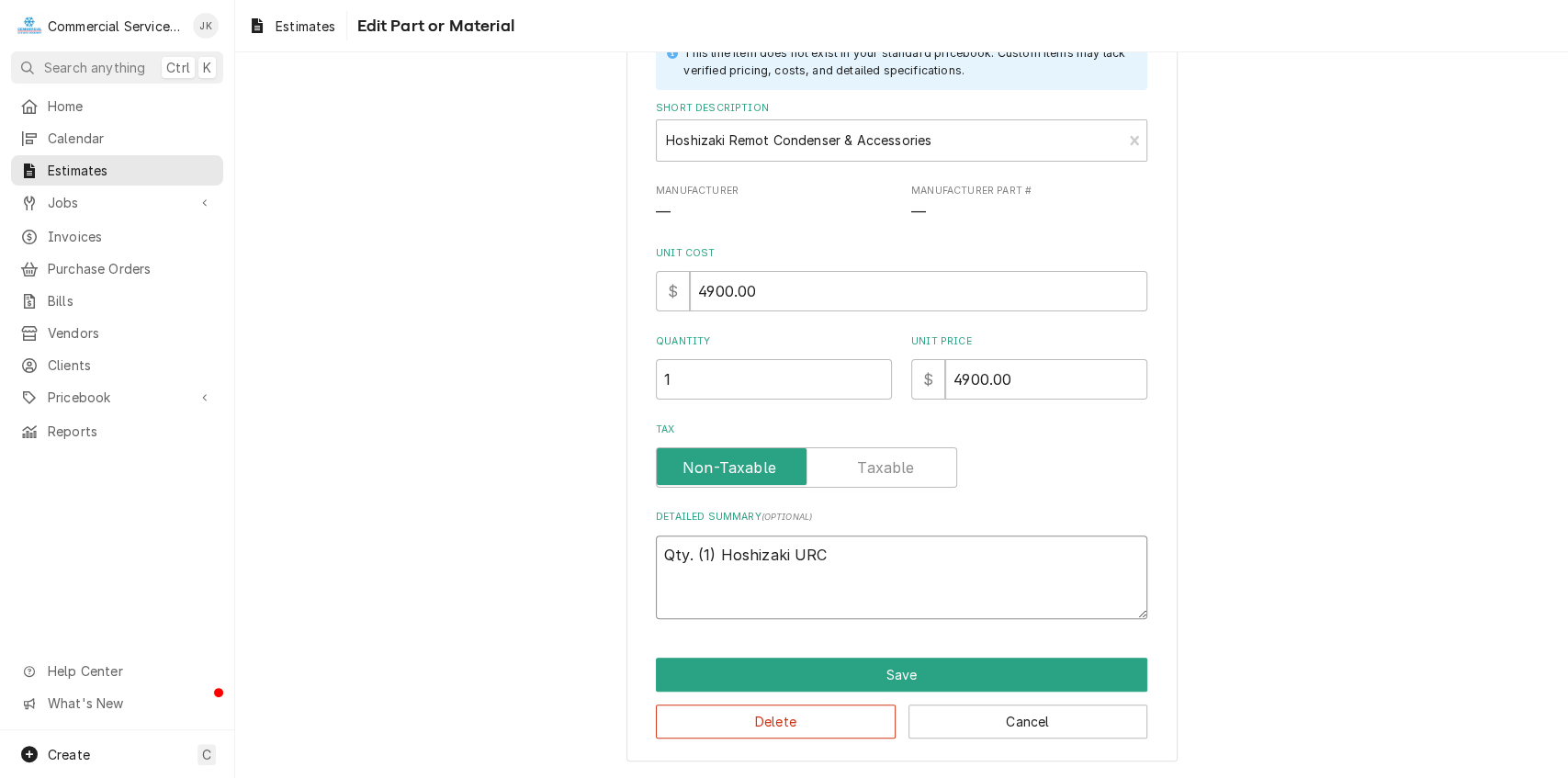
type textarea "Qty. (1) Hoshizaki URC-"
type textarea "x"
type textarea "Qty. (1) Hoshizaki URC-2"
type textarea "x"
type textarea "Qty. (1) Hoshizaki URC-26"
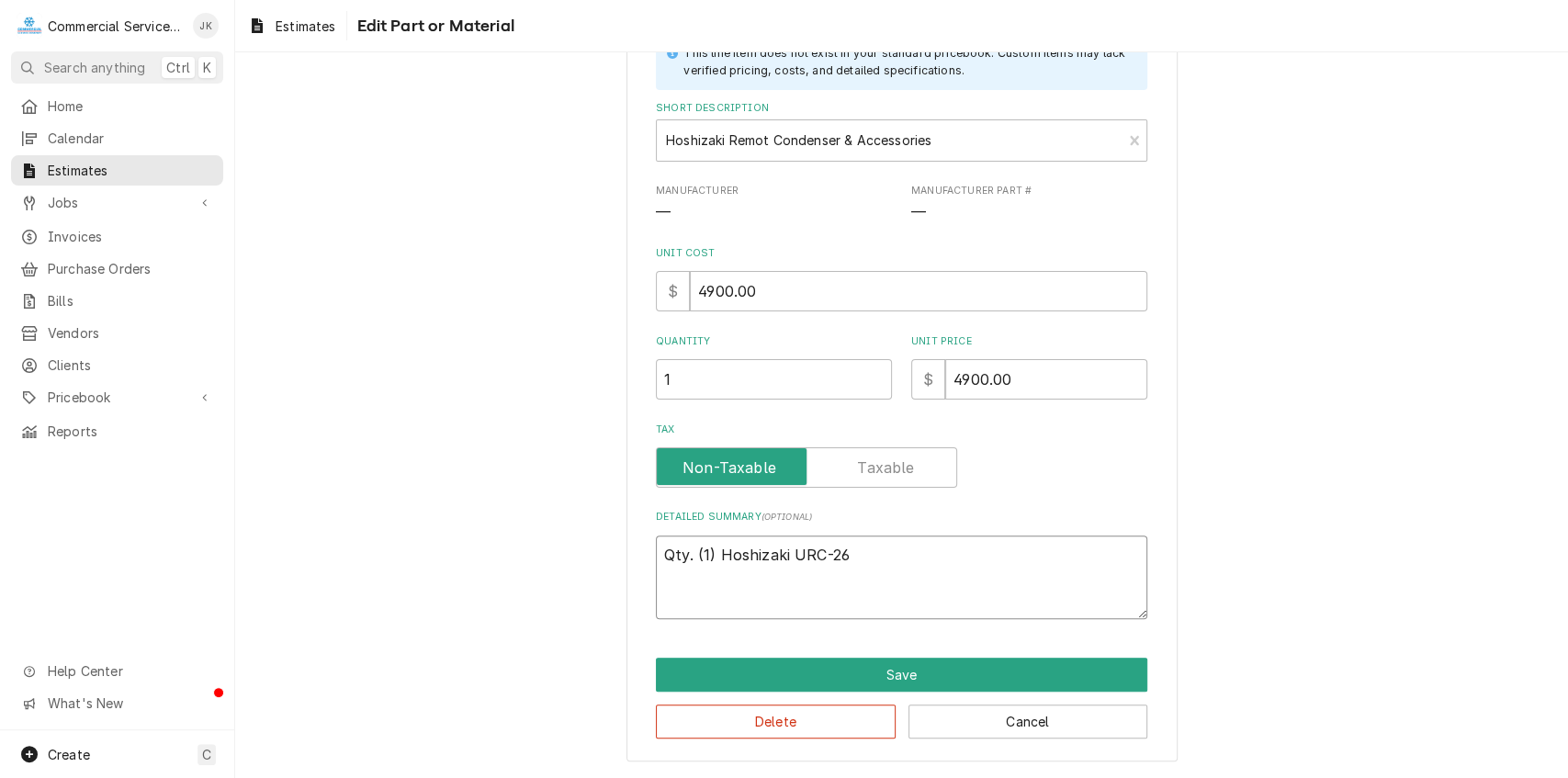
type textarea "x"
type textarea "Qty. (1) Hoshizaki URC-26J"
type textarea "x"
type textarea "Qty. (1) Hoshizaki URC-26JZ"
type textarea "x"
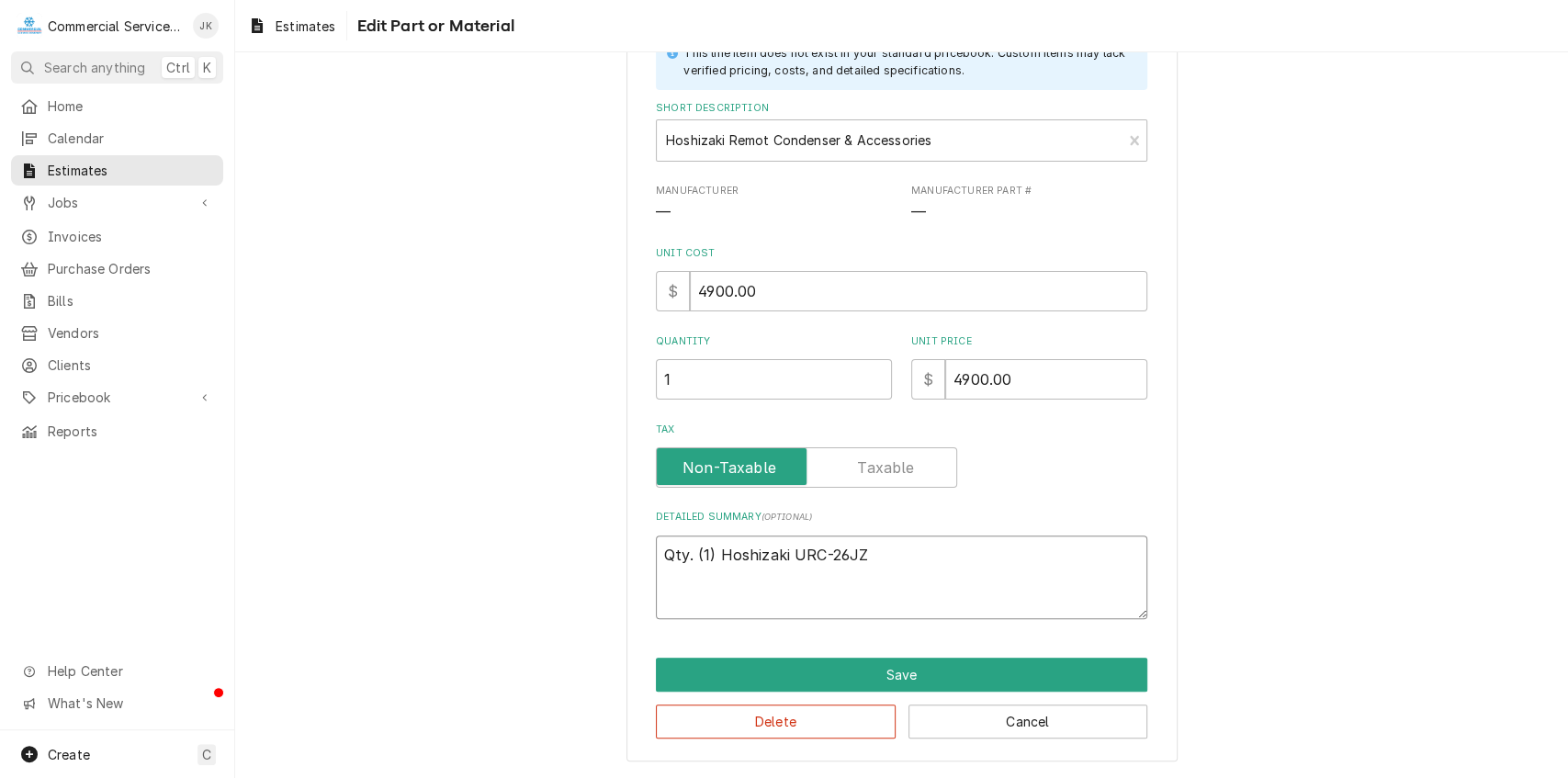
type textarea "Qty. (1) Hoshizaki URC-26JZ"
type textarea "x"
type textarea "Qty. (1) Hoshizaki URC-26JZ r"
type textarea "x"
type textarea "Qty. (1) Hoshizaki URC-26JZ re"
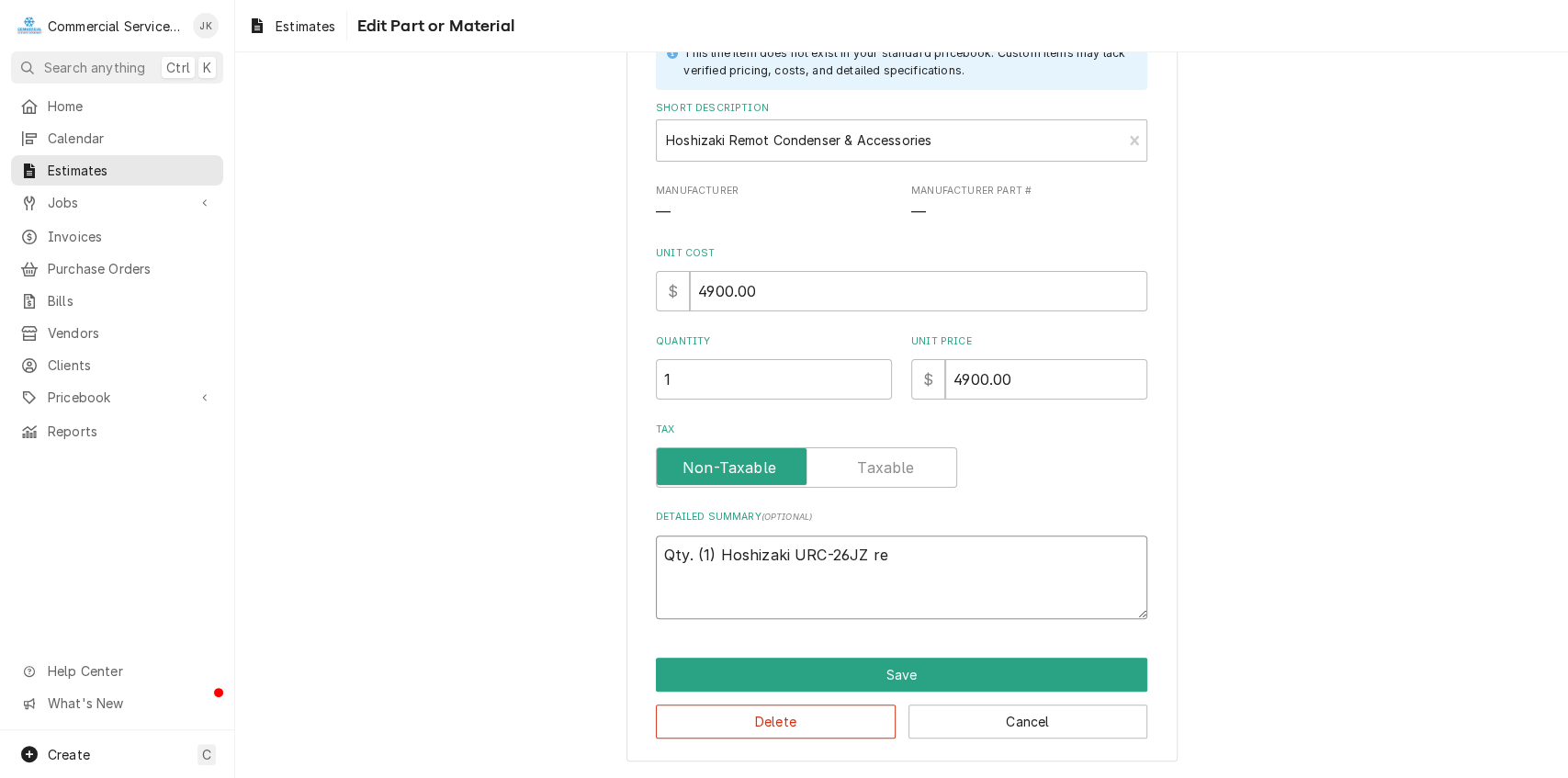
type textarea "x"
type textarea "Qty. (1) Hoshizaki URC-26JZ rem"
type textarea "x"
type textarea "Qty. (1) Hoshizaki URC-26JZ remo"
type textarea "x"
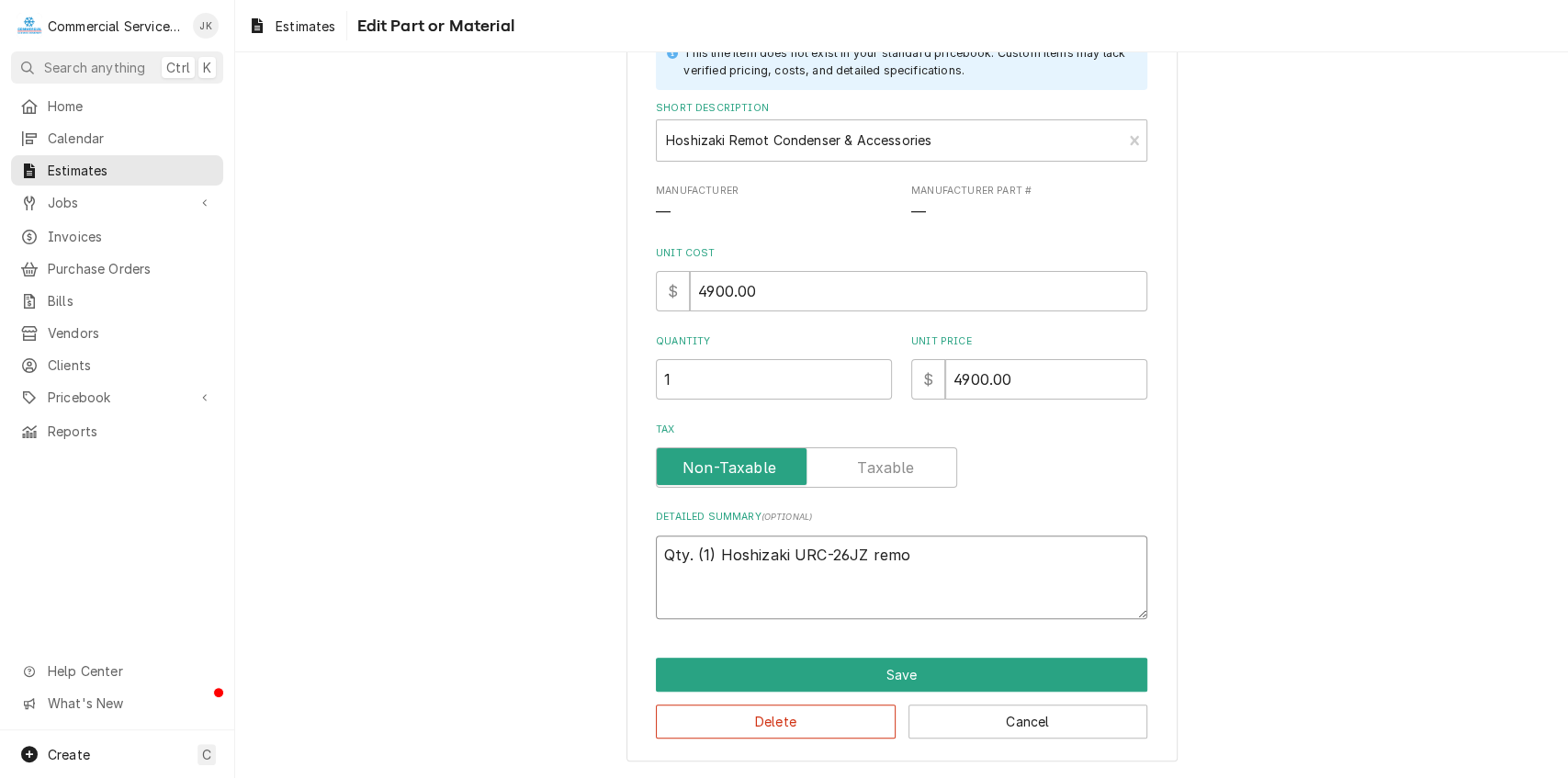
type textarea "Qty. (1) Hoshizaki URC-26JZ remot"
type textarea "x"
type textarea "Qty. (1) Hoshizaki URC-26JZ remote"
type textarea "x"
type textarea "Qty. (1) Hoshizaki URC-26JZ remote"
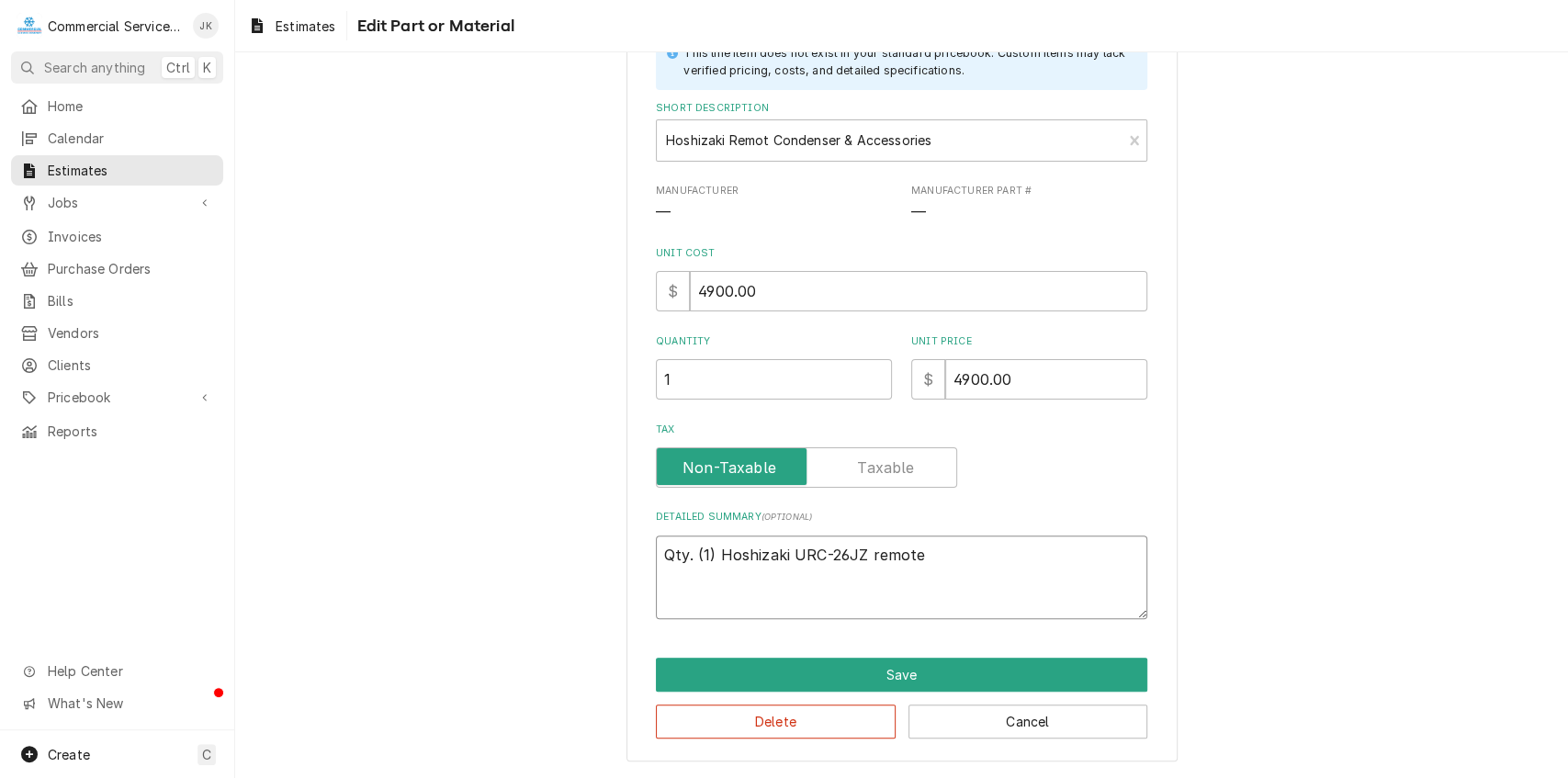
type textarea "x"
type textarea "Qty. (1) Hoshizaki URC-26JZ remote c"
type textarea "x"
type textarea "Qty. (1) Hoshizaki URC-26JZ remote co"
type textarea "x"
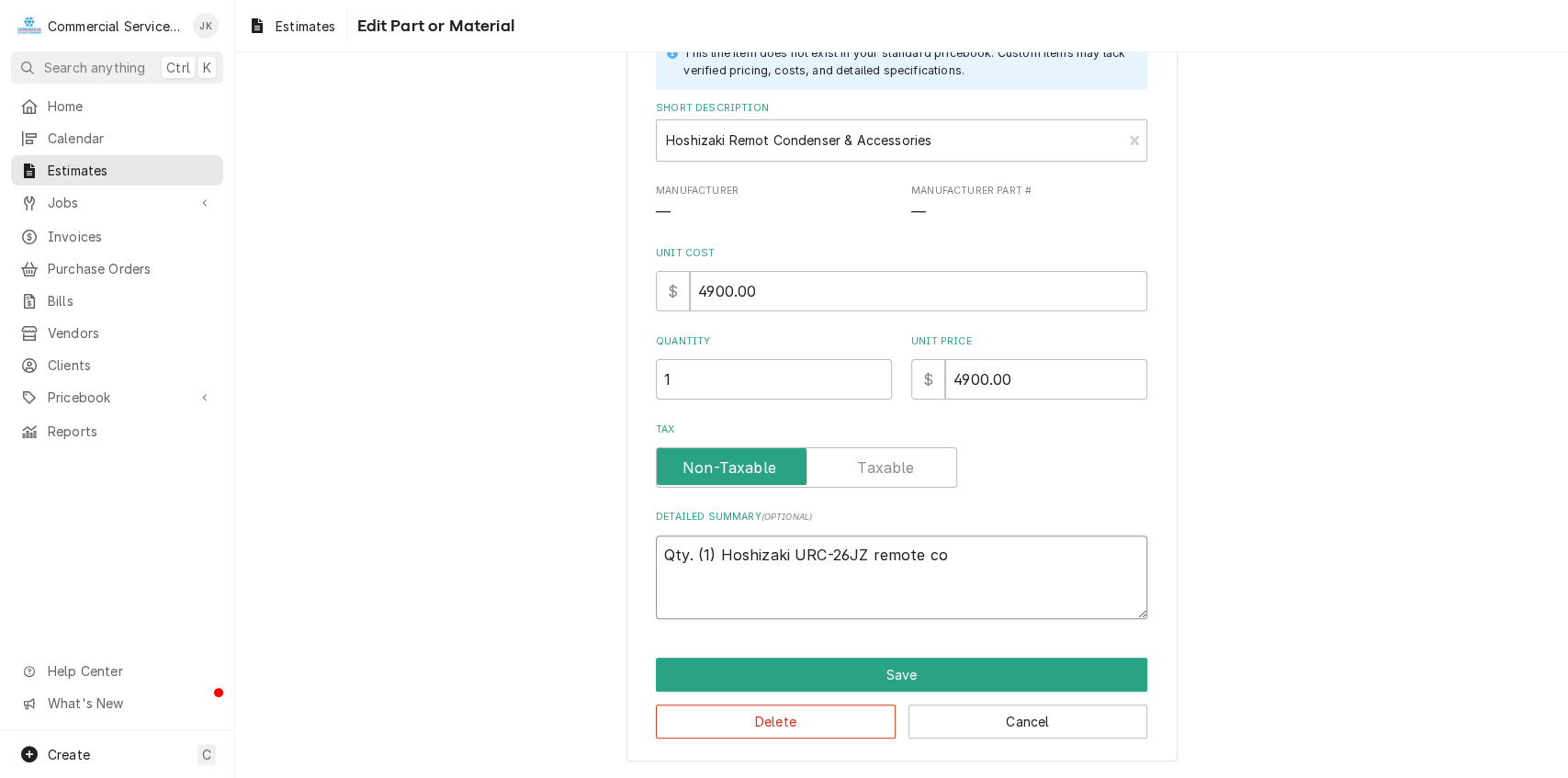
type textarea "Qty. (1) Hoshizaki URC-26JZ remote con"
type textarea "x"
type textarea "Qty. (1) Hoshizaki URC-26JZ remote cone"
type textarea "x"
type textarea "Qty. (1) Hoshizaki URC-26JZ remote conen"
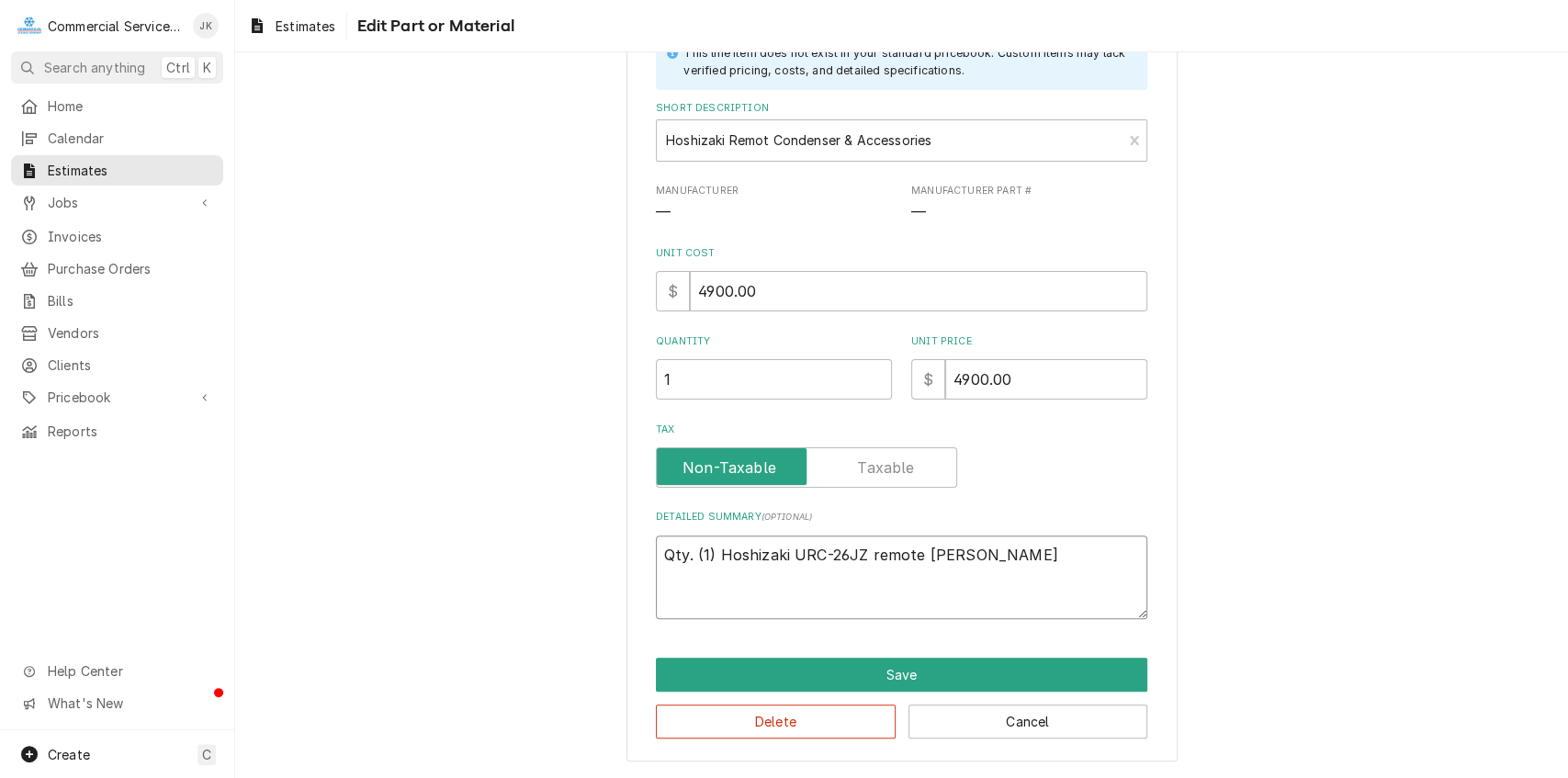
type textarea "x"
type textarea "Qty. (1) Hoshizaki URC-26JZ remote conens"
type textarea "x"
type textarea "Qty. (1) Hoshizaki URC-26JZ remote conense"
type textarea "x"
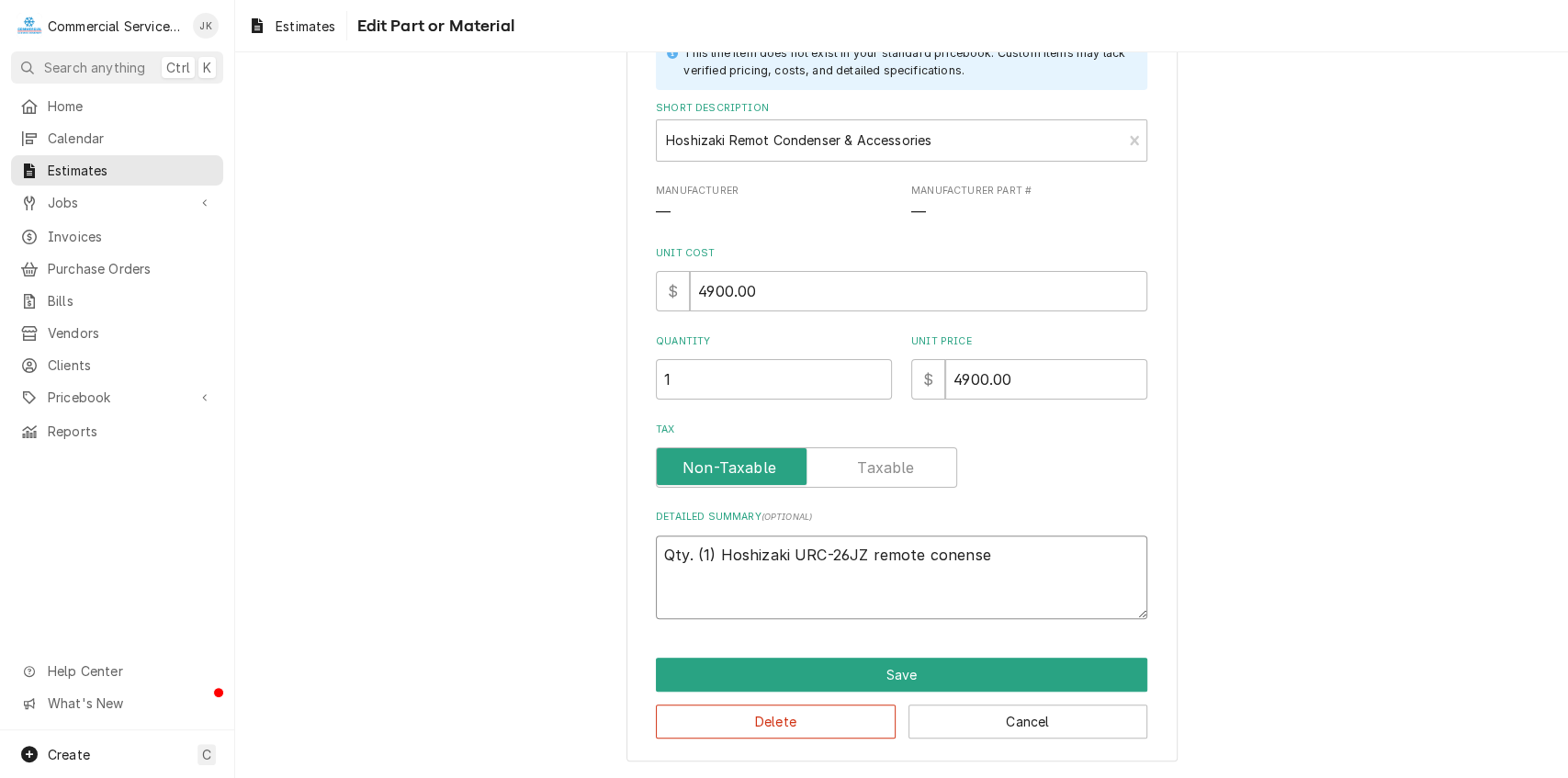
type textarea "Qty. (1) Hoshizaki URC-26JZ remote conenser"
type textarea "x"
type textarea "Qty. (1) Hoshizaki URC-26JZ remote conenser;"
type textarea "x"
type textarea "Qty. (1) Hoshizaki URC-26JZ remote conenser;"
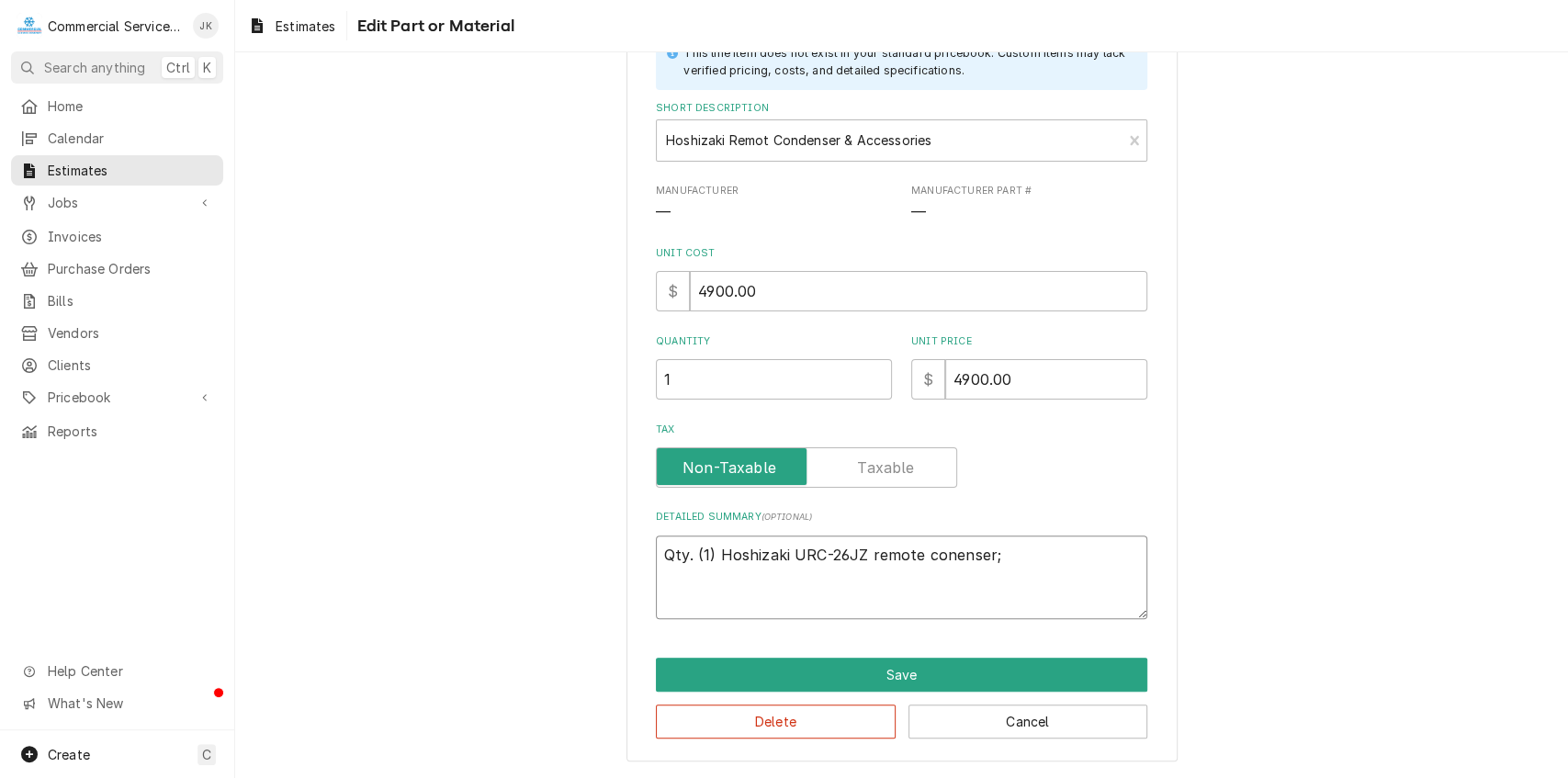
type textarea "x"
type textarea "Qty. (1) Hoshizaki URC-26JZ remote conenser; 1"
type textarea "x"
type textarea "Qty. (1) Hoshizaki URC-26JZ remote conenser; 11"
type textarea "x"
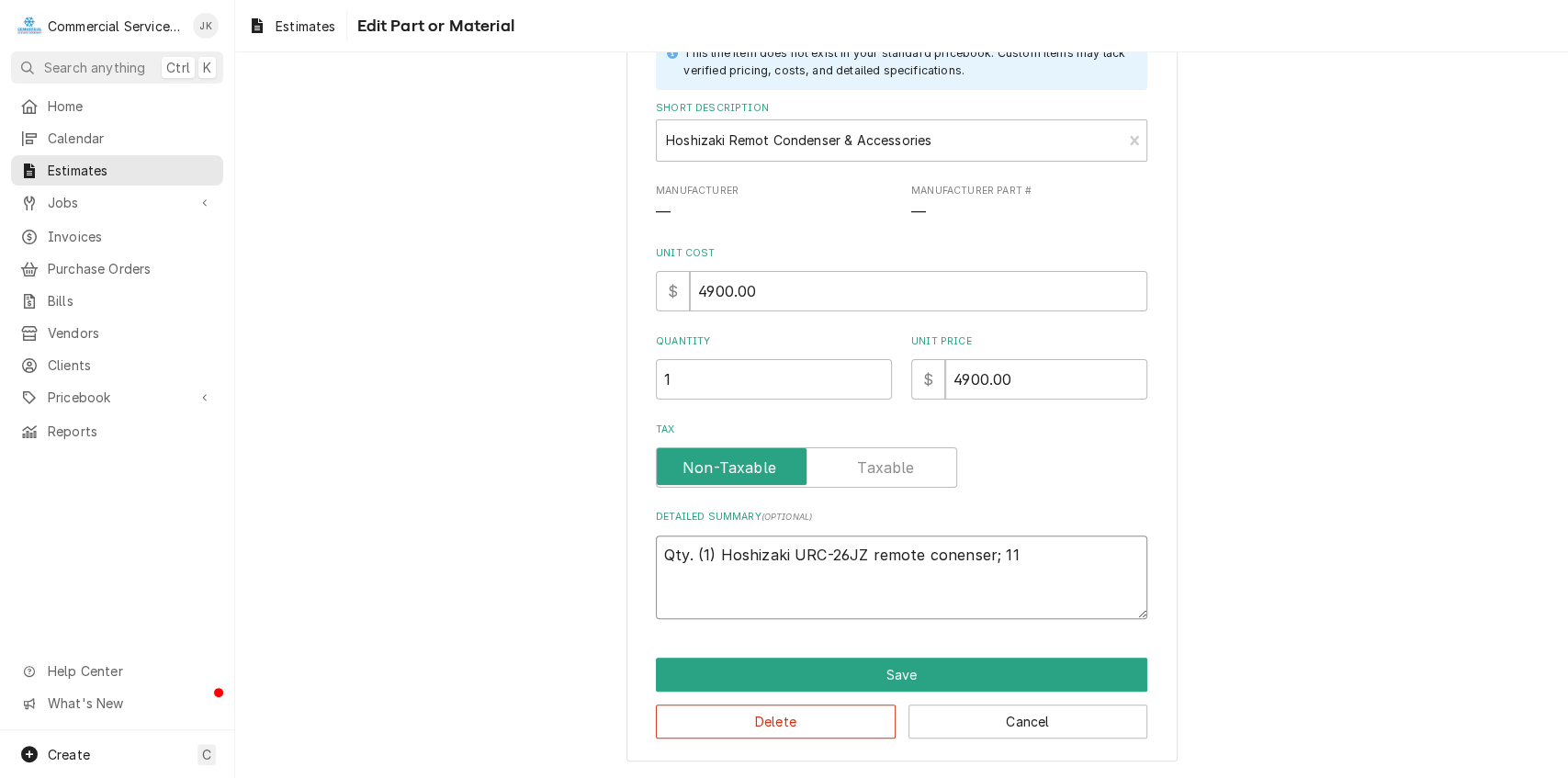
type textarea "Qty. (1) Hoshizaki URC-26JZ remote conenser; 115"
type textarea "x"
type textarea "Qty. (1) Hoshizaki URC-26JZ remote conenser; 115"
type textarea "x"
type textarea "Qty. (1) Hoshizaki URC-26JZ remote conenser; 115 v"
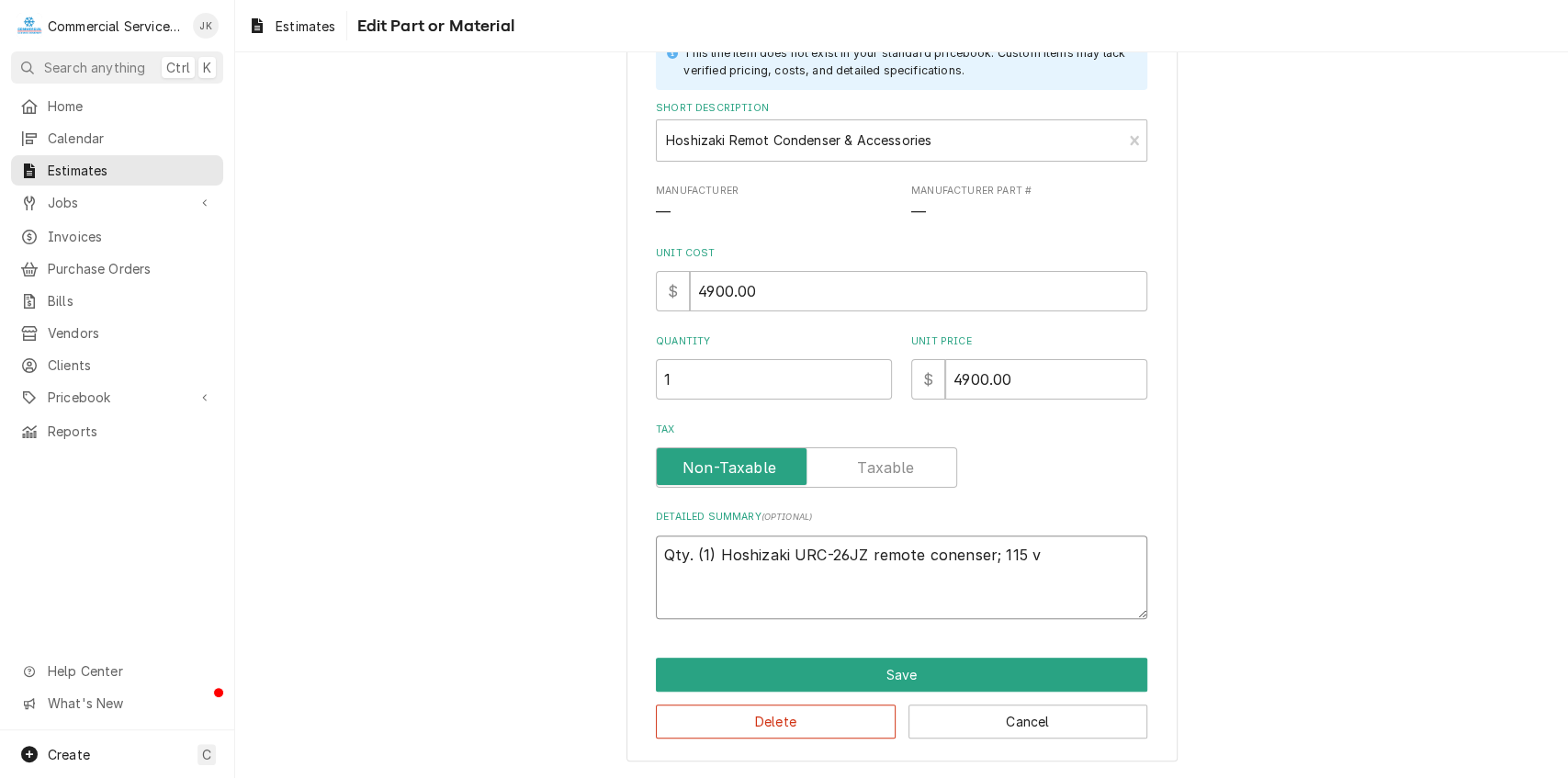
type textarea "x"
type textarea "Qty. (1) Hoshizaki URC-26JZ remote conenser; 115 vo"
type textarea "x"
type textarea "Qty. (1) Hoshizaki URC-26JZ remote conenser; 115 vol"
type textarea "x"
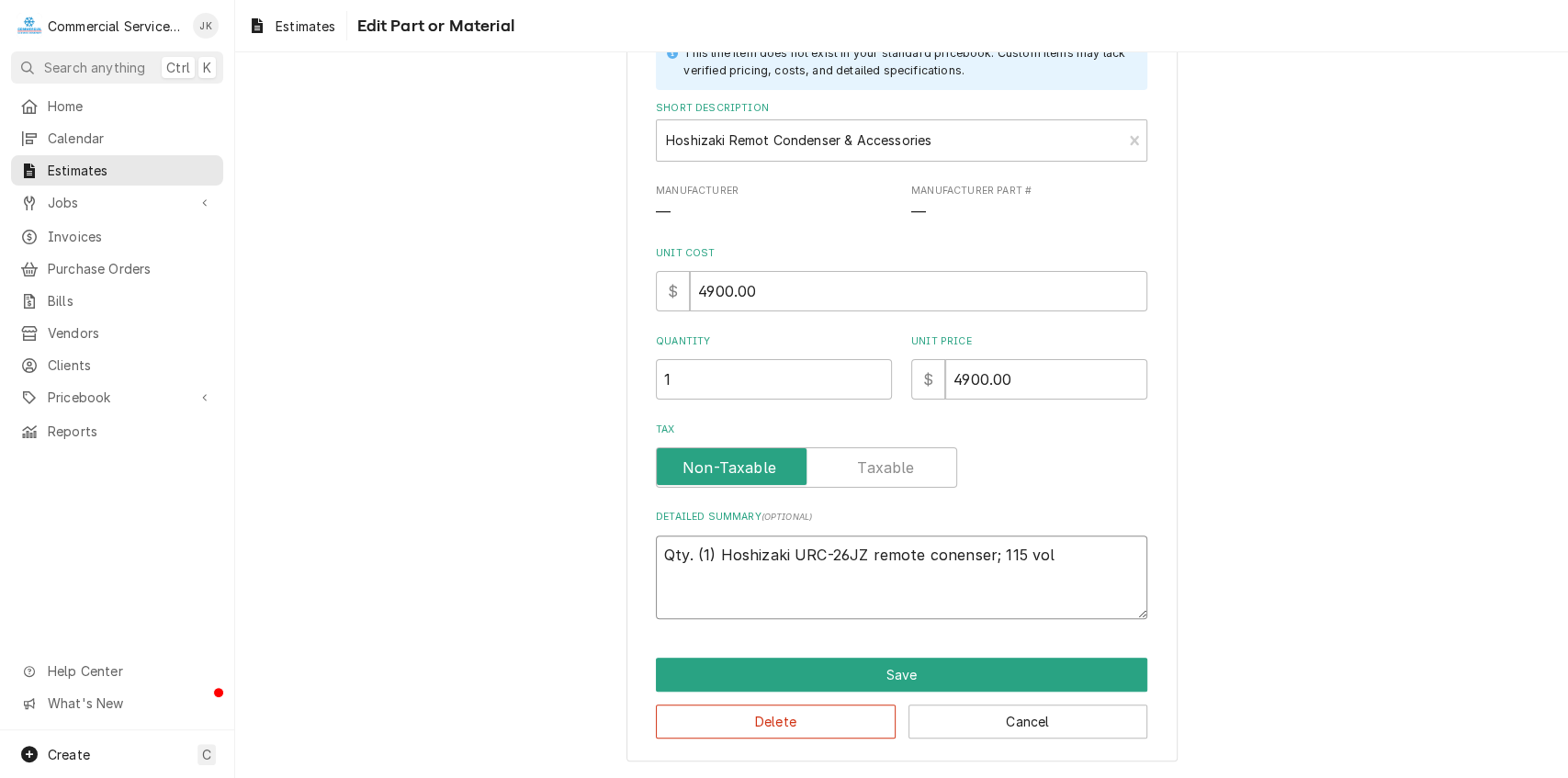
type textarea "Qty. (1) Hoshizaki URC-26JZ remote conenser; 115 volt"
type textarea "x"
type textarea "Qty. (1) Hoshizaki URC-26JZ remote conenser; 115 volt"
type textarea "x"
type textarea "Qty. (1) Hoshizaki URC-26JZ remote conenser; 115 volt Q"
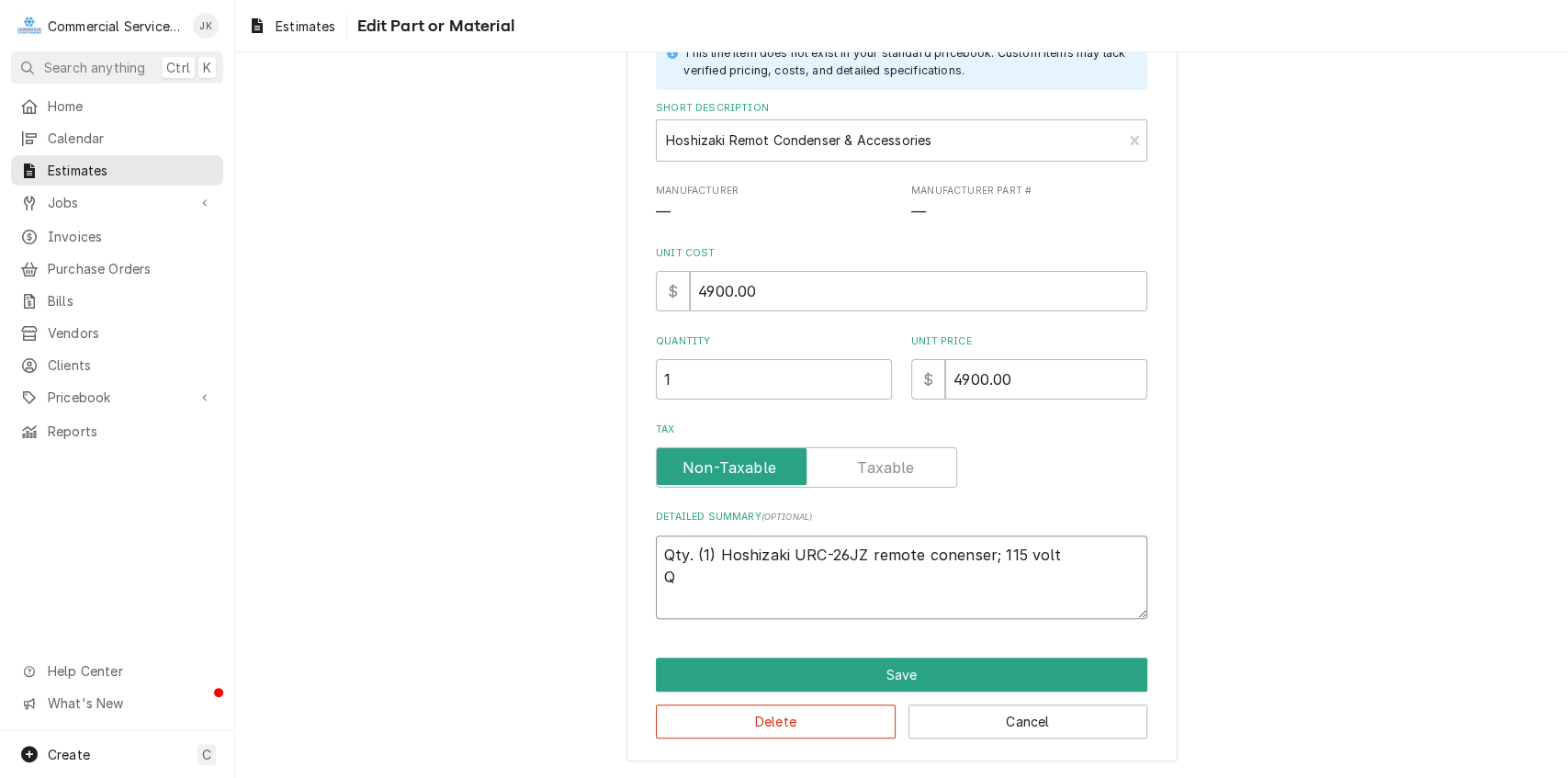
type textarea "x"
type textarea "Qty. (1) Hoshizaki URC-26JZ remote conenser; 115 volt Qt"
type textarea "x"
type textarea "Qty. (1) Hoshizaki URC-26JZ remote conenser; 115 volt Qty"
type textarea "x"
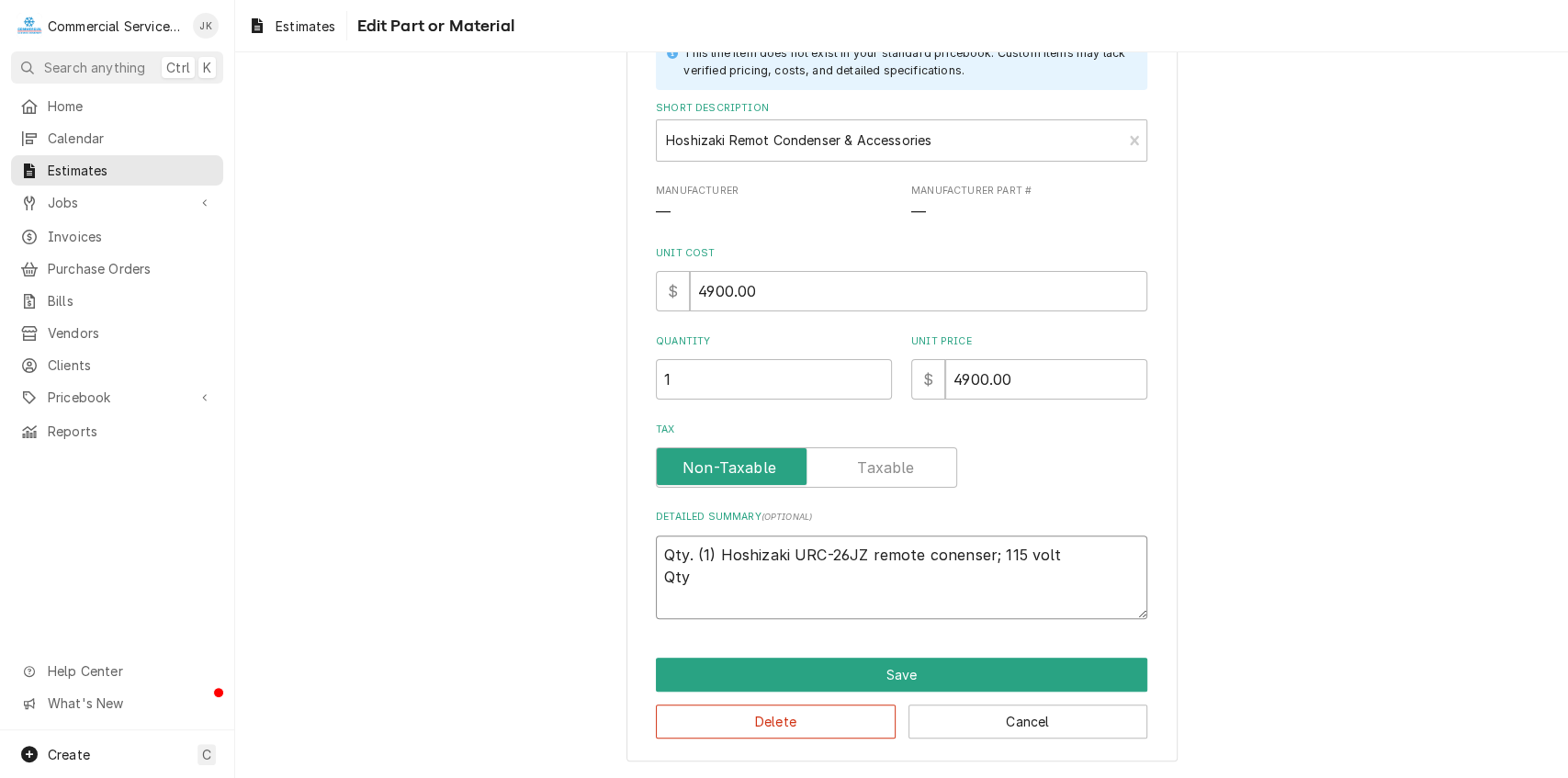
type textarea "Qty. (1) Hoshizaki URC-26JZ remote conenser; 115 volt Qty."
type textarea "x"
type textarea "Qty. (1) Hoshizaki URC-26JZ remote conenser; 115 volt Qty."
type textarea "x"
type textarea "Qty. (1) Hoshizaki URC-26JZ remote conenser; 115 volt Qty. ("
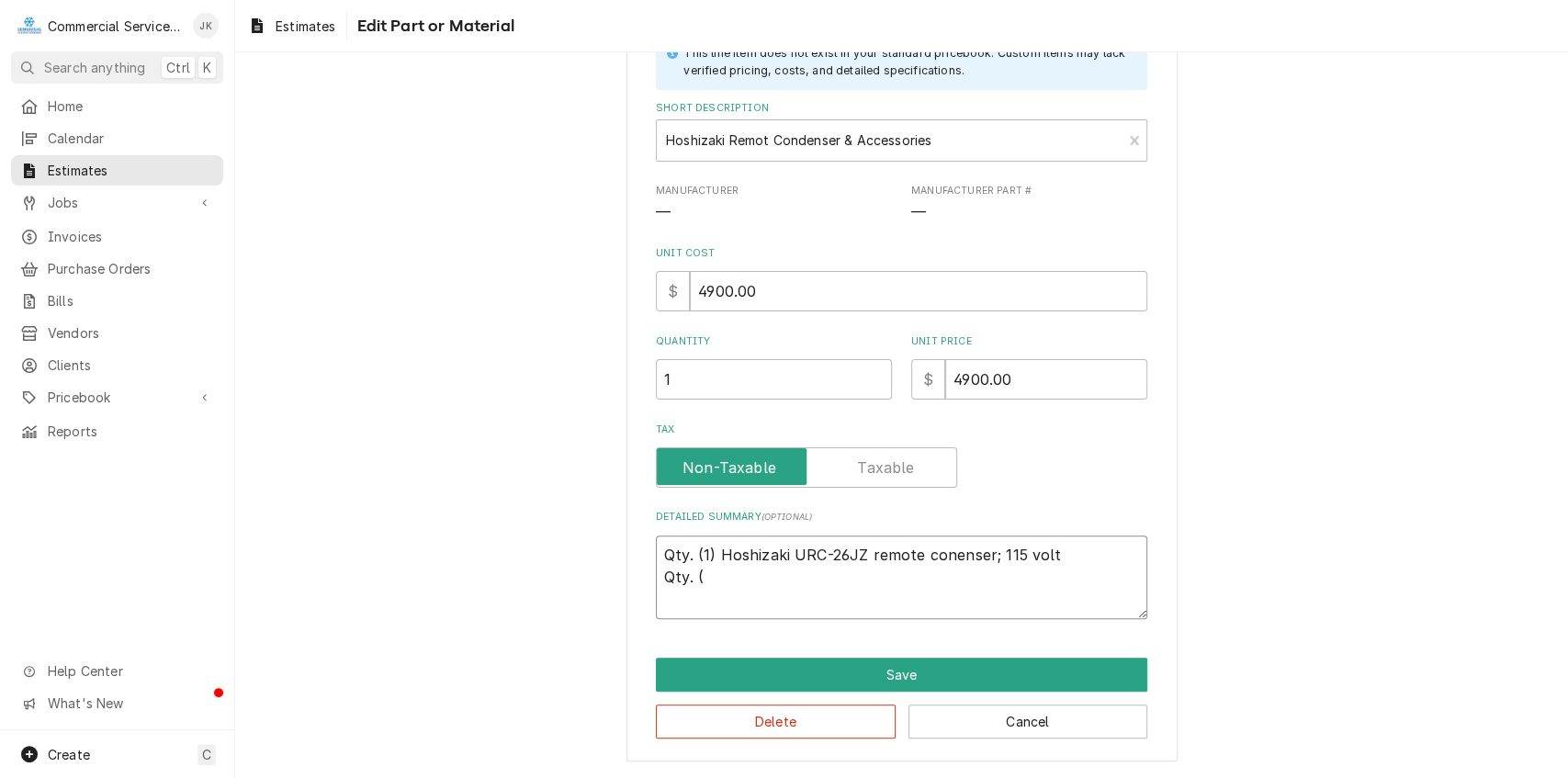
type textarea "x"
type textarea "Qty. (1) Hoshizaki URC-26JZ remote conenser; 115 volt Qty. (1"
type textarea "x"
type textarea "Qty. (1) Hoshizaki URC-26JZ remote conenser; 115 volt Qty. (1)"
type textarea "x"
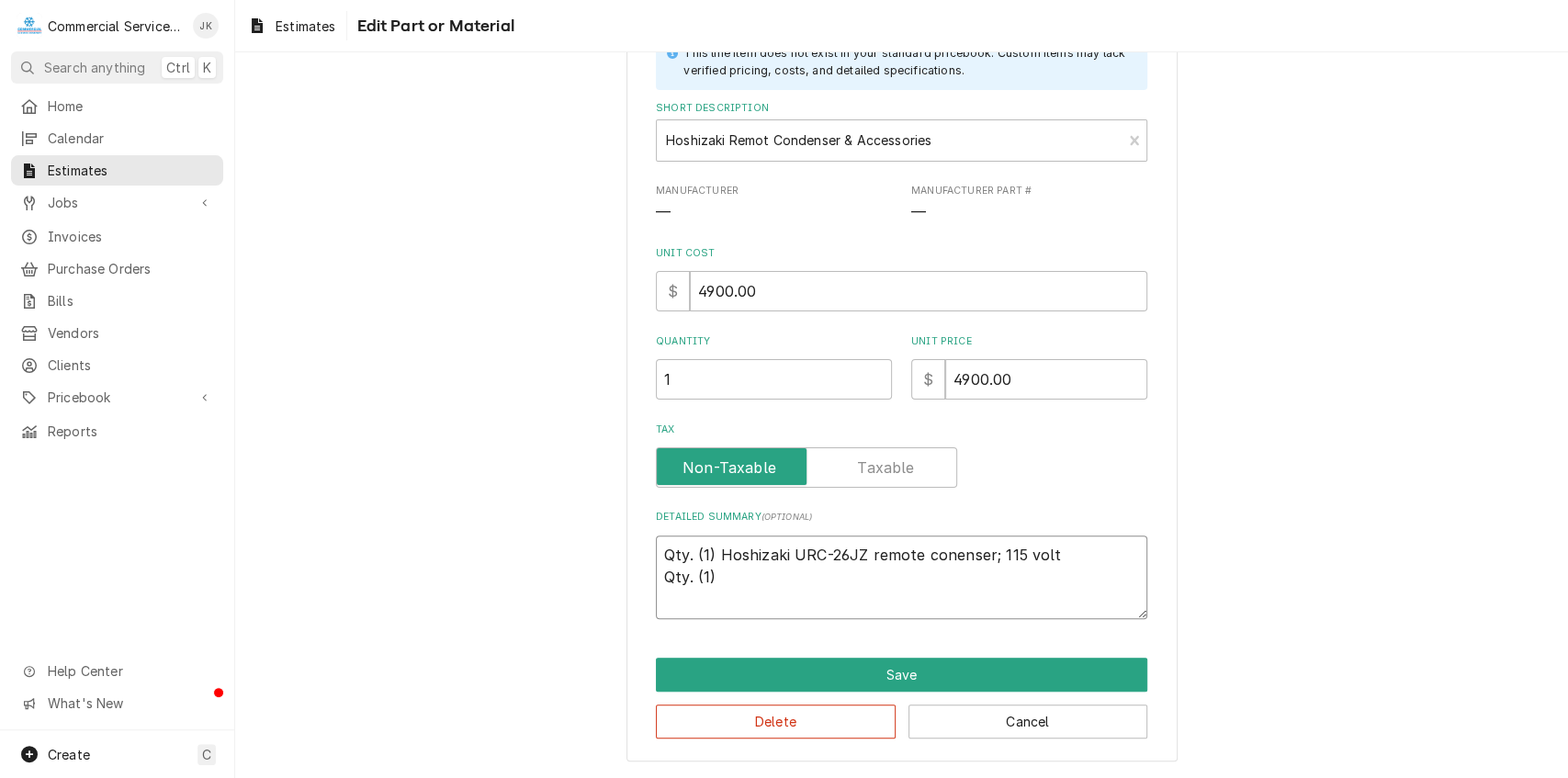
type textarea "Qty. (1) Hoshizaki URC-26JZ remote conenser; 115 volt Qty. (1)"
type textarea "x"
type textarea "Qty. (1) Hoshizaki URC-26JZ remote conenser; 115 volt Qty. (1) H"
type textarea "x"
type textarea "Qty. (1) Hoshizaki URC-26JZ remote conenser; 115 volt Qty. (1) Ho"
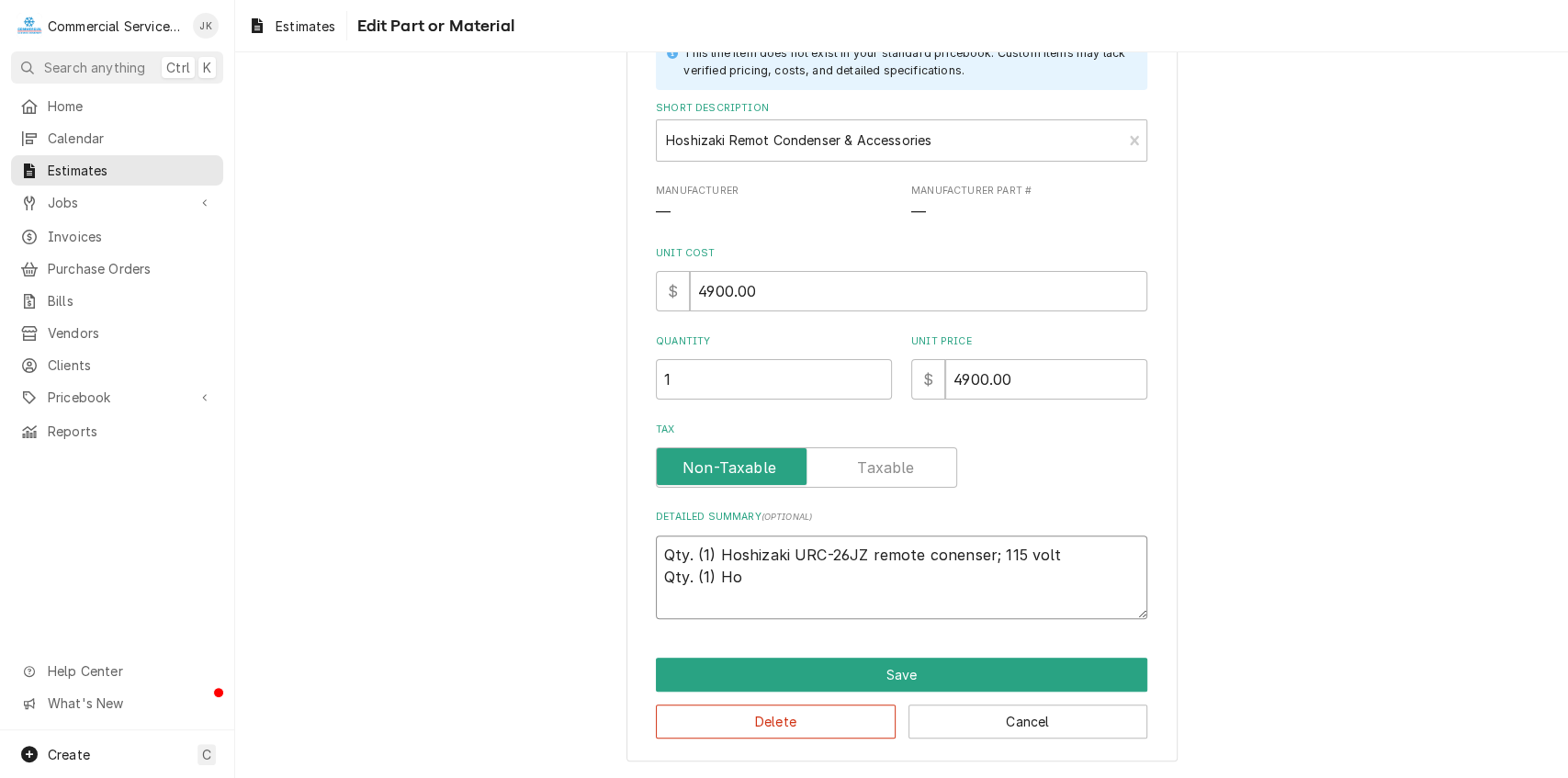
type textarea "x"
type textarea "Qty. (1) Hoshizaki URC-26JZ remote conenser; 115 volt Qty. (1) Hos"
type textarea "x"
type textarea "Qty. (1) Hoshizaki URC-26JZ remote conenser; 115 volt Qty. (1) Hosh"
type textarea "x"
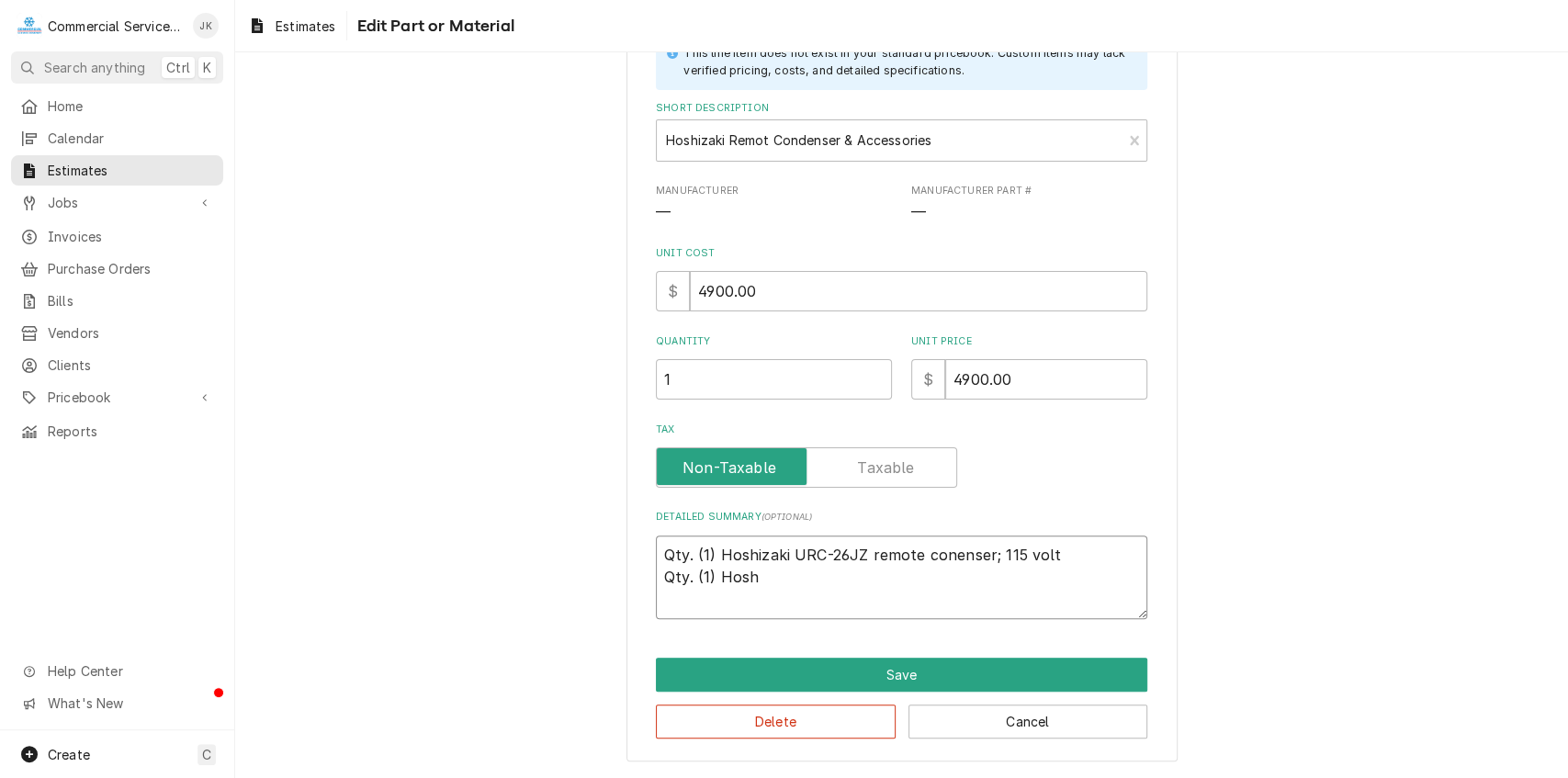
type textarea "Qty. (1) Hoshizaki URC-26JZ remote conenser; 115 volt Qty. (1) Hoshi"
type textarea "x"
type textarea "Qty. (1) Hoshizaki URC-26JZ remote conenser; 115 volt Qty. (1) Hoshiz"
type textarea "x"
type textarea "Qty. (1) Hoshizaki URC-26JZ remote conenser; 115 volt Qty. (1) Hoshiza"
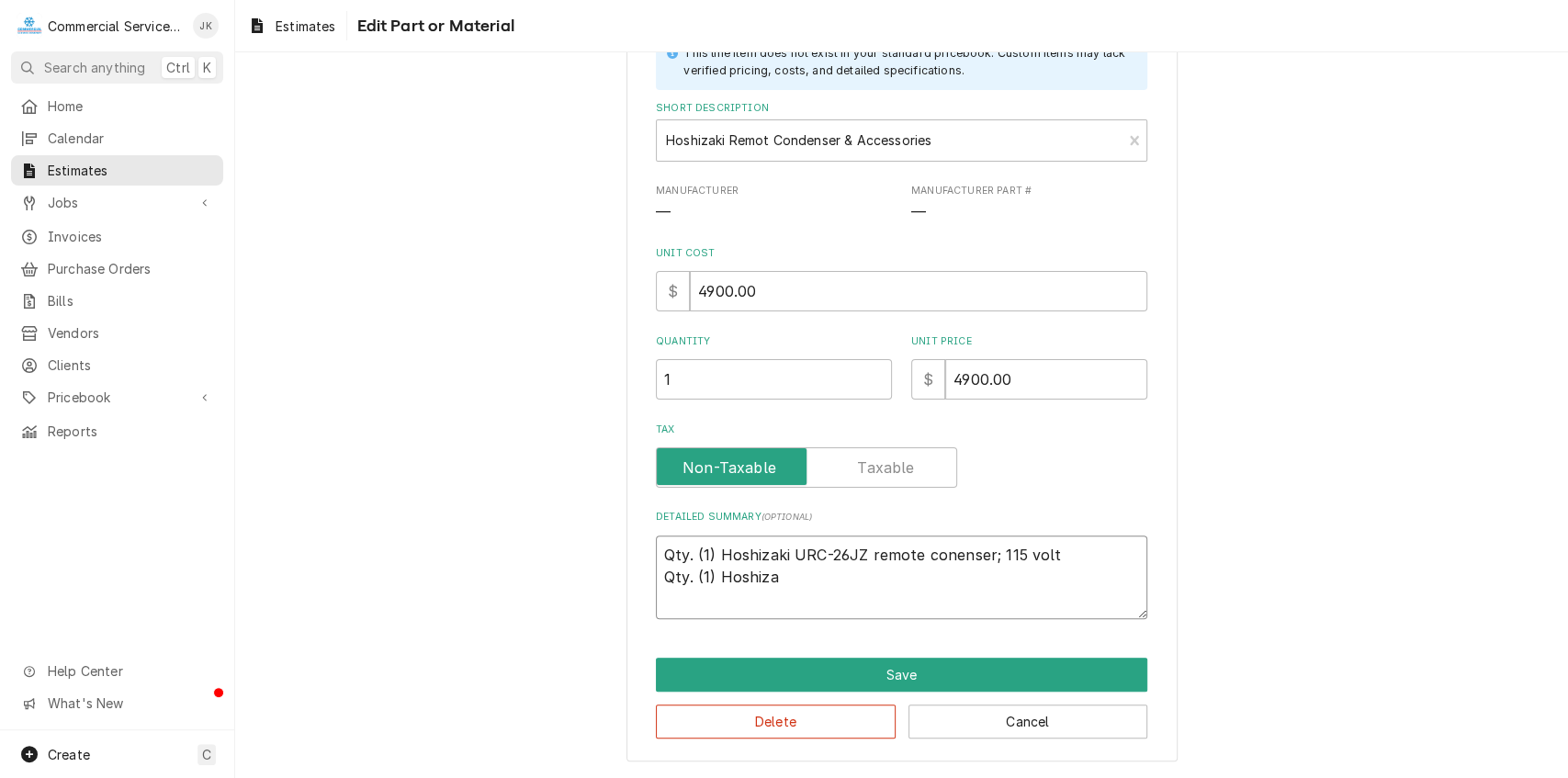
type textarea "x"
type textarea "Qty. (1) Hoshizaki URC-26JZ remote conenser; 115 volt Qty. (1) Hoshizak"
type textarea "x"
type textarea "Qty. (1) Hoshizaki URC-26JZ remote conenser; 115 volt Qty. (1) Hoshizaki"
type textarea "x"
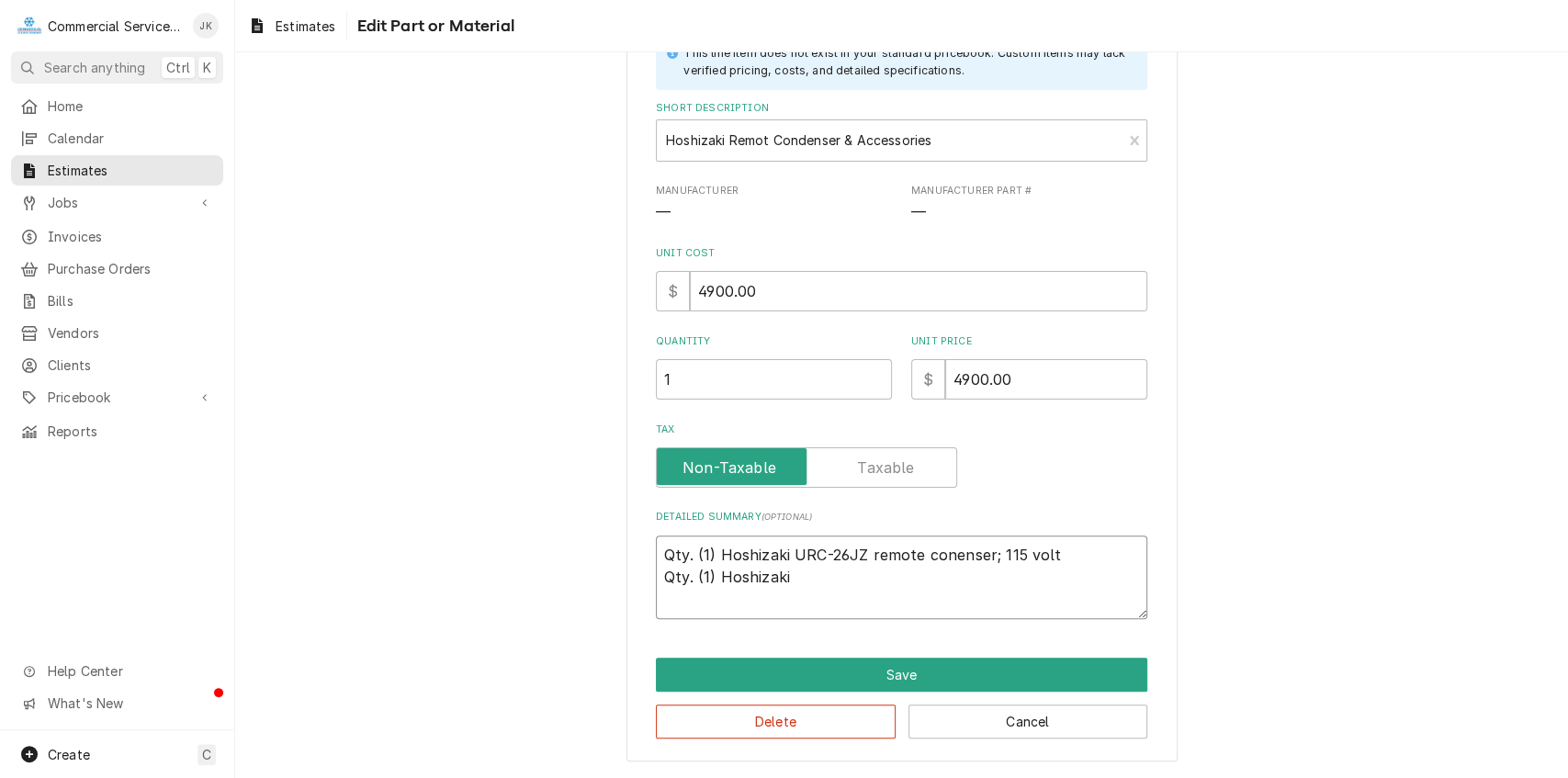
type textarea "Qty. (1) Hoshizaki URC-26JZ remote conenser; 115 volt Qty. (1) Hoshizaki"
type textarea "x"
type textarea "Qty. (1) Hoshizaki URC-26JZ remote conenser; 115 volt Qty. (1) Hoshizaki c"
type textarea "x"
type textarea "Qty. (1) Hoshizaki URC-26JZ remote conenser; 115 volt Qty. (1) Hoshizaki co"
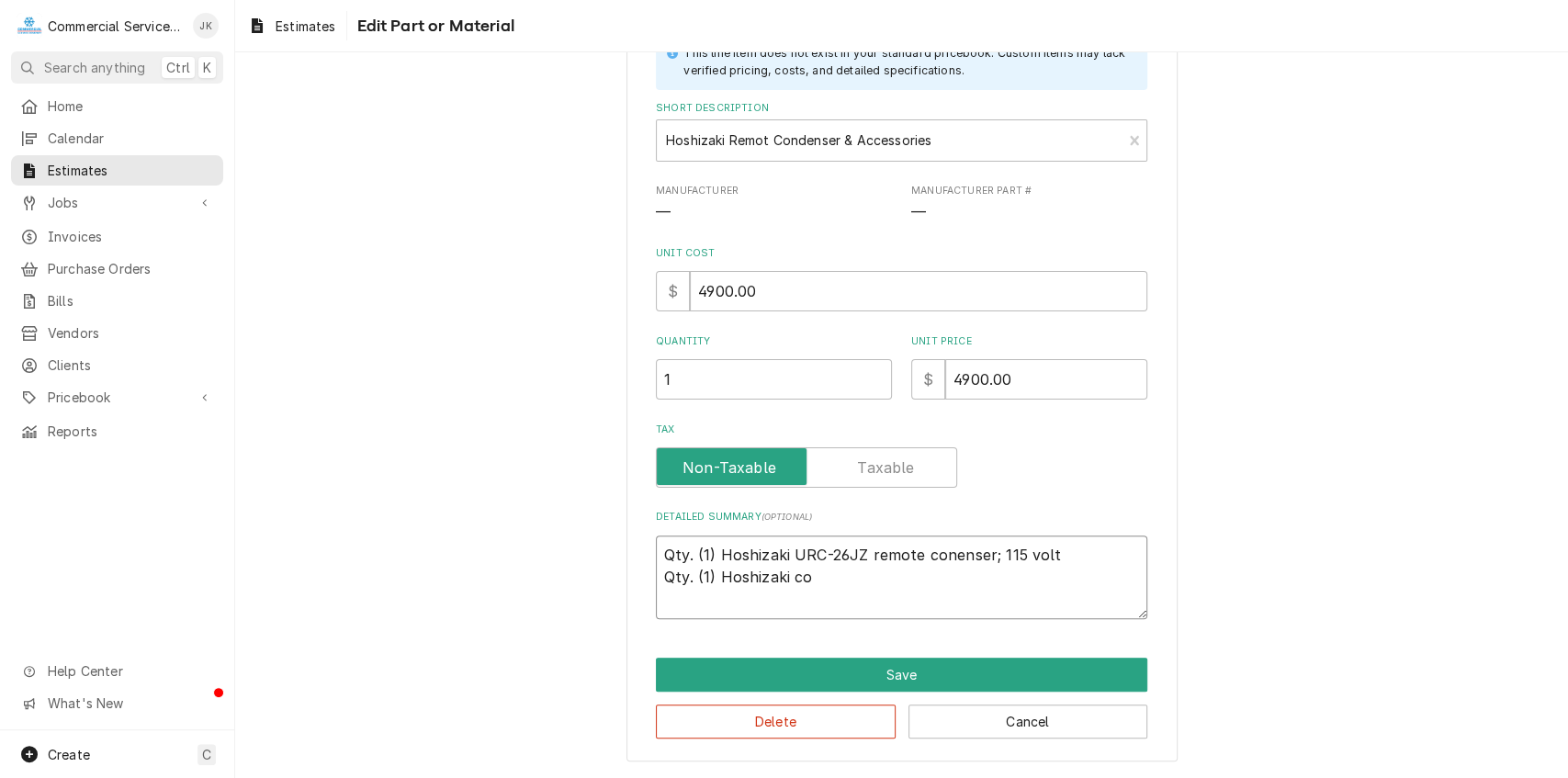
type textarea "x"
type textarea "Qty. (1) Hoshizaki URC-26JZ remote conenser; 115 volt Qty. (1) Hoshizaki con"
type textarea "x"
type textarea "Qty. (1) Hoshizaki URC-26JZ remote conenser; 115 volt Qty. (1) Hoshizaki cont"
type textarea "x"
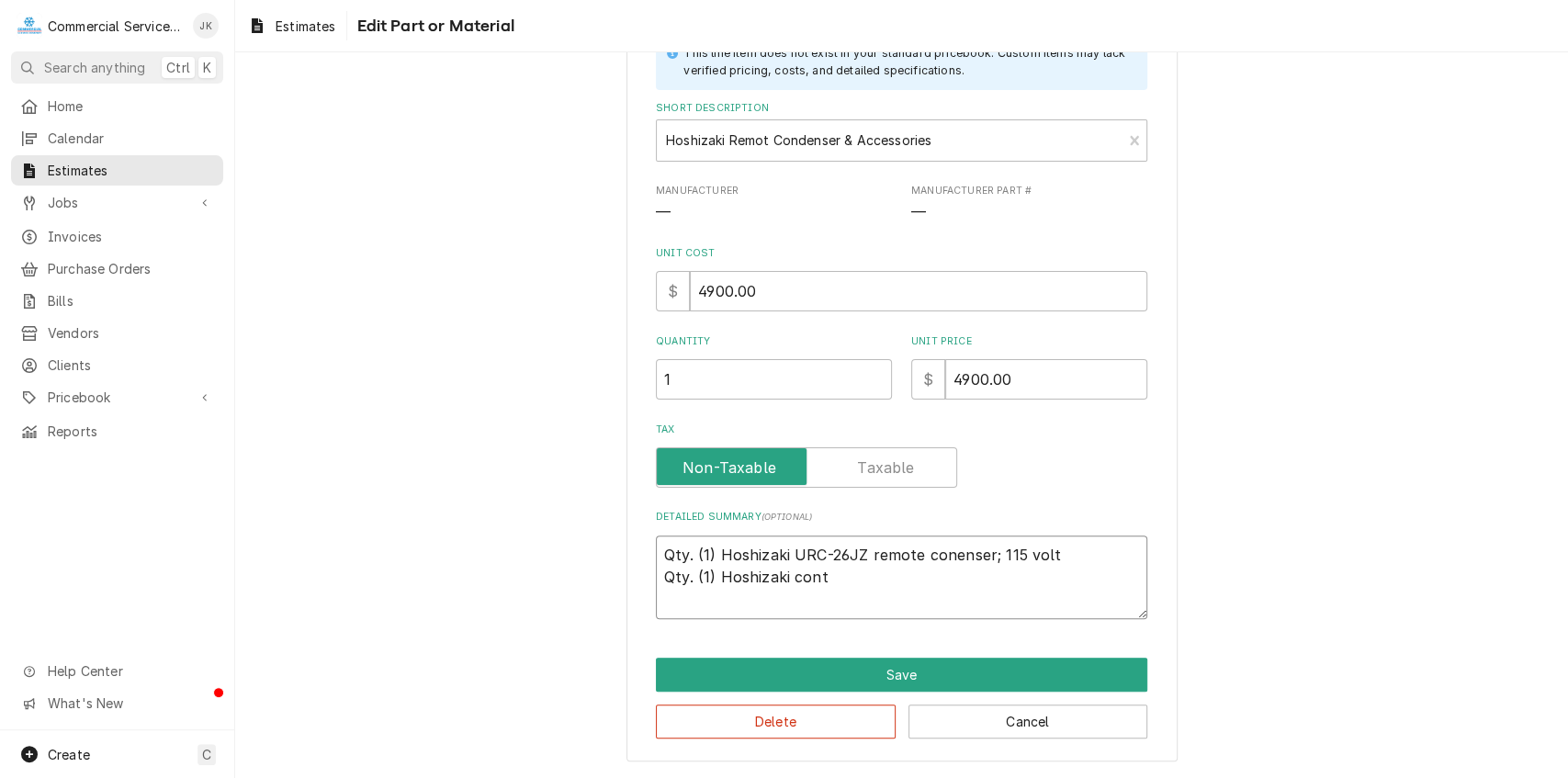
type textarea "Qty. (1) Hoshizaki URC-26JZ remote conenser; 115 volt Qty. (1) Hoshizaki contr"
type textarea "x"
type textarea "Qty. (1) Hoshizaki URC-26JZ remote conenser; 115 volt Qty. (1) Hoshizaki contro"
click at [935, 575] on textarea "Qty. (1) Hoshizaki URC-26JZ remote conenser; 115 volt Qty. (1) Hoshizaki contro…" at bounding box center [901, 578] width 492 height 83
click at [1003, 580] on textarea "Qty. (1) Hoshizaki URC-26JZ remote conenser; 115 volt Qty. (1) Hoshizaki contro…" at bounding box center [901, 578] width 492 height 83
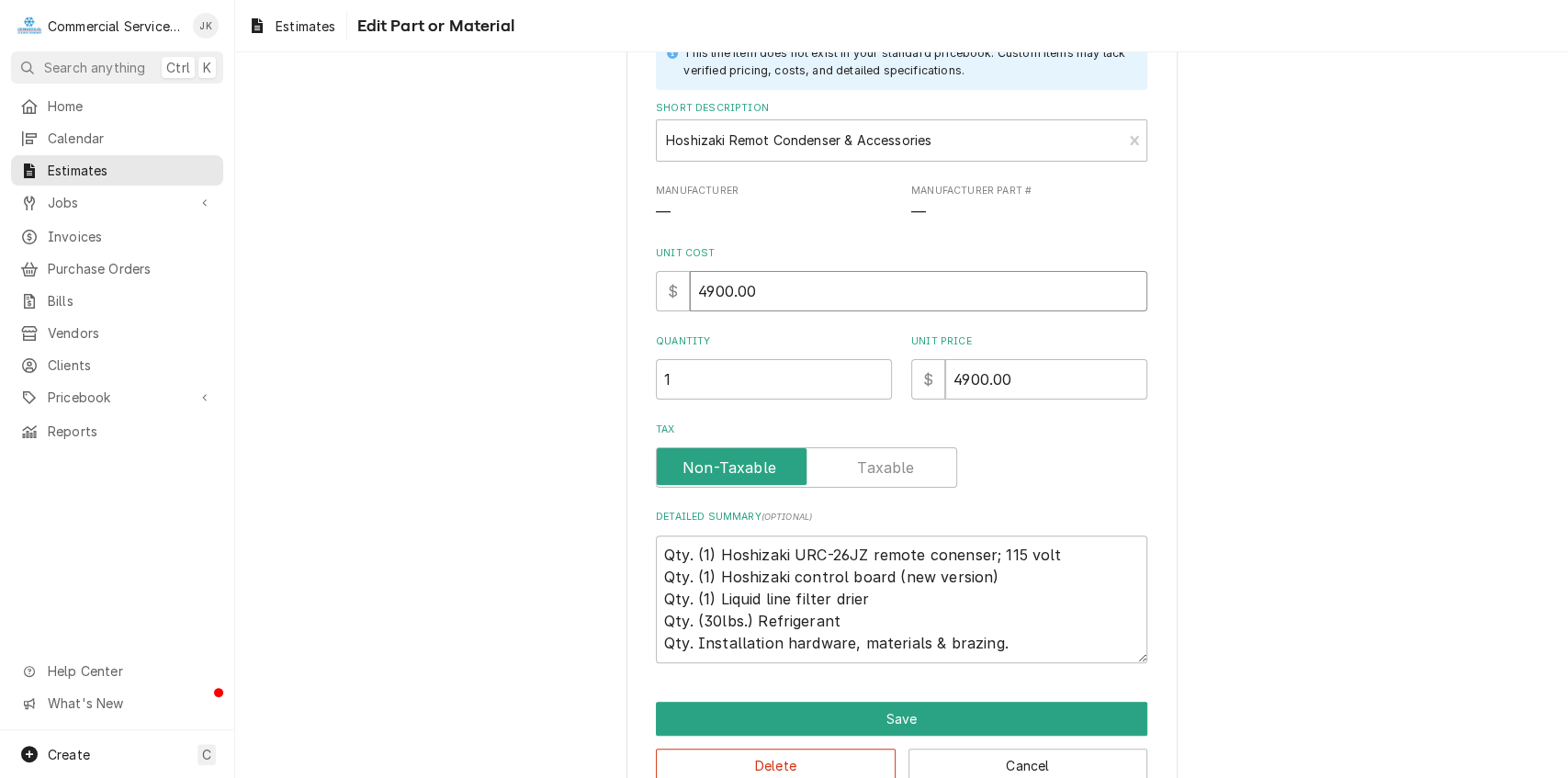
click at [761, 289] on input "4900.00" at bounding box center [919, 292] width 457 height 40
click at [1017, 371] on input "4900.00" at bounding box center [1046, 380] width 202 height 40
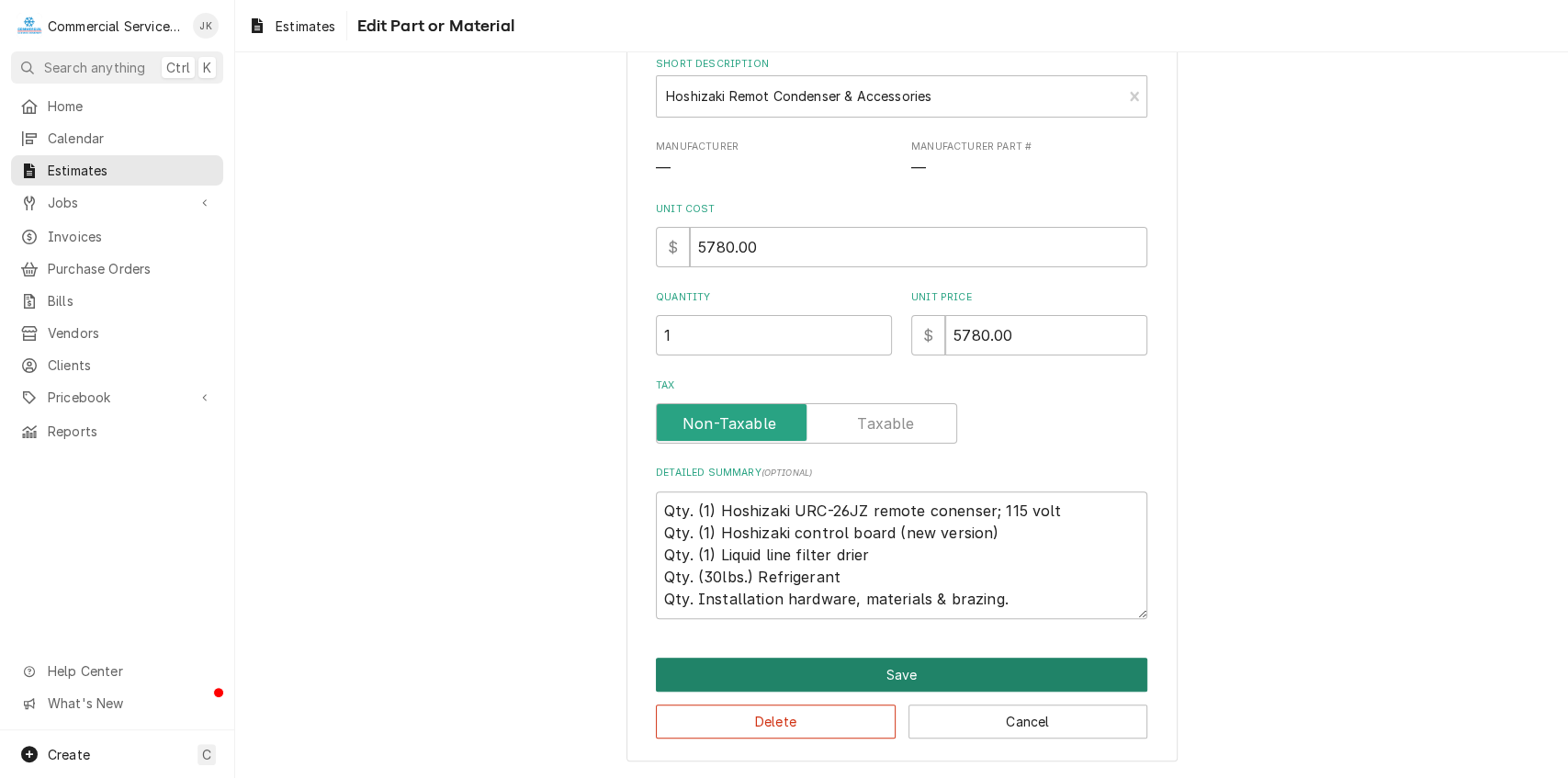
click at [918, 682] on button "Save" at bounding box center [901, 674] width 492 height 34
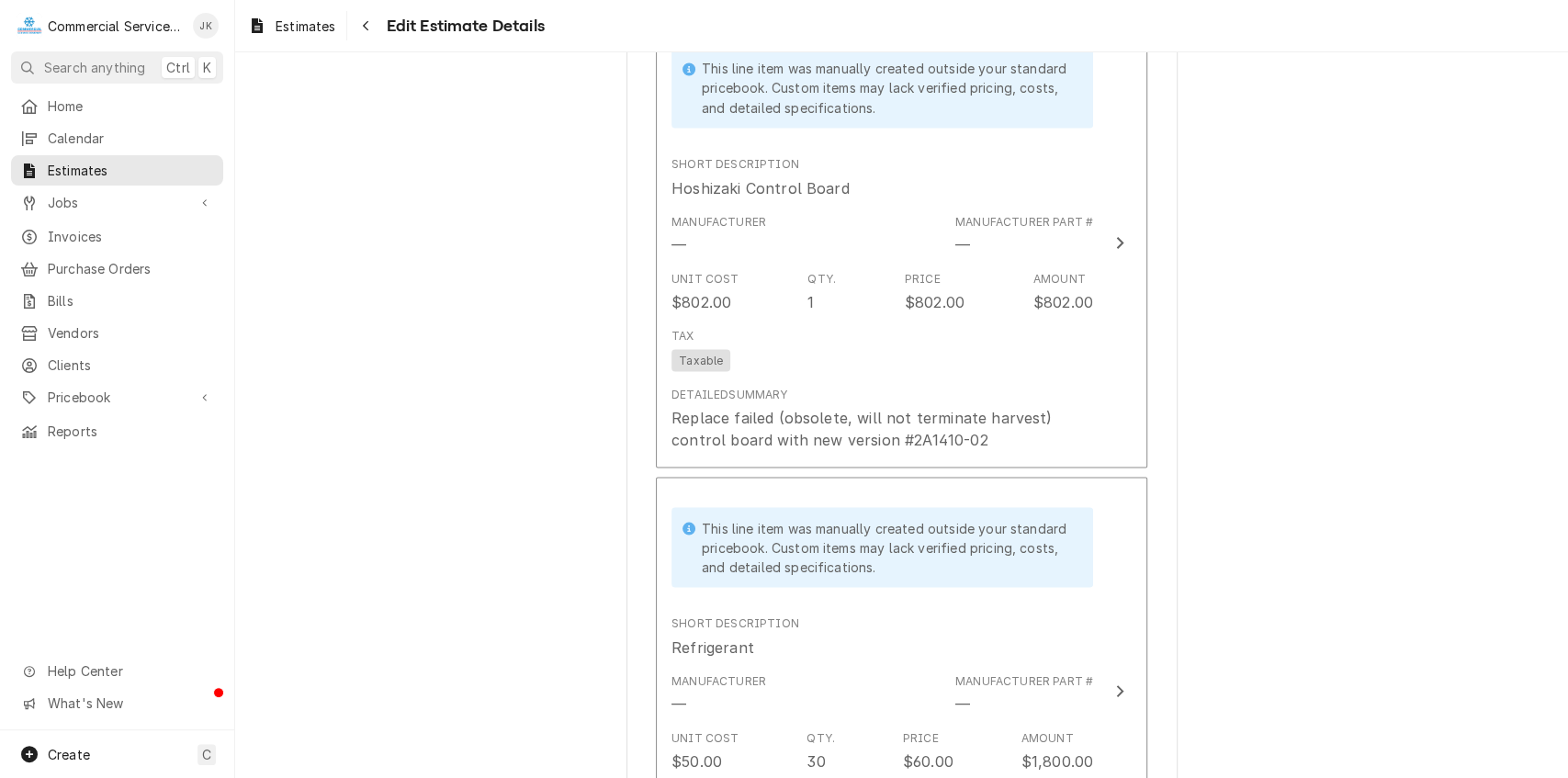
scroll to position [2311, 0]
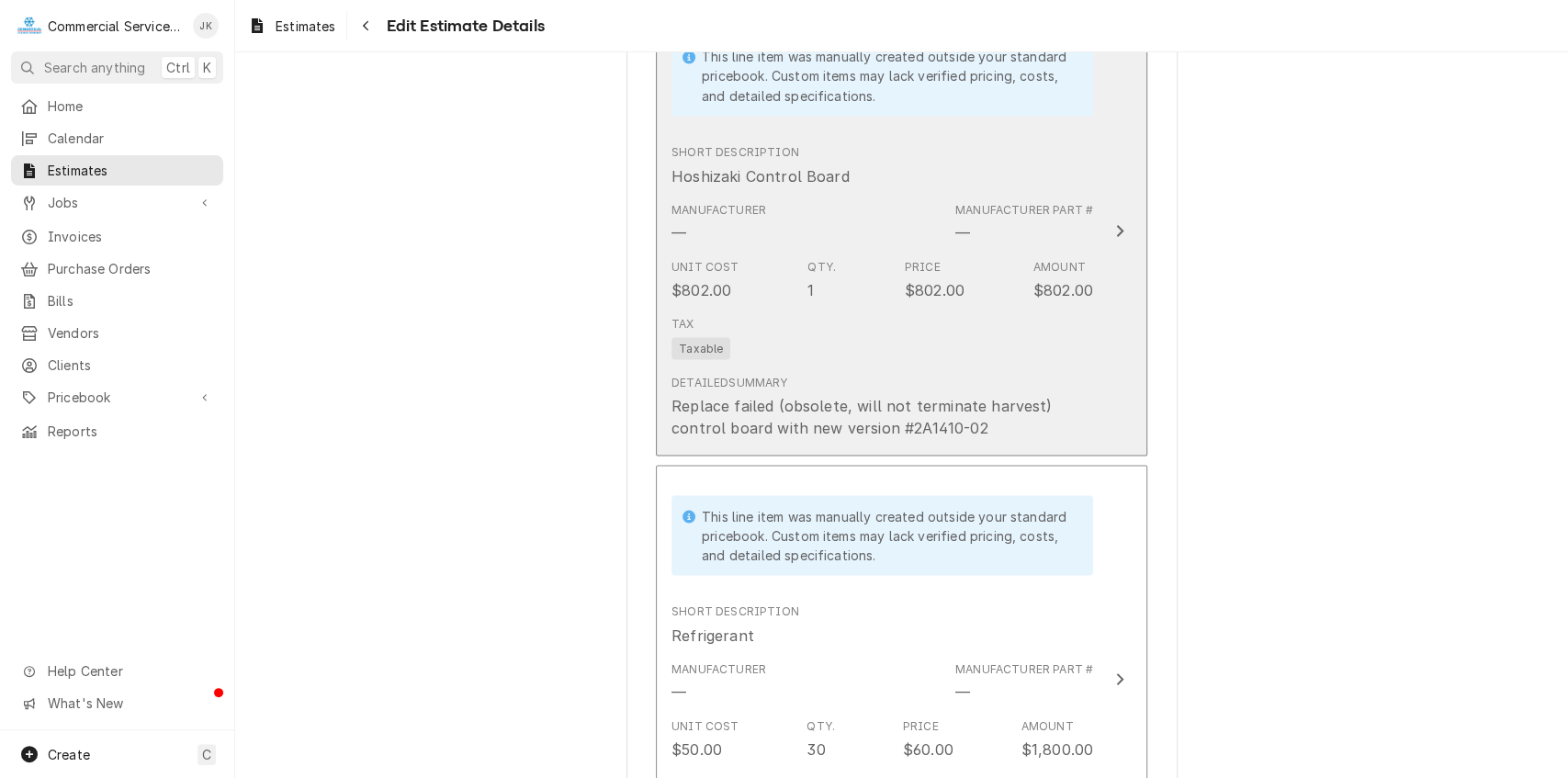
click at [879, 311] on div "Tax Taxable" at bounding box center [882, 337] width 422 height 59
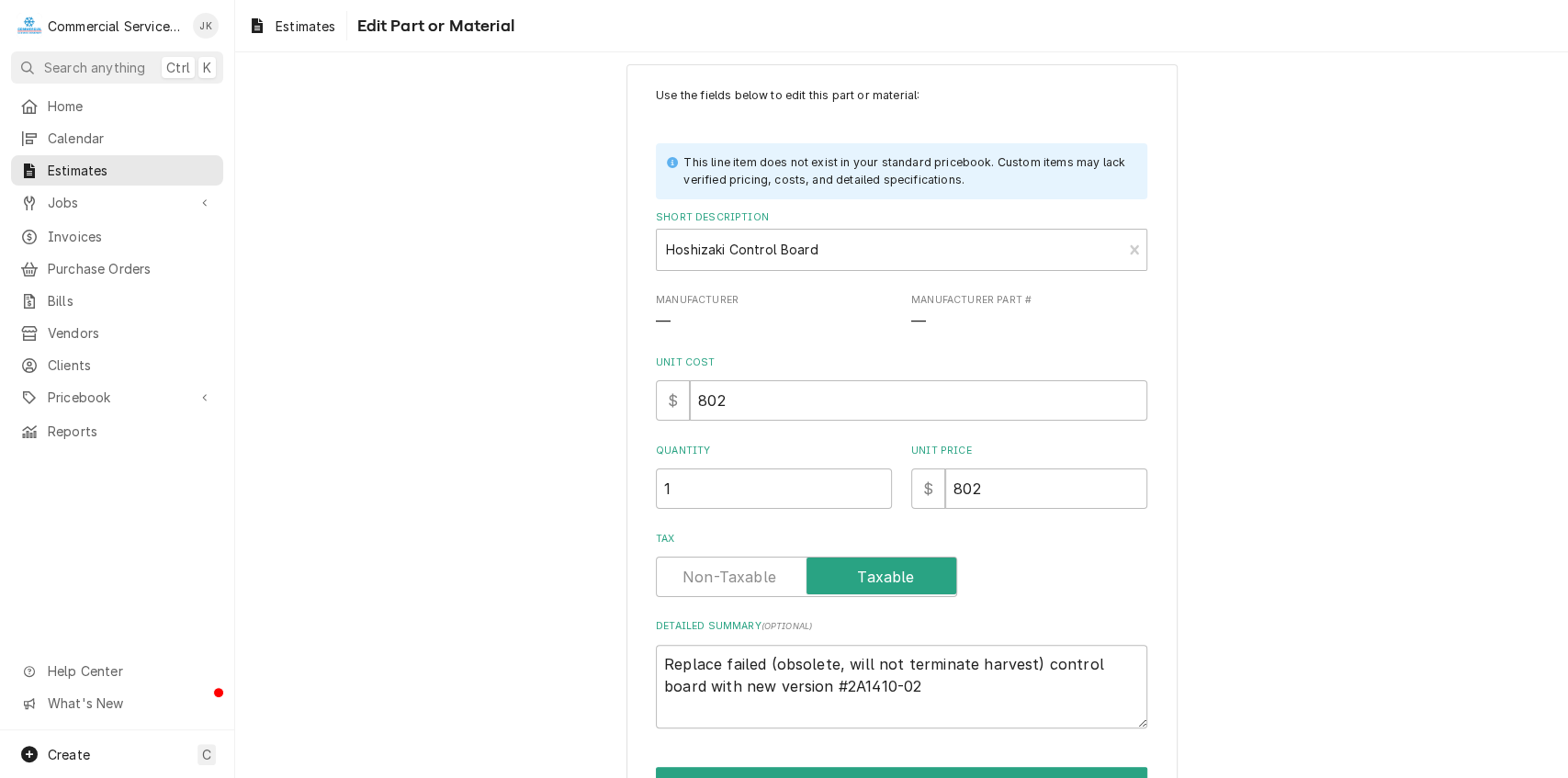
scroll to position [133, 0]
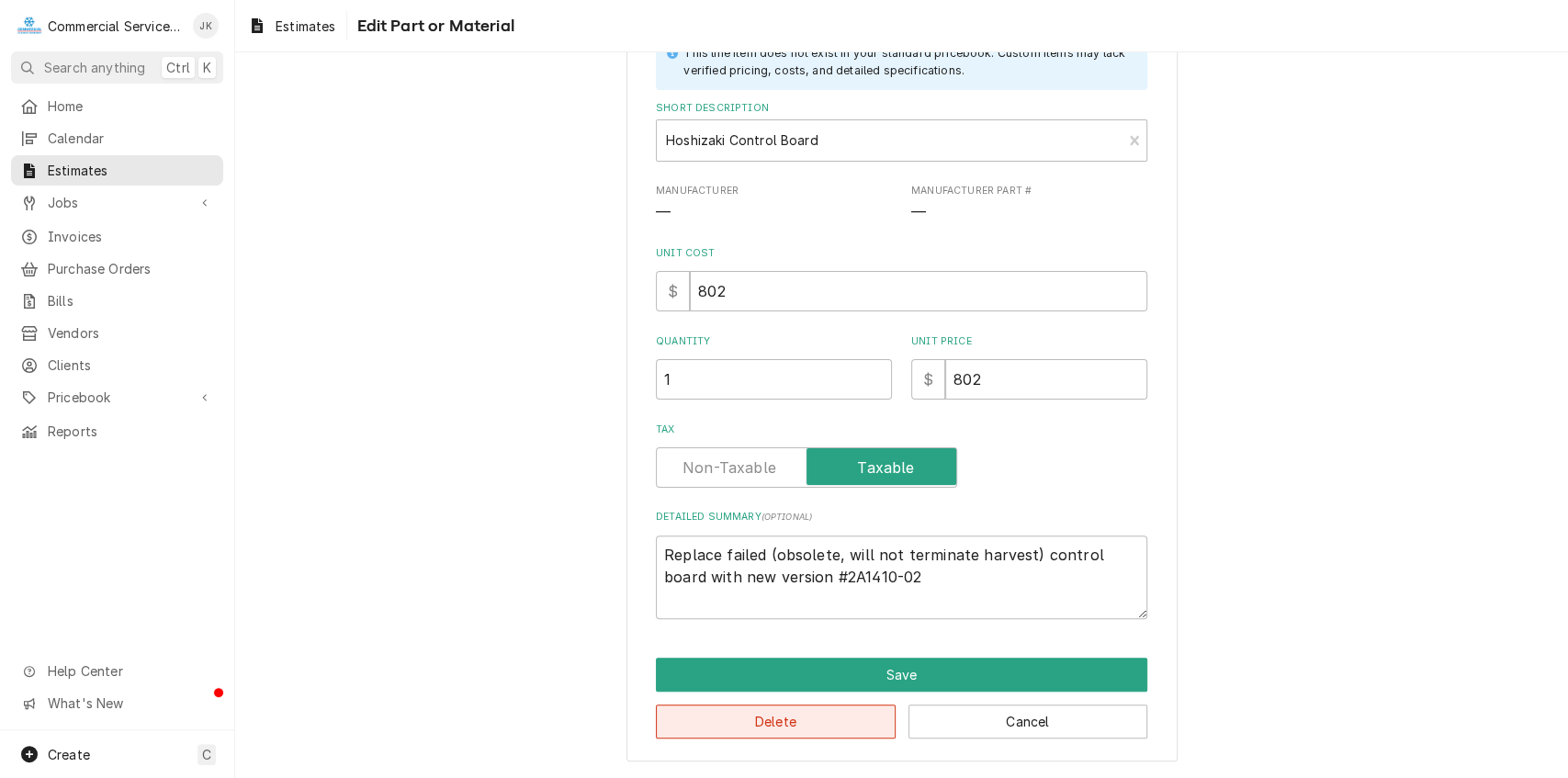
click at [725, 717] on button "Delete" at bounding box center [776, 721] width 240 height 34
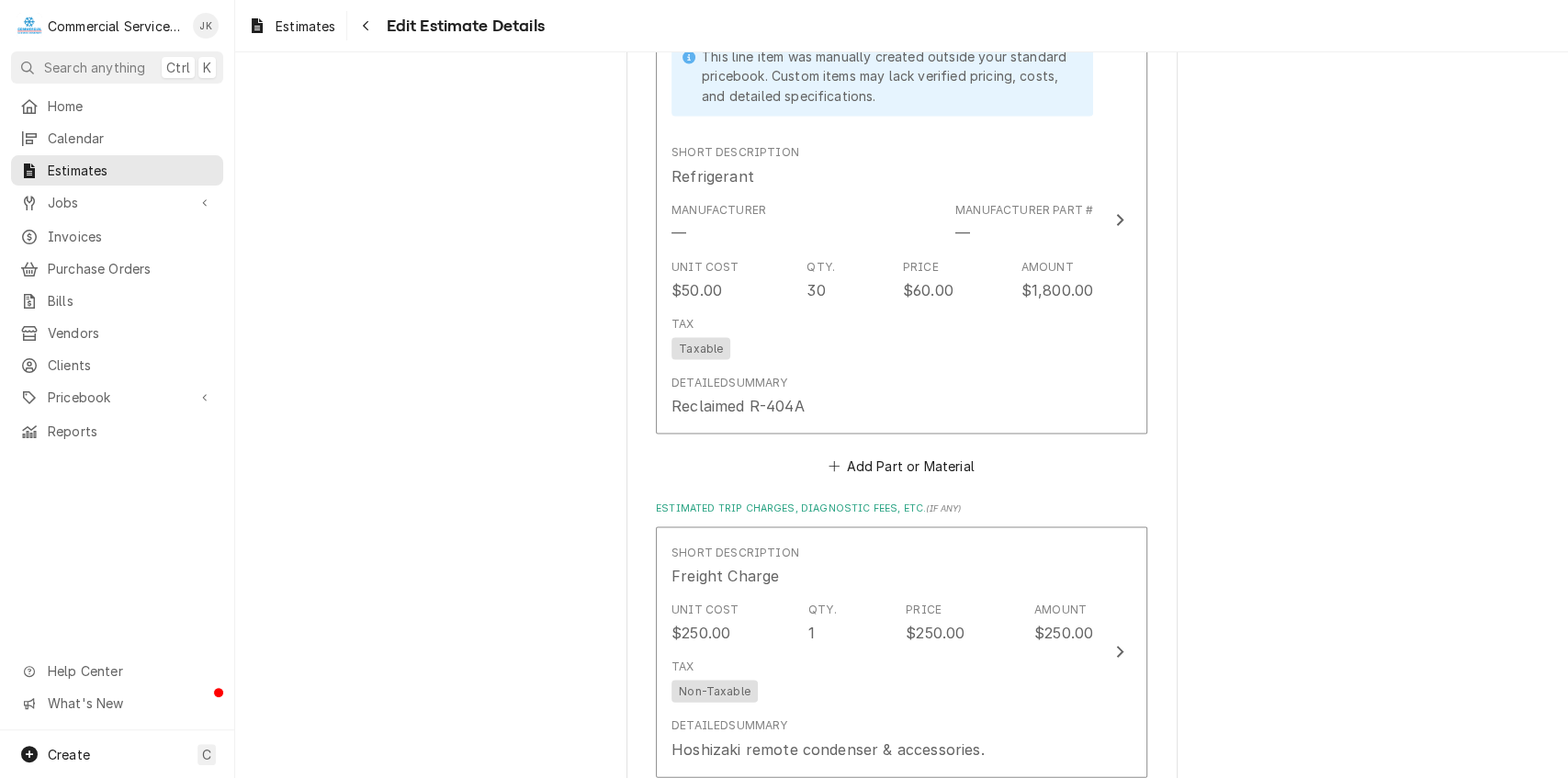
scroll to position [2289, 0]
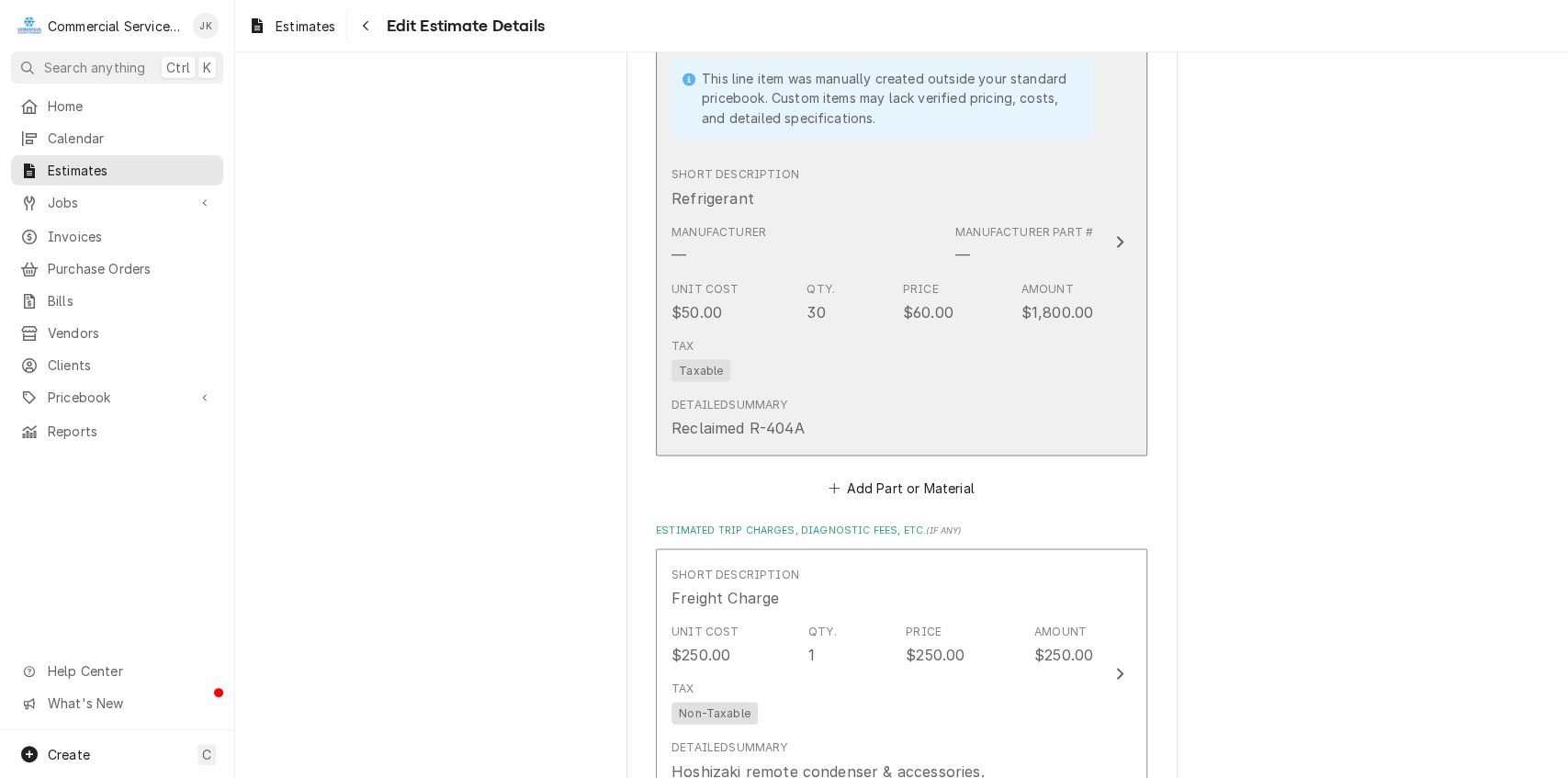
click at [863, 285] on div "Unit Cost $50.00 Qty. 30 Price $60.00 Amount $1,800.00" at bounding box center [882, 301] width 422 height 57
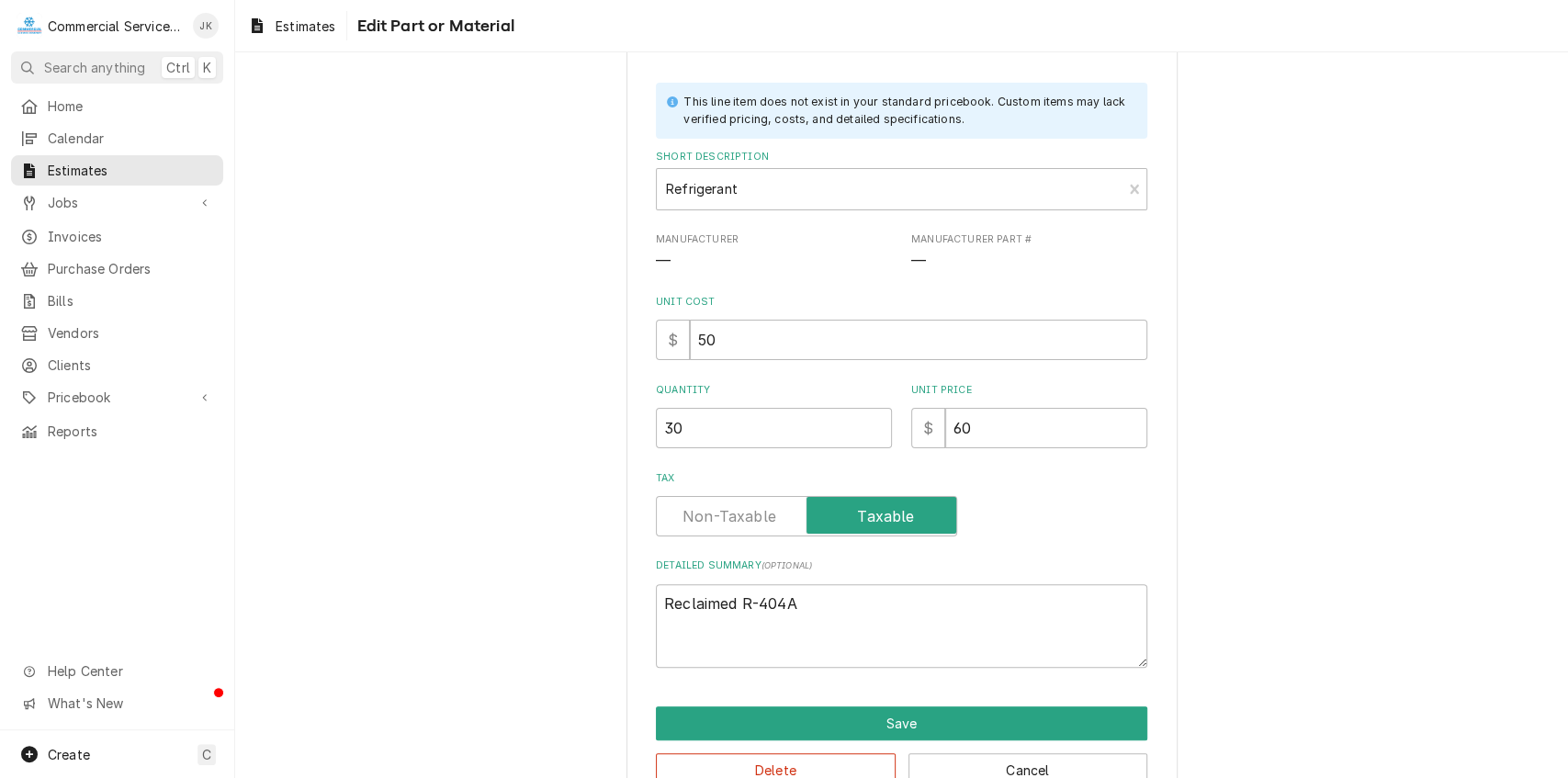
scroll to position [133, 0]
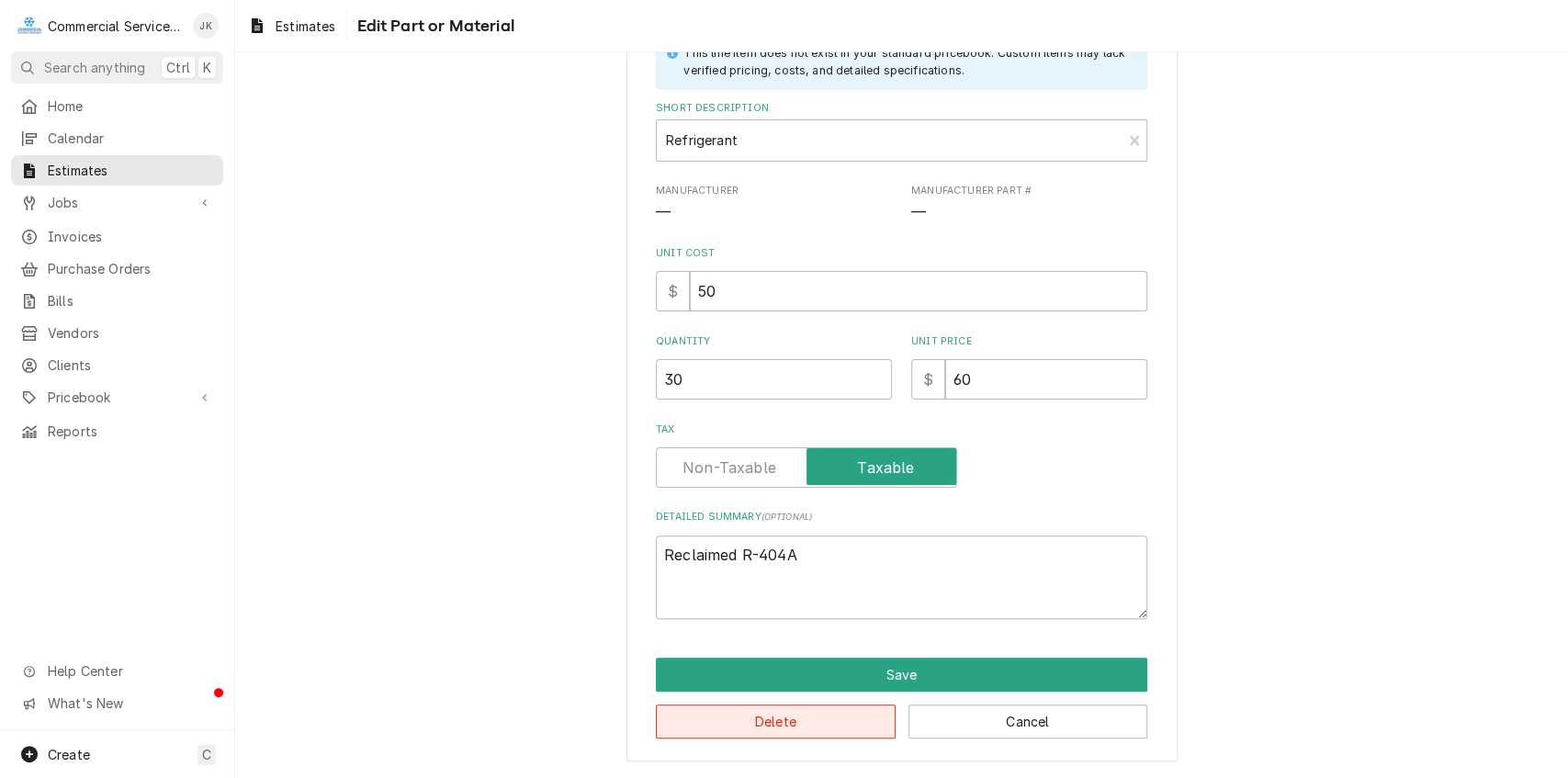
click at [744, 727] on button "Delete" at bounding box center [776, 721] width 240 height 34
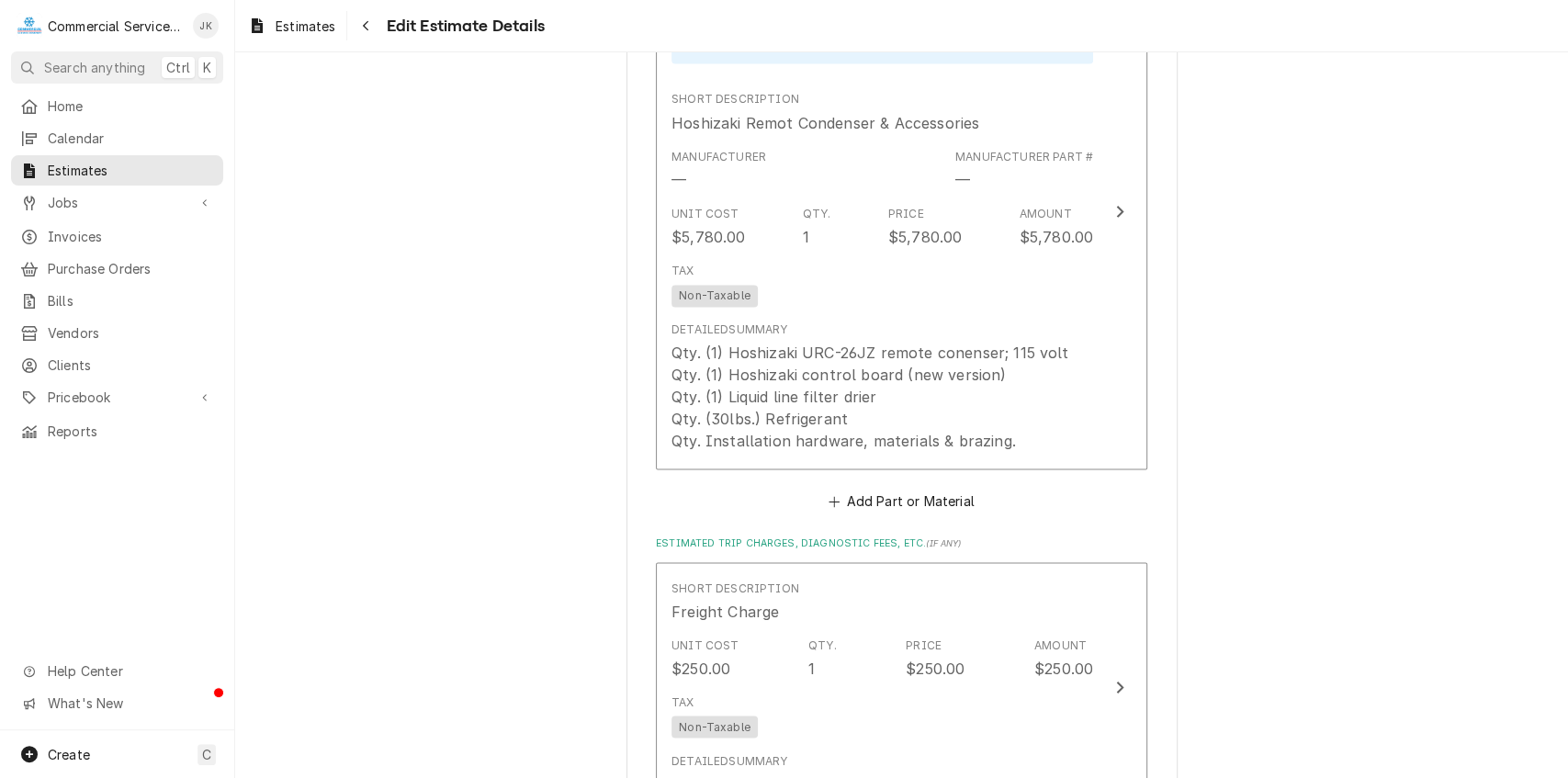
scroll to position [1834, 0]
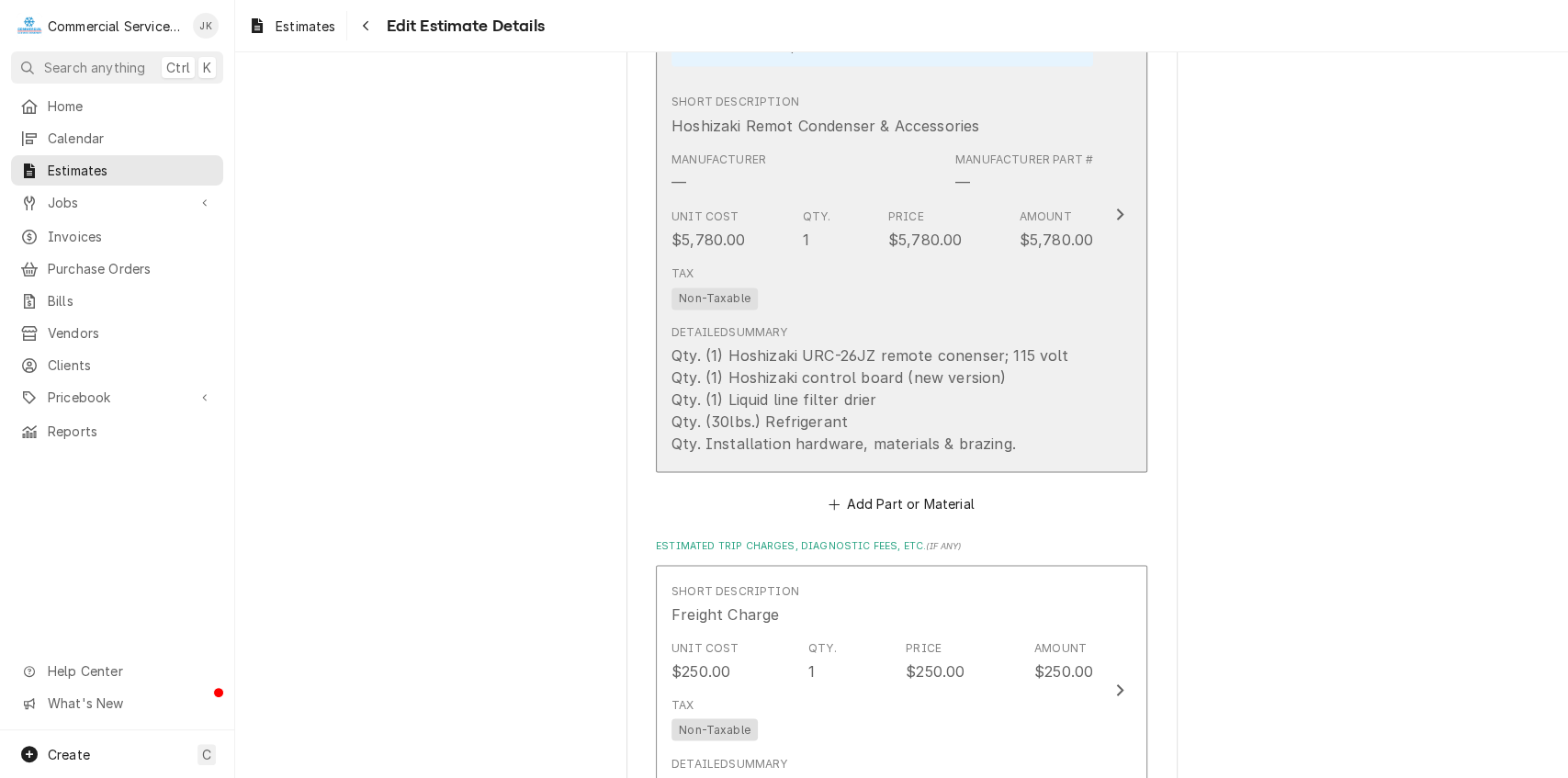
click at [965, 351] on div "Qty. (1) Hoshizaki URC-26JZ remote conenser; 115 volt Qty. (1) Hoshizaki contro…" at bounding box center [870, 399] width 397 height 110
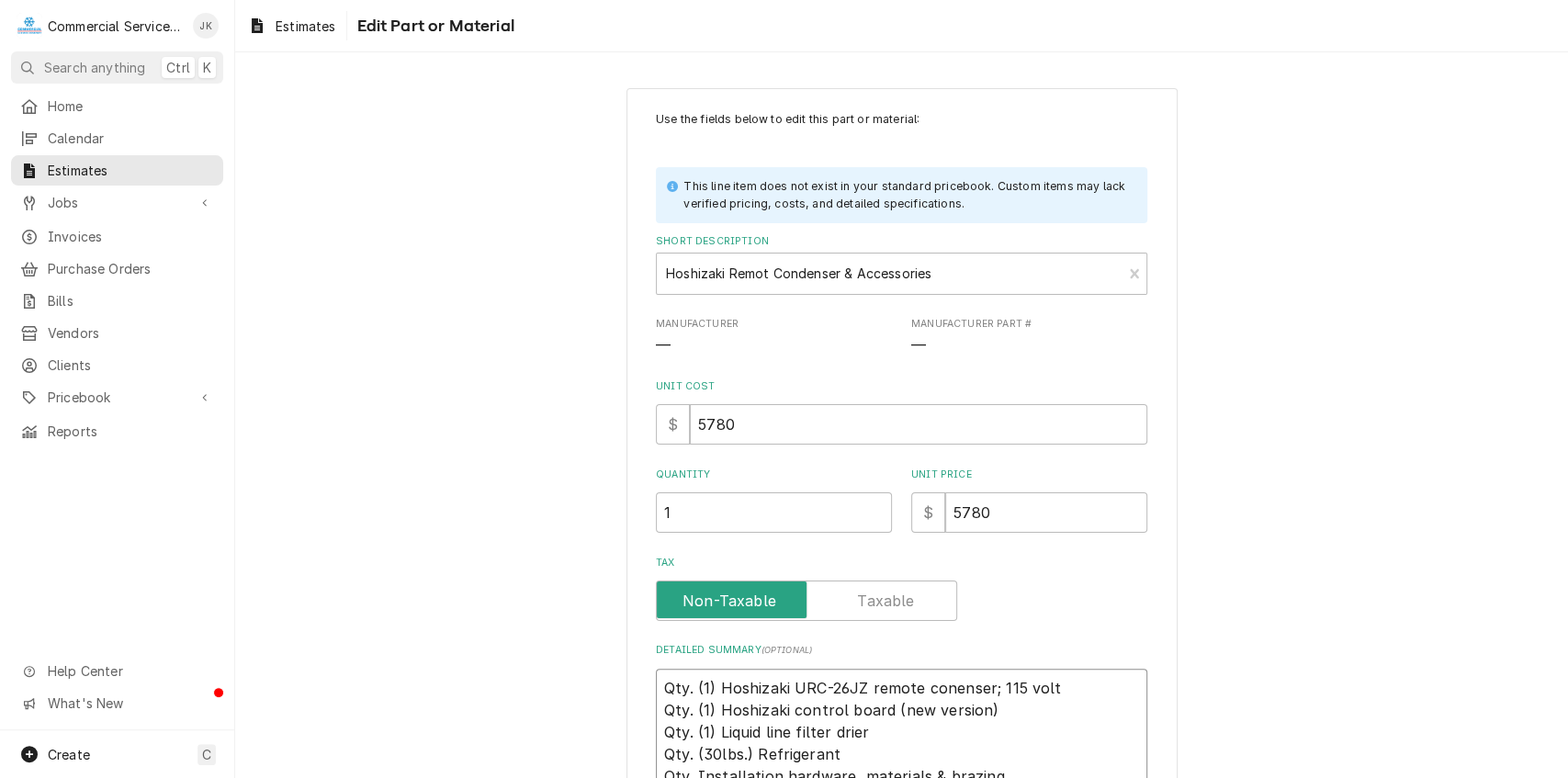
click at [947, 688] on textarea "Qty. (1) Hoshizaki URC-26JZ remote conenser; 115 volt Qty. (1) Hoshizaki contro…" at bounding box center [901, 732] width 492 height 128
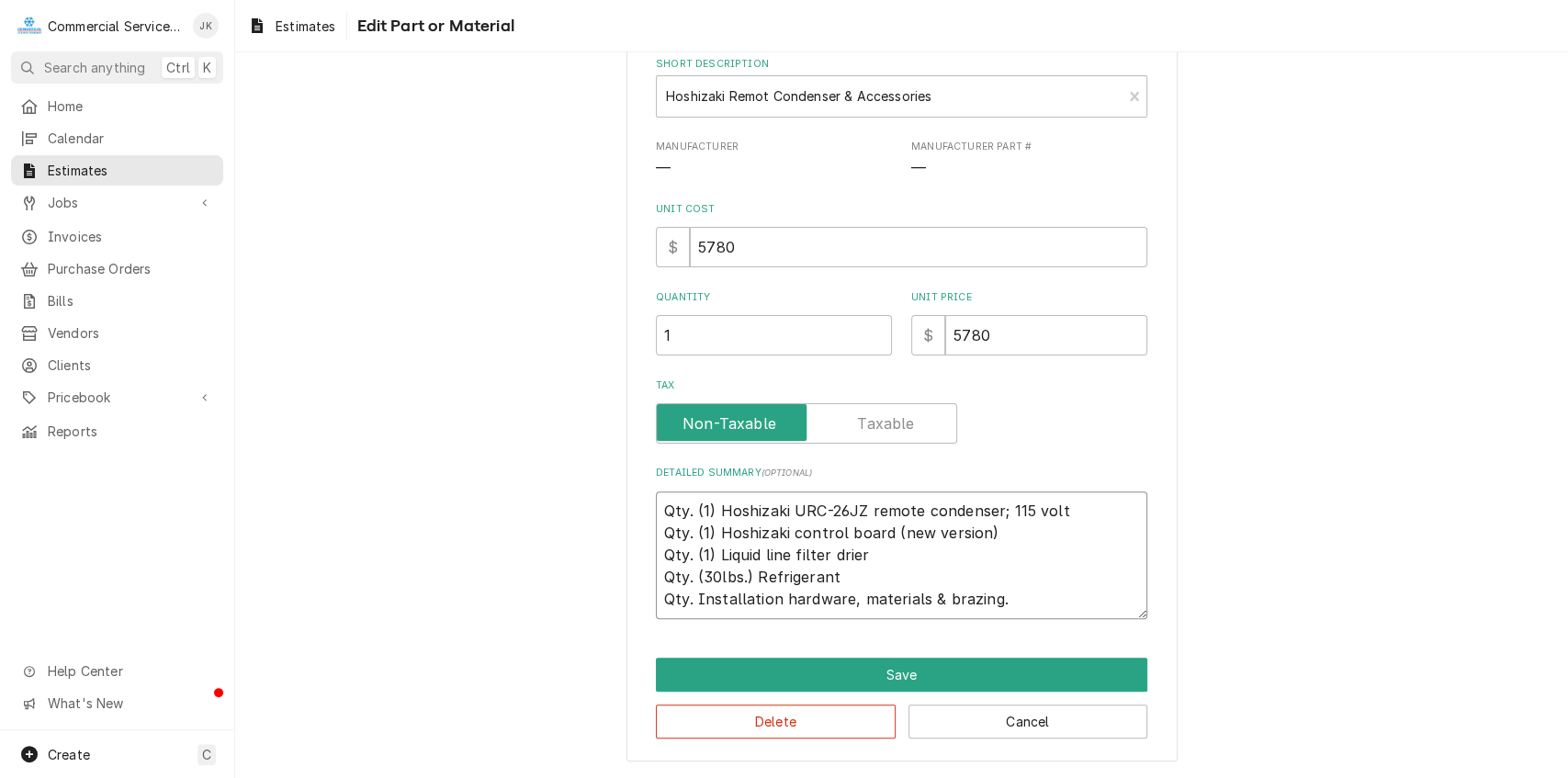
scroll to position [140, 0]
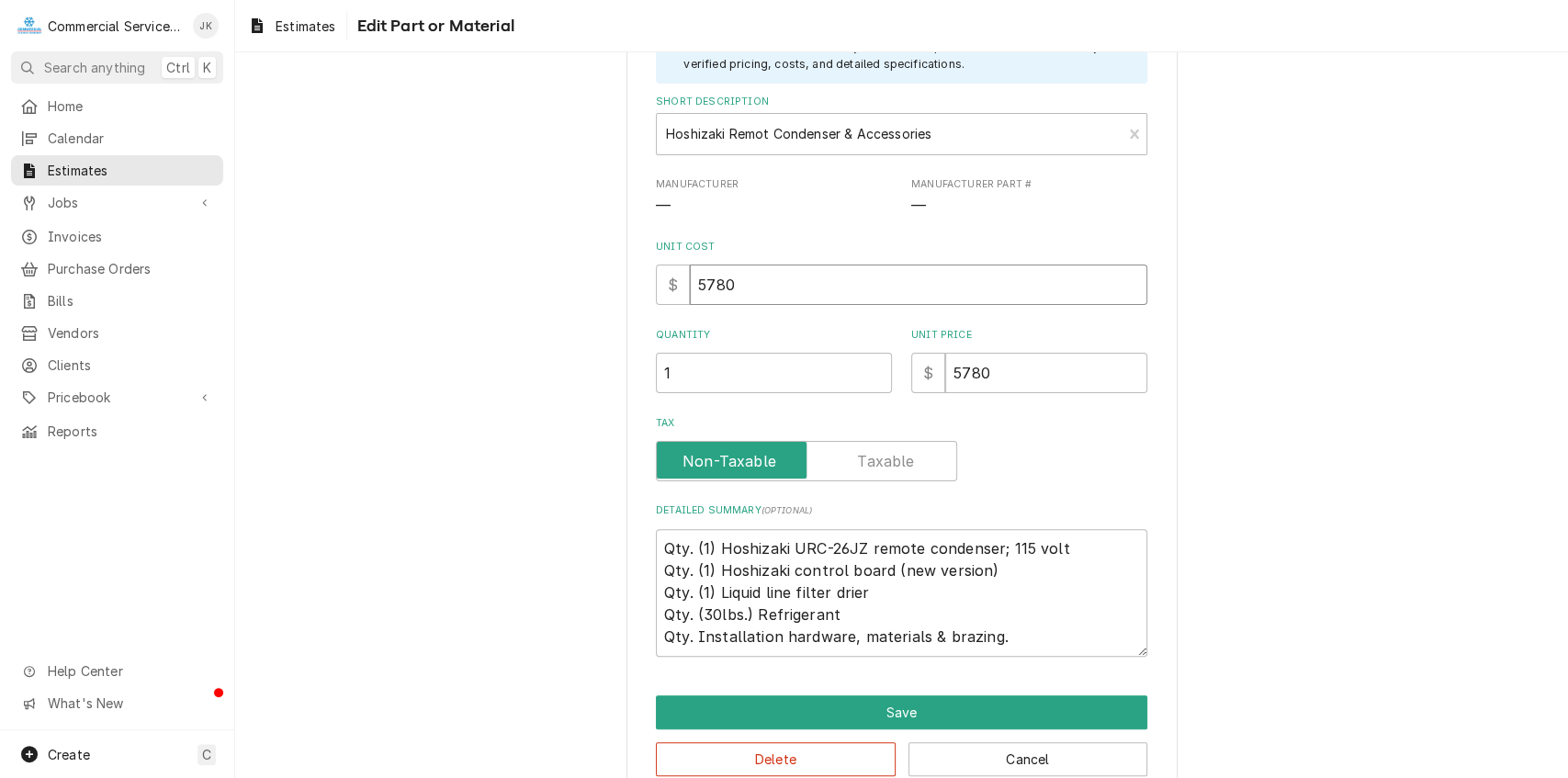
click at [712, 278] on input "5780" at bounding box center [919, 285] width 457 height 40
click at [966, 373] on input "5780" at bounding box center [1046, 373] width 202 height 40
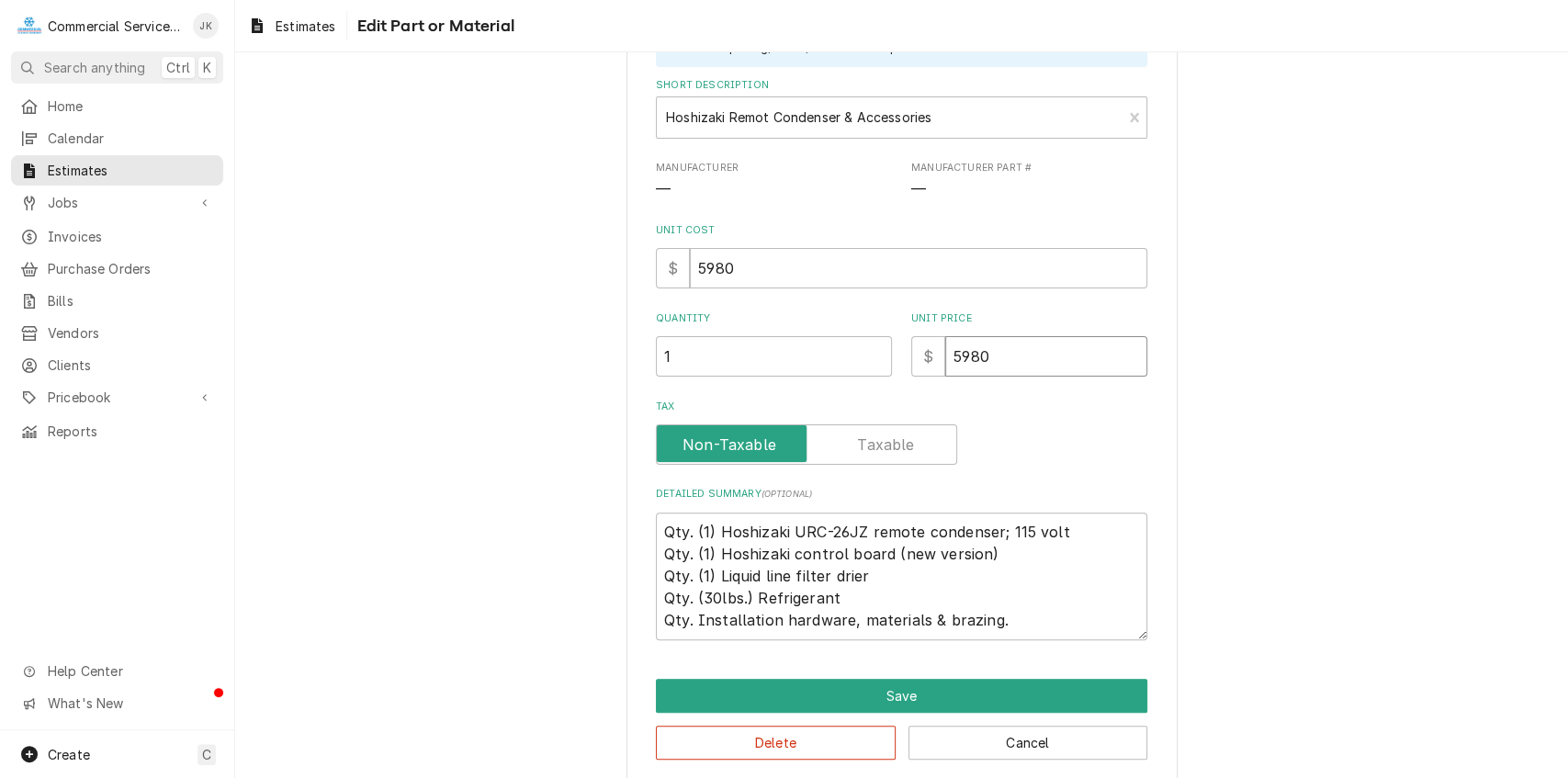
scroll to position [177, 0]
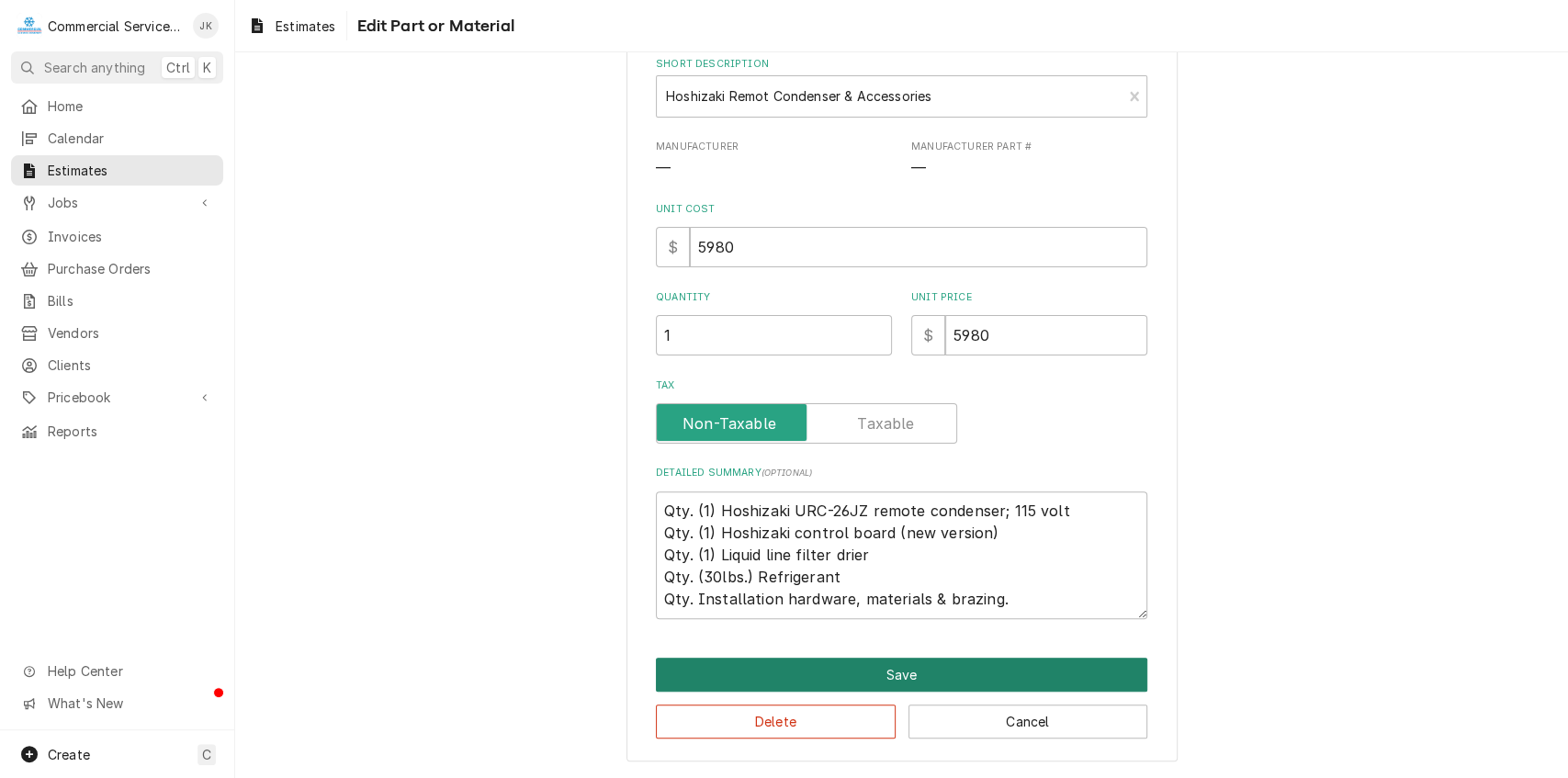
click at [873, 670] on button "Save" at bounding box center [901, 674] width 492 height 34
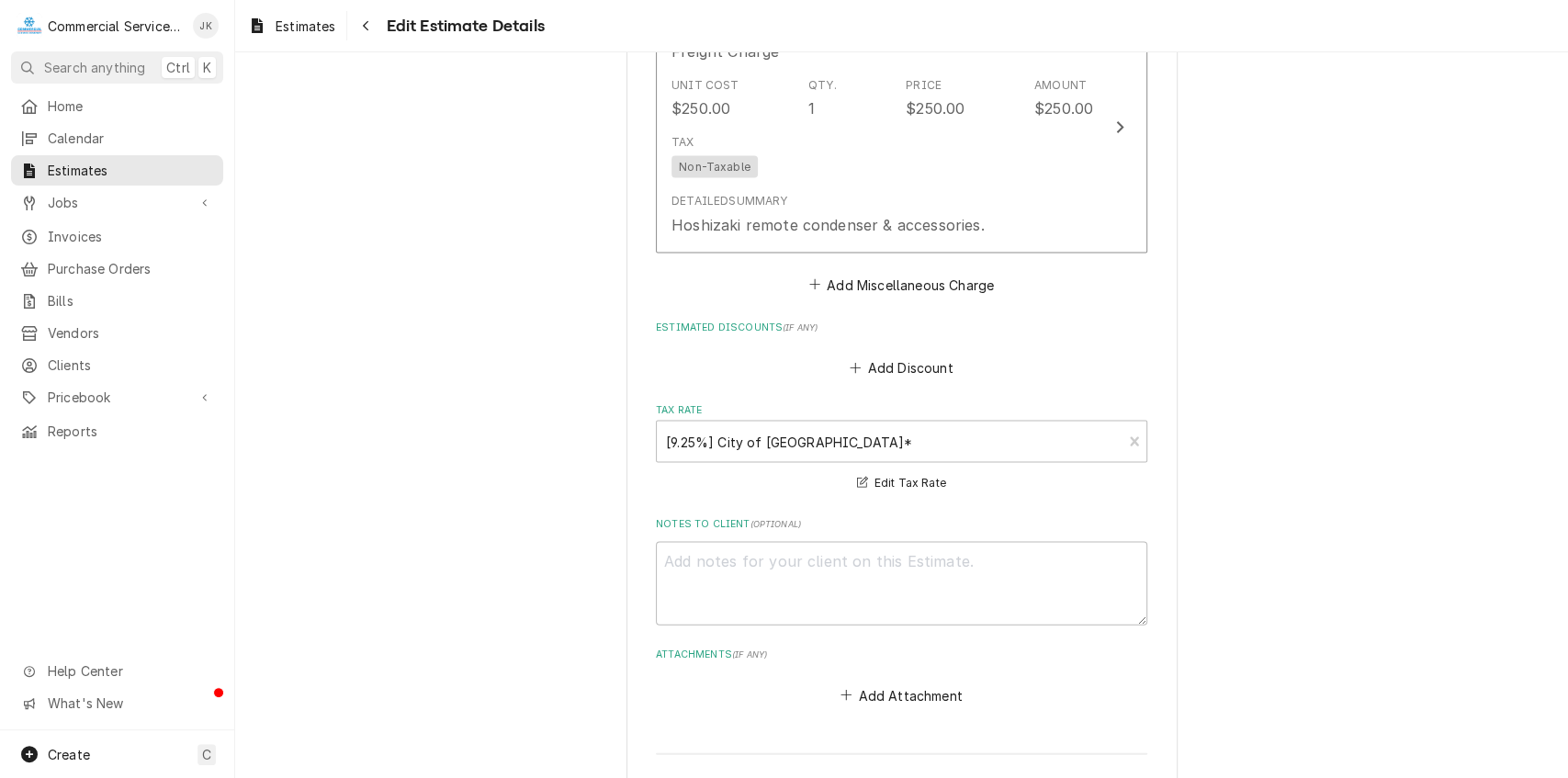
scroll to position [2465, 0]
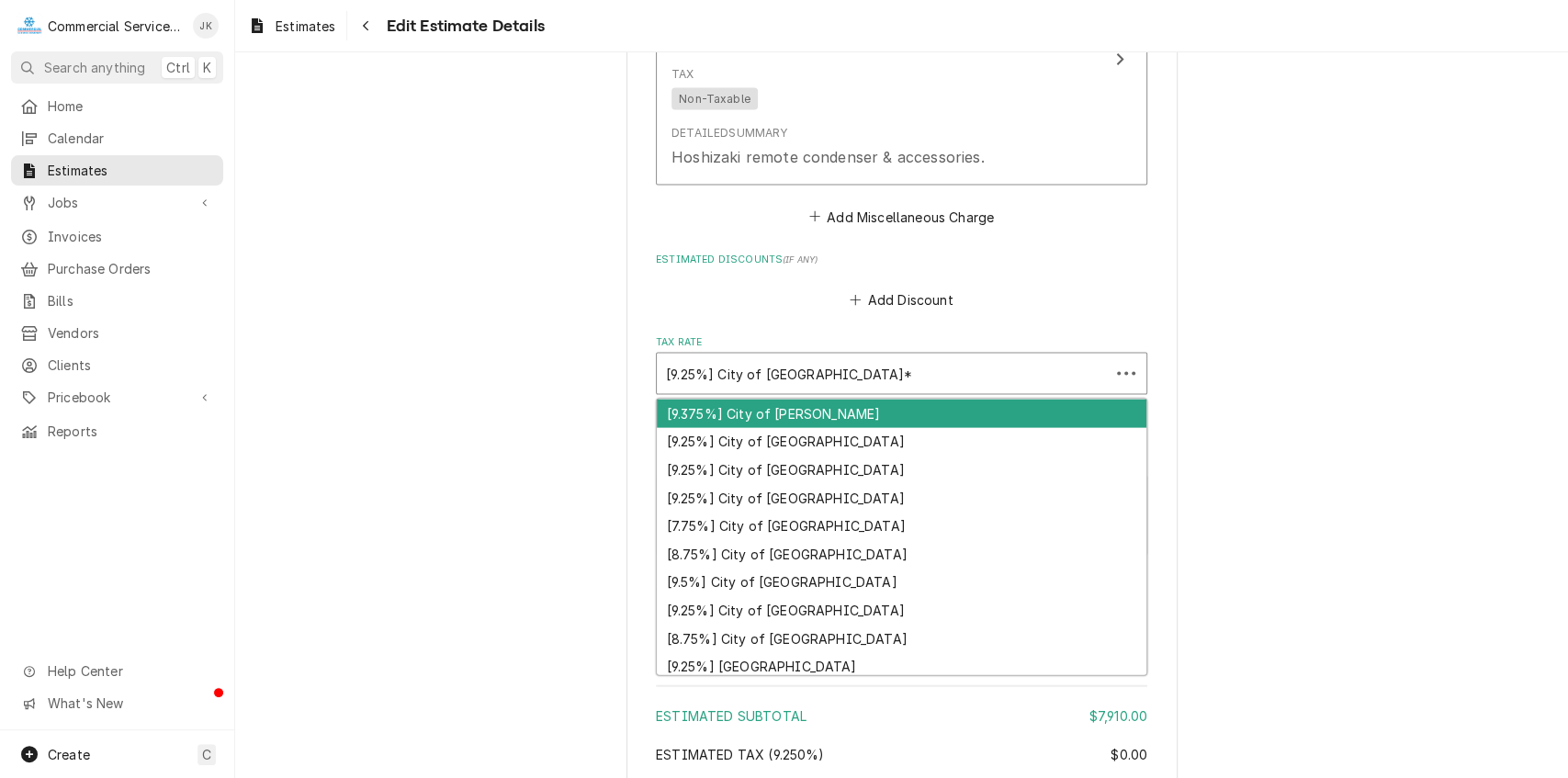
click at [713, 372] on div "Tax Rate" at bounding box center [883, 374] width 434 height 33
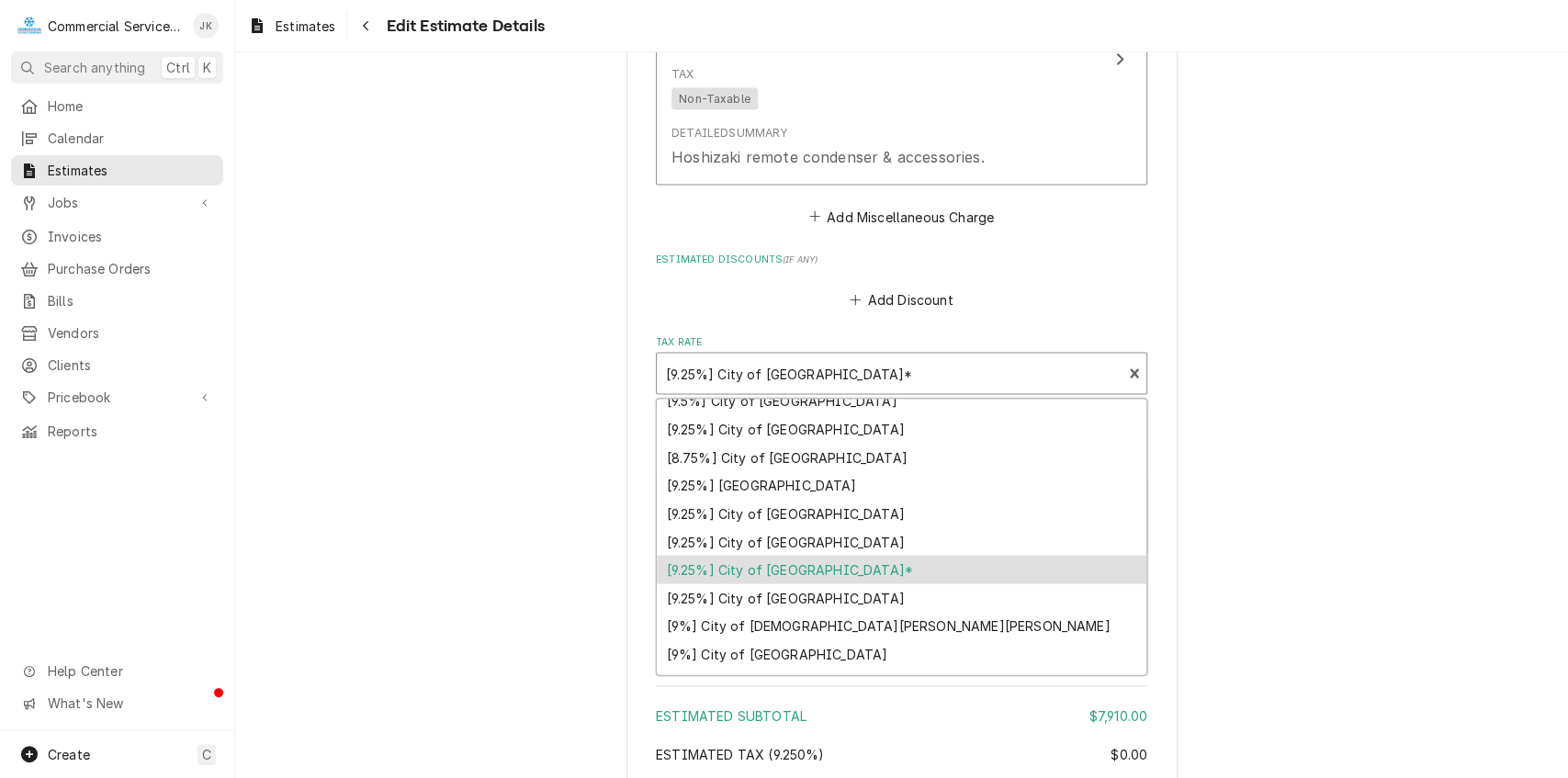
scroll to position [199, 0]
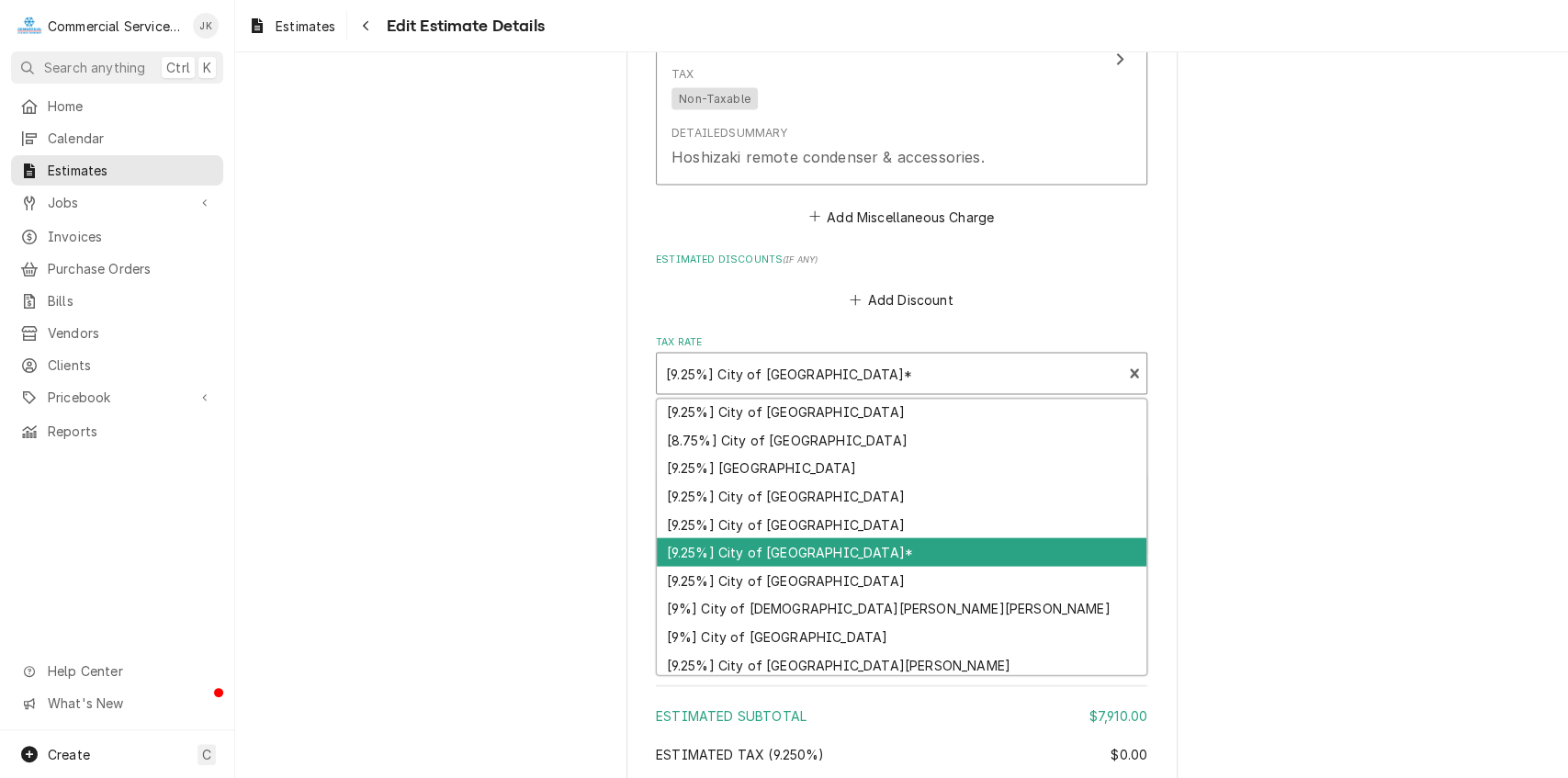
click at [828, 552] on div "[9.25%] City of Salinas*" at bounding box center [901, 553] width 490 height 29
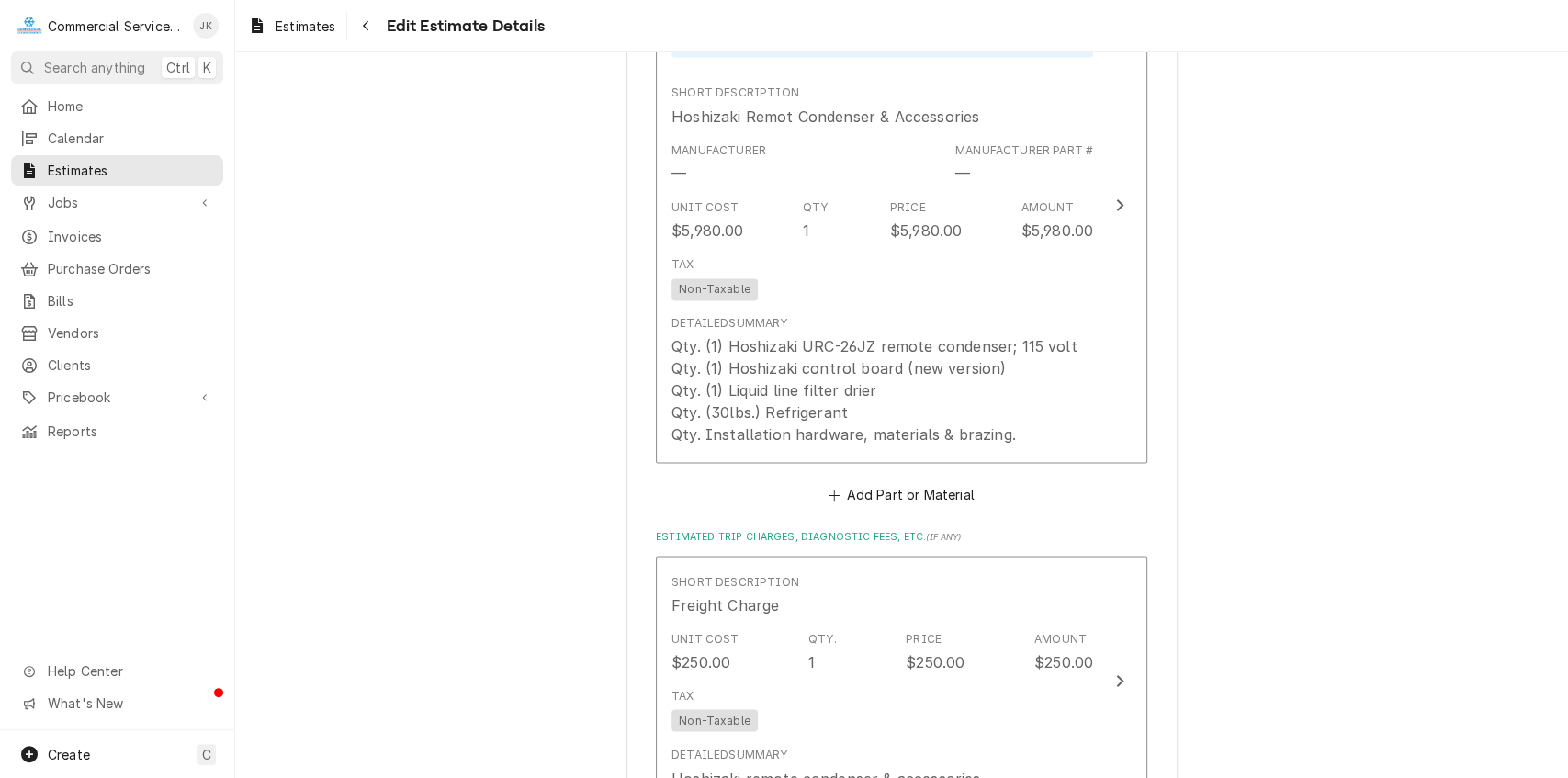
scroll to position [1822, 0]
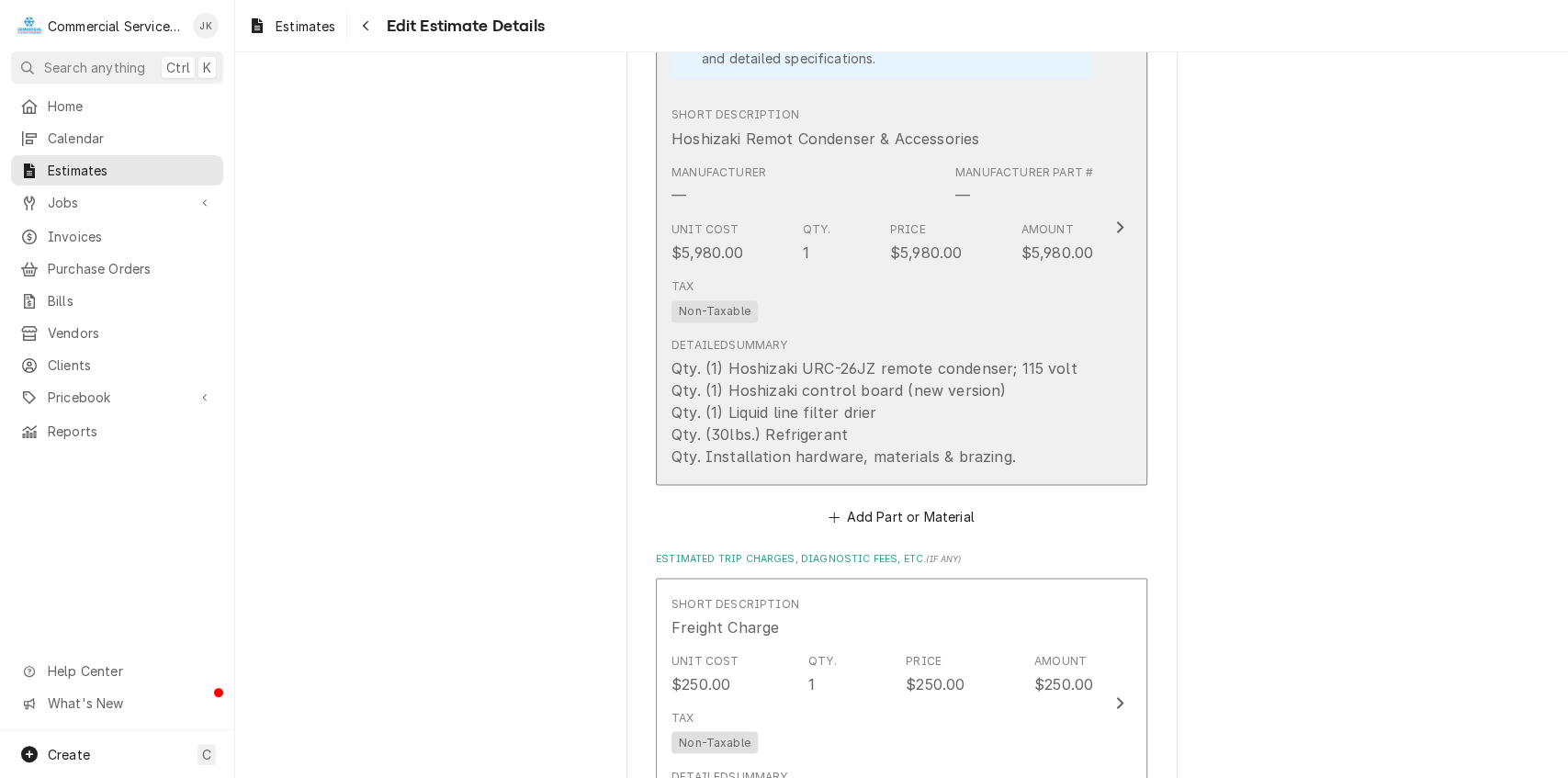
click at [726, 315] on span "Non-Taxable" at bounding box center [714, 311] width 86 height 22
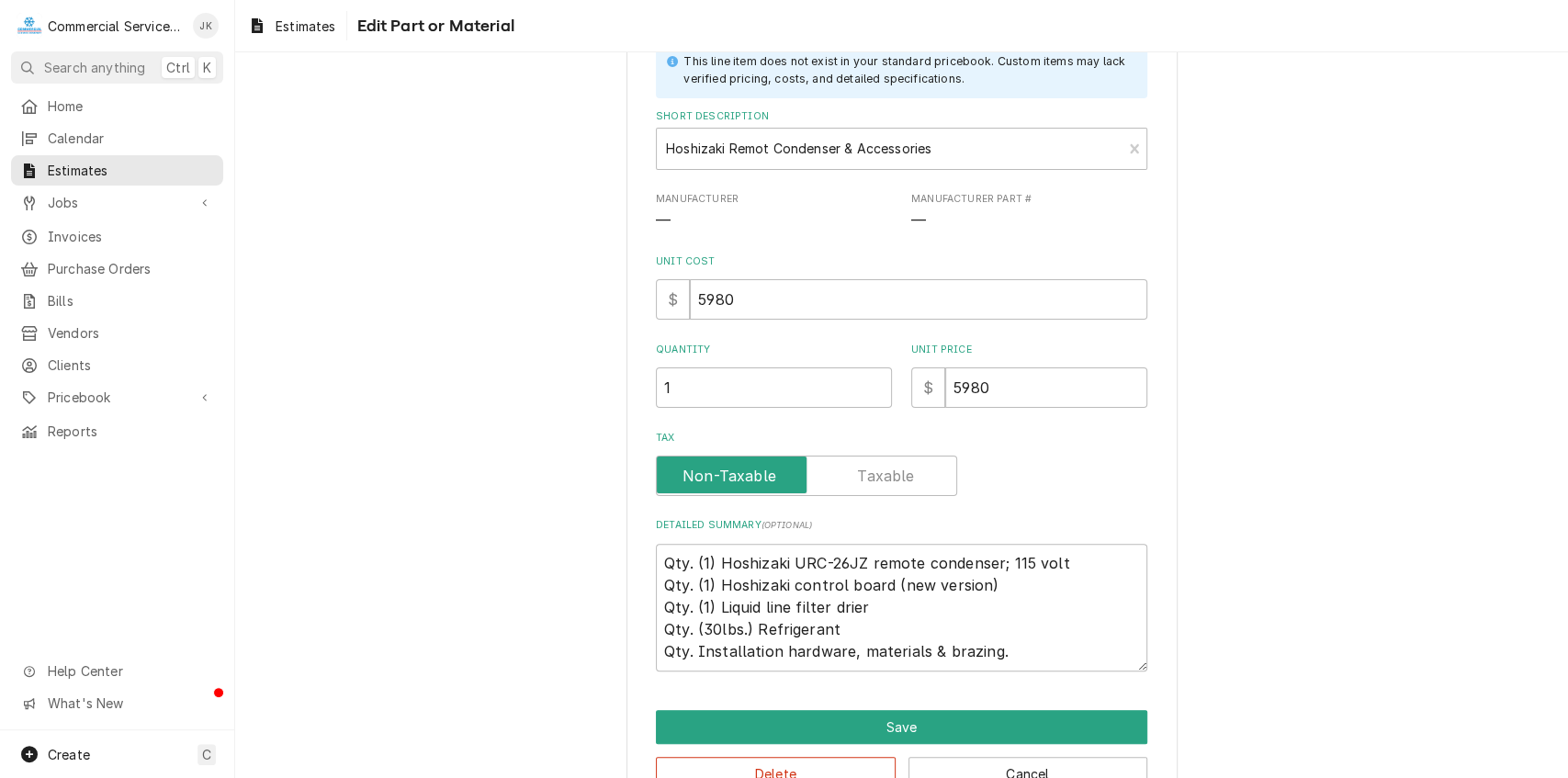
scroll to position [177, 0]
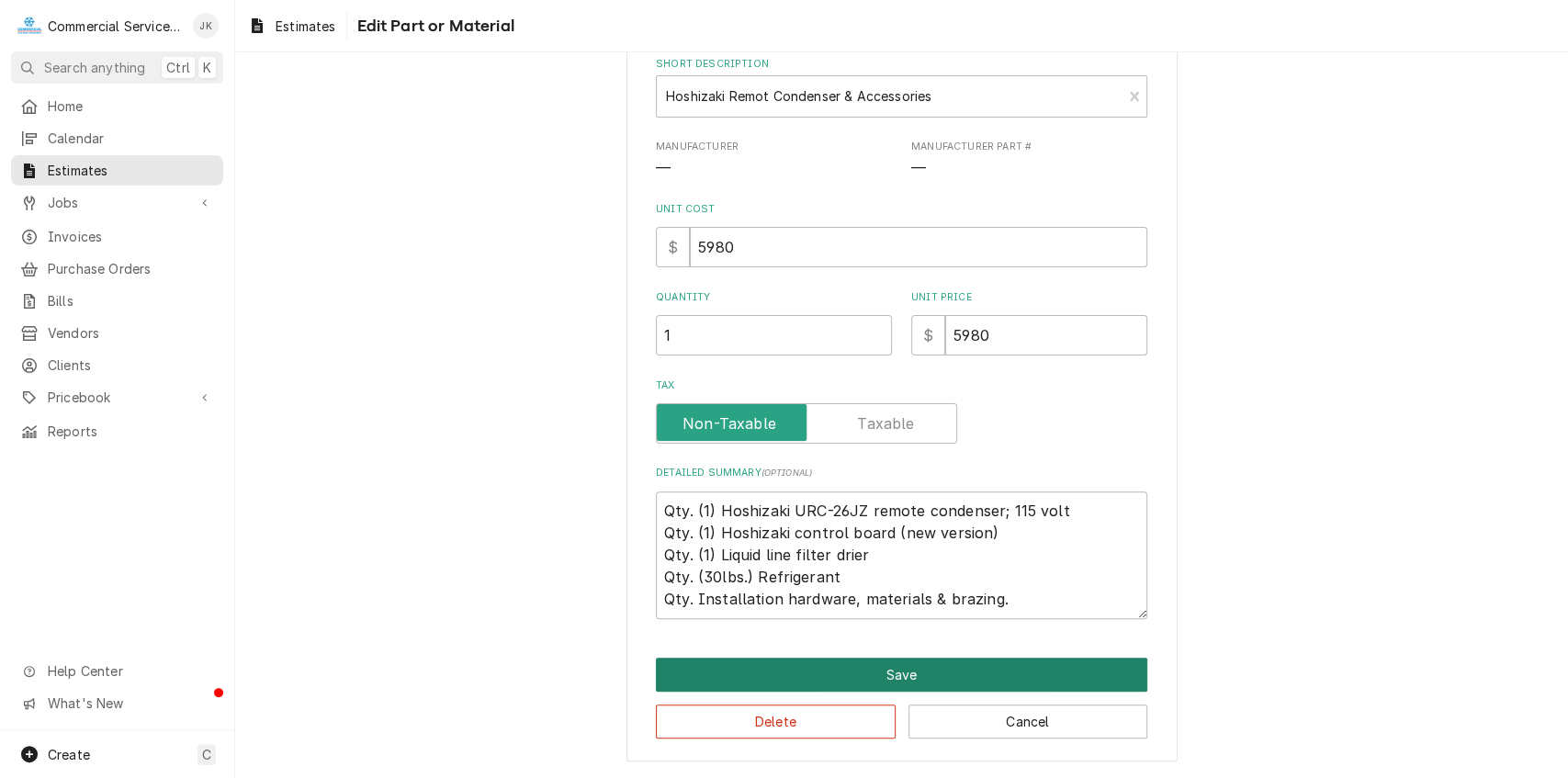
click at [890, 670] on button "Save" at bounding box center [901, 674] width 492 height 34
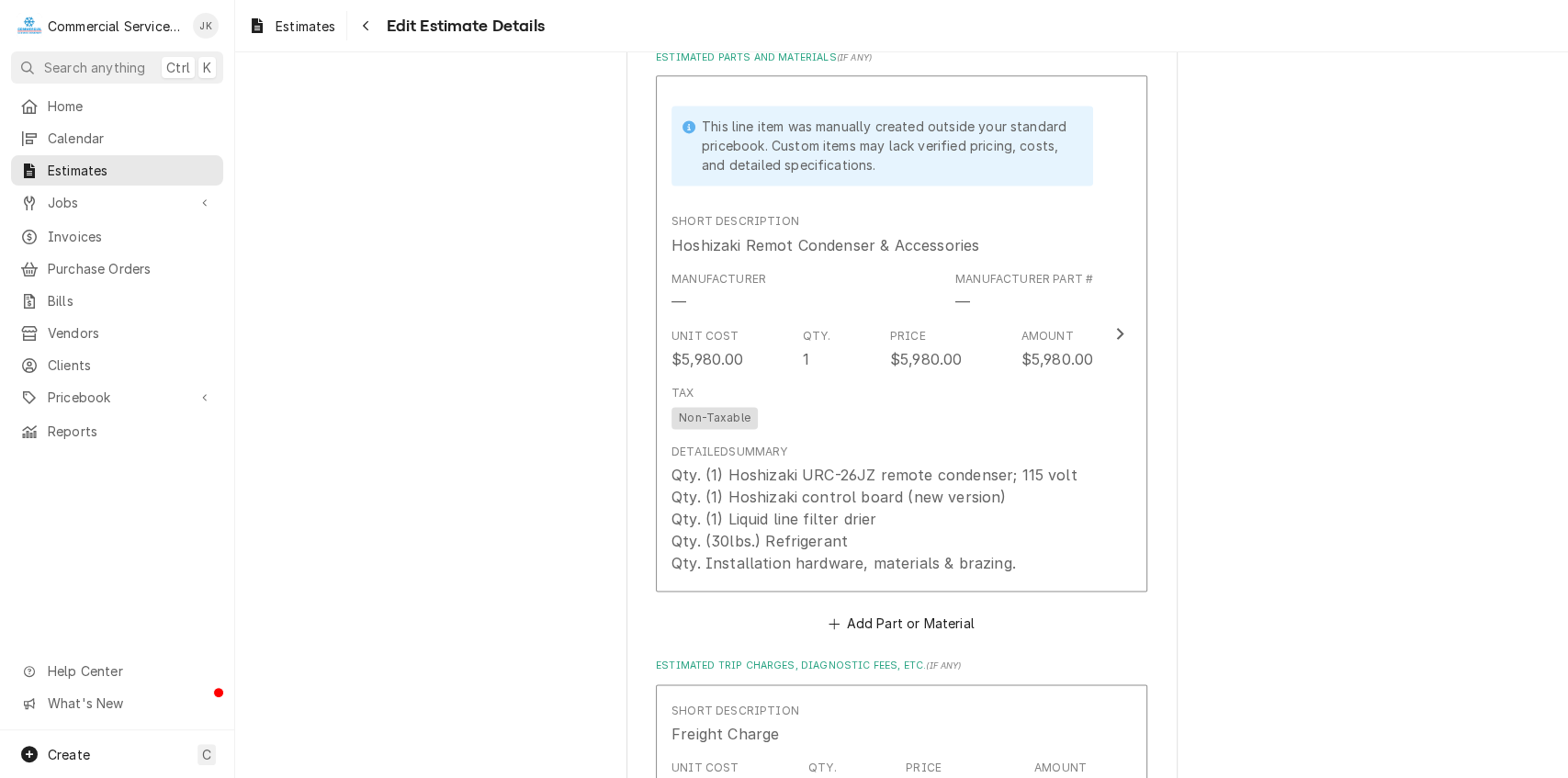
scroll to position [1693, 0]
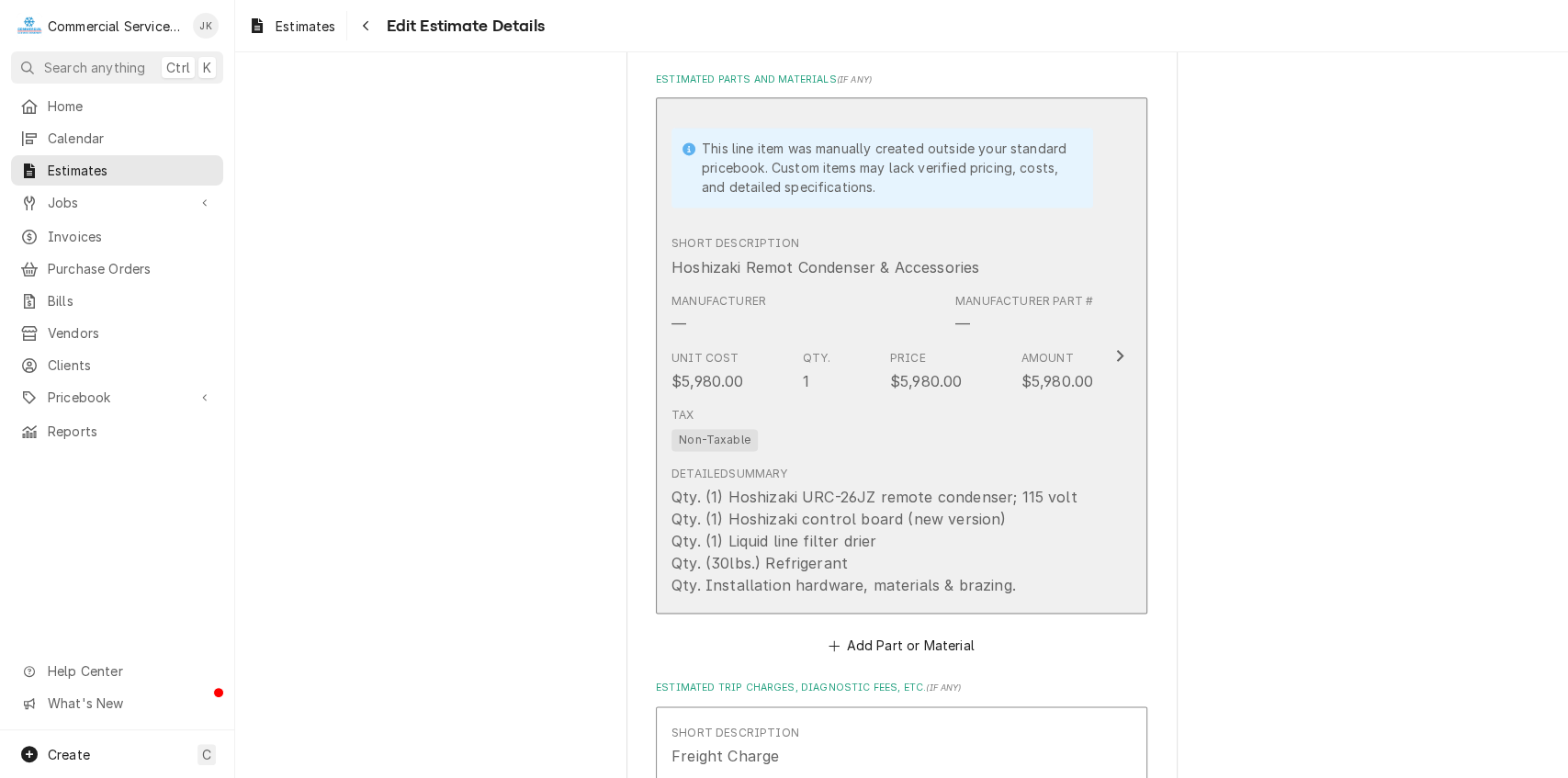
click at [798, 428] on div "Tax Non-Taxable" at bounding box center [882, 429] width 422 height 59
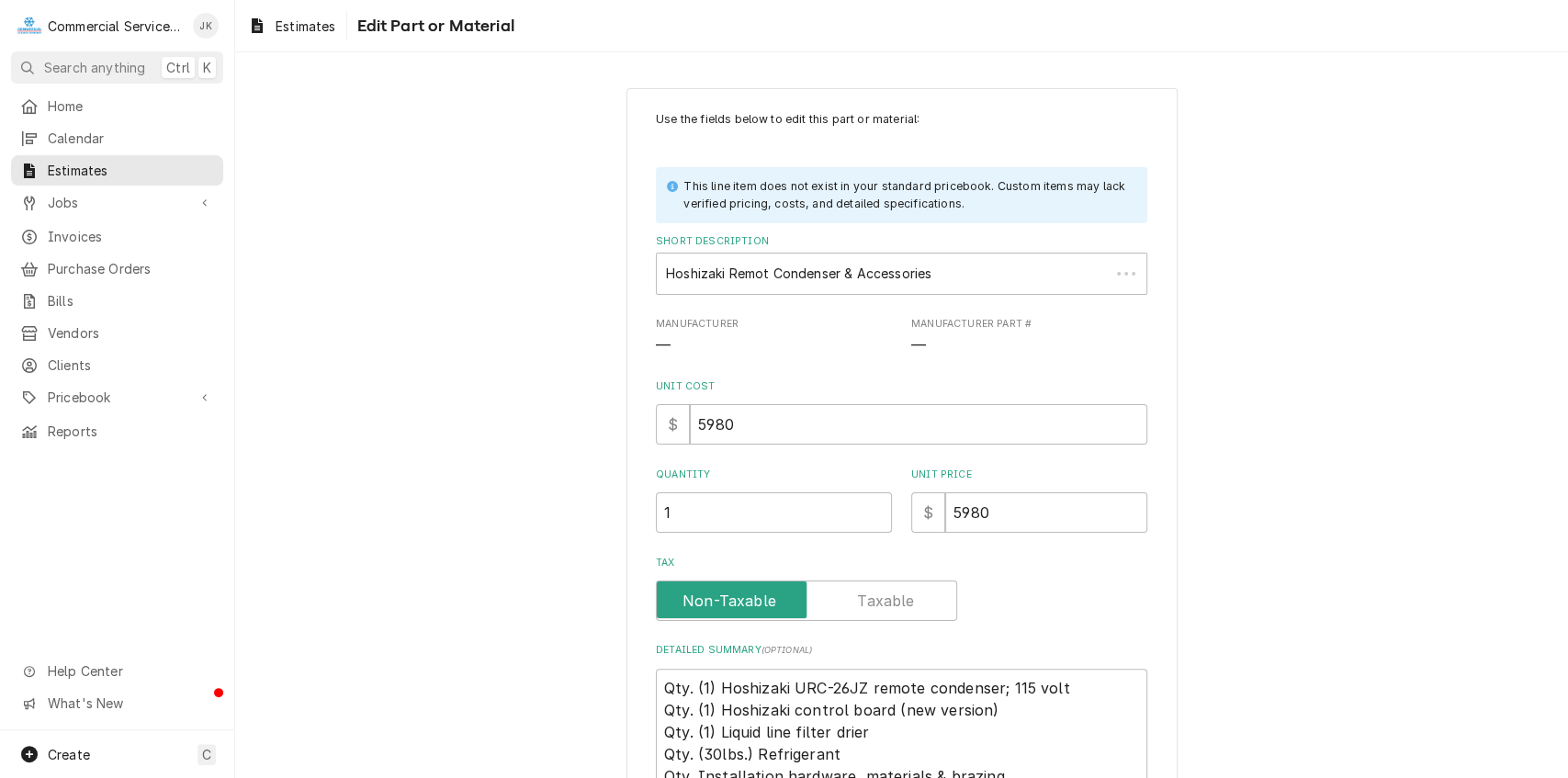
click at [711, 318] on span "Manufacturer" at bounding box center [774, 324] width 236 height 14
click at [713, 422] on input "5980" at bounding box center [919, 425] width 457 height 40
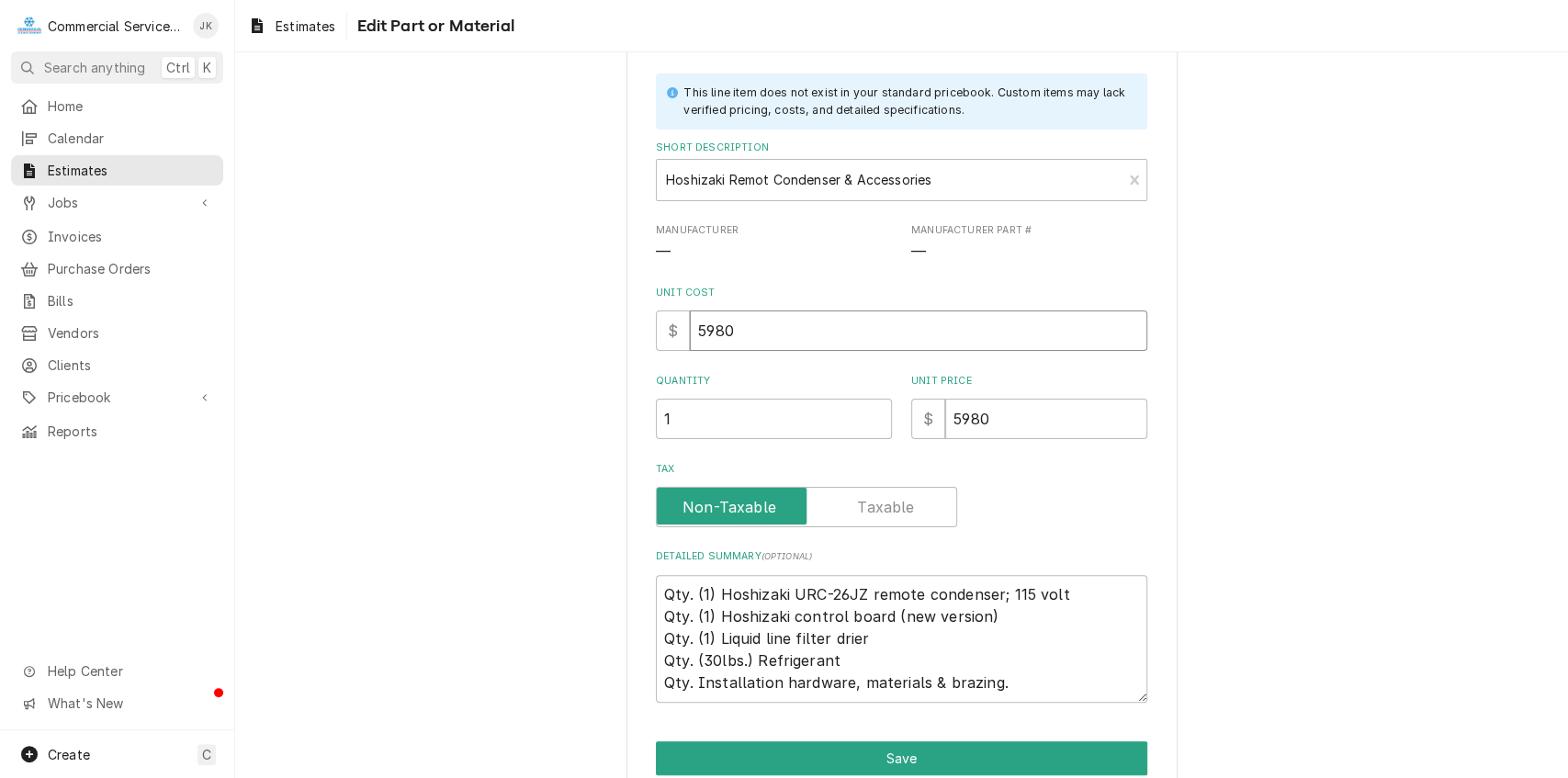
scroll to position [177, 0]
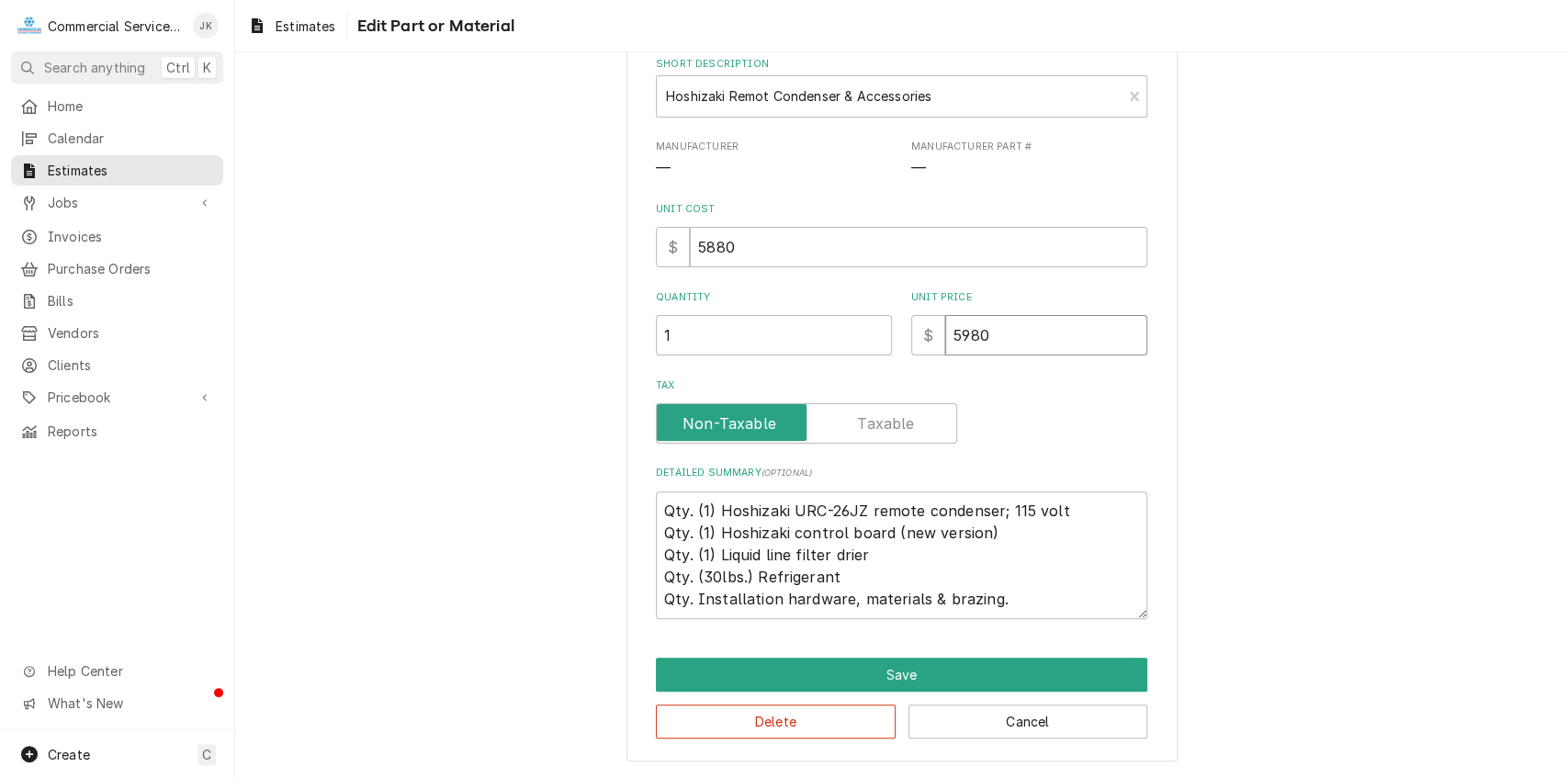
click at [967, 329] on input "5980" at bounding box center [1046, 336] width 202 height 40
click at [891, 428] on label "Tax" at bounding box center [807, 424] width 301 height 40
click at [891, 428] on input "Tax" at bounding box center [807, 424] width 285 height 40
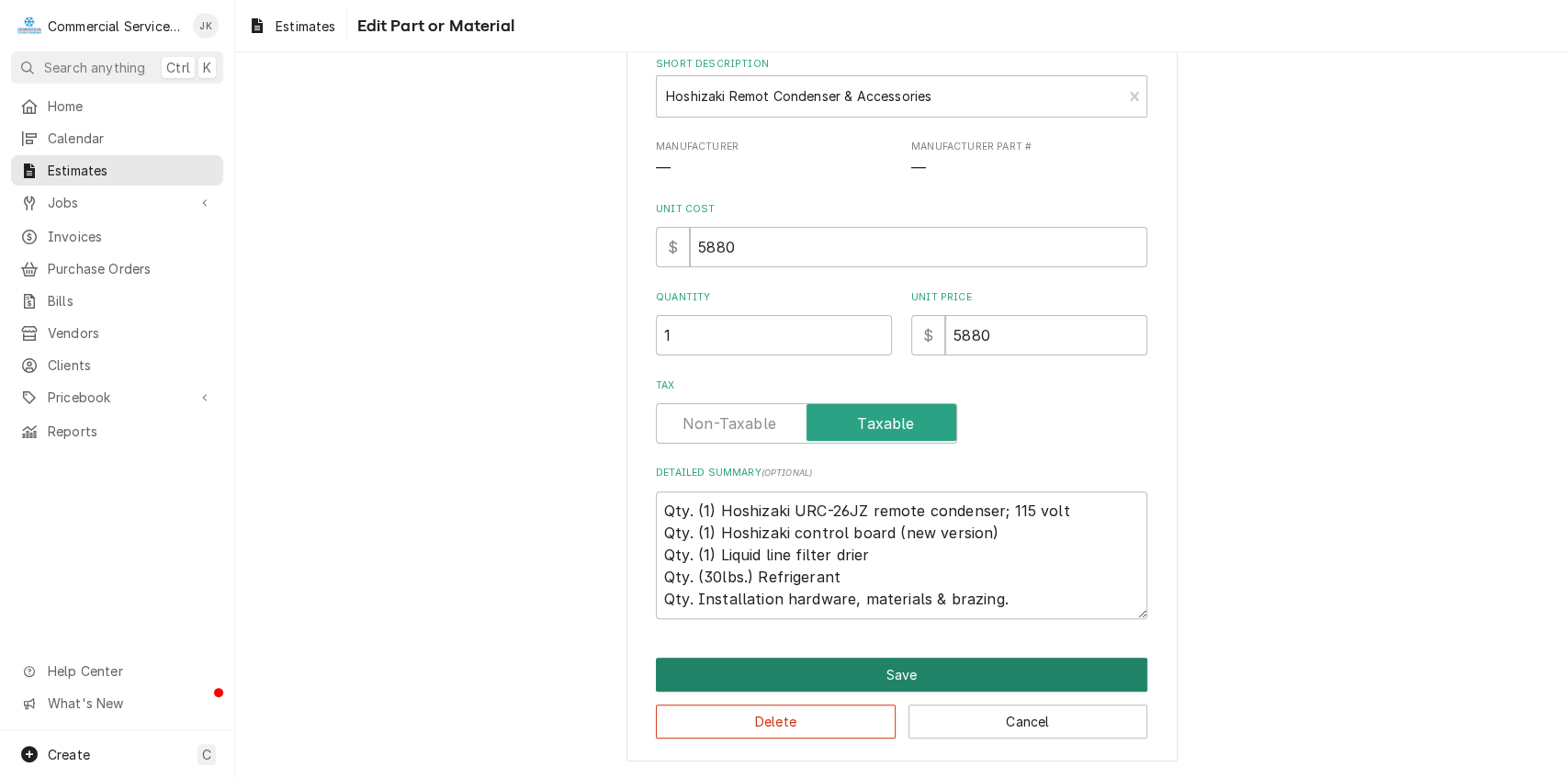
click at [910, 672] on button "Save" at bounding box center [901, 674] width 492 height 34
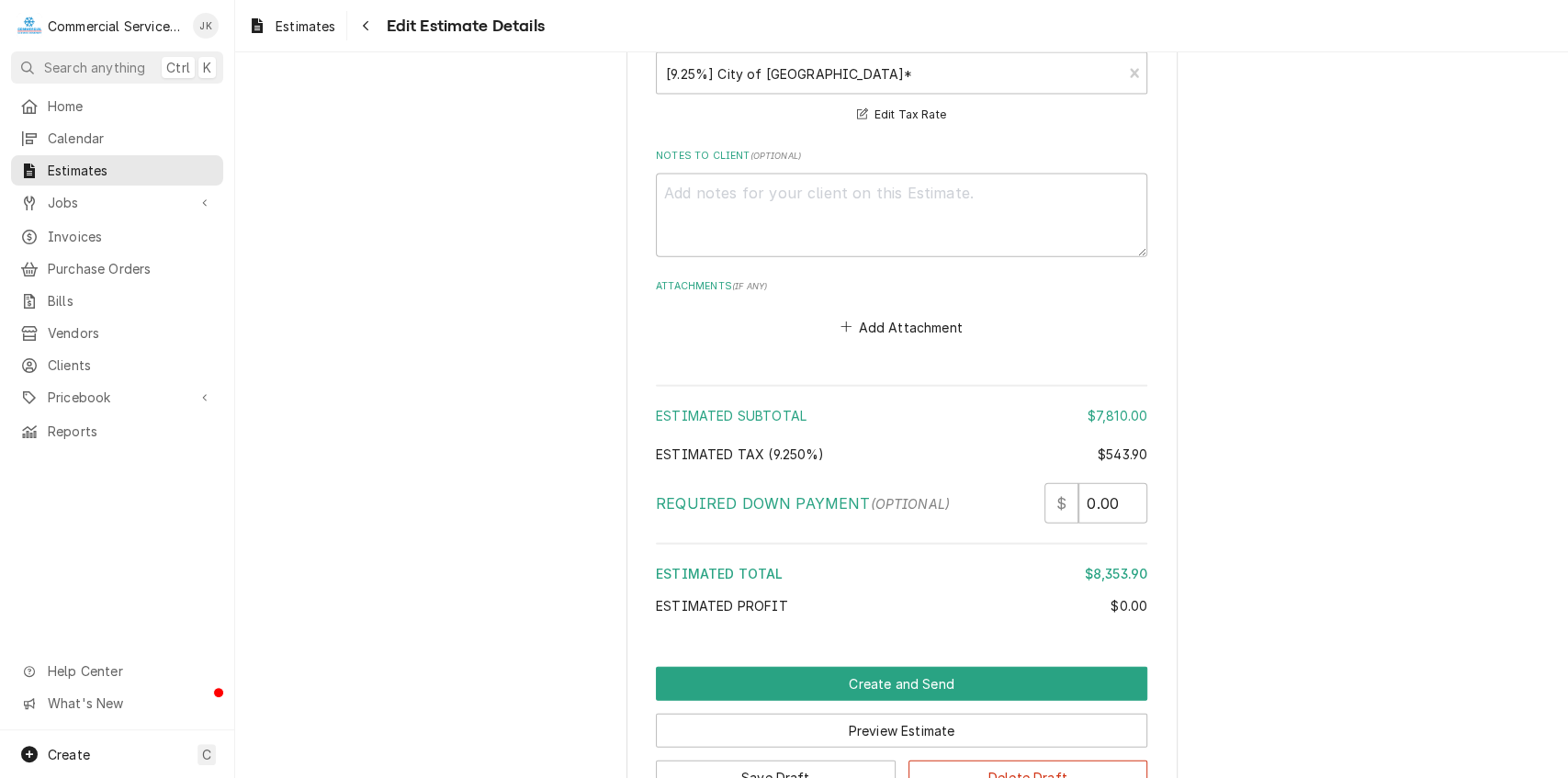
scroll to position [2910, 0]
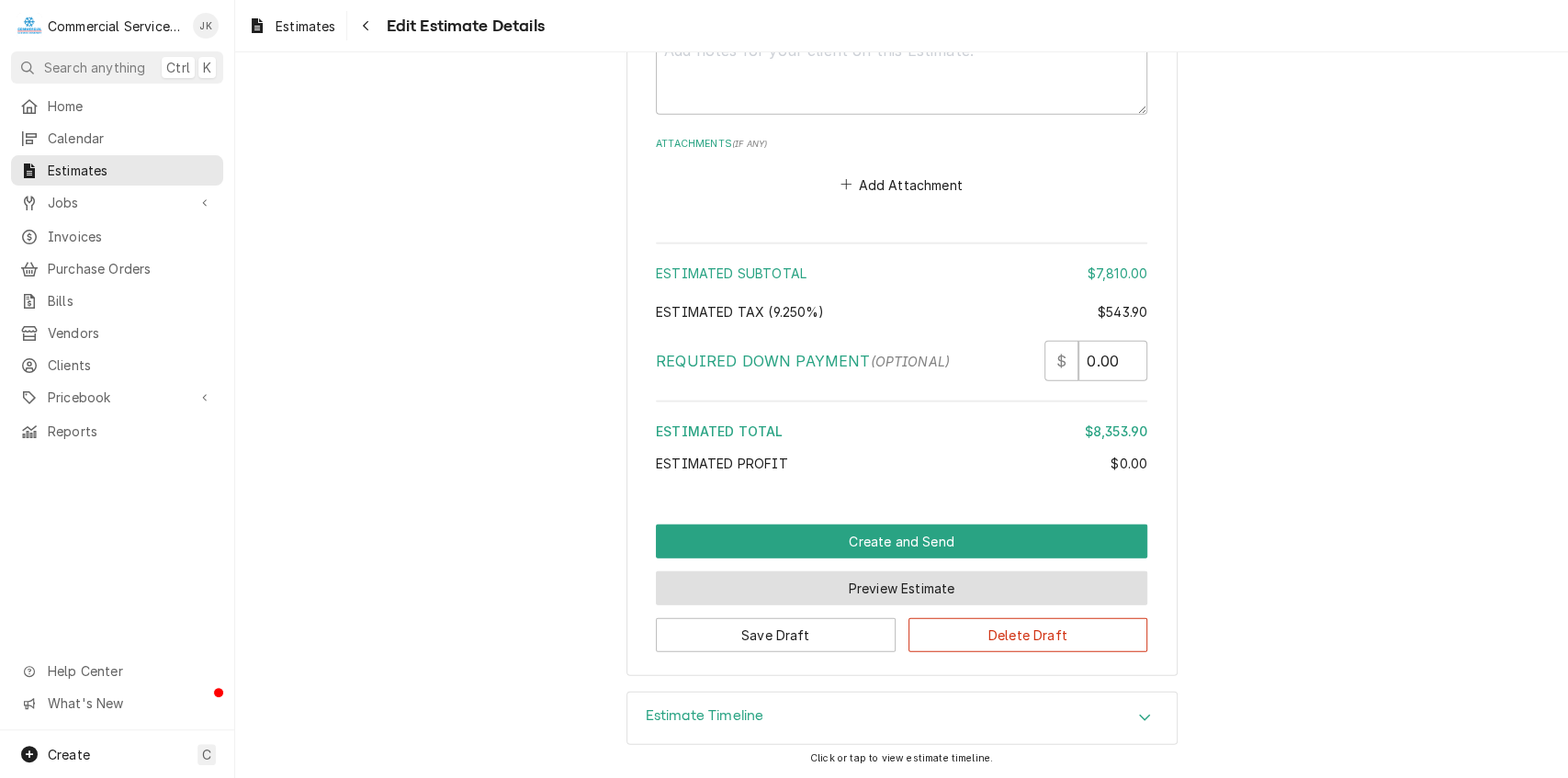
click at [901, 579] on button "Preview Estimate" at bounding box center [901, 588] width 492 height 34
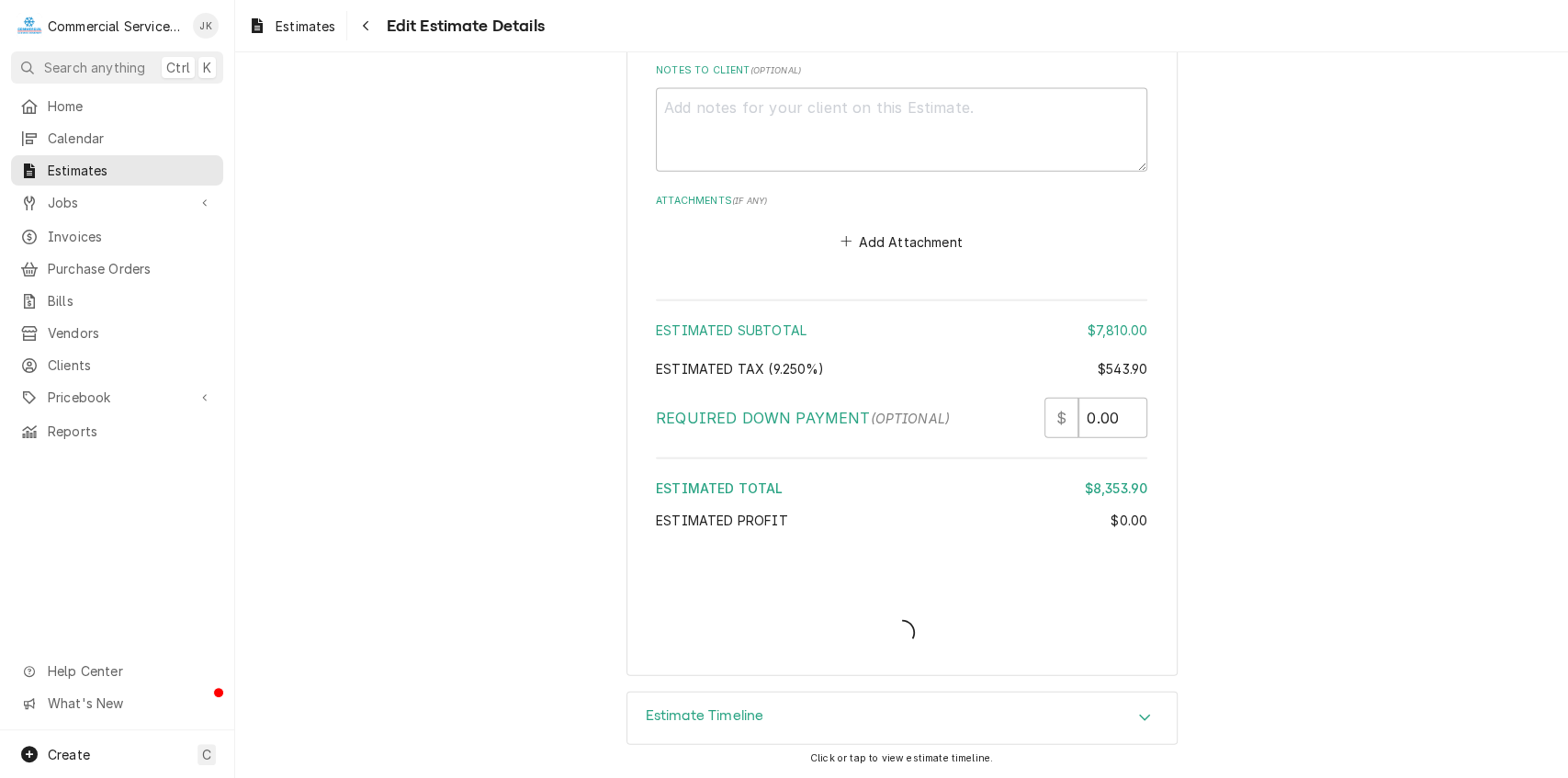
scroll to position [2851, 0]
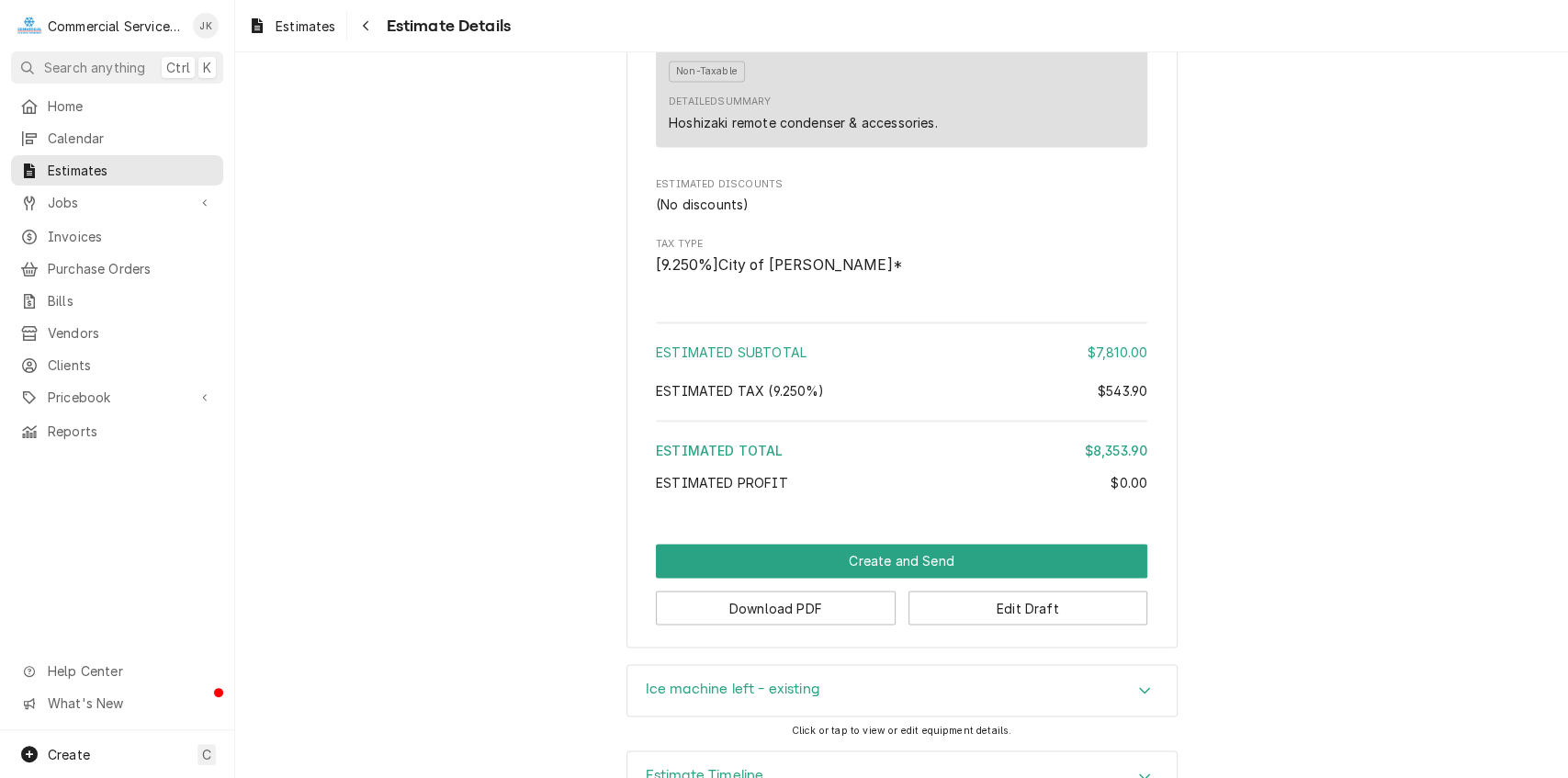
scroll to position [1932, 0]
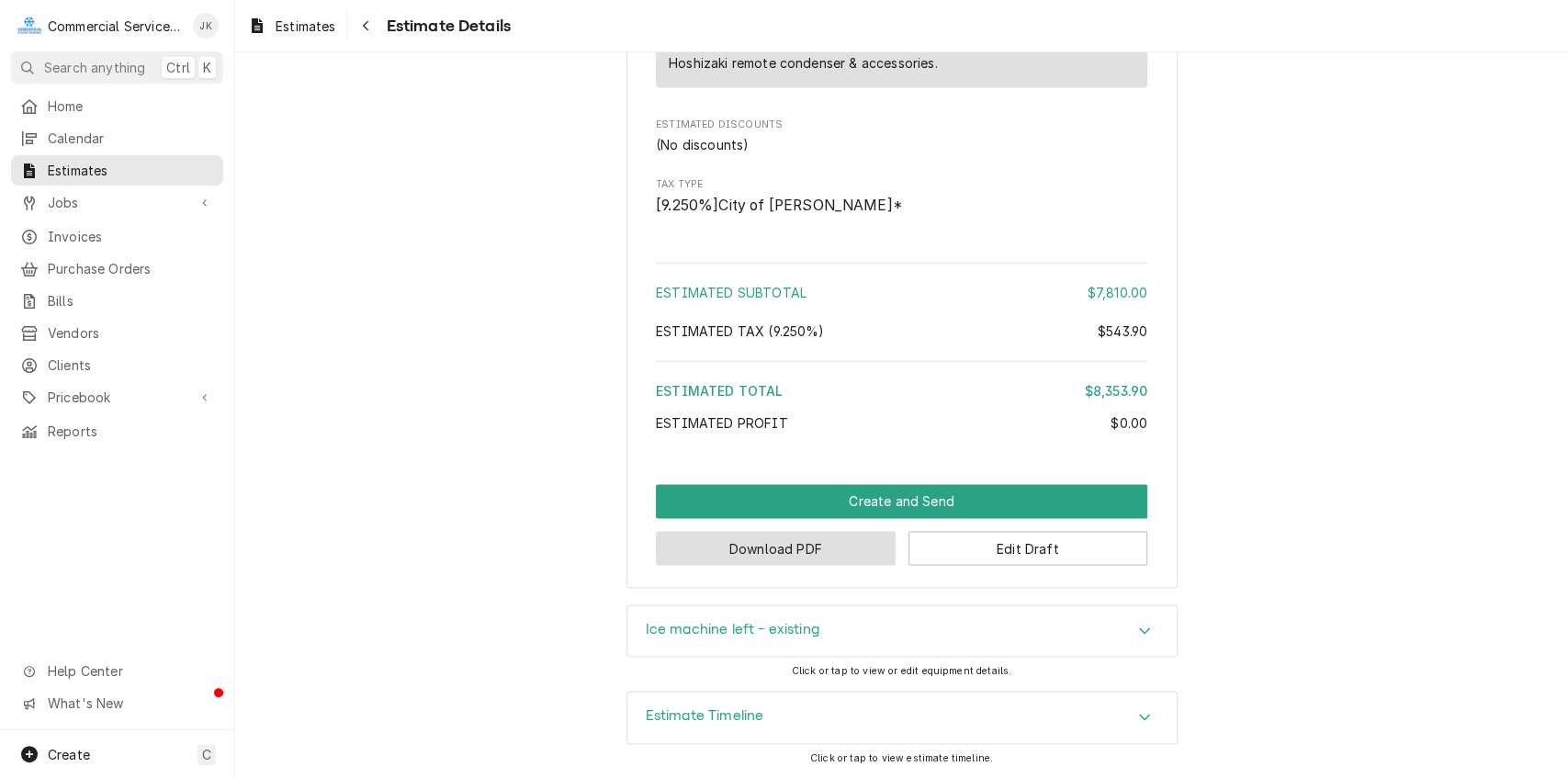
click at [789, 565] on button "Download PDF" at bounding box center [776, 548] width 240 height 34
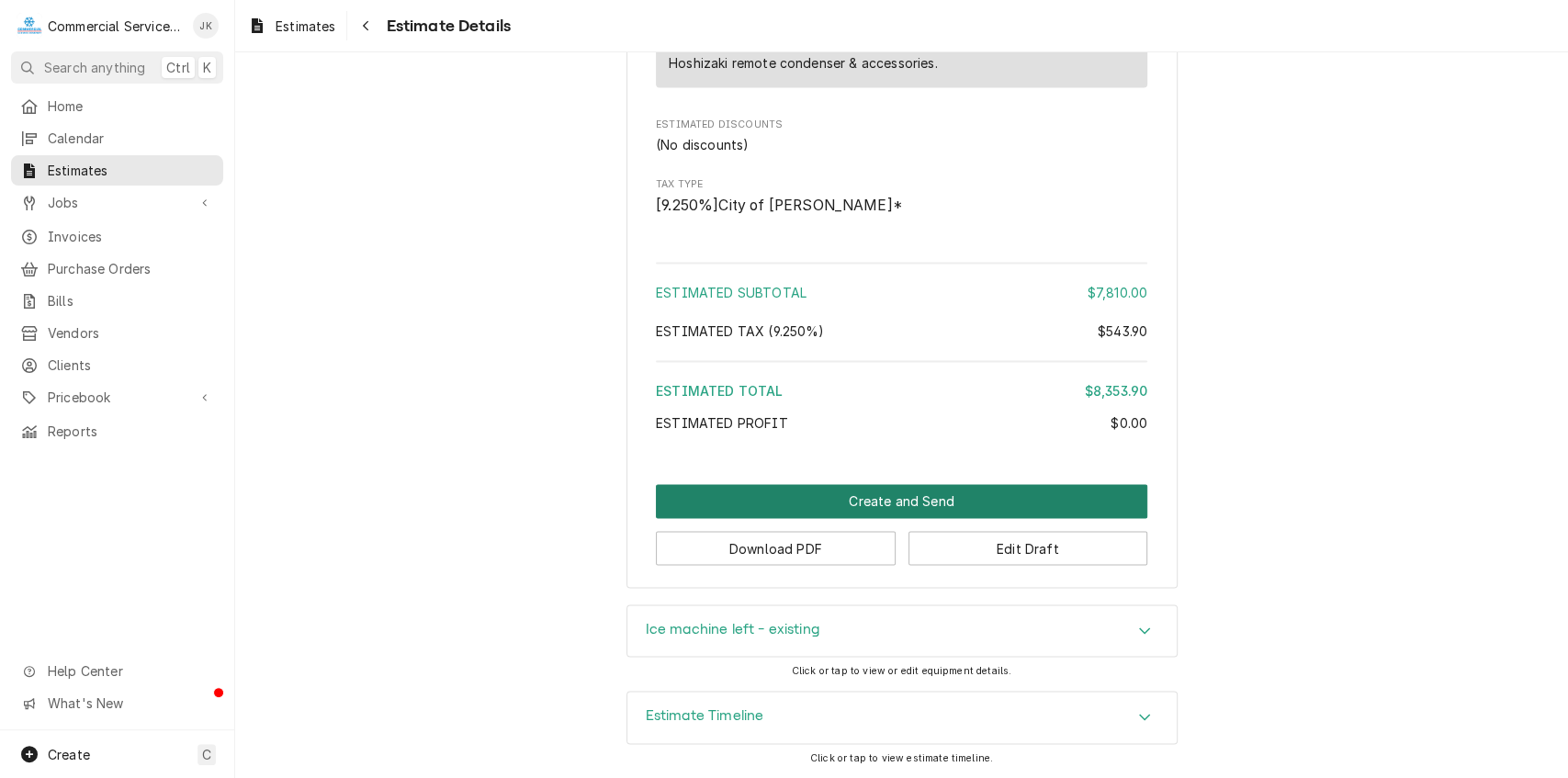
click at [898, 518] on button "Create and Send" at bounding box center [901, 501] width 492 height 34
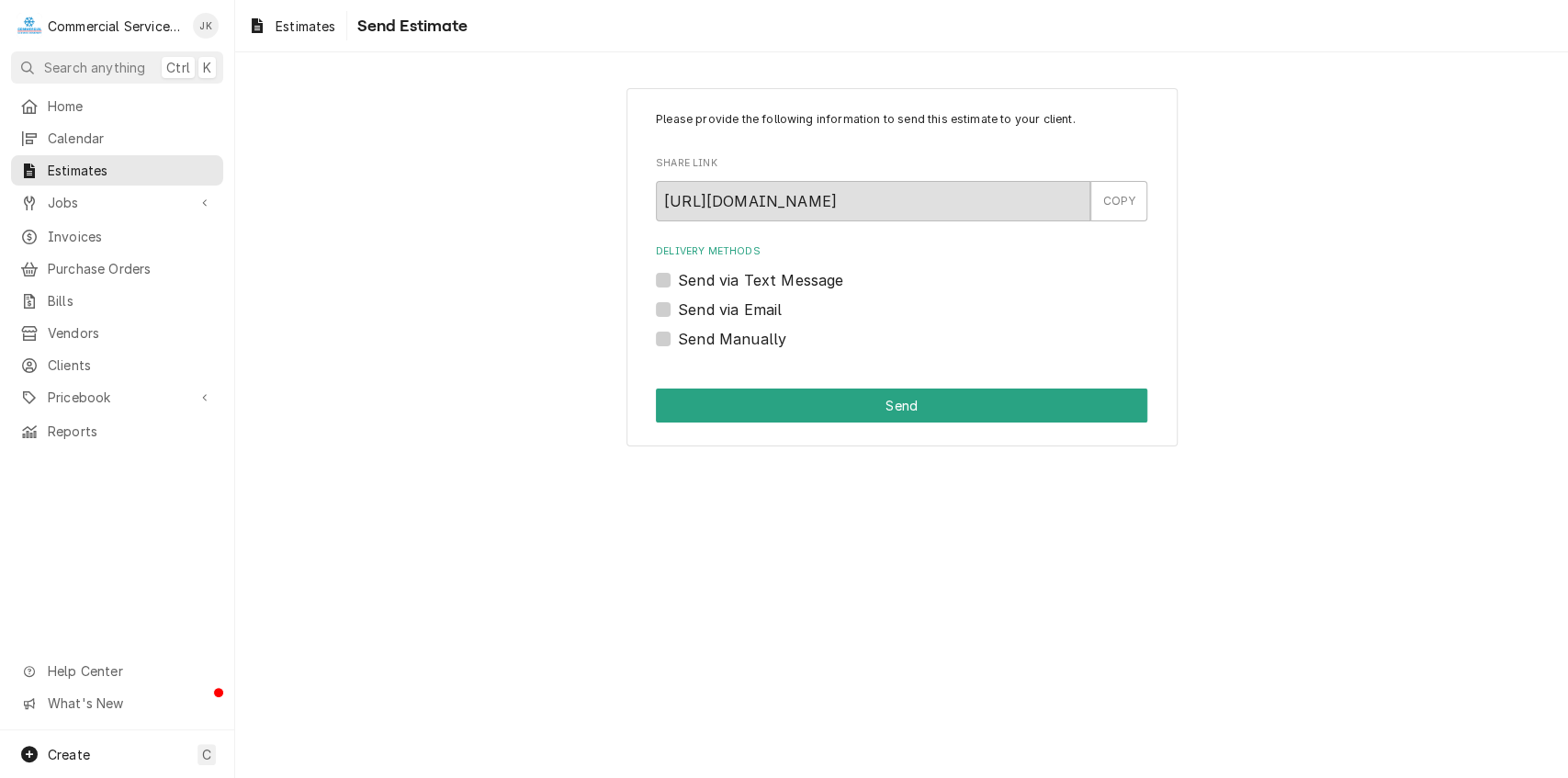
click at [678, 337] on label "Send Manually" at bounding box center [732, 339] width 108 height 22
click at [678, 337] on input "Send Manually" at bounding box center [924, 348] width 492 height 40
checkbox input "true"
click at [881, 399] on button "Send" at bounding box center [901, 405] width 492 height 34
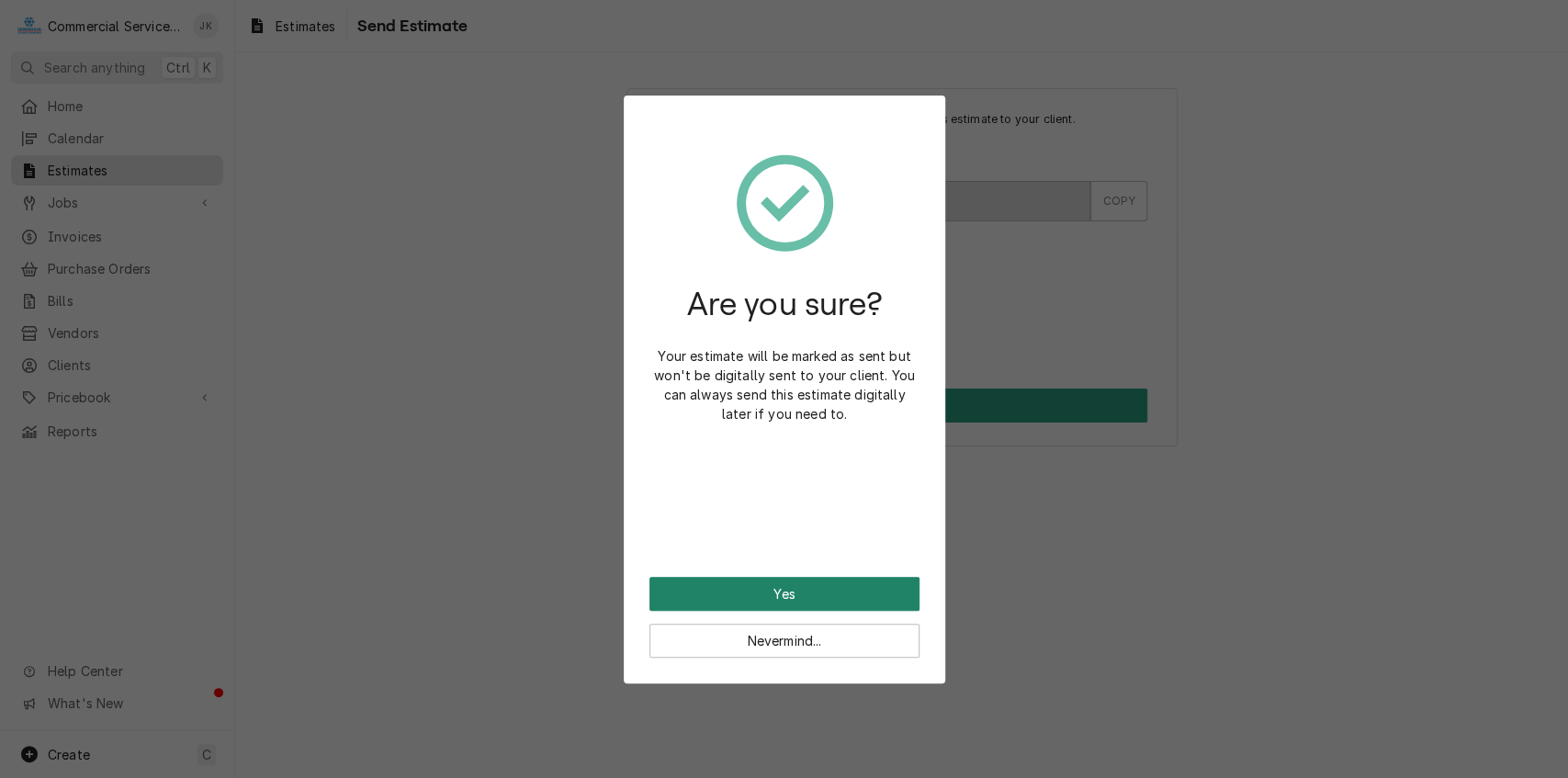
click at [771, 588] on button "Yes" at bounding box center [784, 594] width 270 height 34
